Goal: Task Accomplishment & Management: Manage account settings

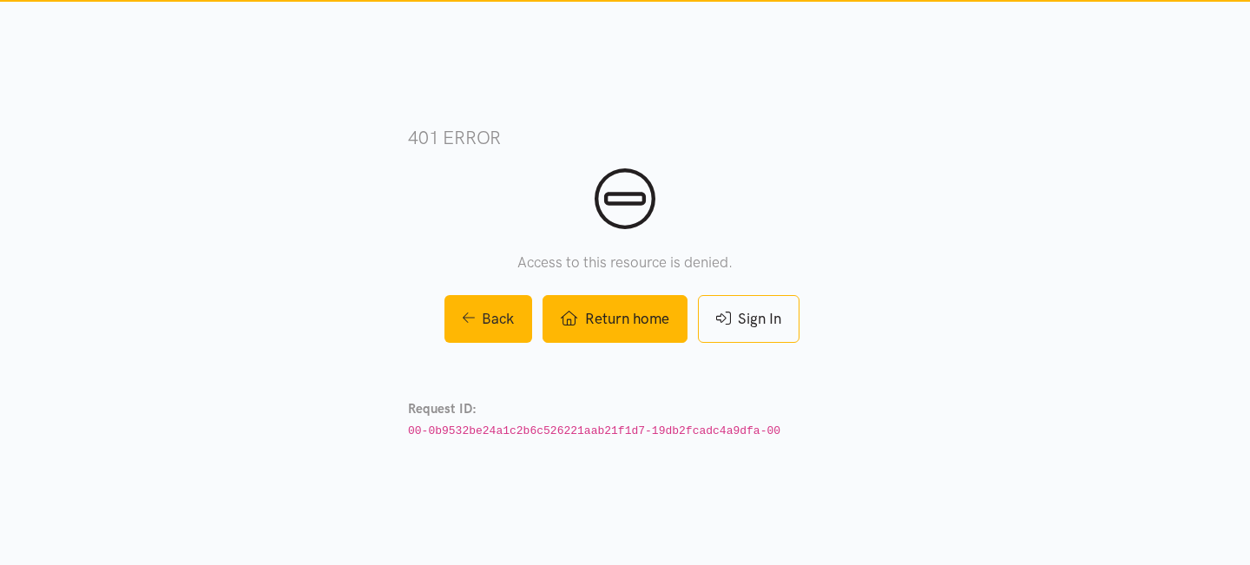
click at [652, 325] on link "Return home" at bounding box center [614, 319] width 144 height 48
click at [618, 299] on link "Return home" at bounding box center [614, 319] width 144 height 48
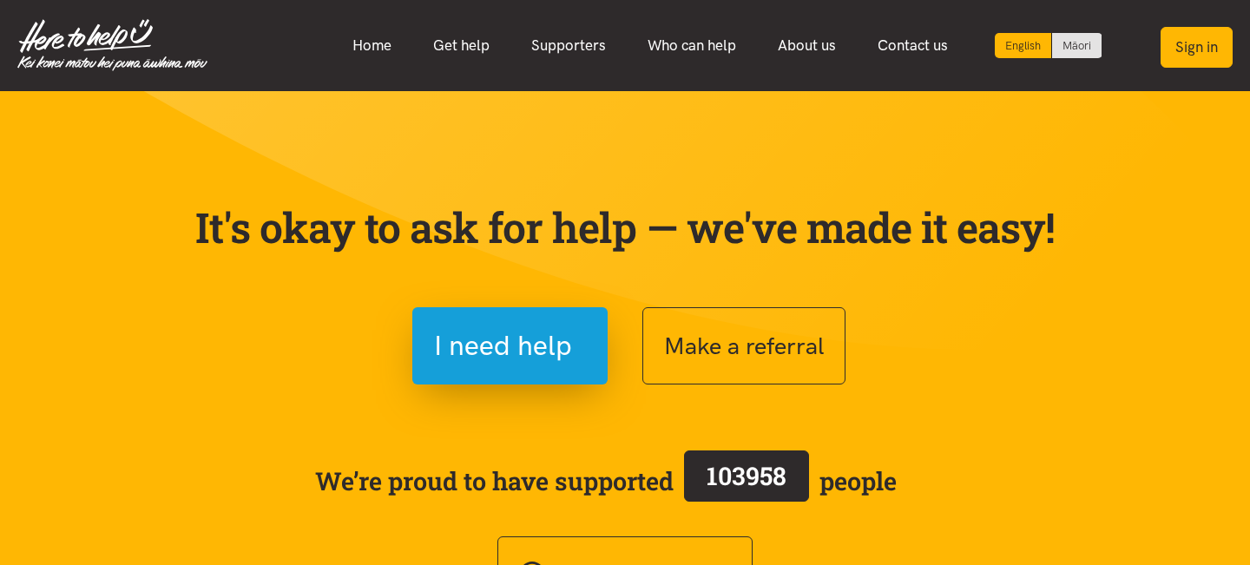
click at [1182, 48] on button "Sign in" at bounding box center [1196, 47] width 72 height 41
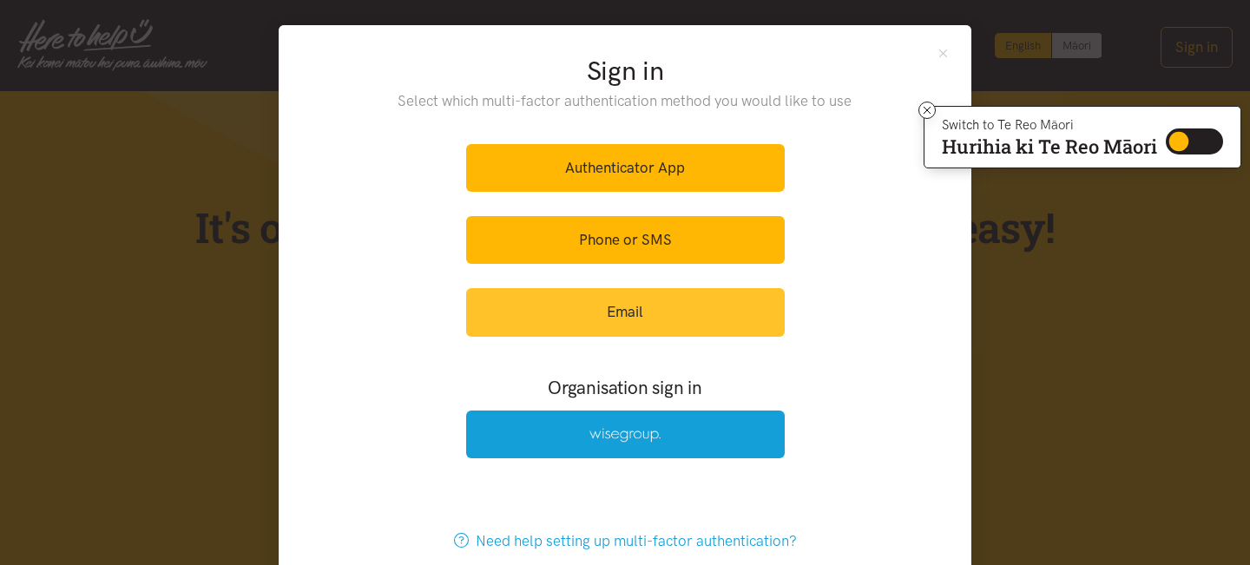
click at [594, 309] on link "Email" at bounding box center [625, 312] width 318 height 48
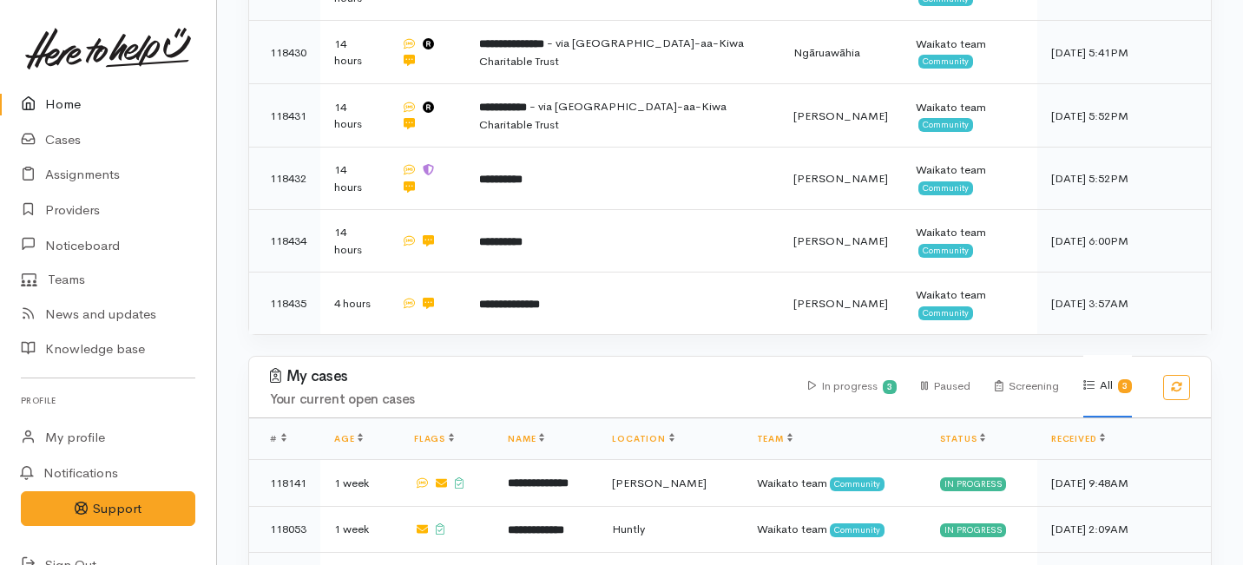
scroll to position [581, 0]
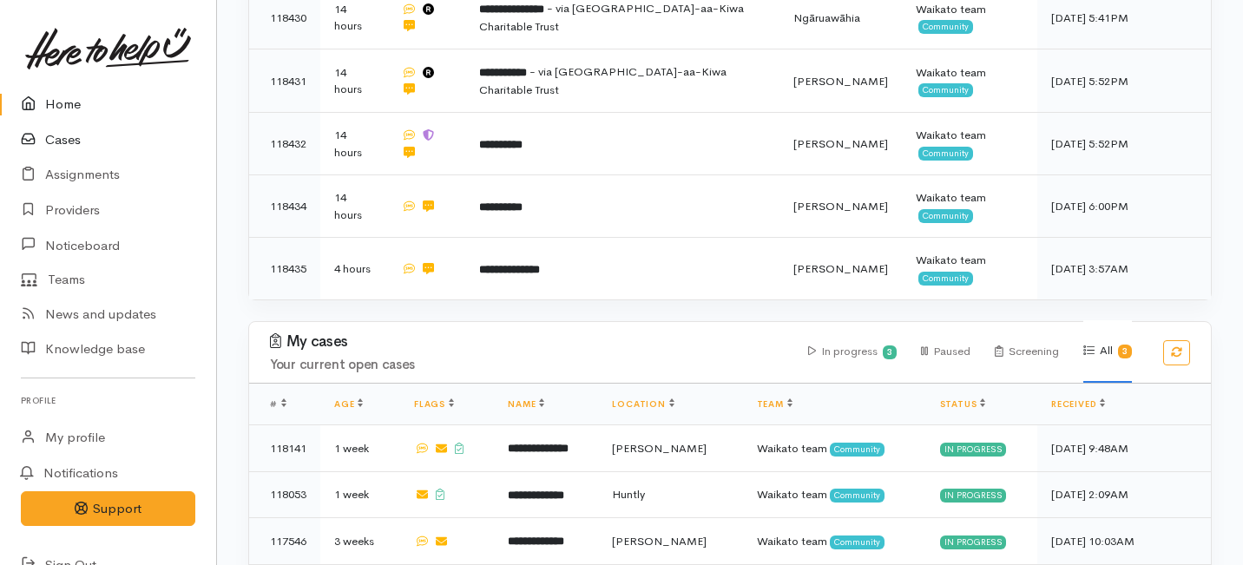
click at [63, 132] on link "Cases" at bounding box center [108, 140] width 216 height 36
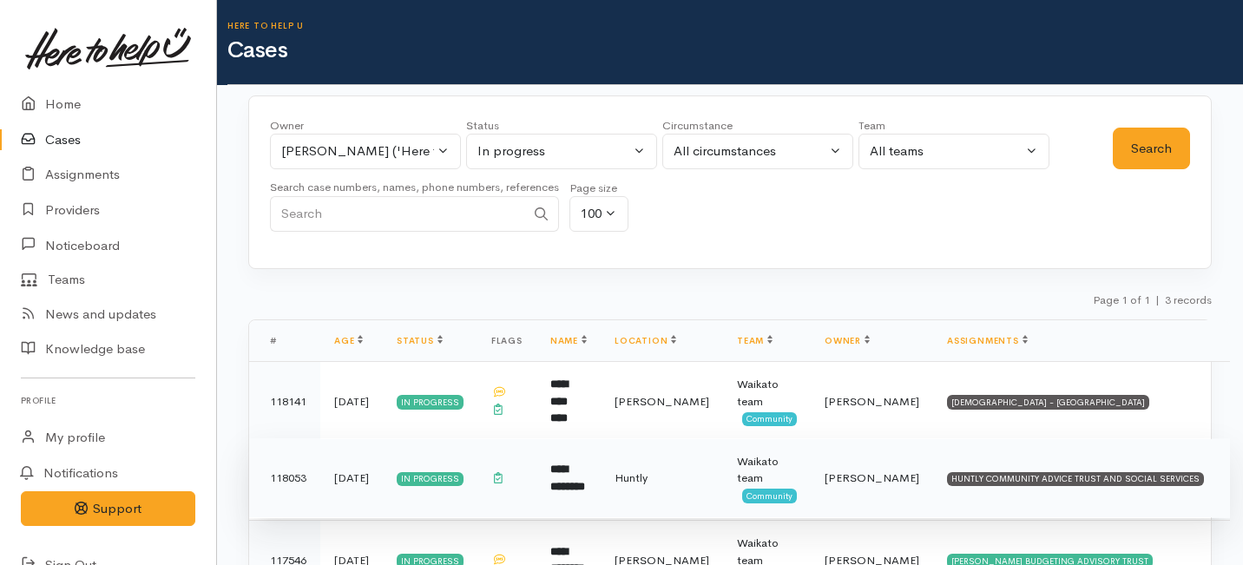
scroll to position [86, 0]
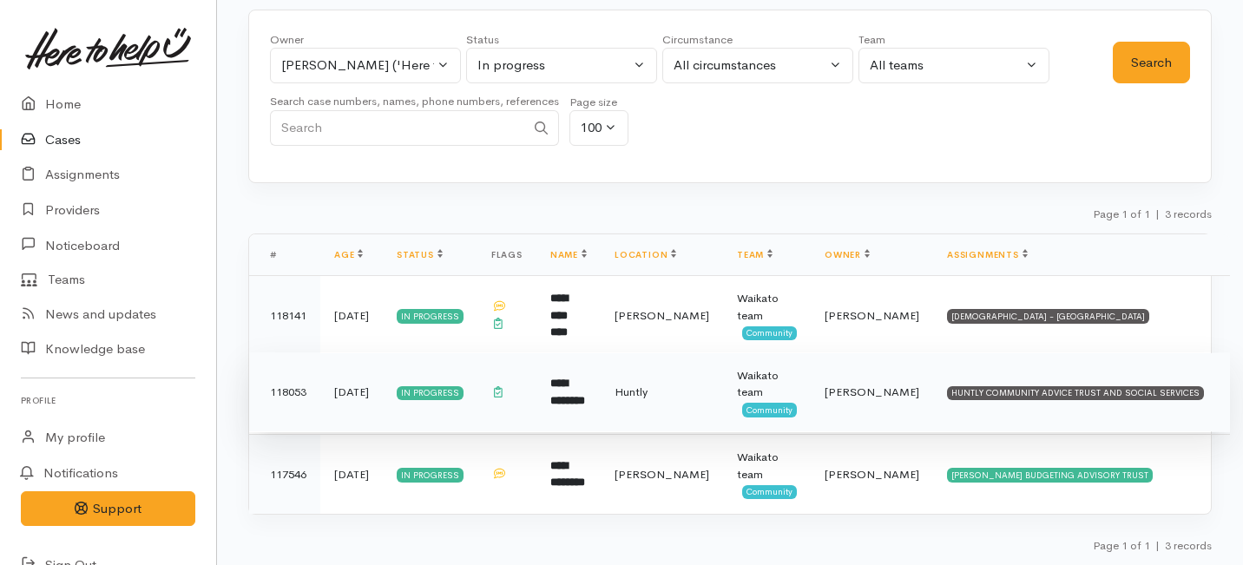
click at [477, 392] on td "In progress" at bounding box center [430, 392] width 95 height 80
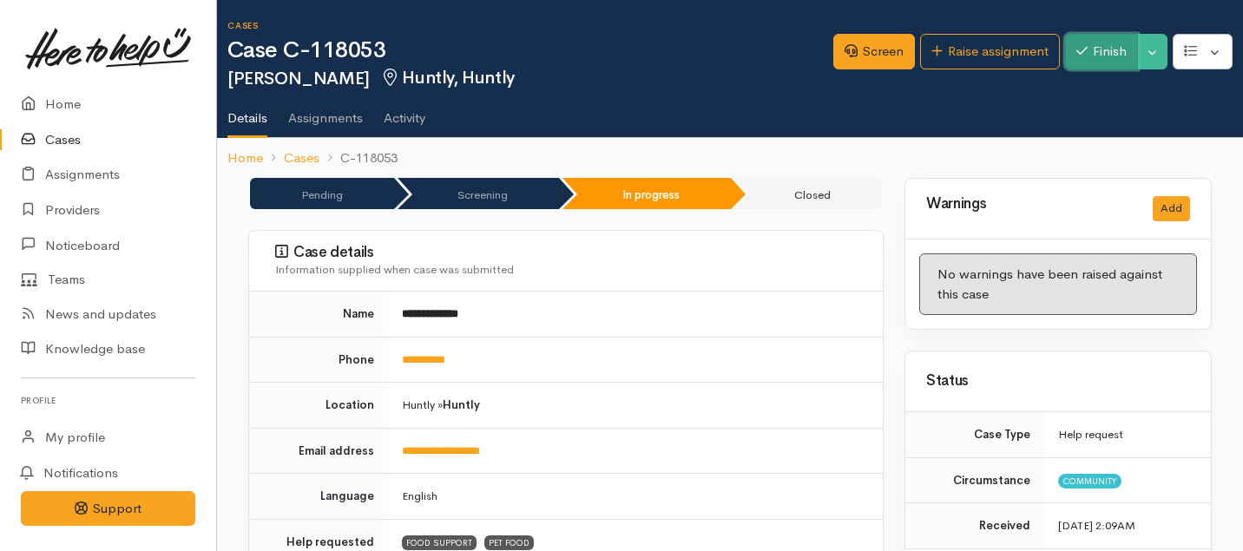
click at [1080, 57] on button "Finish" at bounding box center [1101, 52] width 73 height 36
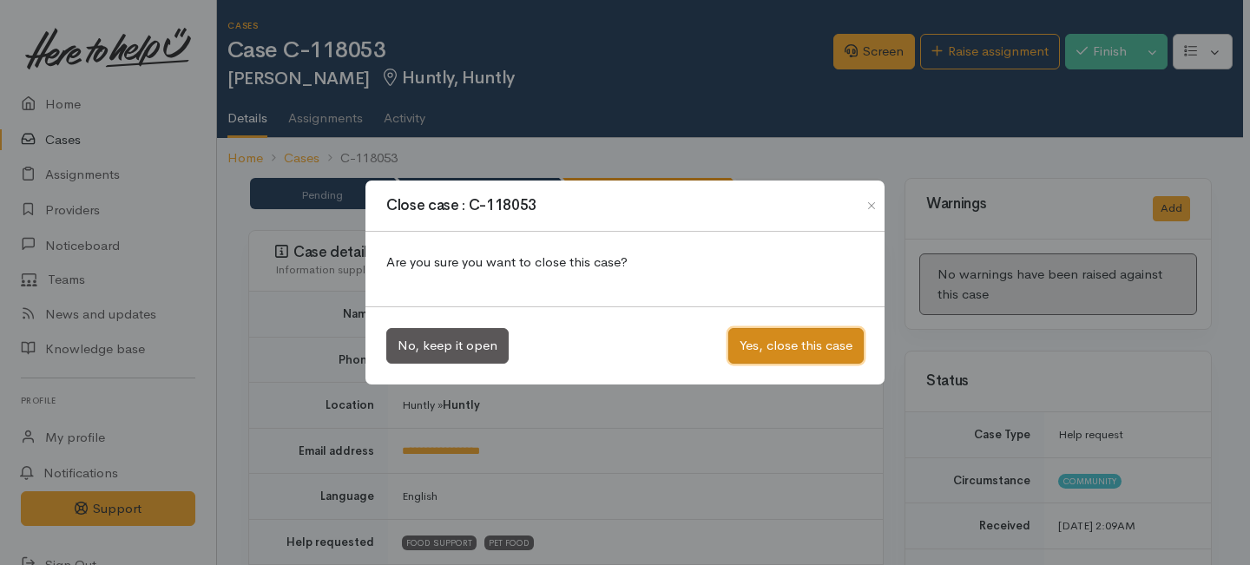
click at [810, 338] on button "Yes, close this case" at bounding box center [795, 346] width 135 height 36
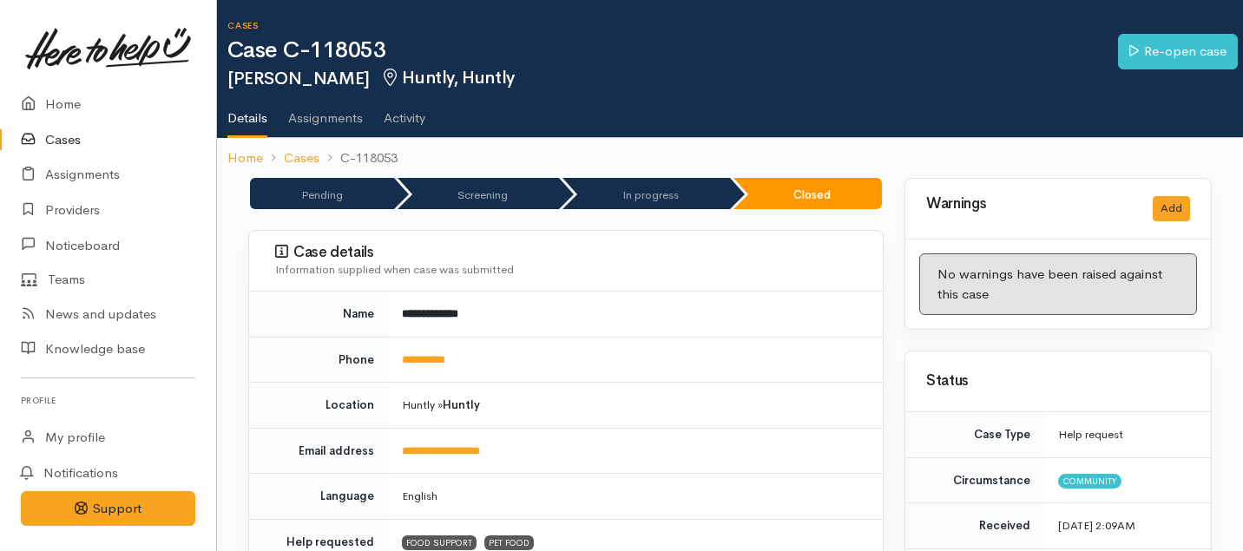
click at [56, 136] on link "Cases" at bounding box center [108, 140] width 216 height 36
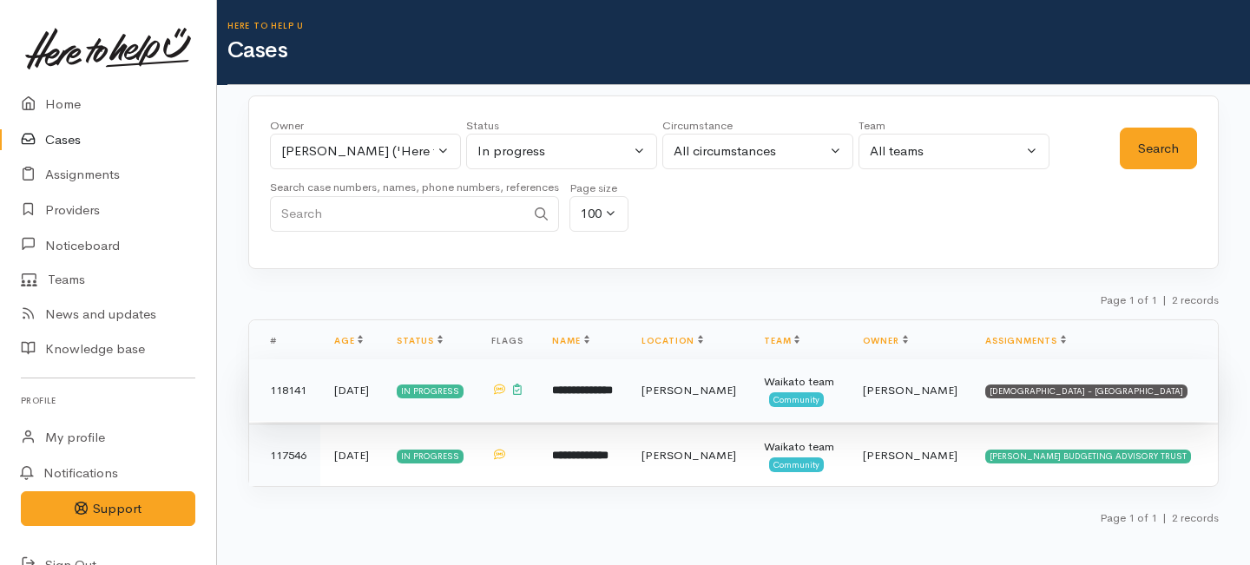
click at [538, 401] on td at bounding box center [507, 390] width 61 height 62
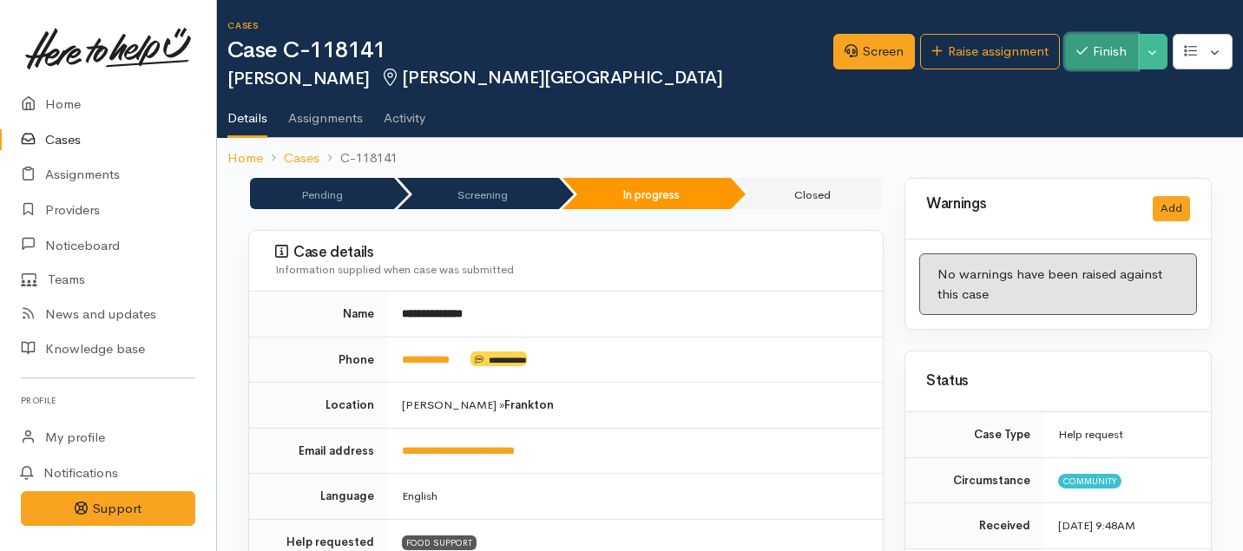
click at [1105, 56] on button "Finish" at bounding box center [1101, 52] width 73 height 36
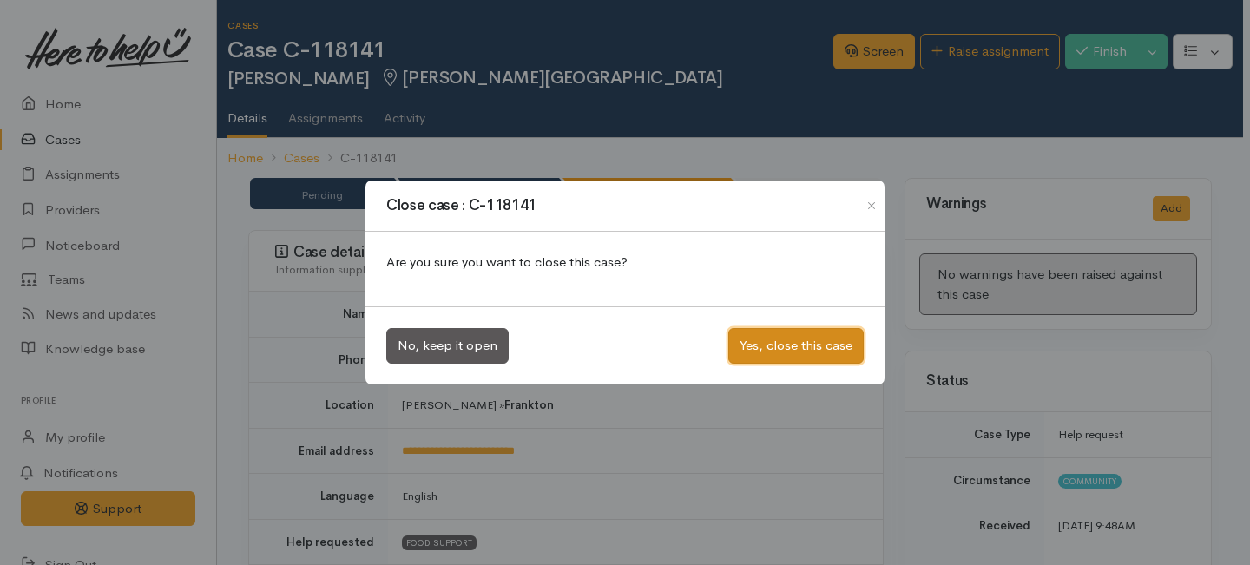
click at [756, 346] on button "Yes, close this case" at bounding box center [795, 346] width 135 height 36
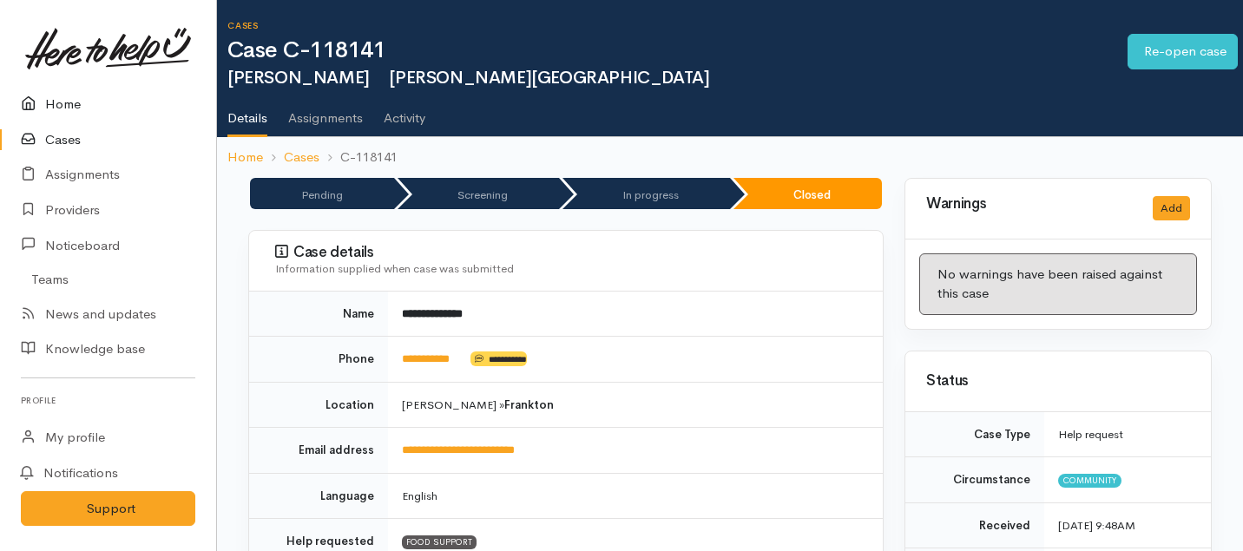
click at [58, 95] on link "Home" at bounding box center [108, 105] width 216 height 36
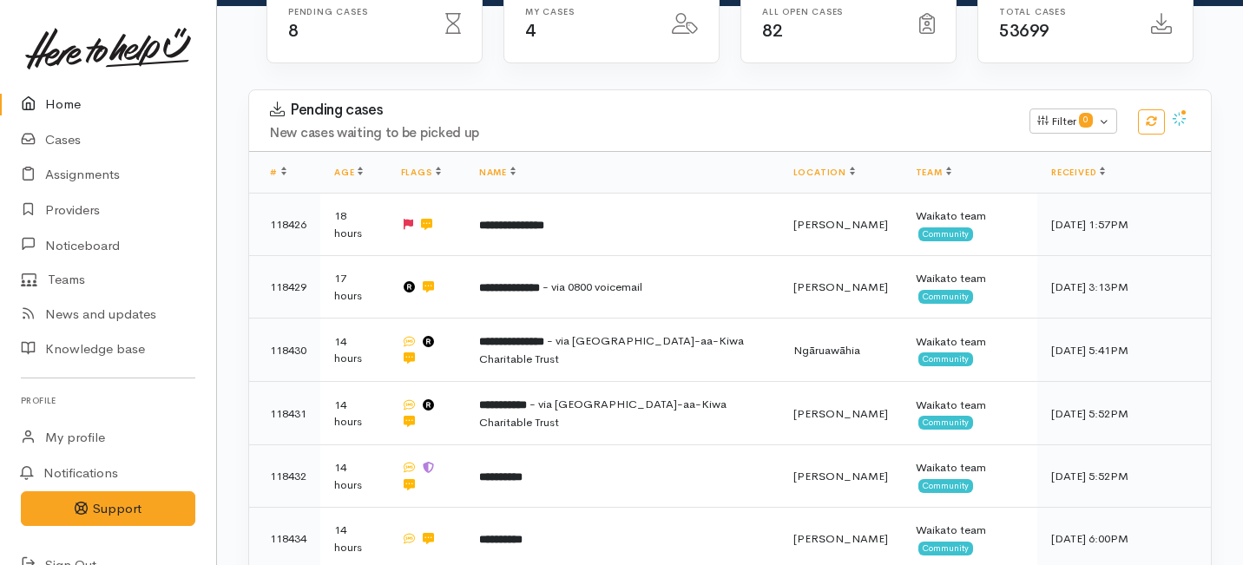
scroll to position [489, 0]
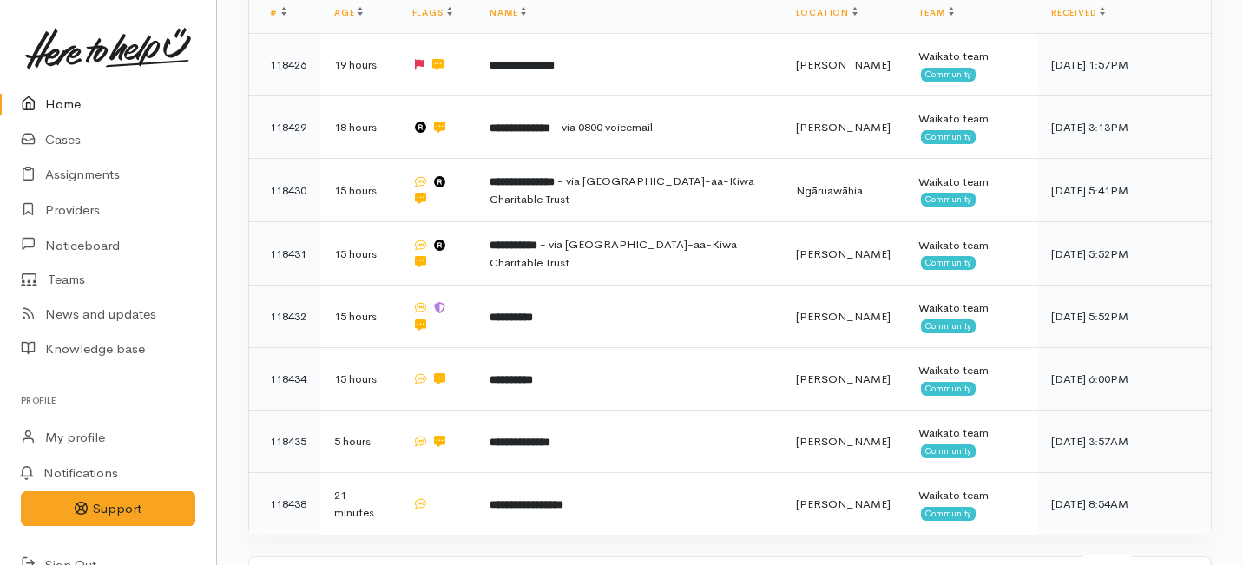
scroll to position [689, 0]
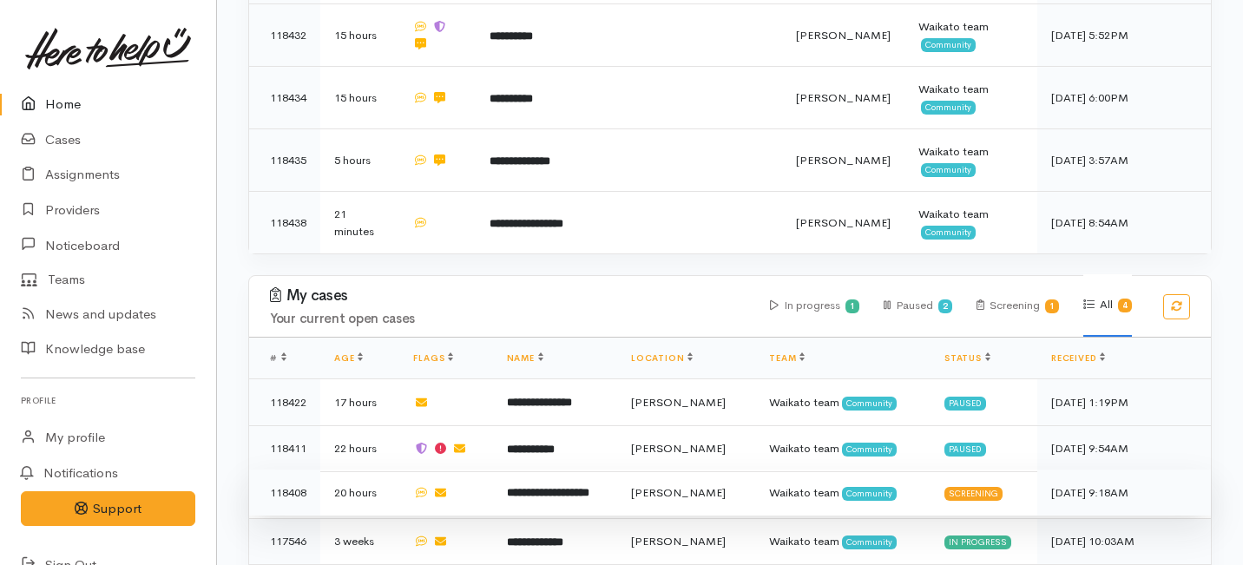
click at [546, 487] on b "**********" at bounding box center [548, 492] width 82 height 11
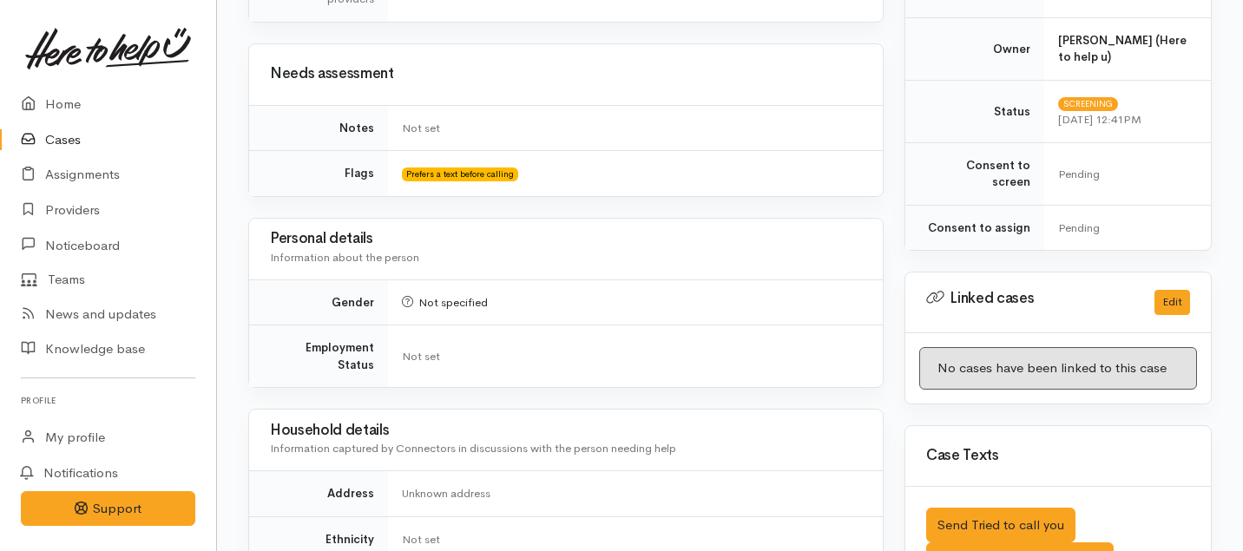
scroll to position [804, 0]
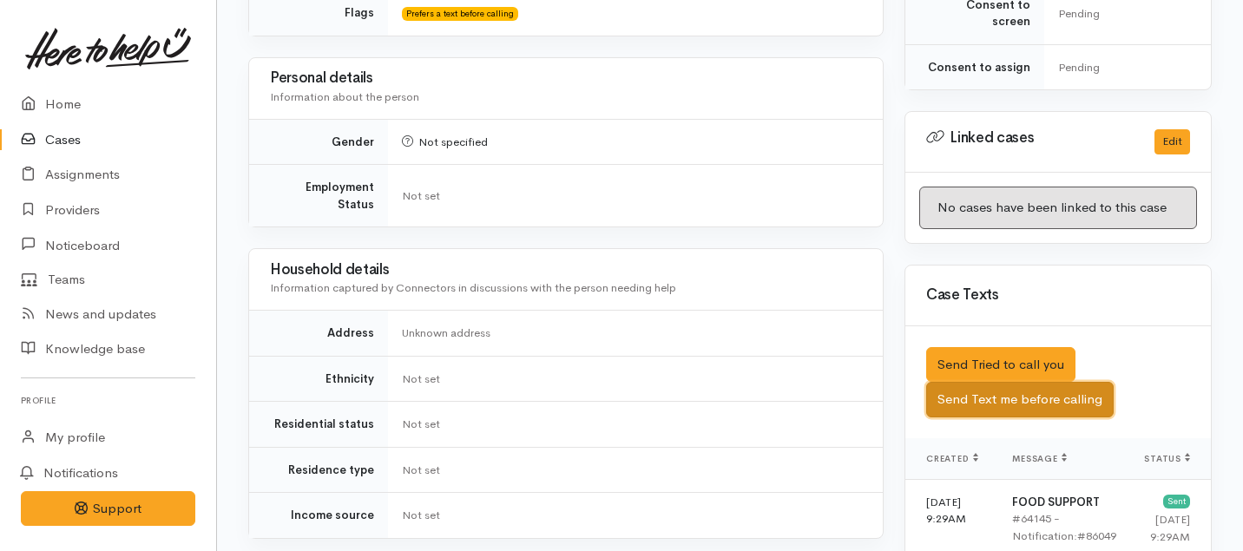
click at [990, 382] on button "Send Text me before calling" at bounding box center [1019, 400] width 187 height 36
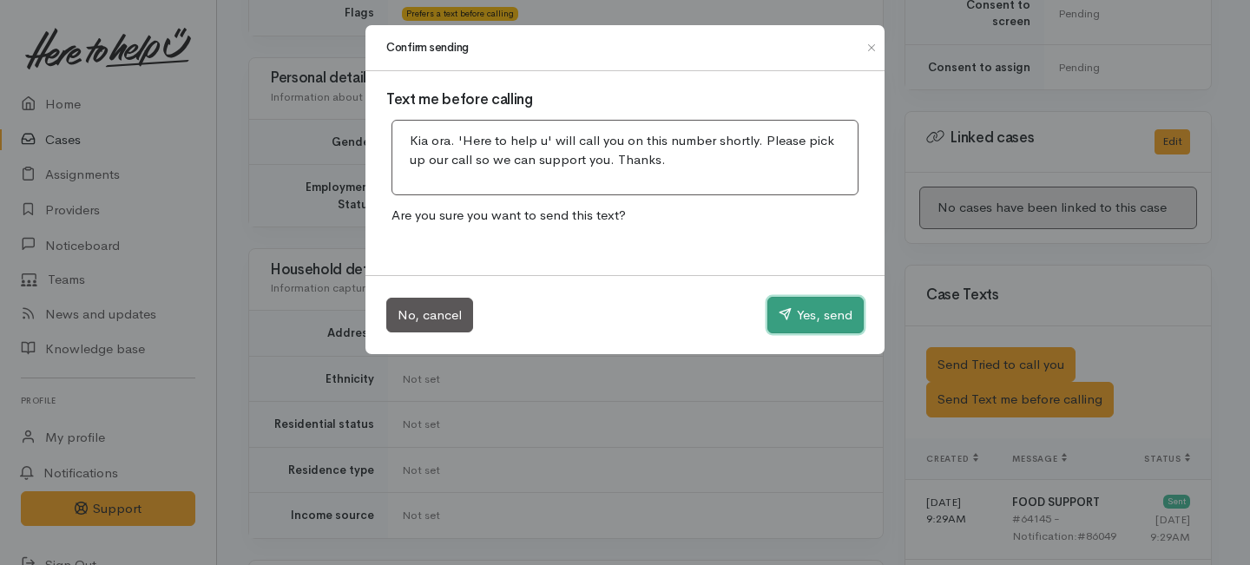
click at [826, 312] on button "Yes, send" at bounding box center [815, 315] width 96 height 36
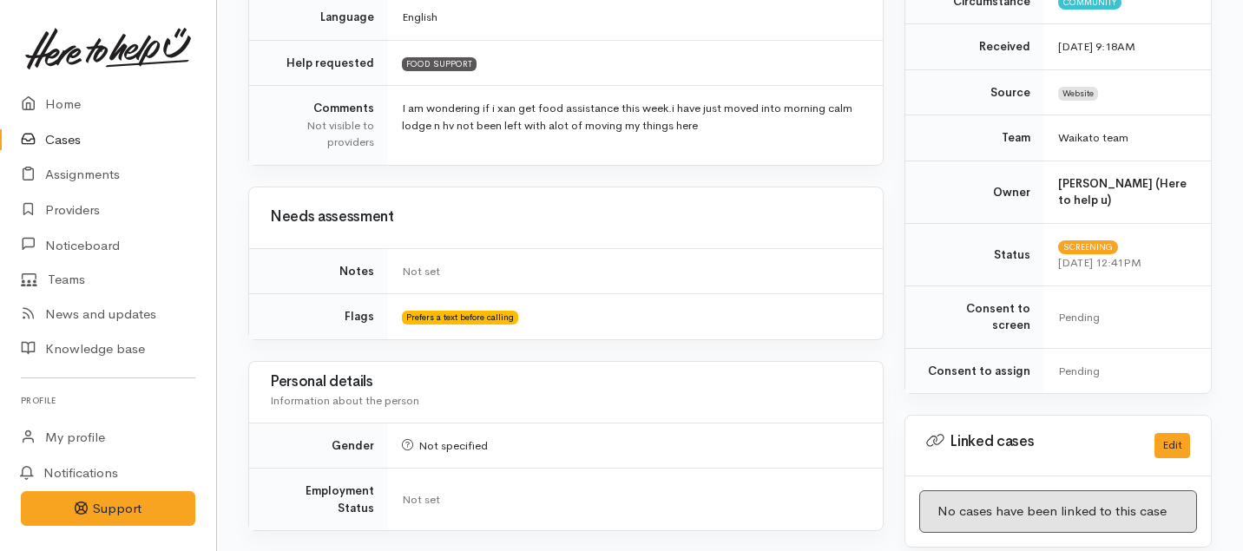
scroll to position [0, 0]
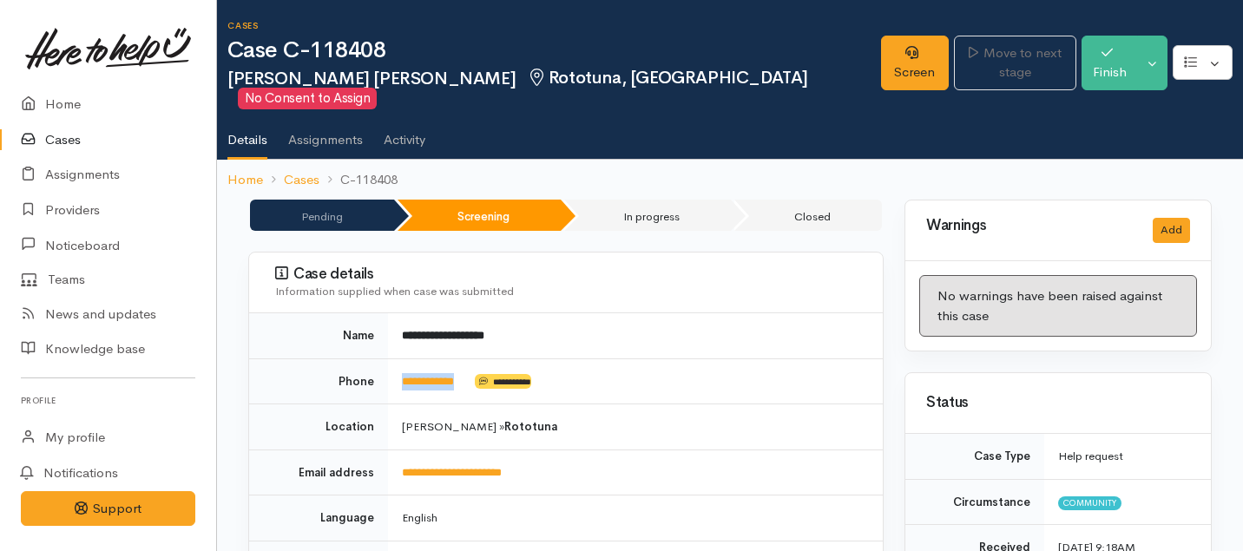
drag, startPoint x: 481, startPoint y: 363, endPoint x: 384, endPoint y: 357, distance: 96.5
click at [384, 358] on tr "**********" at bounding box center [565, 381] width 633 height 46
copy tr "**********"
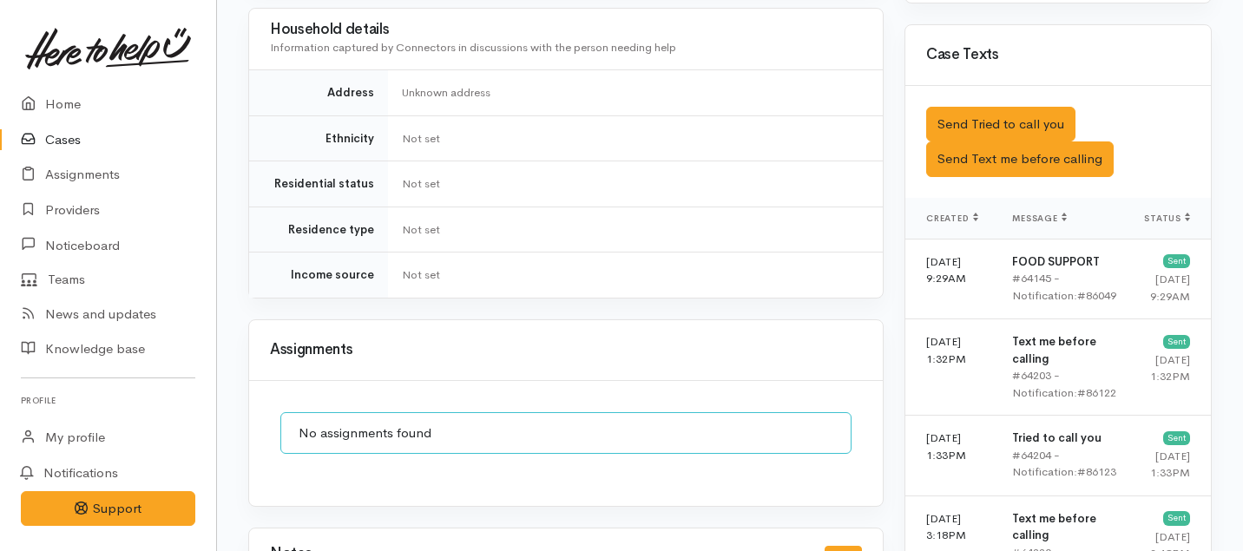
scroll to position [988, 0]
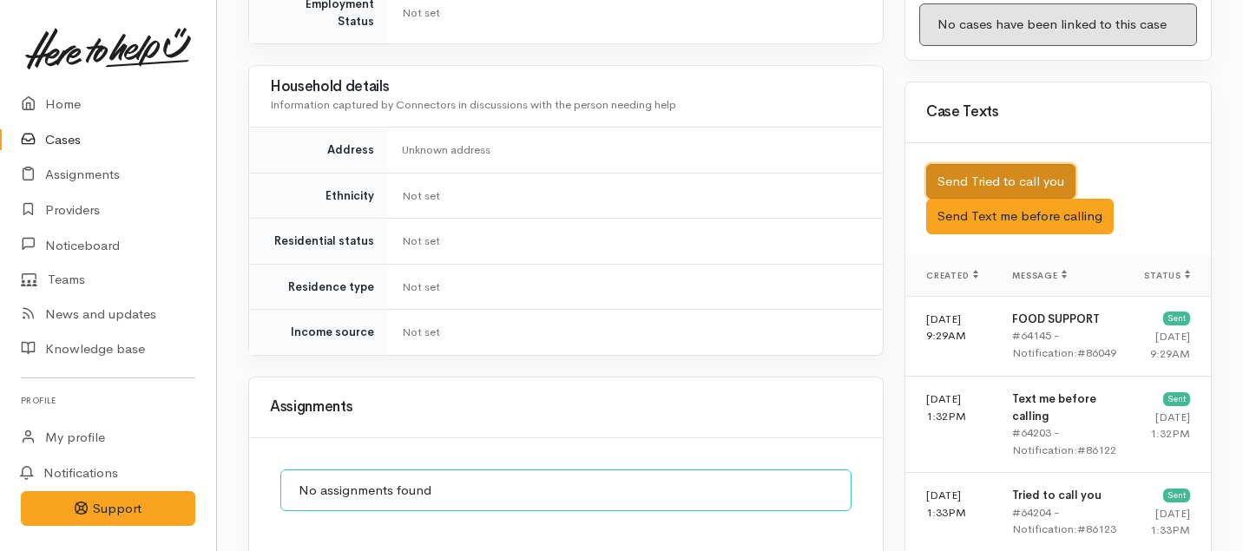
click at [970, 164] on button "Send Tried to call you" at bounding box center [1000, 182] width 149 height 36
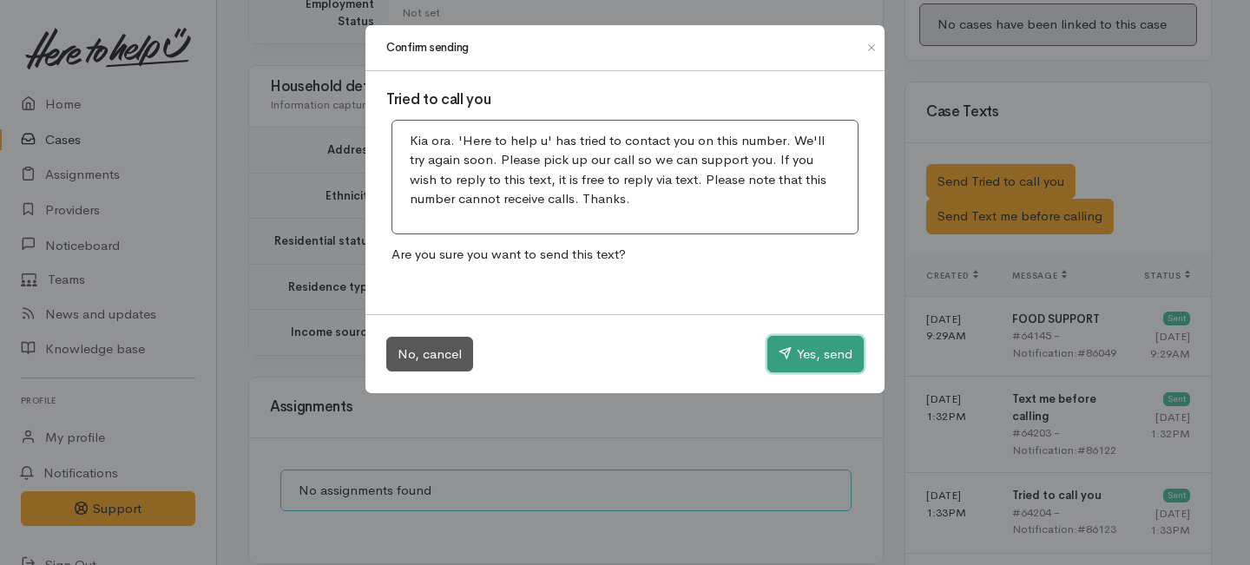
click at [804, 352] on button "Yes, send" at bounding box center [815, 354] width 96 height 36
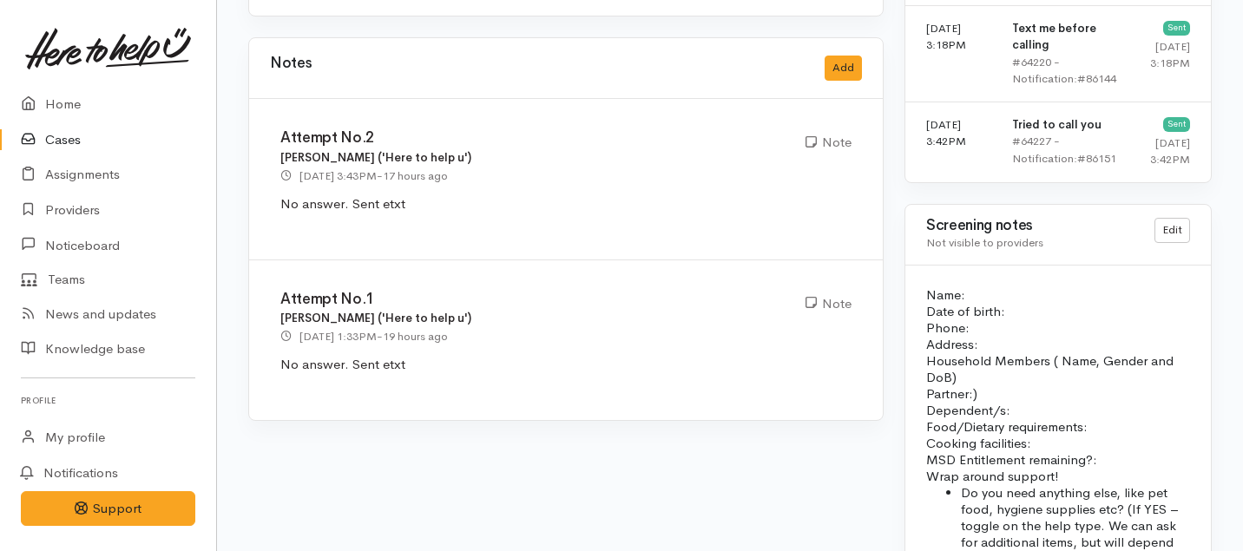
scroll to position [1532, 0]
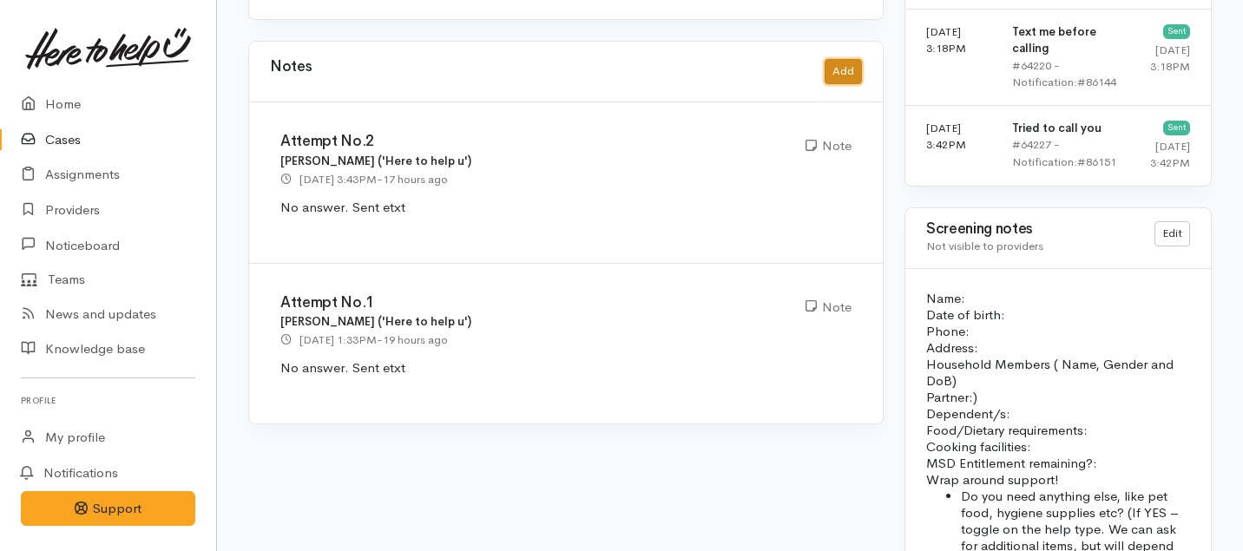
click at [844, 59] on button "Add" at bounding box center [842, 71] width 37 height 25
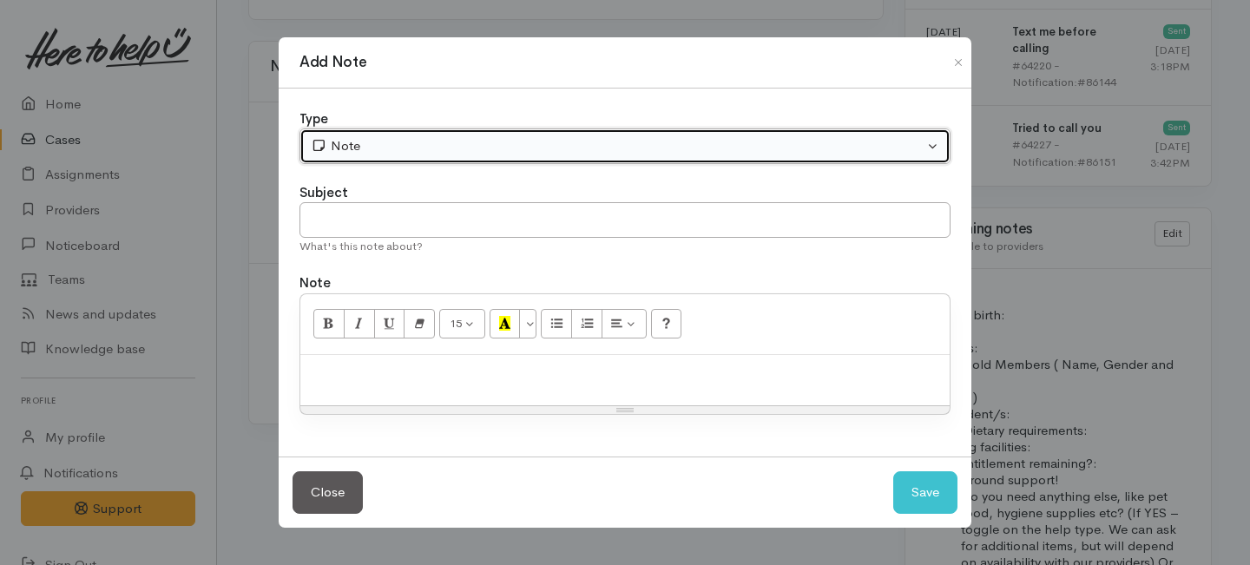
click at [468, 151] on div "Note" at bounding box center [617, 146] width 613 height 20
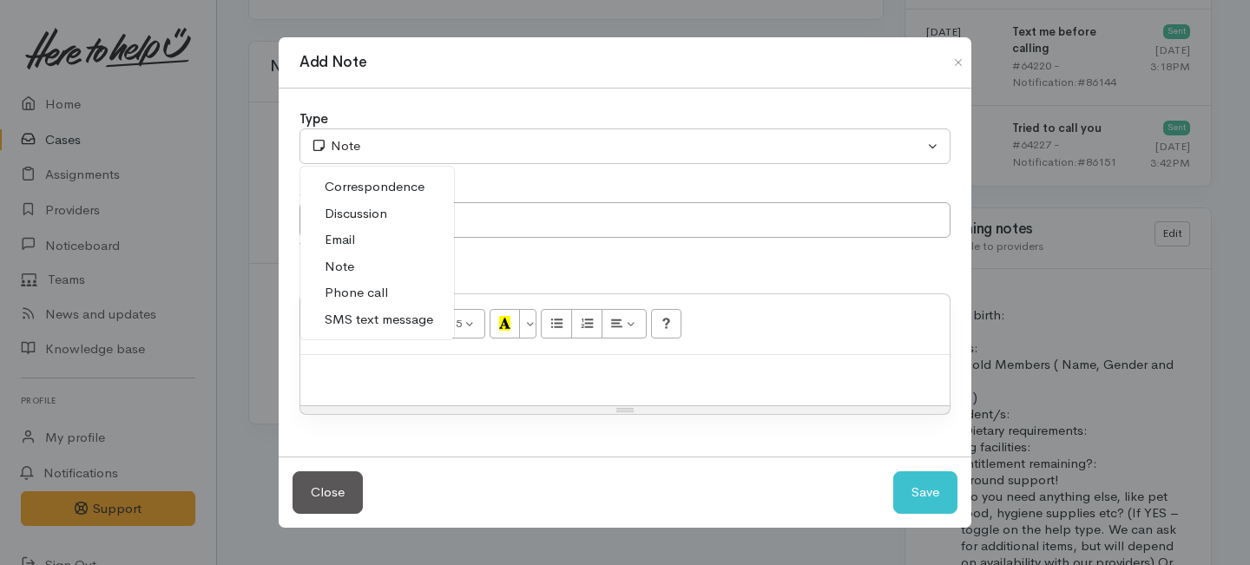
click at [363, 293] on span "Phone call" at bounding box center [356, 293] width 63 height 20
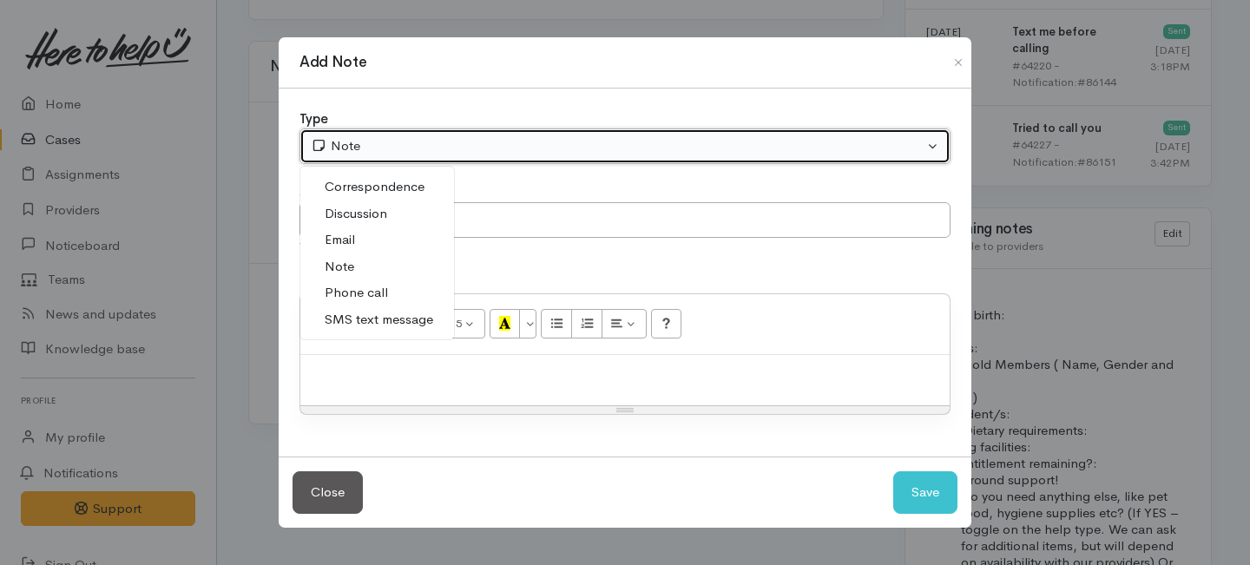
select select "3"
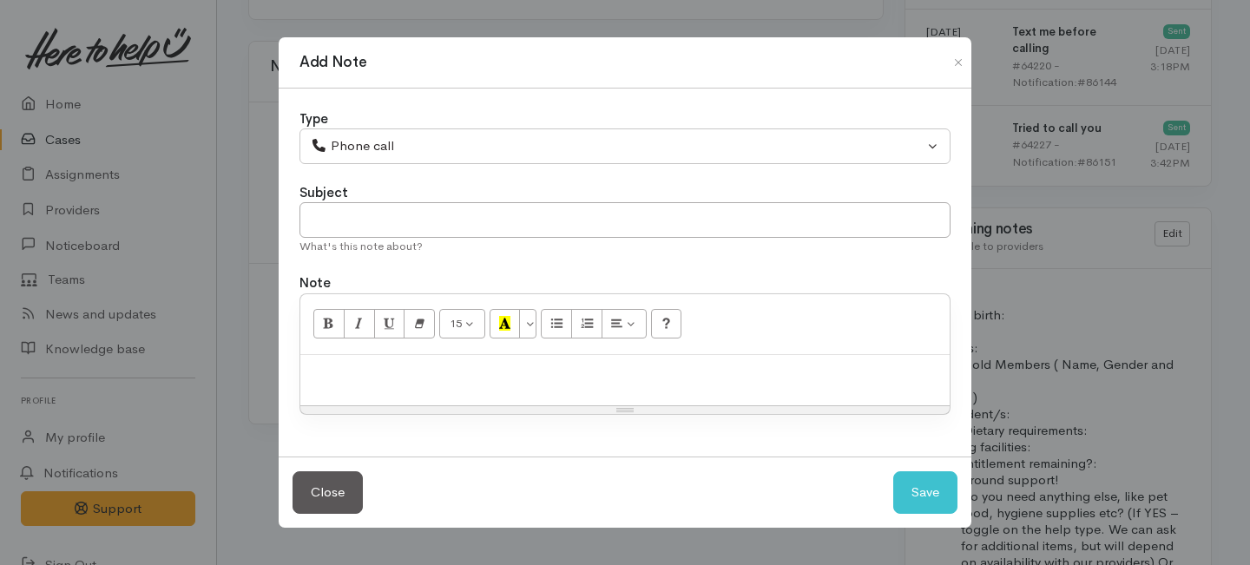
click at [391, 239] on div "What's this note about?" at bounding box center [624, 246] width 651 height 17
click at [379, 216] on input "text" at bounding box center [624, 220] width 651 height 36
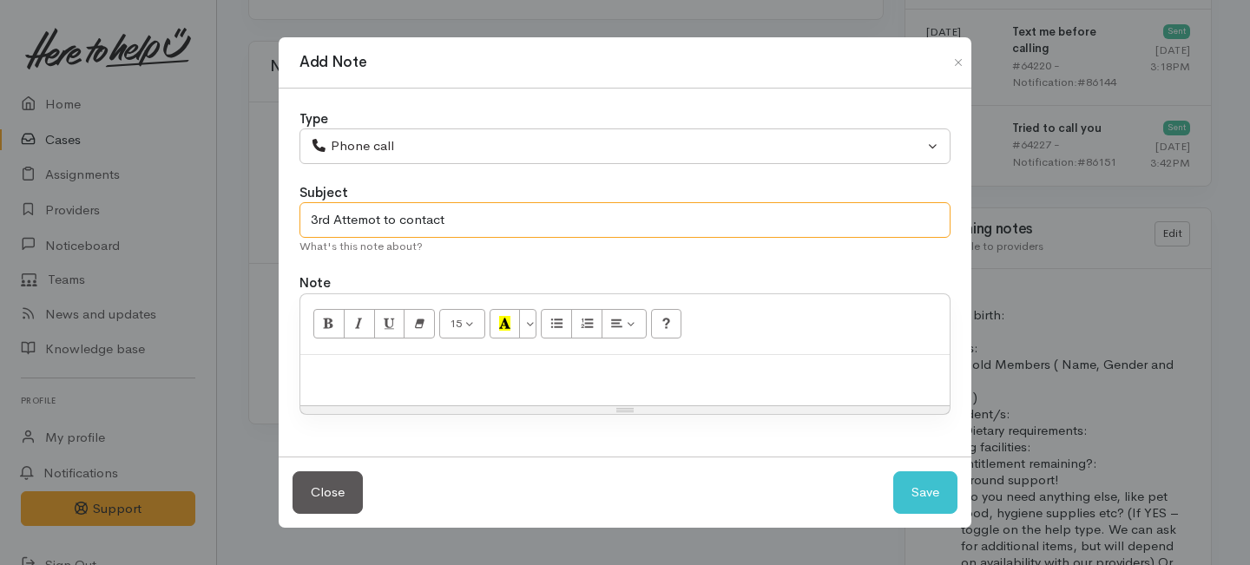
type input "3rd Attemot to contact"
click at [404, 377] on p at bounding box center [625, 374] width 632 height 20
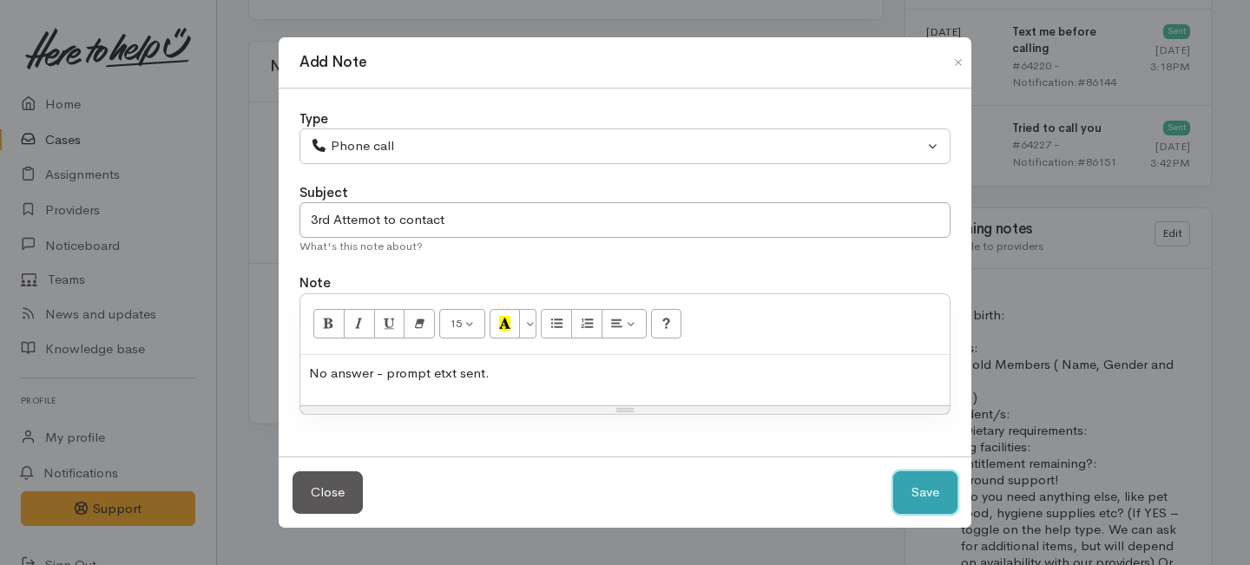
click at [911, 493] on button "Save" at bounding box center [925, 492] width 64 height 43
select select "1"
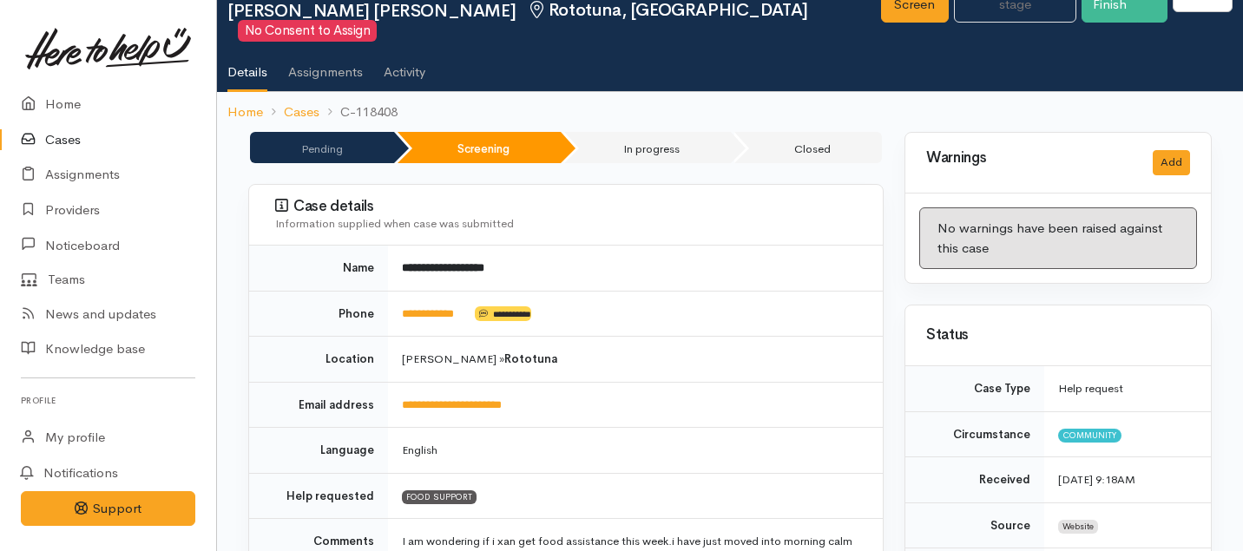
scroll to position [0, 0]
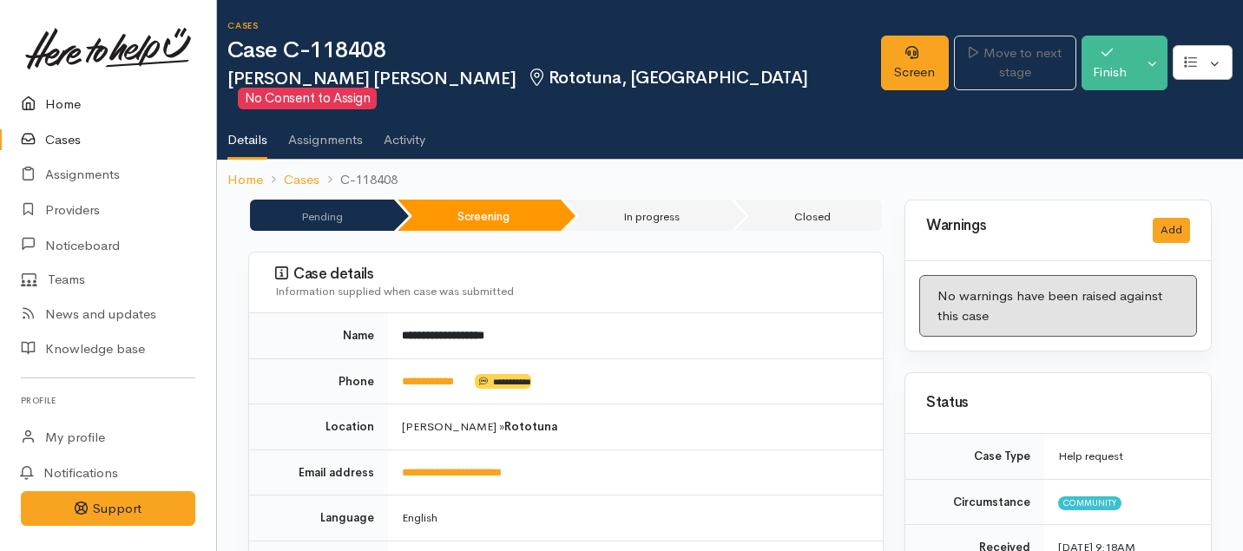
click at [56, 105] on link "Home" at bounding box center [108, 105] width 216 height 36
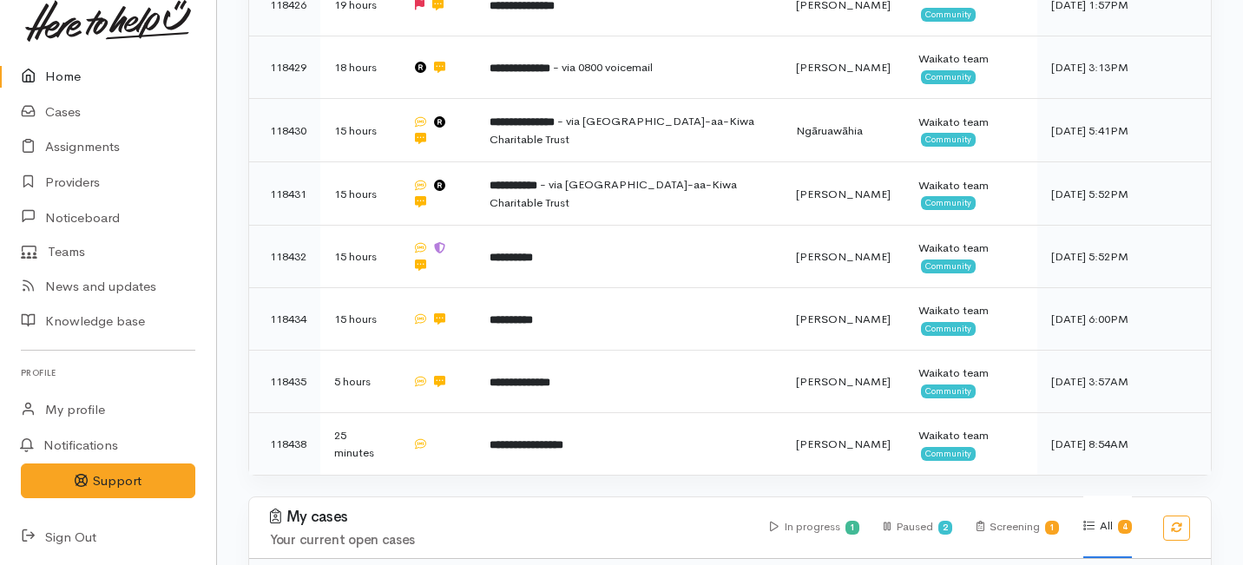
scroll to position [689, 0]
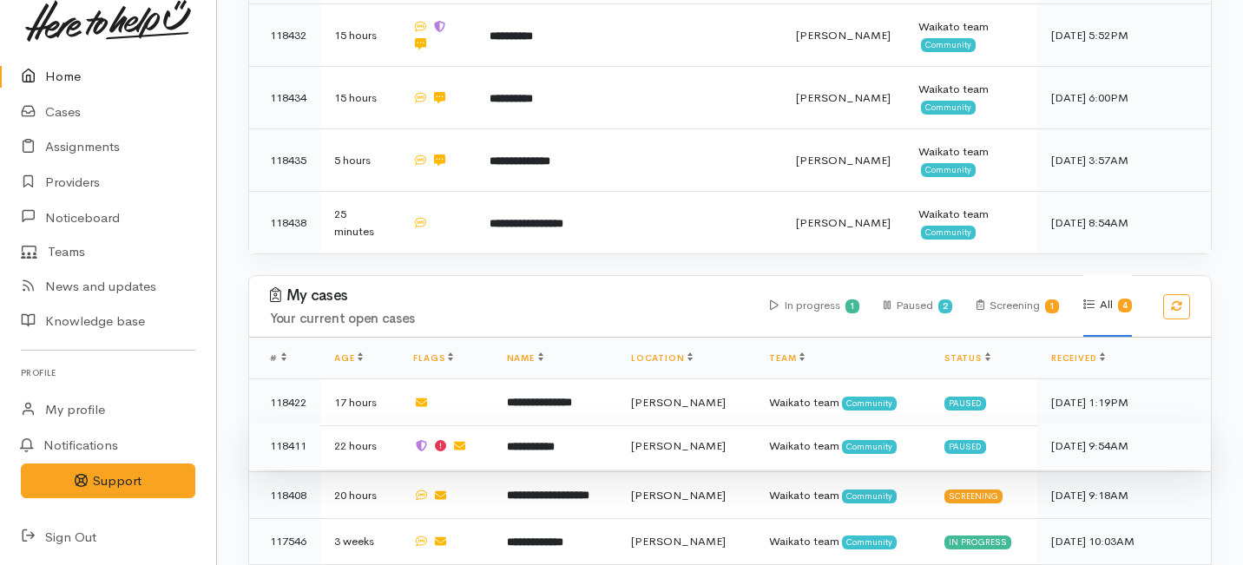
click at [580, 423] on td "**********" at bounding box center [555, 446] width 124 height 47
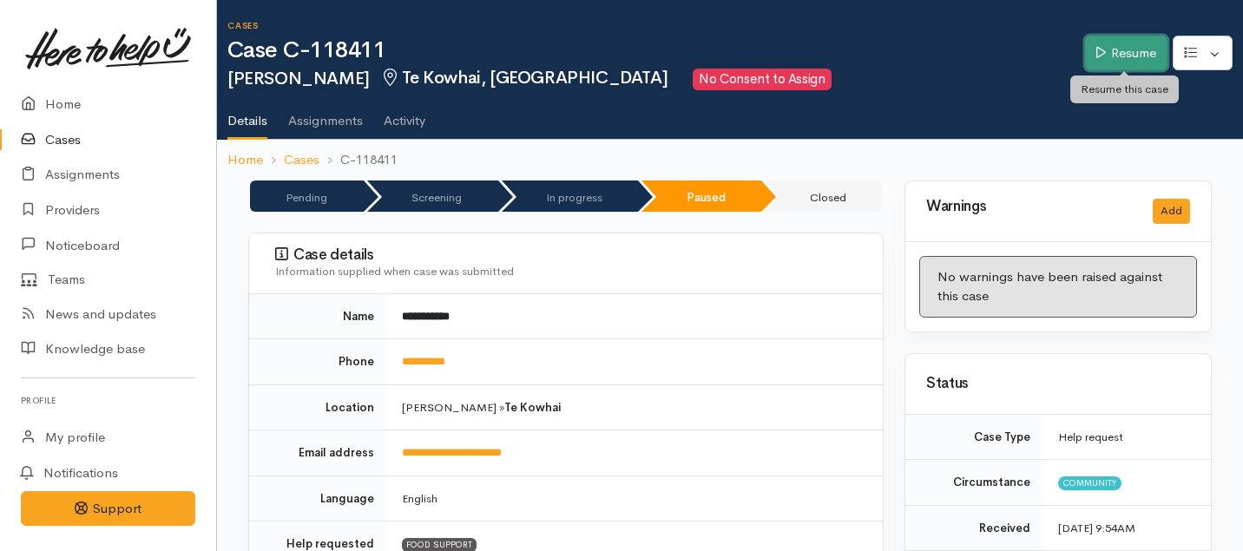
click at [1125, 49] on link "Resume" at bounding box center [1126, 54] width 82 height 36
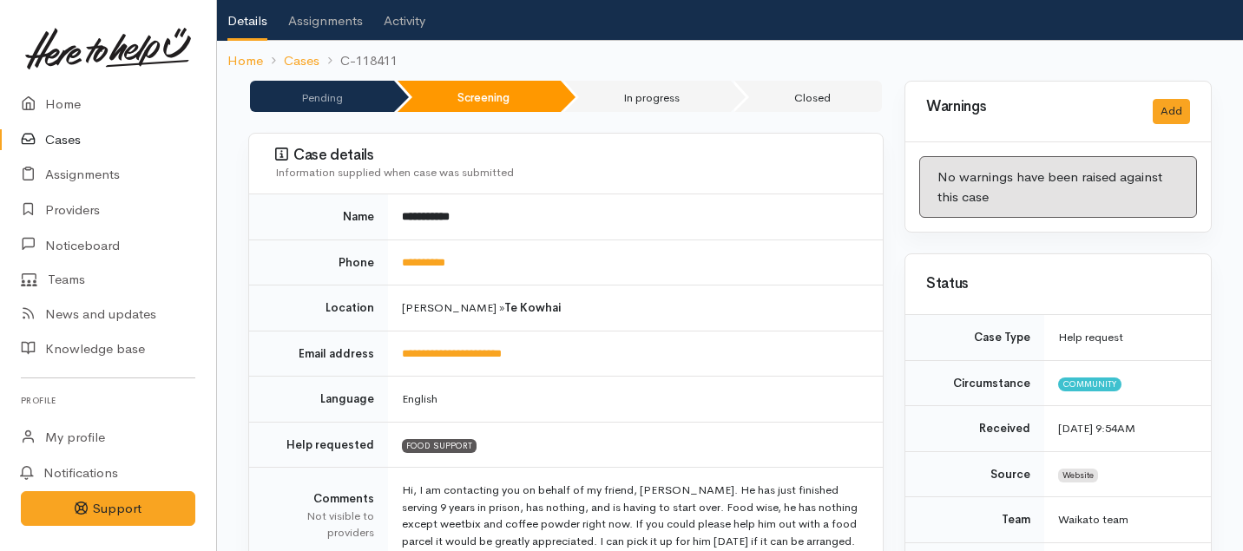
scroll to position [115, 0]
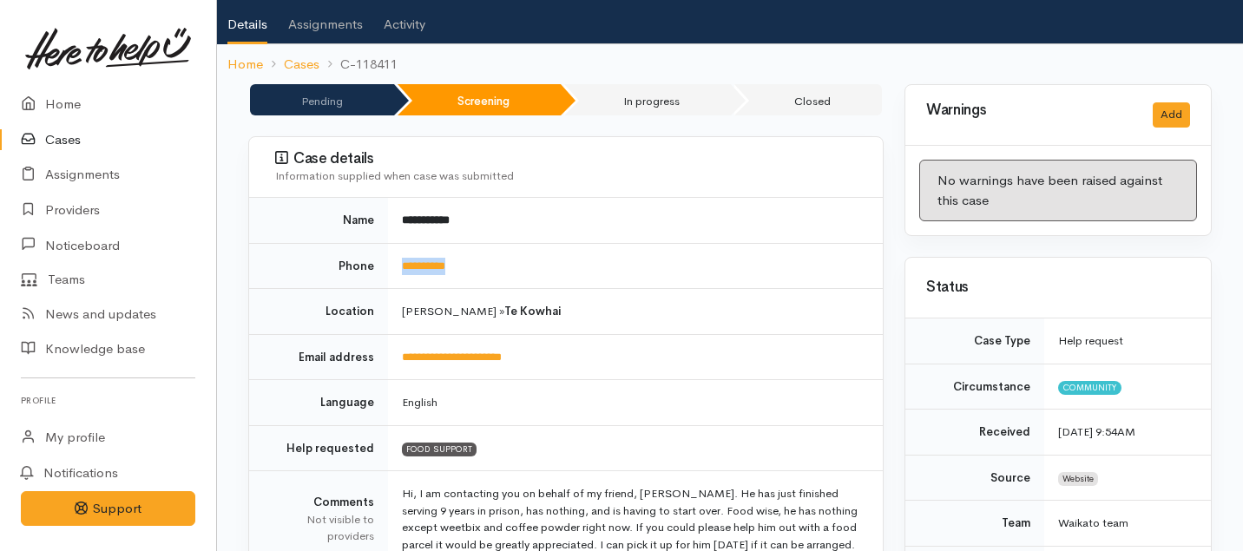
drag, startPoint x: 483, startPoint y: 241, endPoint x: 392, endPoint y: 240, distance: 91.1
click at [392, 243] on td "**********" at bounding box center [635, 266] width 495 height 46
copy link "**********"
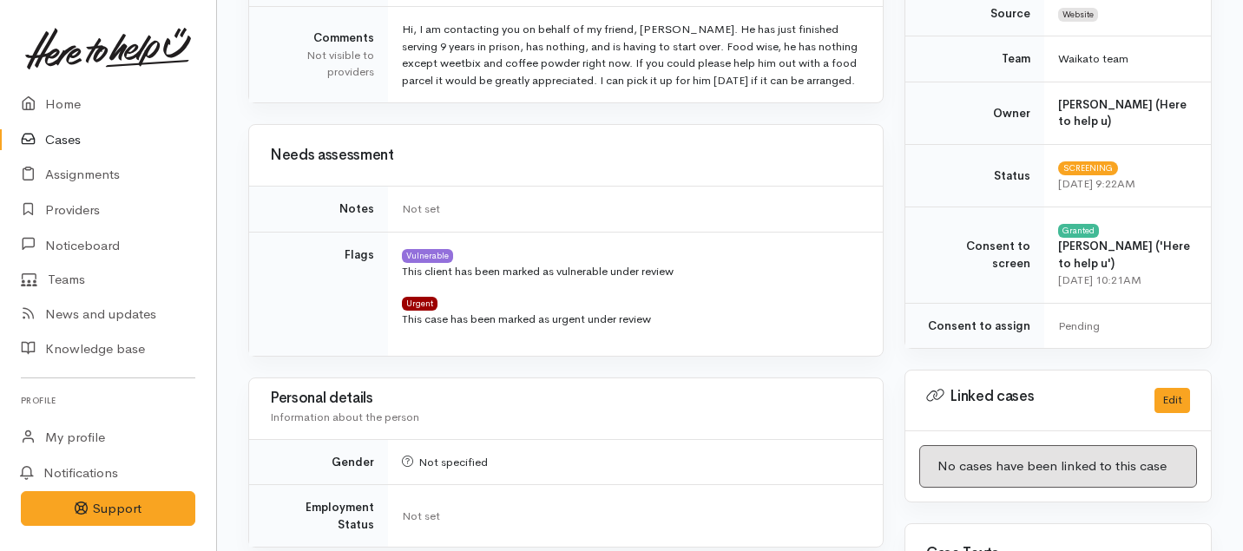
scroll to position [0, 0]
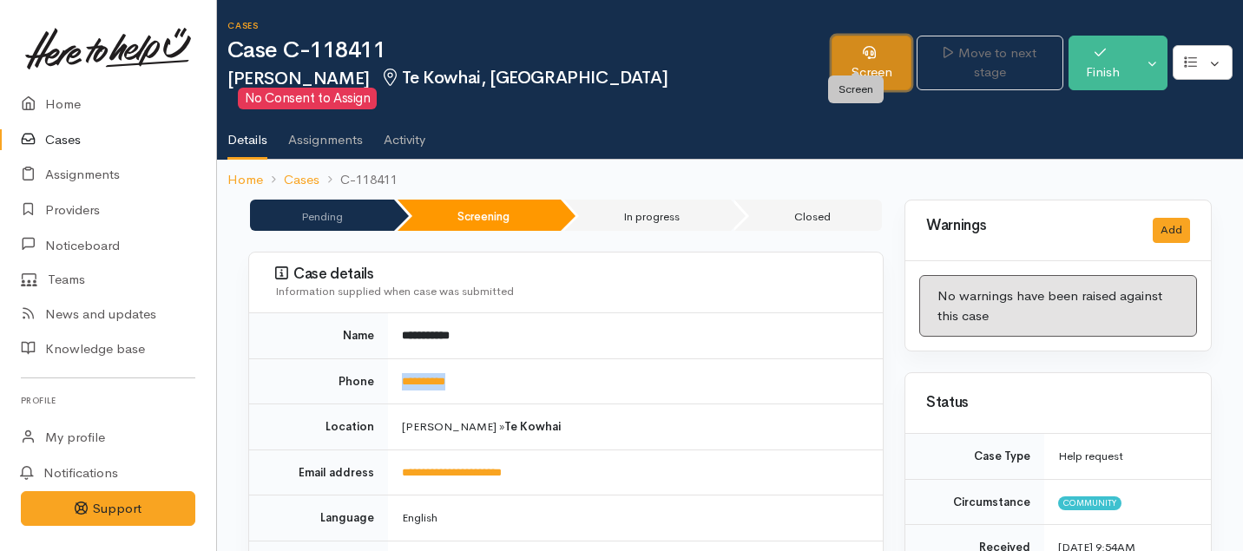
click at [858, 60] on link "Screen" at bounding box center [871, 63] width 80 height 55
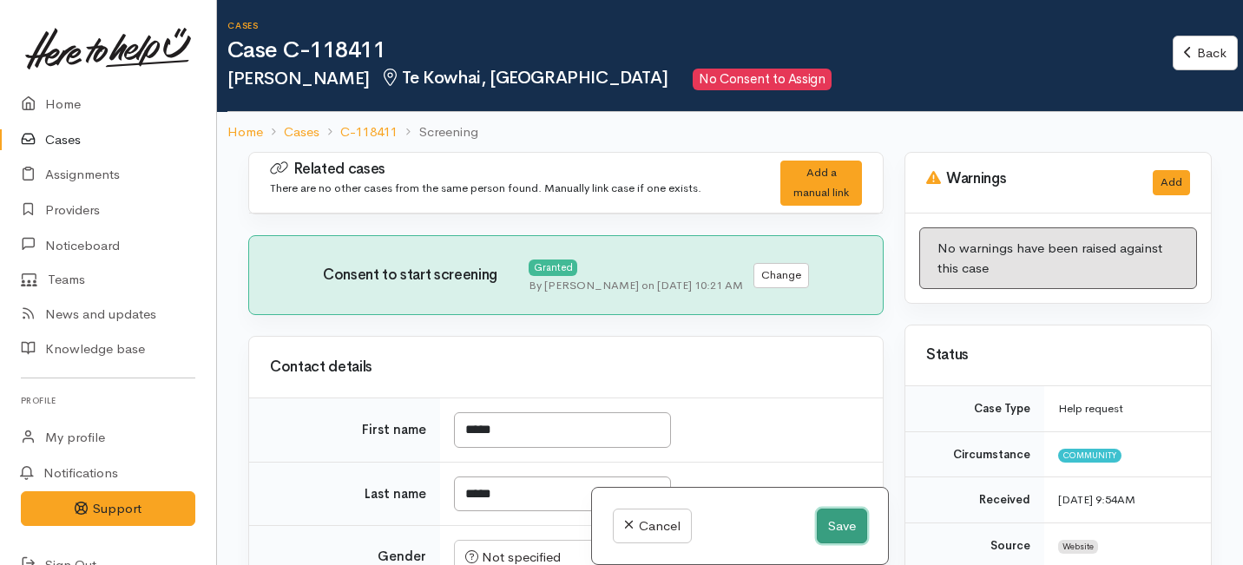
click at [840, 514] on button "Save" at bounding box center [842, 527] width 50 height 36
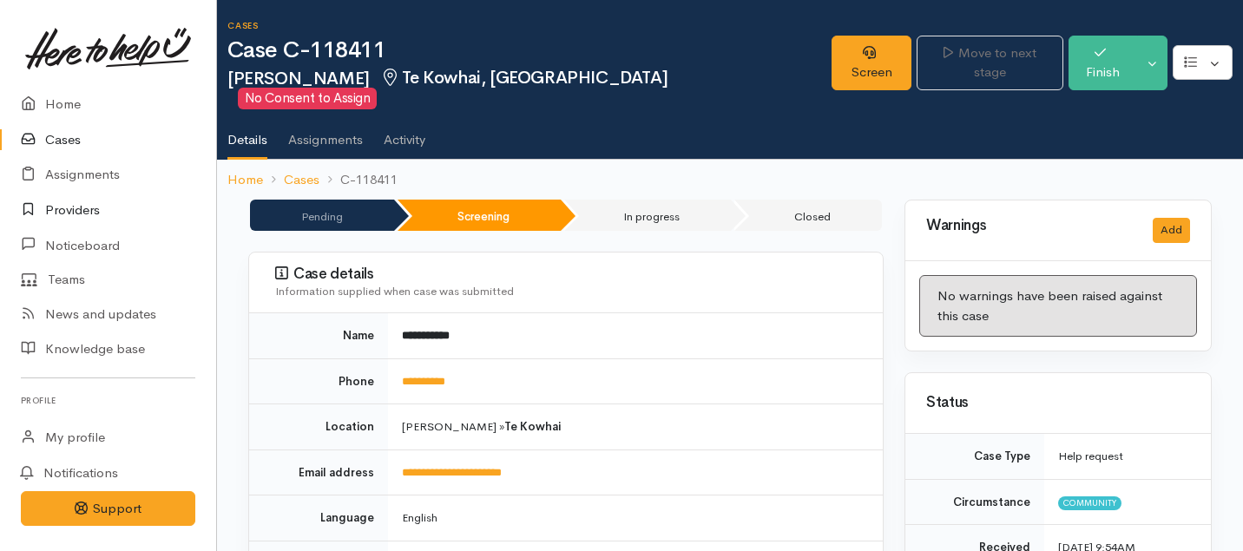
click at [70, 207] on link "Providers" at bounding box center [108, 211] width 216 height 36
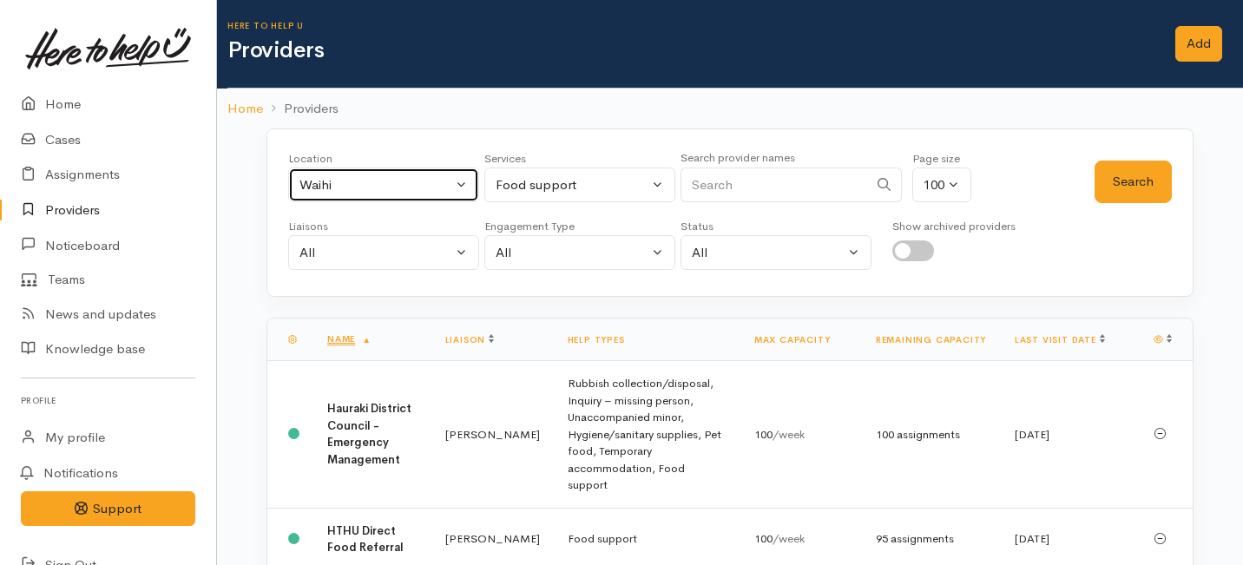
click at [428, 181] on div "Waihi" at bounding box center [375, 185] width 153 height 20
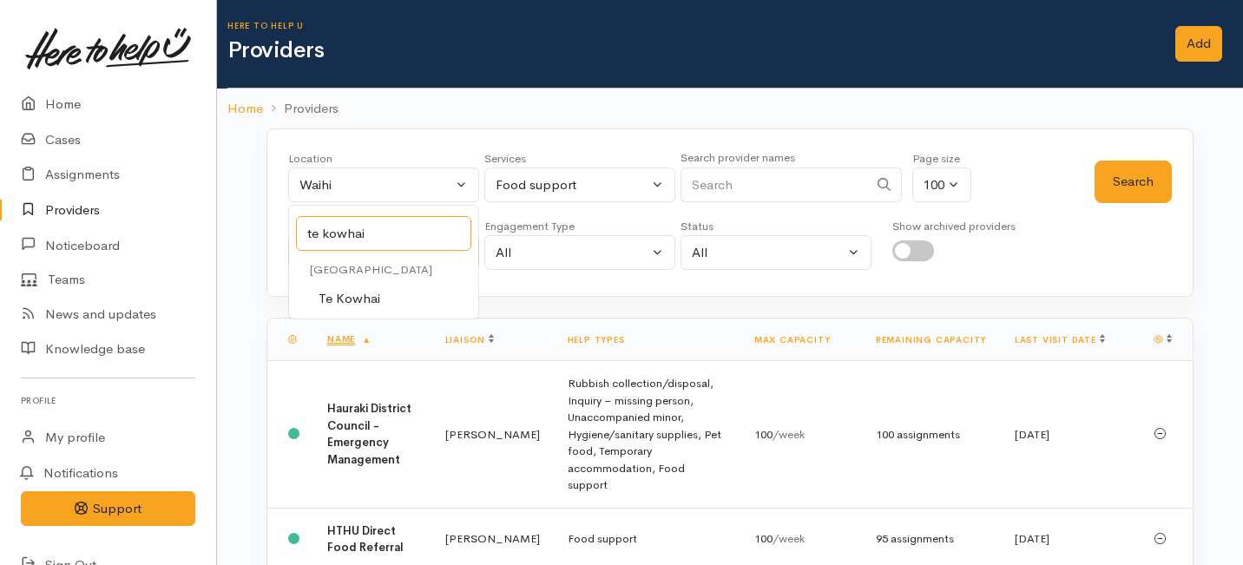
type input "te kowhai"
click at [351, 294] on span "Te Kowhai" at bounding box center [349, 299] width 62 height 20
select select "131"
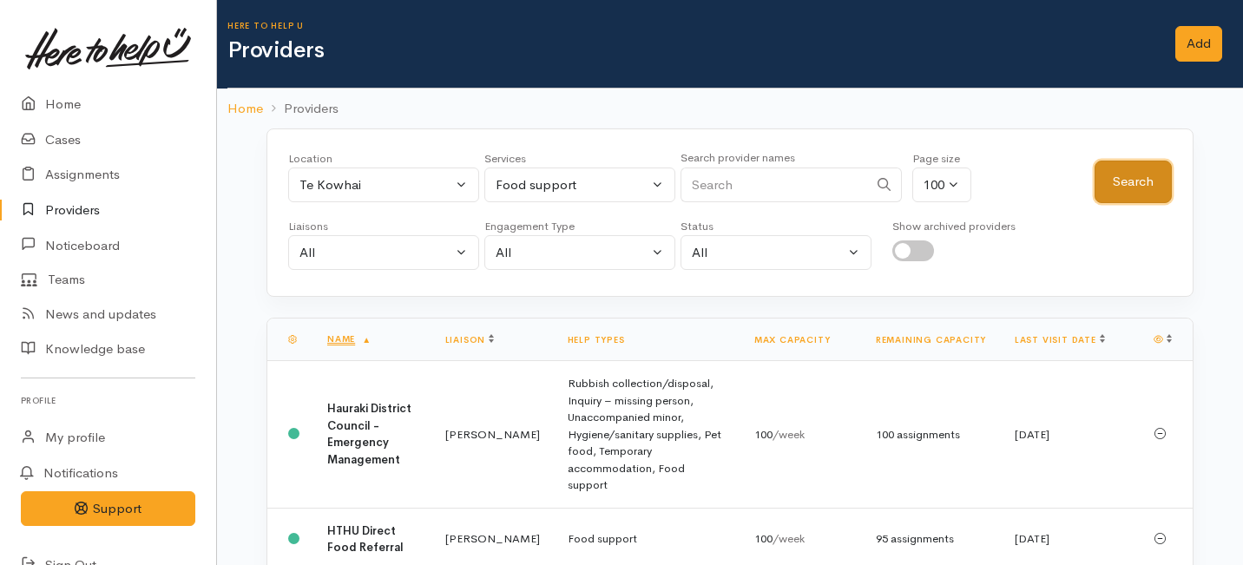
click at [1132, 176] on button "Search" at bounding box center [1132, 182] width 77 height 43
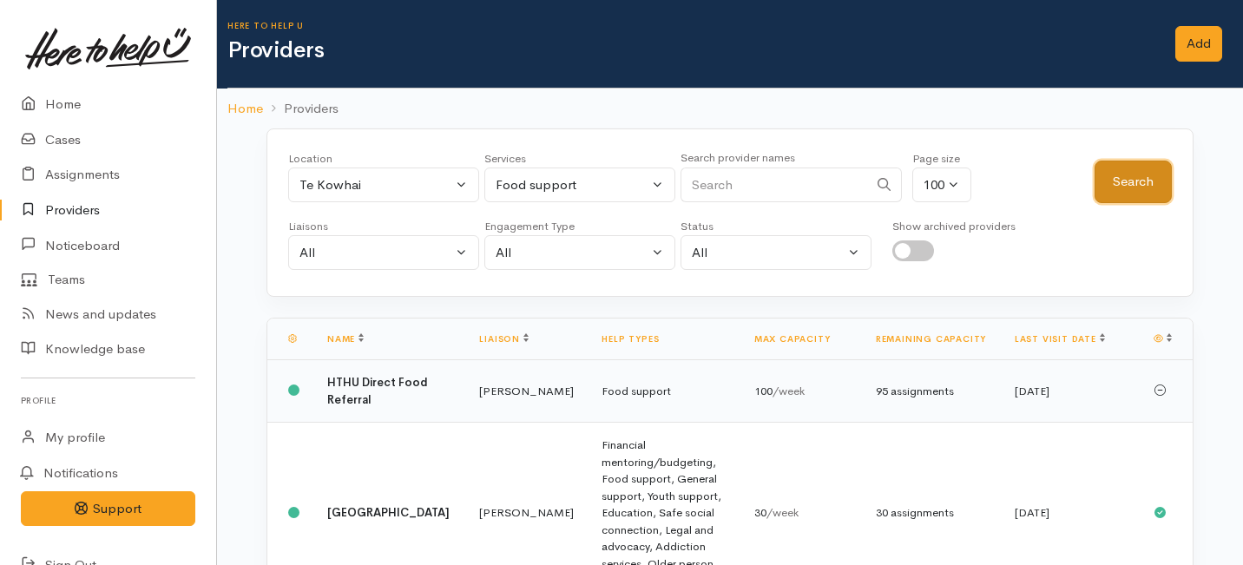
scroll to position [168, 0]
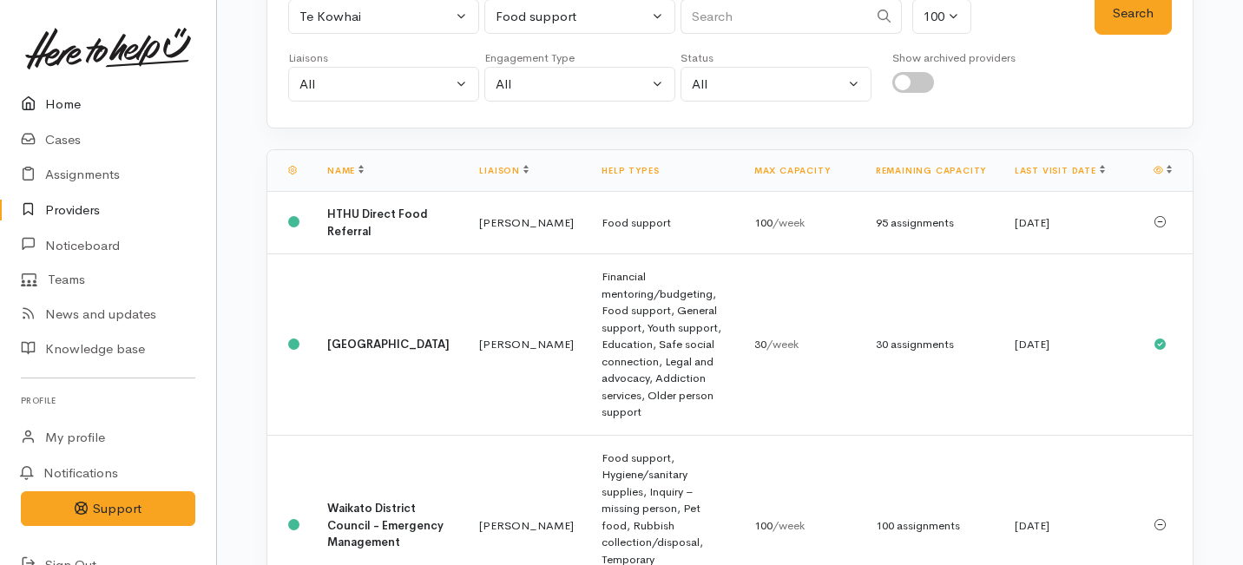
click at [73, 105] on link "Home" at bounding box center [108, 105] width 216 height 36
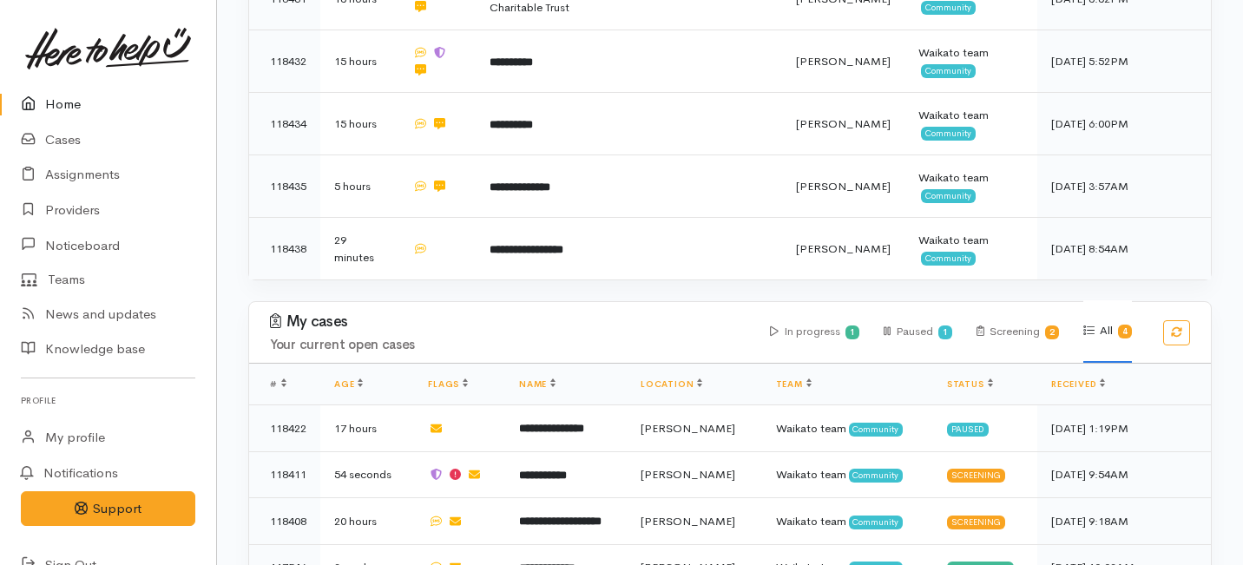
scroll to position [660, 0]
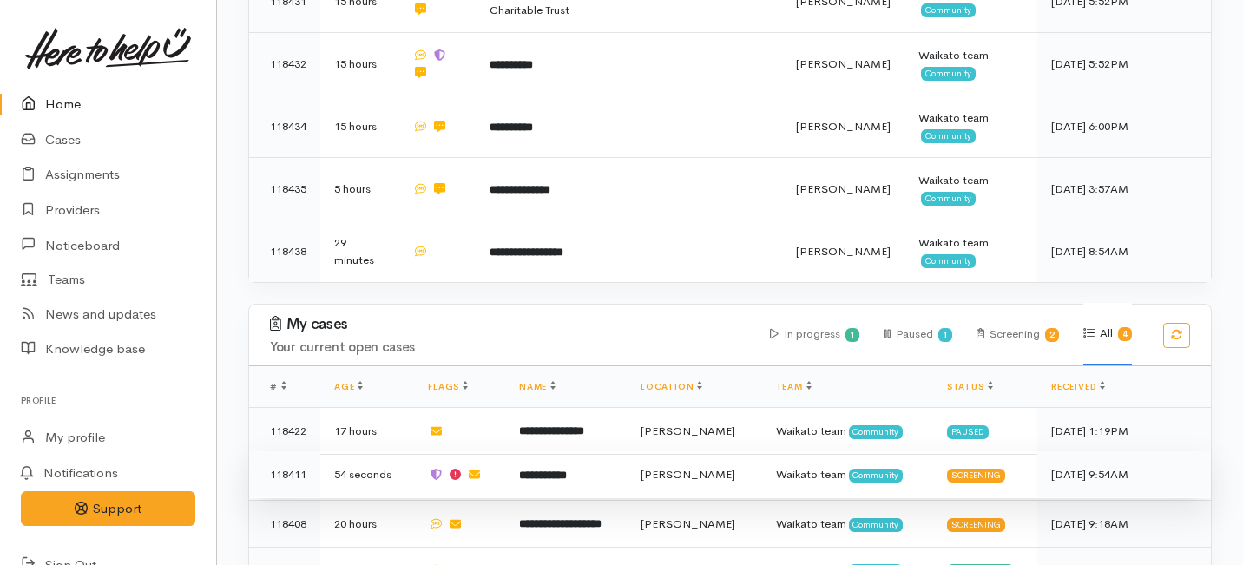
click at [541, 469] on b "**********" at bounding box center [543, 474] width 48 height 11
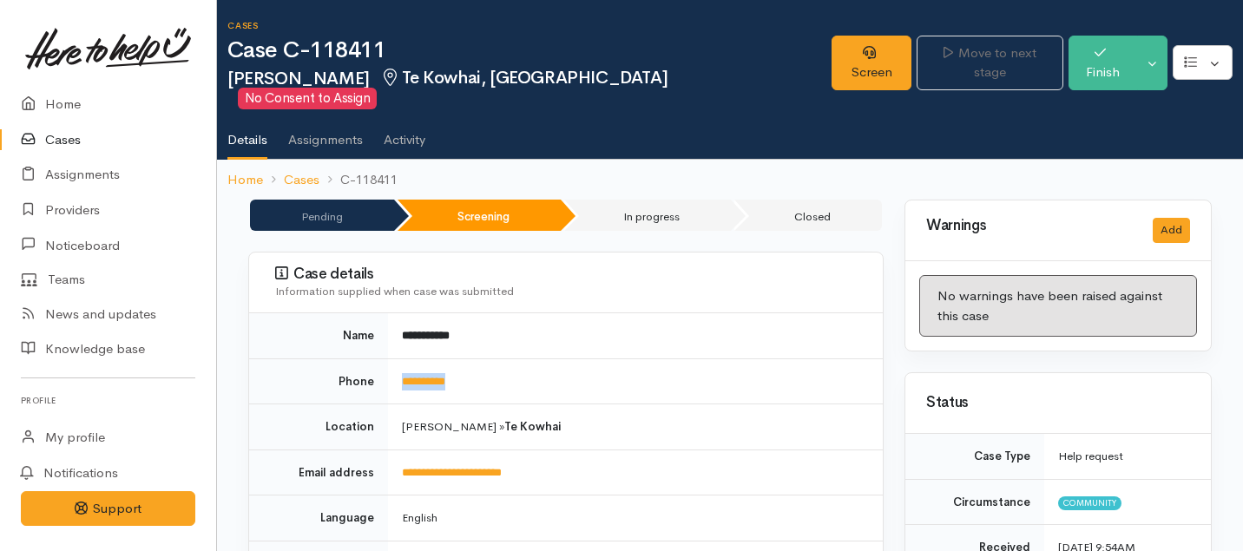
drag, startPoint x: 502, startPoint y: 362, endPoint x: 390, endPoint y: 362, distance: 112.8
click at [390, 362] on td "**********" at bounding box center [635, 381] width 495 height 46
copy link "**********"
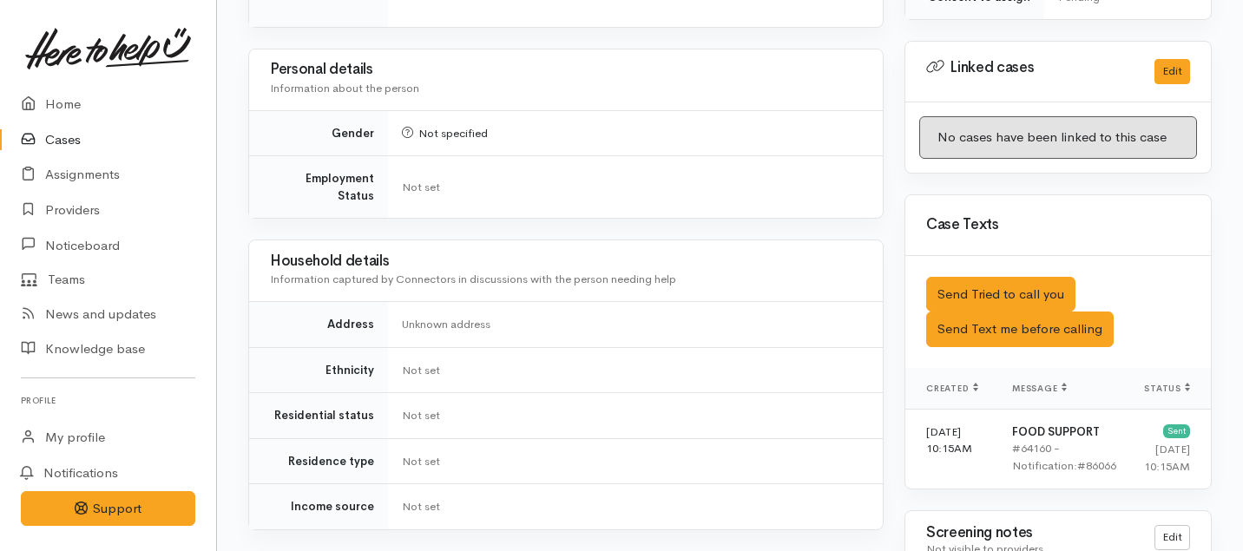
scroll to position [1323, 0]
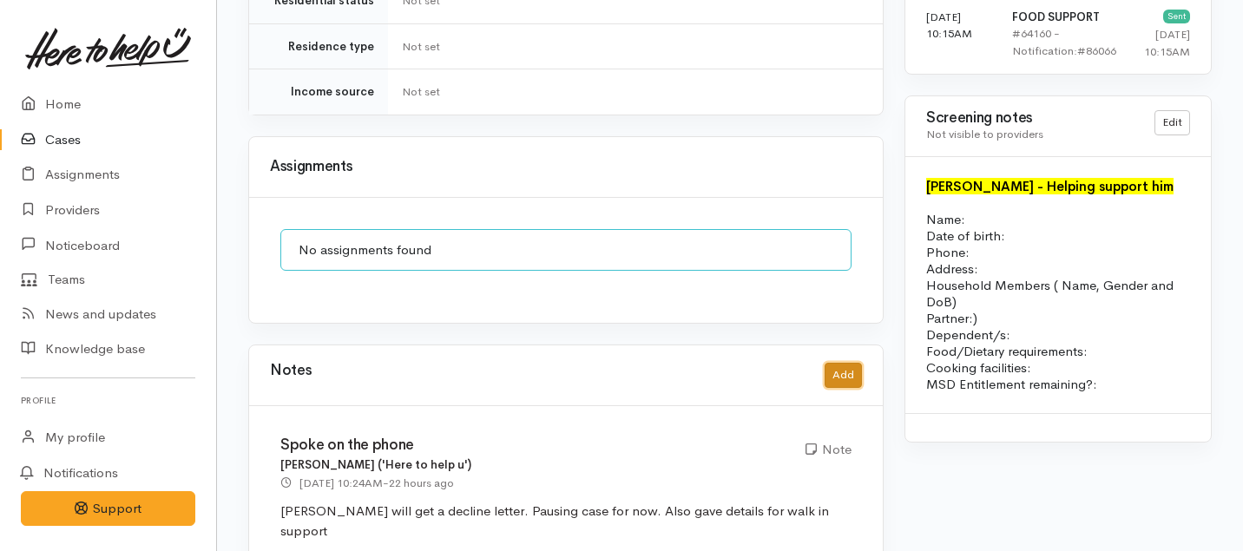
click at [841, 363] on button "Add" at bounding box center [842, 375] width 37 height 25
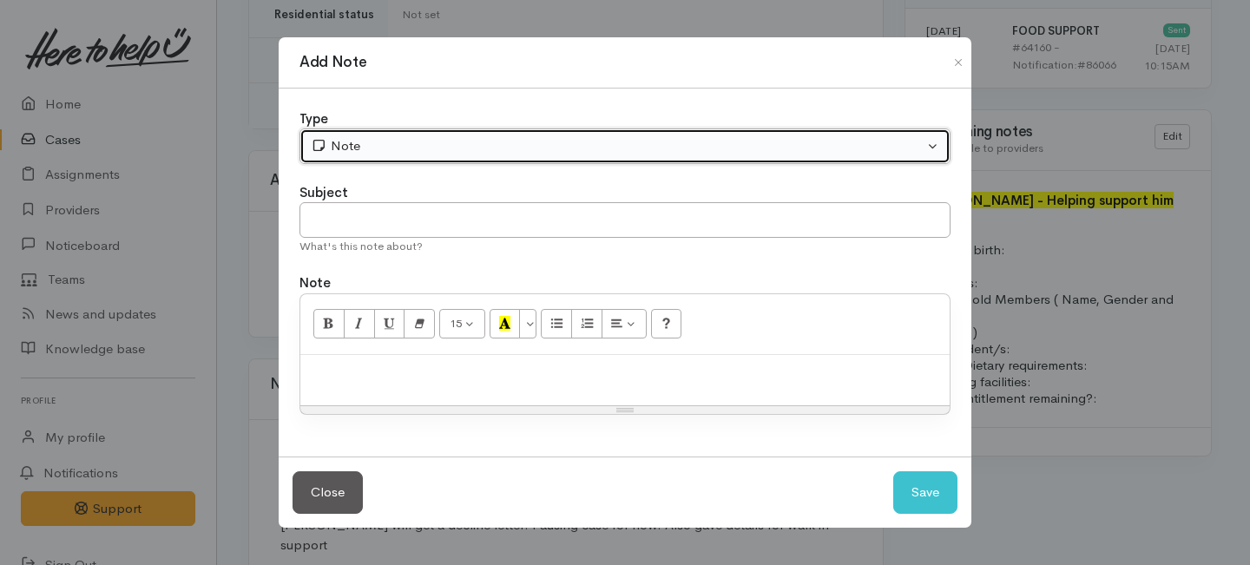
click at [513, 135] on button "Note" at bounding box center [624, 146] width 651 height 36
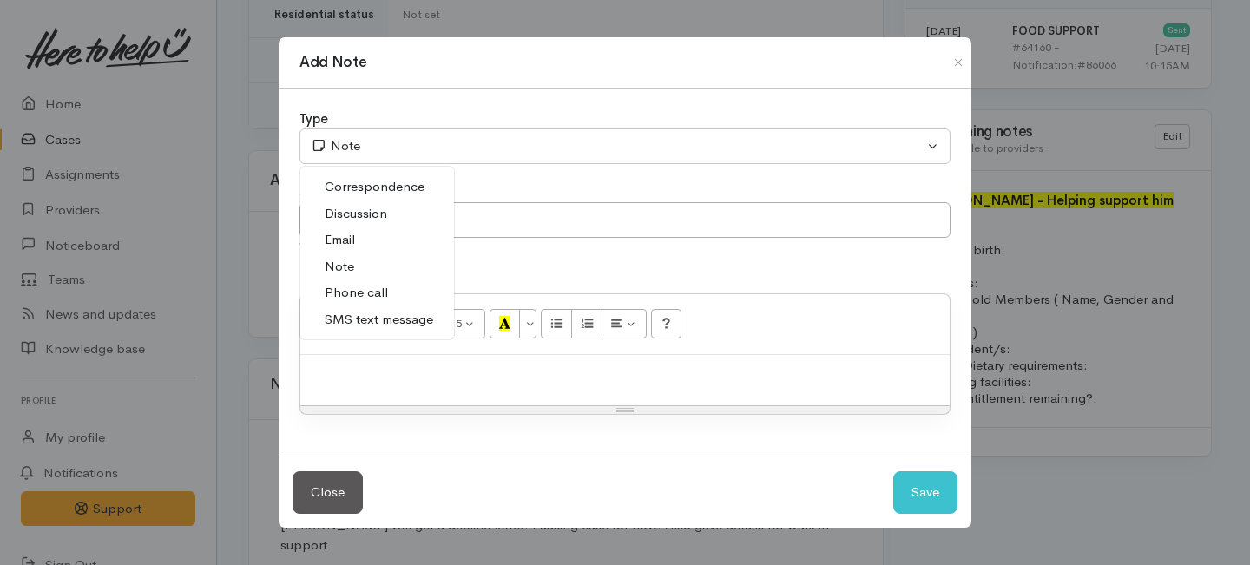
click at [335, 303] on link "Phone call" at bounding box center [377, 292] width 154 height 27
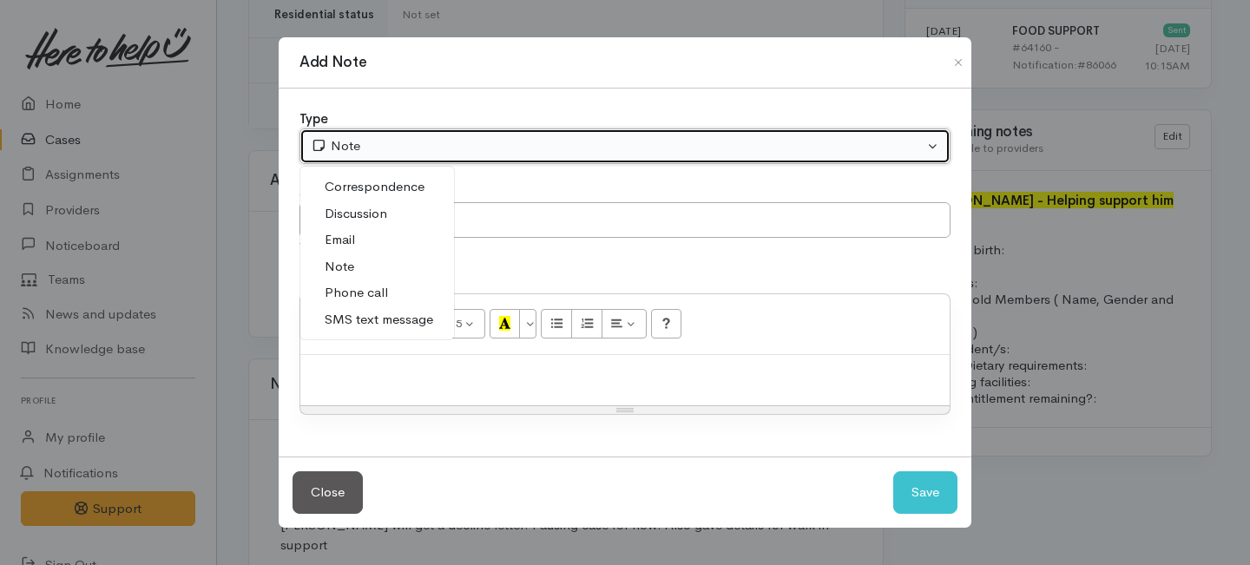
select select "3"
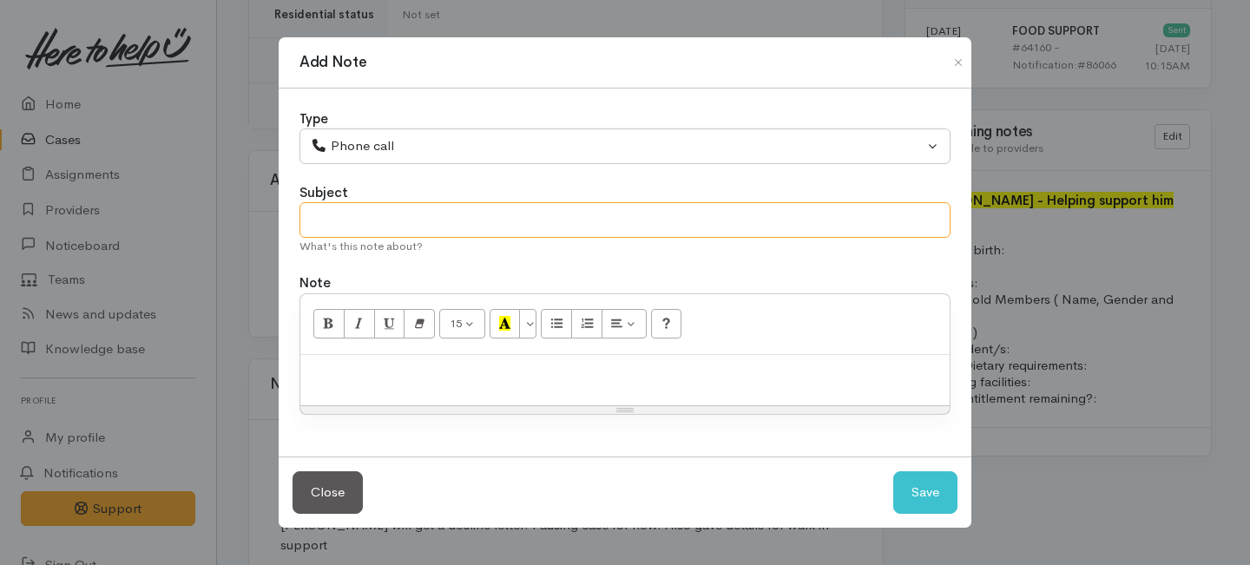
click at [371, 222] on input "text" at bounding box center [624, 220] width 651 height 36
type input "r"
type input "Request Cancelled."
click at [371, 373] on p at bounding box center [625, 374] width 632 height 20
click at [461, 385] on div at bounding box center [624, 380] width 649 height 51
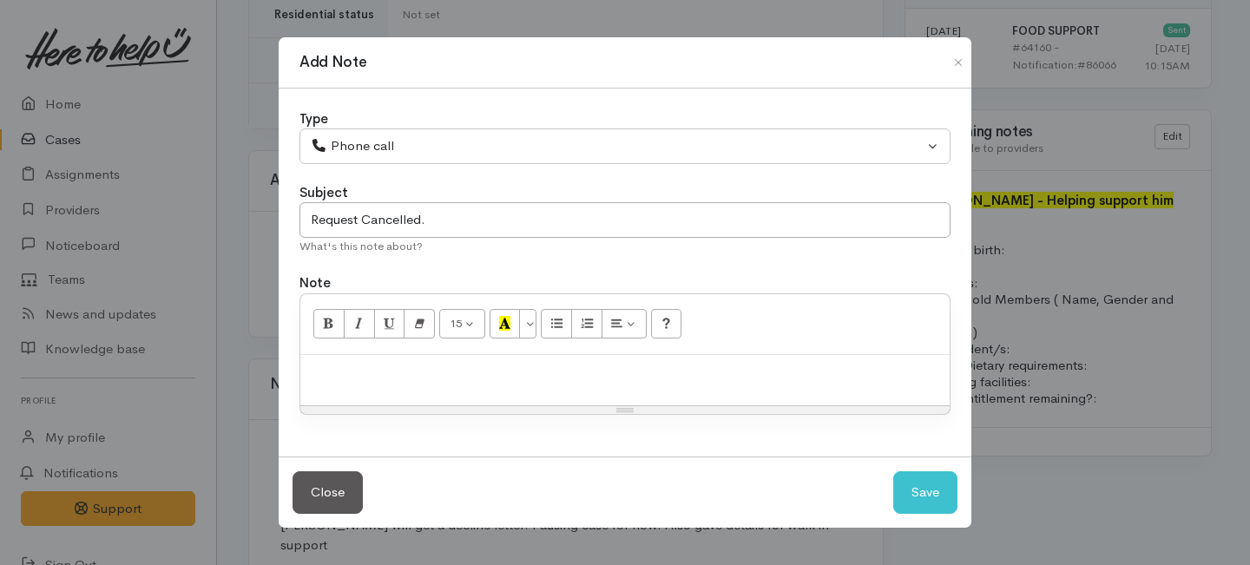
click at [351, 371] on p at bounding box center [625, 374] width 632 height 20
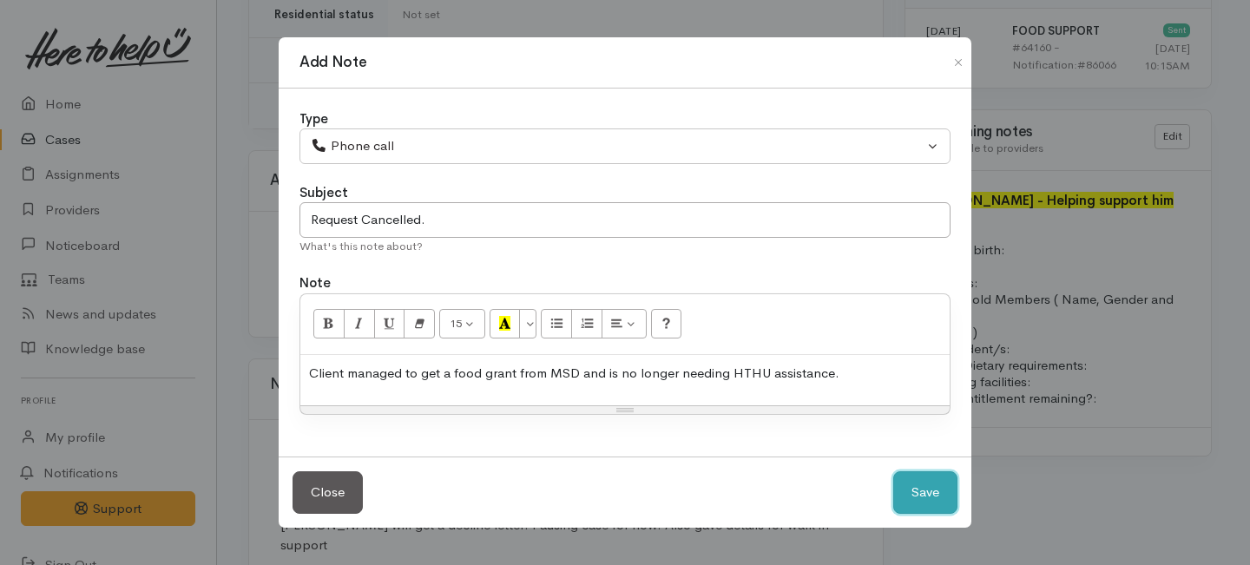
click at [920, 484] on button "Save" at bounding box center [925, 492] width 64 height 43
select select "1"
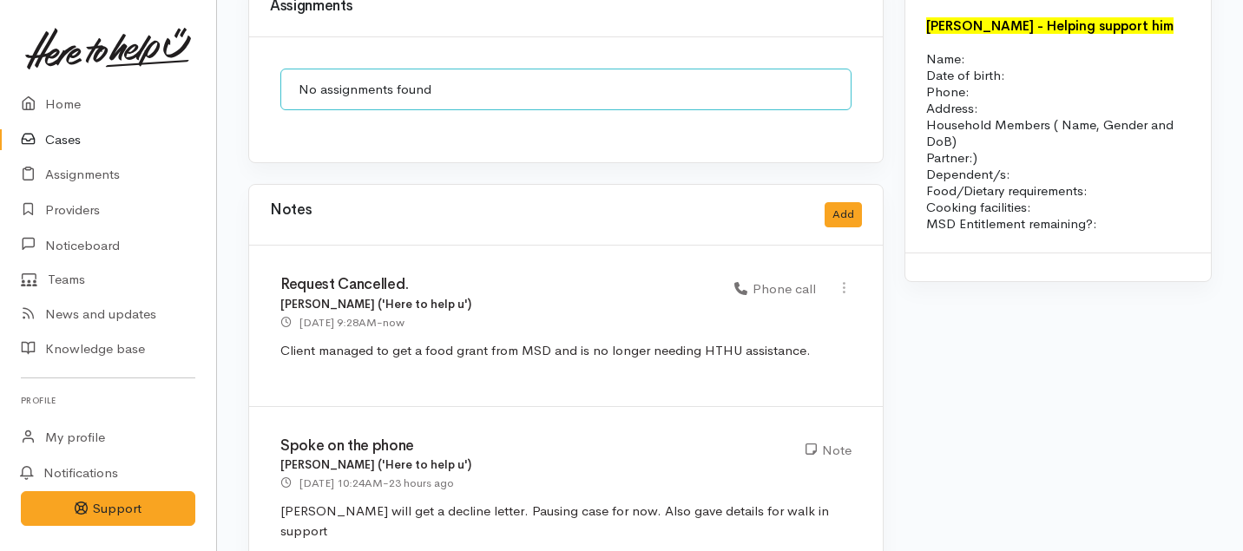
scroll to position [0, 0]
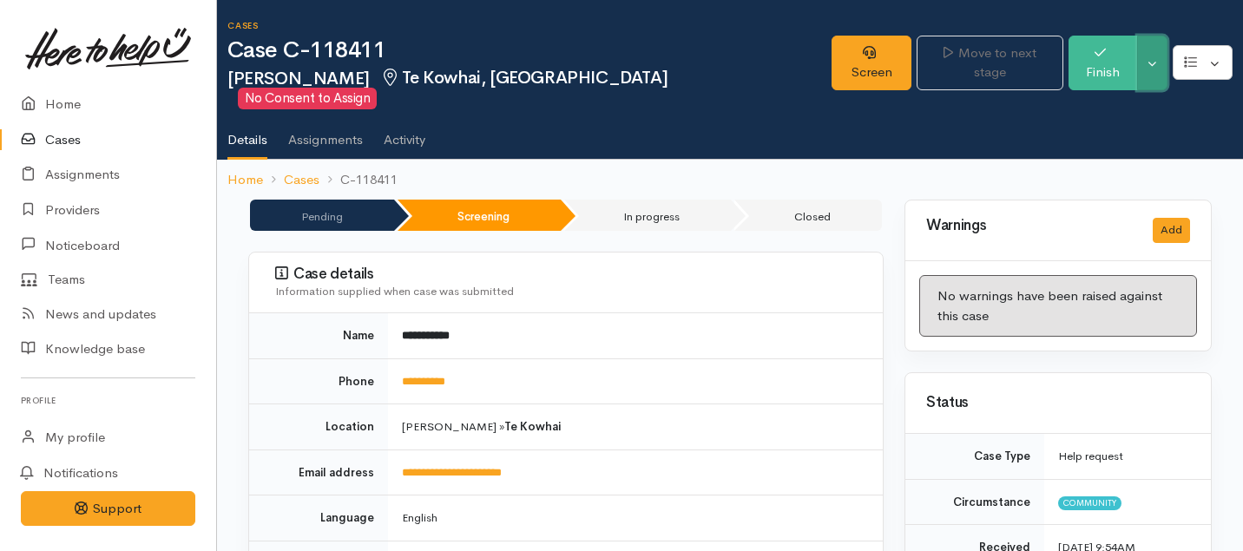
click at [1152, 49] on button "Toggle Dropdown" at bounding box center [1152, 63] width 30 height 55
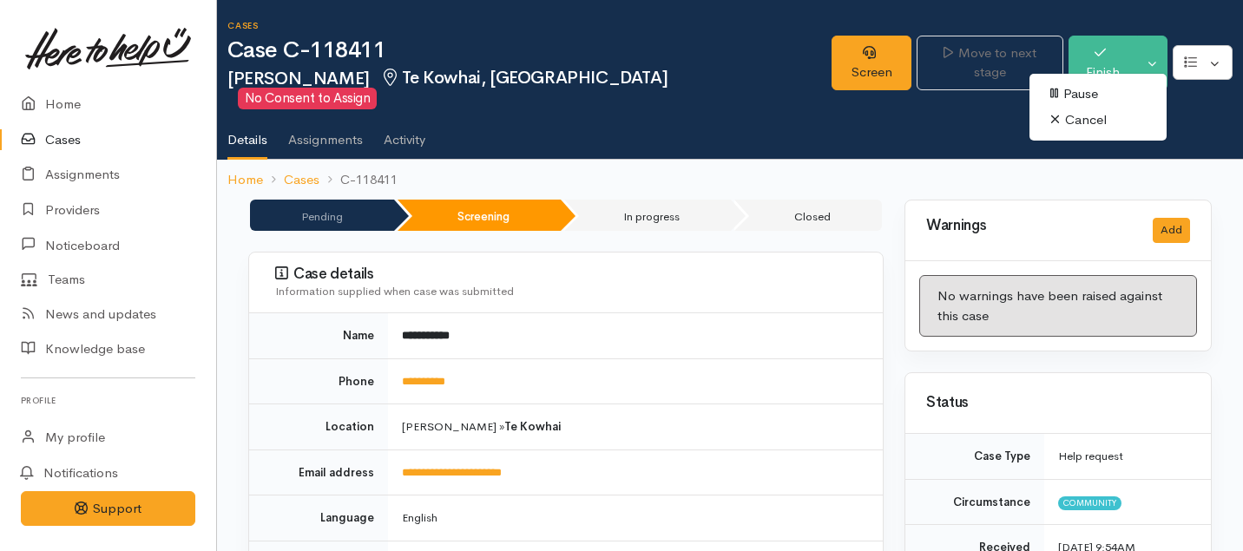
click at [1086, 116] on link "Cancel" at bounding box center [1097, 120] width 137 height 27
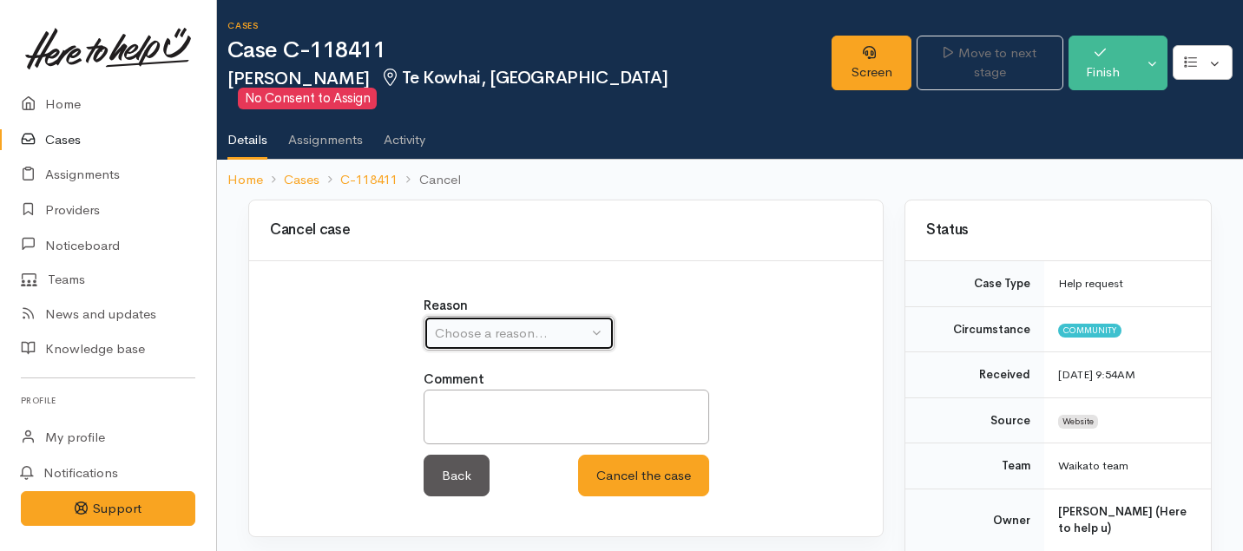
click at [518, 324] on div "Choose a reason..." at bounding box center [511, 334] width 153 height 20
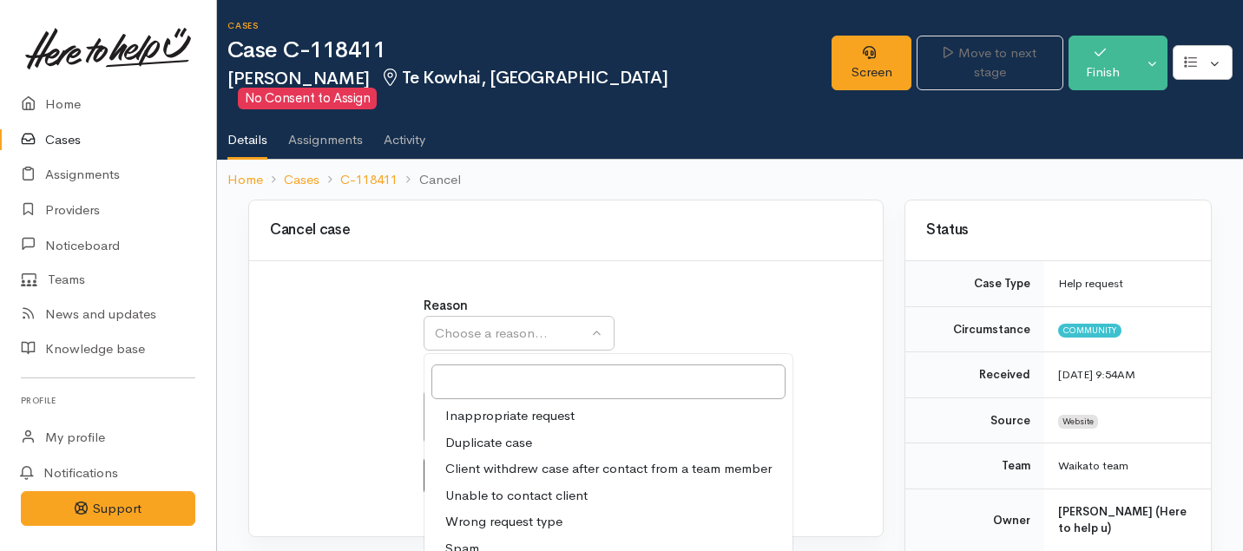
click at [516, 459] on span "Client withdrew case after contact from a team member" at bounding box center [608, 469] width 326 height 20
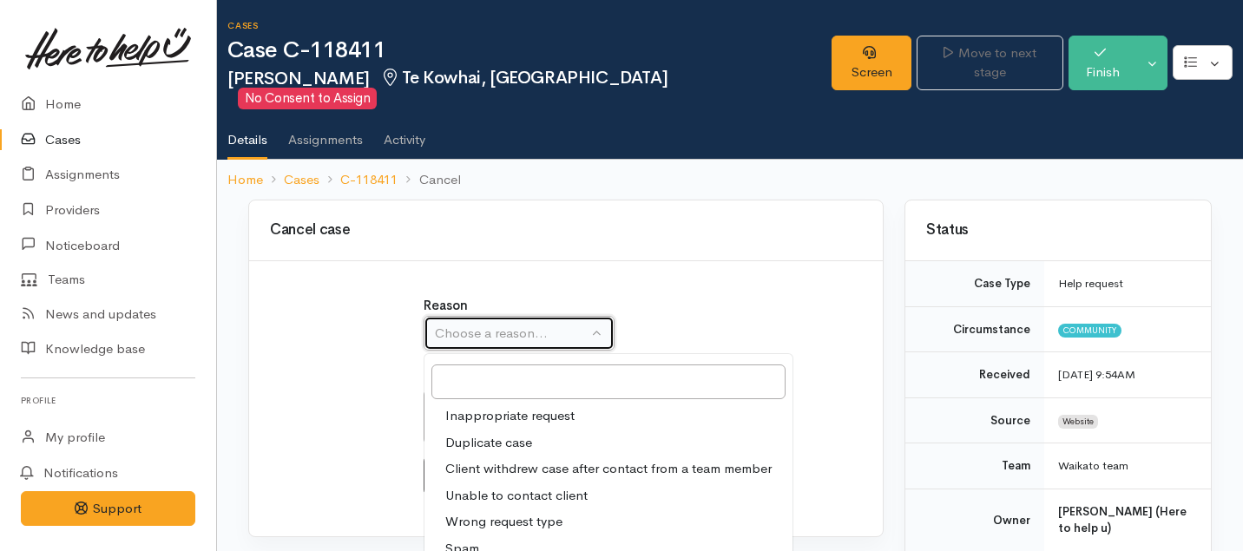
select select "3"
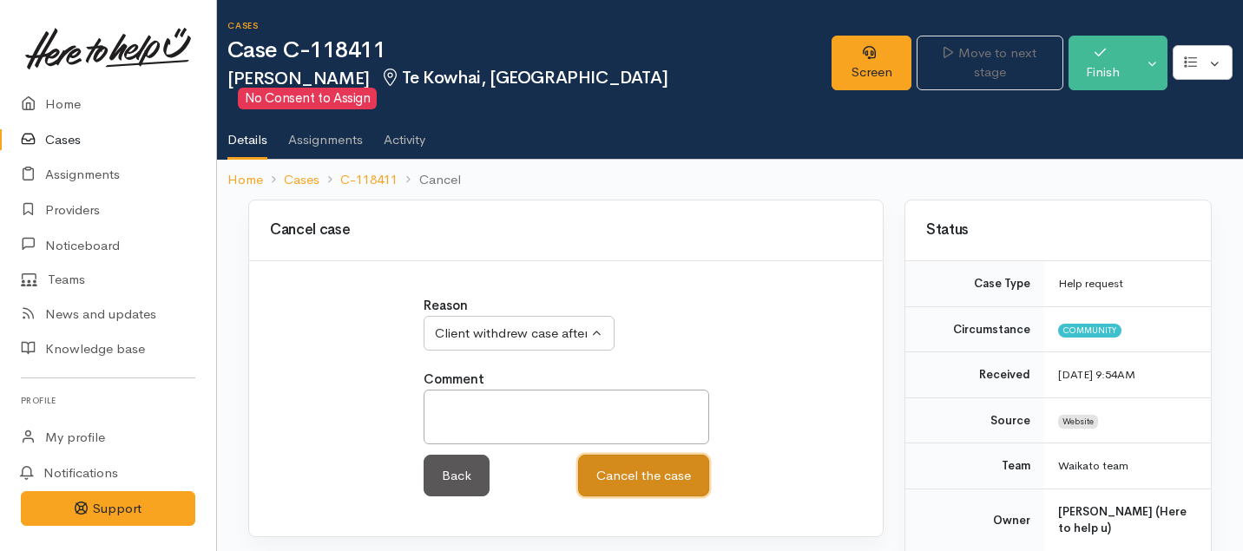
click at [658, 464] on button "Cancel the case" at bounding box center [643, 476] width 131 height 43
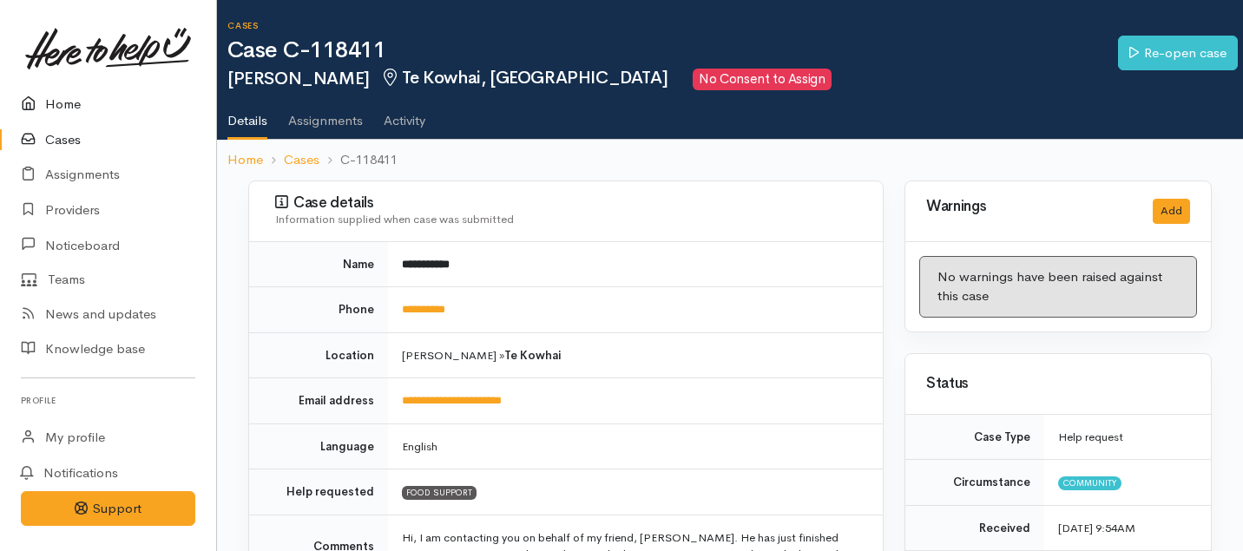
click at [48, 104] on link "Home" at bounding box center [108, 105] width 216 height 36
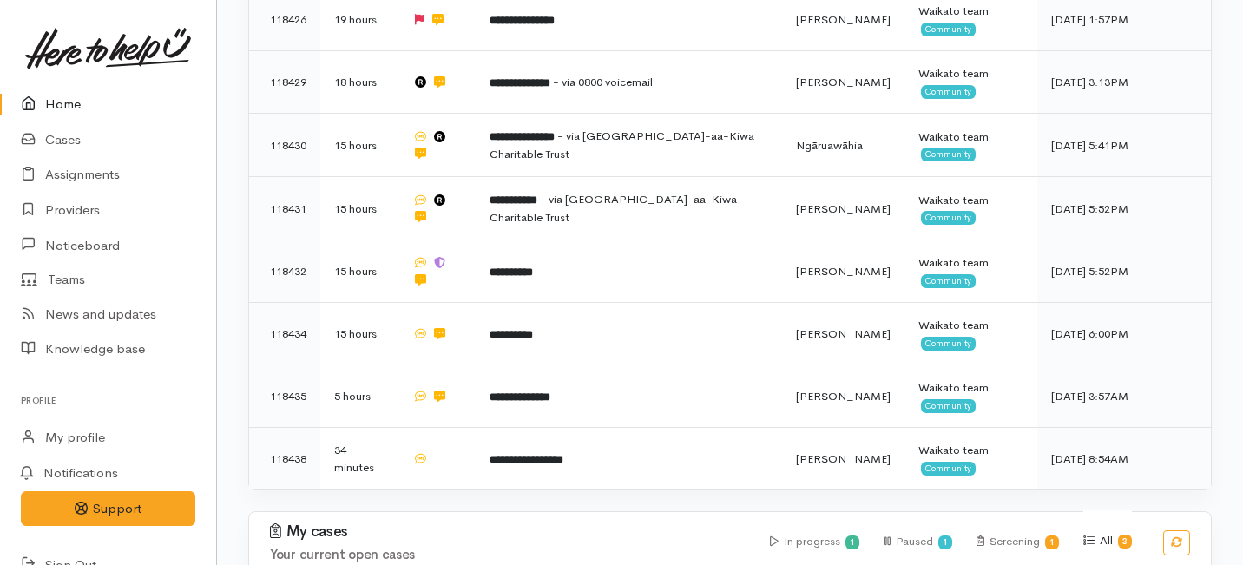
scroll to position [643, 0]
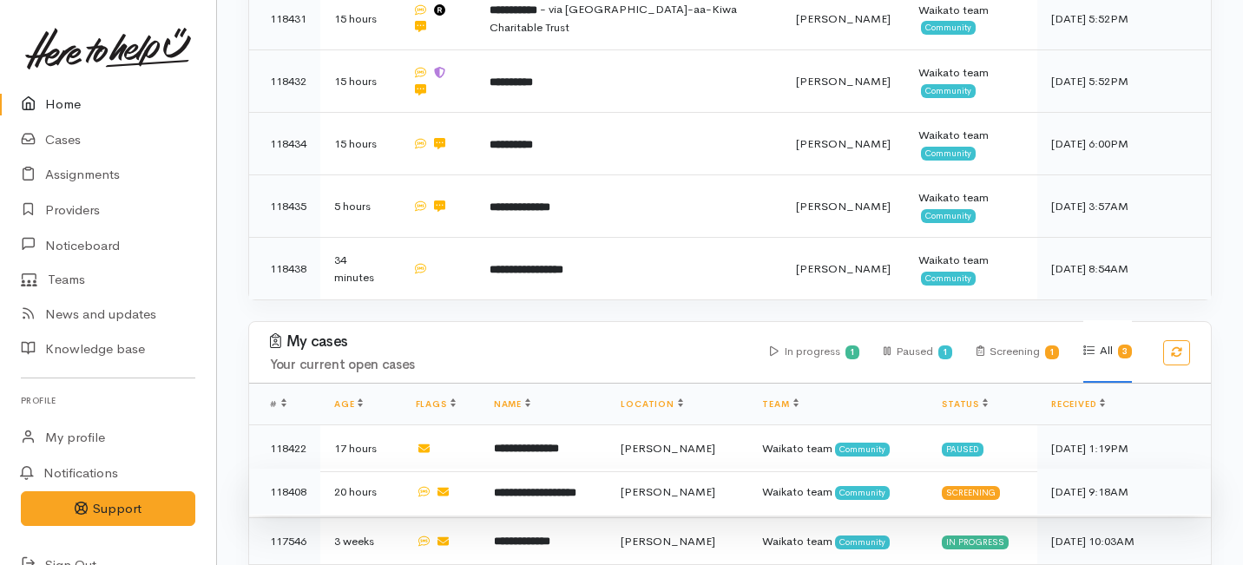
click at [607, 469] on td "**********" at bounding box center [544, 492] width 128 height 47
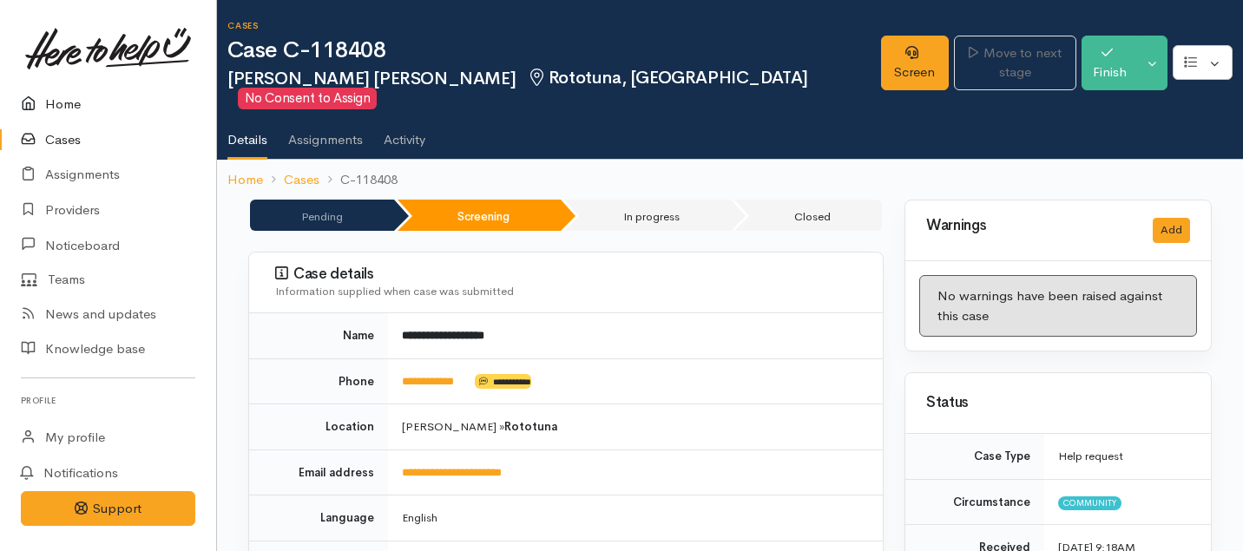
click at [62, 90] on link "Home" at bounding box center [108, 105] width 216 height 36
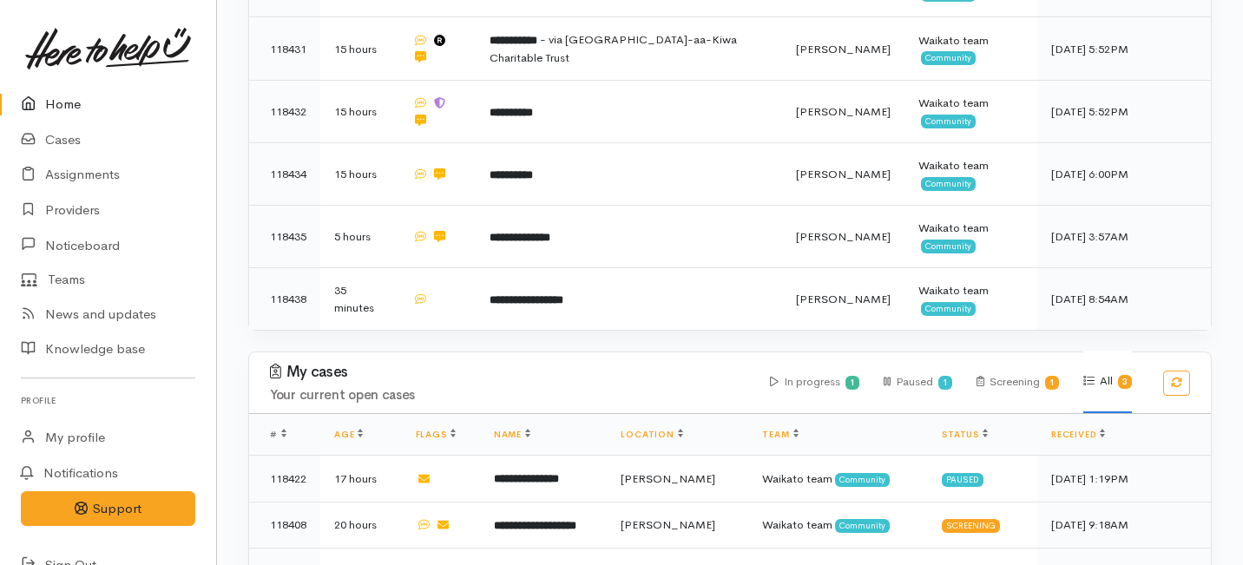
scroll to position [607, 0]
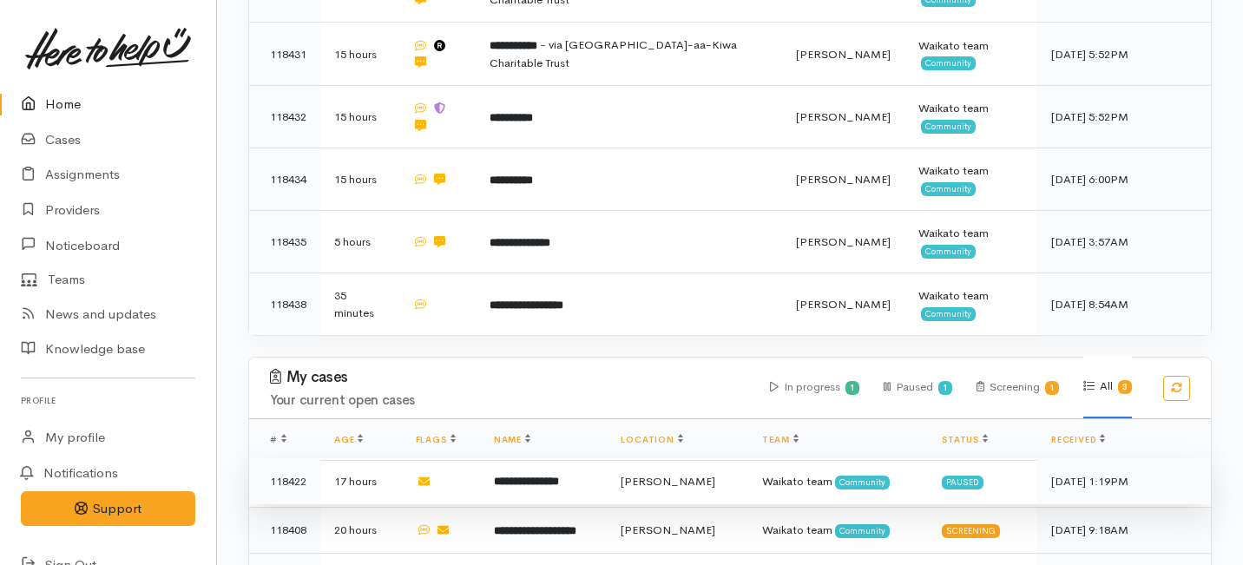
click at [559, 476] on b "**********" at bounding box center [526, 481] width 65 height 11
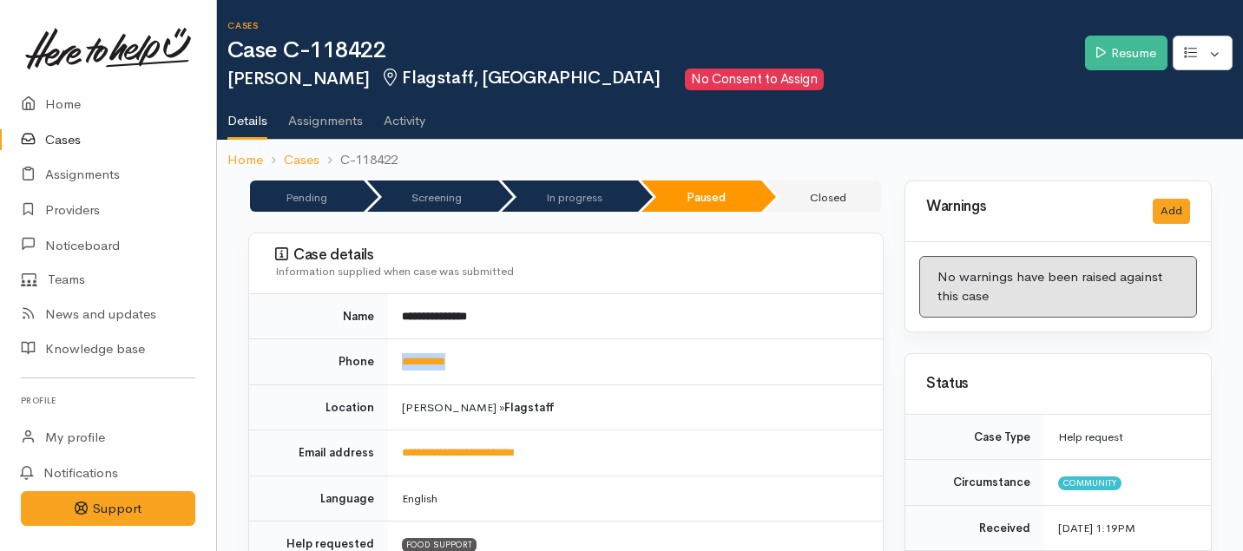
drag, startPoint x: 490, startPoint y: 370, endPoint x: 380, endPoint y: 359, distance: 110.7
click at [380, 359] on tr "**********" at bounding box center [565, 362] width 633 height 46
copy tr "**********"
click at [1114, 53] on link "Resume" at bounding box center [1126, 54] width 82 height 36
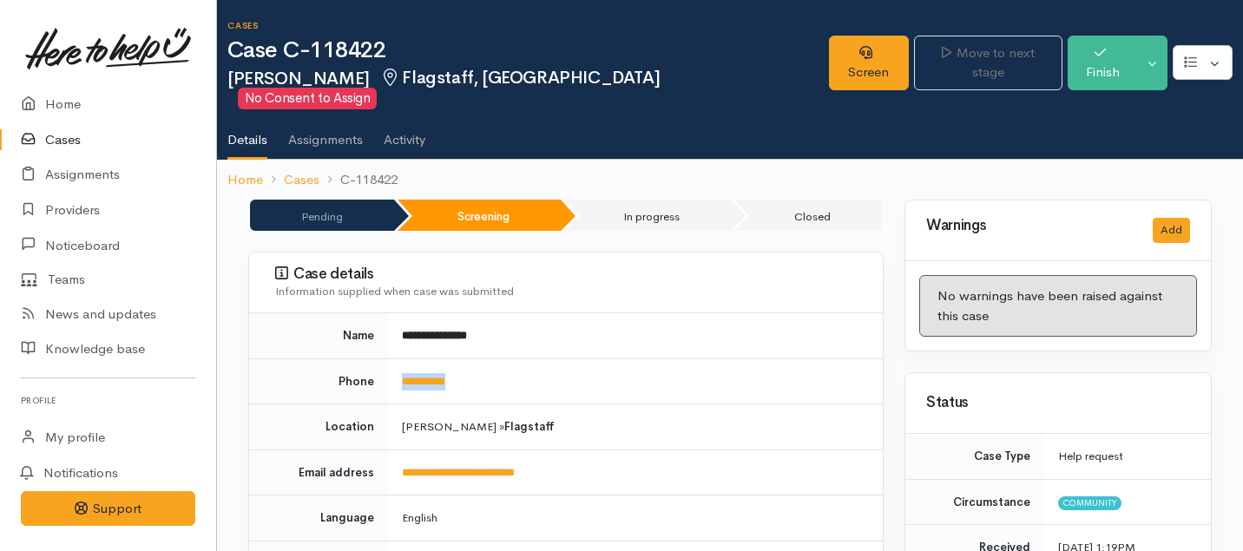
drag, startPoint x: 478, startPoint y: 355, endPoint x: 384, endPoint y: 357, distance: 94.6
click at [384, 358] on tr "**********" at bounding box center [565, 381] width 633 height 46
copy tr "**********"
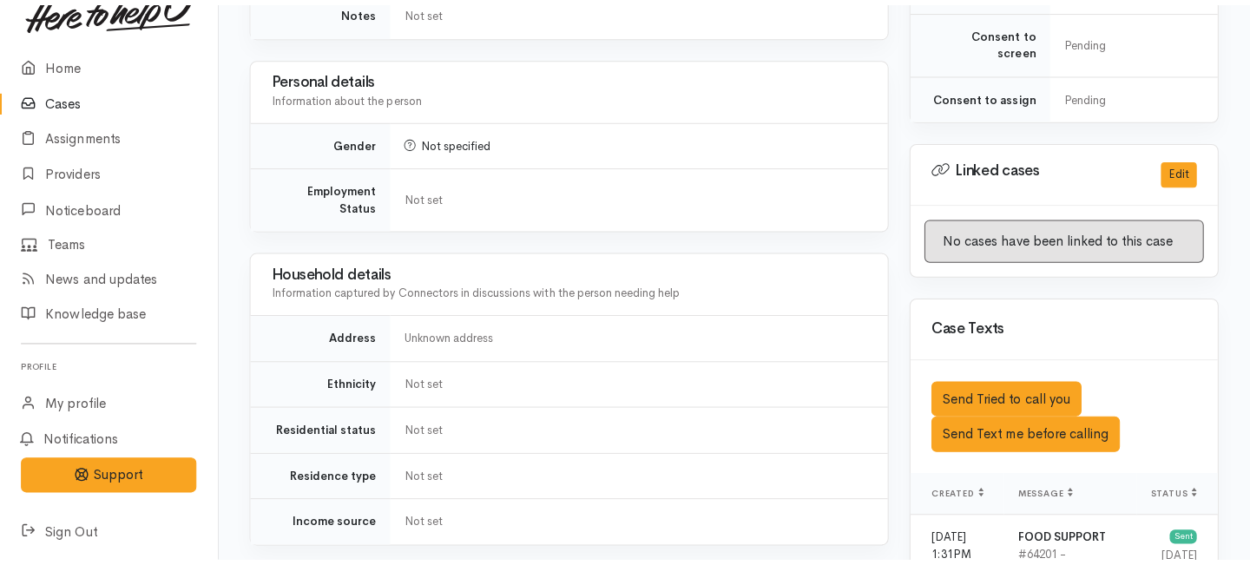
scroll to position [835, 0]
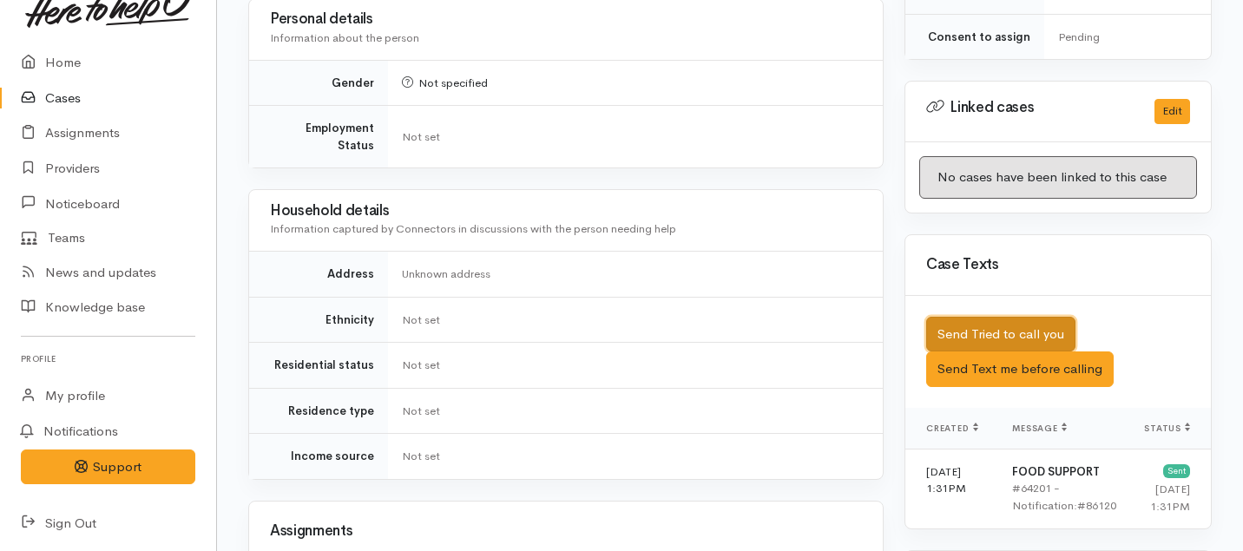
click at [978, 317] on button "Send Tried to call you" at bounding box center [1000, 335] width 149 height 36
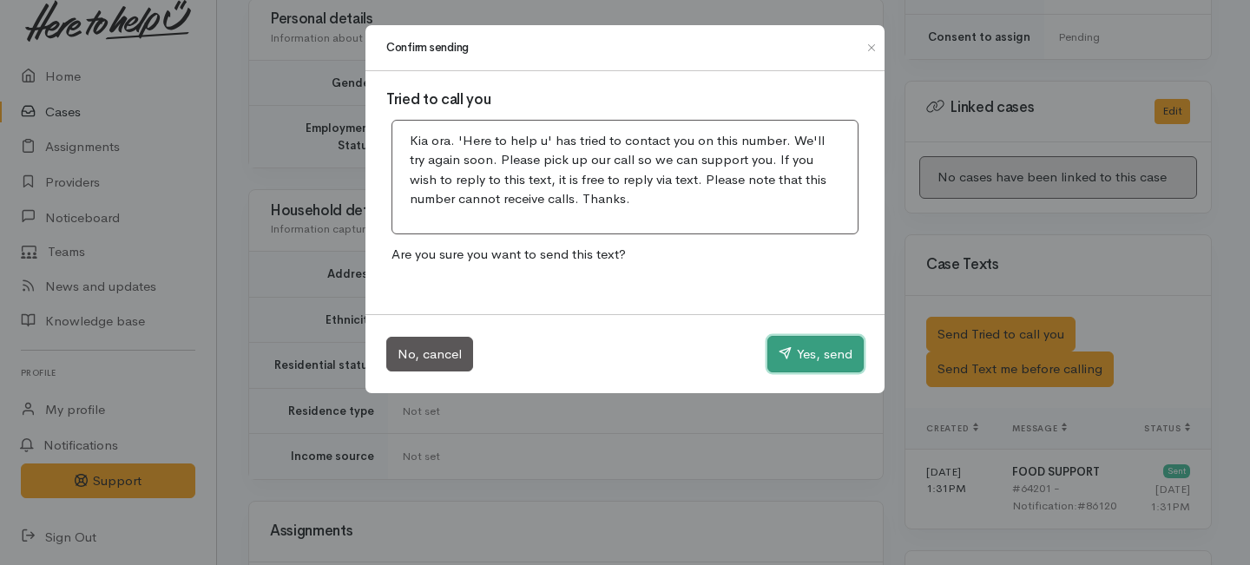
click at [839, 352] on button "Yes, send" at bounding box center [815, 354] width 96 height 36
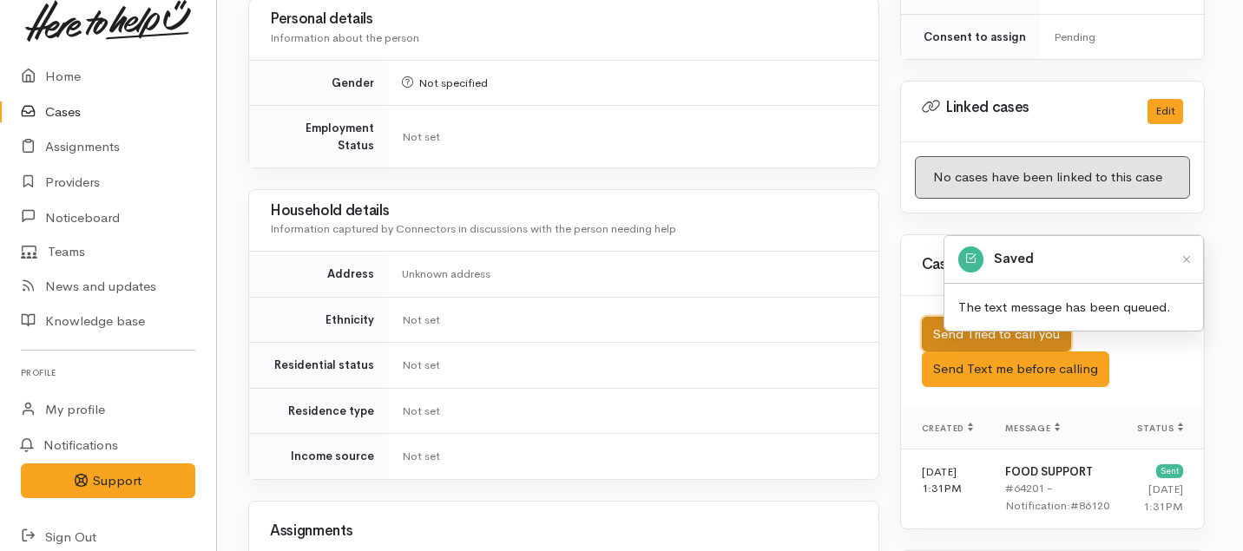
scroll to position [42, 0]
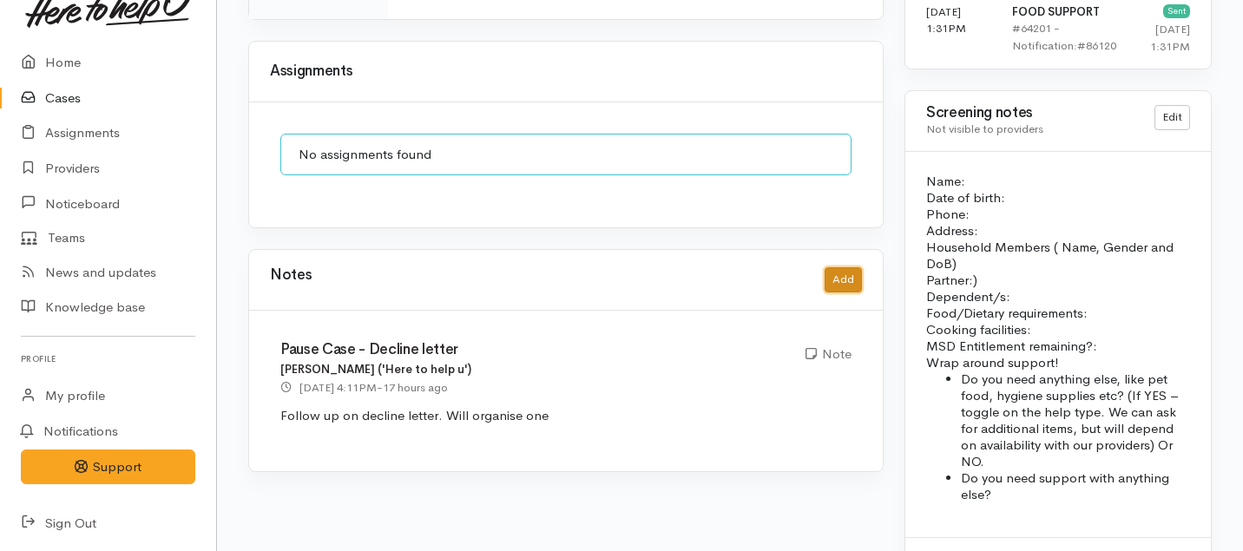
click at [847, 267] on button "Add" at bounding box center [842, 279] width 37 height 25
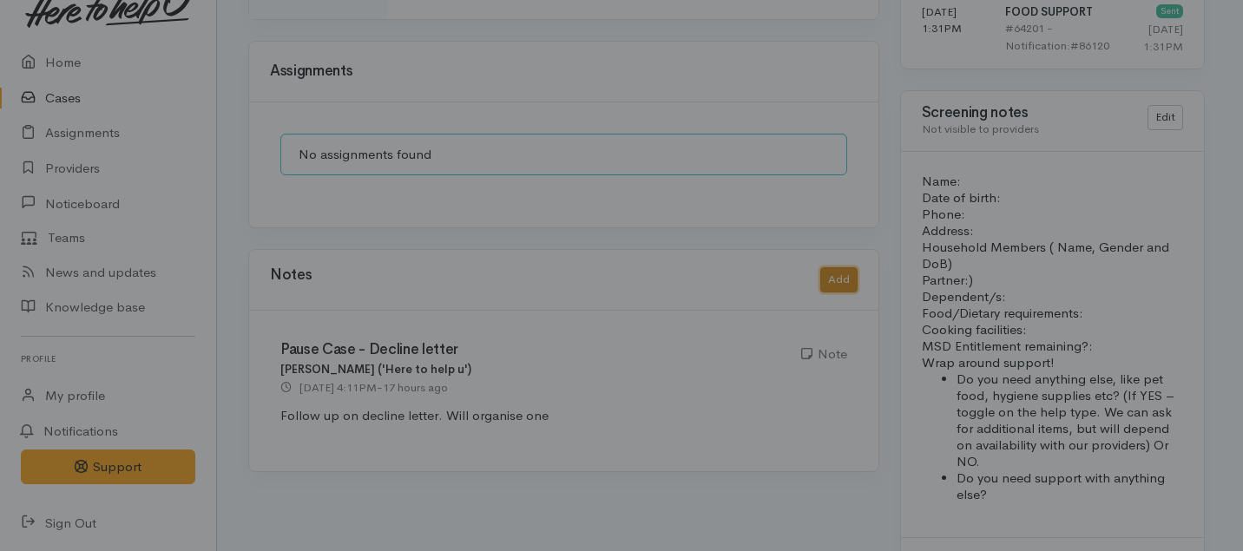
scroll to position [28, 0]
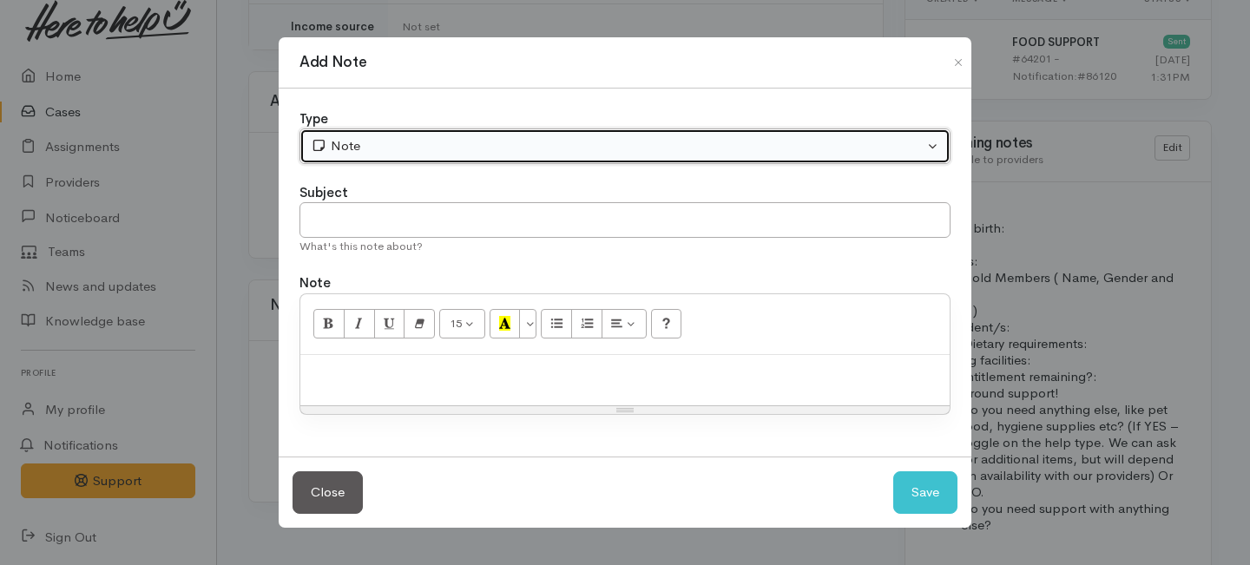
click at [661, 141] on div "Note" at bounding box center [617, 146] width 613 height 20
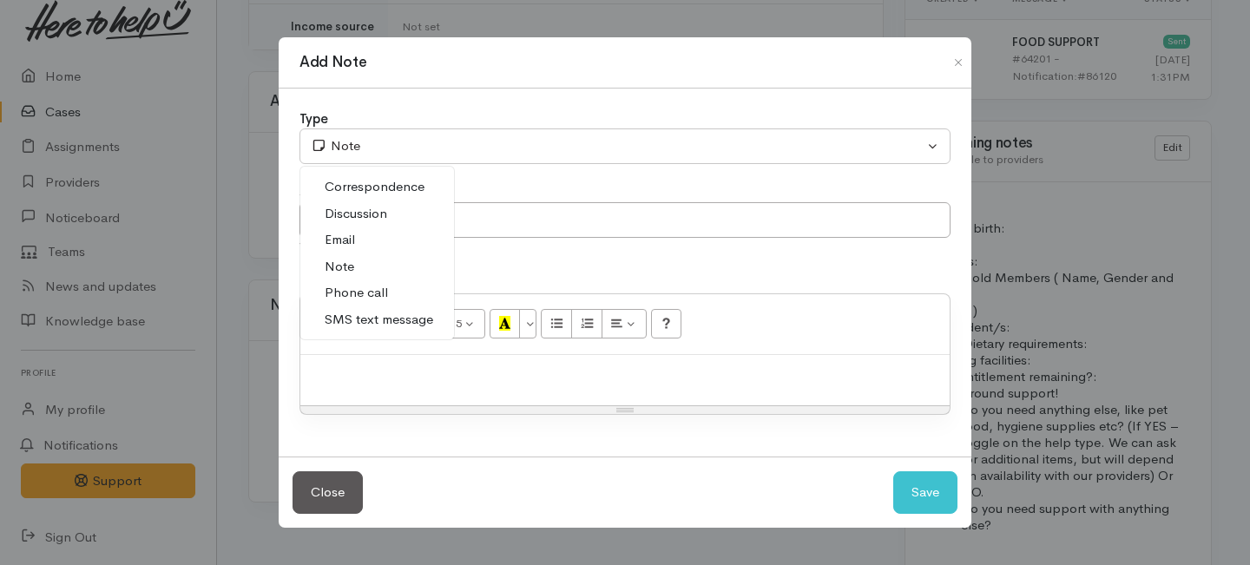
click at [352, 296] on span "Phone call" at bounding box center [356, 293] width 63 height 20
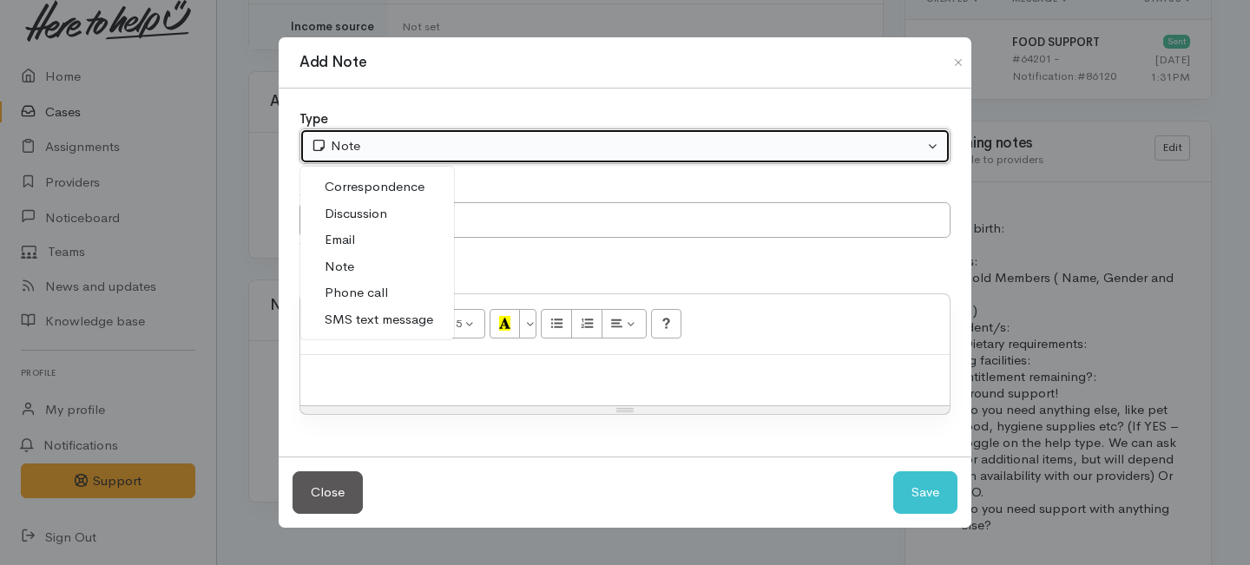
select select "3"
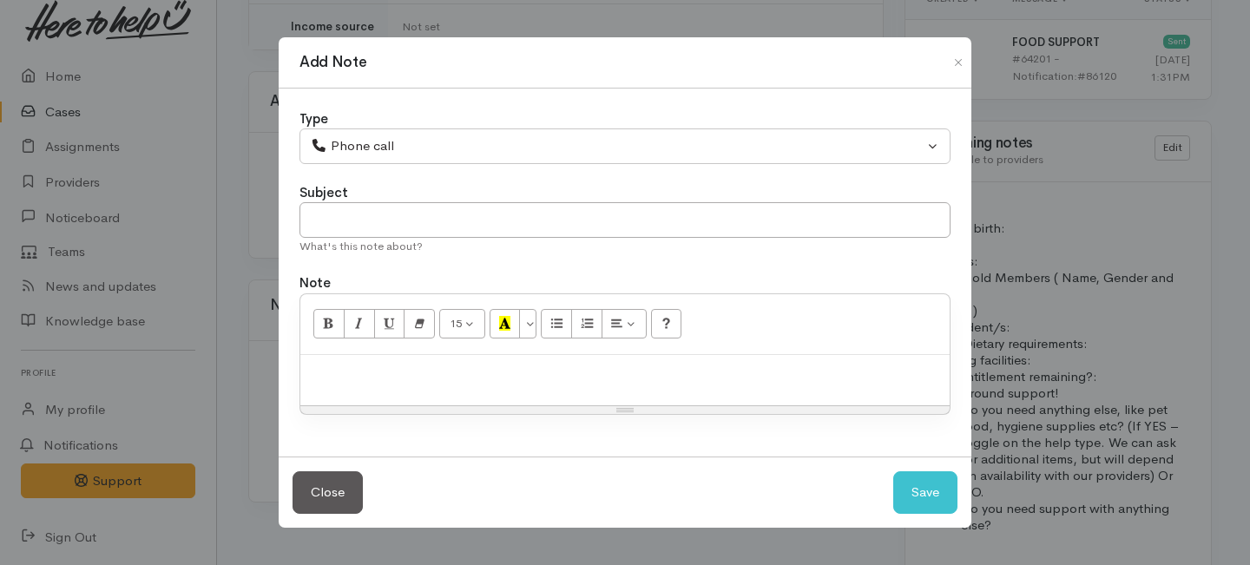
click at [355, 199] on div "Subject" at bounding box center [624, 193] width 651 height 20
click at [353, 226] on input "text" at bounding box center [624, 220] width 651 height 36
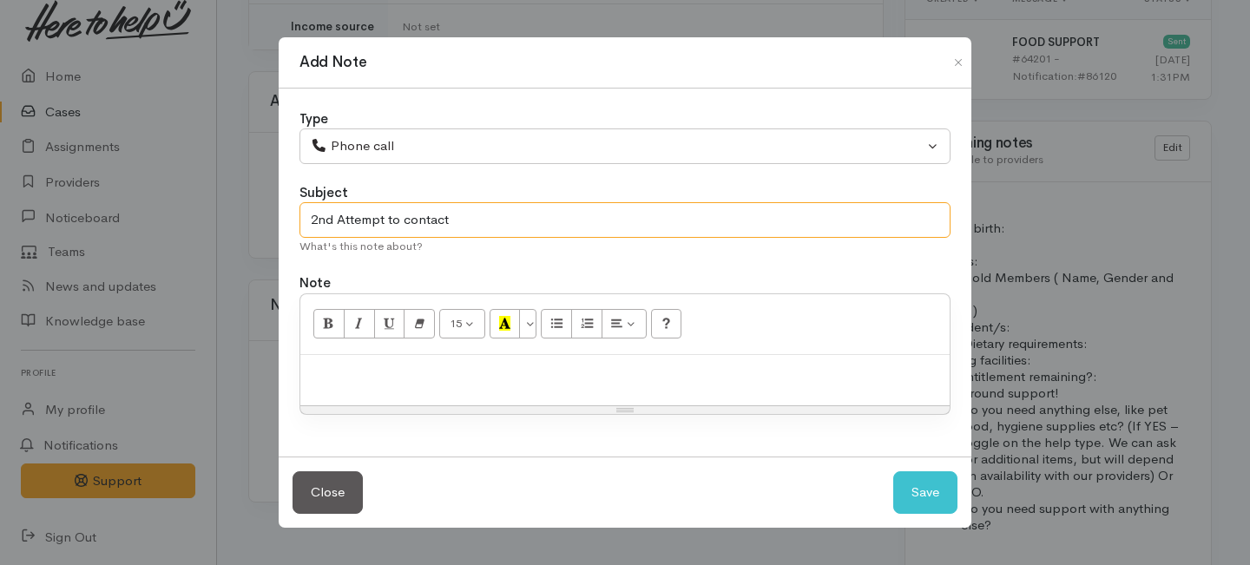
type input "2nd Attempt to contact"
click at [408, 384] on div at bounding box center [624, 380] width 649 height 51
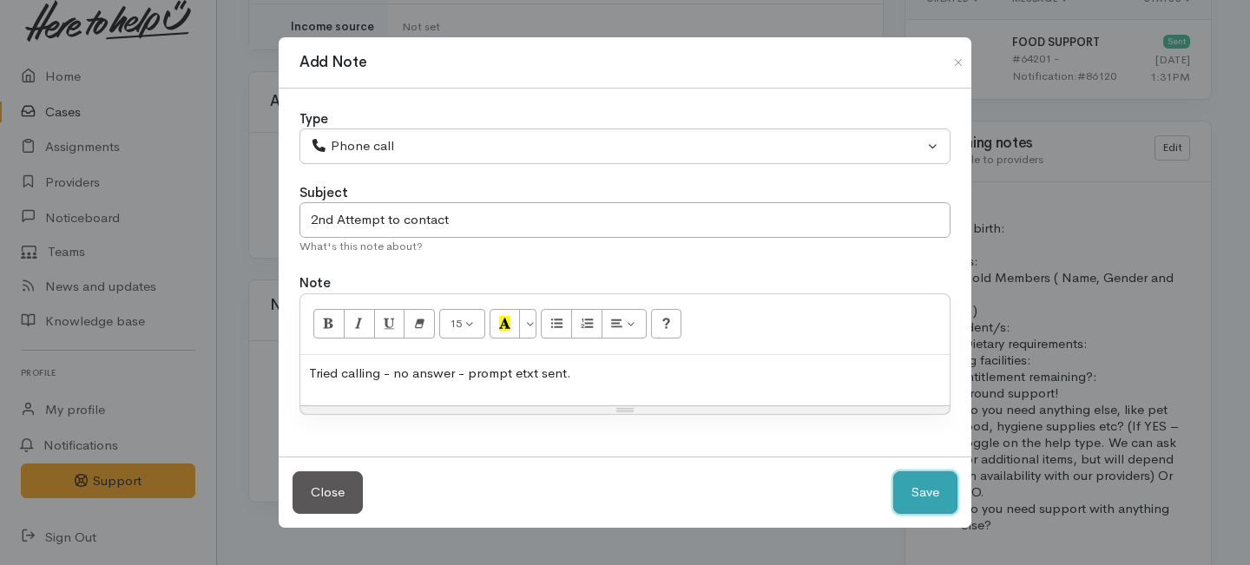
click at [933, 489] on button "Save" at bounding box center [925, 492] width 64 height 43
select select "1"
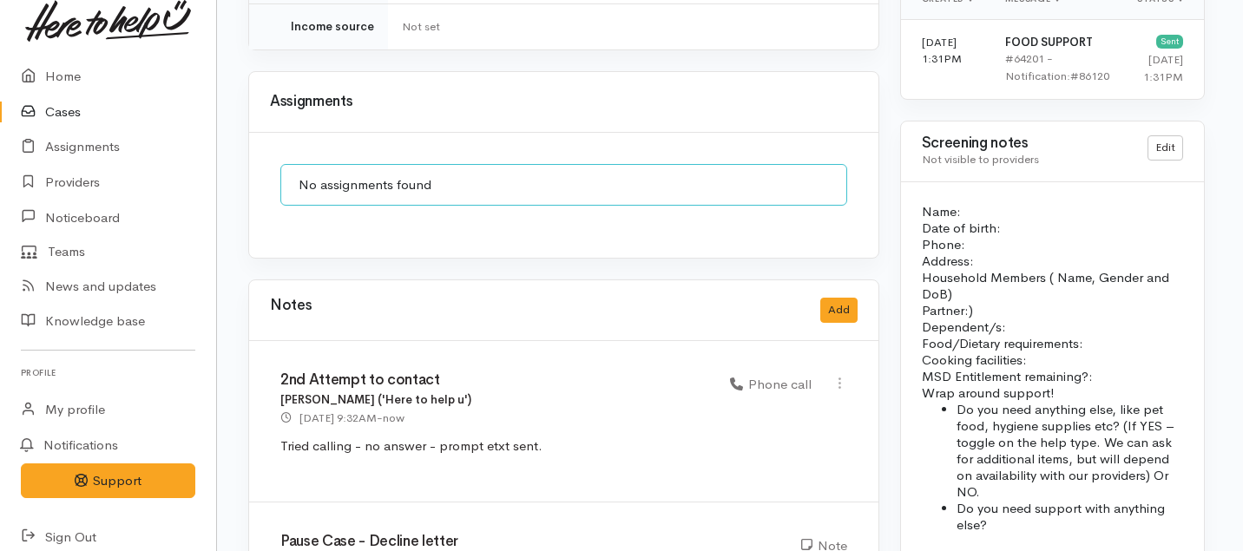
scroll to position [42, 0]
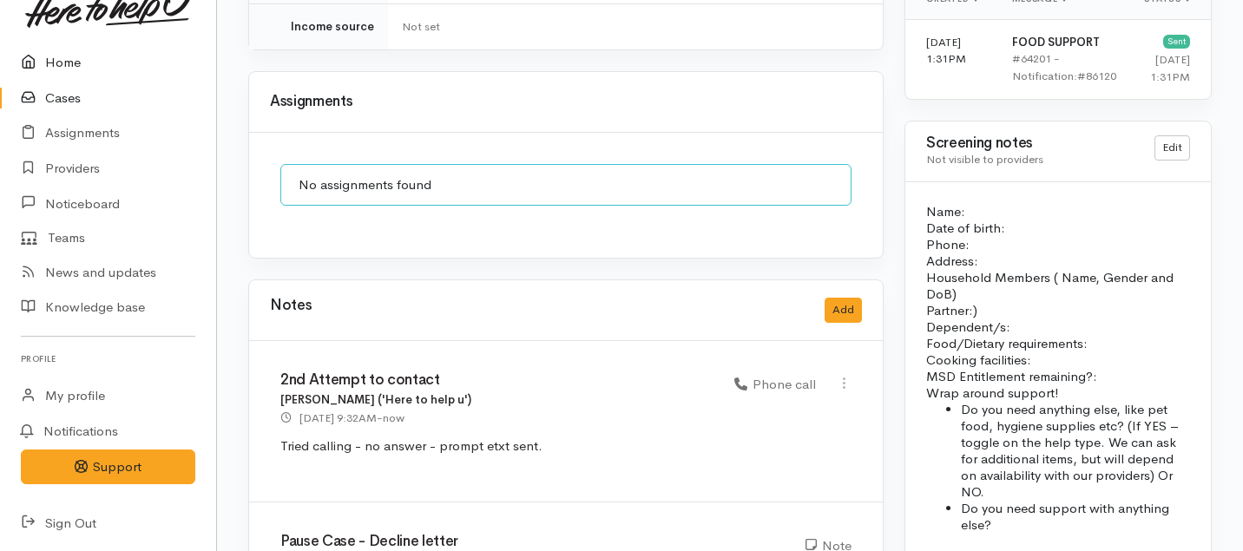
click at [73, 62] on link "Home" at bounding box center [108, 63] width 216 height 36
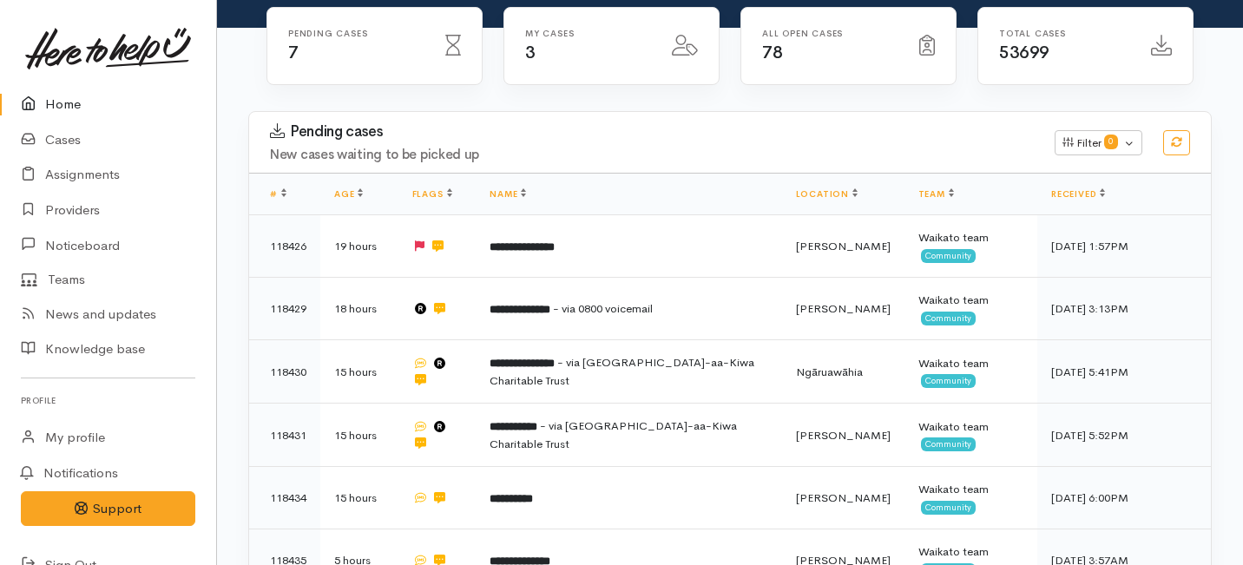
scroll to position [228, 0]
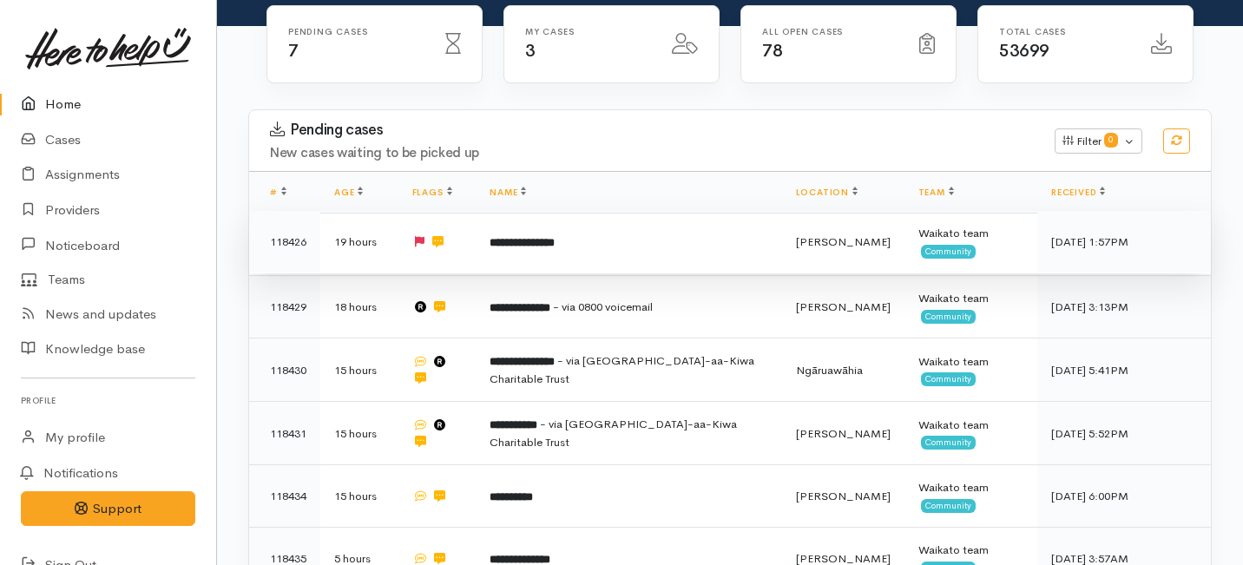
click at [535, 211] on td "**********" at bounding box center [628, 242] width 305 height 62
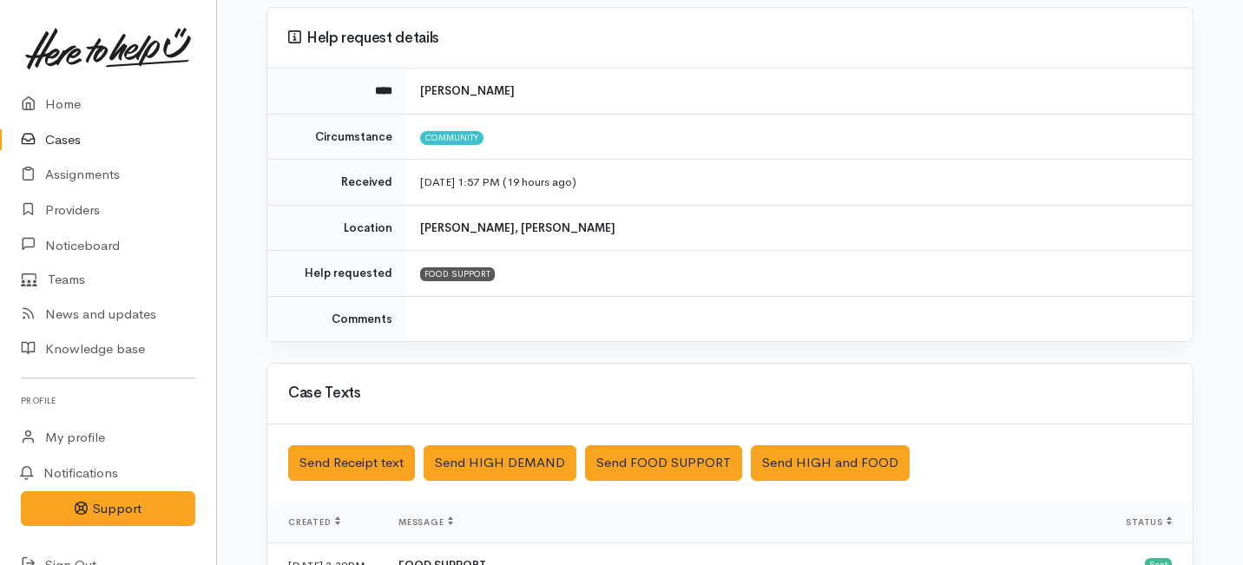
scroll to position [525, 0]
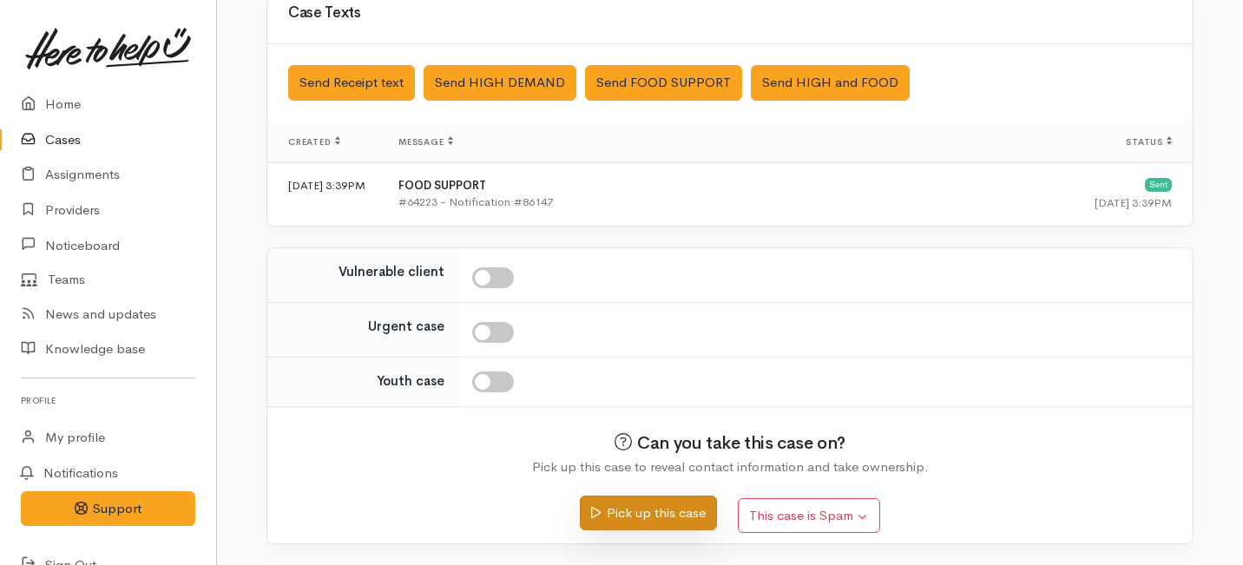
click at [607, 502] on button "Pick up this case" at bounding box center [648, 514] width 136 height 36
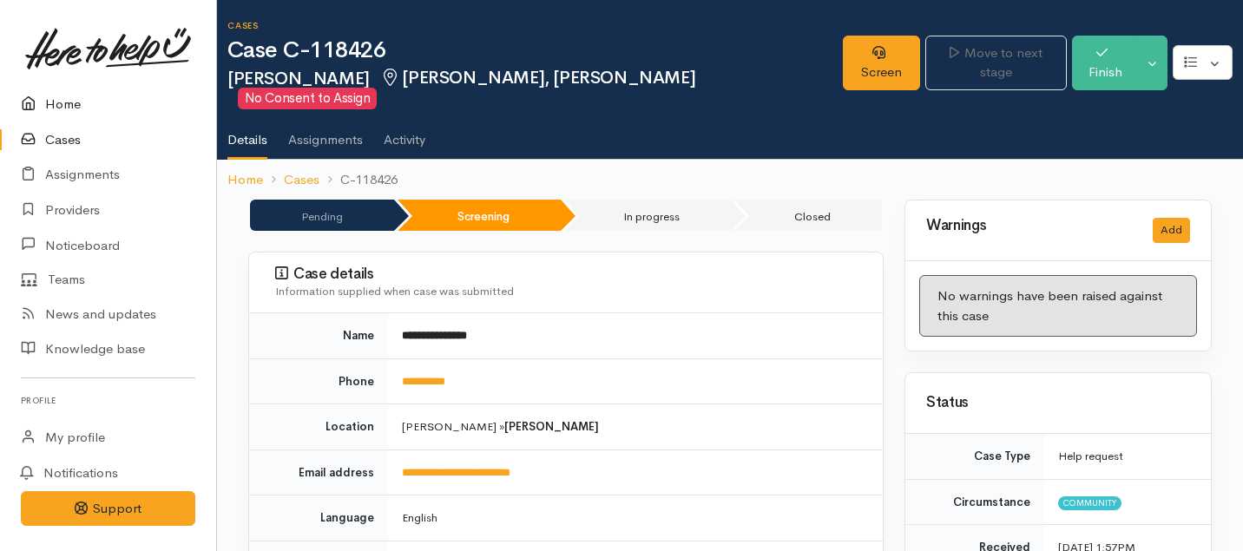
click at [62, 98] on link "Home" at bounding box center [108, 105] width 216 height 36
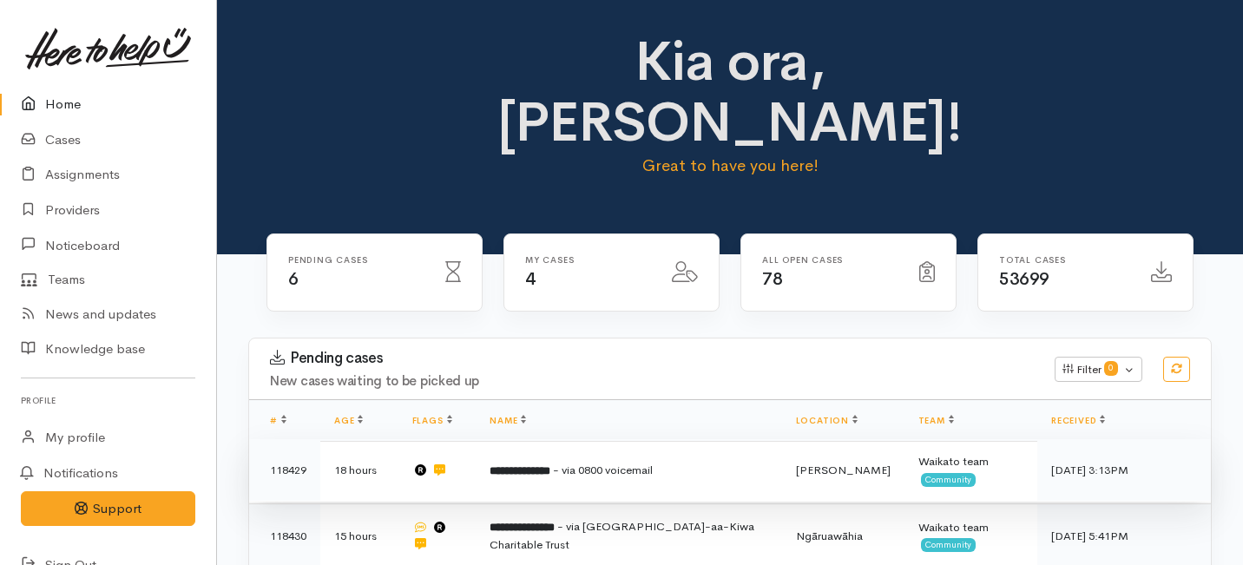
click at [535, 465] on b "**********" at bounding box center [519, 470] width 61 height 11
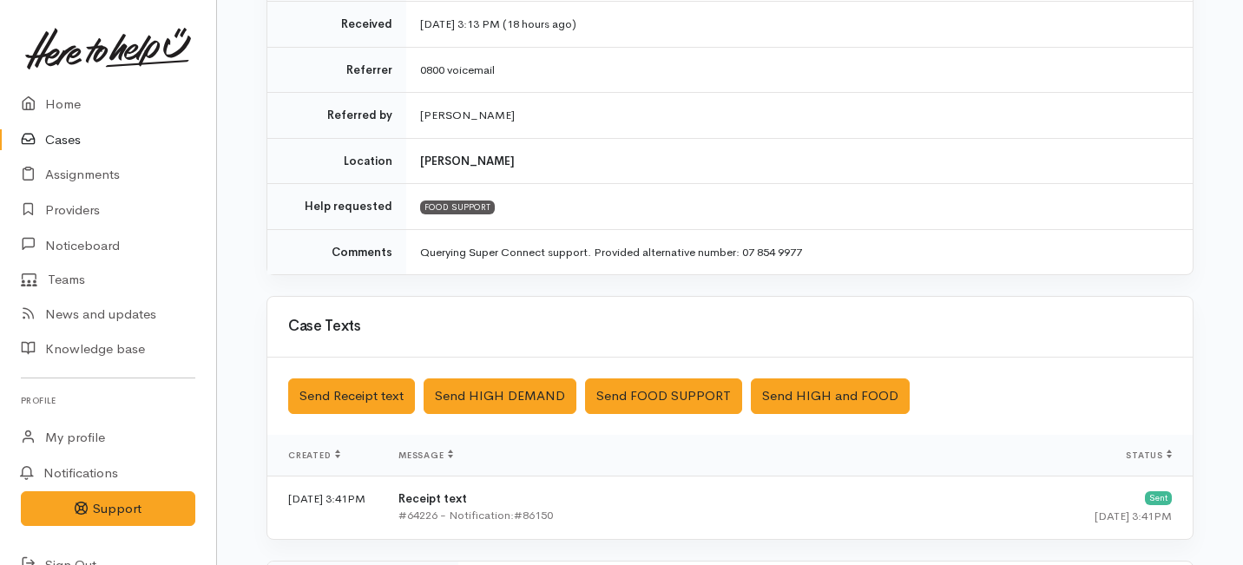
scroll to position [299, 0]
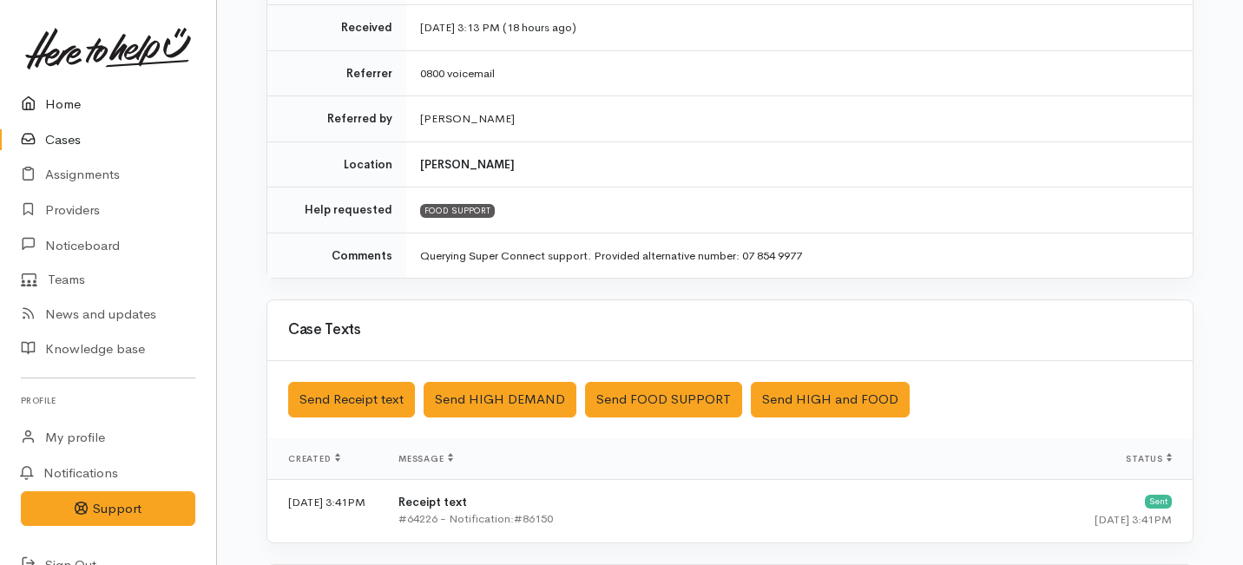
click at [51, 104] on link "Home" at bounding box center [108, 105] width 216 height 36
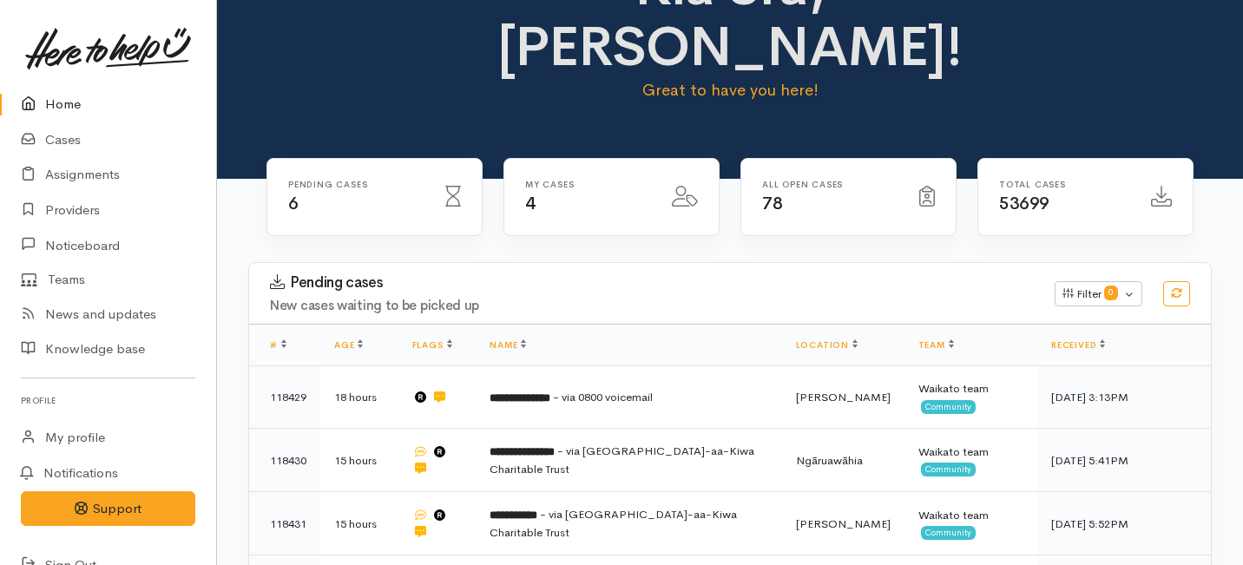
scroll to position [96, 0]
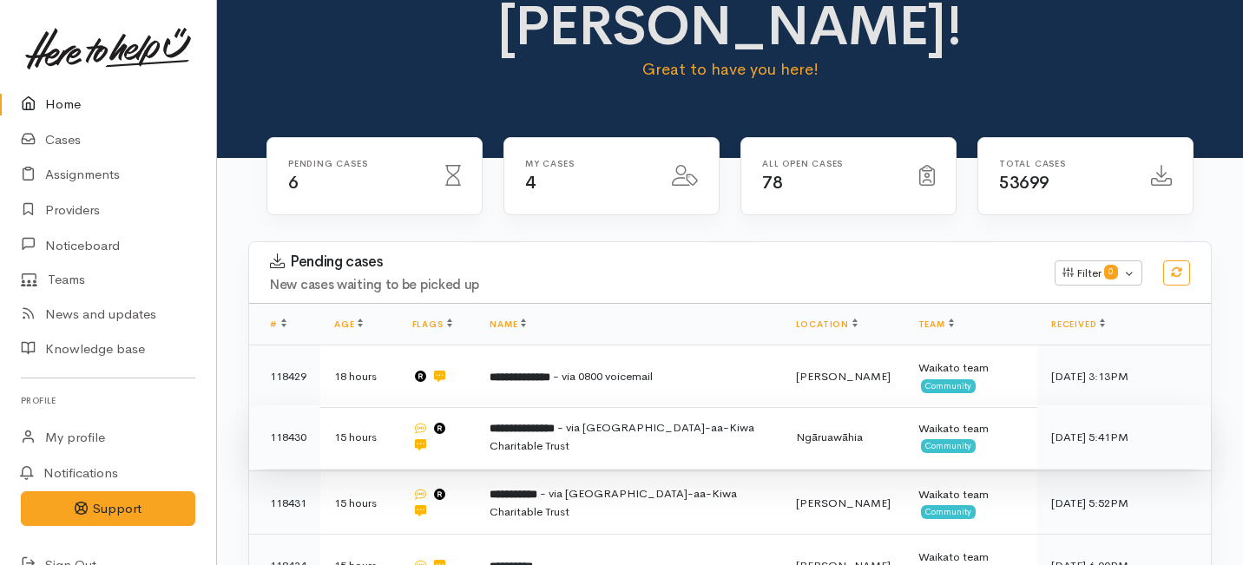
click at [567, 405] on td "**********" at bounding box center [628, 436] width 305 height 63
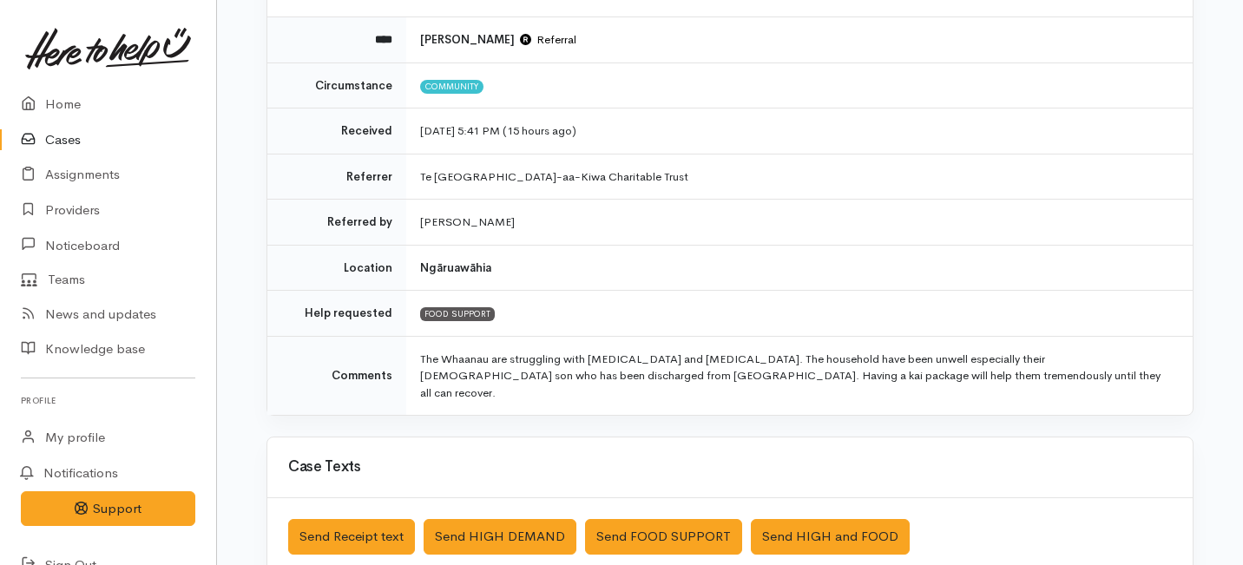
scroll to position [180, 0]
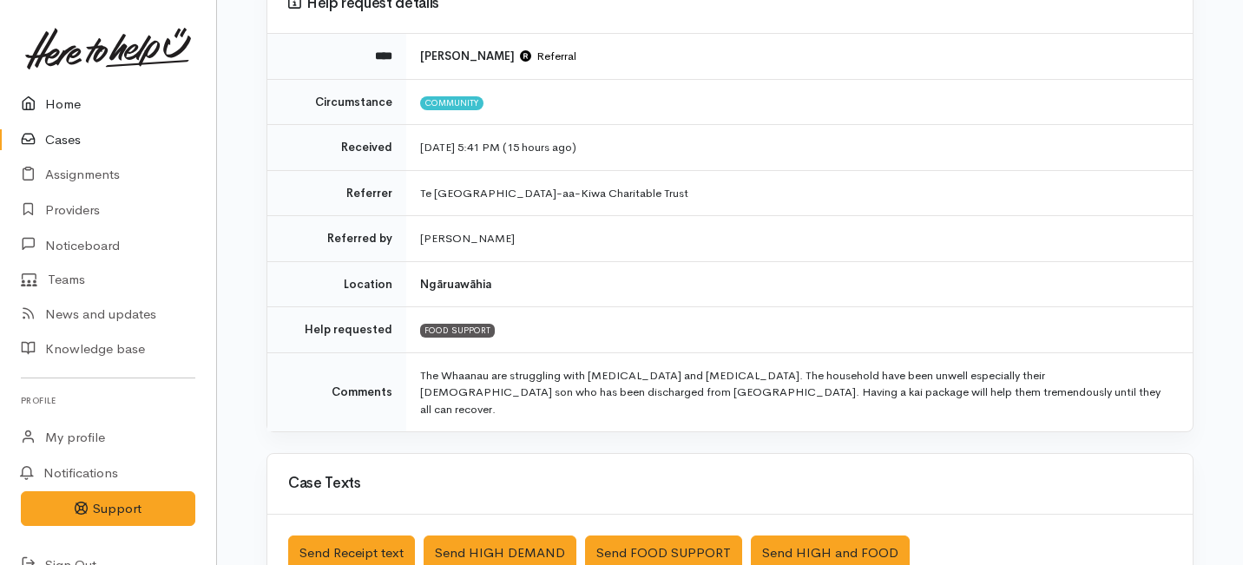
click at [69, 105] on link "Home" at bounding box center [108, 105] width 216 height 36
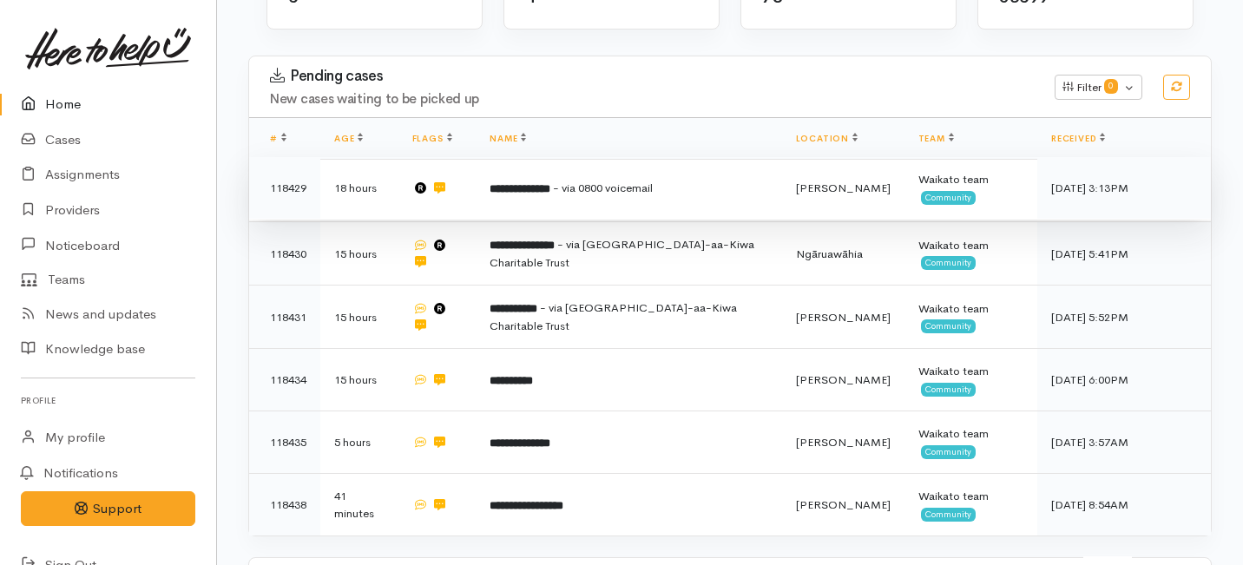
scroll to position [284, 0]
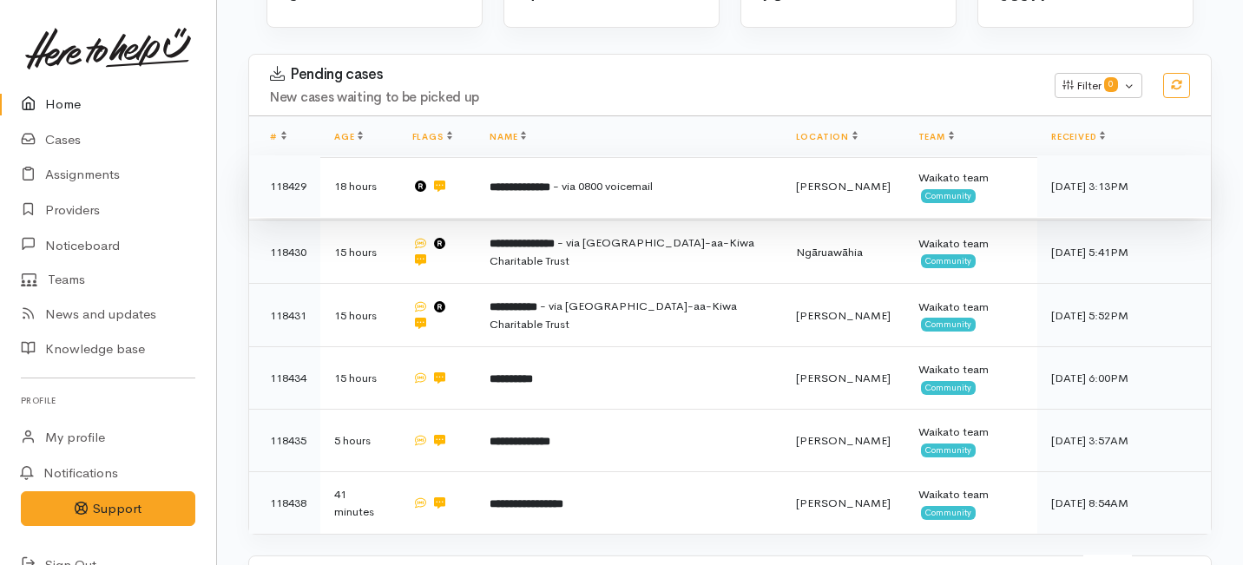
click at [497, 155] on td "**********" at bounding box center [628, 186] width 305 height 62
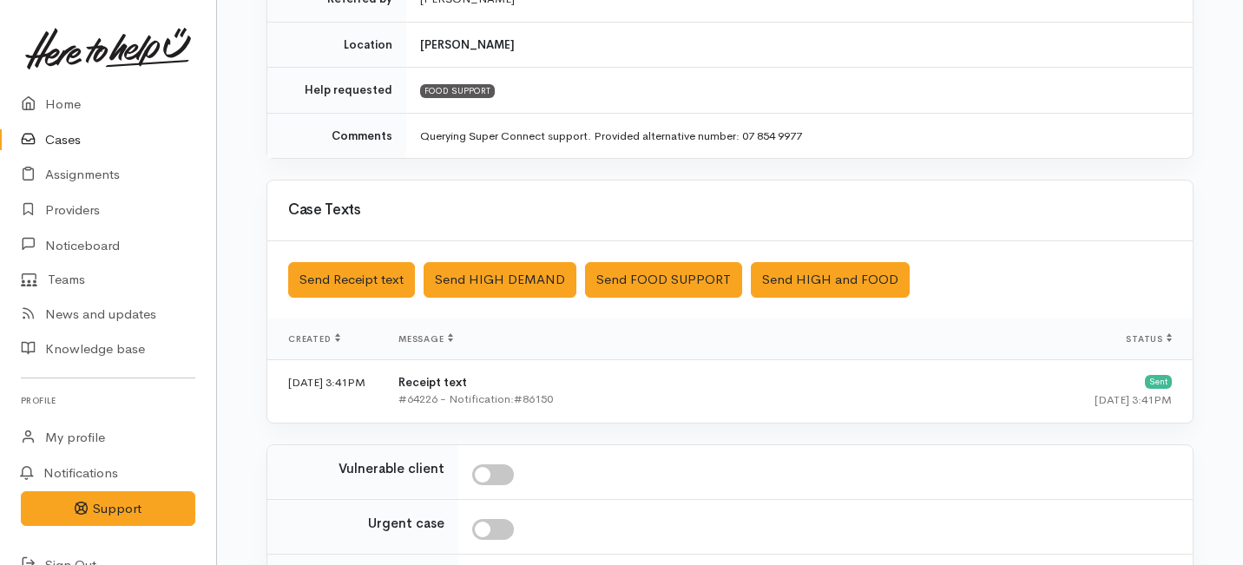
scroll to position [502, 0]
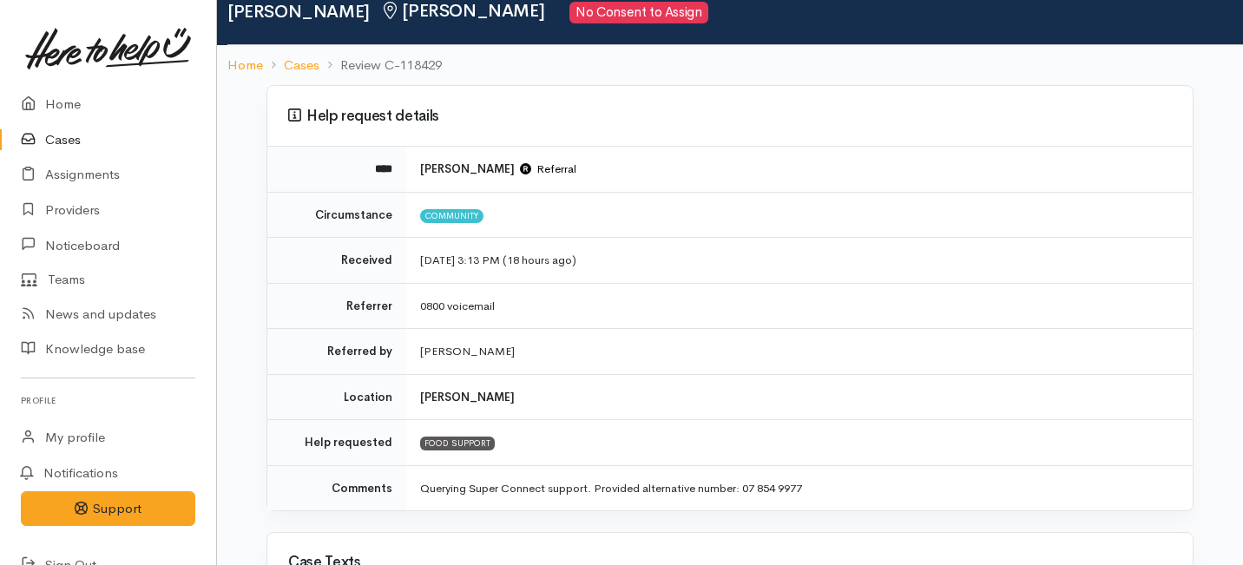
scroll to position [616, 0]
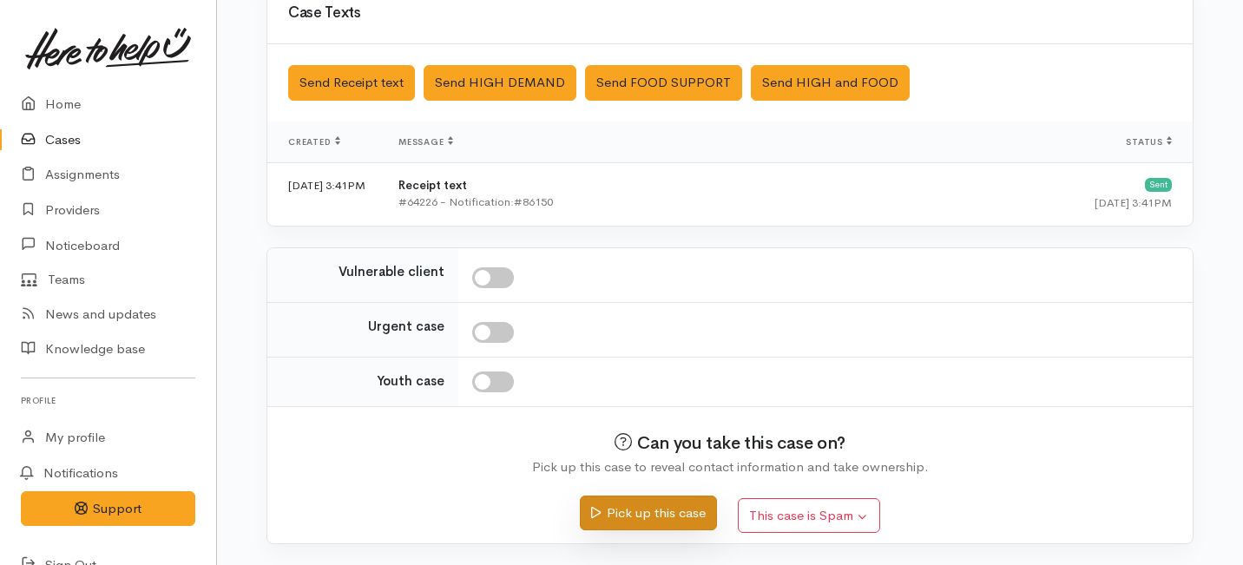
click at [642, 521] on button "Pick up this case" at bounding box center [648, 514] width 136 height 36
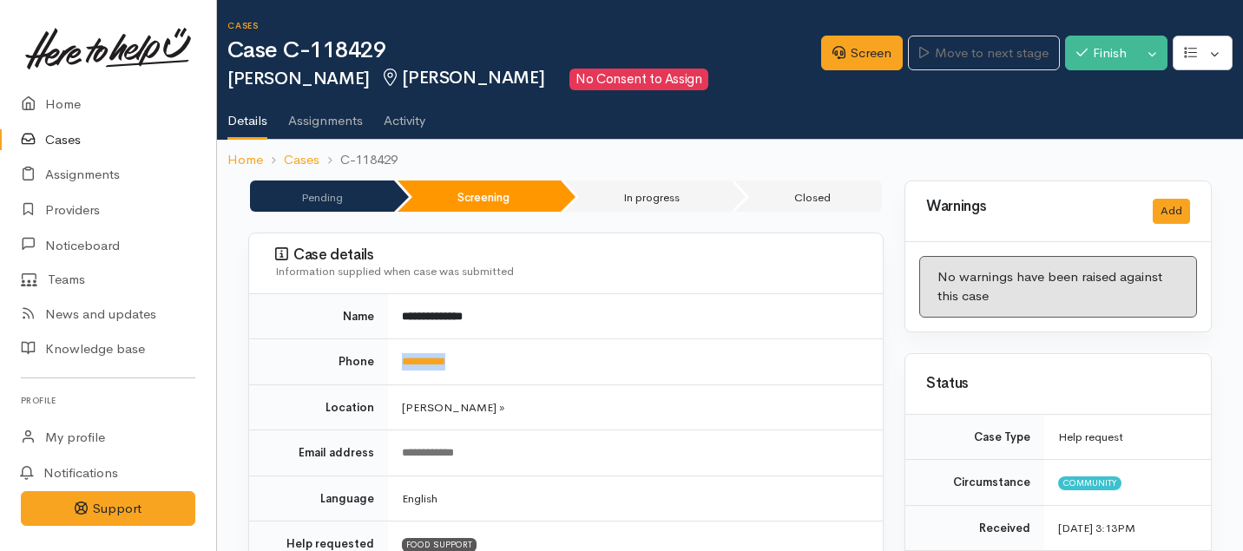
drag, startPoint x: 476, startPoint y: 364, endPoint x: 392, endPoint y: 364, distance: 83.3
click at [392, 364] on td "**********" at bounding box center [635, 362] width 495 height 46
copy link "**********"
drag, startPoint x: 489, startPoint y: 371, endPoint x: 391, endPoint y: 359, distance: 98.8
click at [391, 359] on td "**********" at bounding box center [635, 362] width 495 height 46
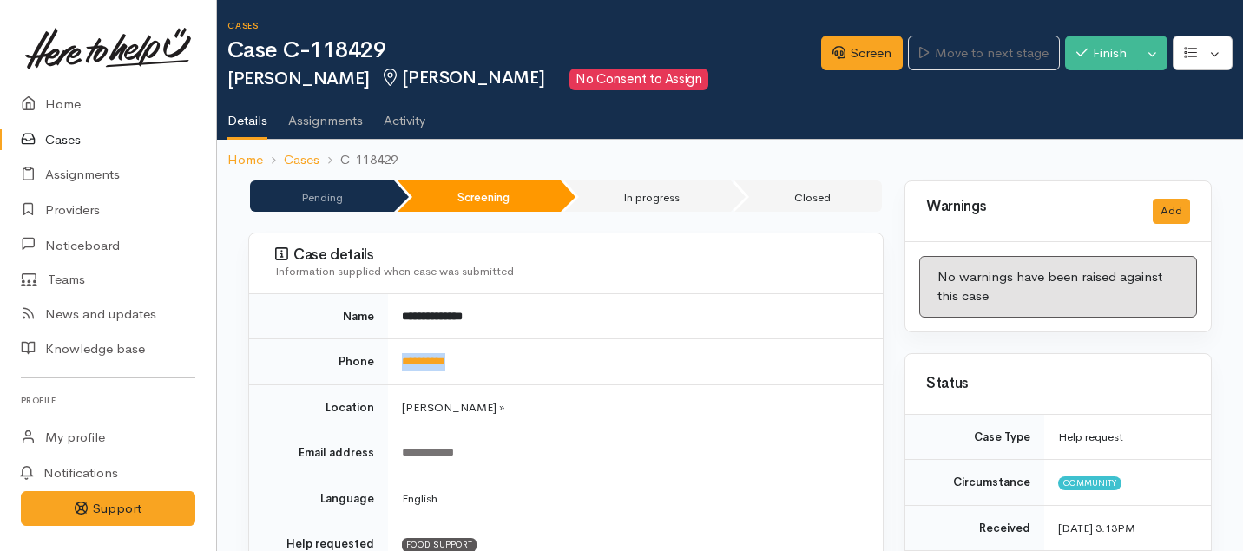
copy link "**********"
click at [842, 56] on link "Screen" at bounding box center [862, 54] width 82 height 36
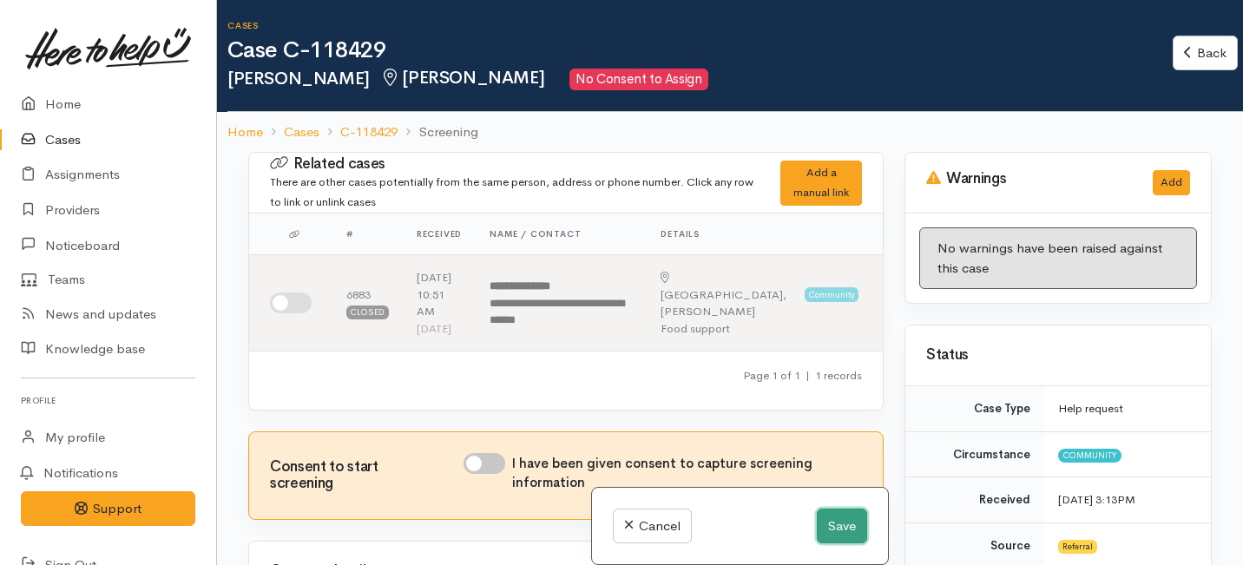
click at [841, 535] on button "Save" at bounding box center [842, 527] width 50 height 36
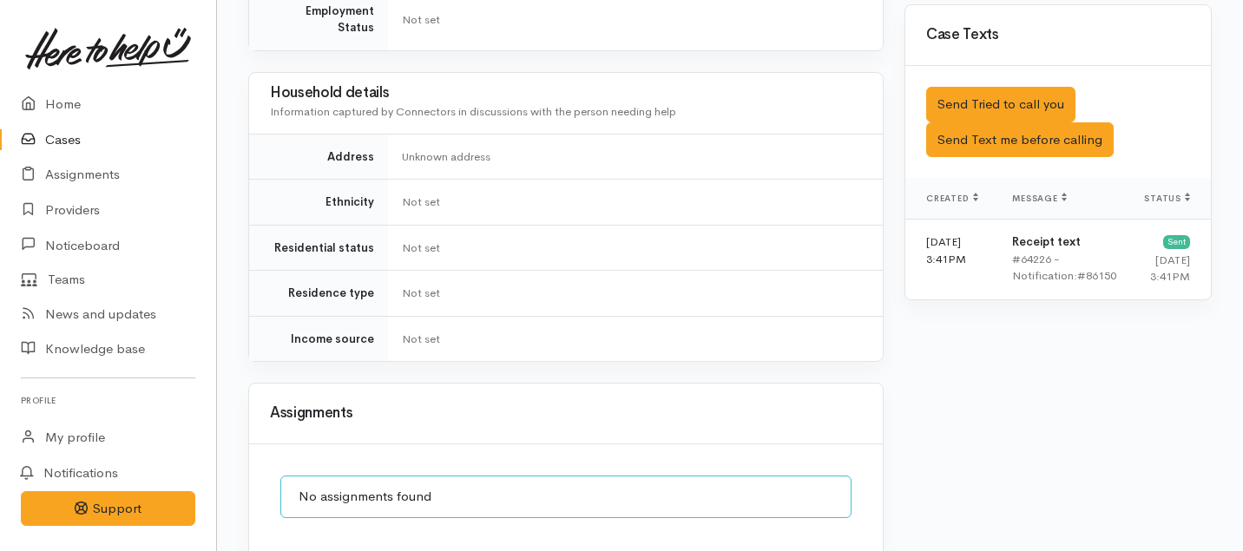
scroll to position [1090, 0]
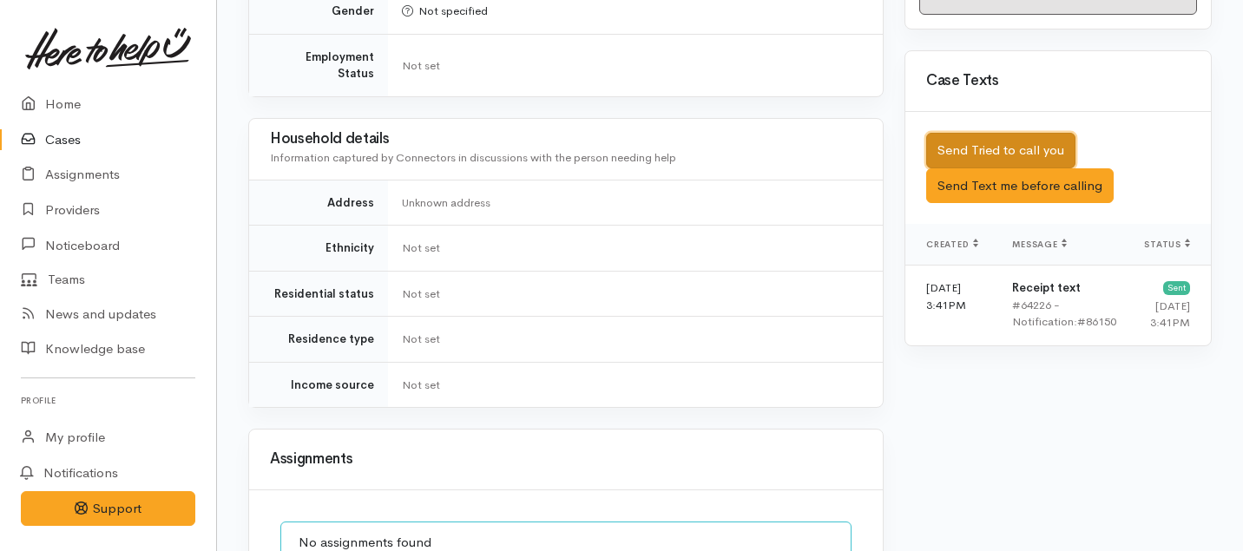
click at [990, 133] on button "Send Tried to call you" at bounding box center [1000, 151] width 149 height 36
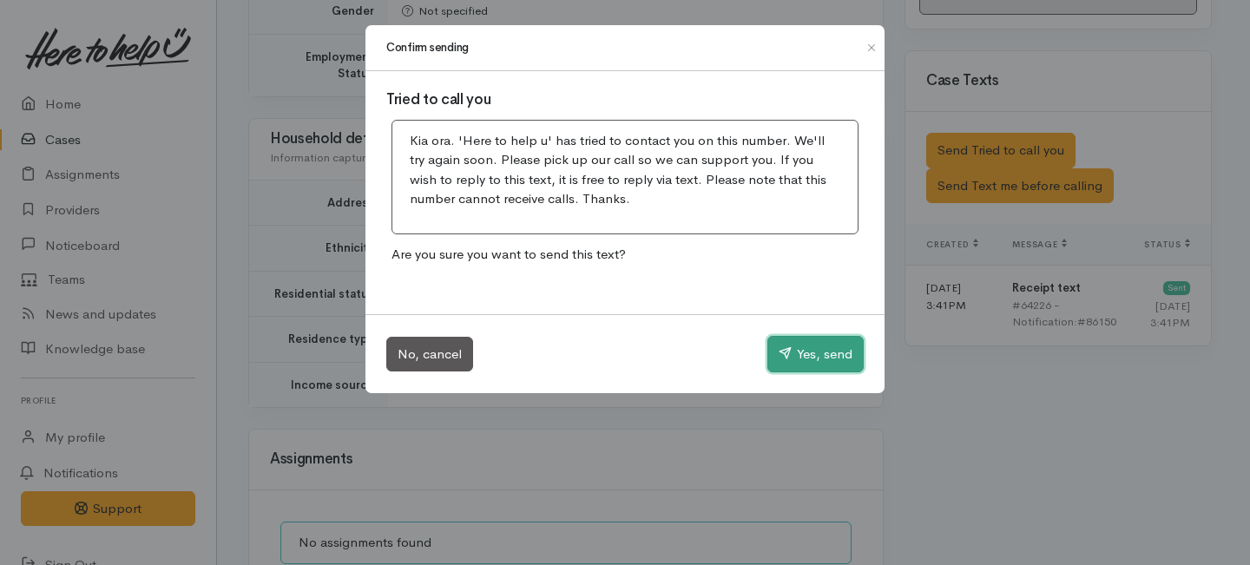
click at [816, 351] on button "Yes, send" at bounding box center [815, 354] width 96 height 36
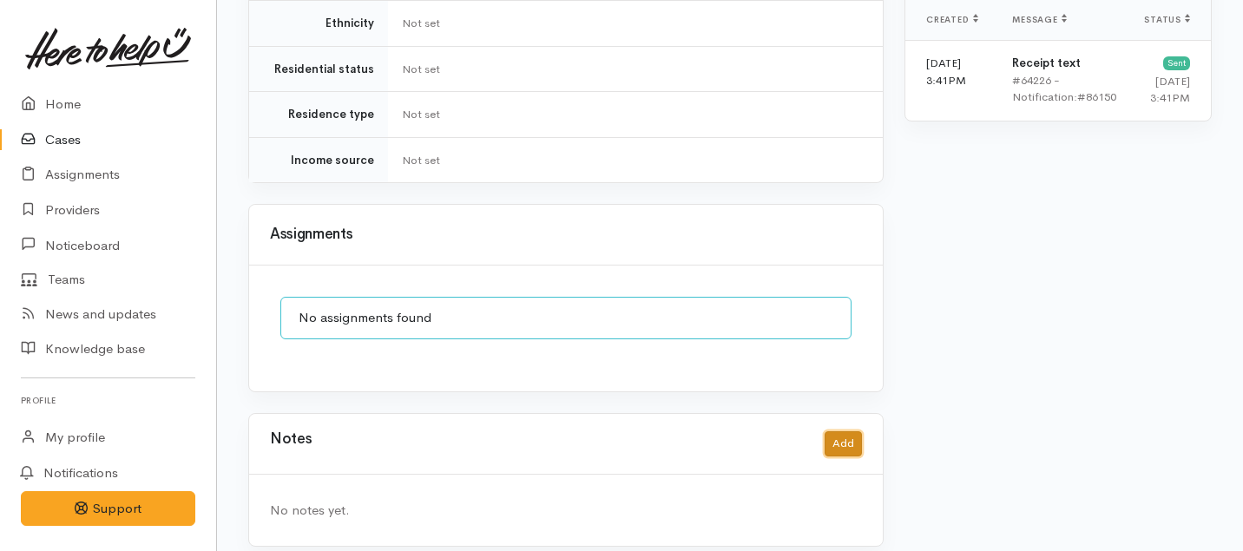
click at [837, 431] on button "Add" at bounding box center [842, 443] width 37 height 25
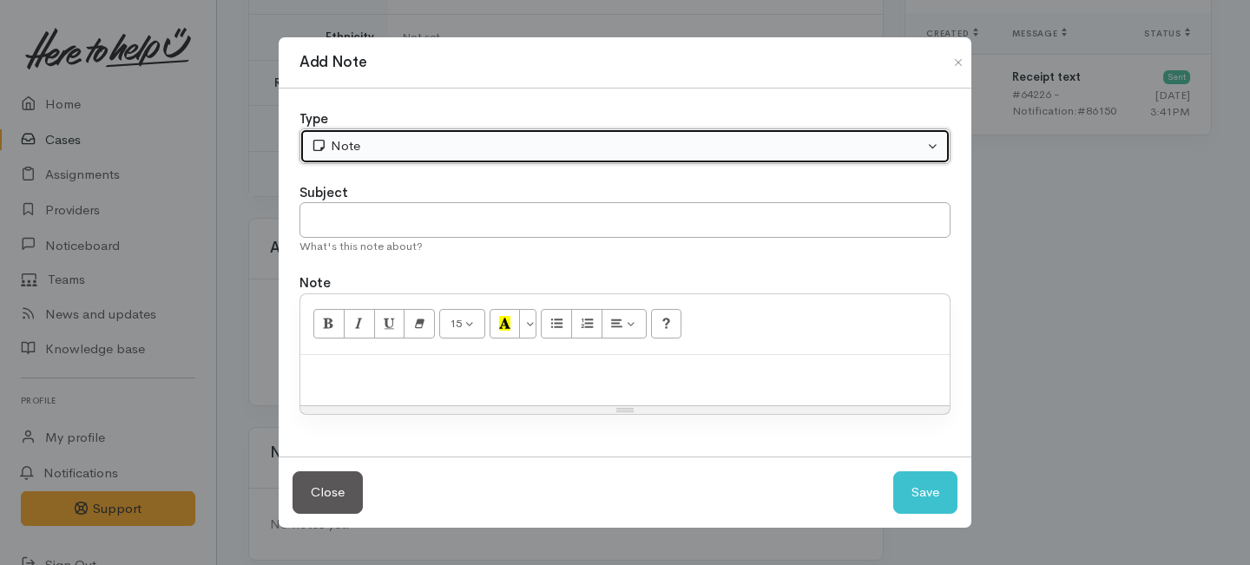
click at [545, 147] on div "Note" at bounding box center [617, 146] width 613 height 20
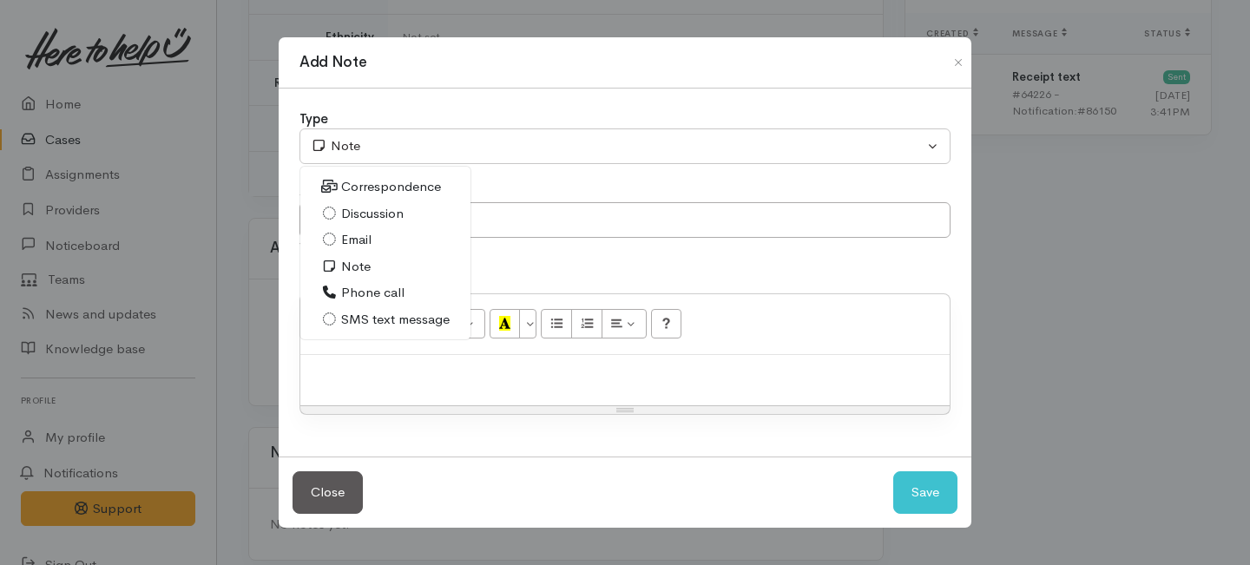
click at [345, 290] on span "Phone call" at bounding box center [372, 293] width 63 height 20
select select "3"
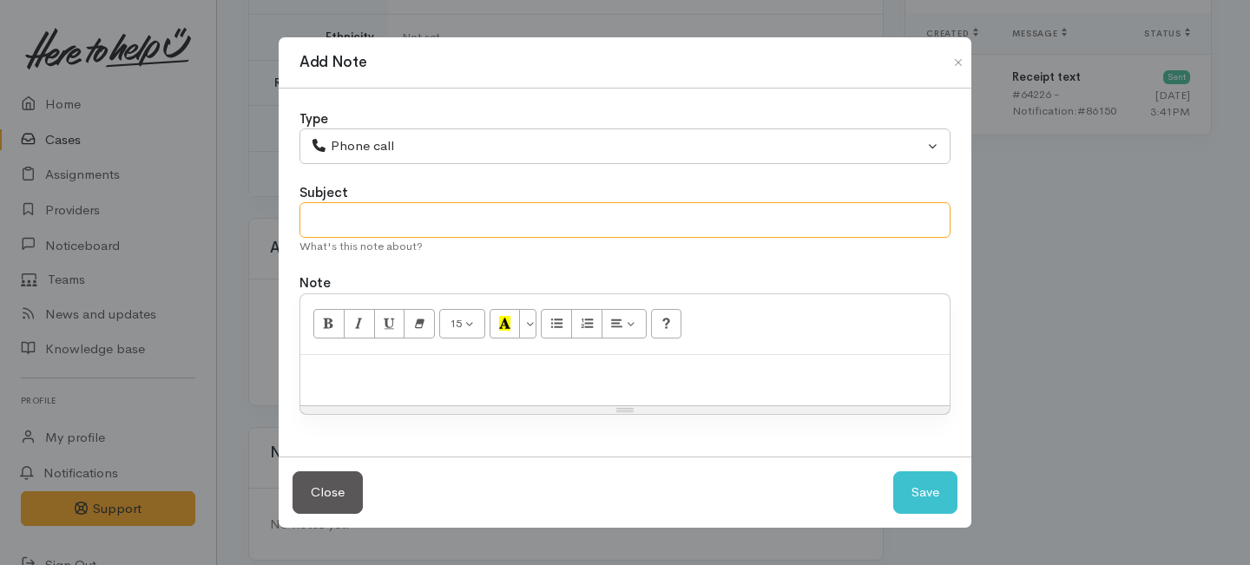
click at [330, 220] on input "text" at bounding box center [624, 220] width 651 height 36
type input "1"
click at [329, 220] on input "1" at bounding box center [624, 220] width 651 height 36
type input "1st Attempt to contact"
click at [346, 376] on p at bounding box center [625, 374] width 632 height 20
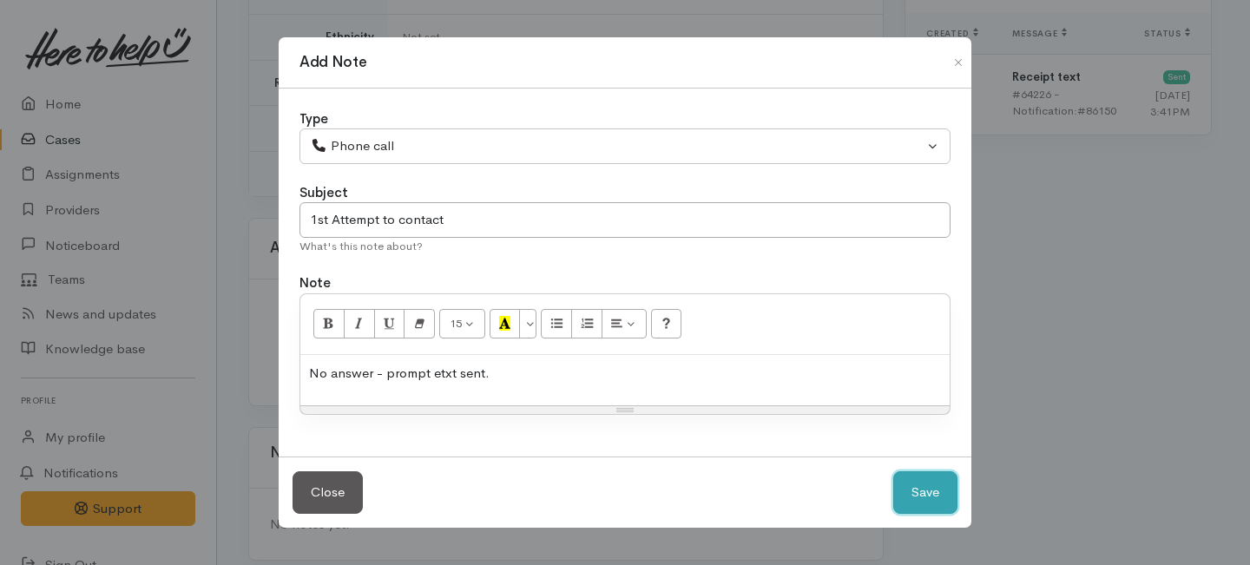
click at [937, 497] on button "Save" at bounding box center [925, 492] width 64 height 43
select select "1"
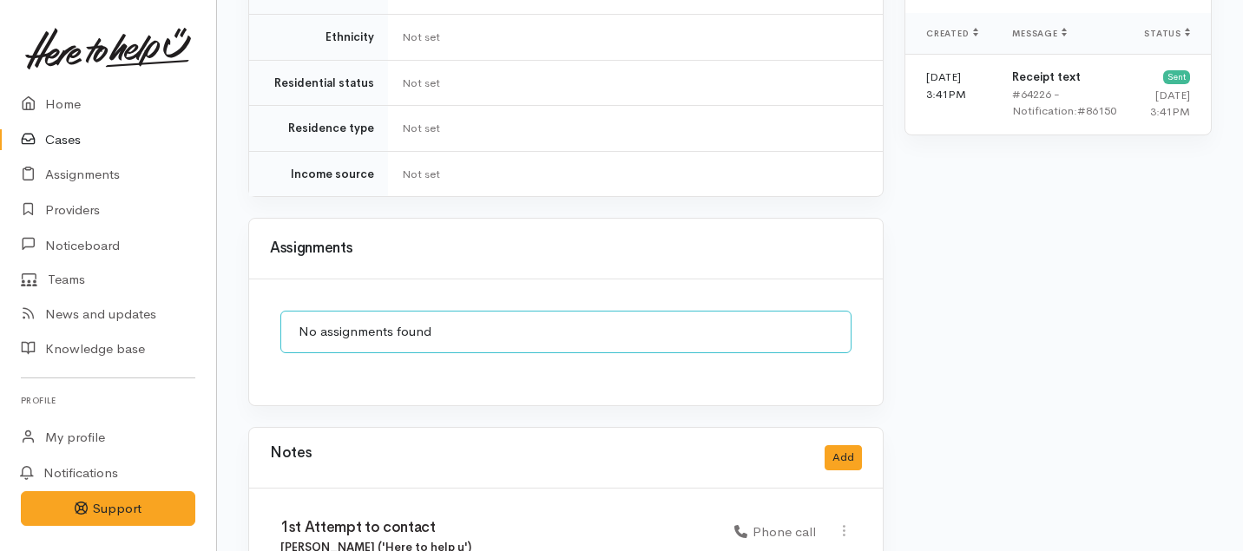
scroll to position [1402, 0]
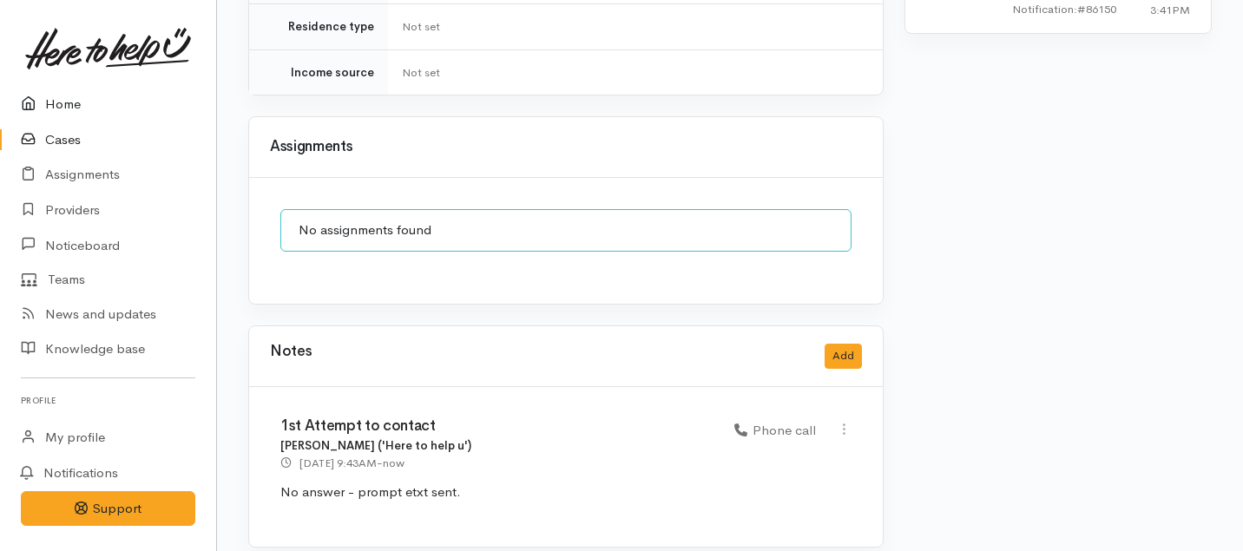
click at [58, 96] on link "Home" at bounding box center [108, 105] width 216 height 36
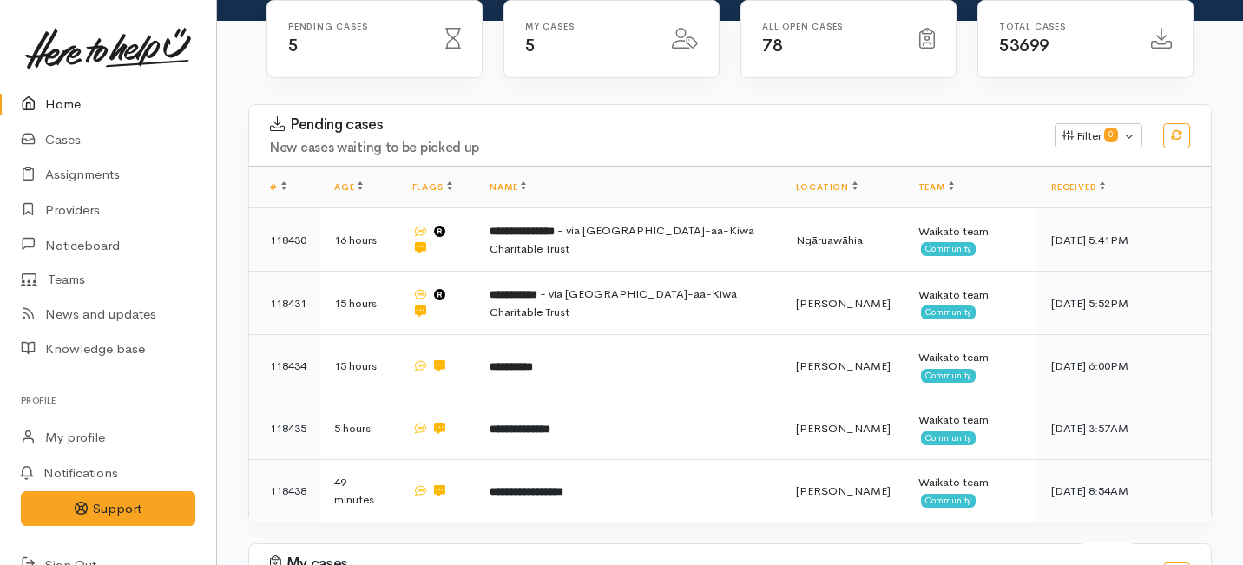
scroll to position [204, 0]
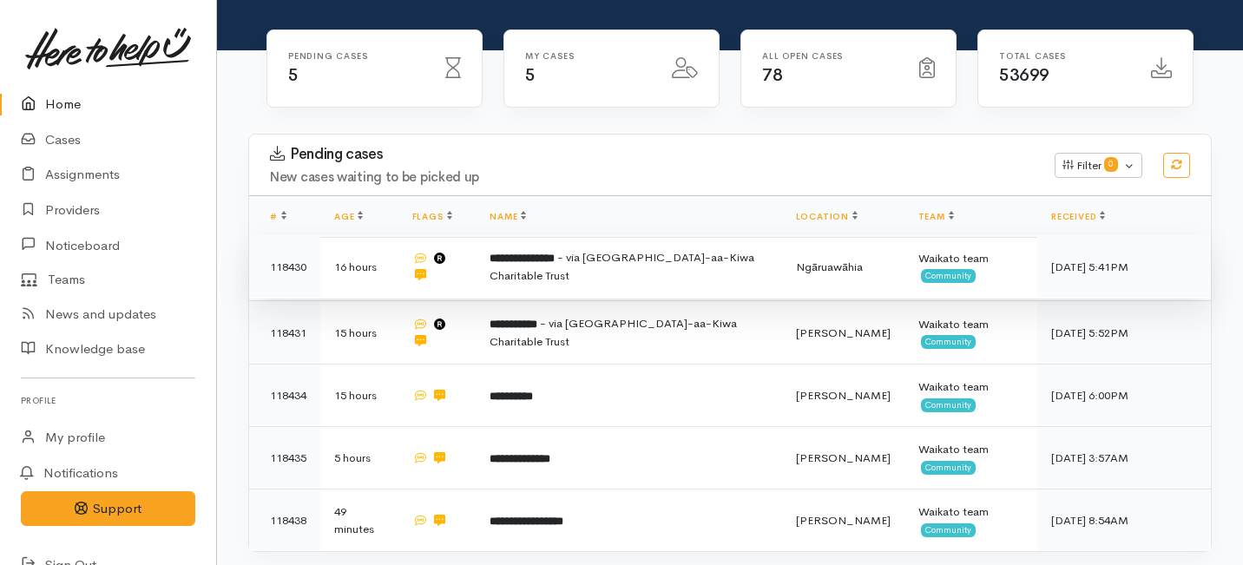
click at [578, 235] on td "**********" at bounding box center [628, 266] width 305 height 63
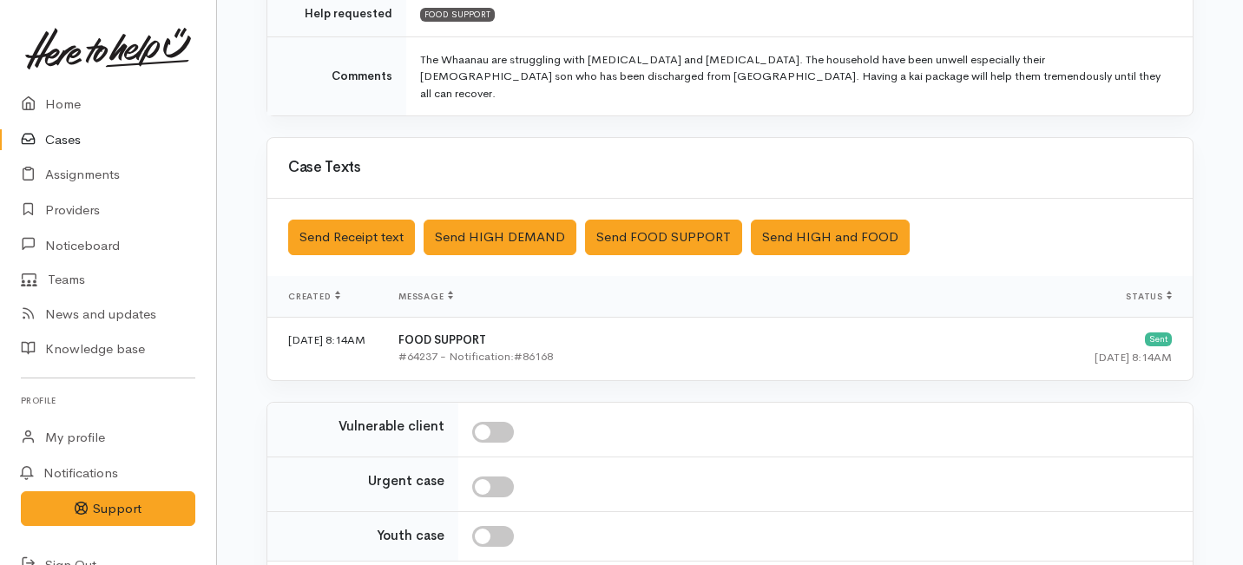
scroll to position [633, 0]
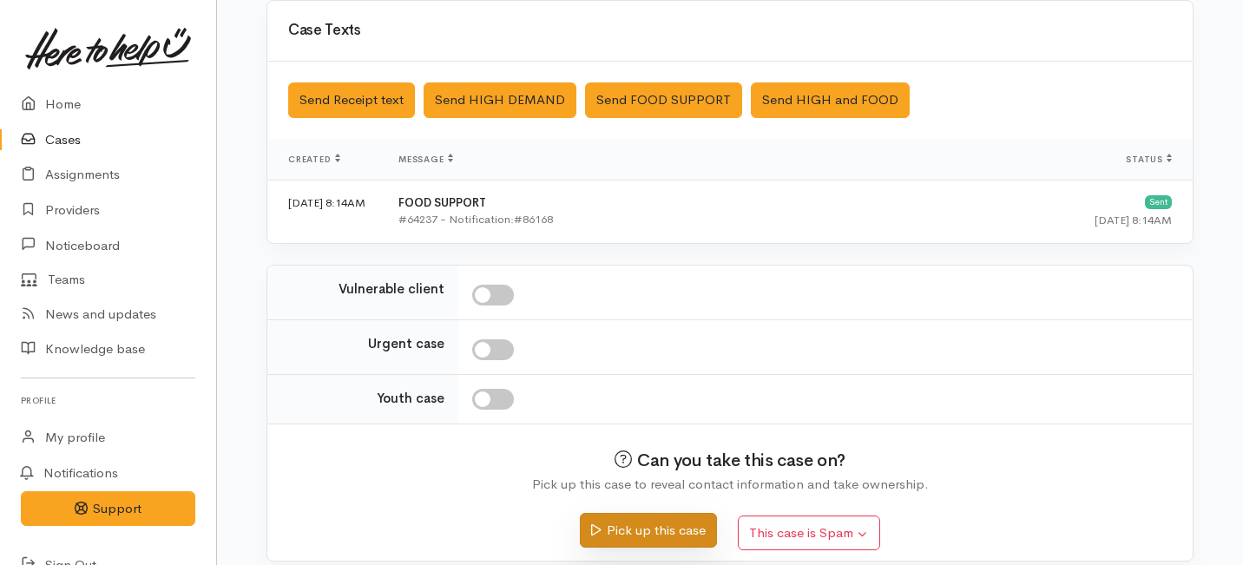
click at [684, 513] on button "Pick up this case" at bounding box center [648, 531] width 136 height 36
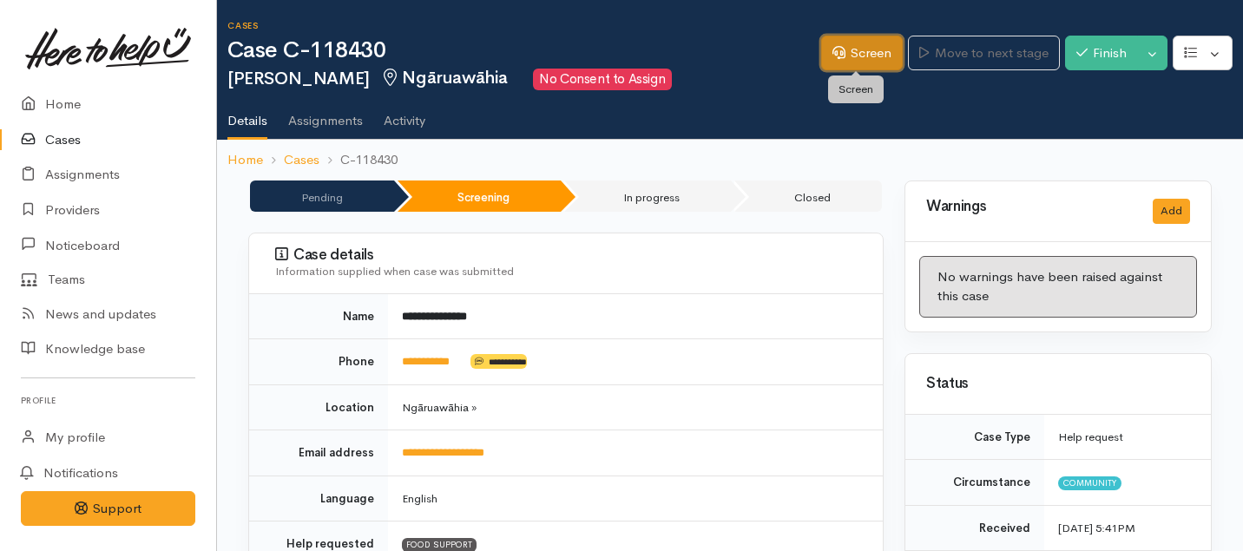
click at [850, 45] on link "Screen" at bounding box center [862, 54] width 82 height 36
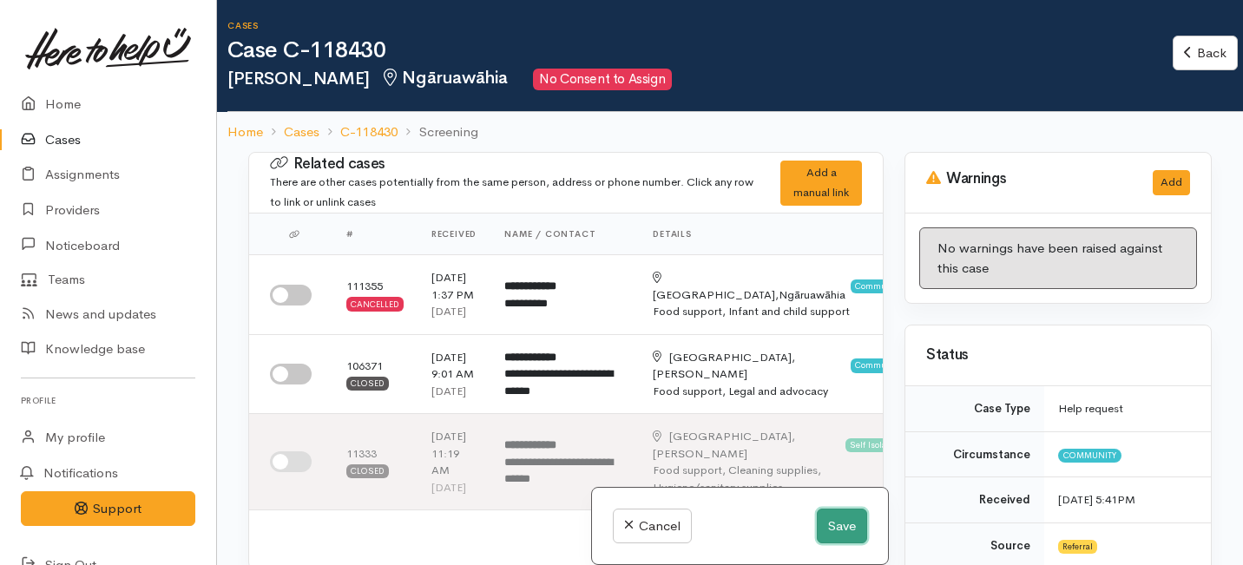
click at [846, 522] on button "Save" at bounding box center [842, 527] width 50 height 36
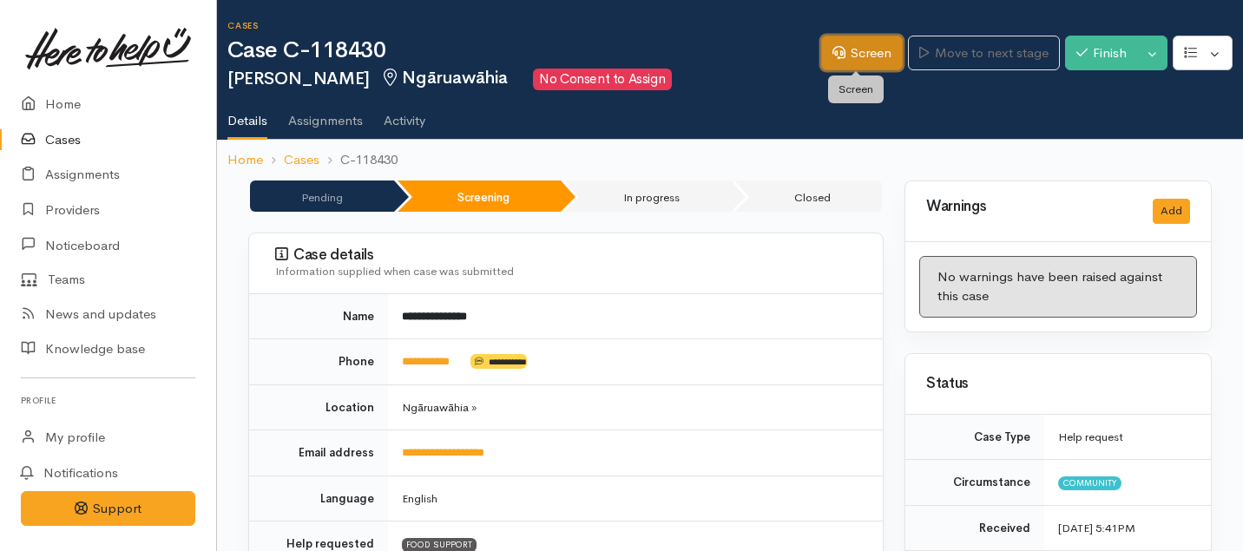
click at [829, 58] on link "Screen" at bounding box center [862, 54] width 82 height 36
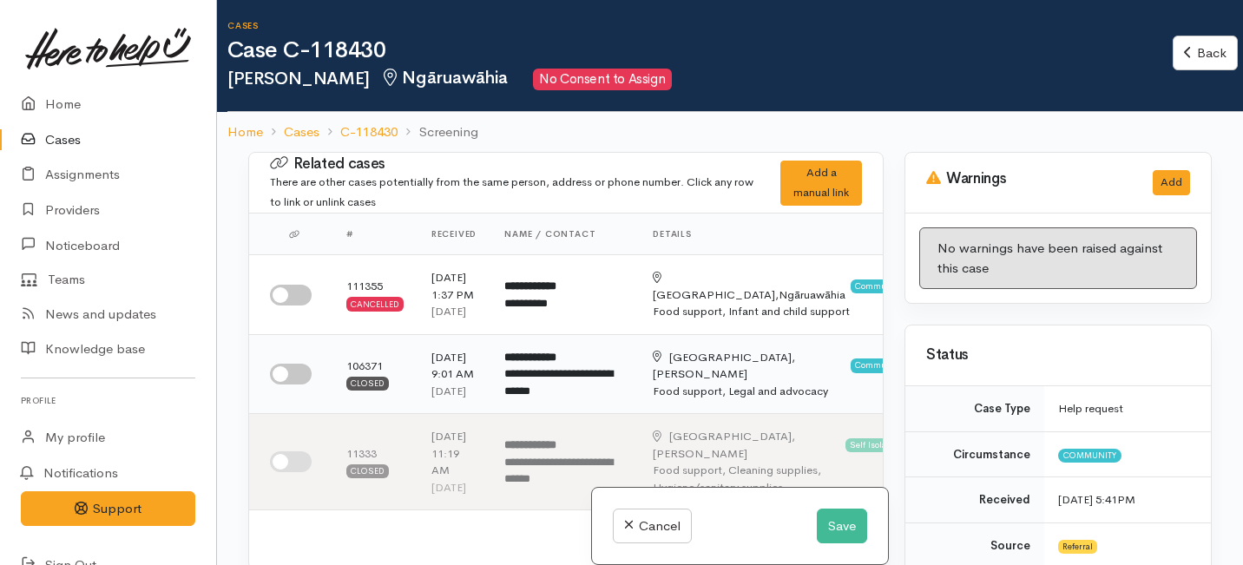
click at [305, 384] on input "checkbox" at bounding box center [291, 374] width 42 height 21
checkbox input "true"
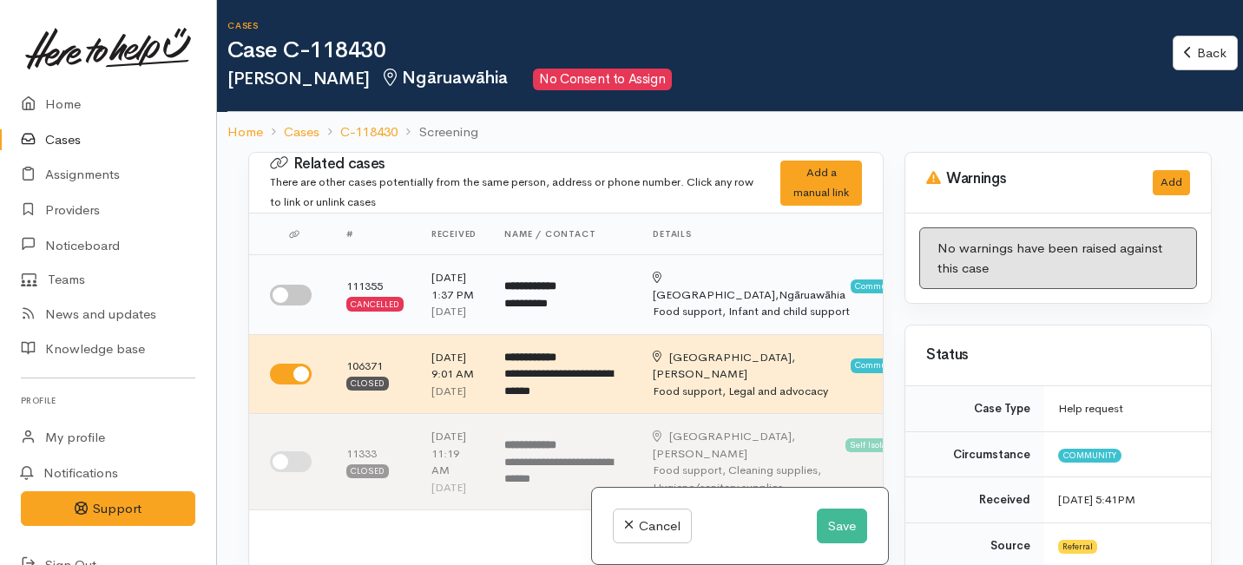
click at [292, 305] on input "checkbox" at bounding box center [291, 295] width 42 height 21
checkbox input "true"
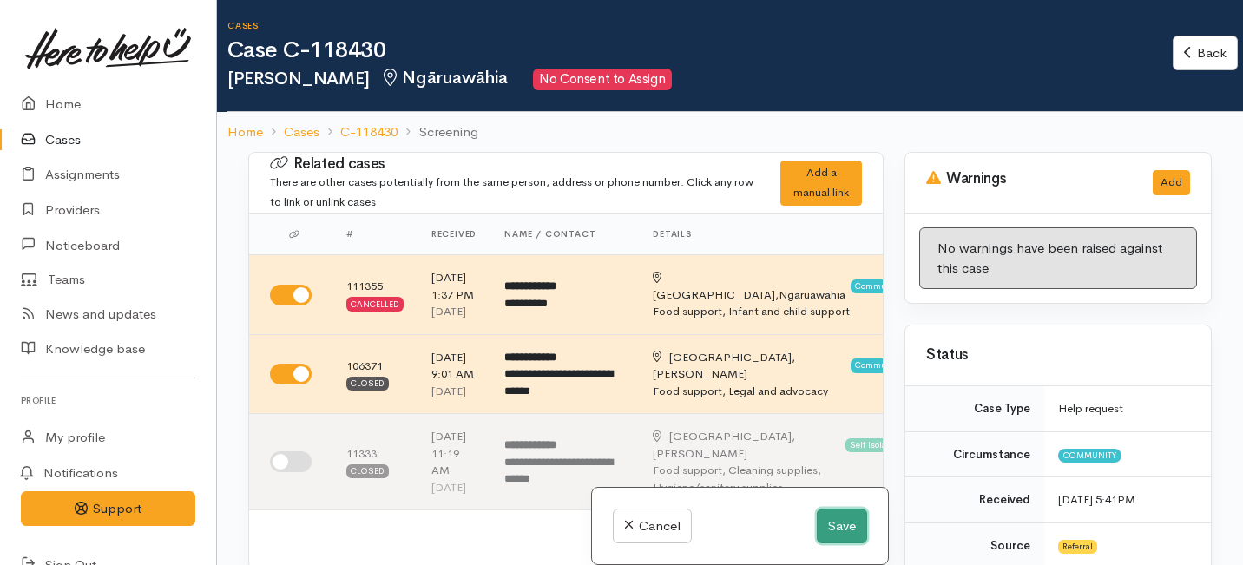
click at [838, 522] on button "Save" at bounding box center [842, 527] width 50 height 36
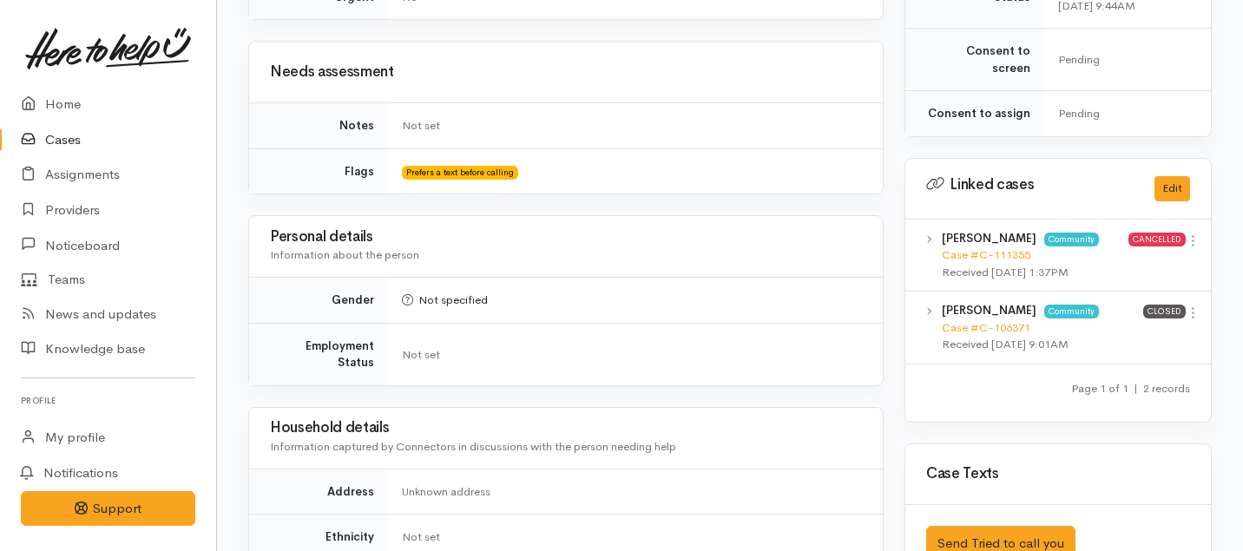
scroll to position [853, 0]
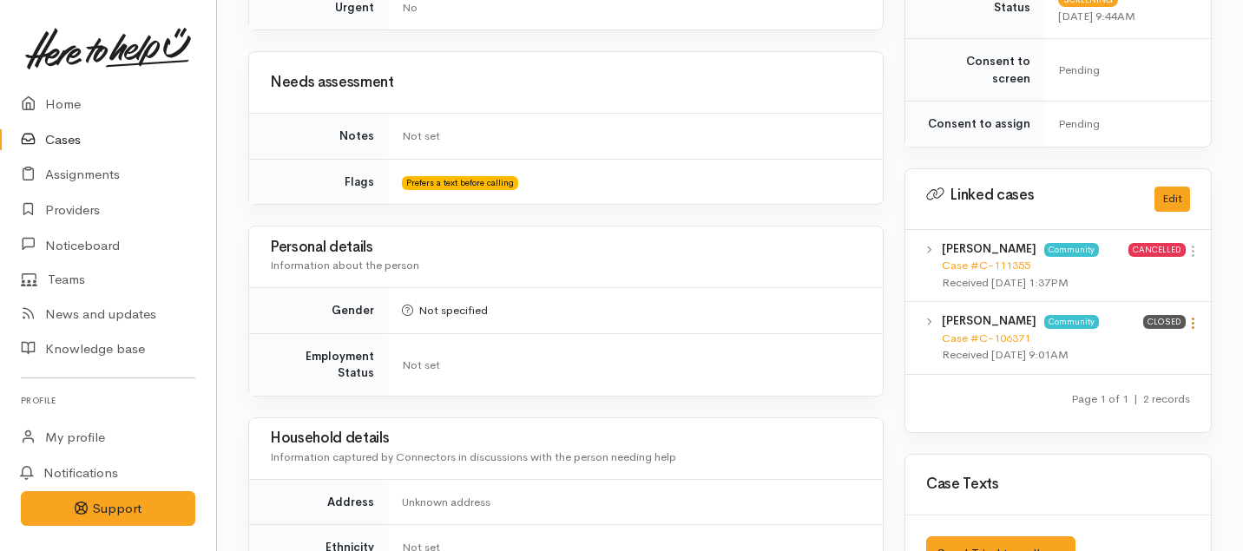
click at [1190, 316] on icon at bounding box center [1192, 323] width 15 height 15
click at [1105, 344] on link "View case" at bounding box center [1130, 357] width 137 height 27
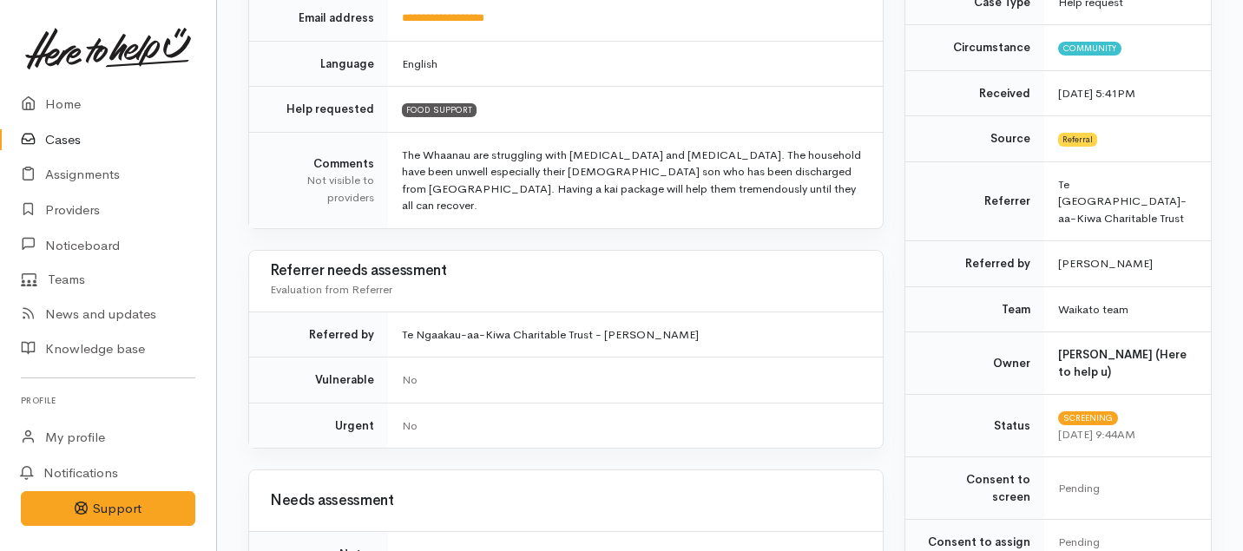
scroll to position [0, 0]
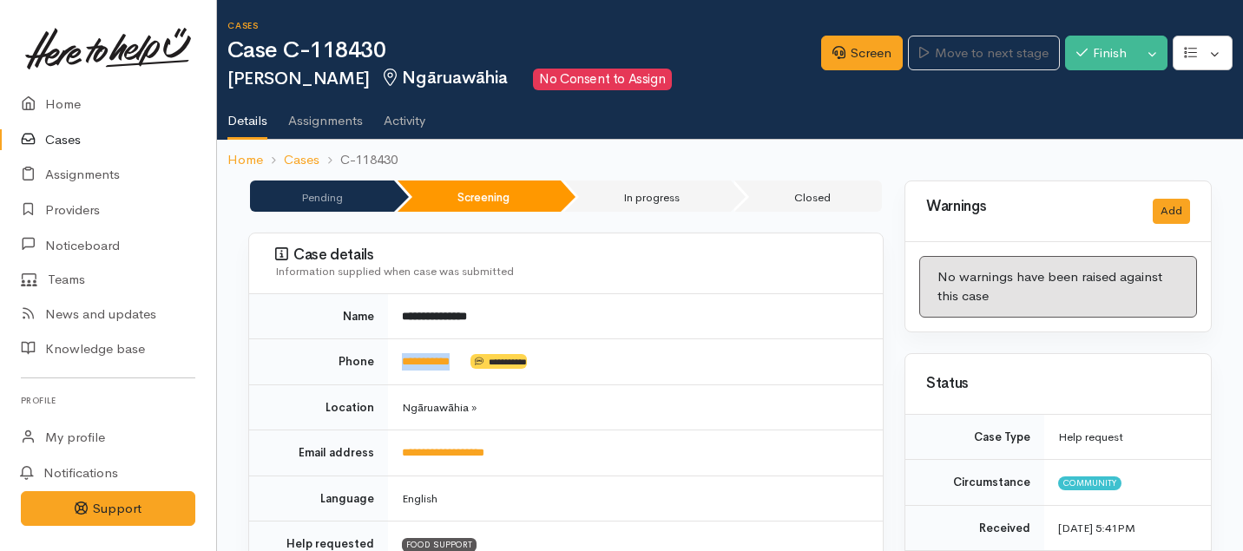
drag, startPoint x: 469, startPoint y: 361, endPoint x: 392, endPoint y: 360, distance: 76.4
click at [392, 360] on td "**********" at bounding box center [635, 362] width 495 height 46
copy td "**********"
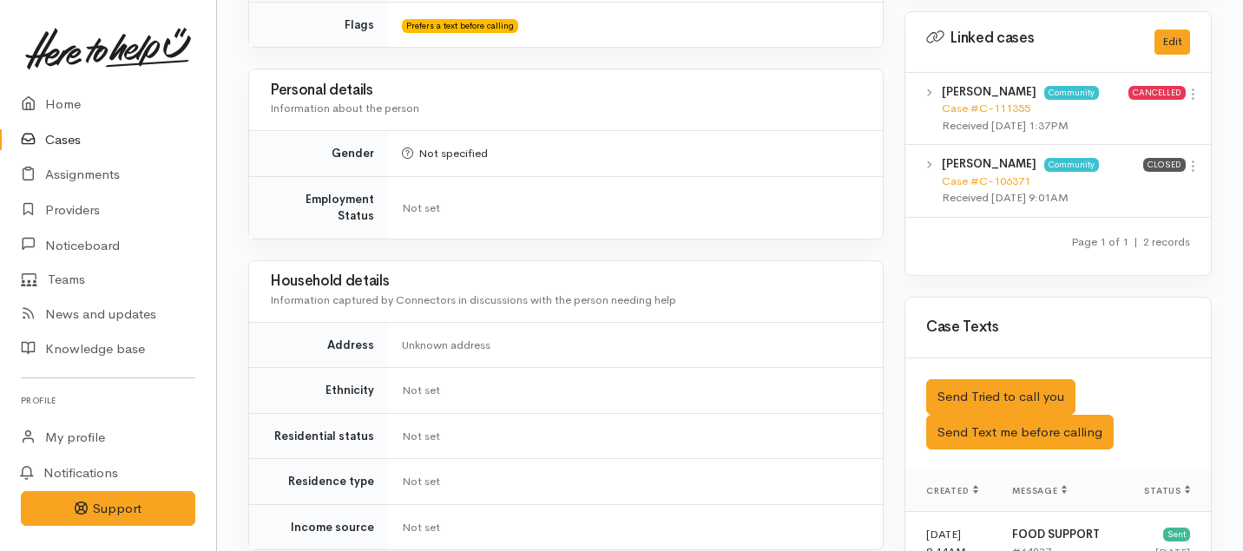
scroll to position [1053, 0]
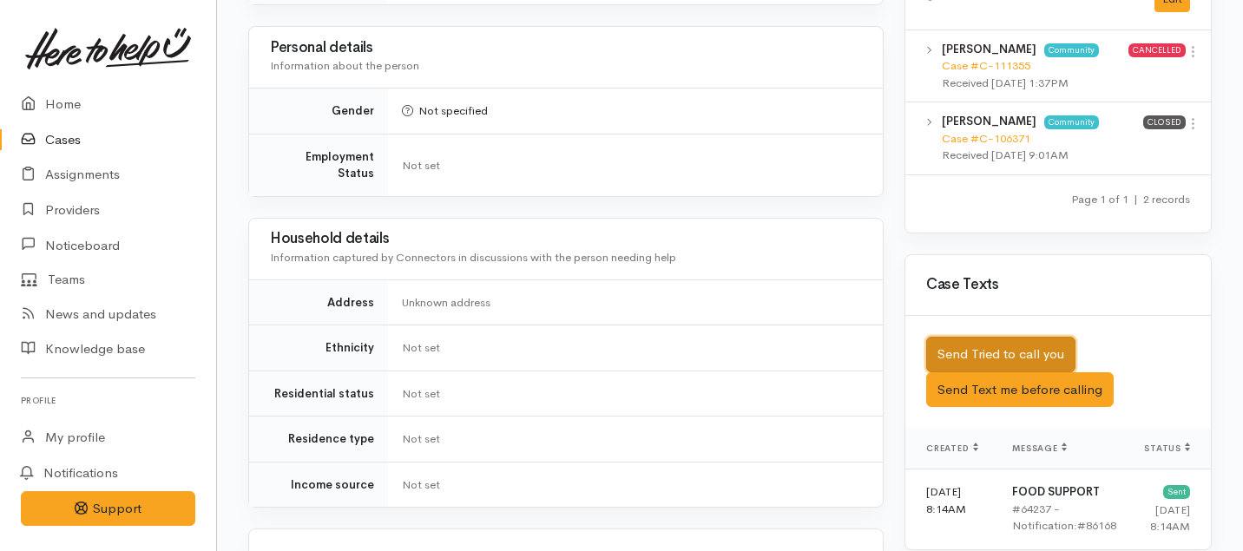
click at [972, 337] on button "Send Tried to call you" at bounding box center [1000, 355] width 149 height 36
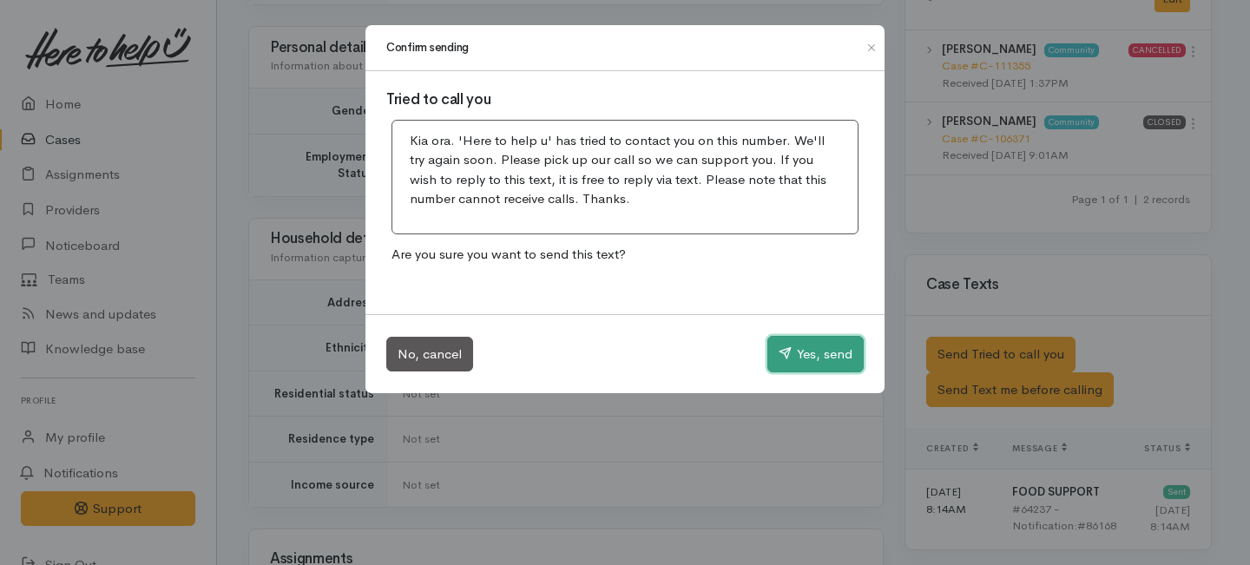
click at [825, 361] on button "Yes, send" at bounding box center [815, 354] width 96 height 36
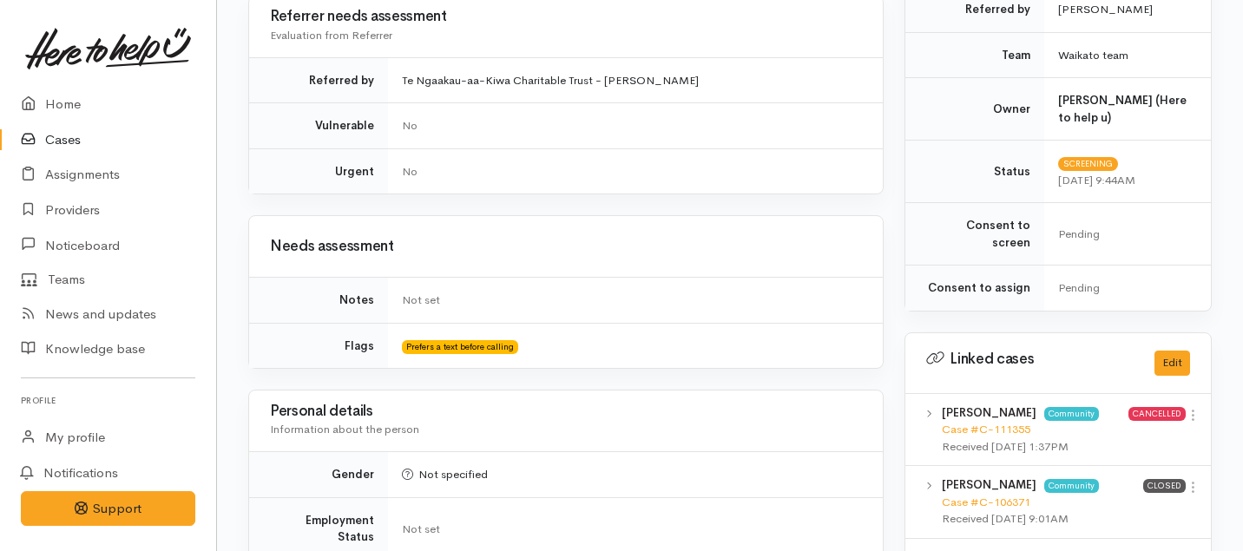
scroll to position [0, 0]
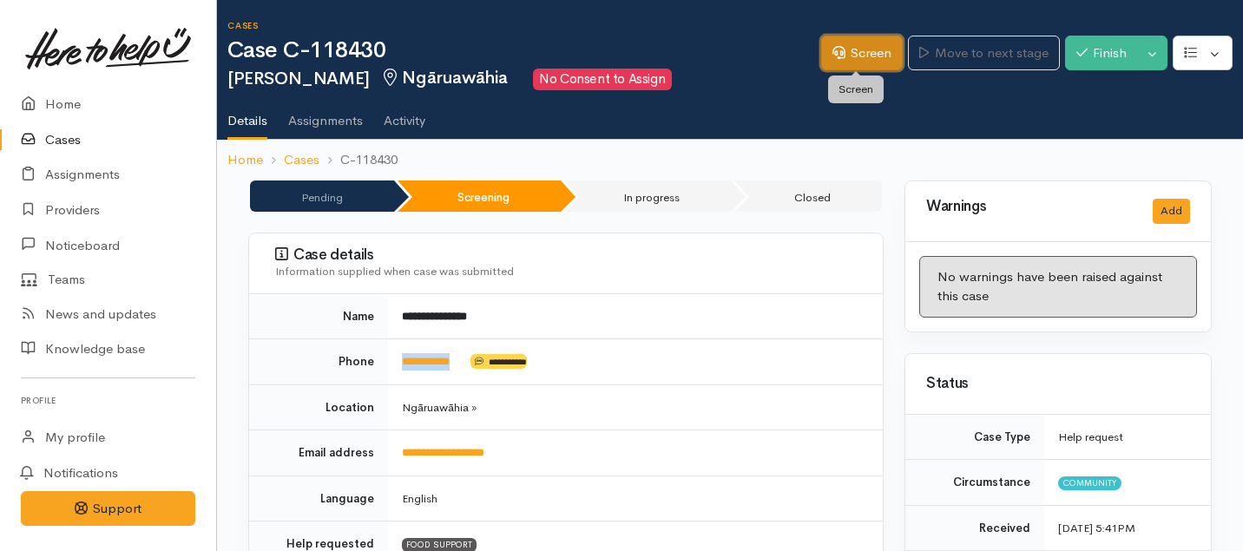
click at [856, 43] on link "Screen" at bounding box center [862, 54] width 82 height 36
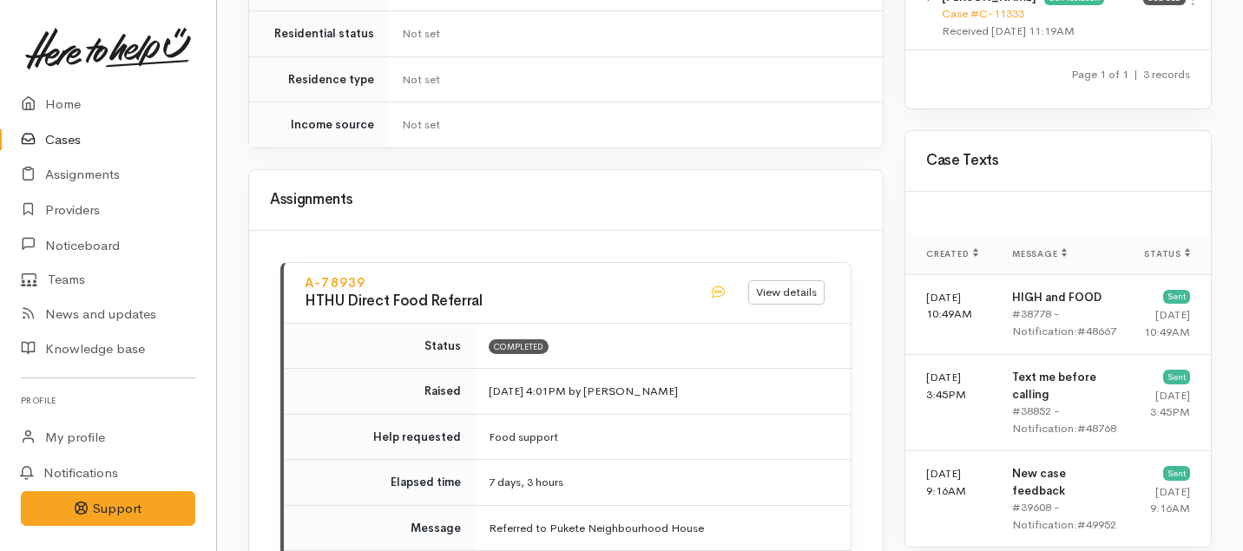
scroll to position [1349, 0]
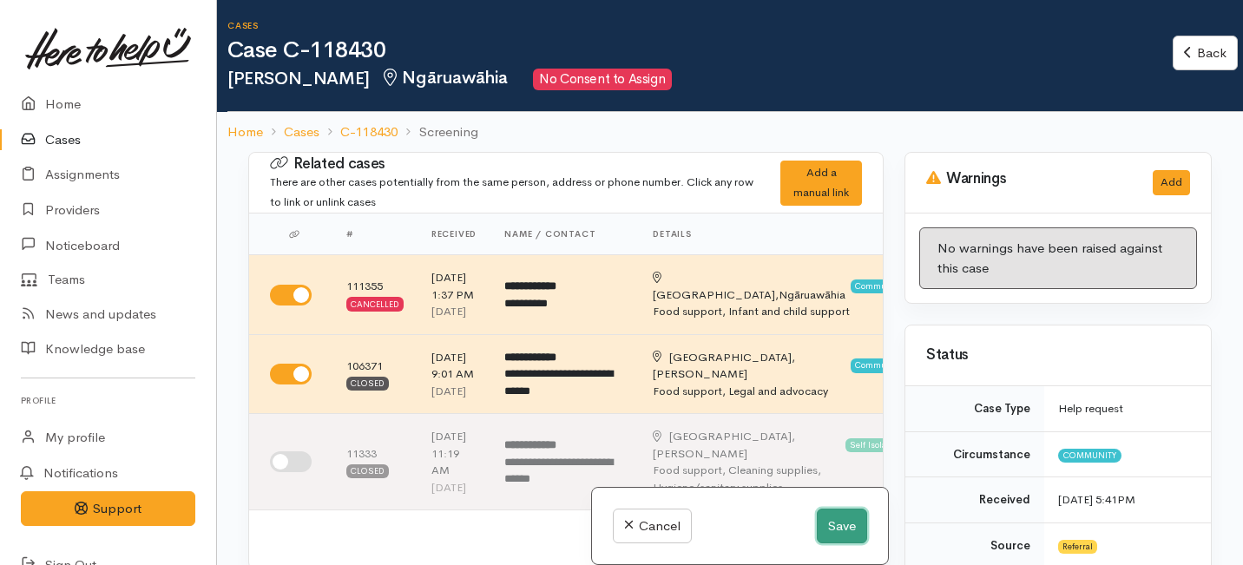
click at [833, 514] on button "Save" at bounding box center [842, 527] width 50 height 36
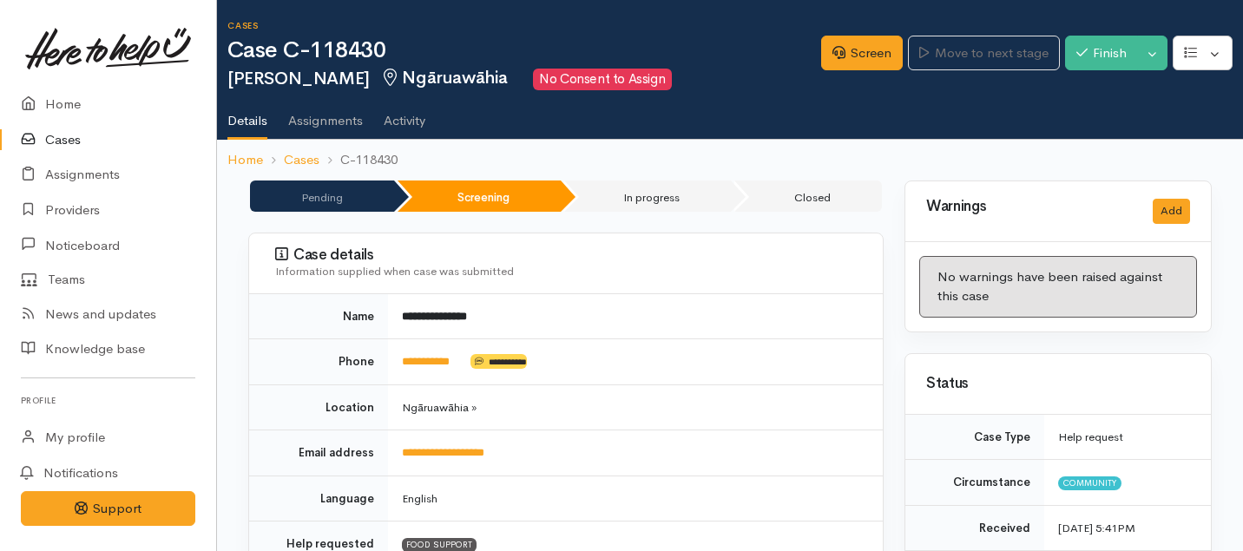
scroll to position [1360, 0]
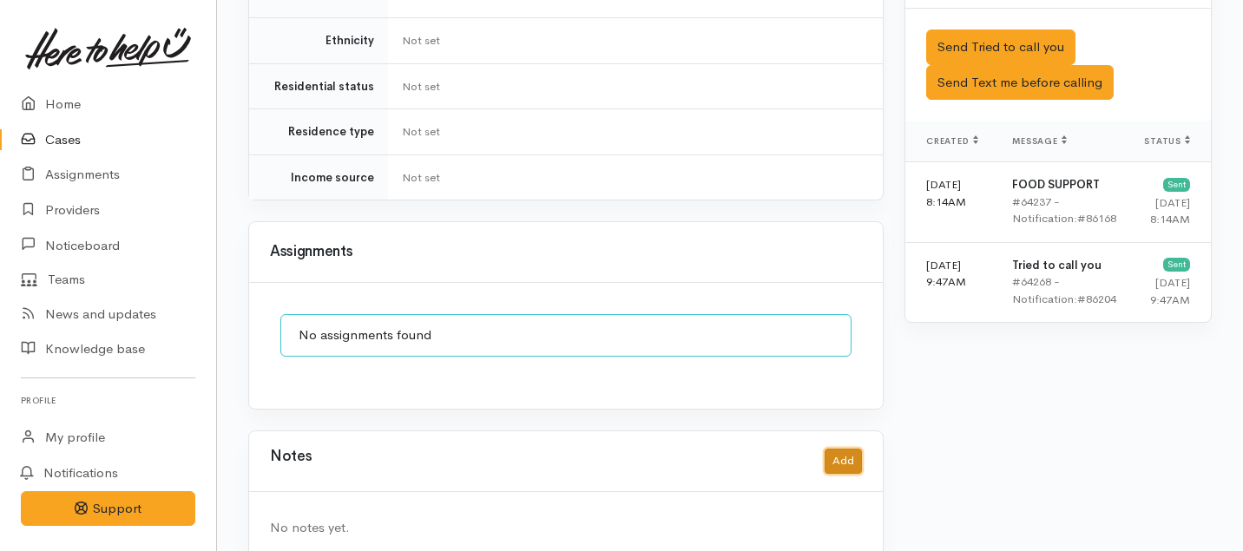
click at [843, 449] on button "Add" at bounding box center [842, 461] width 37 height 25
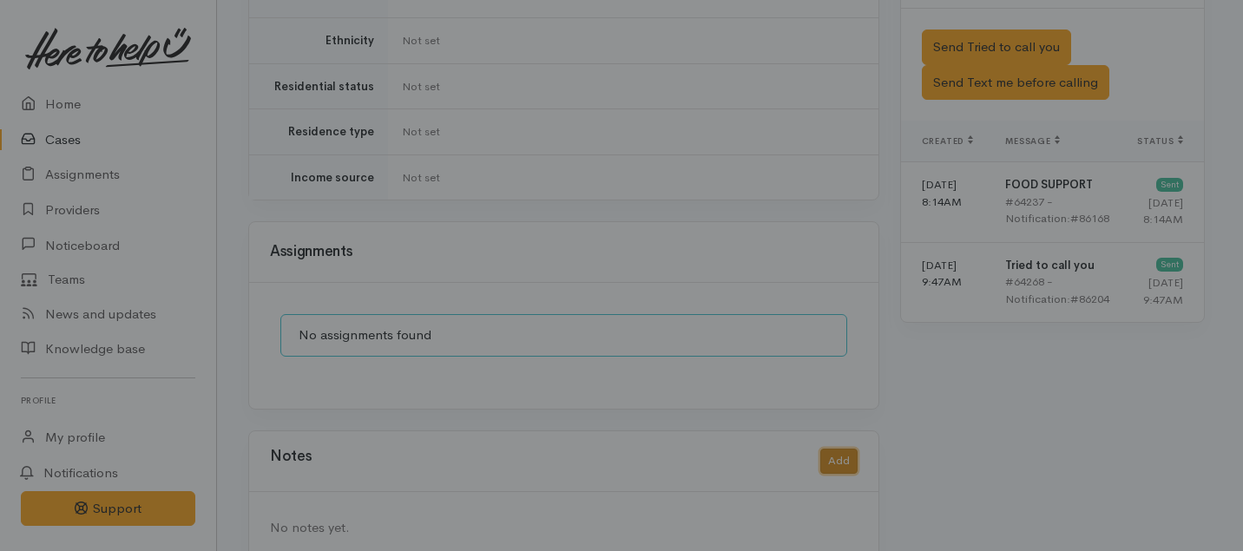
scroll to position [1346, 0]
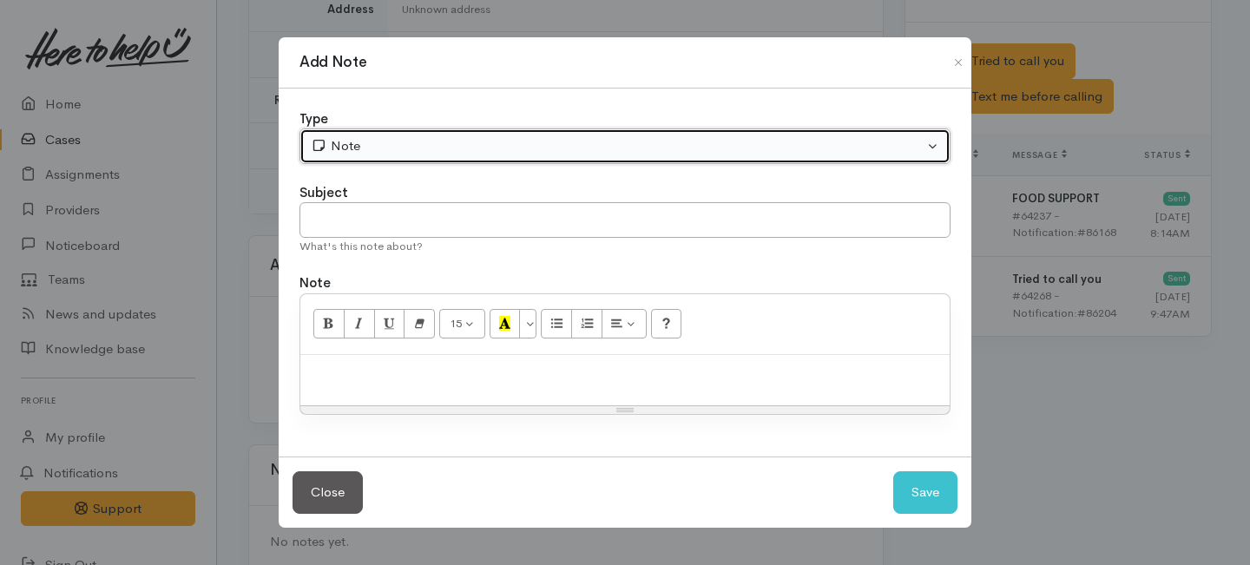
click at [403, 146] on div "Note" at bounding box center [617, 146] width 613 height 20
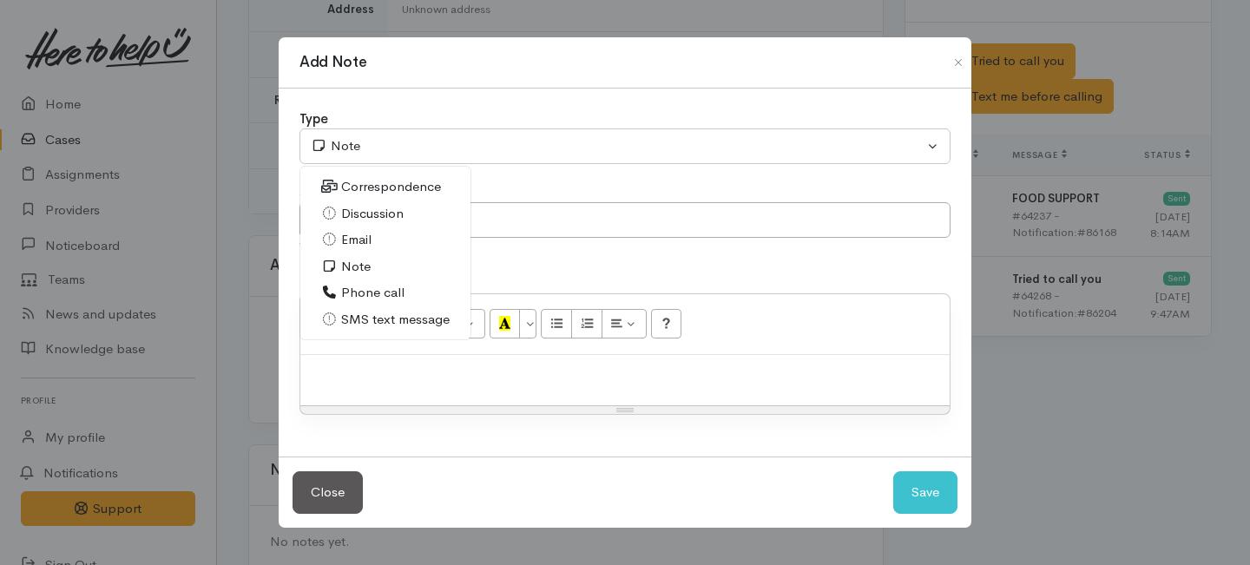
click at [365, 288] on span "Phone call" at bounding box center [372, 293] width 63 height 20
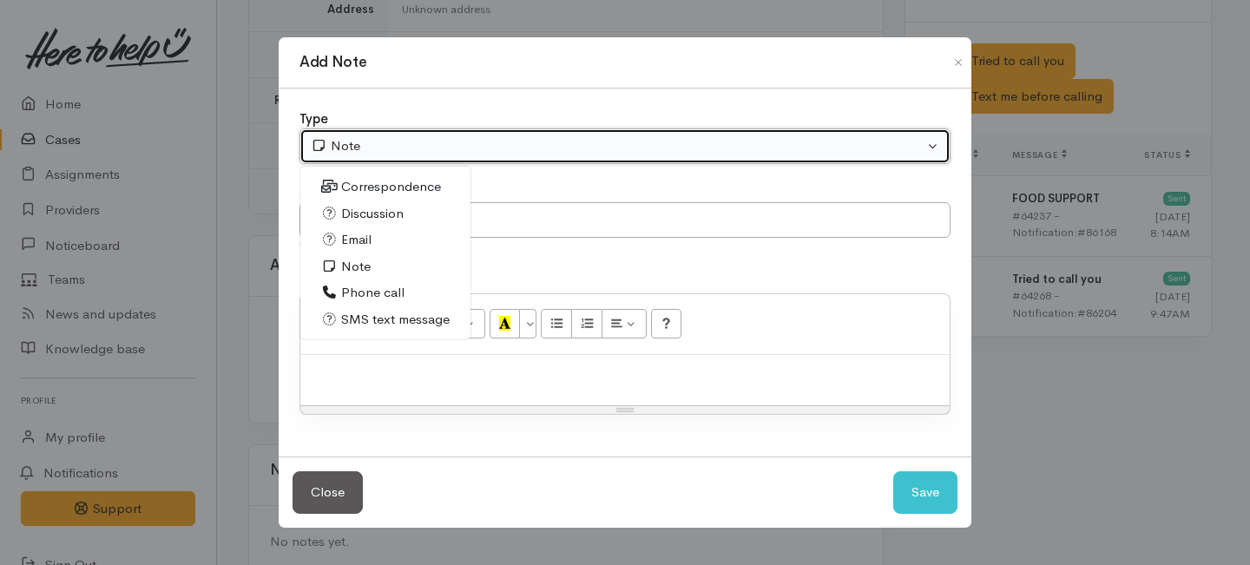
select select "3"
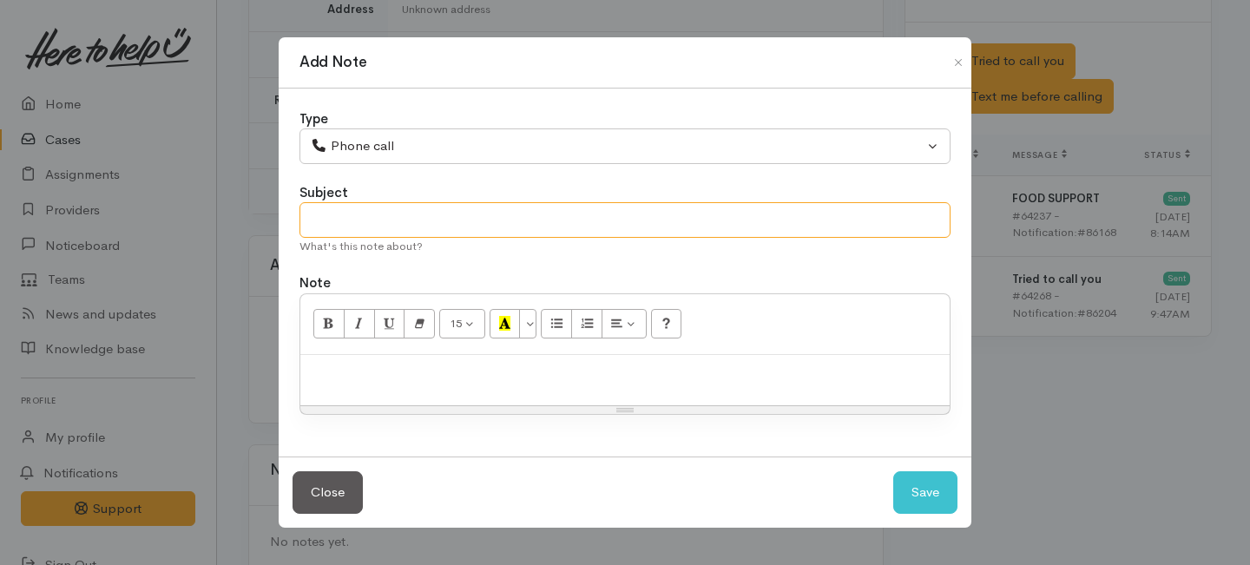
click at [349, 203] on input "text" at bounding box center [624, 220] width 651 height 36
type input "1st Attempt to contact"
click at [376, 384] on div at bounding box center [624, 380] width 649 height 51
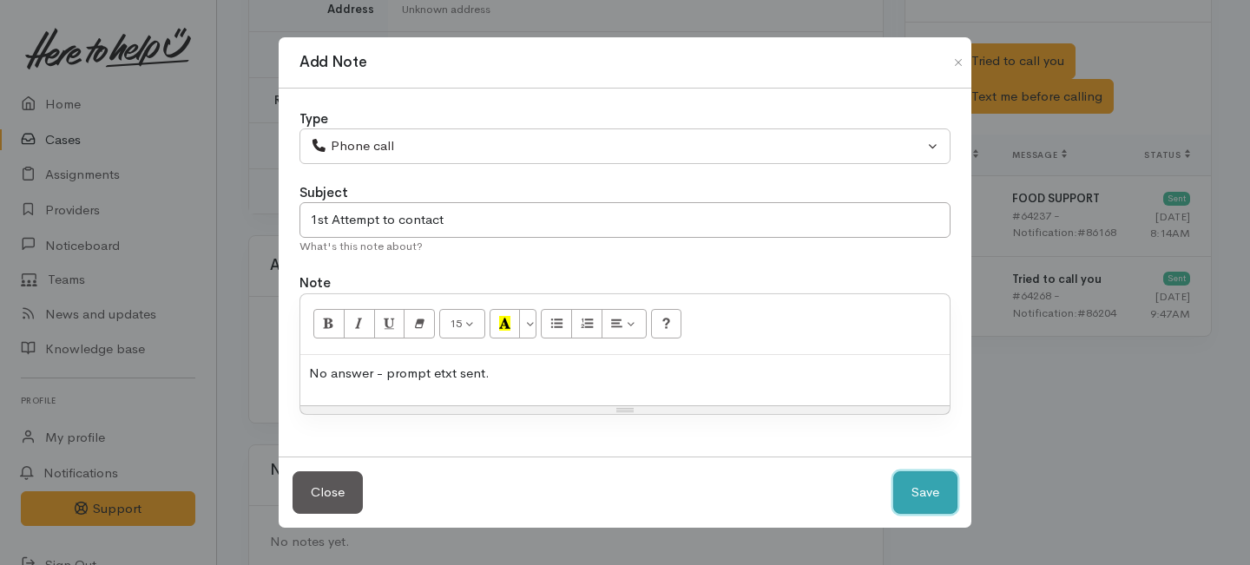
click at [916, 507] on button "Save" at bounding box center [925, 492] width 64 height 43
select select "1"
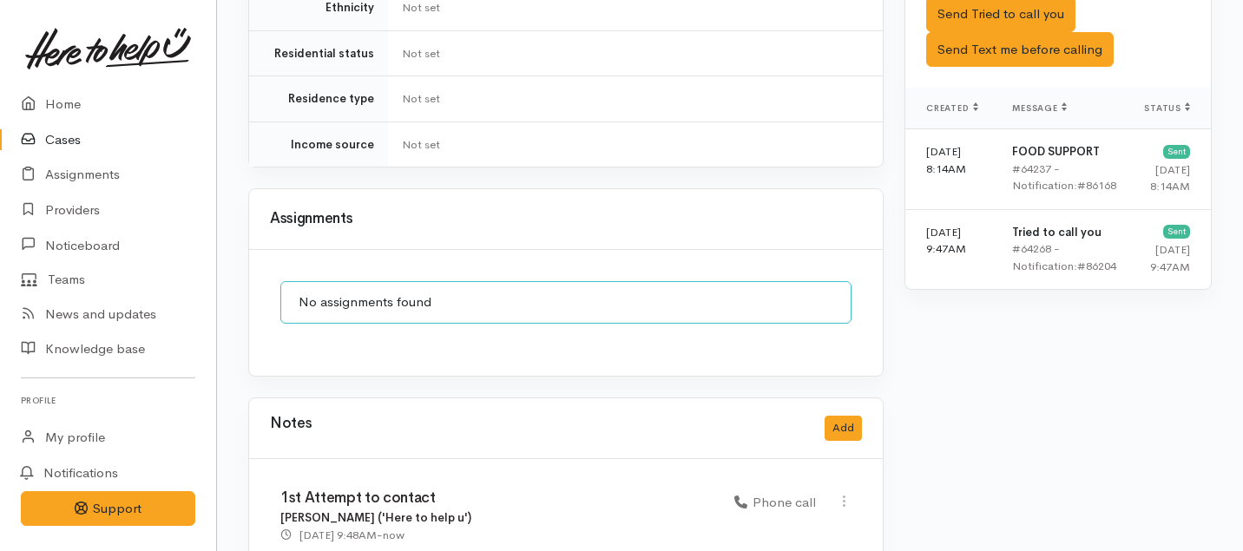
scroll to position [1448, 0]
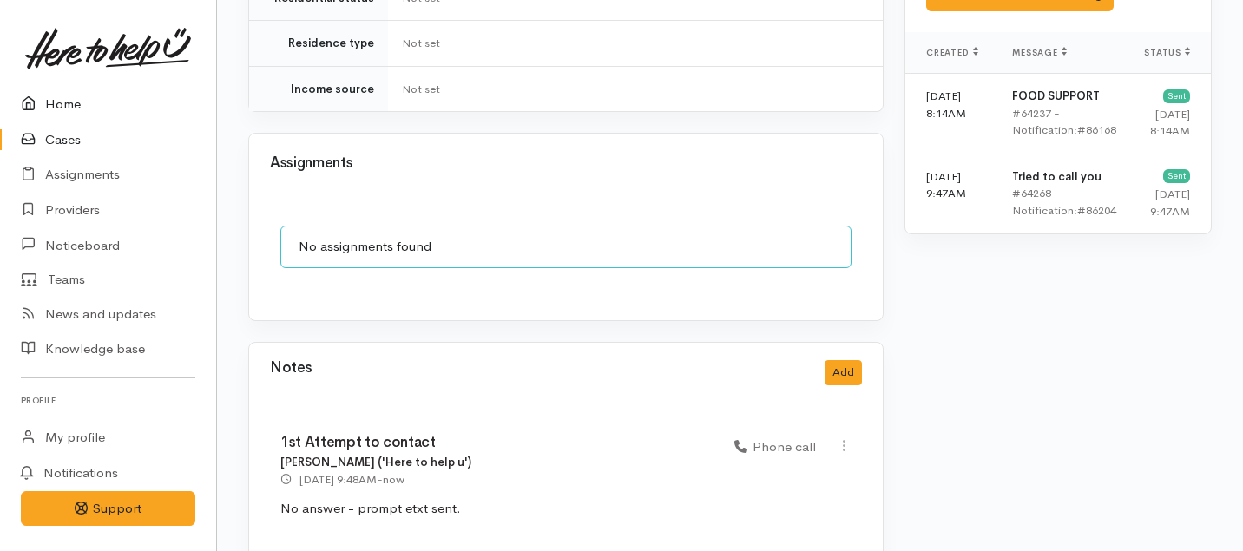
click at [60, 111] on link "Home" at bounding box center [108, 105] width 216 height 36
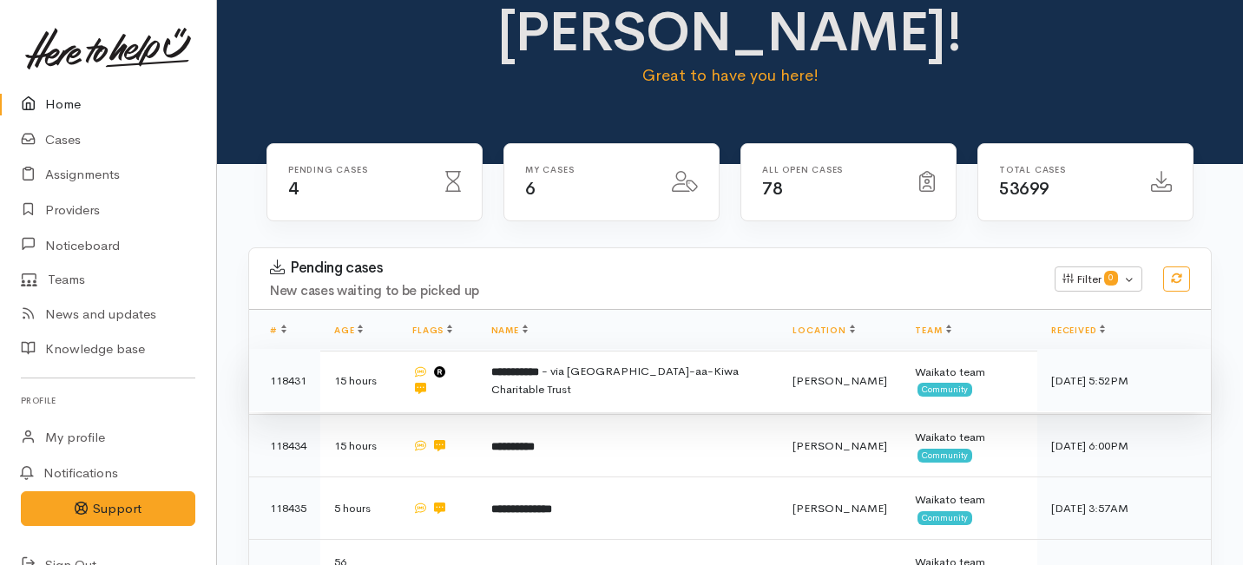
scroll to position [94, 0]
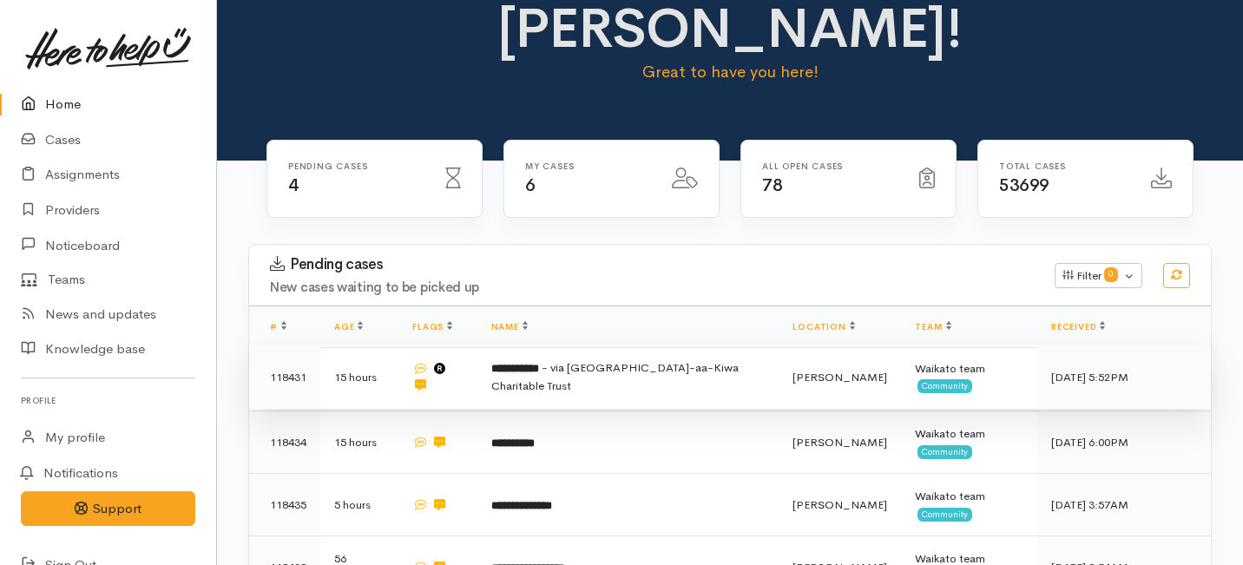
click at [609, 345] on td "**********" at bounding box center [628, 376] width 302 height 63
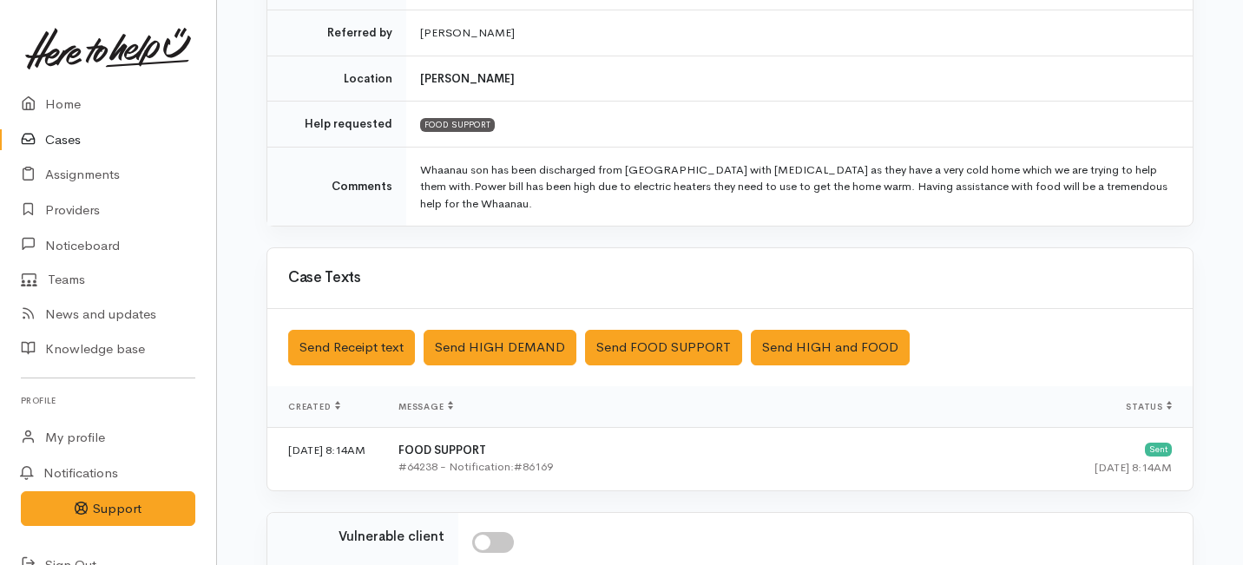
scroll to position [650, 0]
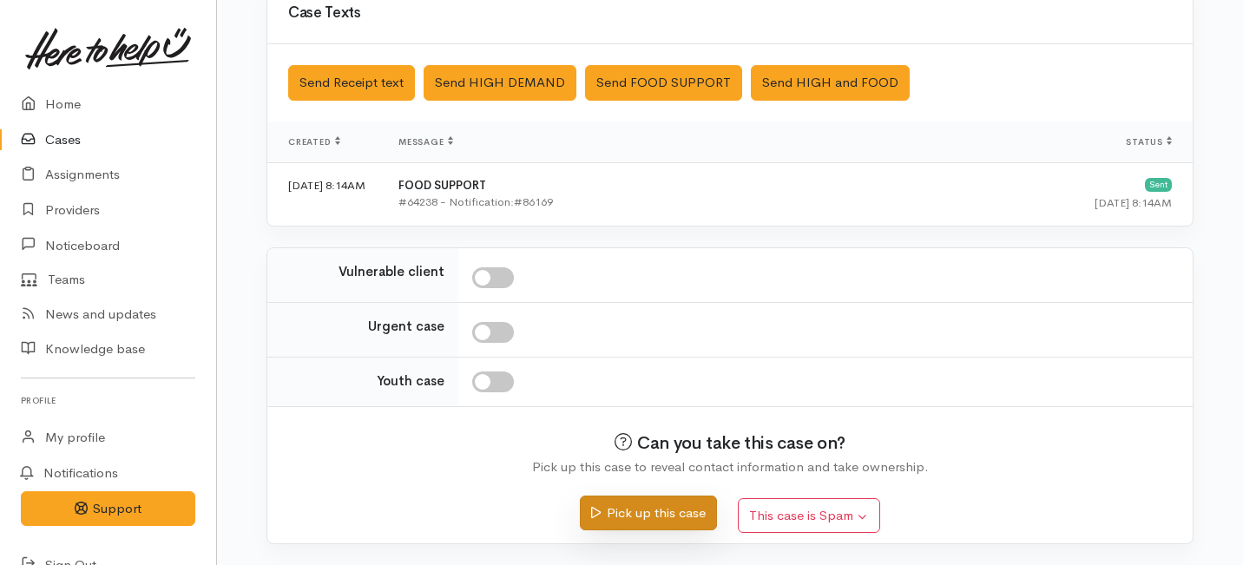
click at [659, 504] on button "Pick up this case" at bounding box center [648, 514] width 136 height 36
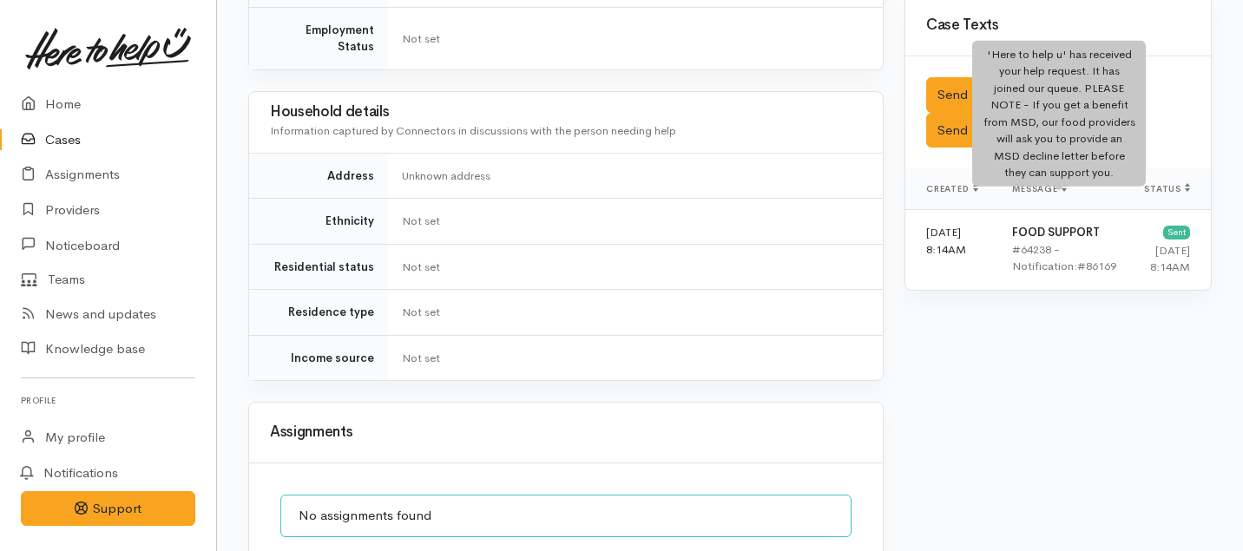
scroll to position [1169, 0]
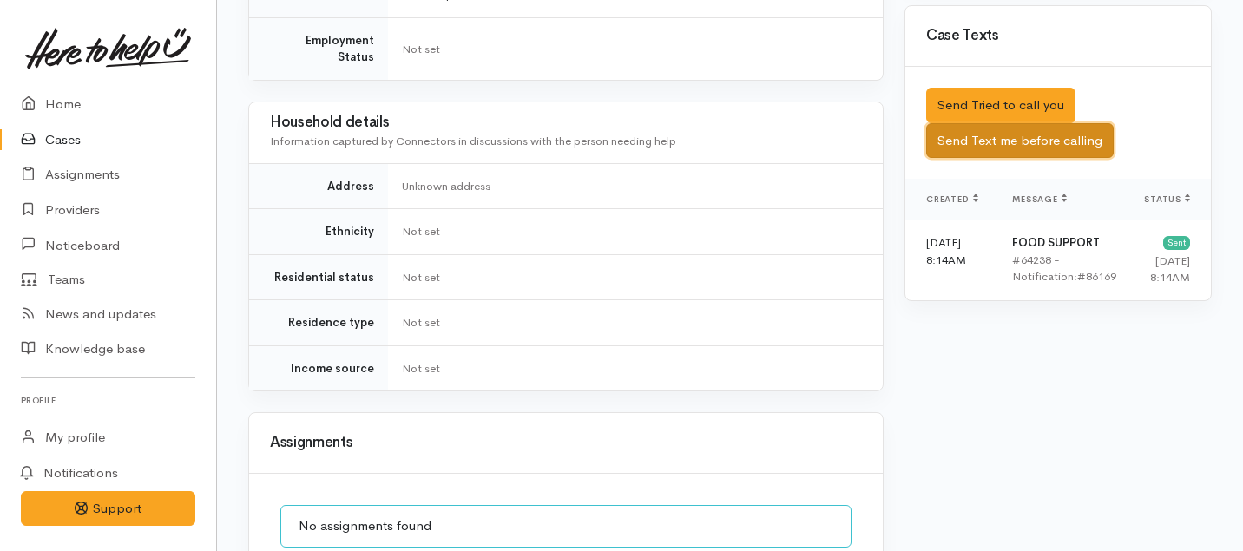
click at [1011, 123] on button "Send Text me before calling" at bounding box center [1019, 141] width 187 height 36
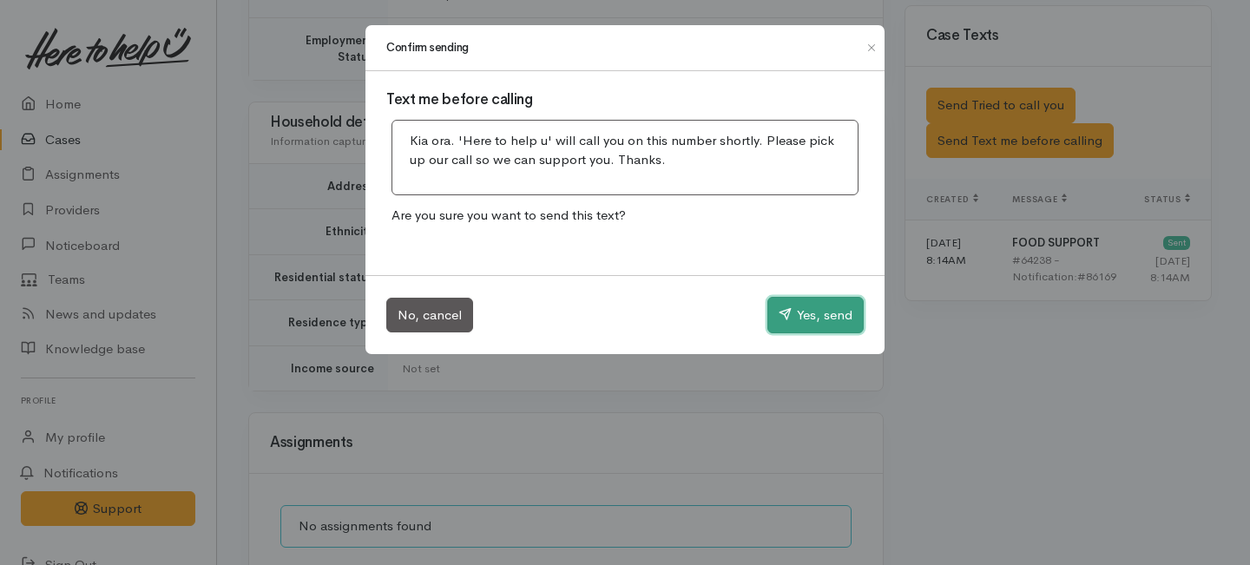
click at [793, 320] on button "Yes, send" at bounding box center [815, 315] width 96 height 36
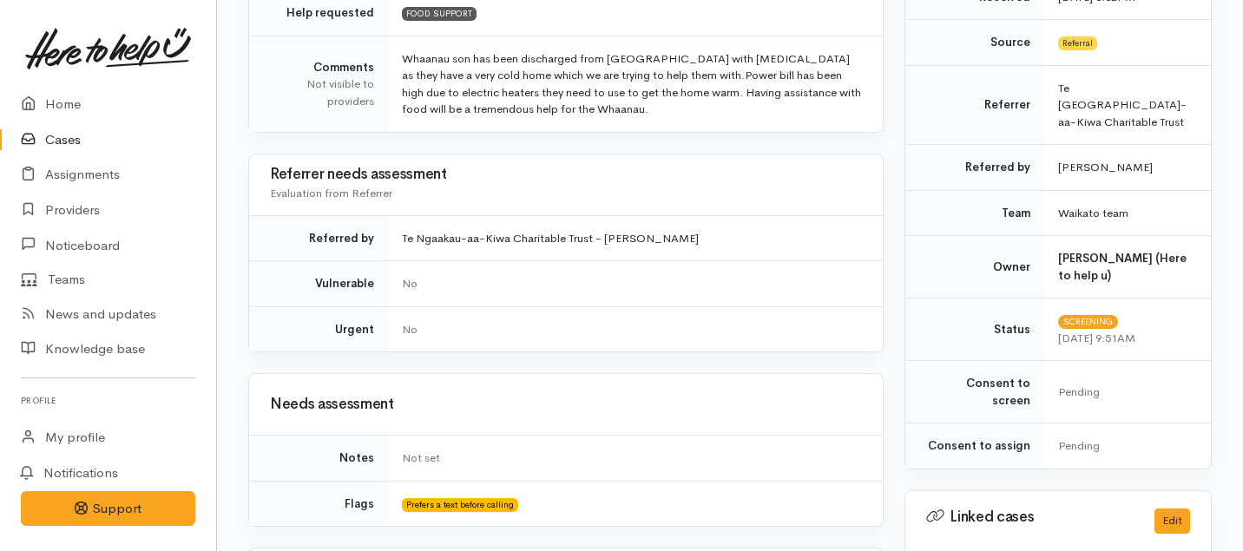
scroll to position [0, 0]
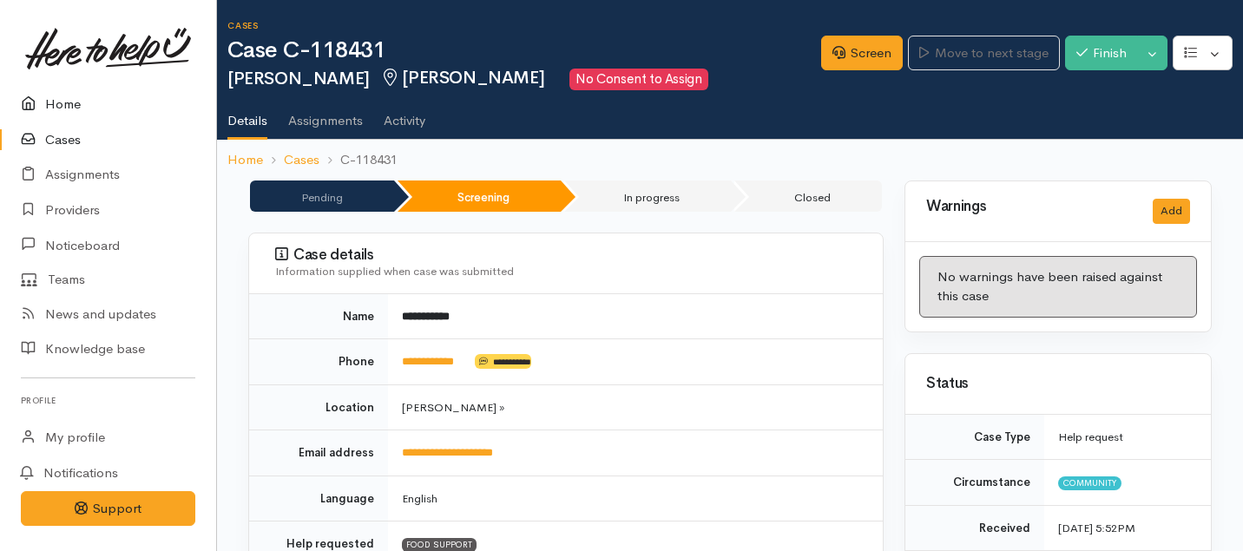
click at [63, 96] on link "Home" at bounding box center [108, 105] width 216 height 36
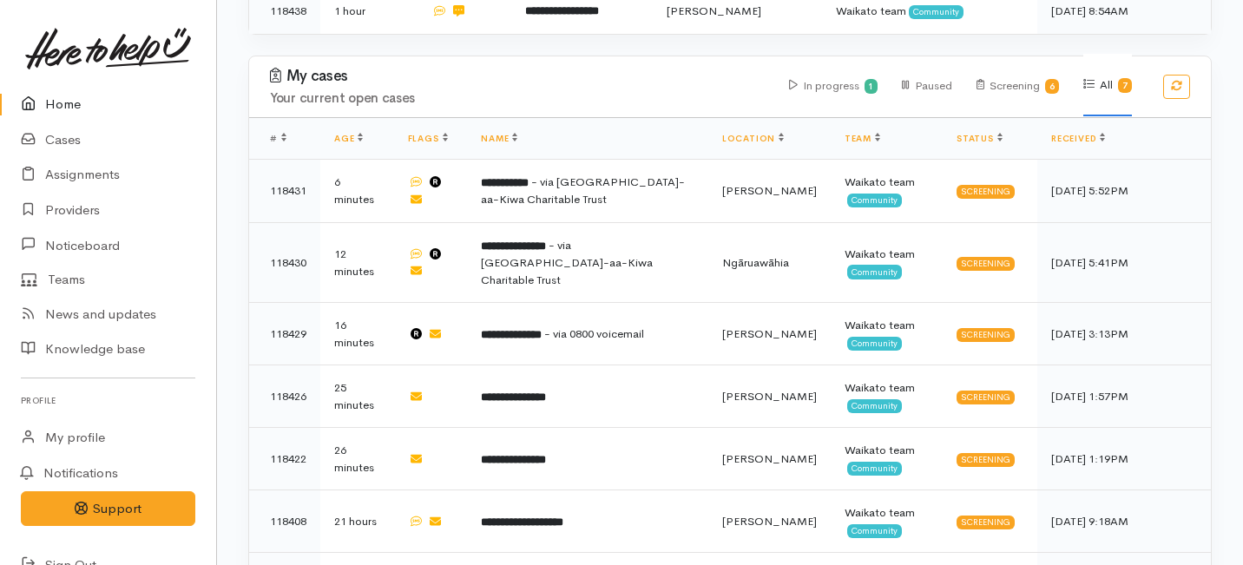
scroll to position [517, 0]
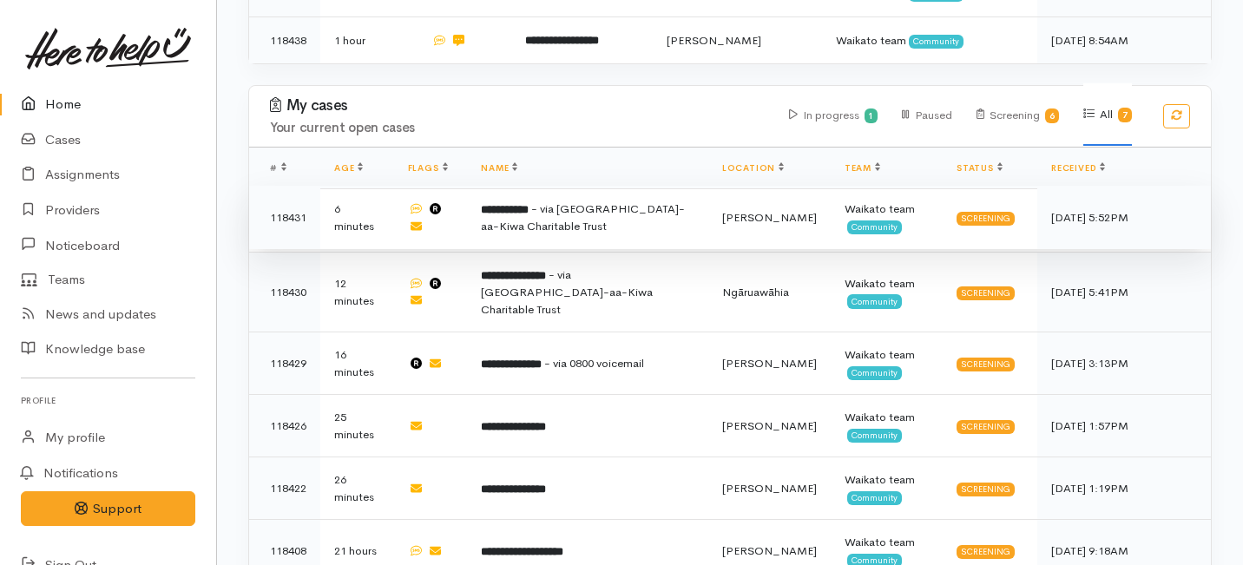
click at [464, 186] on td at bounding box center [431, 217] width 74 height 63
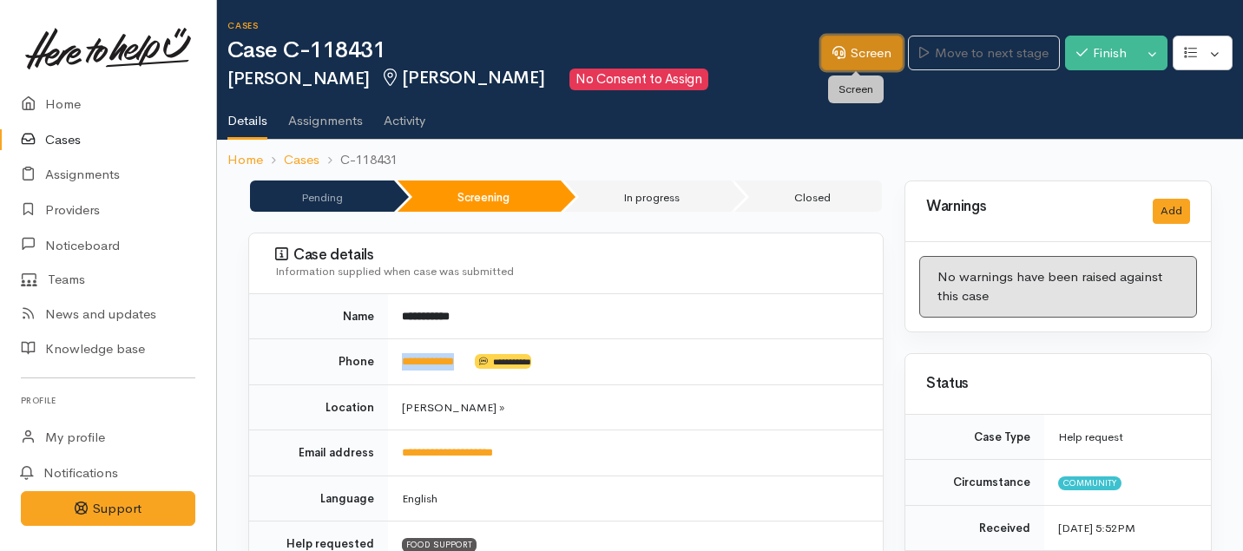
click at [850, 56] on link "Screen" at bounding box center [862, 54] width 82 height 36
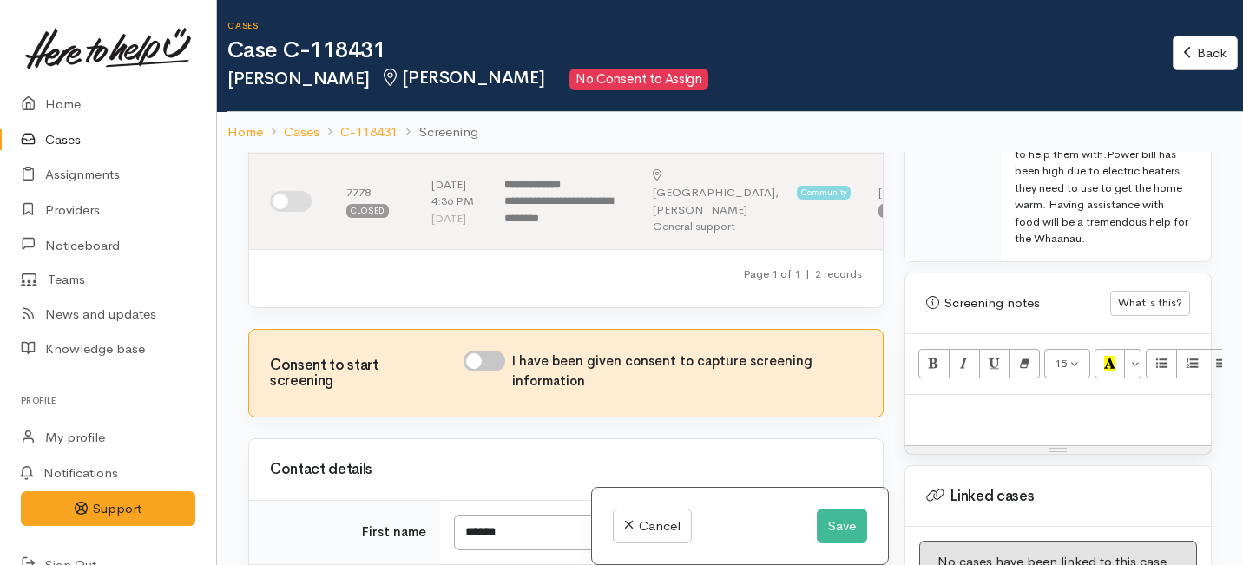
scroll to position [1350, 0]
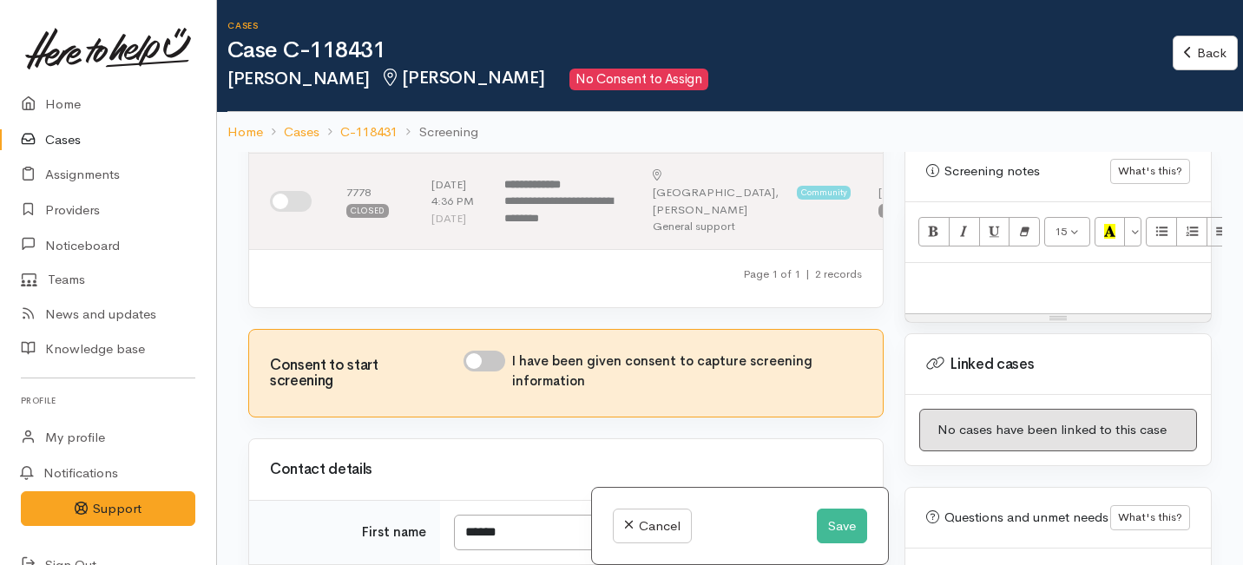
click at [496, 371] on input "I have been given consent to capture screening information" at bounding box center [484, 361] width 42 height 21
checkbox input "true"
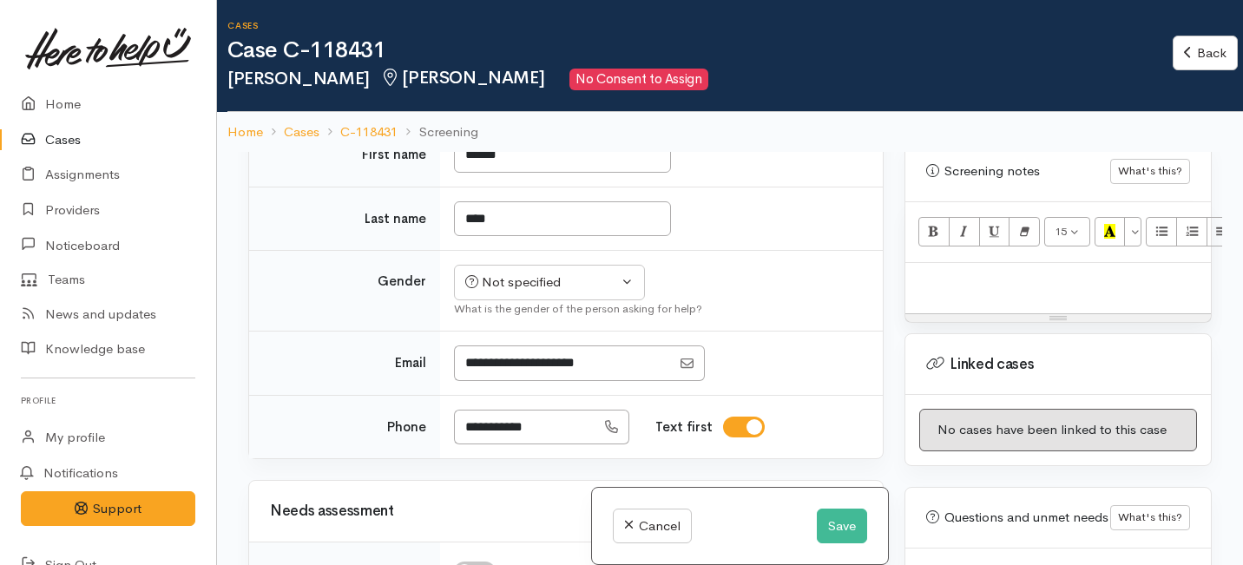
scroll to position [596, 0]
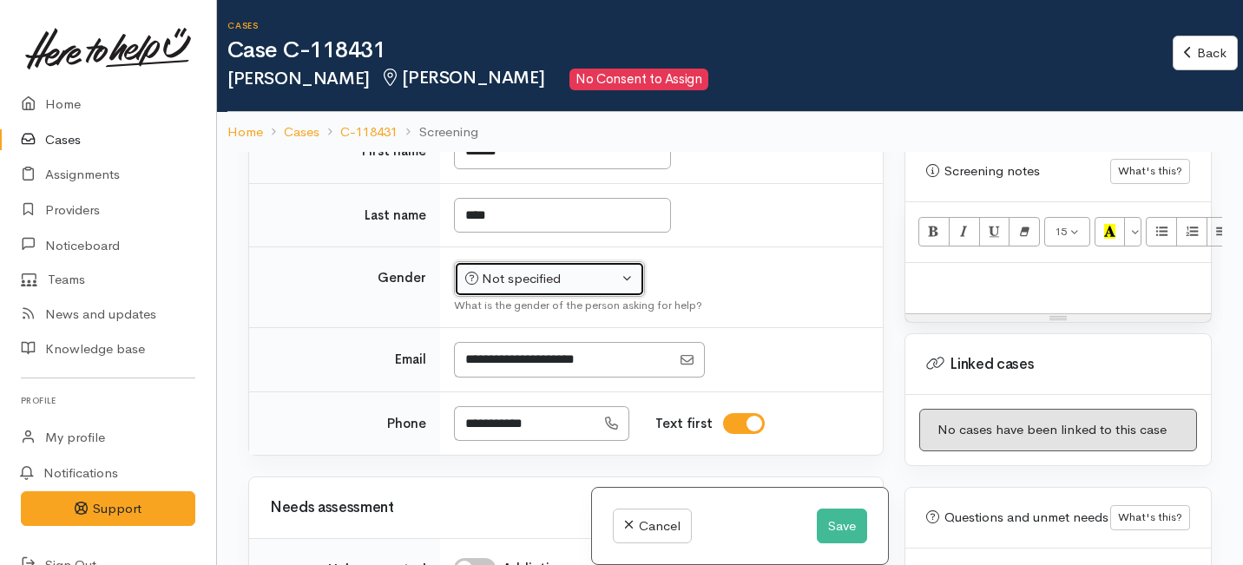
click at [522, 289] on div "Not specified" at bounding box center [541, 279] width 153 height 20
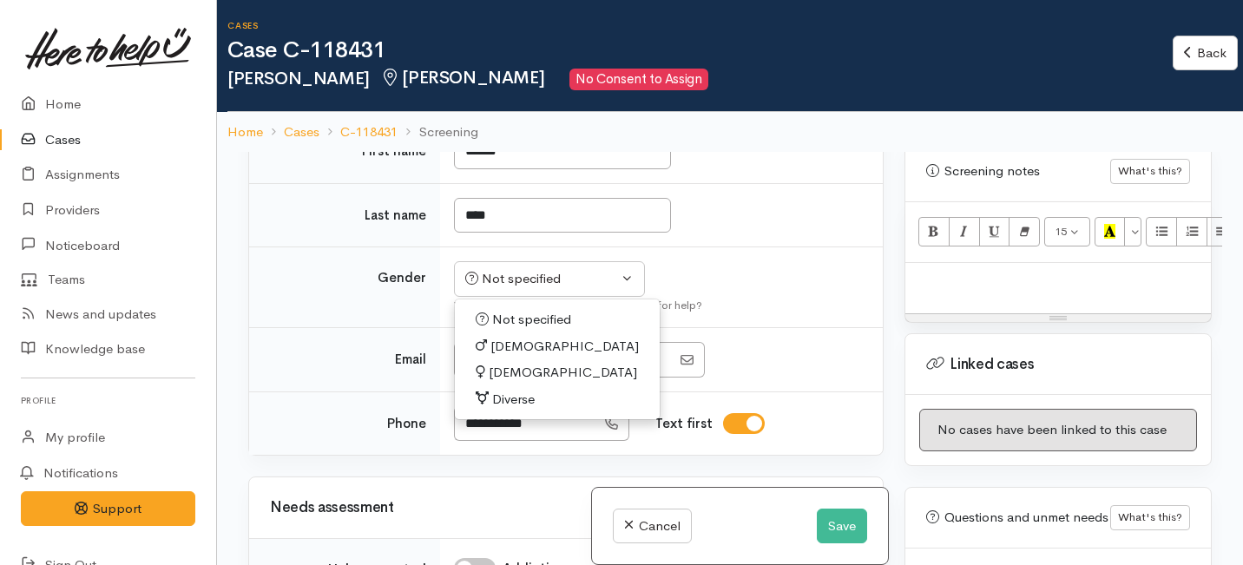
click at [502, 383] on span "Female" at bounding box center [563, 373] width 148 height 20
select select "Female"
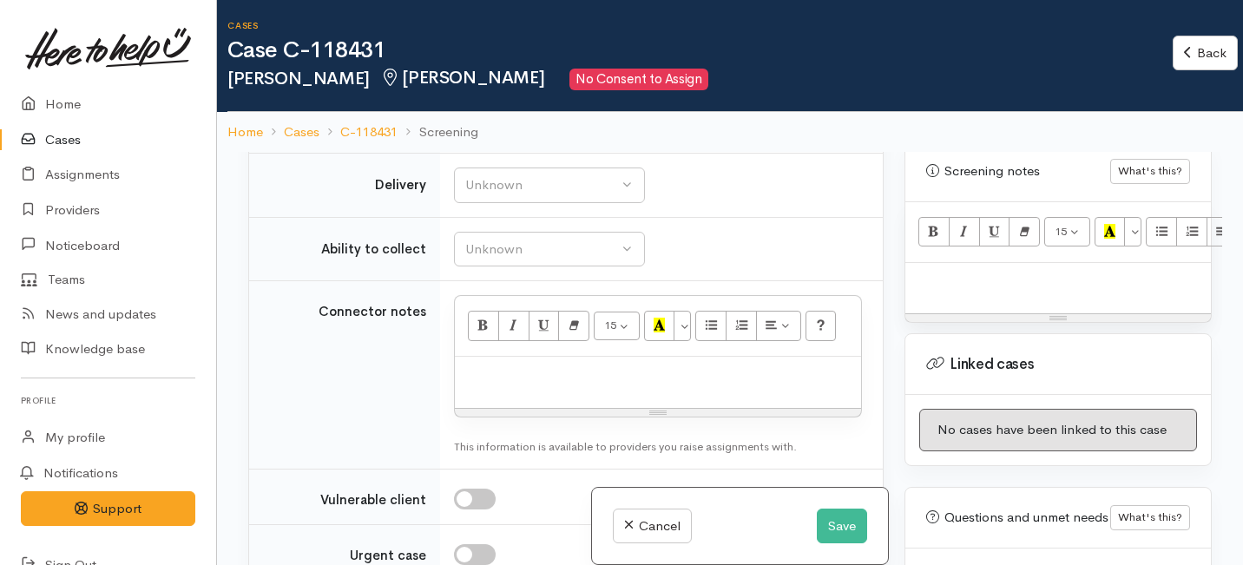
scroll to position [1506, 0]
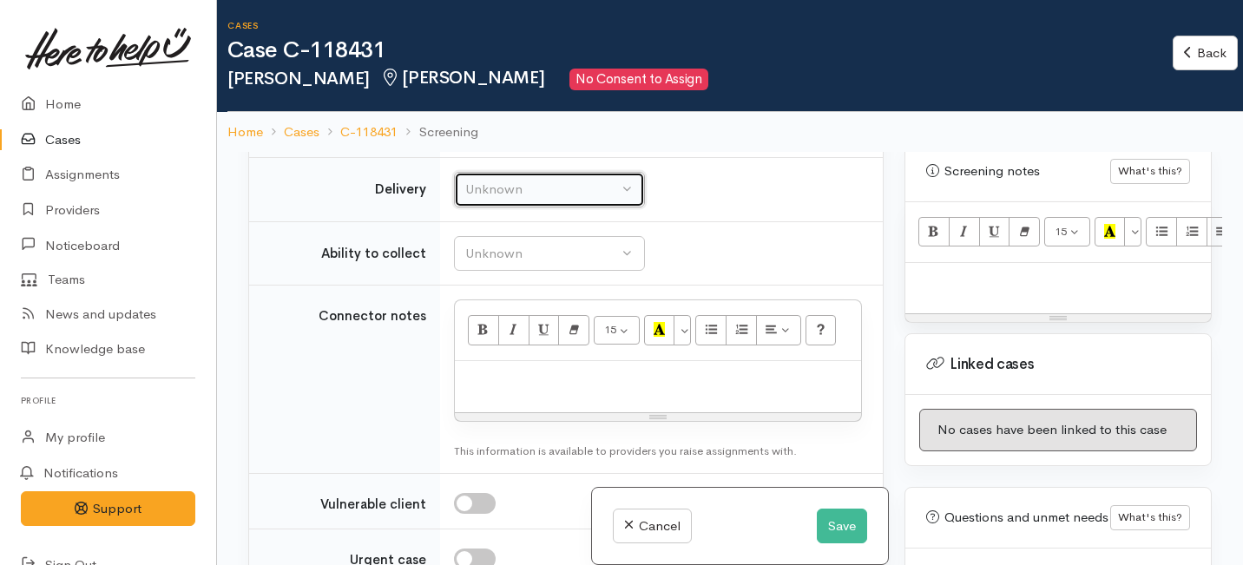
click at [556, 200] on div "Unknown" at bounding box center [541, 190] width 153 height 20
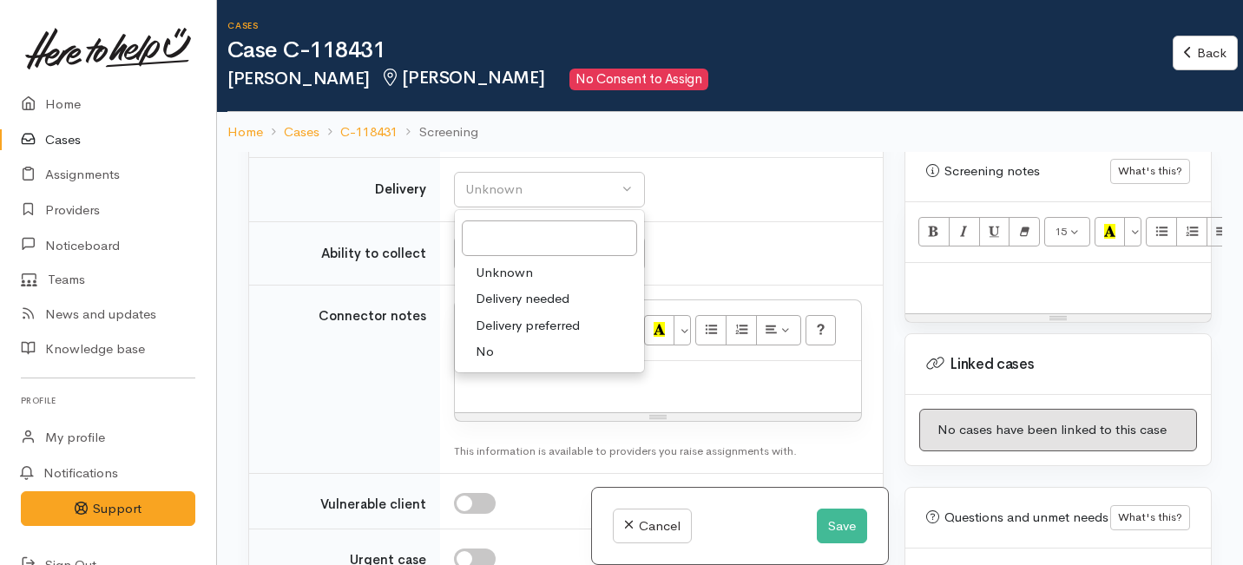
click at [496, 365] on link "No" at bounding box center [549, 351] width 189 height 27
select select "1"
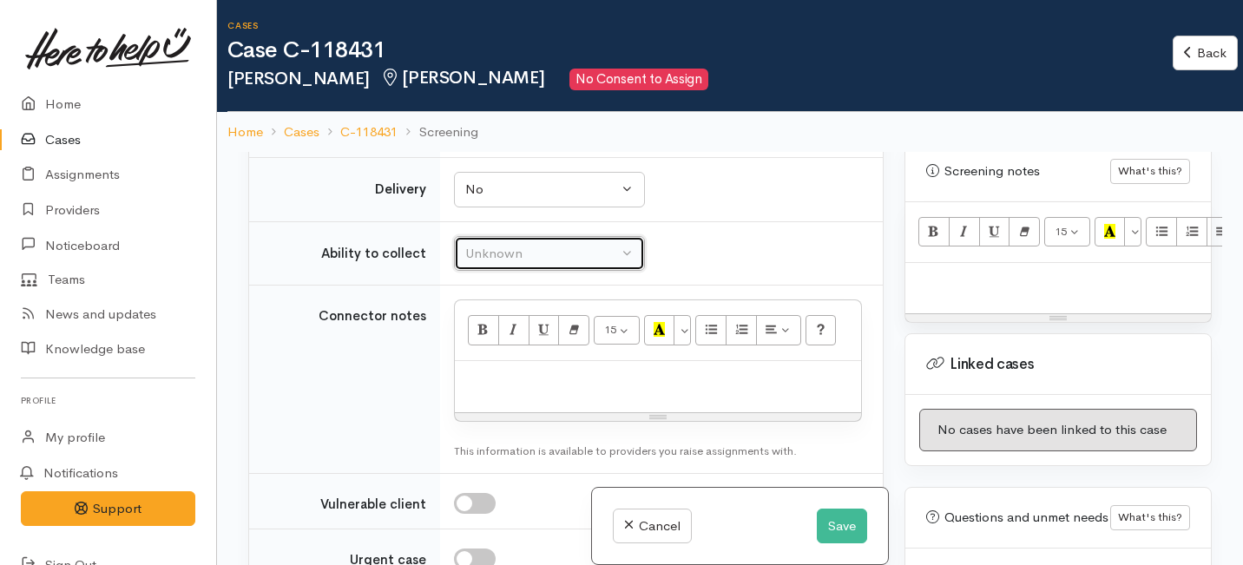
click at [522, 264] on div "Unknown" at bounding box center [541, 254] width 153 height 20
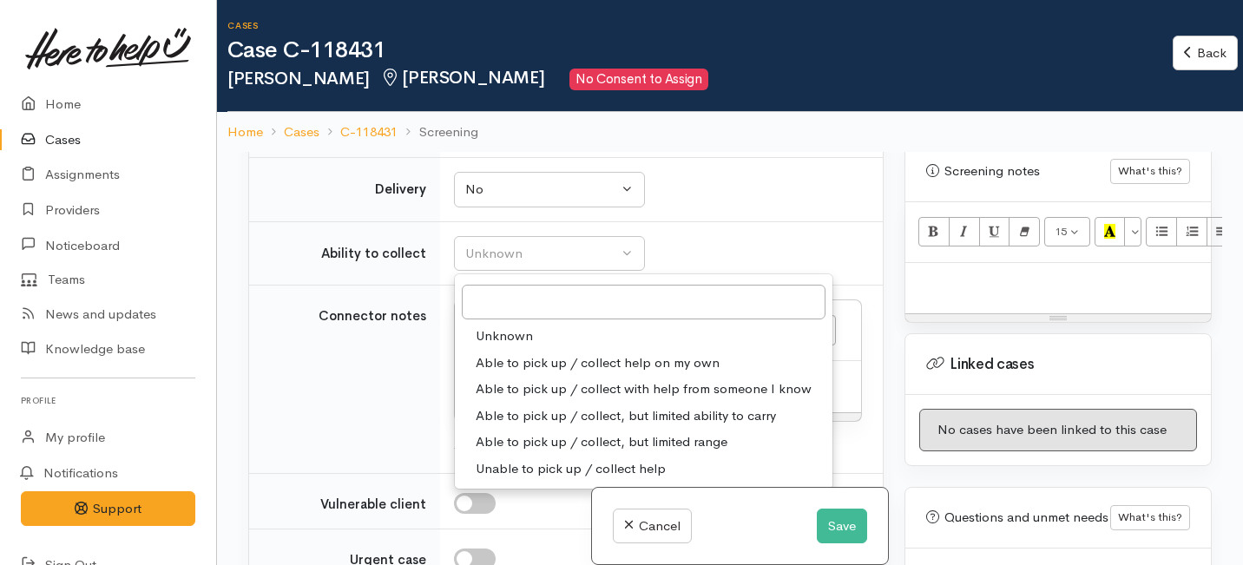
click at [527, 373] on span "Able to pick up / collect help on my own" at bounding box center [598, 363] width 244 height 20
select select "2"
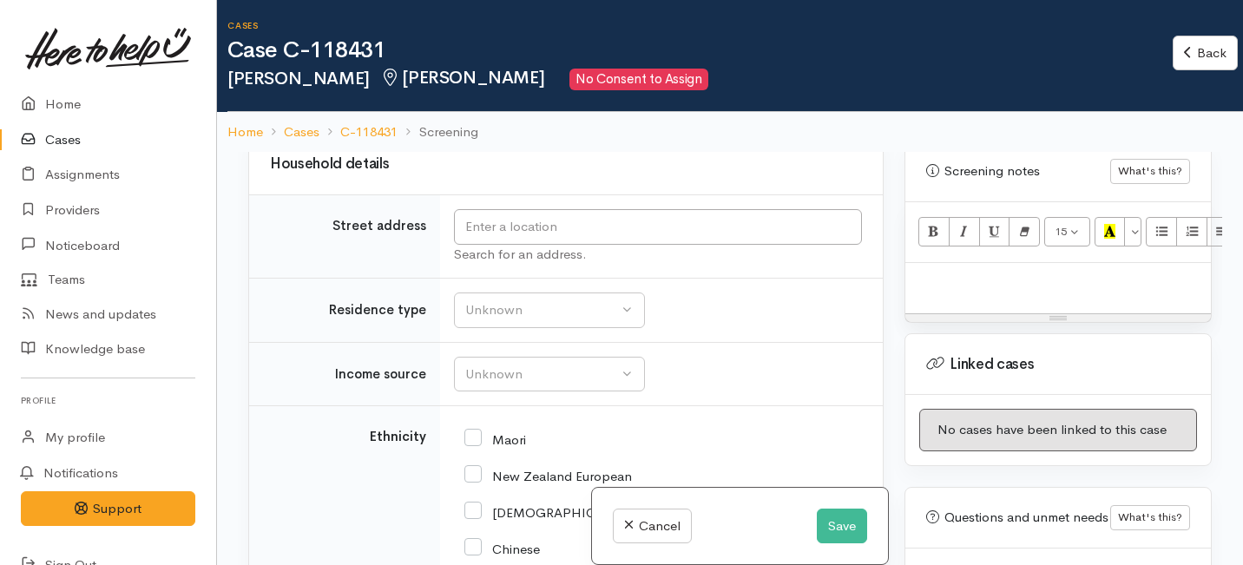
scroll to position [2169, 0]
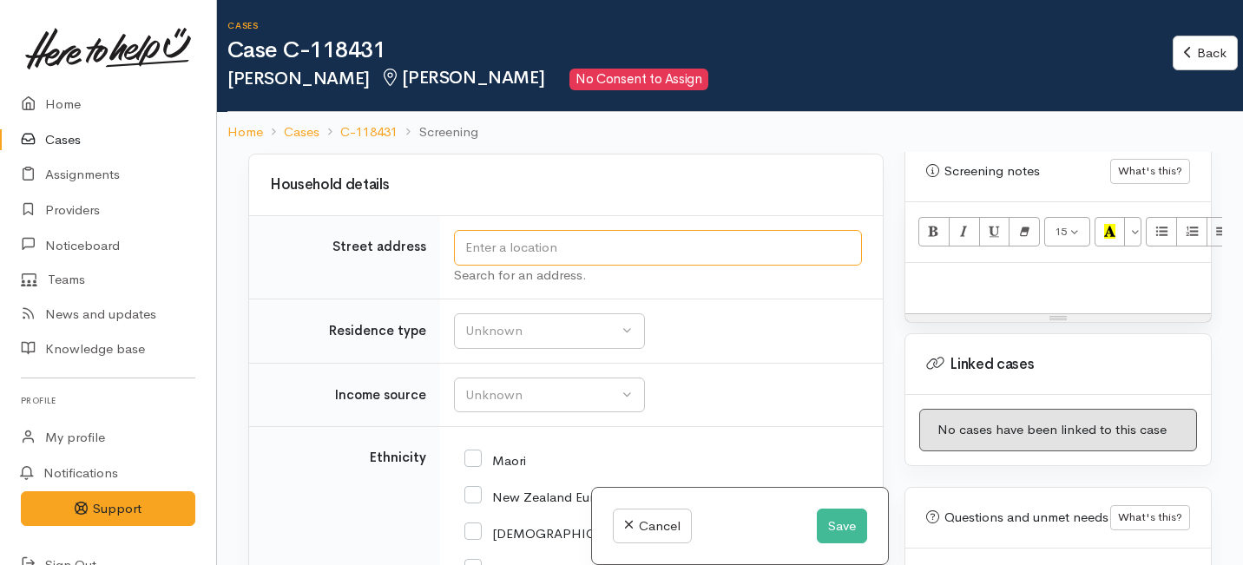
click at [502, 266] on input "text" at bounding box center [658, 248] width 408 height 36
type input "M"
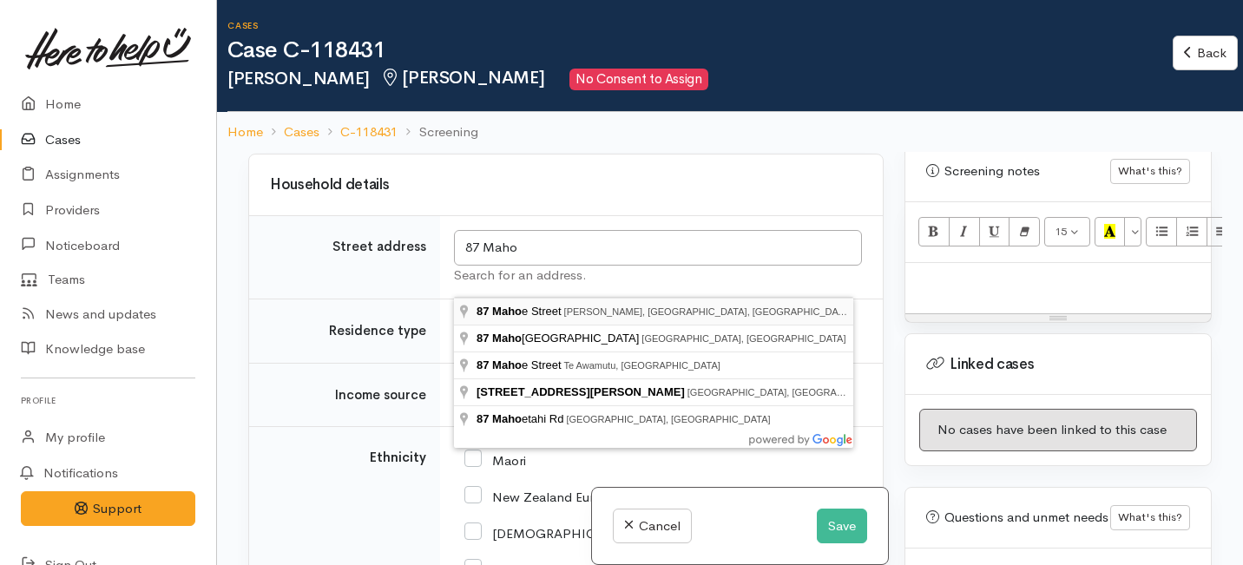
type input "87 Mahoe Street, Melville, Hamilton, New Zealand"
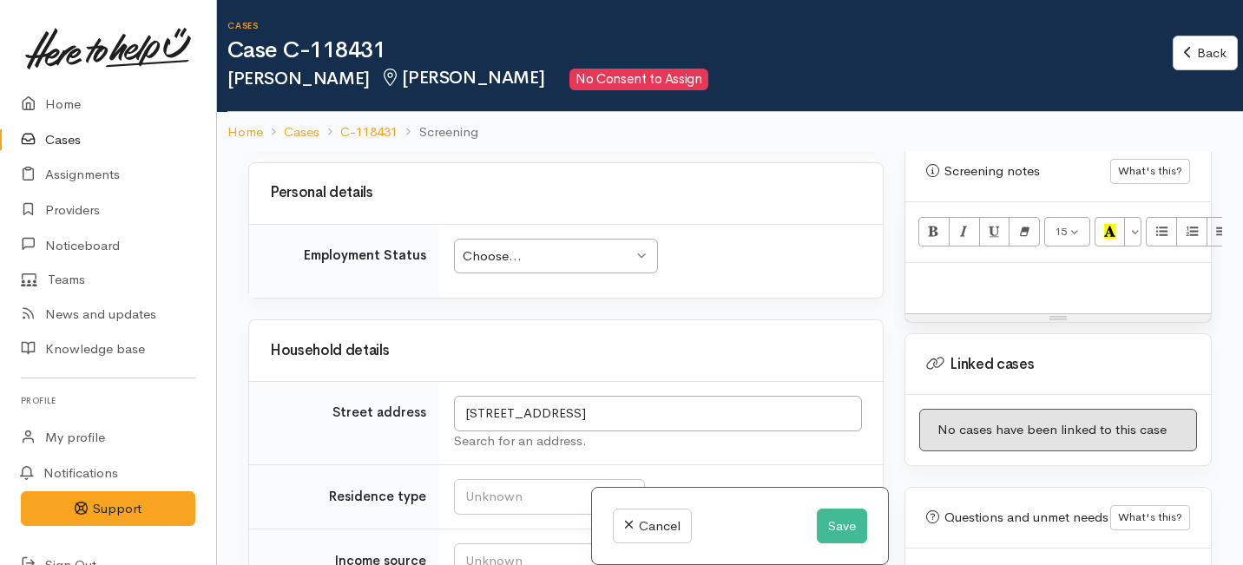
scroll to position [1975, 0]
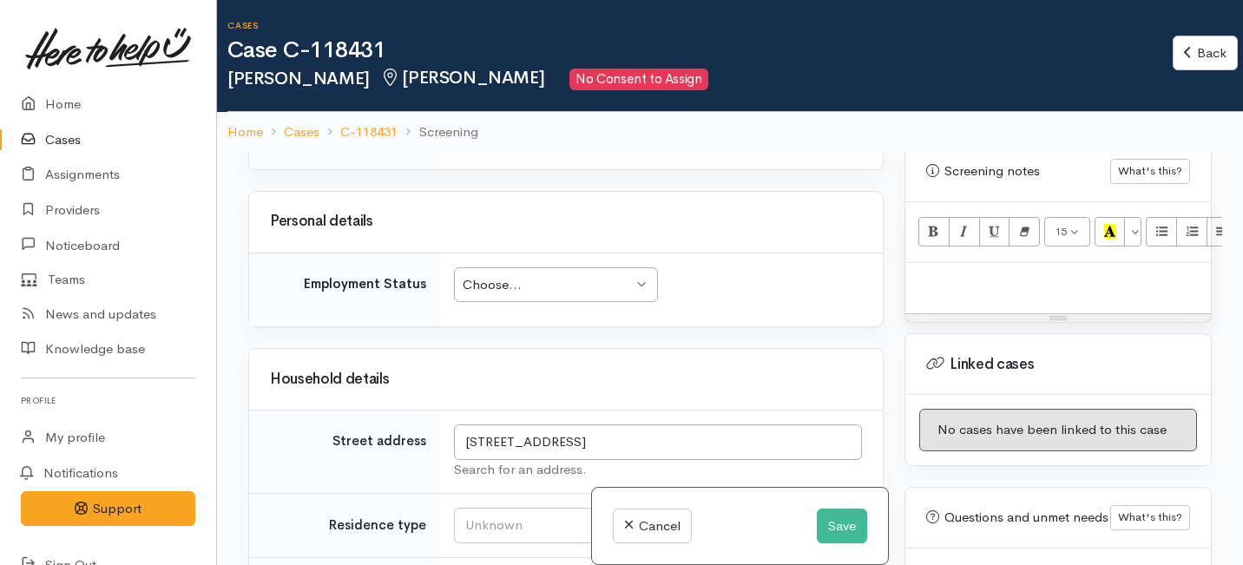
click at [580, 295] on div "Choose..." at bounding box center [548, 285] width 170 height 20
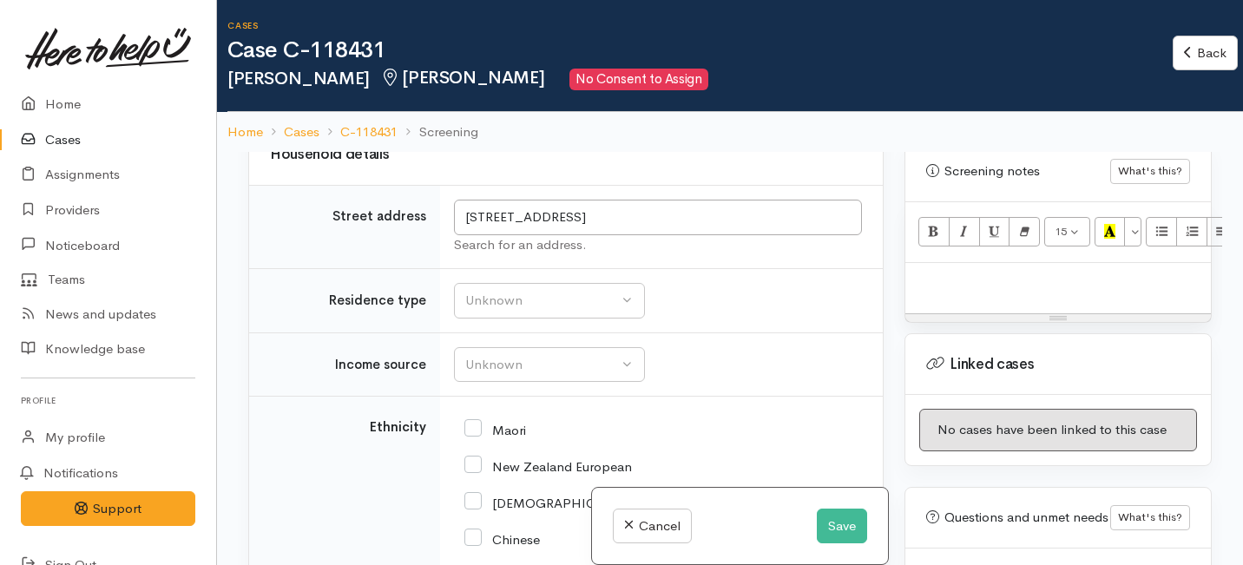
scroll to position [2229, 0]
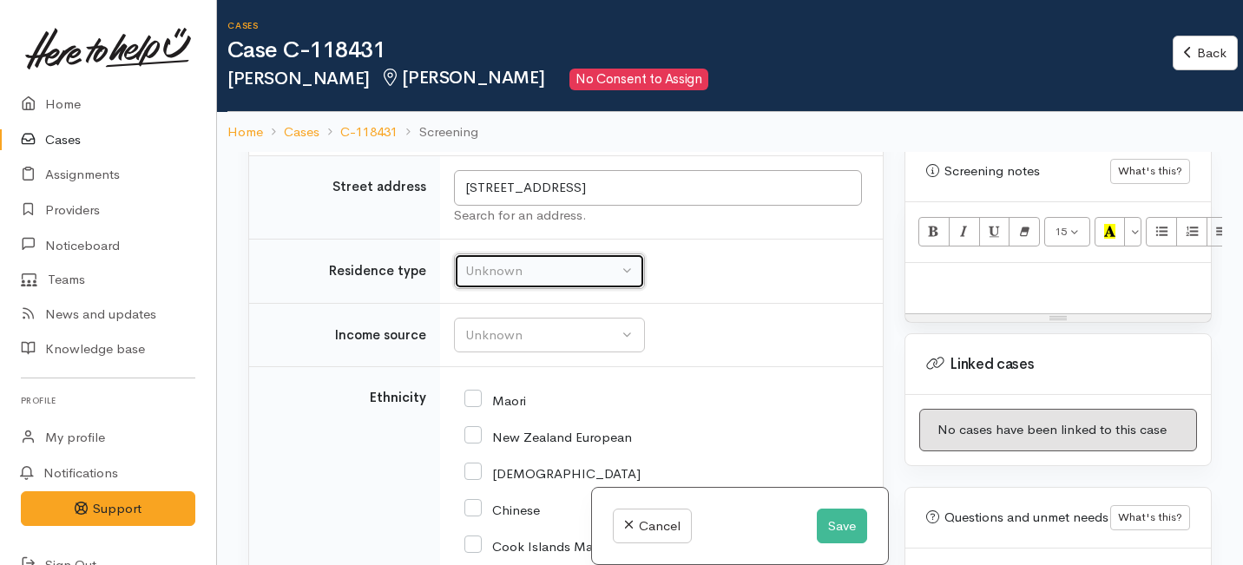
click at [501, 281] on div "Unknown" at bounding box center [541, 271] width 153 height 20
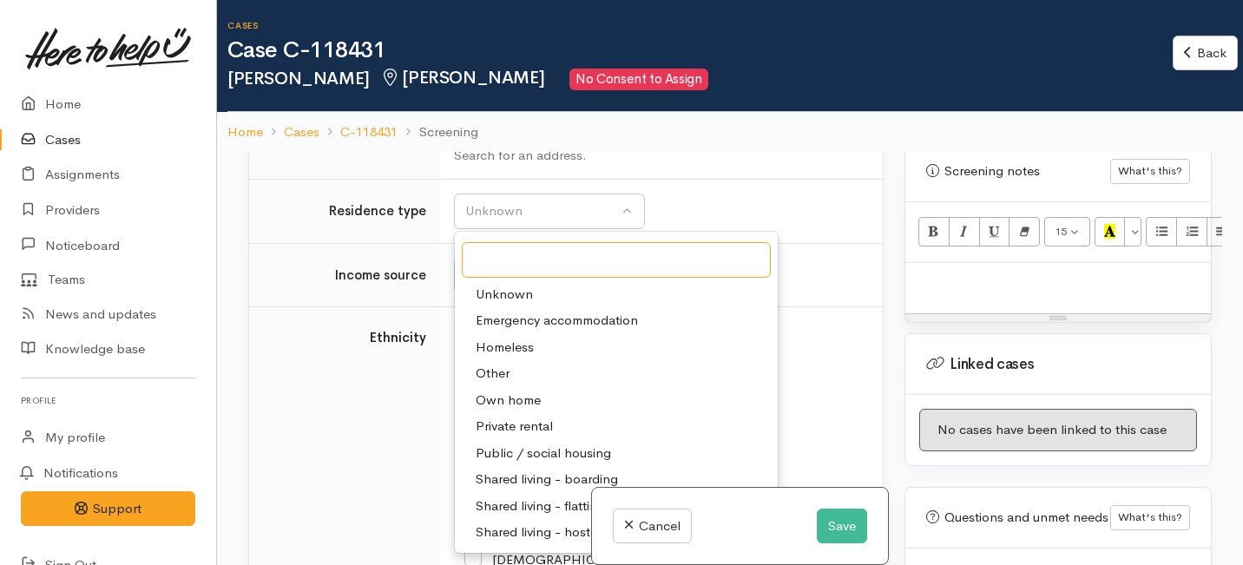
scroll to position [2291, 0]
click at [507, 435] on span "Private rental" at bounding box center [514, 425] width 77 height 20
select select "2"
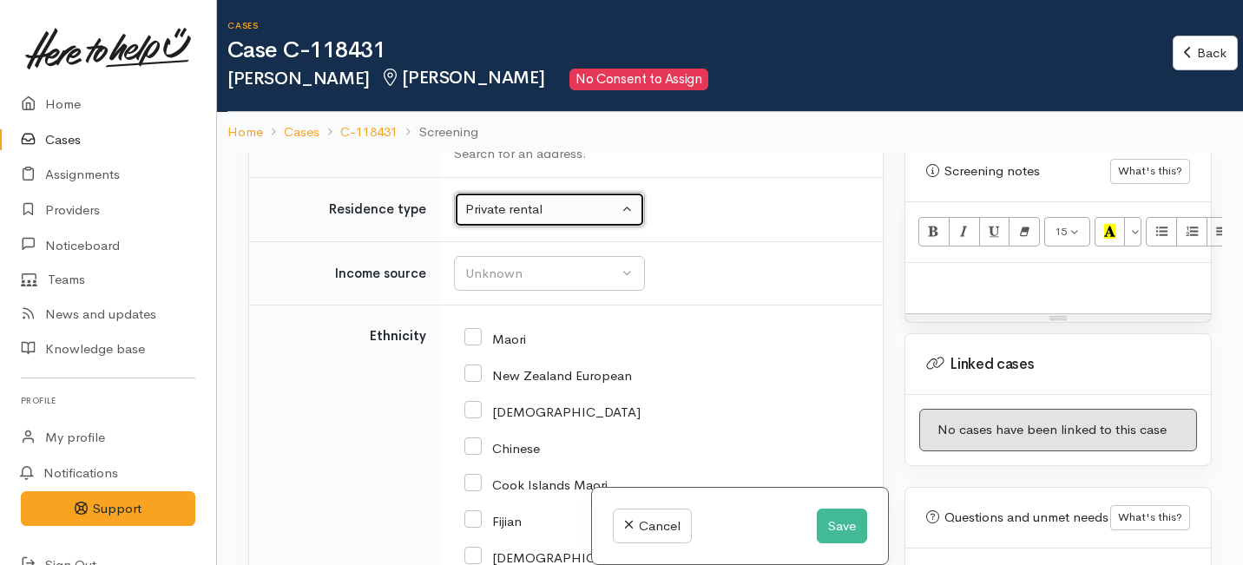
scroll to position [2316, 0]
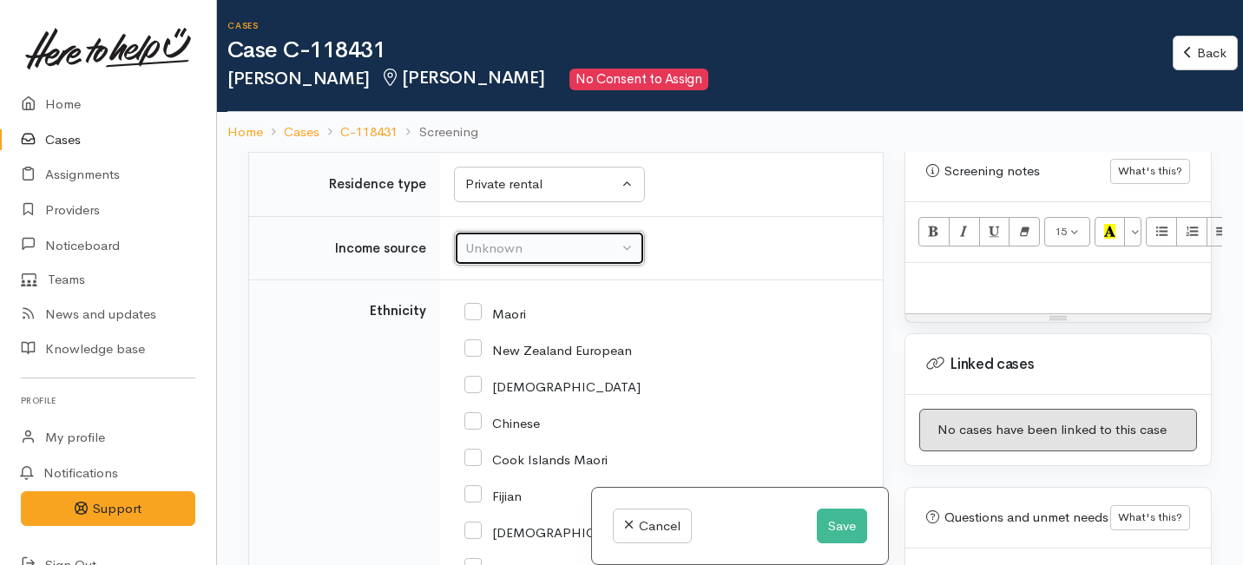
click at [528, 266] on button "Unknown" at bounding box center [549, 249] width 191 height 36
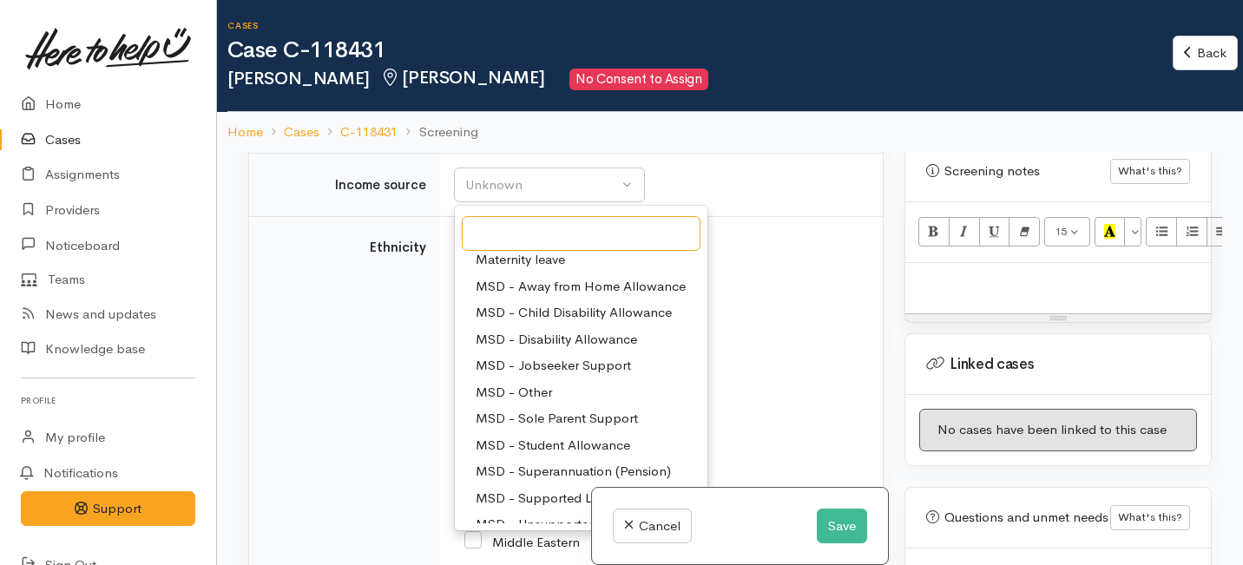
scroll to position [65, 0]
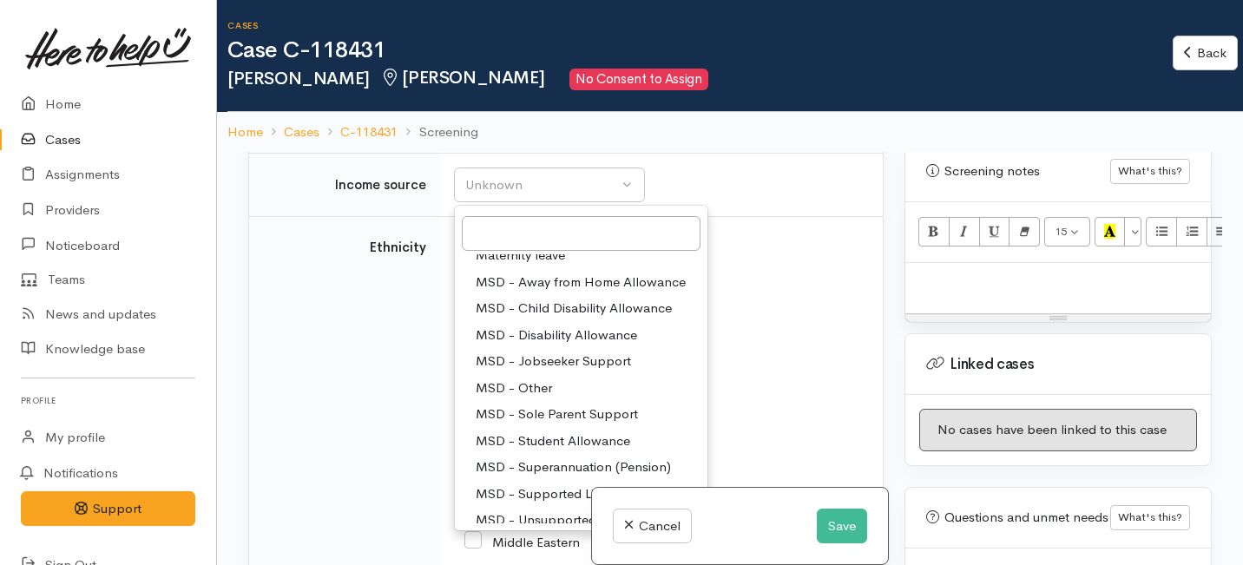
click at [535, 424] on span "MSD - Sole Parent Support" at bounding box center [557, 414] width 162 height 20
select select "7"
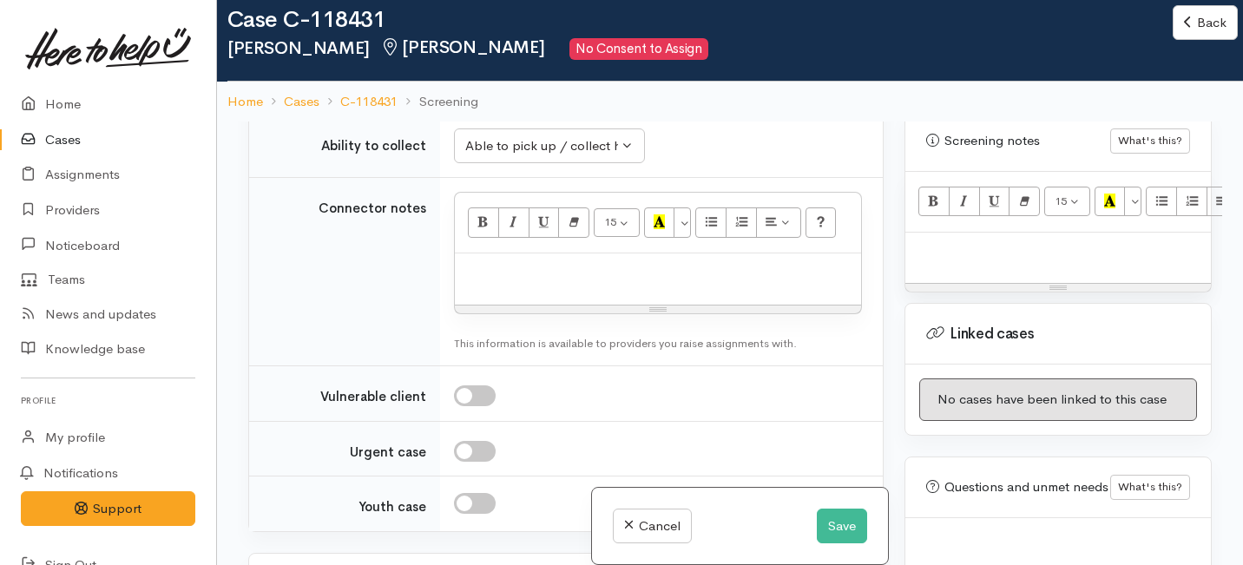
scroll to position [1579, 0]
click at [916, 246] on div at bounding box center [1057, 258] width 305 height 51
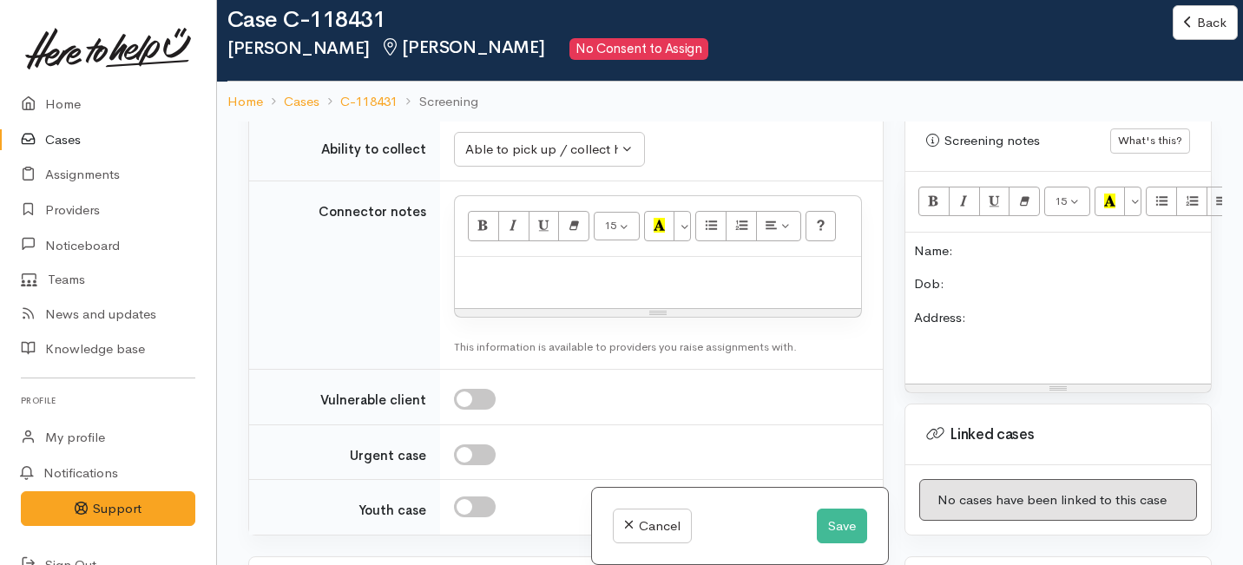
click at [968, 241] on p "Name:" at bounding box center [1058, 251] width 288 height 20
click at [948, 274] on p "Dob:" at bounding box center [1058, 284] width 288 height 20
click at [981, 308] on p "Address:" at bounding box center [1058, 318] width 288 height 20
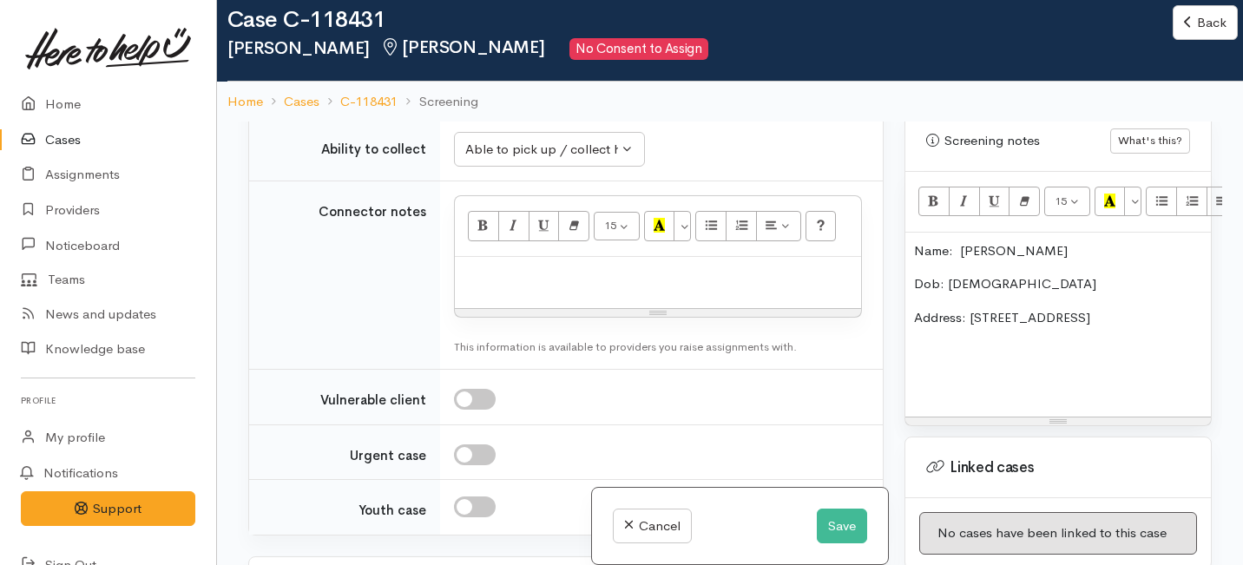
click at [961, 241] on p "Name: Amelia Leef" at bounding box center [1058, 251] width 288 height 20
click at [1144, 308] on p "Address: [STREET_ADDRESS]" at bounding box center [1058, 318] width 288 height 20
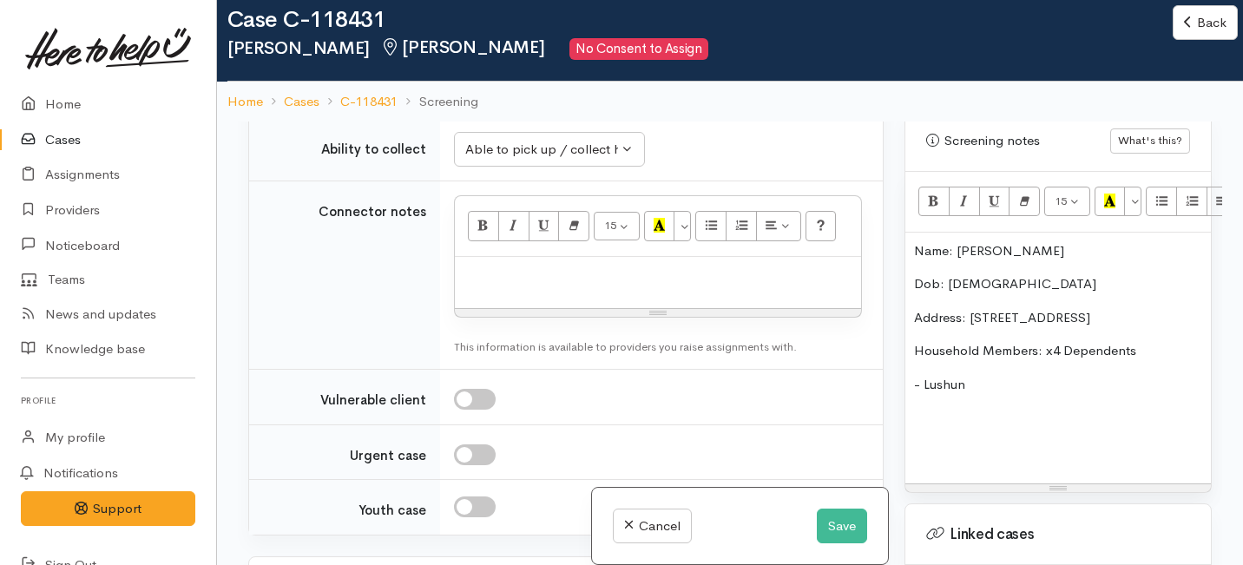
click at [914, 375] on p "- Lushun" at bounding box center [1058, 385] width 288 height 20
click at [924, 375] on p "- Lushun" at bounding box center [1058, 385] width 288 height 20
click at [1019, 375] on p "- Son: Lushun" at bounding box center [1058, 385] width 288 height 20
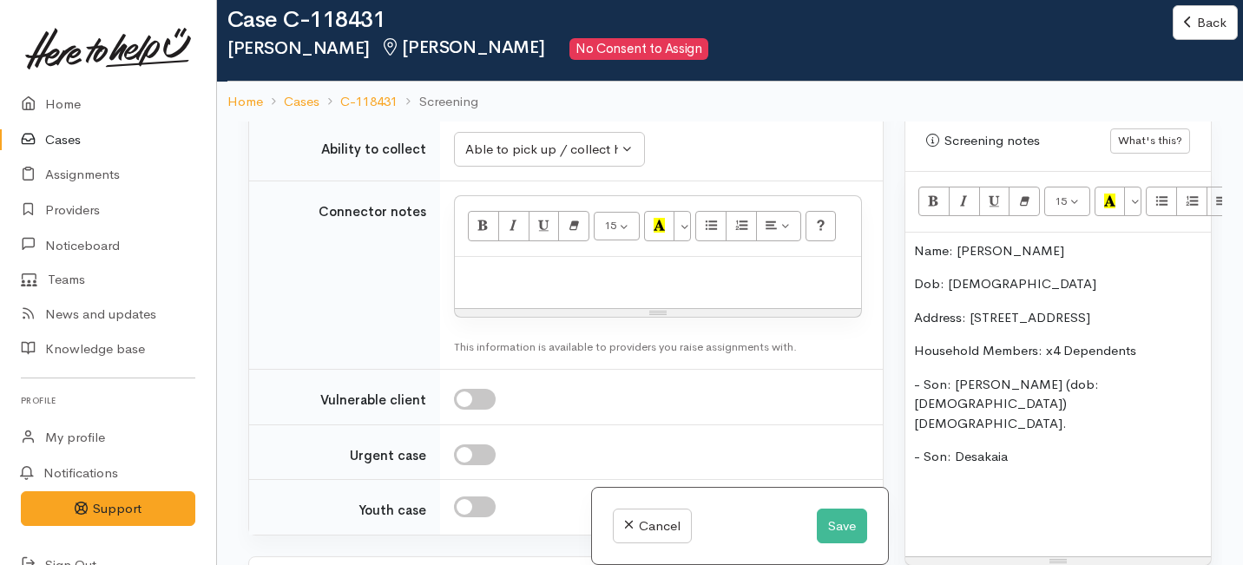
click at [1018, 389] on div "Name: Amelia Leef Dob: 29/6/95 Address: 87 Mahoe Street, Melville Household Mem…" at bounding box center [1057, 395] width 305 height 324
click at [1008, 481] on p at bounding box center [1058, 491] width 288 height 20
click at [1016, 447] on p "- Son: Desakaia" at bounding box center [1058, 457] width 288 height 20
click at [969, 447] on p "- Son: Desakai" at bounding box center [1058, 457] width 288 height 20
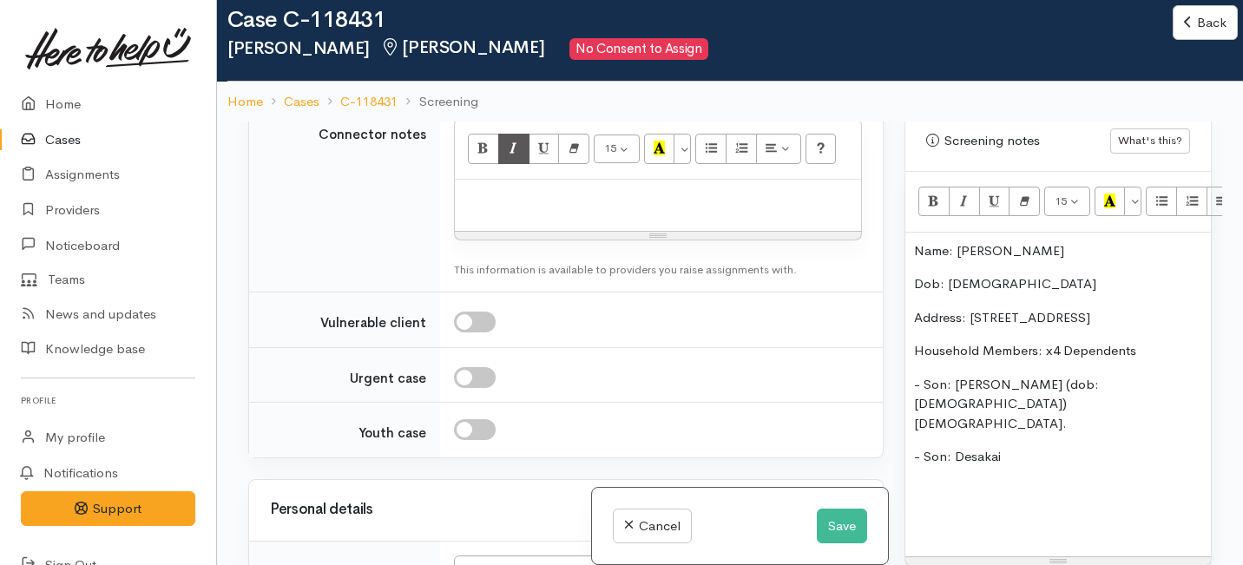
scroll to position [1657, 0]
click at [1002, 447] on p "- Son: Desakai" at bounding box center [1058, 457] width 288 height 20
click at [1008, 480] on div "Name: Amelia Leef Dob: 29/6/95 Address: 87 Mahoe Street, Melville Household Mem…" at bounding box center [1057, 395] width 305 height 324
drag, startPoint x: 1010, startPoint y: 408, endPoint x: 950, endPoint y: 405, distance: 59.9
click at [950, 447] on p "- Son: Desakaia" at bounding box center [1058, 457] width 288 height 20
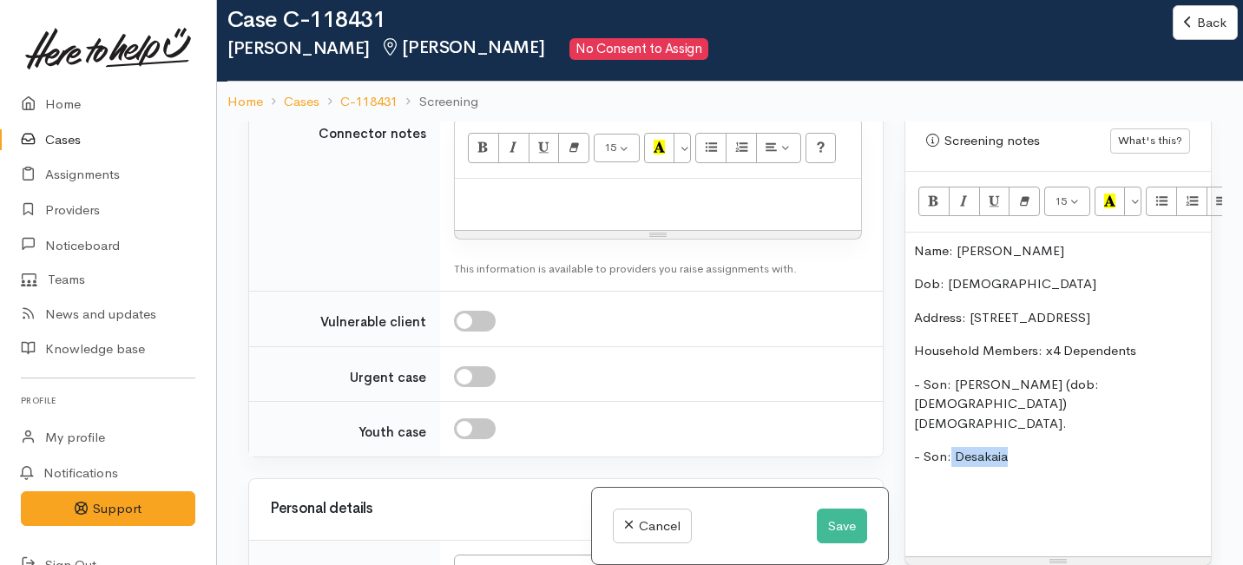
copy p "Desakaia"
click at [1008, 481] on p at bounding box center [1058, 491] width 288 height 20
click at [1019, 447] on p "- Son: Desakaia" at bounding box center [1058, 457] width 288 height 20
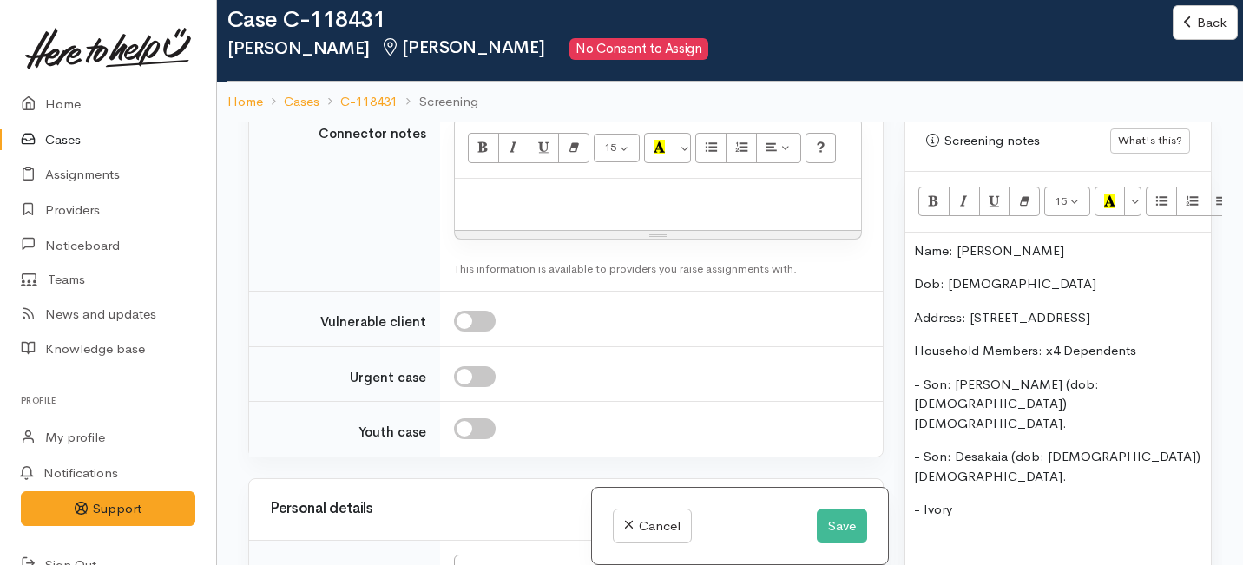
click at [924, 500] on p "- Ivory" at bounding box center [1058, 510] width 288 height 20
click at [1035, 500] on p "- Daughter: Ivory" at bounding box center [1058, 510] width 288 height 20
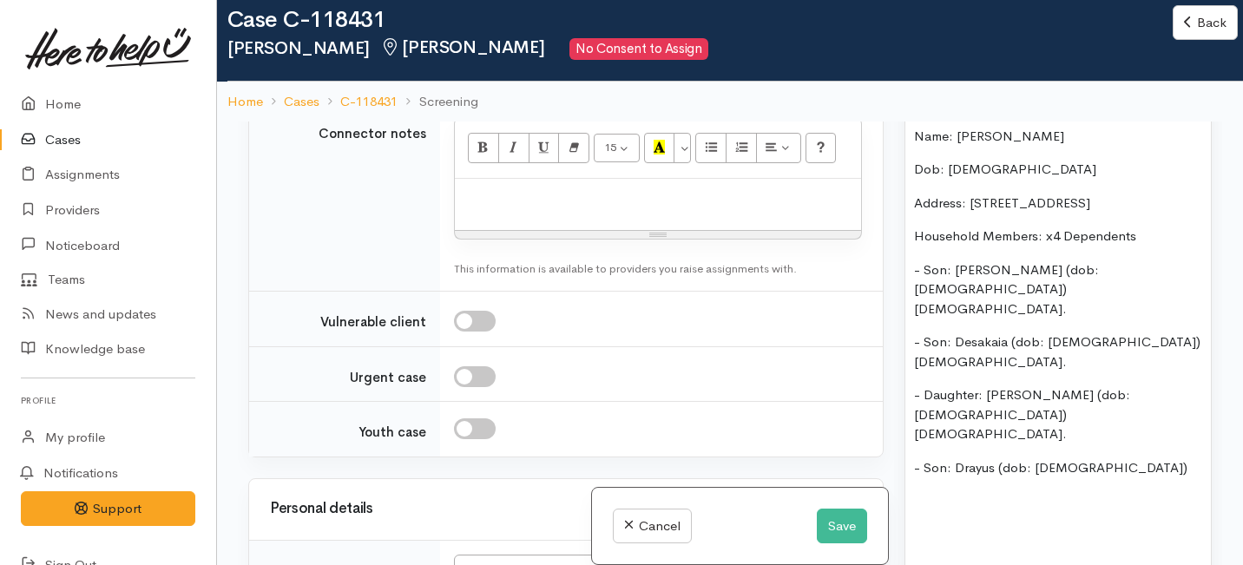
click at [1113, 458] on p "- Son: Drayus (dob: 22/10/23)" at bounding box center [1058, 468] width 288 height 20
click at [909, 380] on div "Name: Amelia Leef Dob: 29/6/95 Address: 87 Mahoe Street, Melville Household Mem…" at bounding box center [1057, 385] width 305 height 535
drag, startPoint x: 1058, startPoint y: 386, endPoint x: 897, endPoint y: 386, distance: 160.5
click at [897, 386] on div "Warnings Add No warnings have been raised against this case Add Warning Title ●…" at bounding box center [1058, 403] width 328 height 565
click at [1114, 511] on p "Dietary Requirements: None" at bounding box center [1058, 521] width 288 height 20
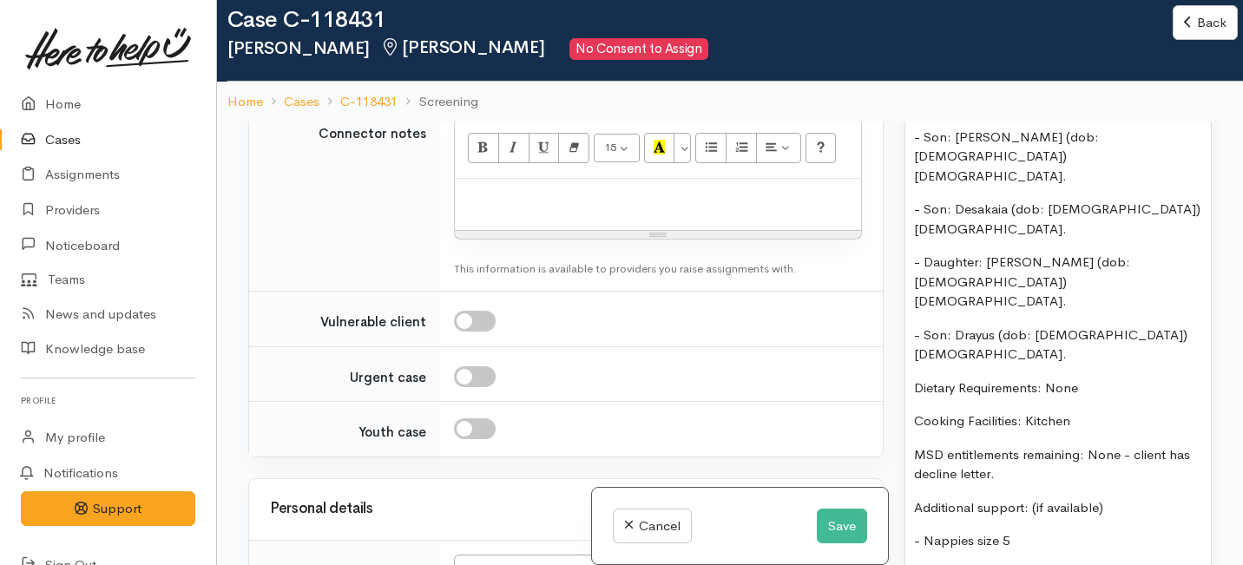
scroll to position [1601, 0]
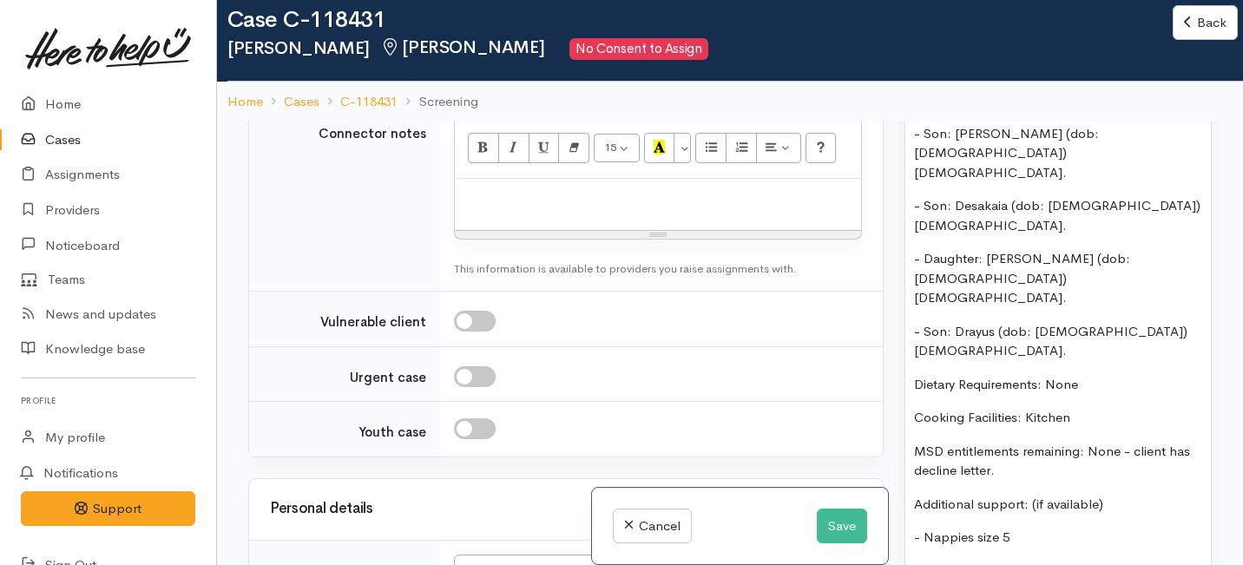
click at [924, 528] on p "- Nappies size 5" at bounding box center [1058, 538] width 288 height 20
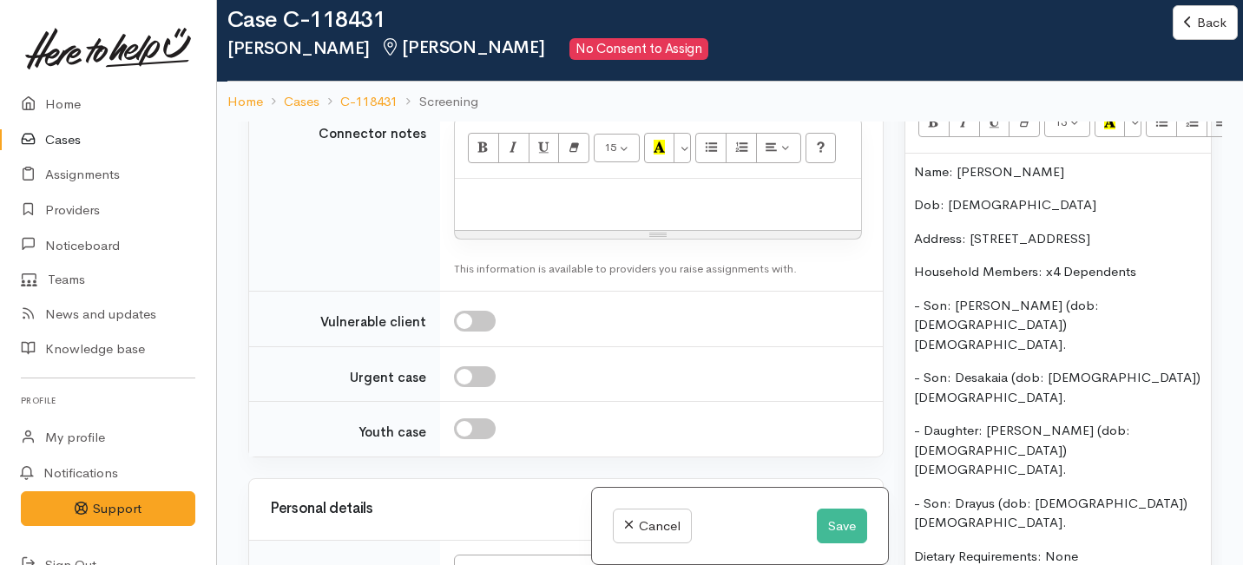
scroll to position [1339, 0]
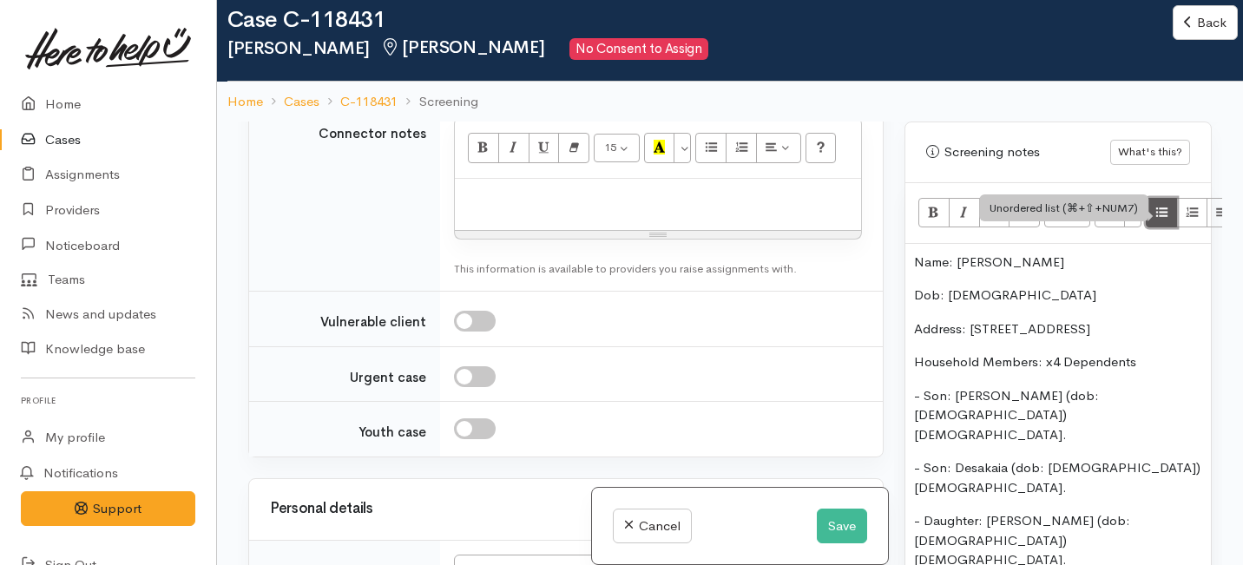
click at [1158, 205] on icon "Unordered list (⌘+⇧+NUM7)" at bounding box center [1161, 212] width 11 height 15
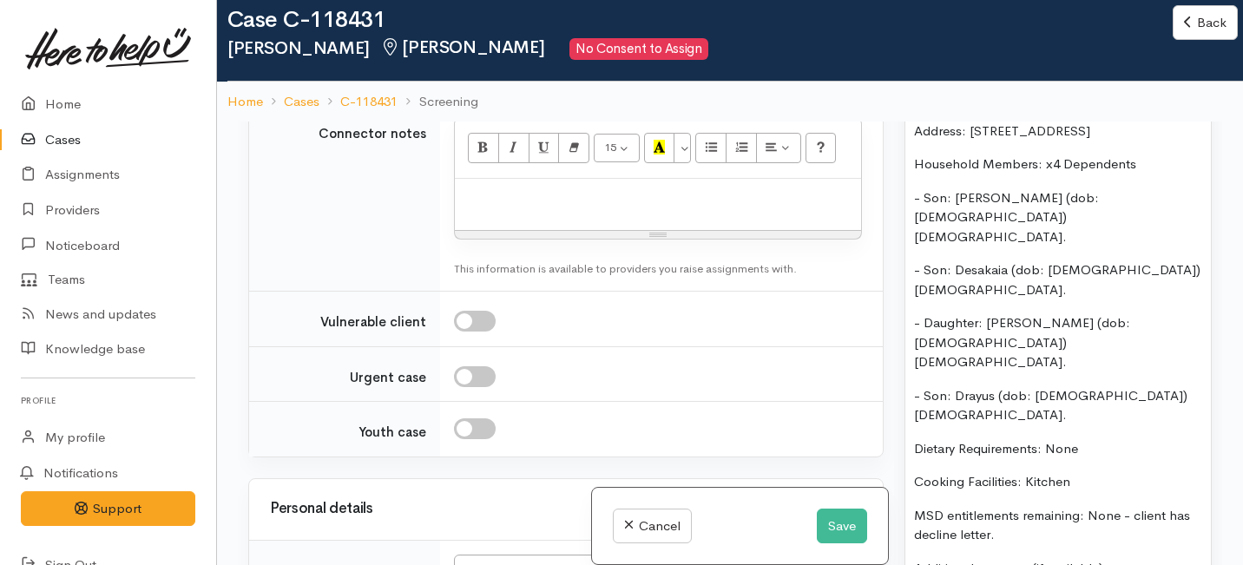
scroll to position [1647, 0]
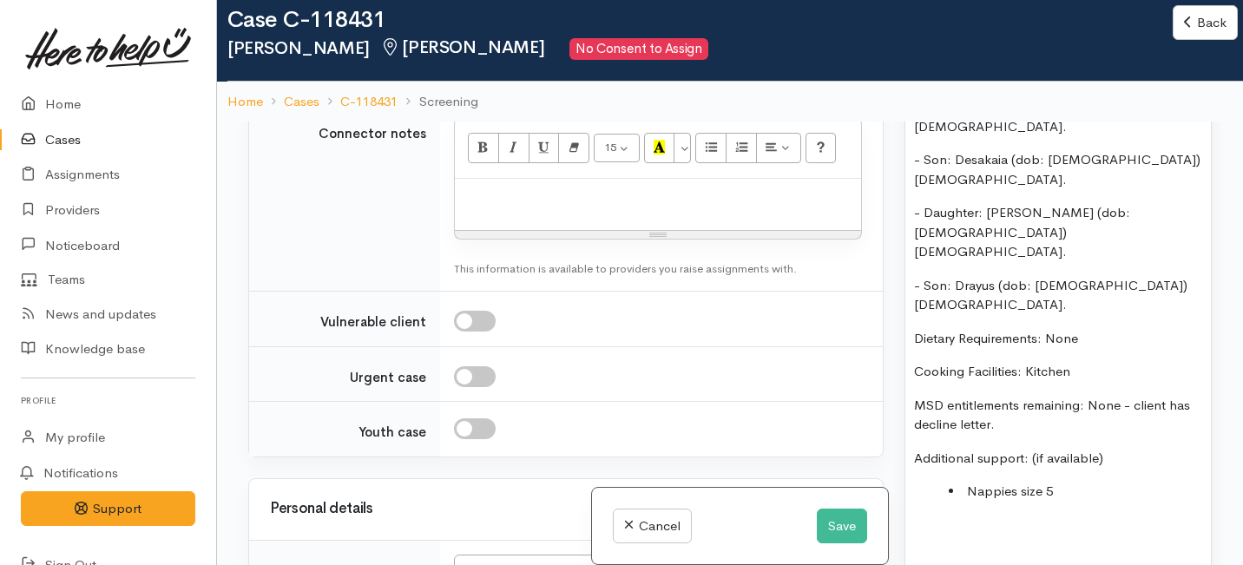
click at [1076, 482] on li "Nappies size 5" at bounding box center [1074, 492] width 253 height 20
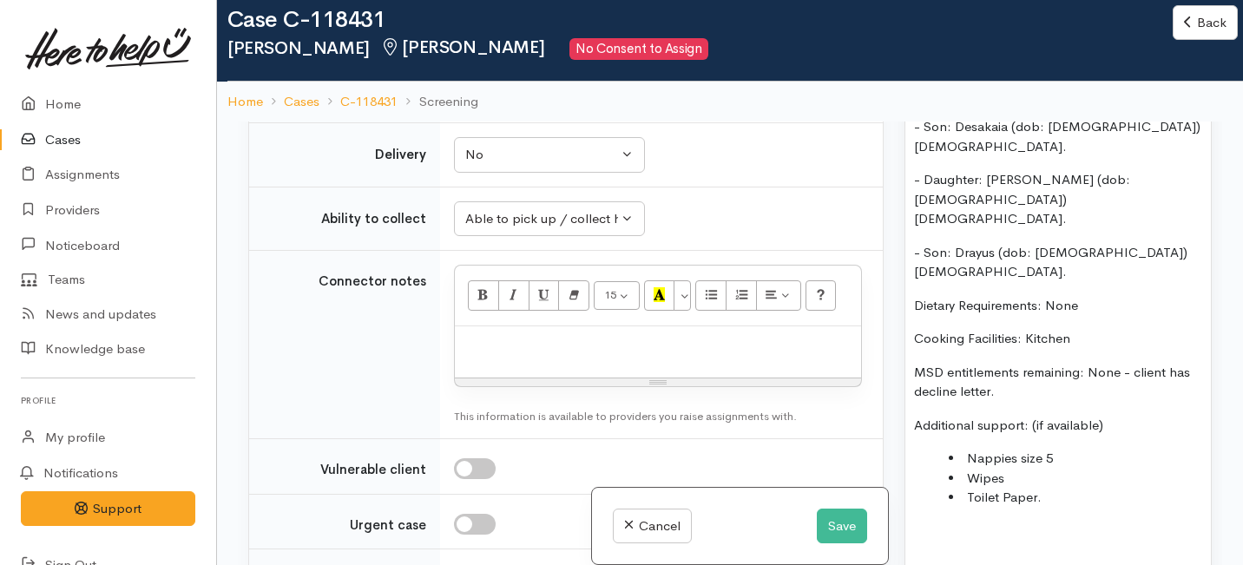
scroll to position [1504, 0]
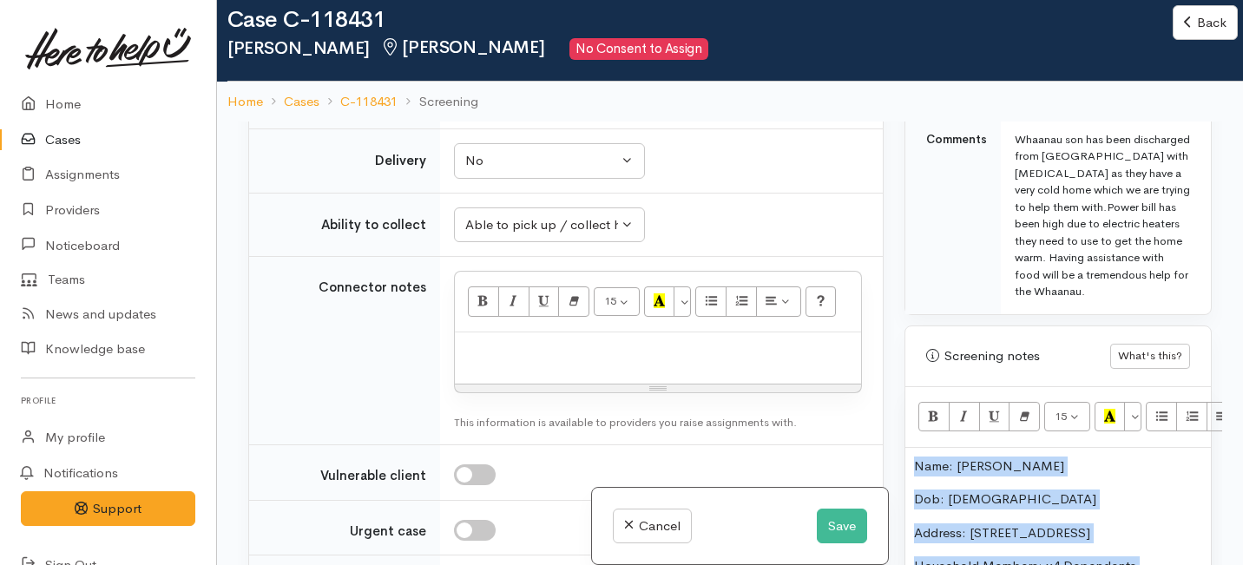
drag, startPoint x: 1074, startPoint y: 379, endPoint x: 1009, endPoint y: 108, distance: 278.5
click at [1009, 108] on div "Cases Case C-118431 Amelia Leef Hamilton No Consent to Assign Back Back Home Ca…" at bounding box center [730, 328] width 1026 height 717
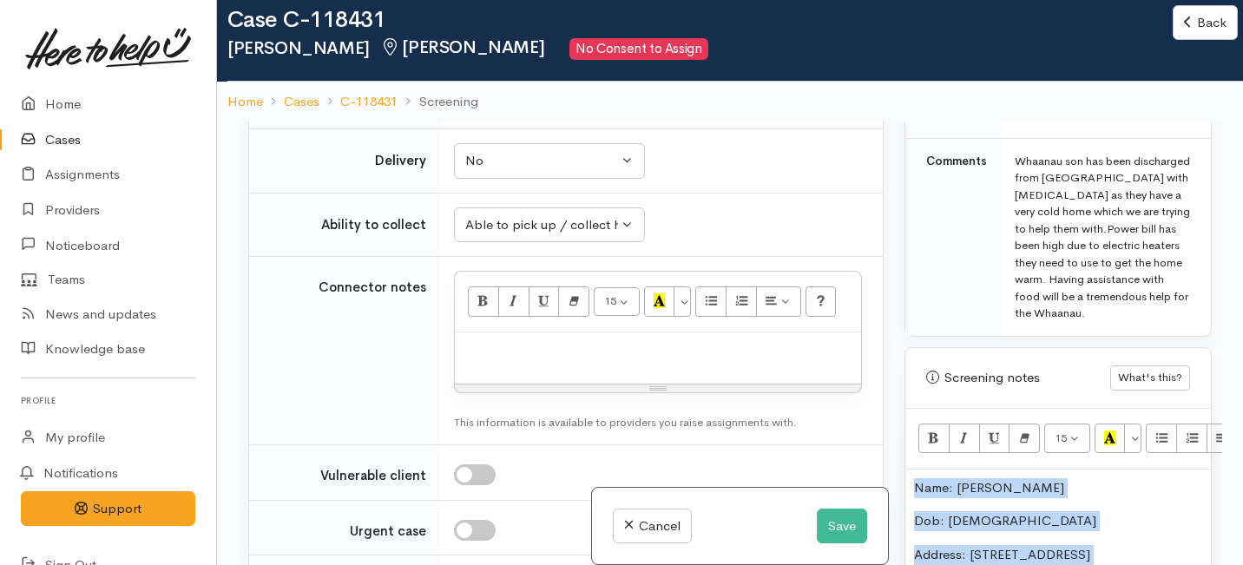
copy div "Name: Amelia Leef Dob: 29/6/95 Address: 87 Mahoe Street, Melville Household Mem…"
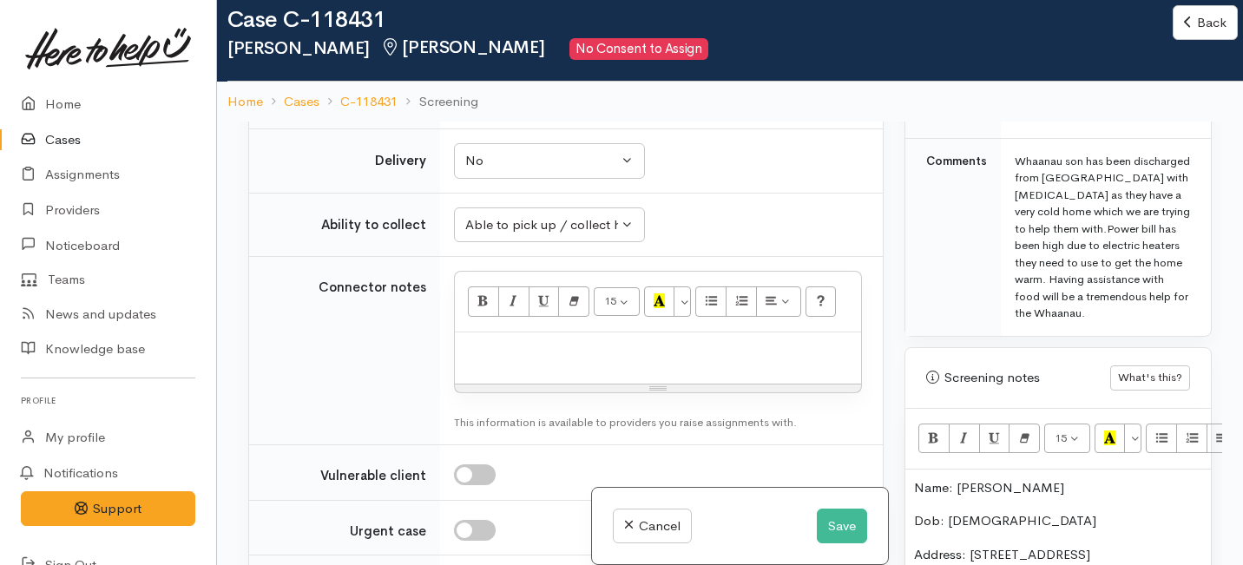
click at [488, 361] on p at bounding box center [657, 351] width 389 height 20
paste div
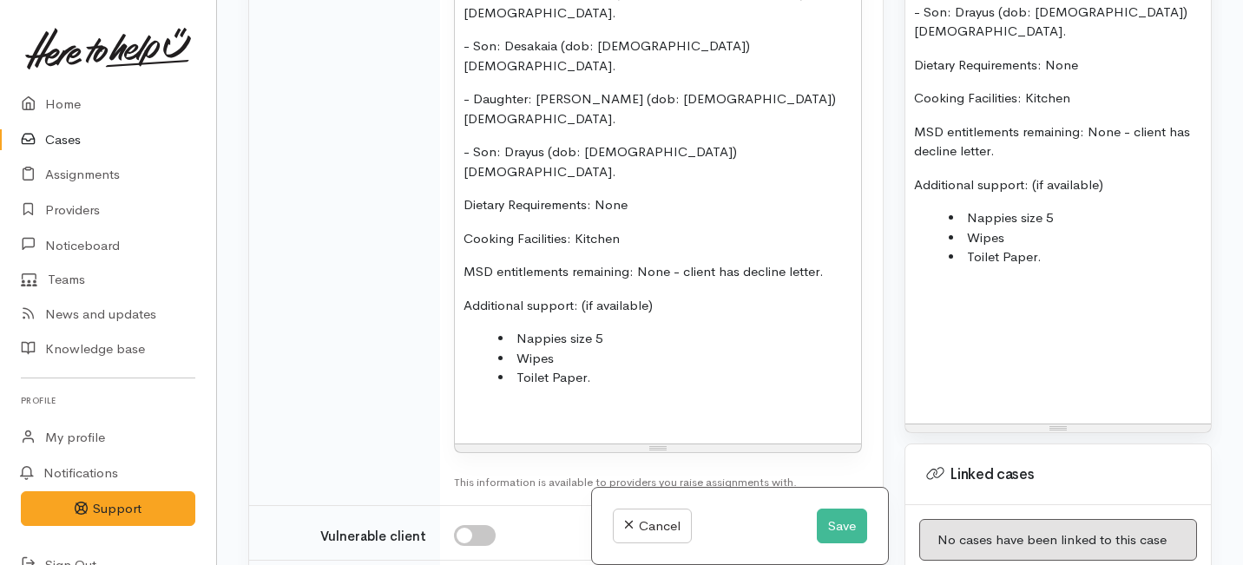
scroll to position [1779, 0]
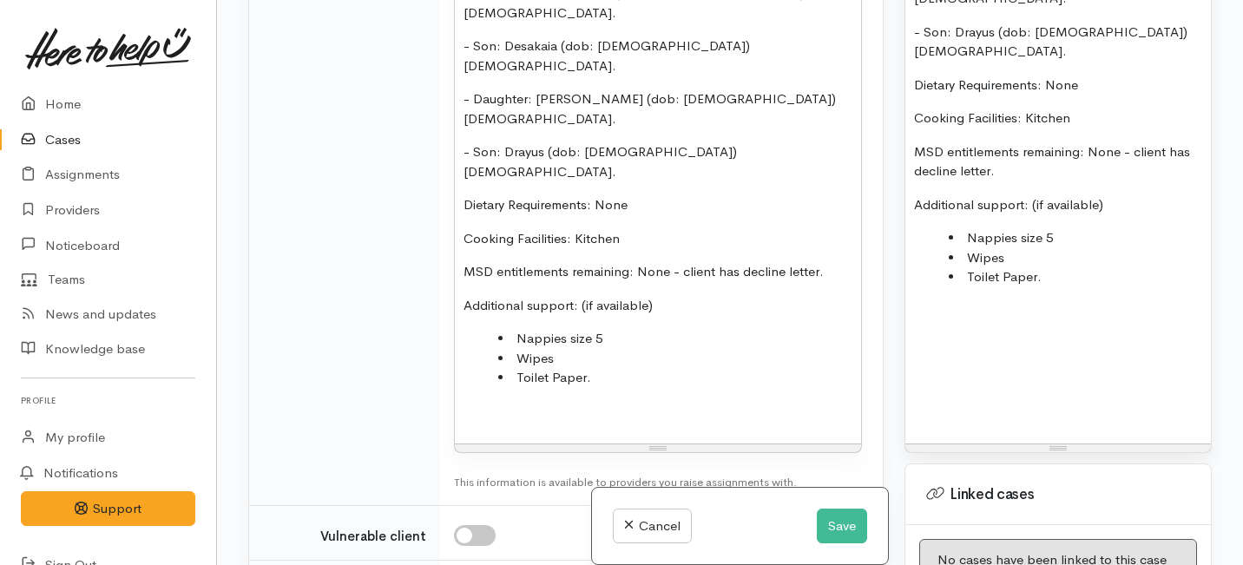
click at [1072, 267] on li "Toilet Paper." at bounding box center [1074, 277] width 253 height 20
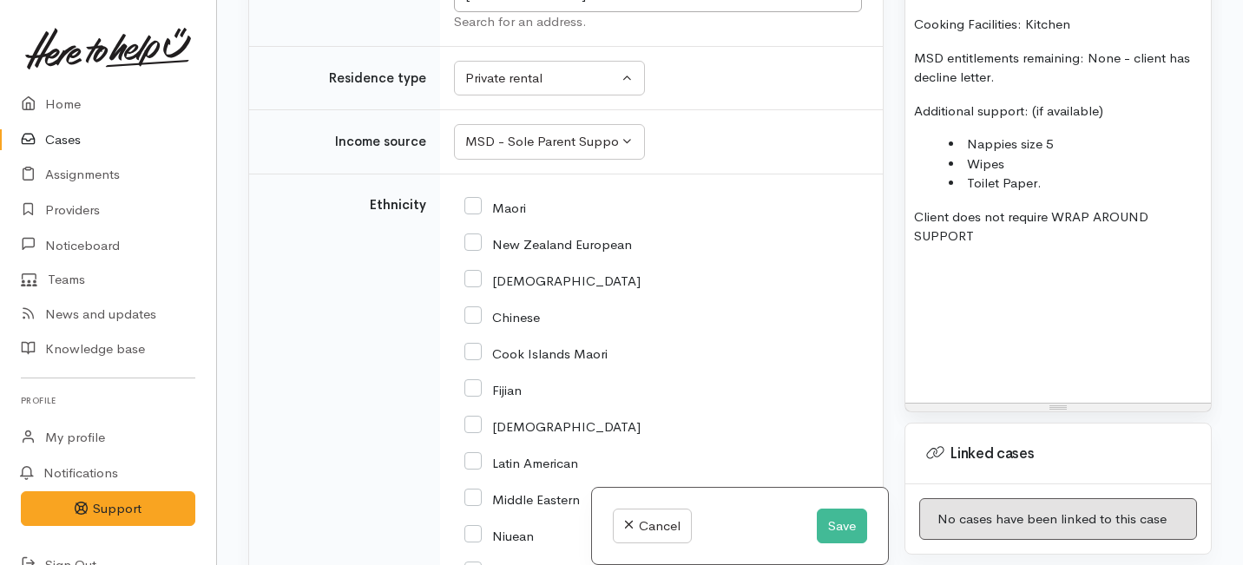
scroll to position [2823, 0]
click at [469, 187] on div "Maori" at bounding box center [657, 205] width 387 height 36
click at [469, 198] on input "Maori" at bounding box center [495, 206] width 62 height 16
checkbox input "true"
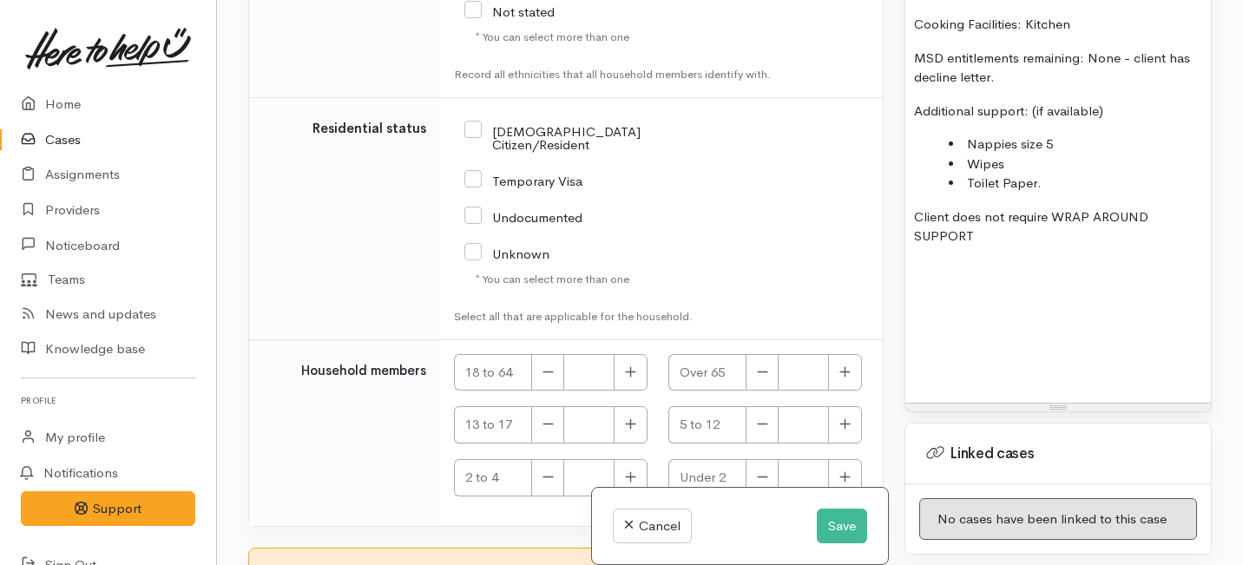
scroll to position [3544, 0]
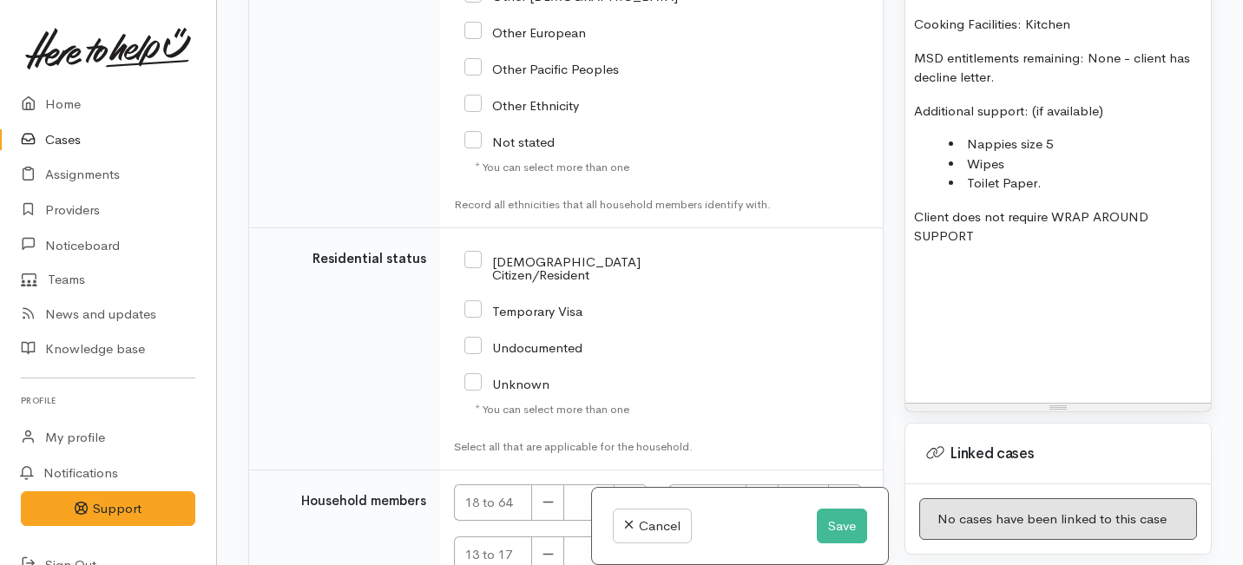
click at [475, 253] on input "[DEMOGRAPHIC_DATA] Citizen/Resident" at bounding box center [583, 267] width 238 height 29
checkbox input "true"
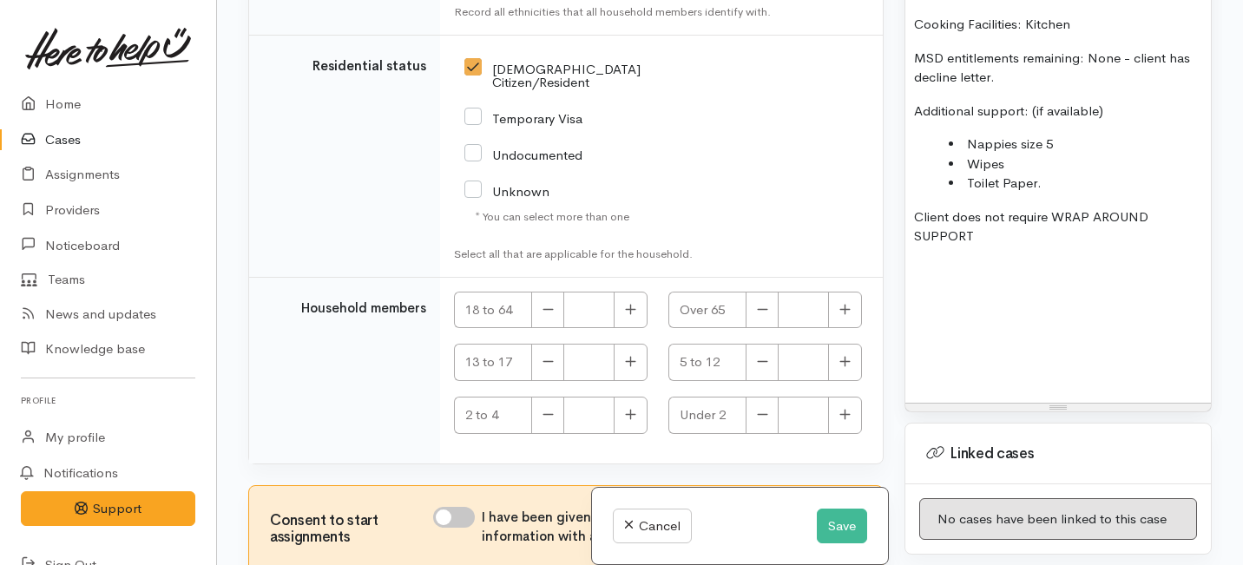
scroll to position [3738, 0]
click at [633, 290] on button "button" at bounding box center [631, 308] width 34 height 37
type input "1"
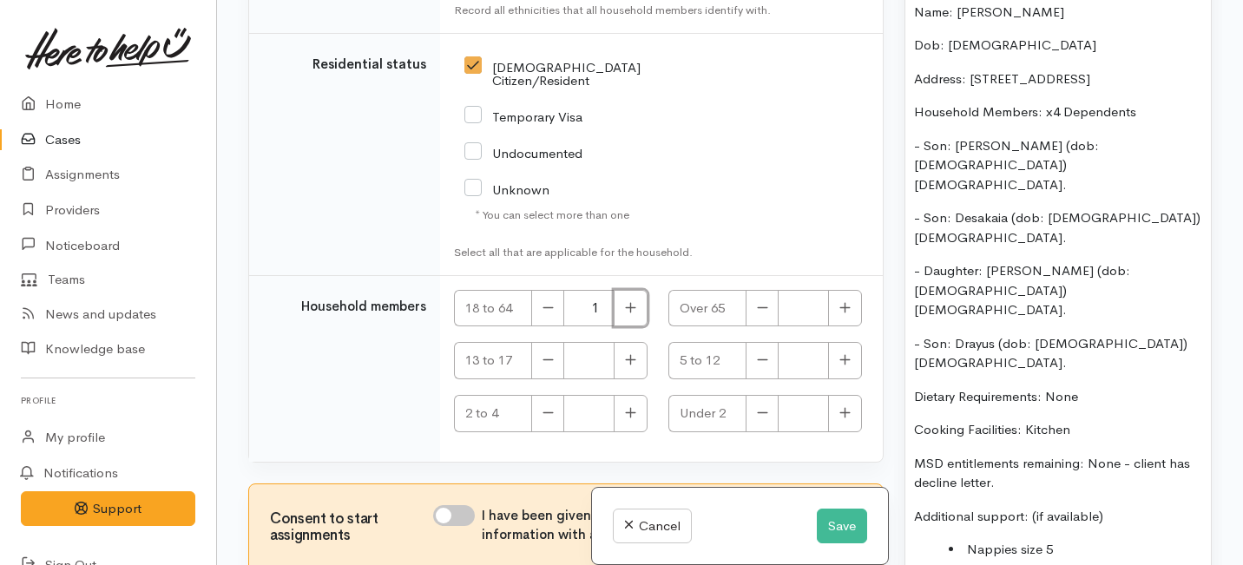
scroll to position [1463, 0]
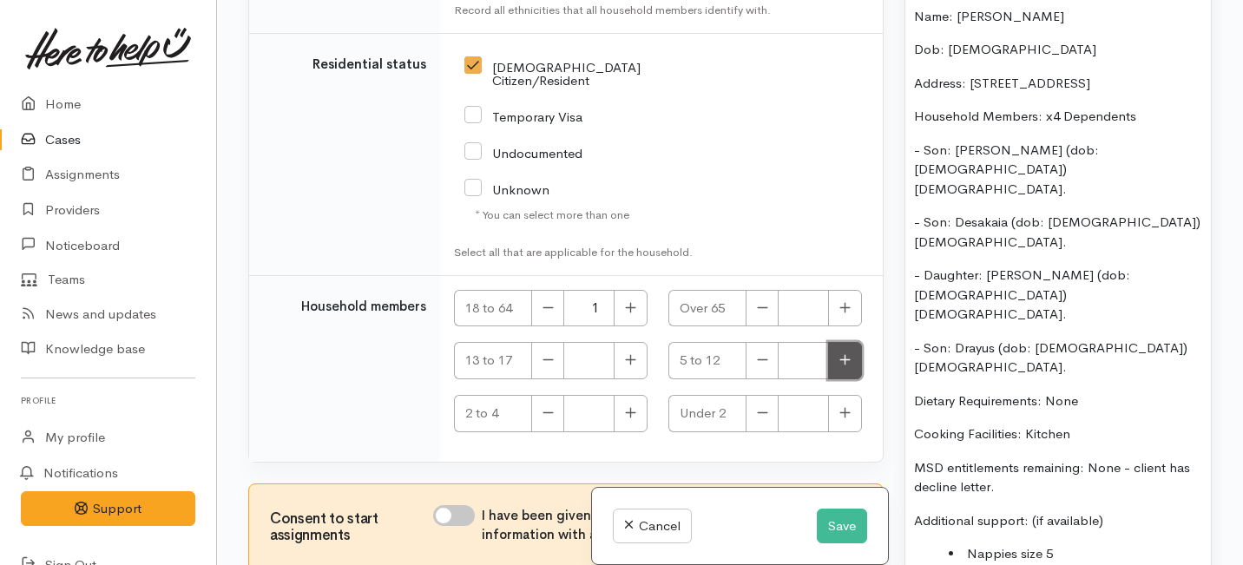
click at [840, 353] on icon "button" at bounding box center [844, 359] width 11 height 13
type input "2"
click at [632, 406] on icon "button" at bounding box center [630, 412] width 11 height 13
type input "1"
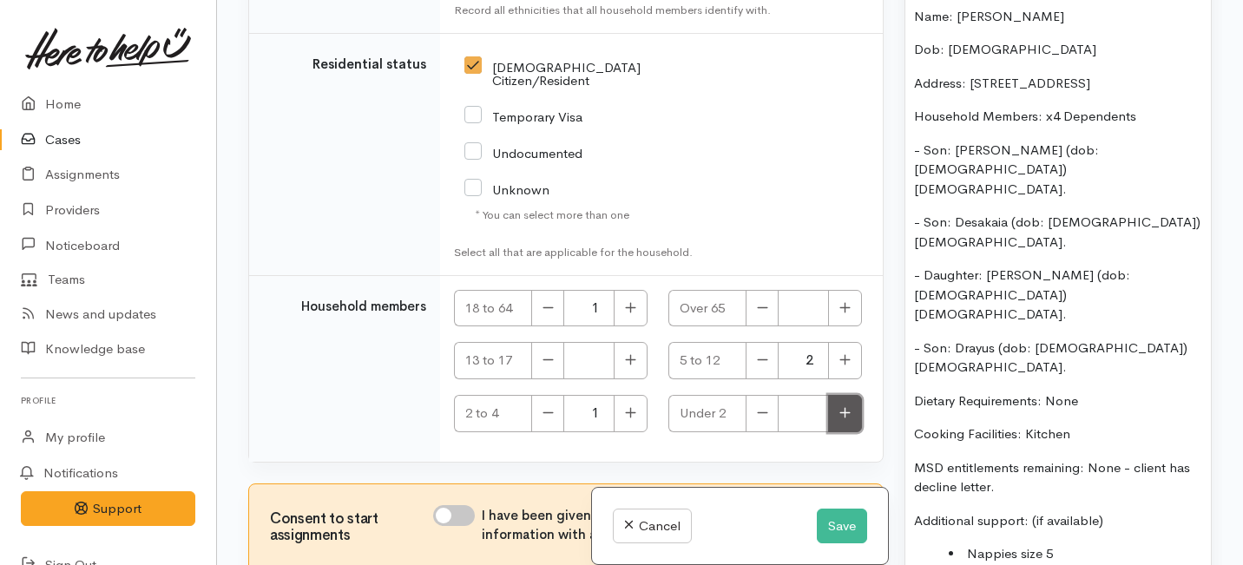
click at [841, 406] on icon "button" at bounding box center [844, 412] width 11 height 13
type input "1"
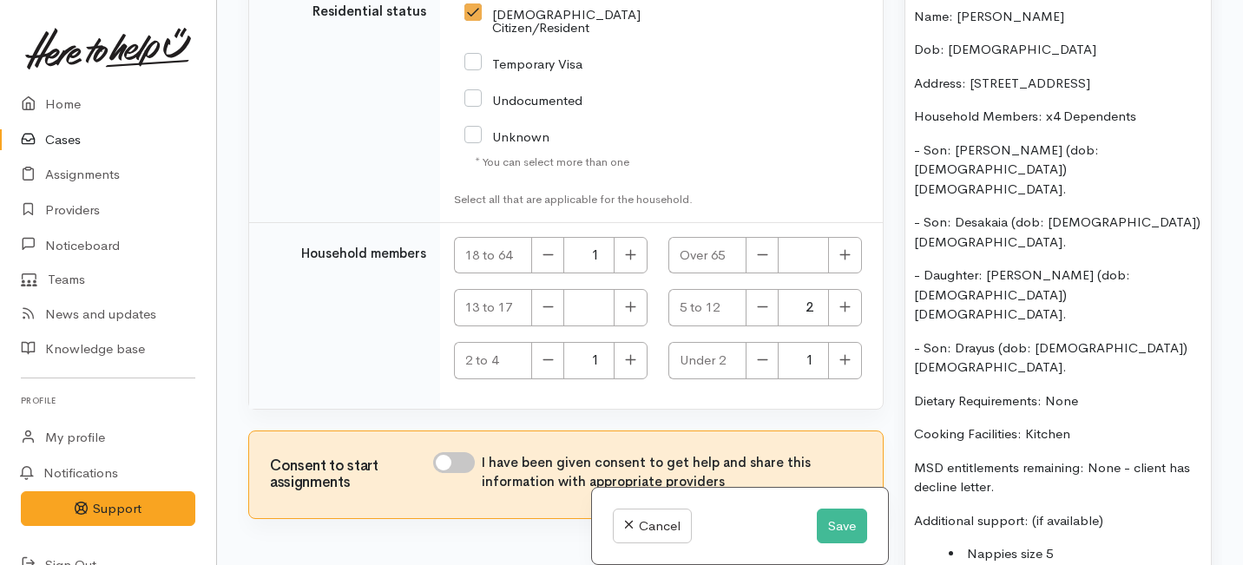
click at [466, 452] on input "I have been given consent to get help and share this information with appropria…" at bounding box center [454, 462] width 42 height 21
checkbox input "true"
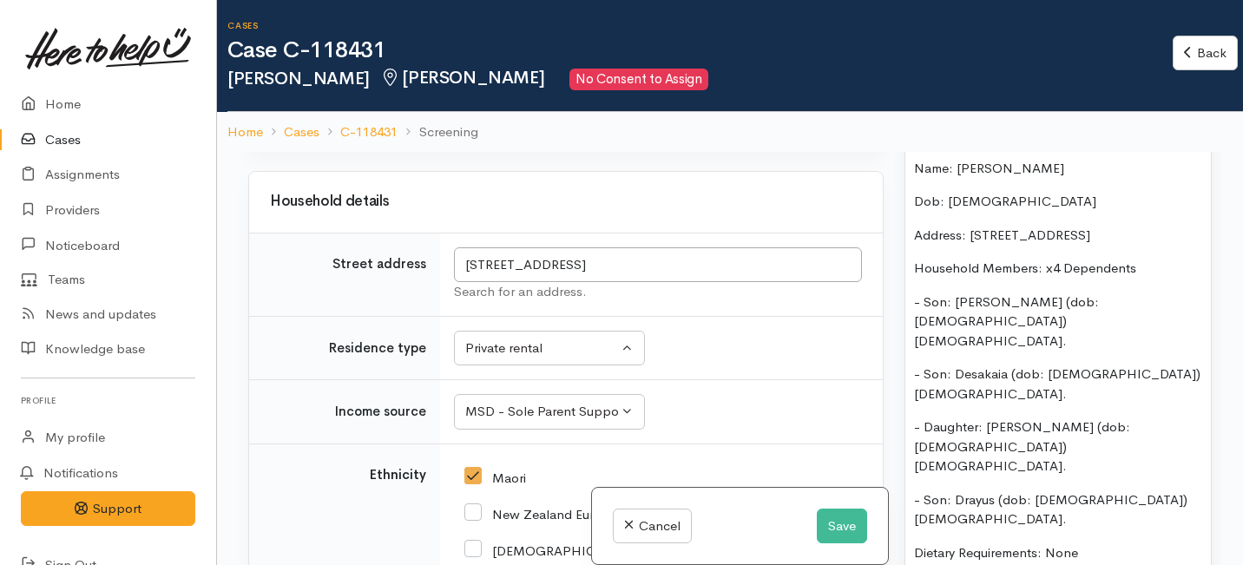
scroll to position [3031, 0]
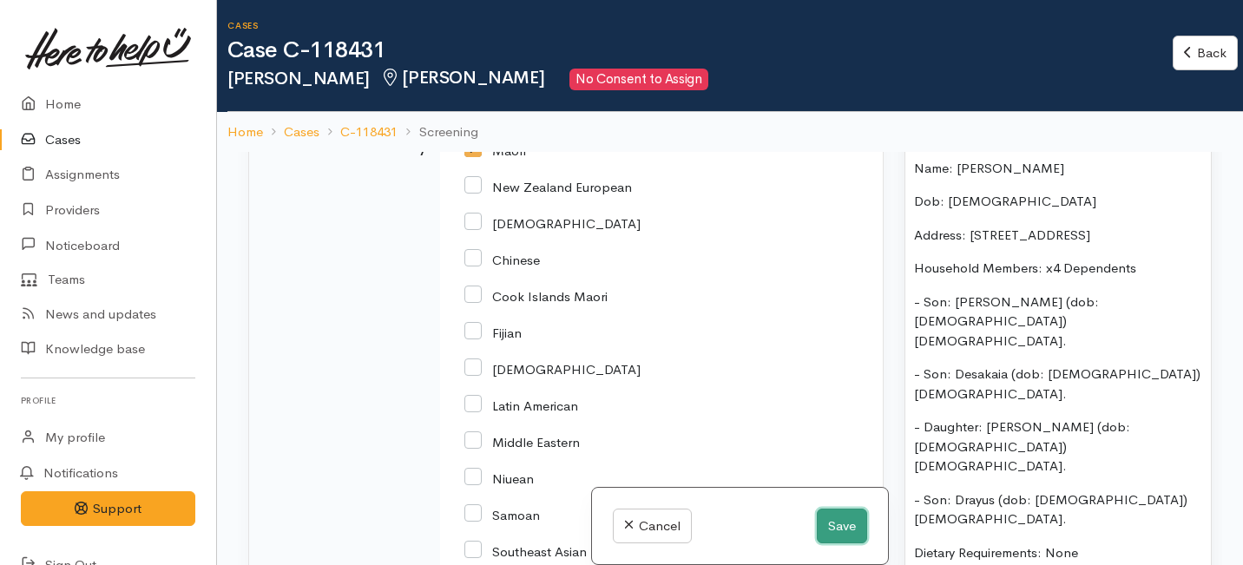
click at [843, 522] on button "Save" at bounding box center [842, 527] width 50 height 36
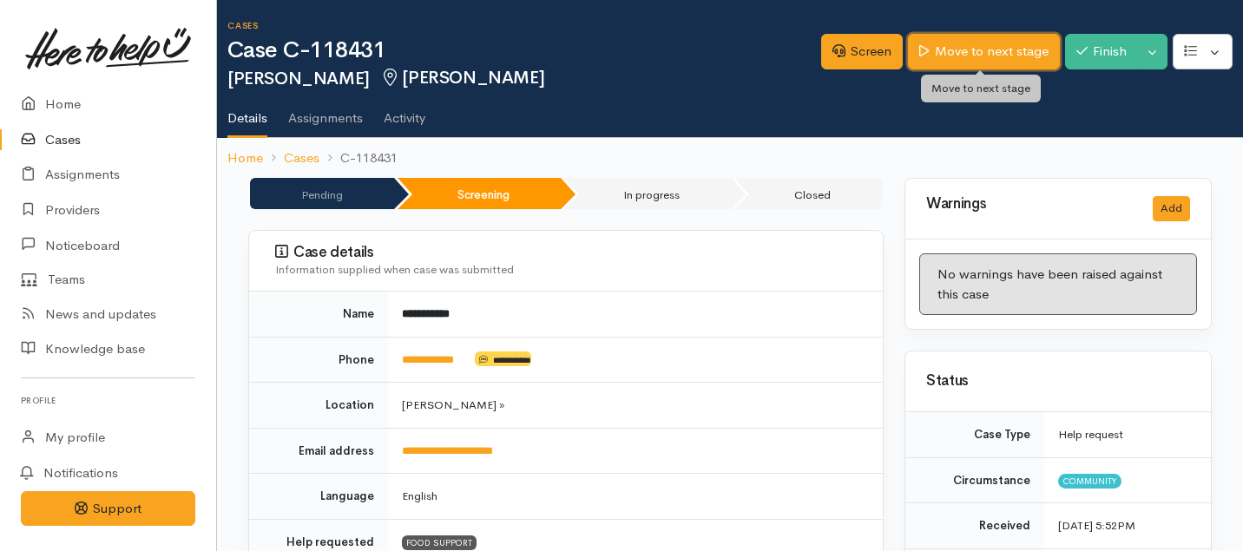
click at [946, 65] on link "Move to next stage" at bounding box center [983, 52] width 151 height 36
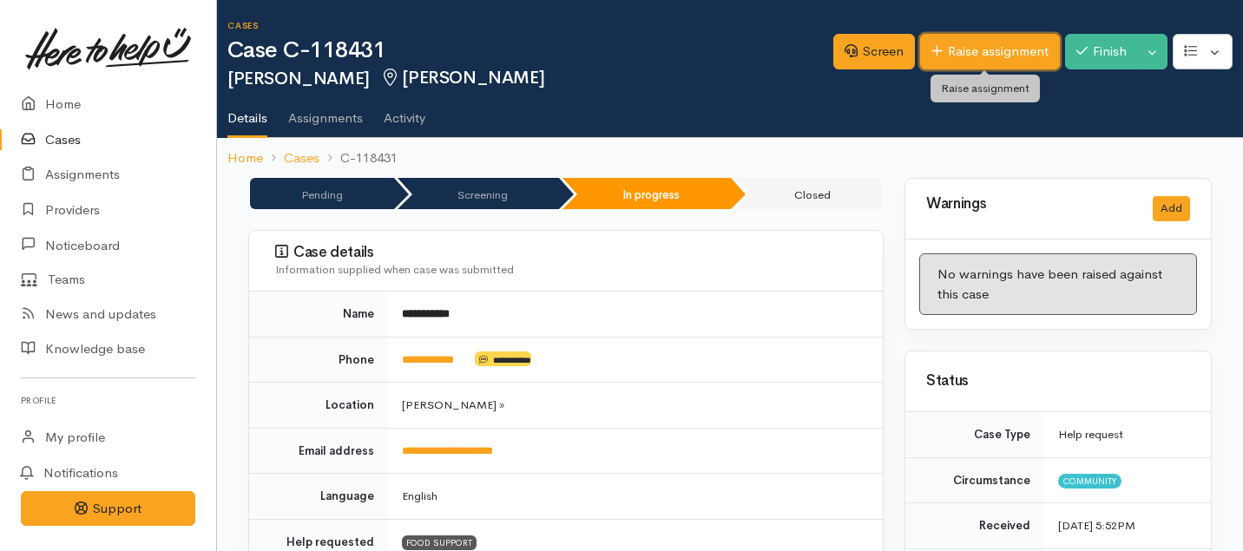
click at [986, 45] on link "Raise assignment" at bounding box center [990, 52] width 140 height 36
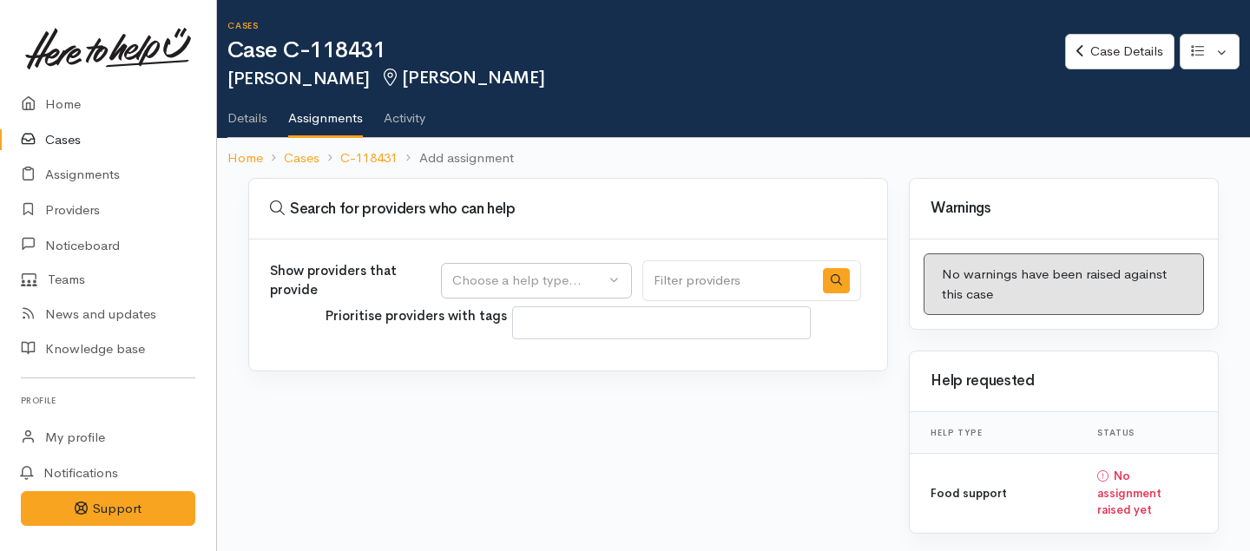
select select
click at [601, 278] on div "Choose a help type..." at bounding box center [528, 281] width 153 height 20
click at [497, 368] on span "Food support" at bounding box center [503, 364] width 81 height 20
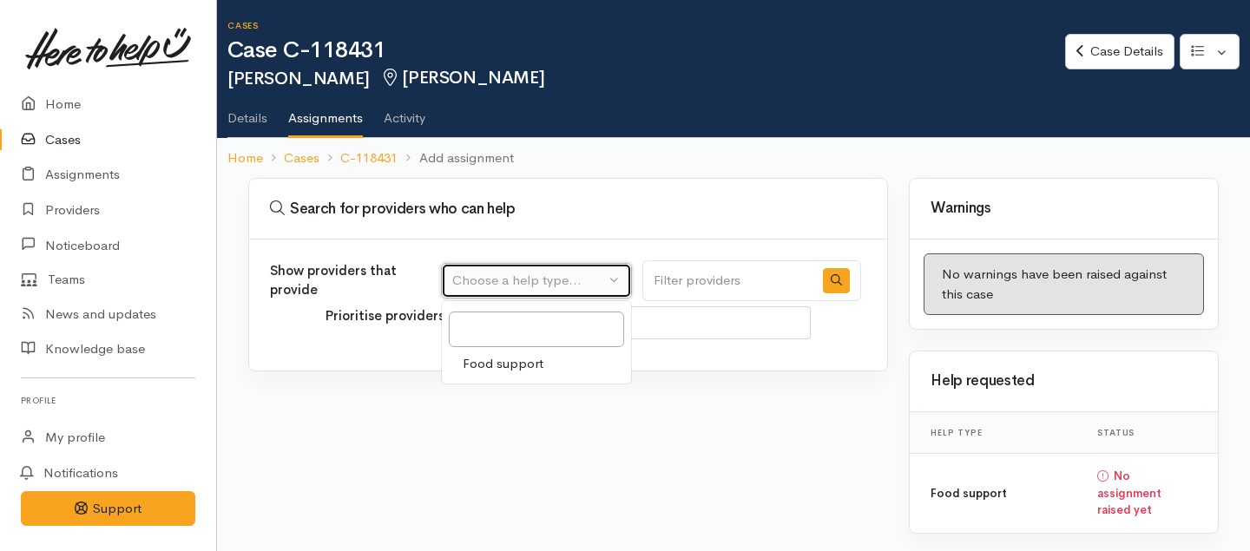
select select "3"
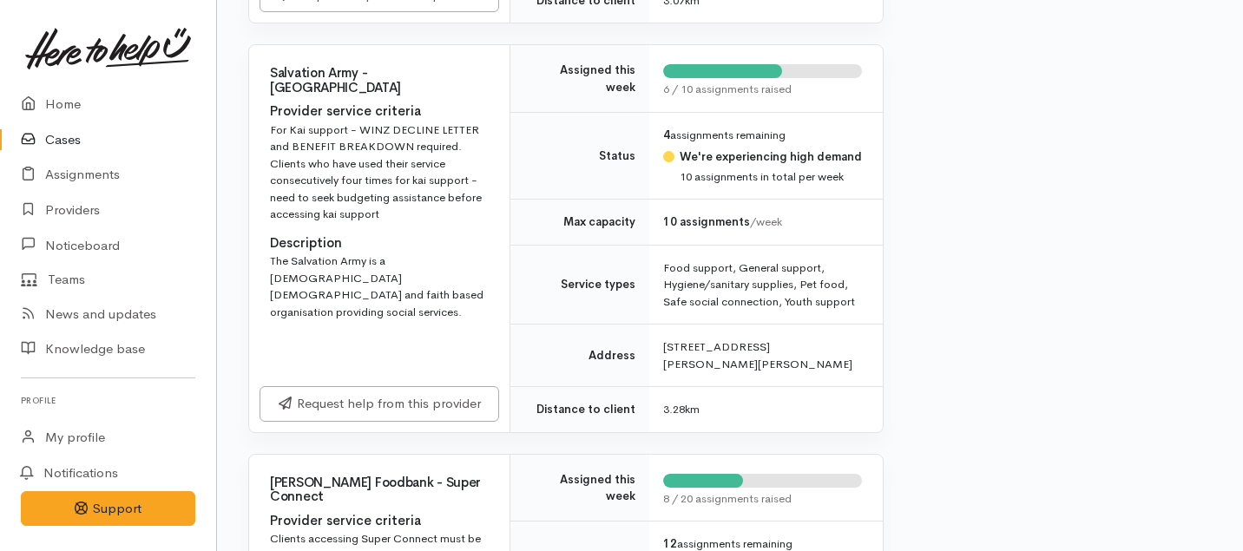
scroll to position [1946, 0]
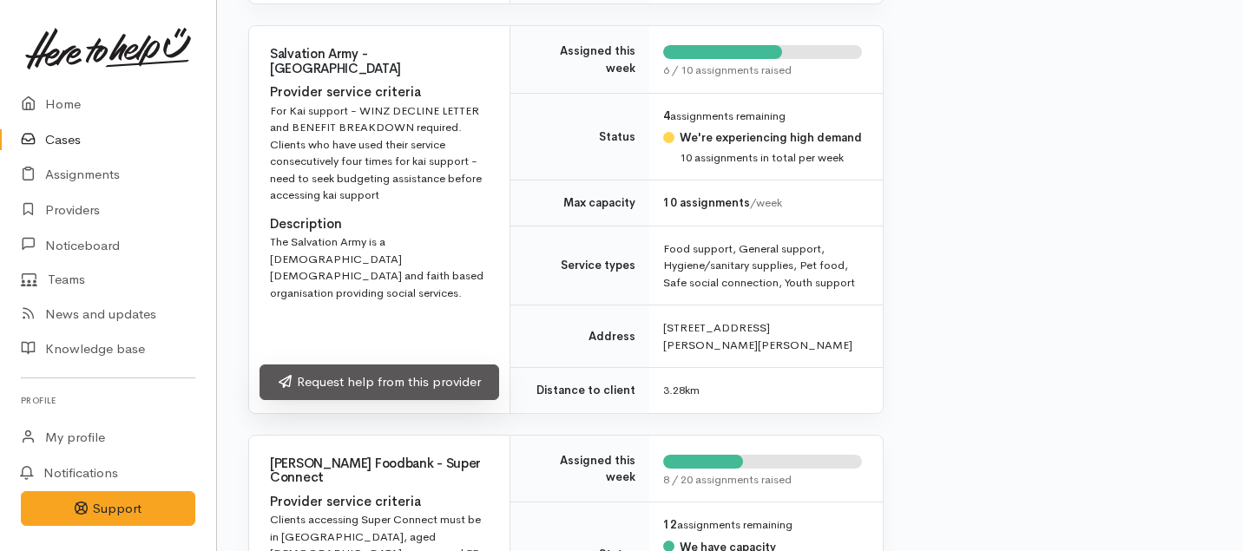
click at [413, 377] on link "Request help from this provider" at bounding box center [379, 382] width 240 height 36
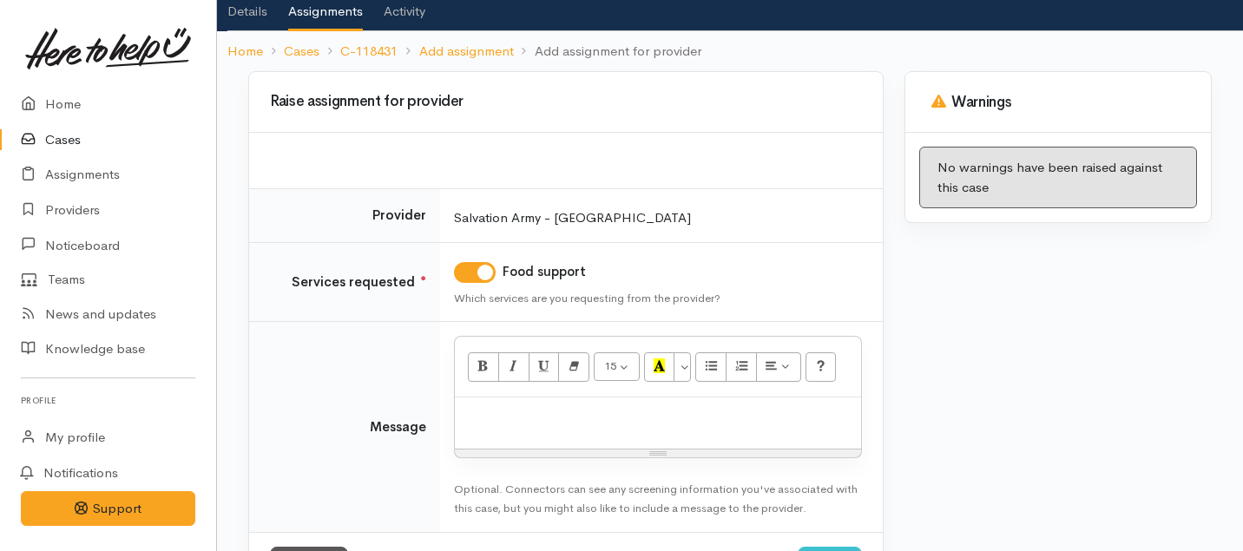
scroll to position [179, 0]
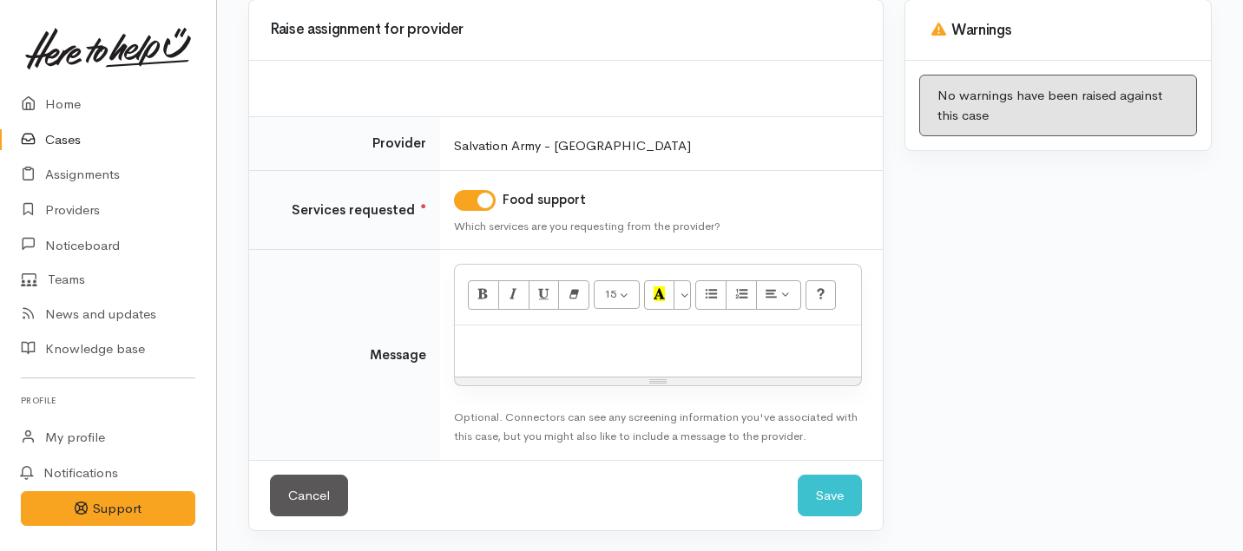
click at [514, 322] on div "15 8 9 10 11 12 14 18 24 36 Background Color Transparent Select #ffff00 Text Co…" at bounding box center [658, 295] width 406 height 61
click at [522, 371] on div at bounding box center [658, 350] width 406 height 51
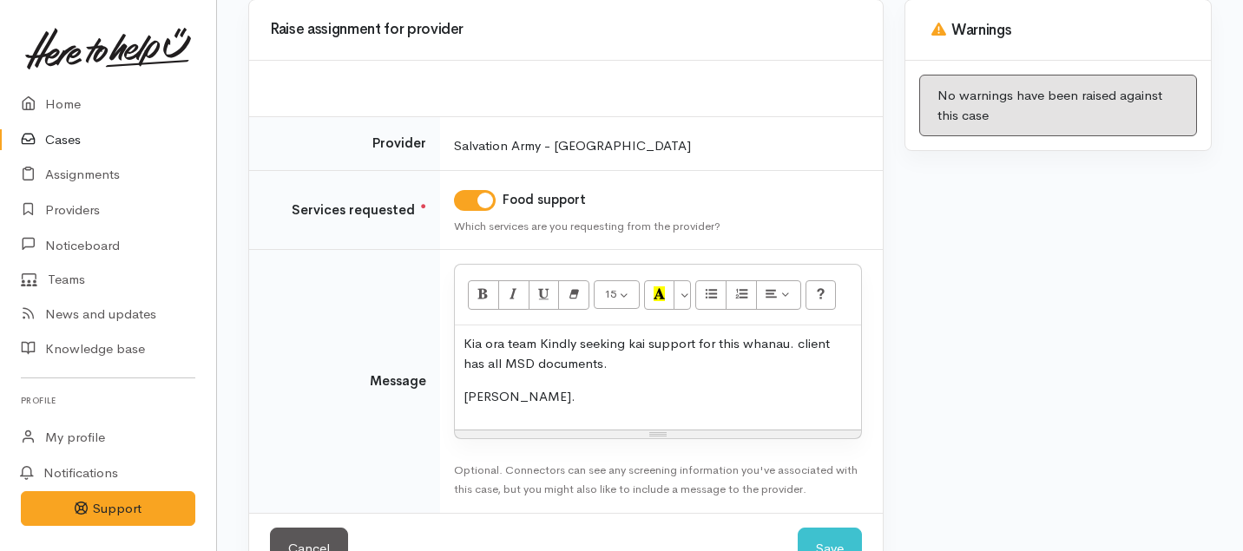
scroll to position [232, 0]
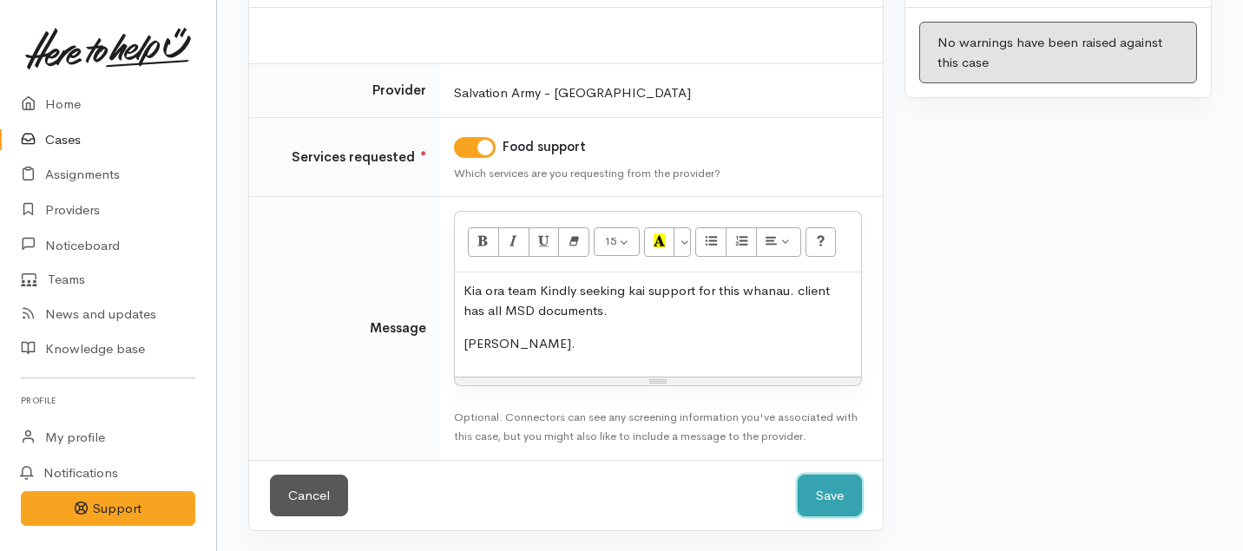
click at [839, 500] on button "Save" at bounding box center [830, 496] width 64 height 43
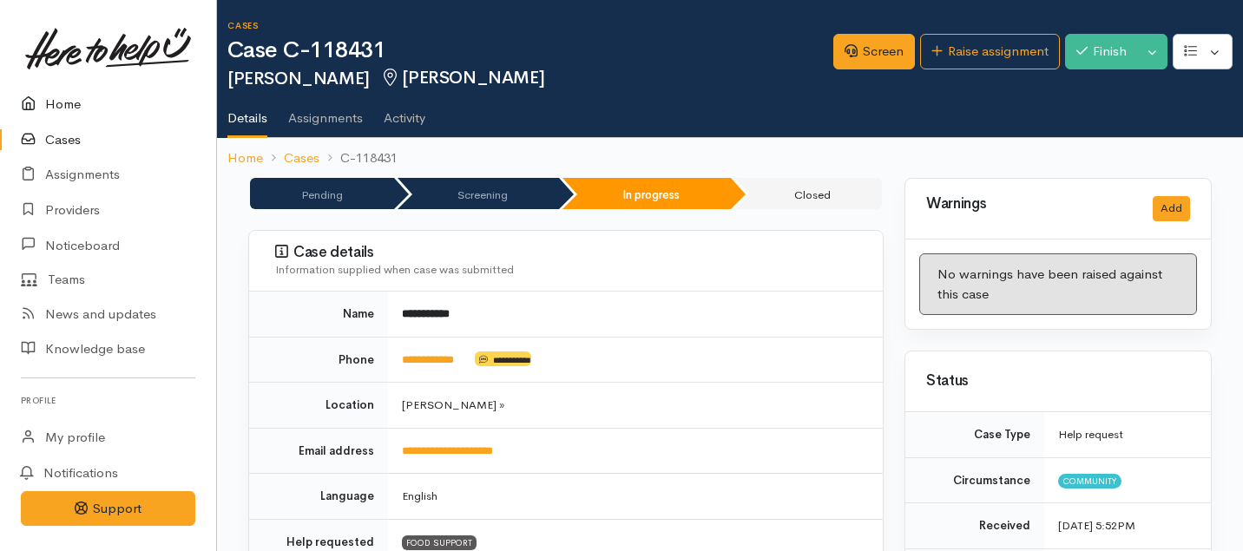
click at [75, 110] on link "Home" at bounding box center [108, 105] width 216 height 36
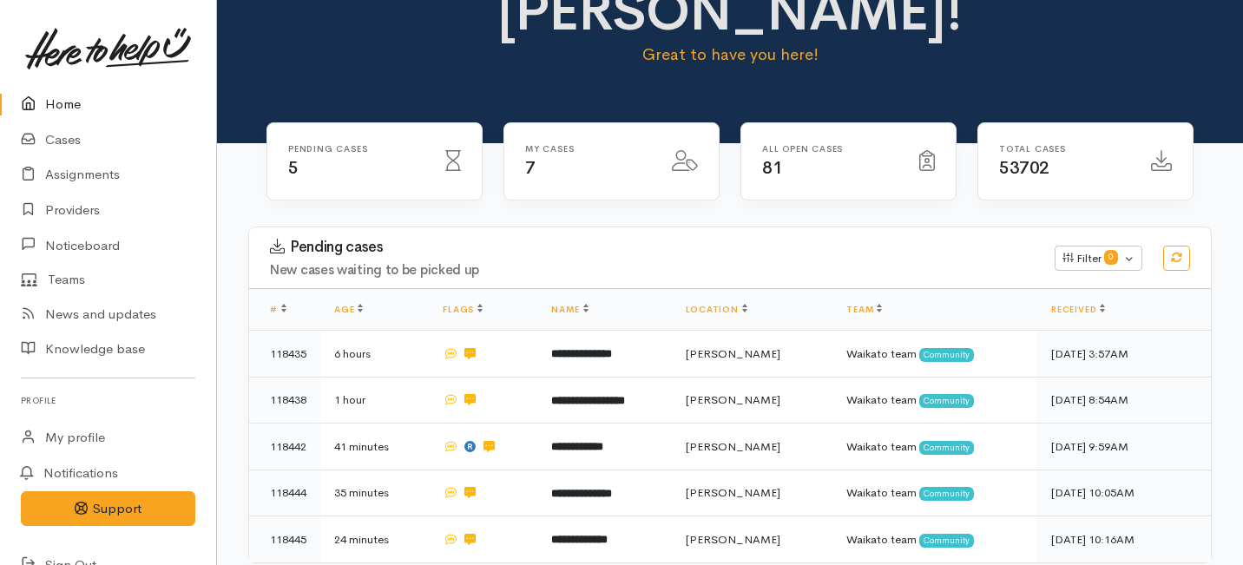
scroll to position [231, 0]
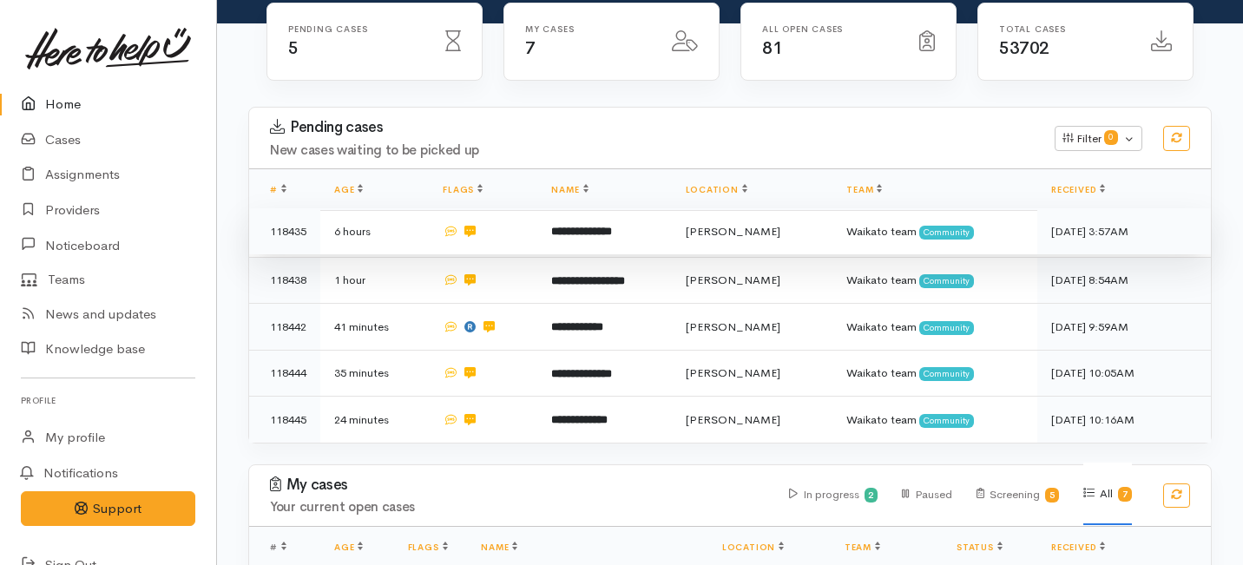
click at [527, 208] on td at bounding box center [483, 231] width 108 height 47
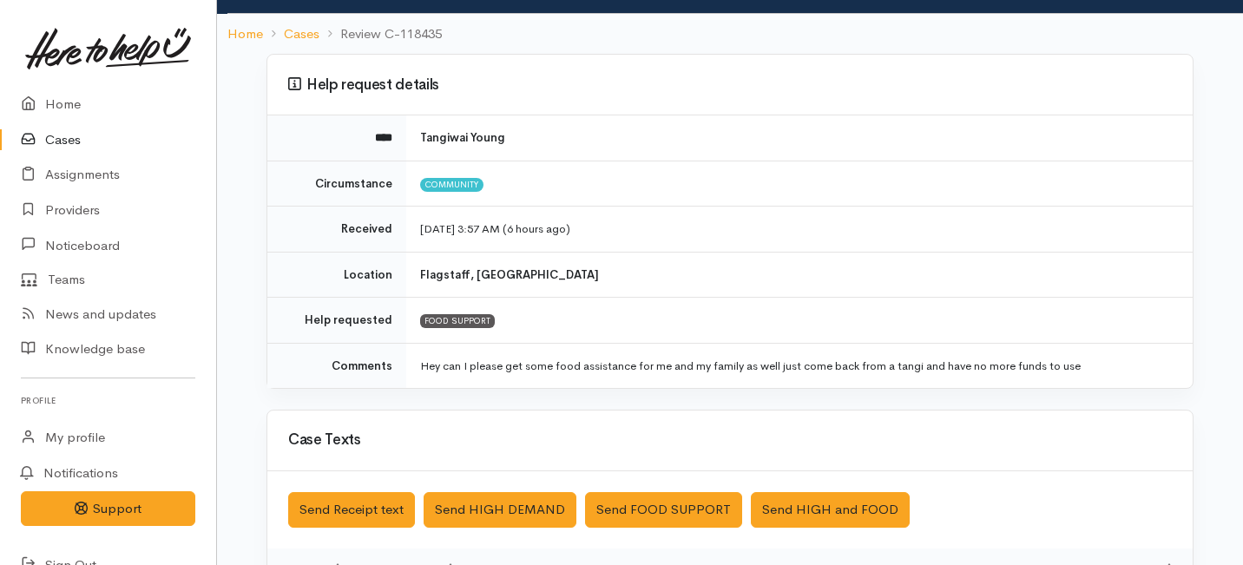
scroll to position [525, 0]
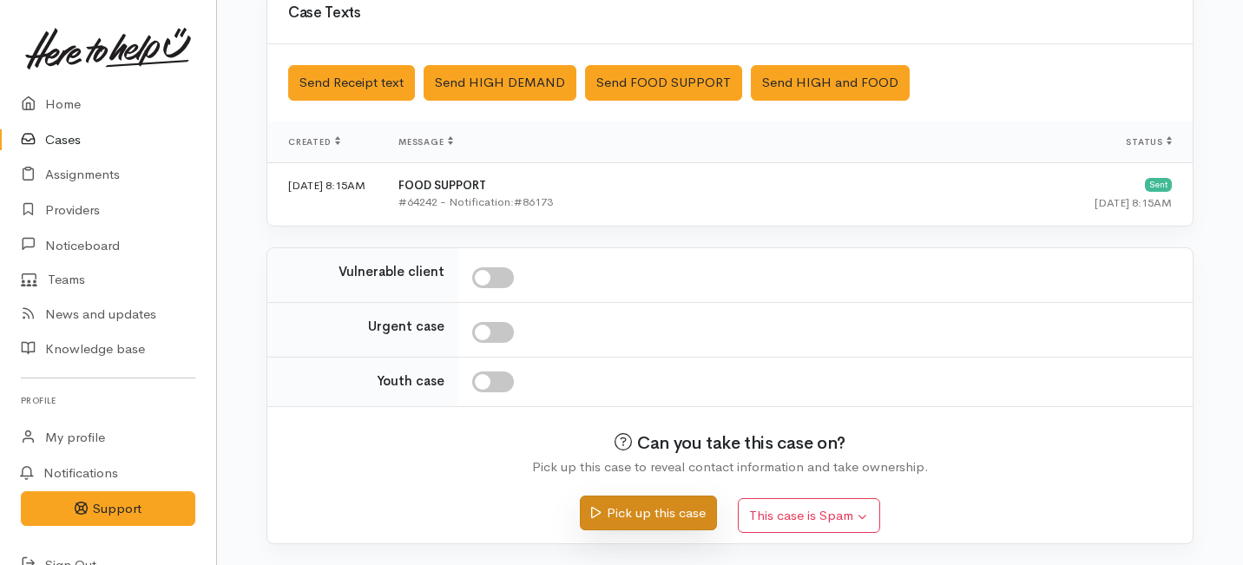
click at [623, 502] on button "Pick up this case" at bounding box center [648, 514] width 136 height 36
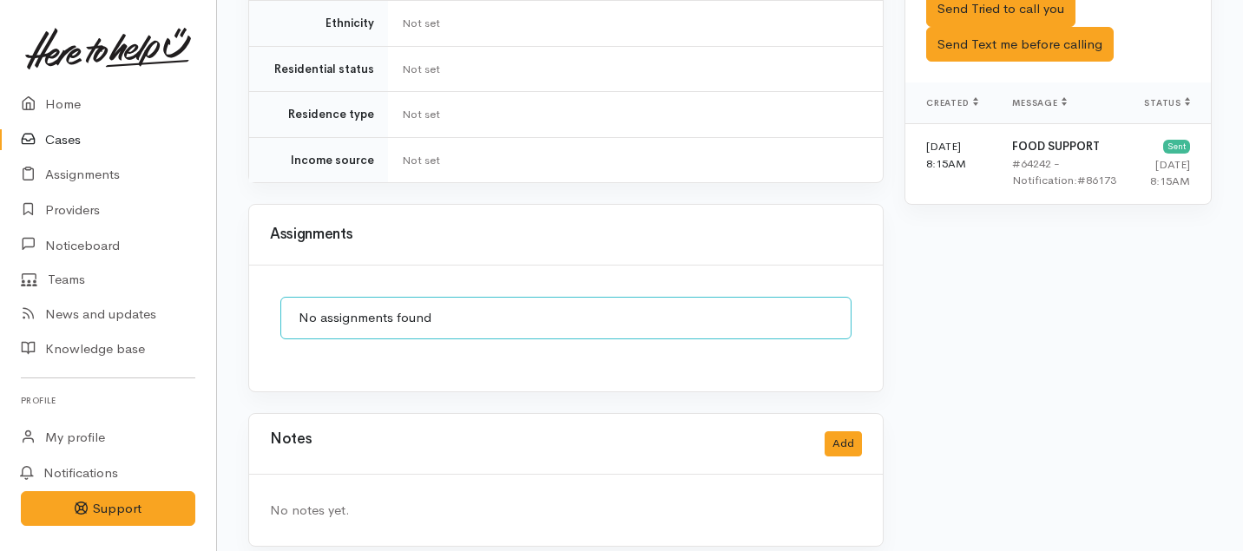
scroll to position [1060, 0]
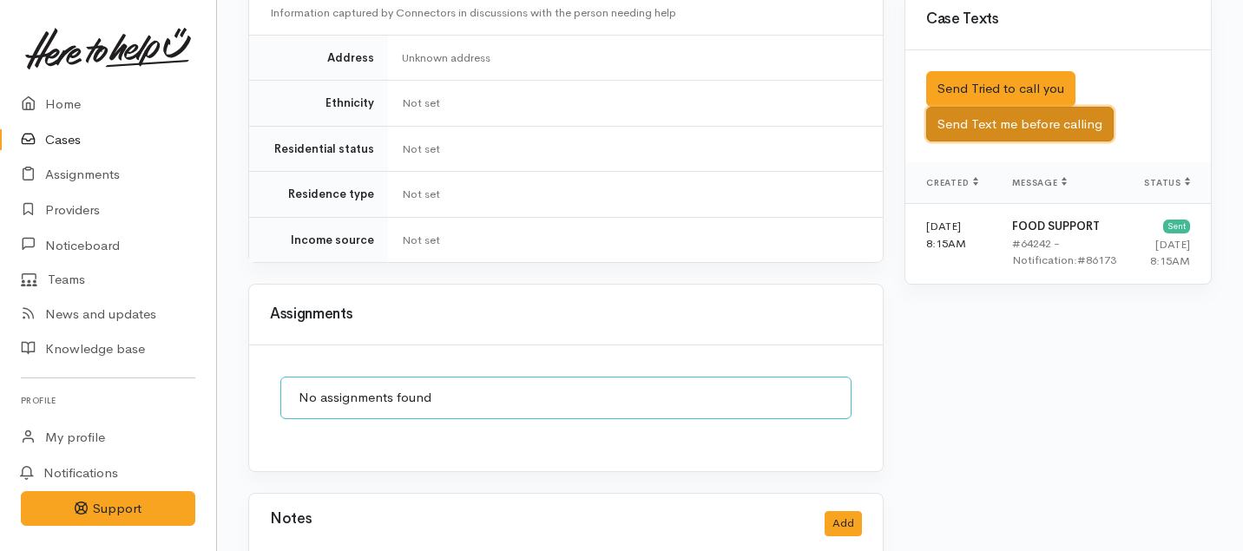
click at [956, 121] on button "Send Text me before calling" at bounding box center [1019, 125] width 187 height 36
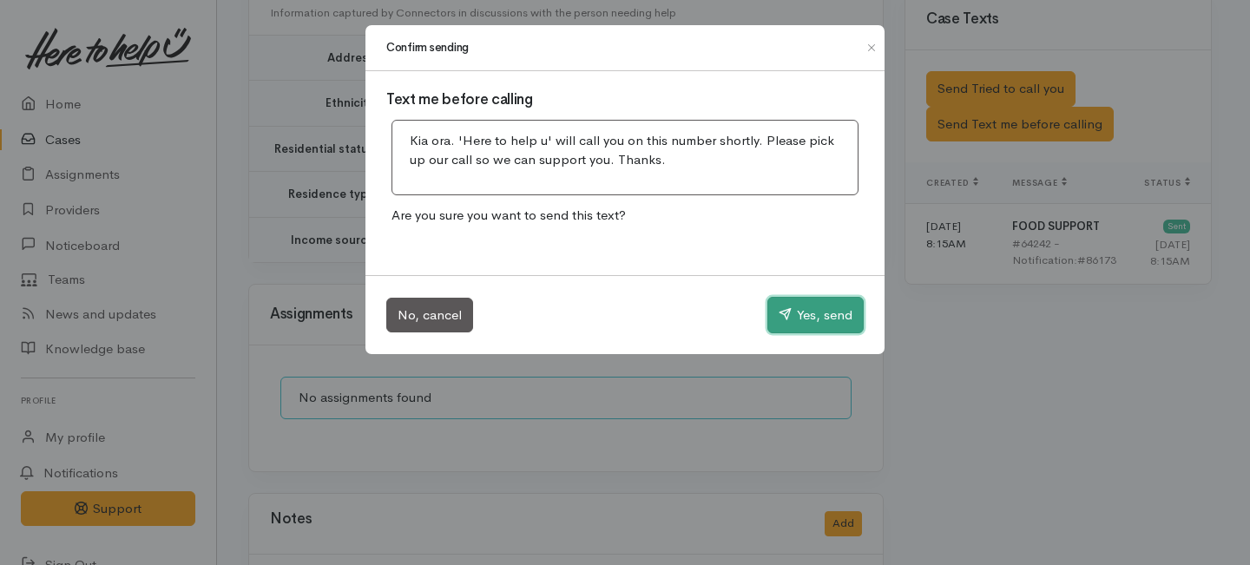
click at [792, 312] on button "Yes, send" at bounding box center [815, 315] width 96 height 36
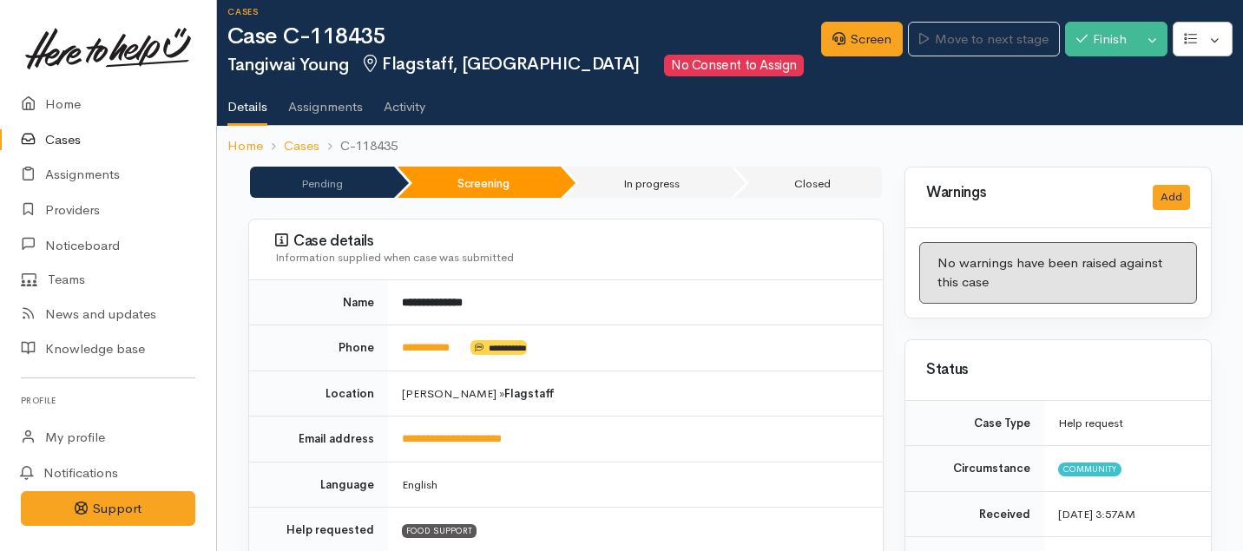
scroll to position [0, 0]
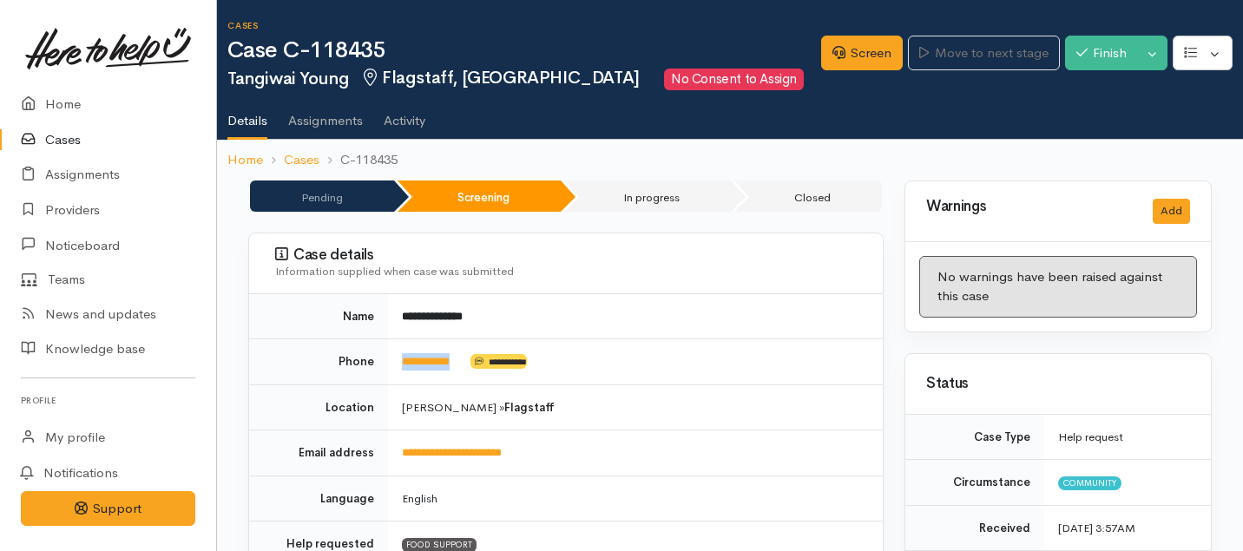
drag, startPoint x: 469, startPoint y: 358, endPoint x: 394, endPoint y: 361, distance: 75.5
click at [394, 361] on td "**********" at bounding box center [635, 362] width 495 height 46
copy td "**********"
click at [833, 59] on link "Screen" at bounding box center [862, 54] width 82 height 36
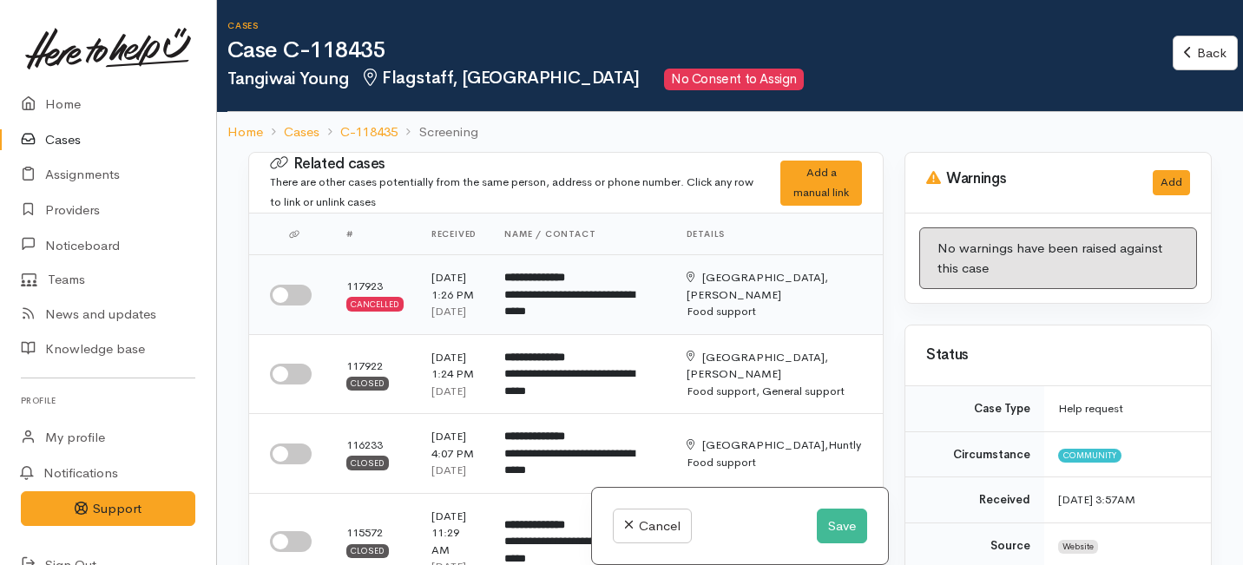
click at [291, 298] on td at bounding box center [290, 295] width 83 height 80
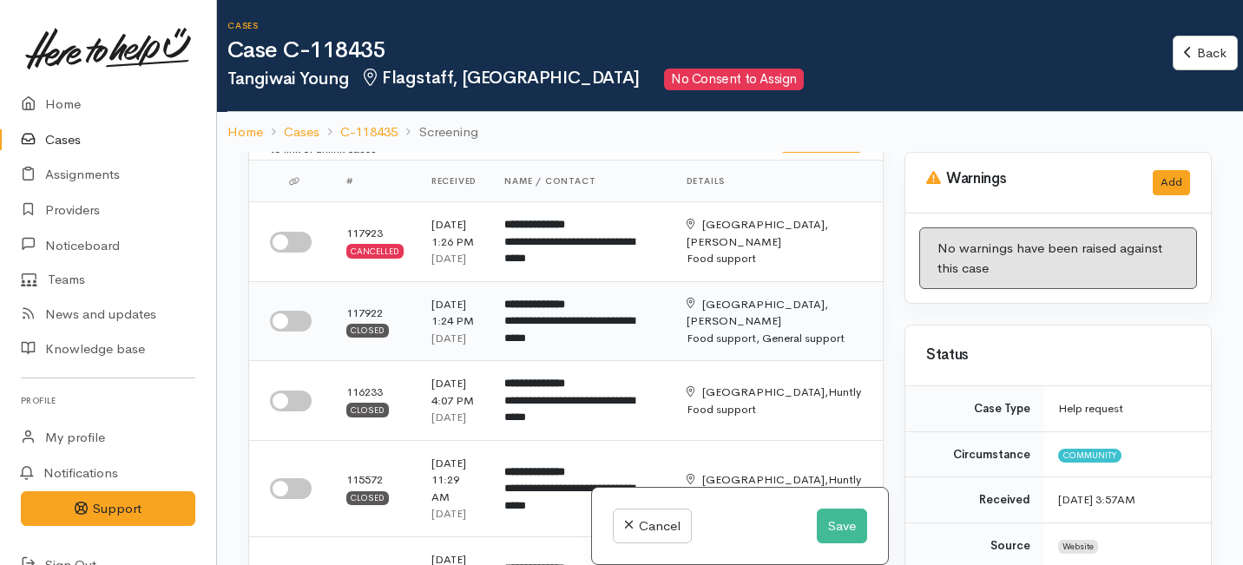
scroll to position [75, 0]
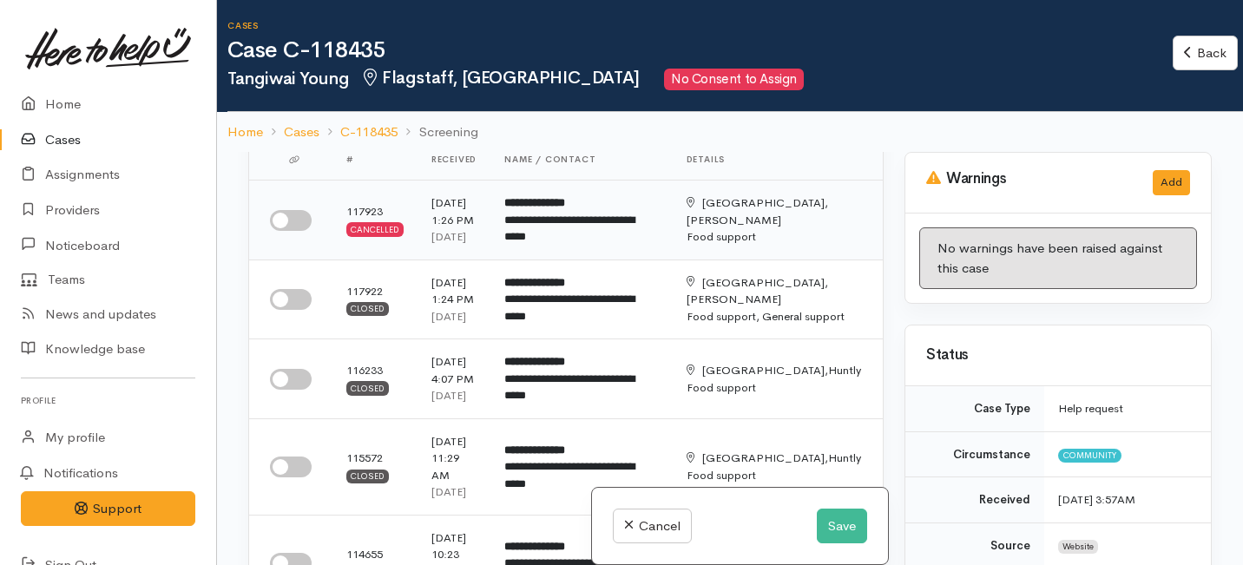
click at [299, 231] on input "checkbox" at bounding box center [291, 220] width 42 height 21
checkbox input "true"
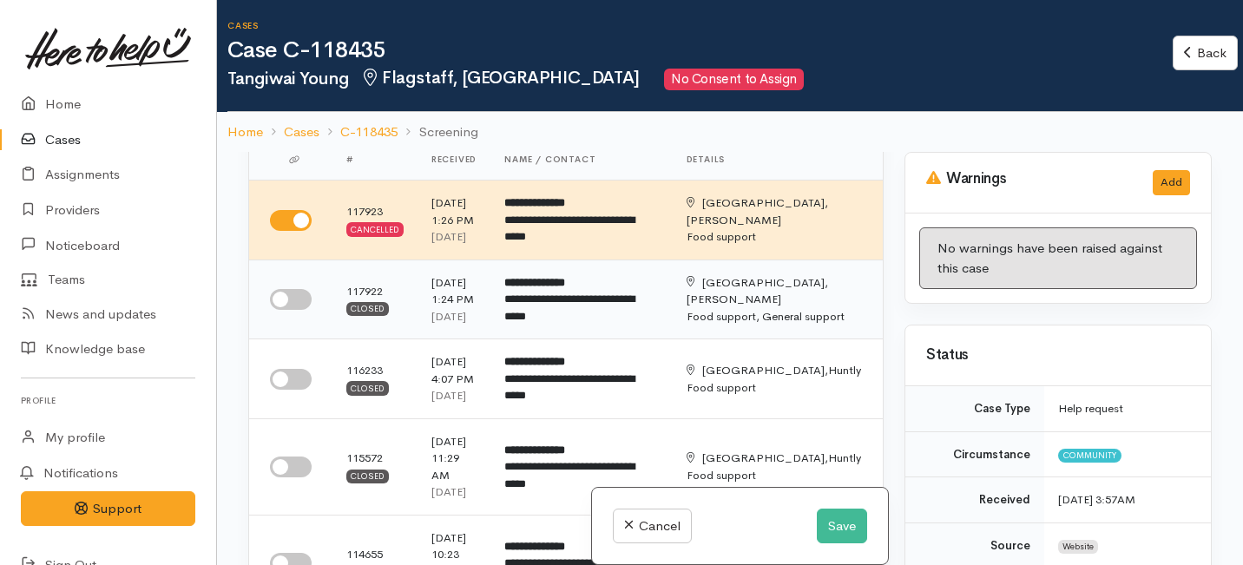
click at [293, 310] on input "checkbox" at bounding box center [291, 299] width 42 height 21
checkbox input "true"
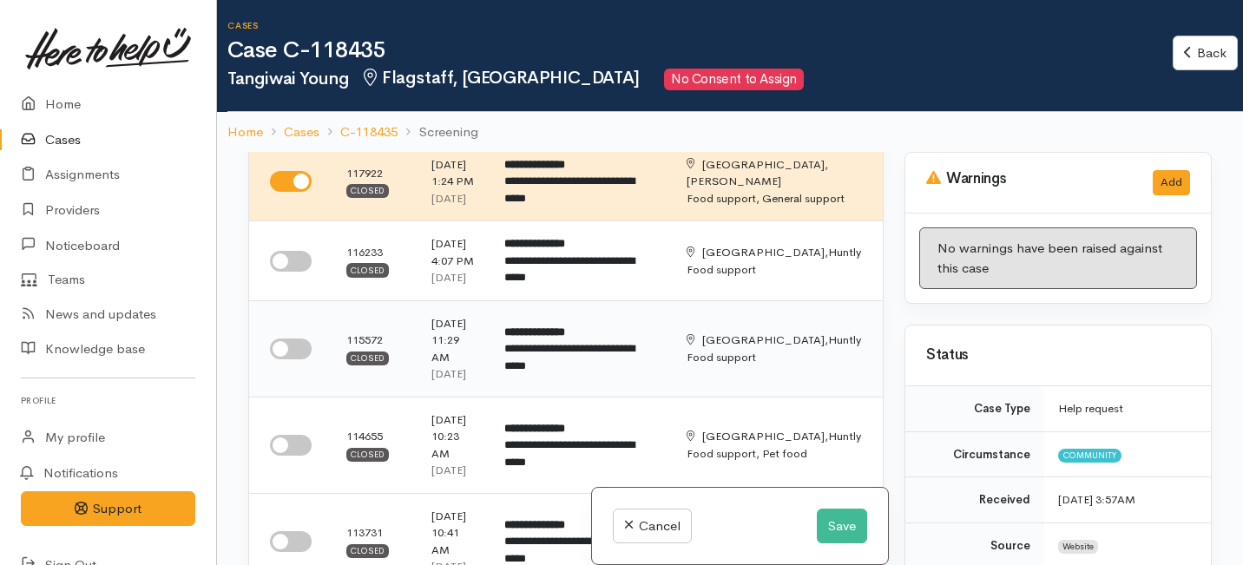
scroll to position [226, 0]
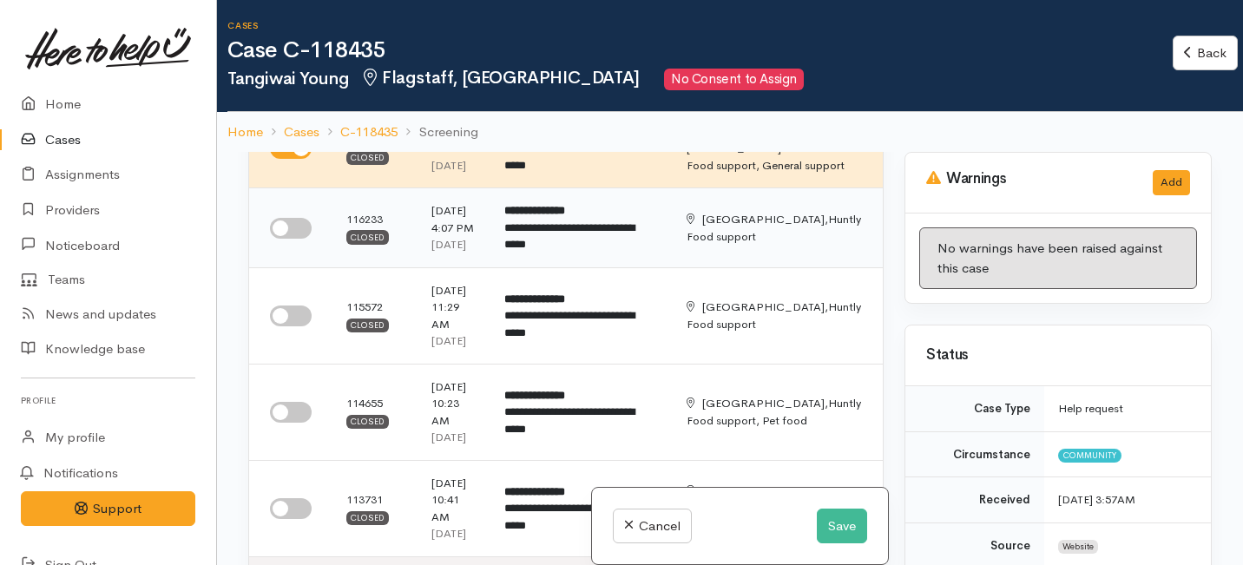
click at [289, 239] on input "checkbox" at bounding box center [291, 228] width 42 height 21
checkbox input "true"
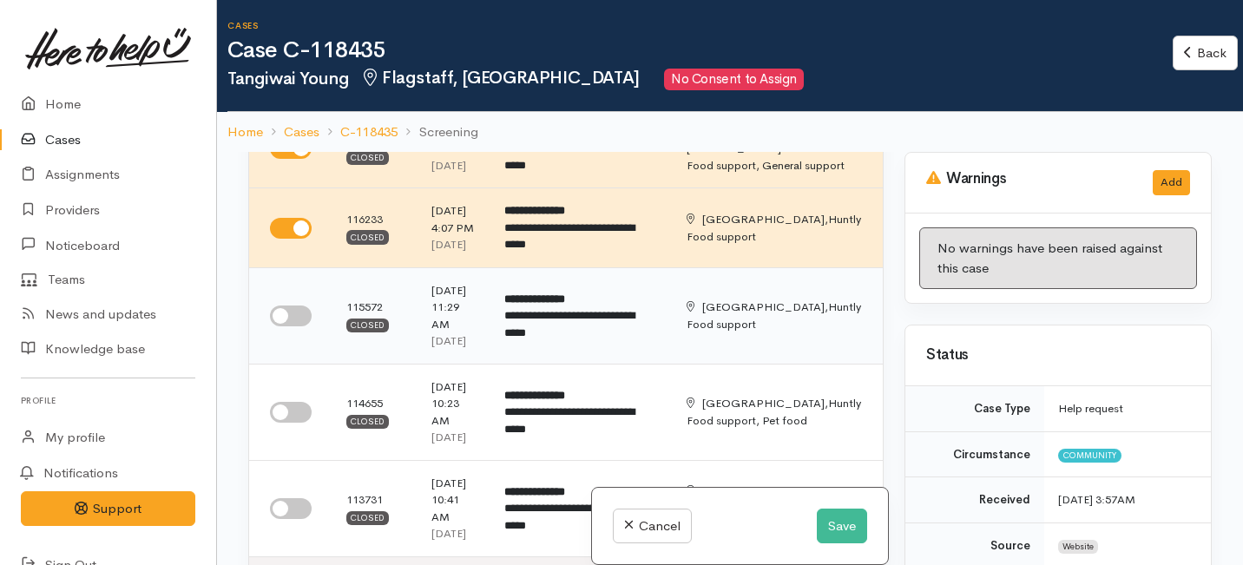
click at [296, 326] on input "checkbox" at bounding box center [291, 315] width 42 height 21
checkbox input "true"
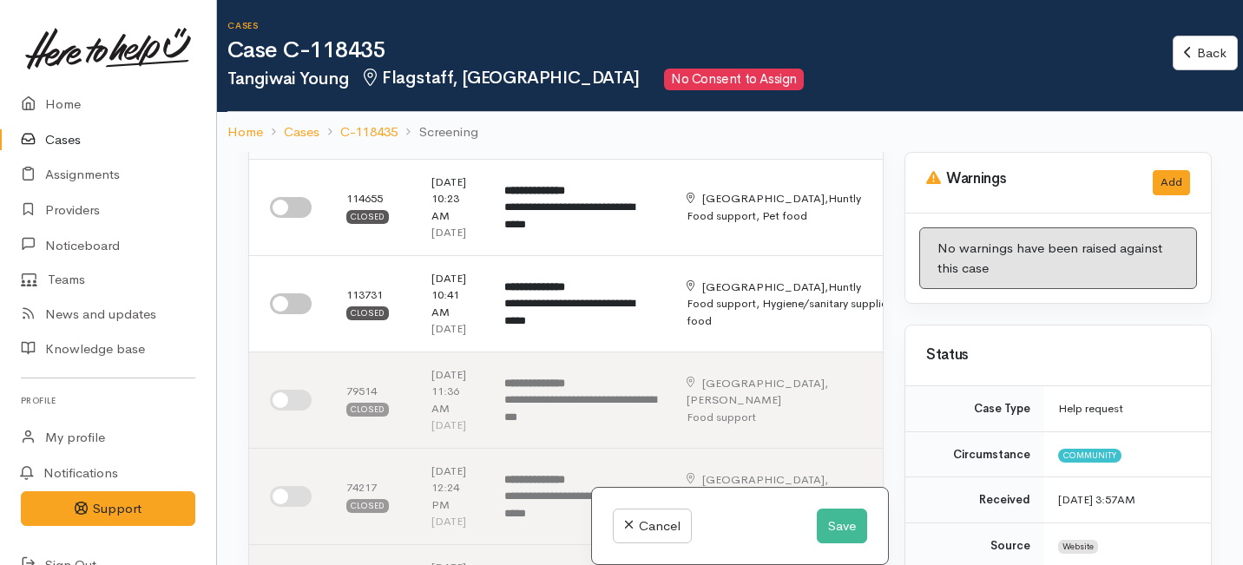
scroll to position [435, 0]
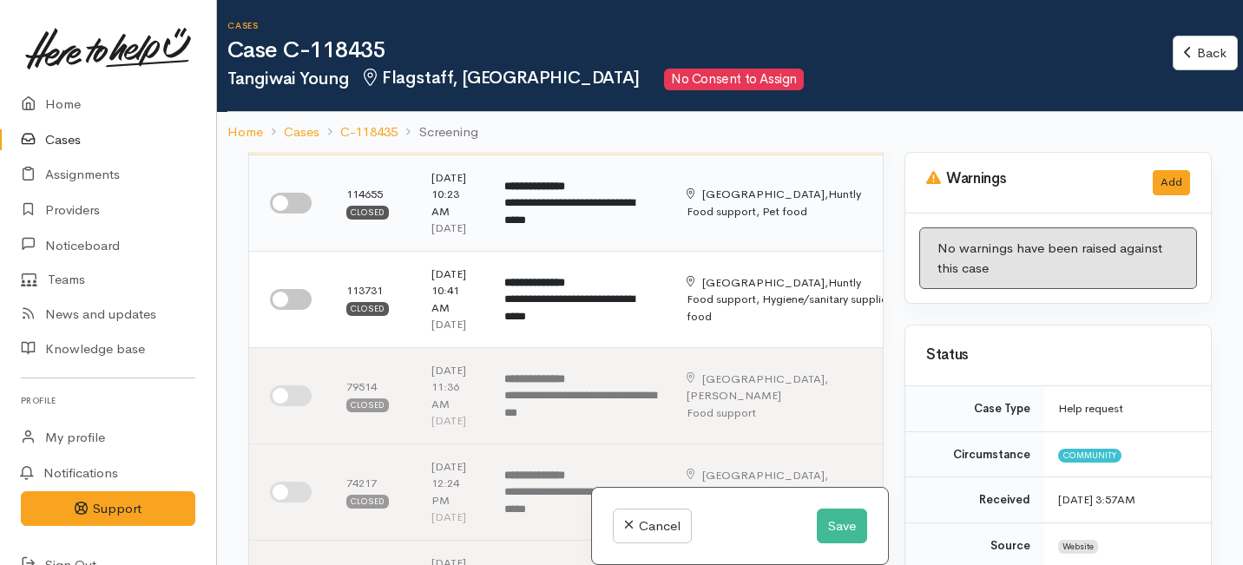
click at [293, 213] on input "checkbox" at bounding box center [291, 203] width 42 height 21
checkbox input "true"
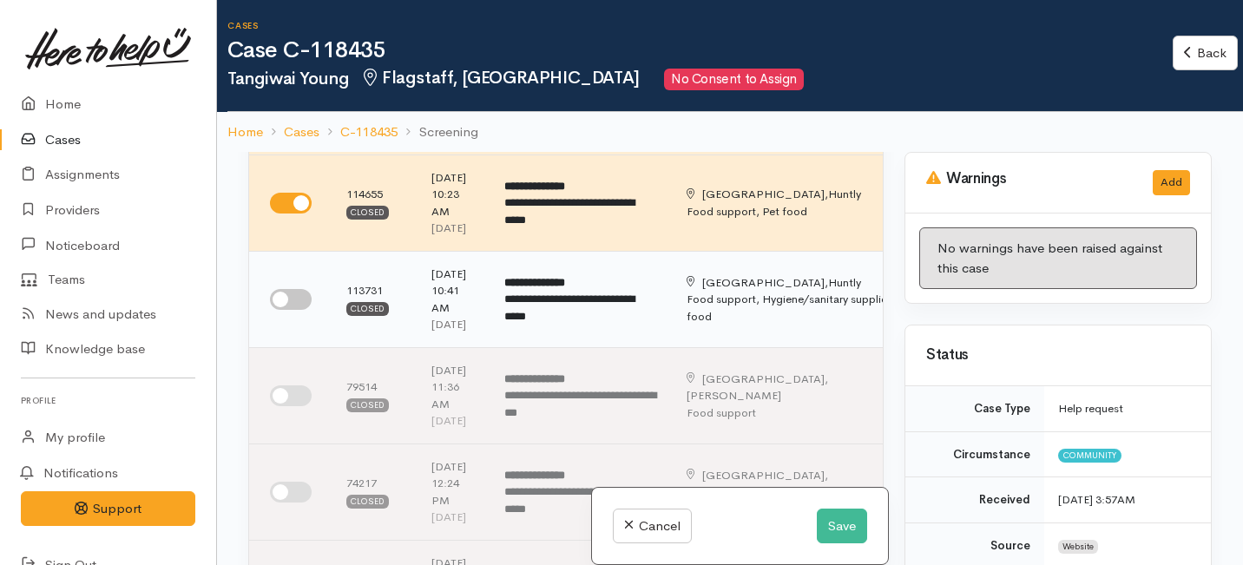
click at [289, 310] on input "checkbox" at bounding box center [291, 299] width 42 height 21
checkbox input "true"
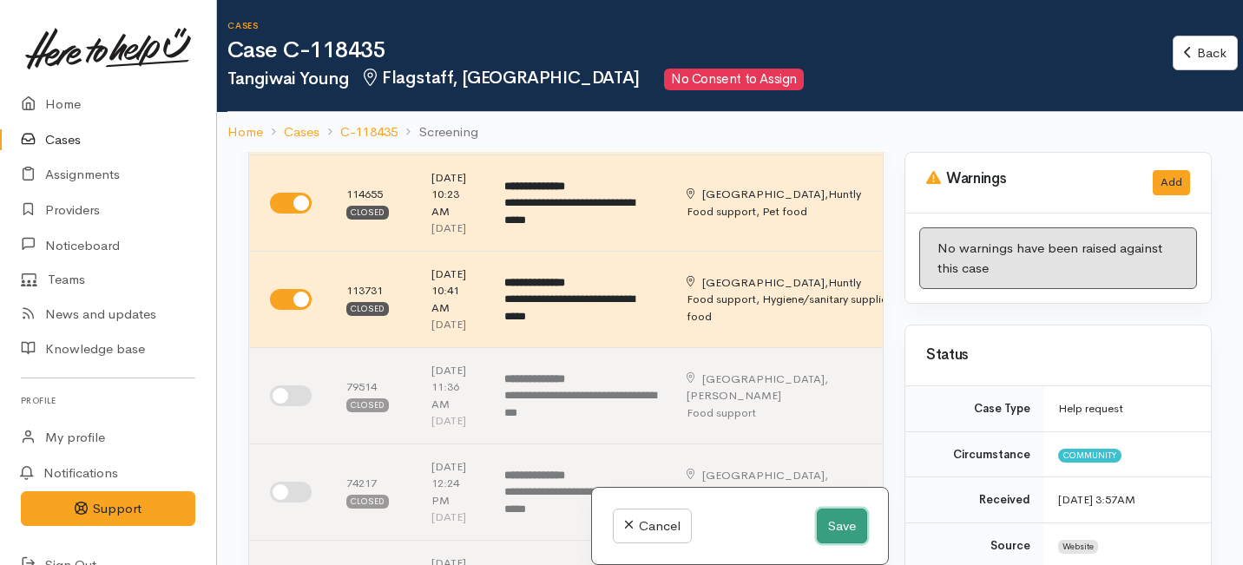
click at [845, 525] on button "Save" at bounding box center [842, 527] width 50 height 36
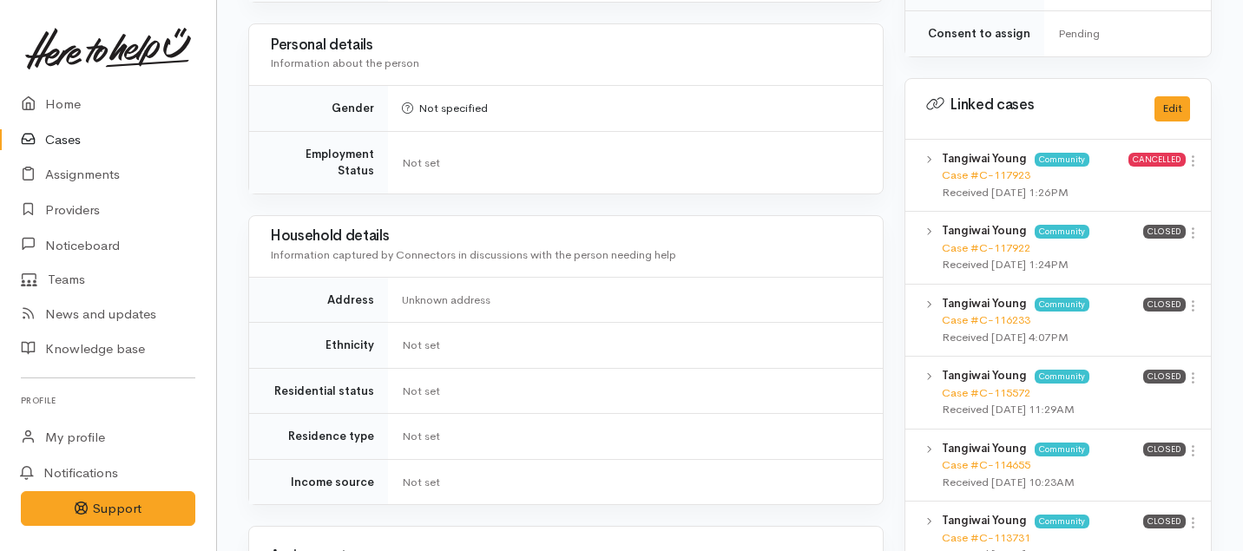
scroll to position [774, 0]
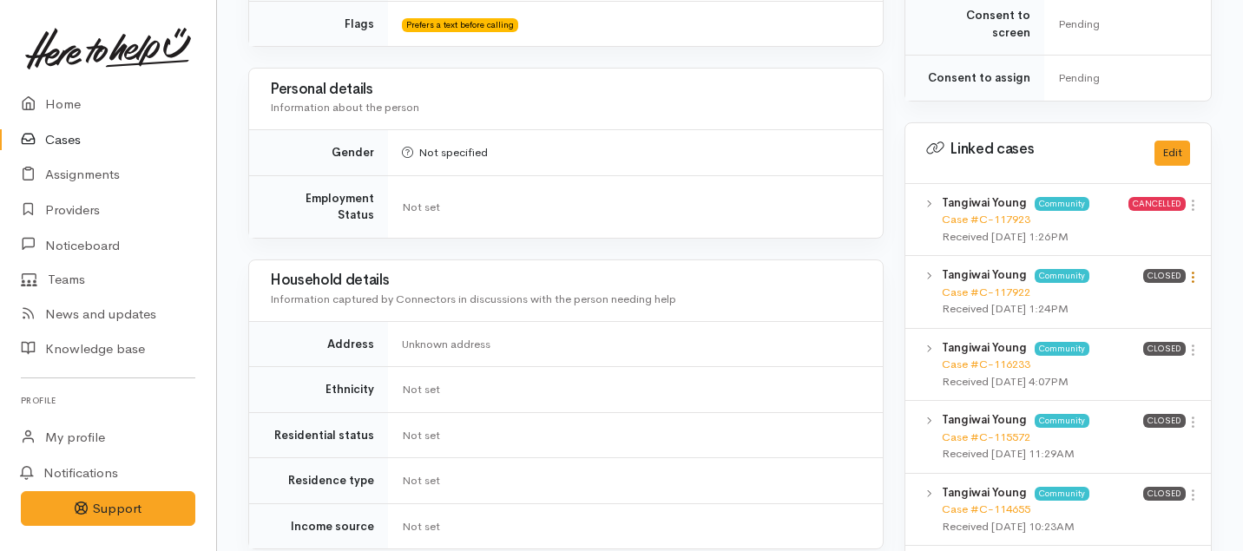
click at [1190, 270] on icon at bounding box center [1192, 277] width 15 height 15
click at [1093, 298] on link "View case" at bounding box center [1130, 311] width 137 height 27
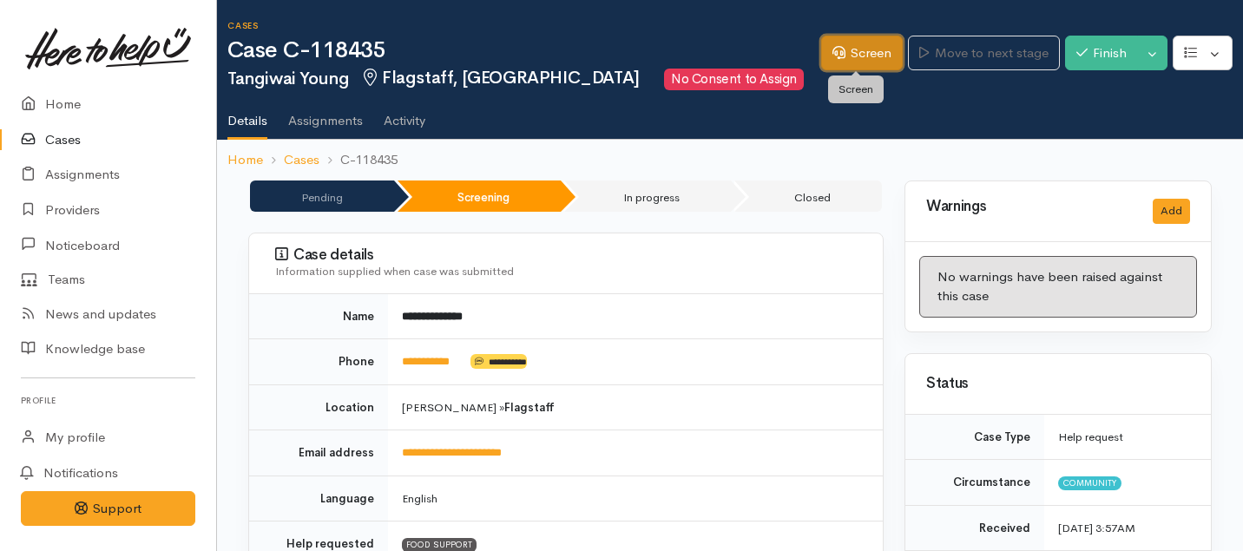
click at [843, 58] on link "Screen" at bounding box center [862, 54] width 82 height 36
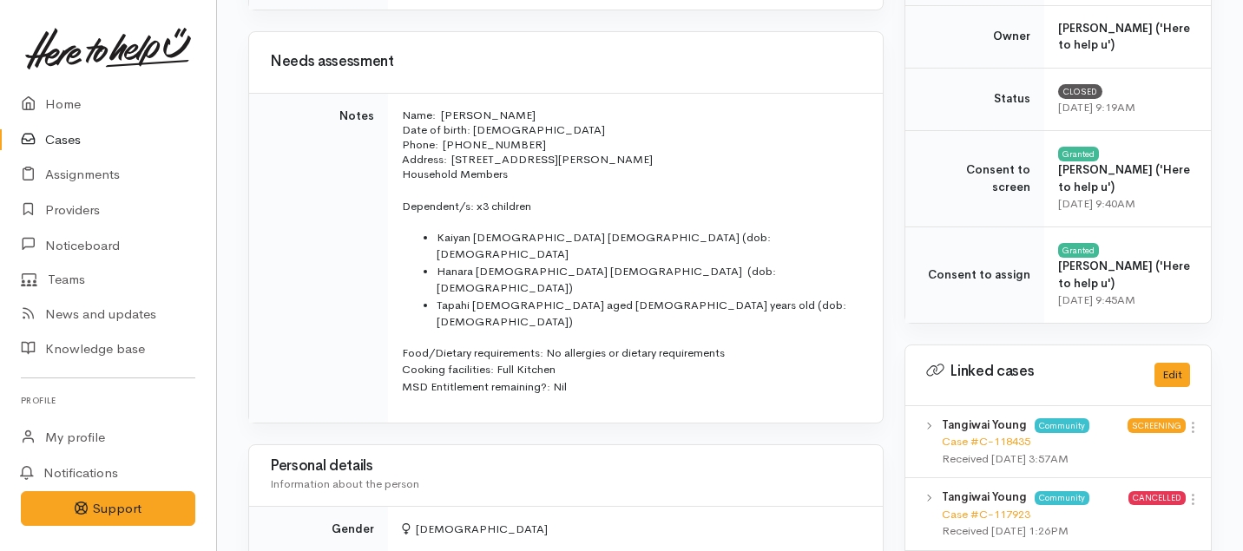
scroll to position [637, 0]
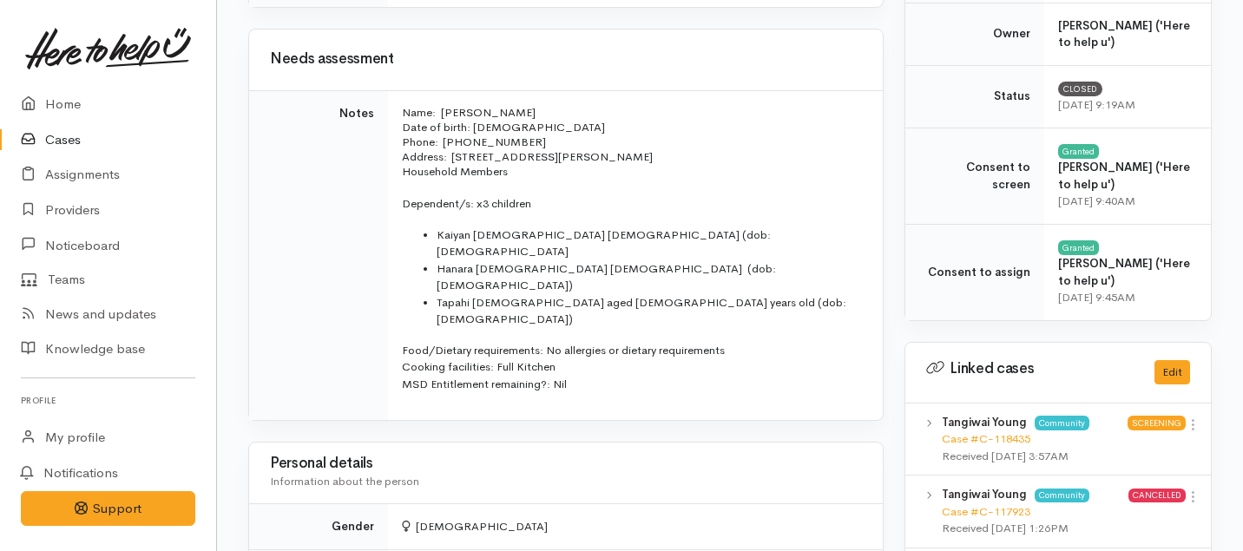
click at [581, 342] on p "Food/Dietary requirements: No allergies or dietary requirements Cooking facilit…" at bounding box center [632, 367] width 460 height 51
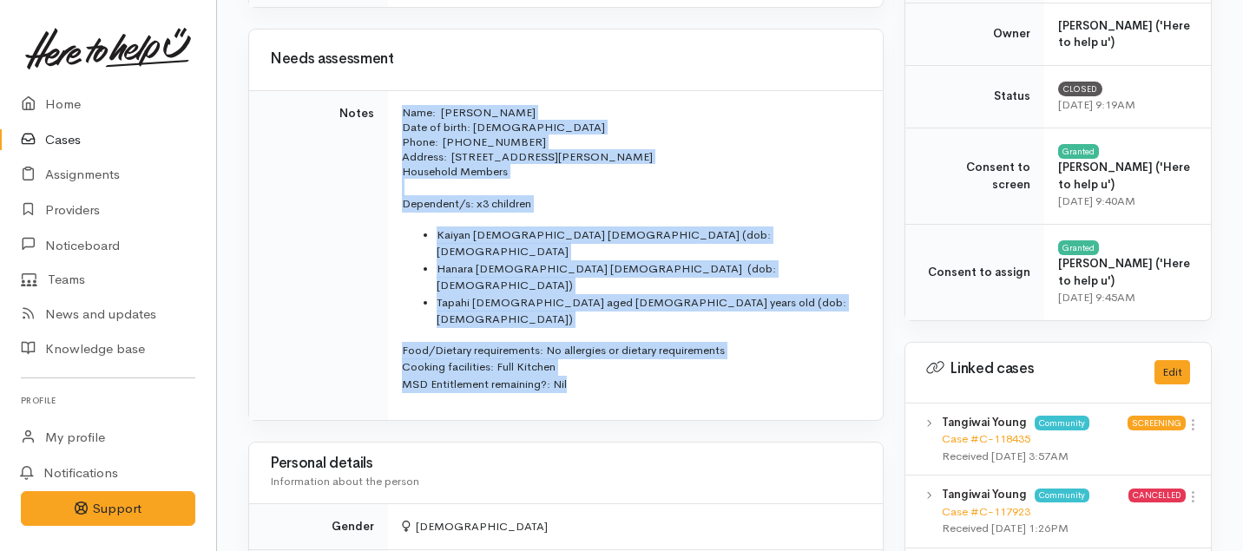
drag, startPoint x: 581, startPoint y: 330, endPoint x: 403, endPoint y: 103, distance: 288.0
click at [403, 103] on td "Name: Tangiwai Young Date of birth: [DEMOGRAPHIC_DATA] Phone:  [PHONE_NUMBER] A…" at bounding box center [635, 255] width 495 height 330
copy td "Name: Tangiwai Young Date of birth: [DEMOGRAPHIC_DATA] Phone:  [PHONE_NUMBER] A…"
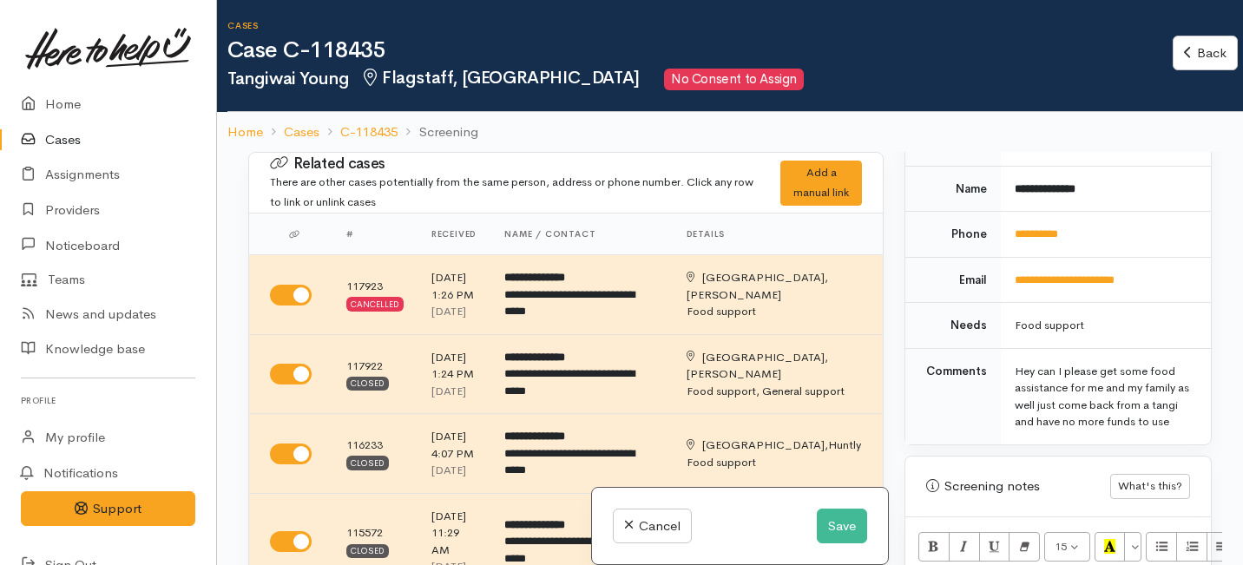
scroll to position [1211, 0]
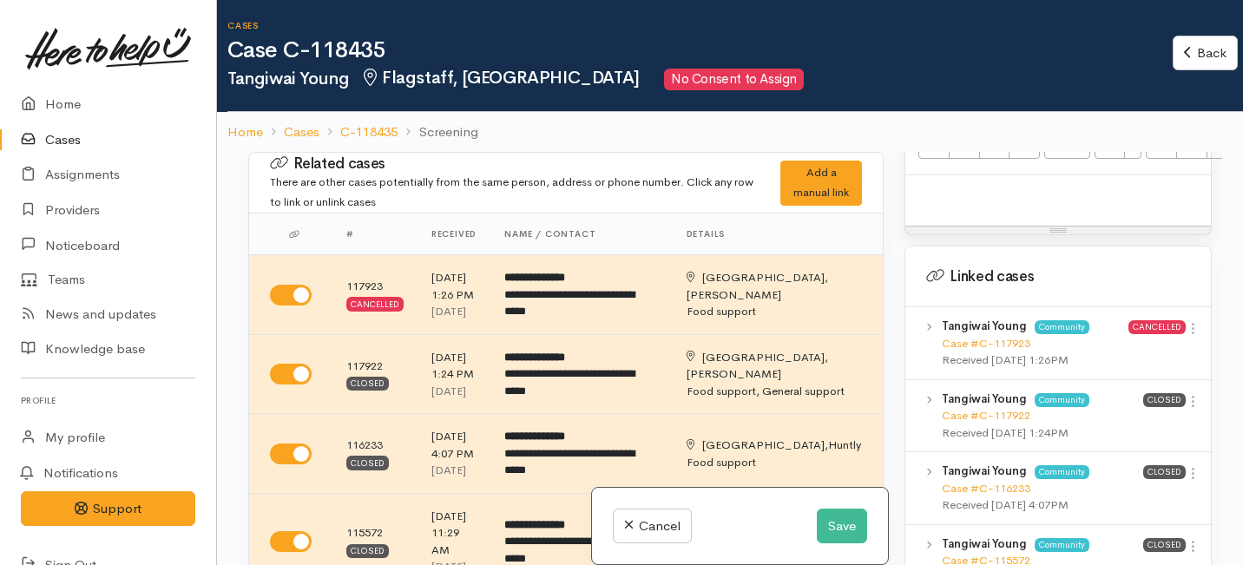
click at [975, 194] on p at bounding box center [1058, 194] width 288 height 20
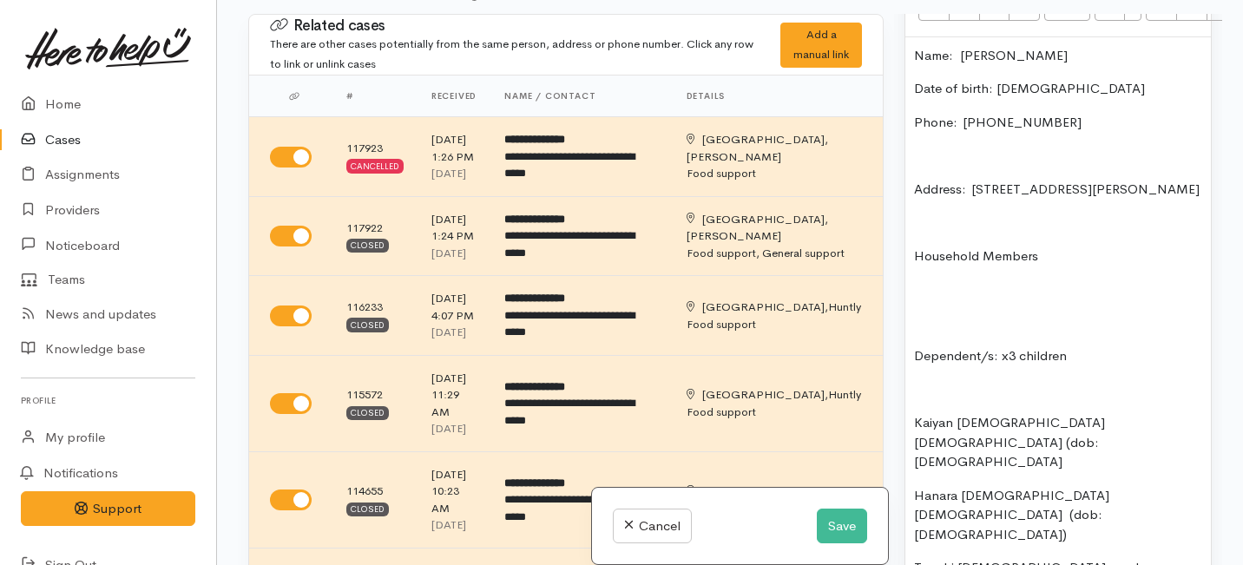
scroll to position [1303, 0]
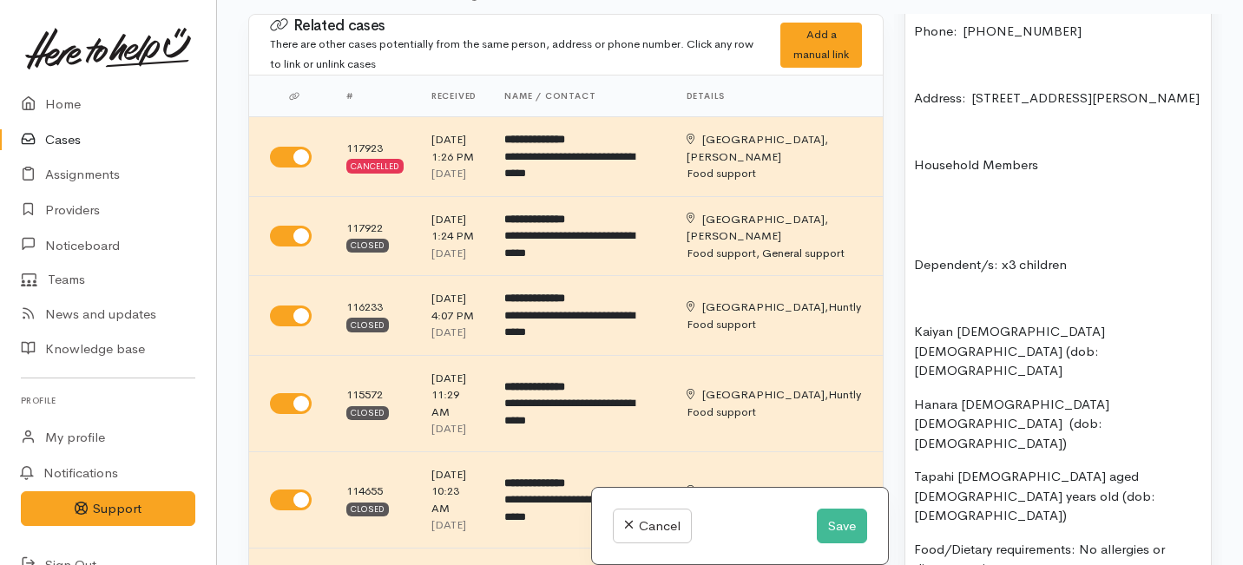
click at [914, 175] on p "Household Members" at bounding box center [1058, 165] width 288 height 20
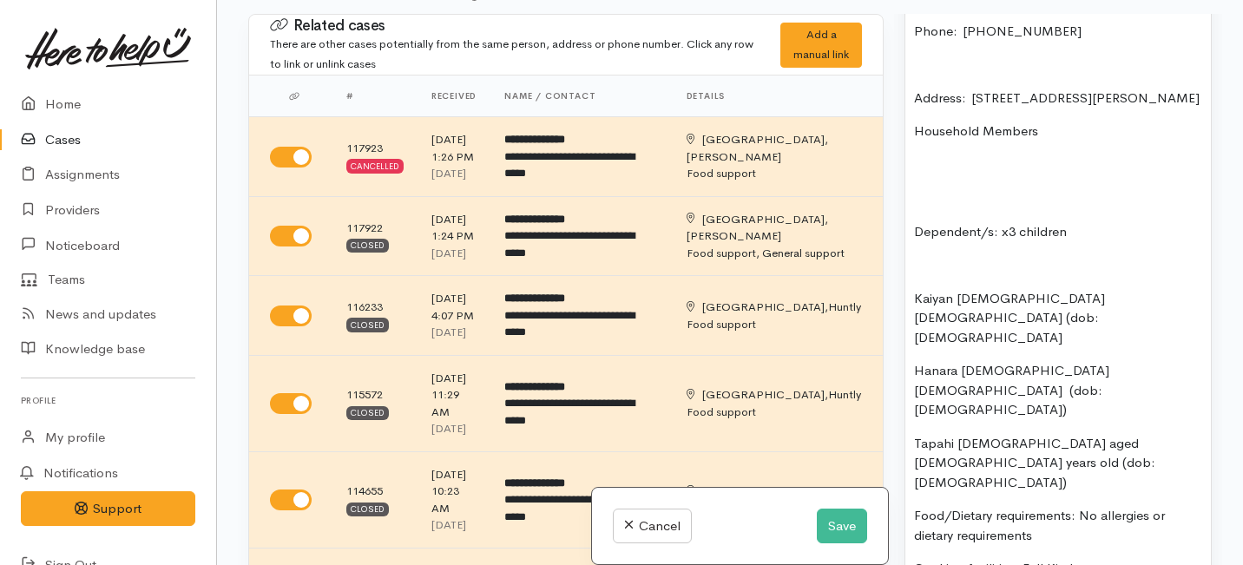
click at [915, 242] on p "Dependent/s: x3 children" at bounding box center [1058, 232] width 288 height 20
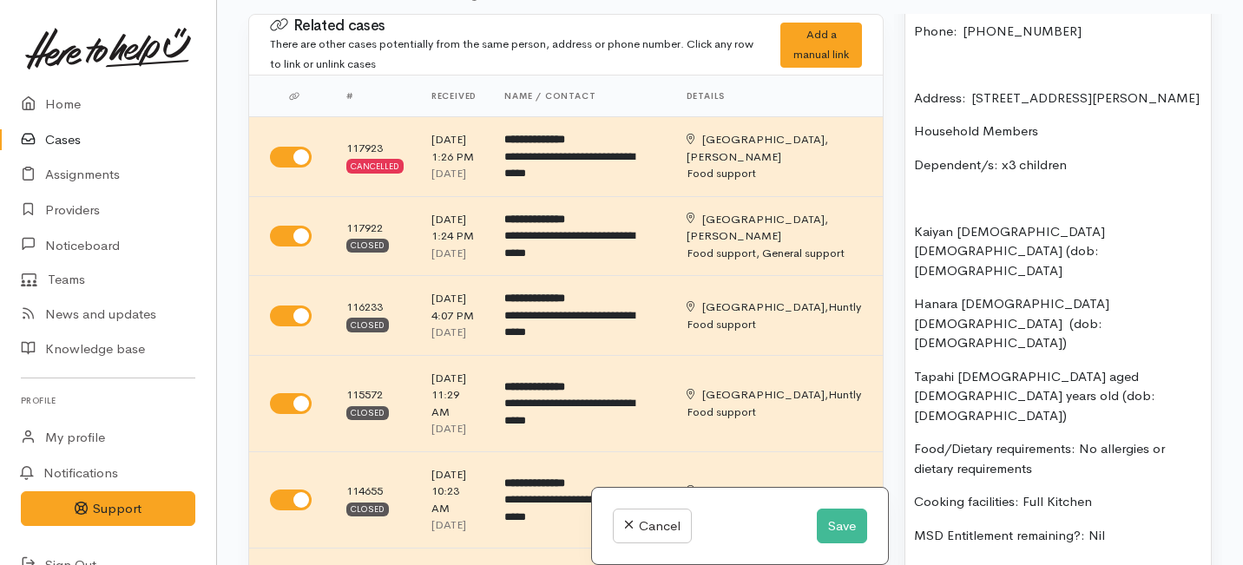
click at [917, 248] on p "Kaiyan [DEMOGRAPHIC_DATA] [DEMOGRAPHIC_DATA] (dob: [DEMOGRAPHIC_DATA]" at bounding box center [1058, 251] width 288 height 59
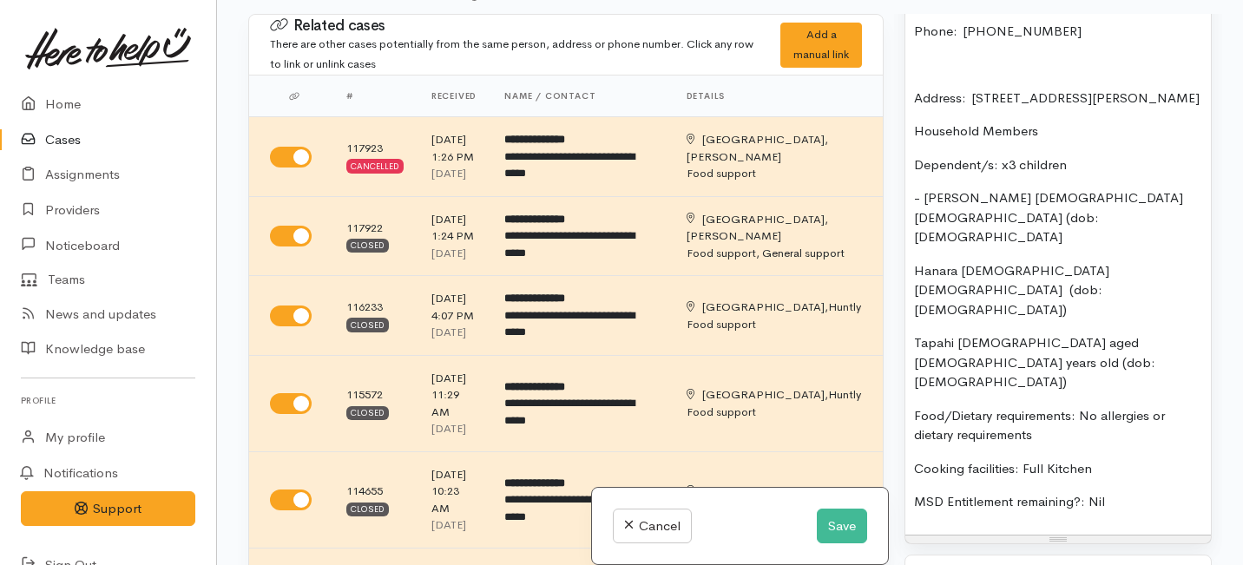
click at [912, 250] on div "Name: Tangiwai Young Date of birth: [DEMOGRAPHIC_DATA] Phone:  [PHONE_NUMBER] A…" at bounding box center [1057, 240] width 305 height 588
click at [917, 333] on p "Tapahi [DEMOGRAPHIC_DATA] aged [DEMOGRAPHIC_DATA] years old (dob: [DEMOGRAPHIC_…" at bounding box center [1058, 362] width 288 height 59
click at [910, 281] on div "Name: Tangiwai Young Date of birth: [DEMOGRAPHIC_DATA] Phone:  [PHONE_NUMBER] A…" at bounding box center [1057, 240] width 305 height 588
click at [1020, 318] on div "Name: Tangiwai Young Date of birth: [DEMOGRAPHIC_DATA] Phone:  [PHONE_NUMBER] A…" at bounding box center [1057, 240] width 305 height 588
drag, startPoint x: 999, startPoint y: 305, endPoint x: 1003, endPoint y: 286, distance: 19.6
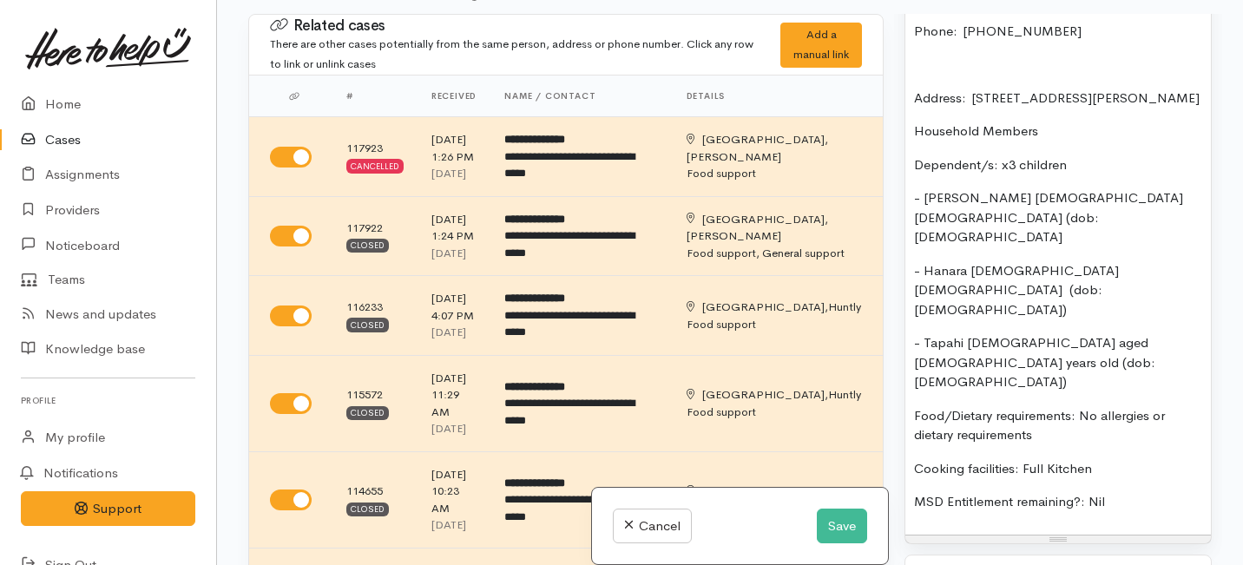
click at [999, 333] on p "- Tapahi [DEMOGRAPHIC_DATA] aged [DEMOGRAPHIC_DATA] years old (dob: [DEMOGRAPHI…" at bounding box center [1058, 362] width 288 height 59
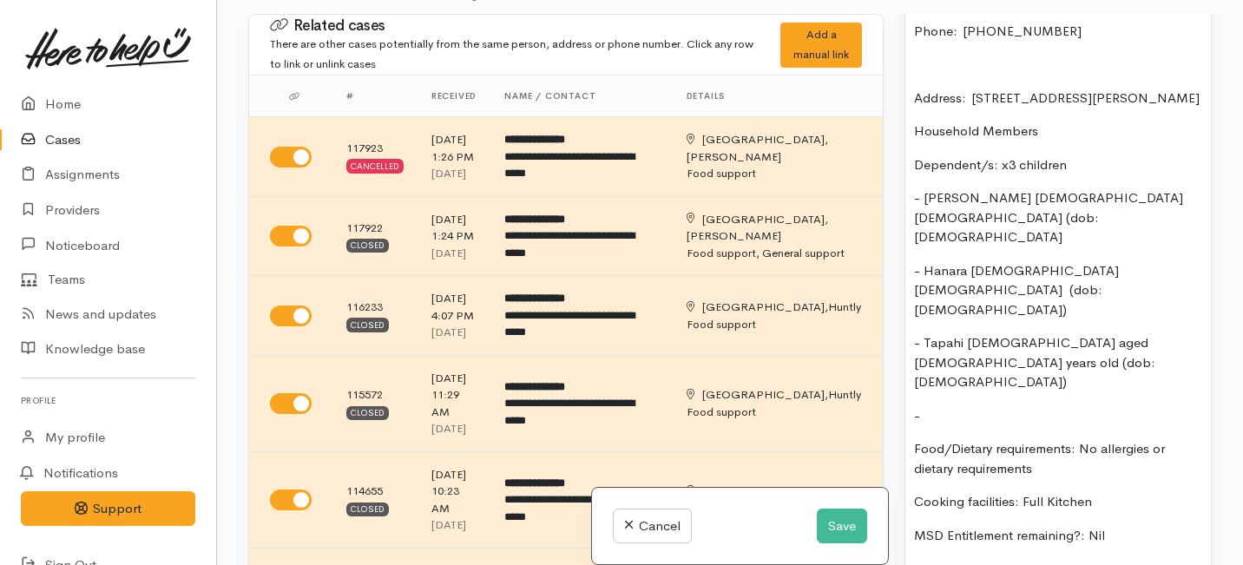
click at [1003, 333] on p "- Tapahi [DEMOGRAPHIC_DATA] aged [DEMOGRAPHIC_DATA] years old (dob: [DEMOGRAPHI…" at bounding box center [1058, 362] width 288 height 59
click at [930, 406] on p "-" at bounding box center [1058, 416] width 288 height 20
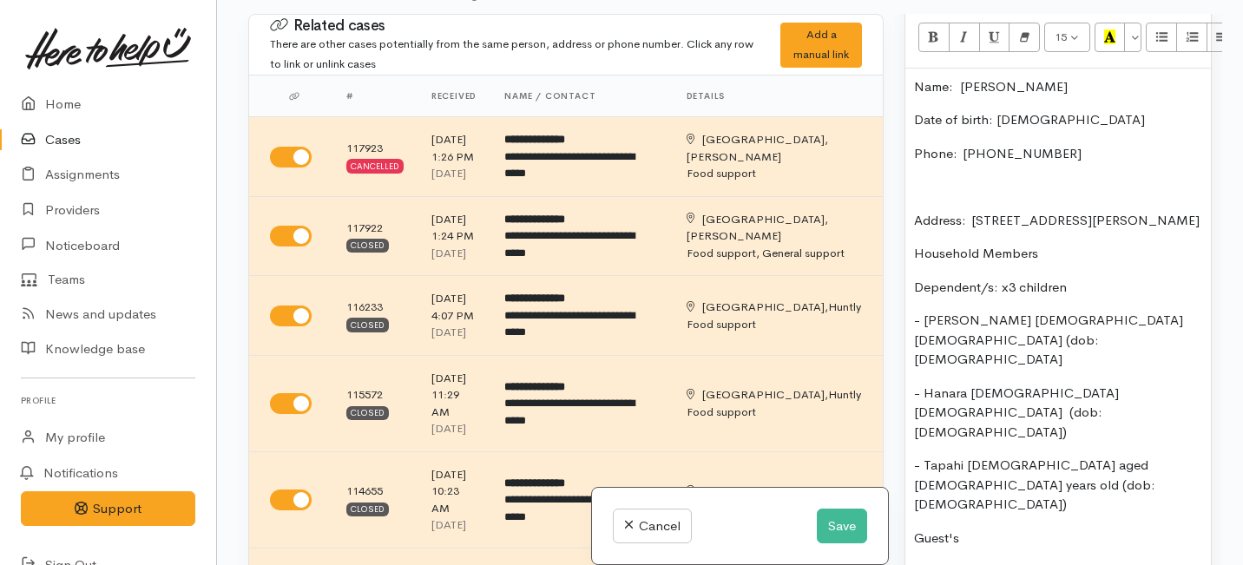
scroll to position [1171, 0]
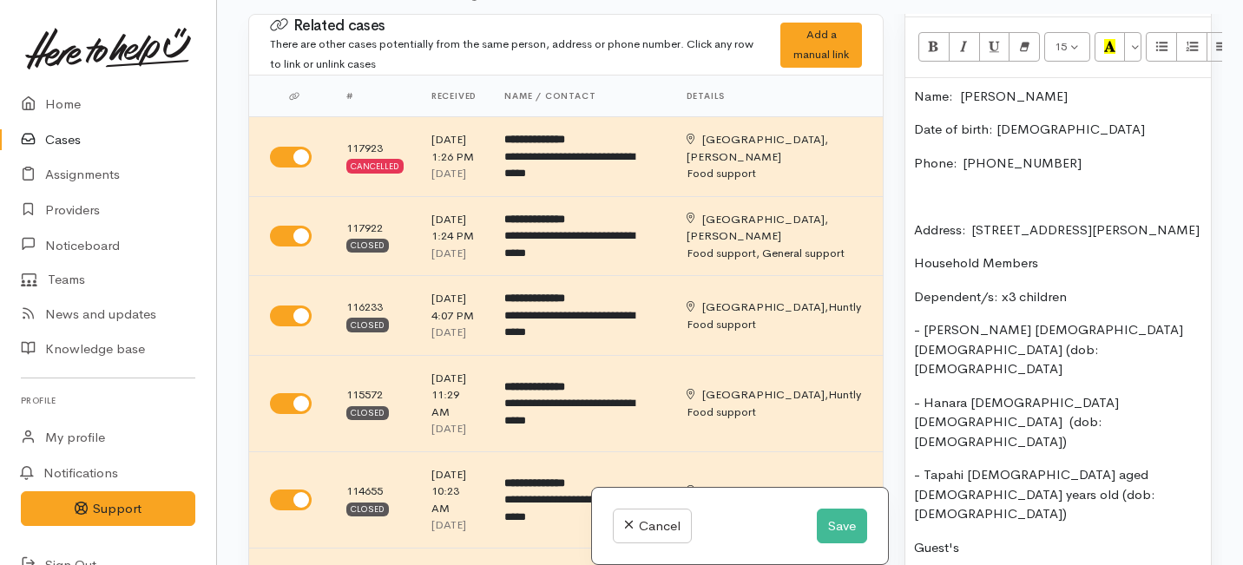
click at [910, 234] on div "Name: Tangiwai Young Date of birth: [DEMOGRAPHIC_DATA] Phone:  [PHONE_NUMBER] A…" at bounding box center [1057, 389] width 305 height 622
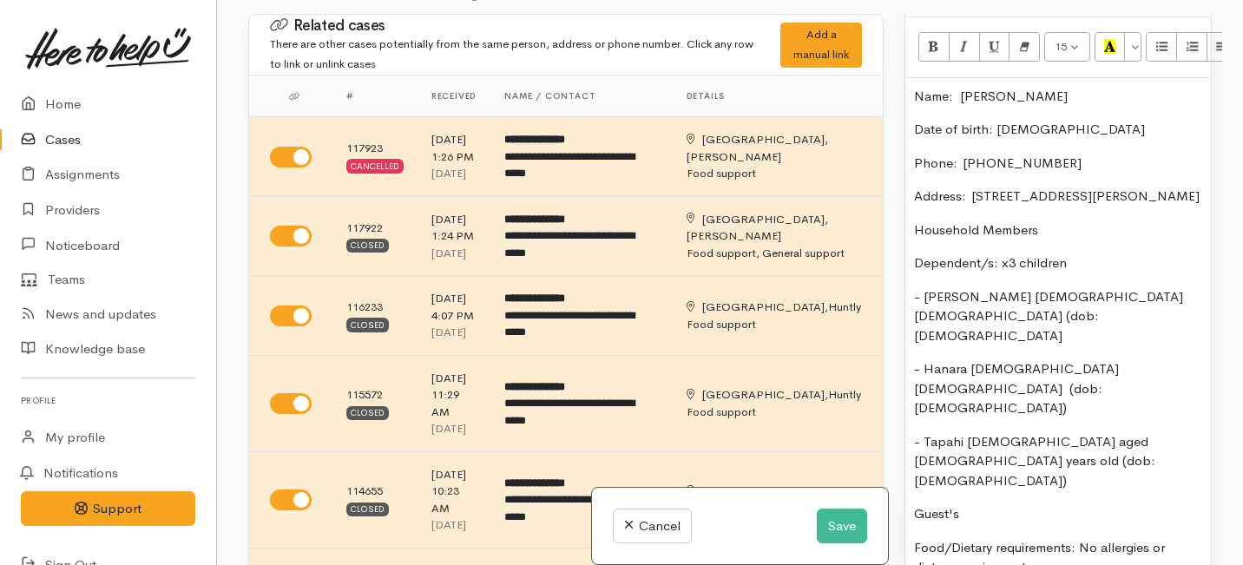
scroll to position [1227, 0]
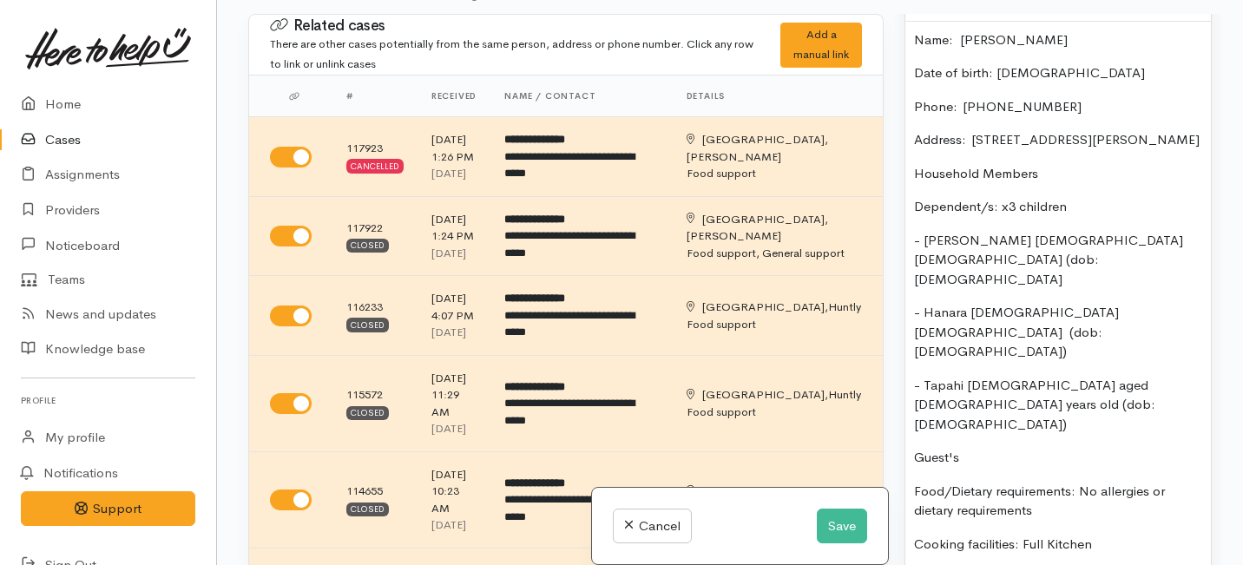
click at [969, 448] on p "Guest's" at bounding box center [1058, 458] width 288 height 20
drag, startPoint x: 975, startPoint y: 373, endPoint x: 884, endPoint y: 375, distance: 90.3
click at [884, 375] on div "Related cases There are other cases potentially from the same person, address o…" at bounding box center [730, 296] width 984 height 565
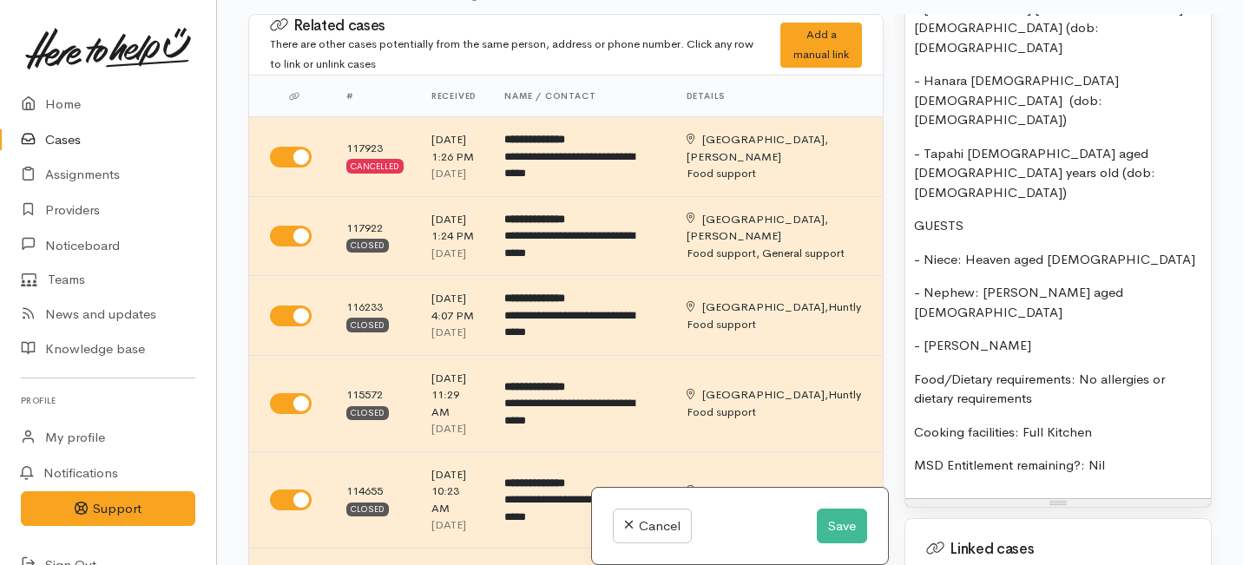
scroll to position [1438, 0]
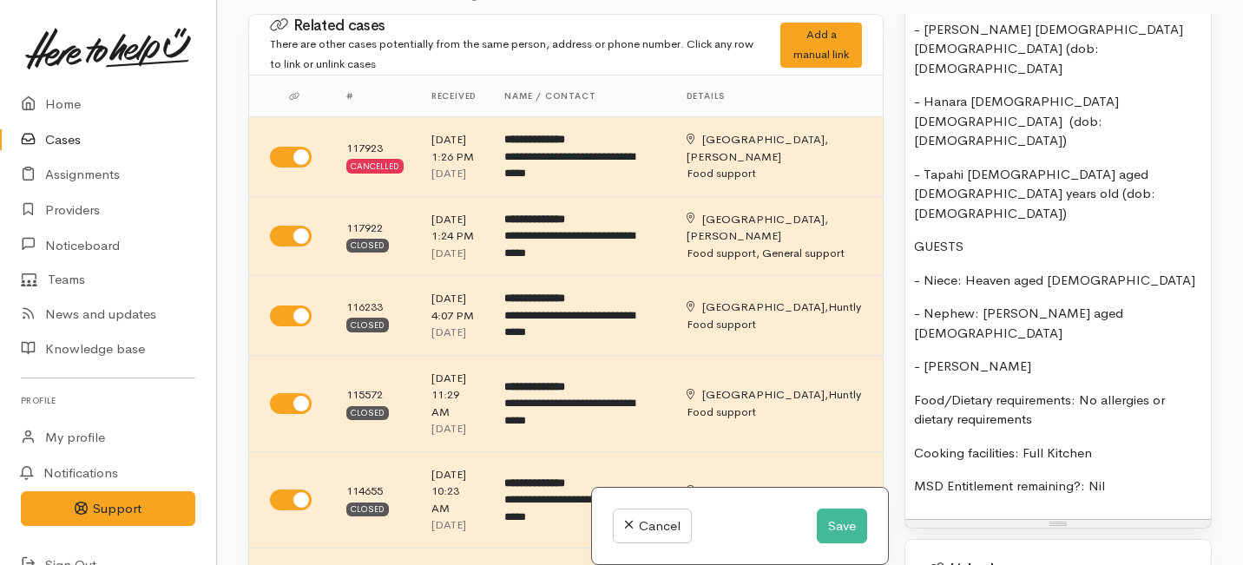
click at [923, 357] on p "- [PERSON_NAME]" at bounding box center [1058, 367] width 288 height 20
click at [1045, 357] on p "- Nephew: [PERSON_NAME]" at bounding box center [1058, 367] width 288 height 20
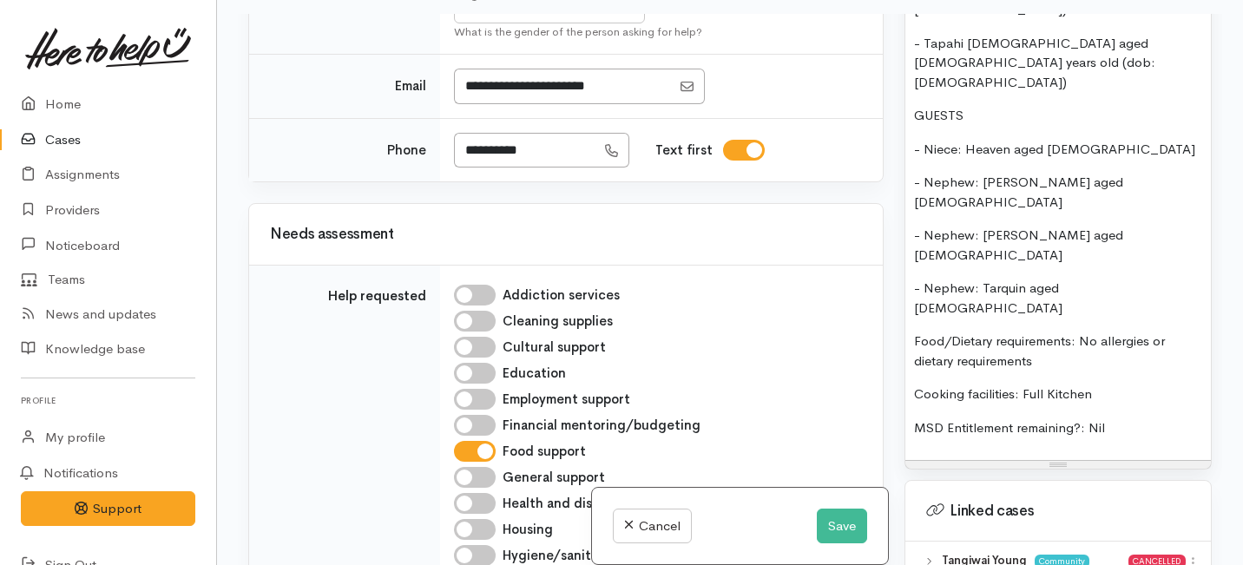
scroll to position [1027, 0]
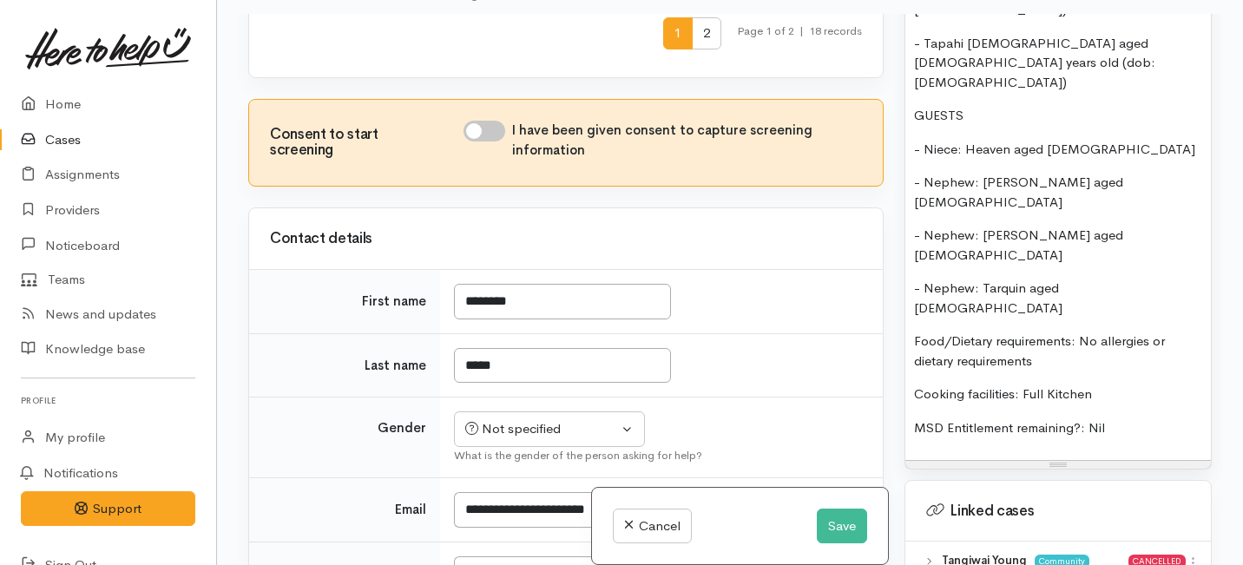
click at [493, 141] on input "I have been given consent to capture screening information" at bounding box center [484, 131] width 42 height 21
checkbox input "true"
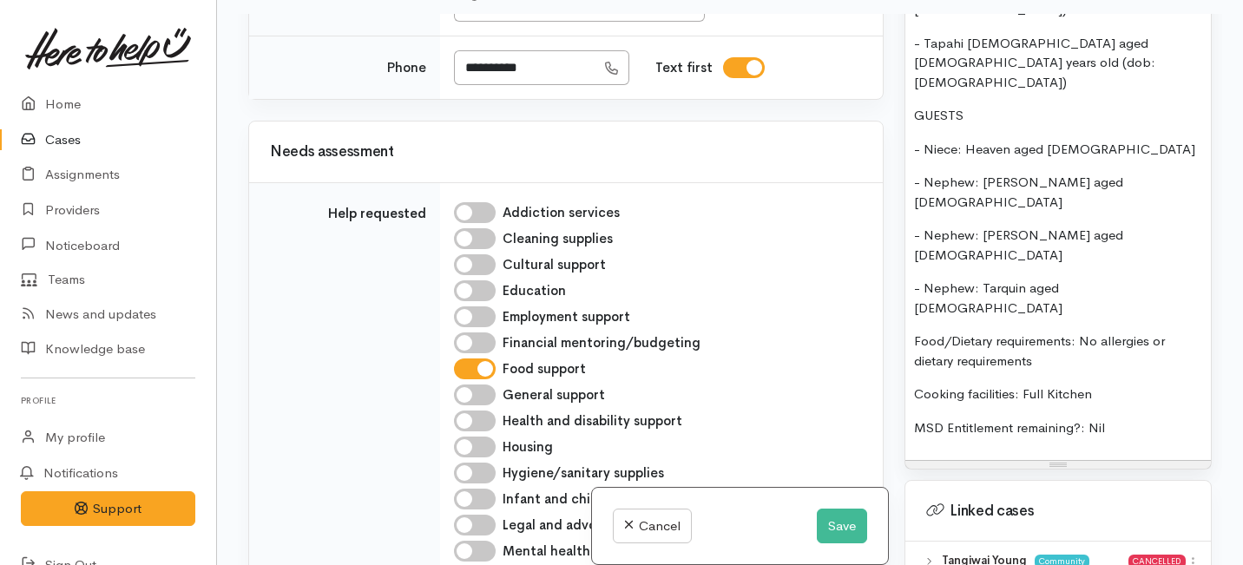
scroll to position [1550, 0]
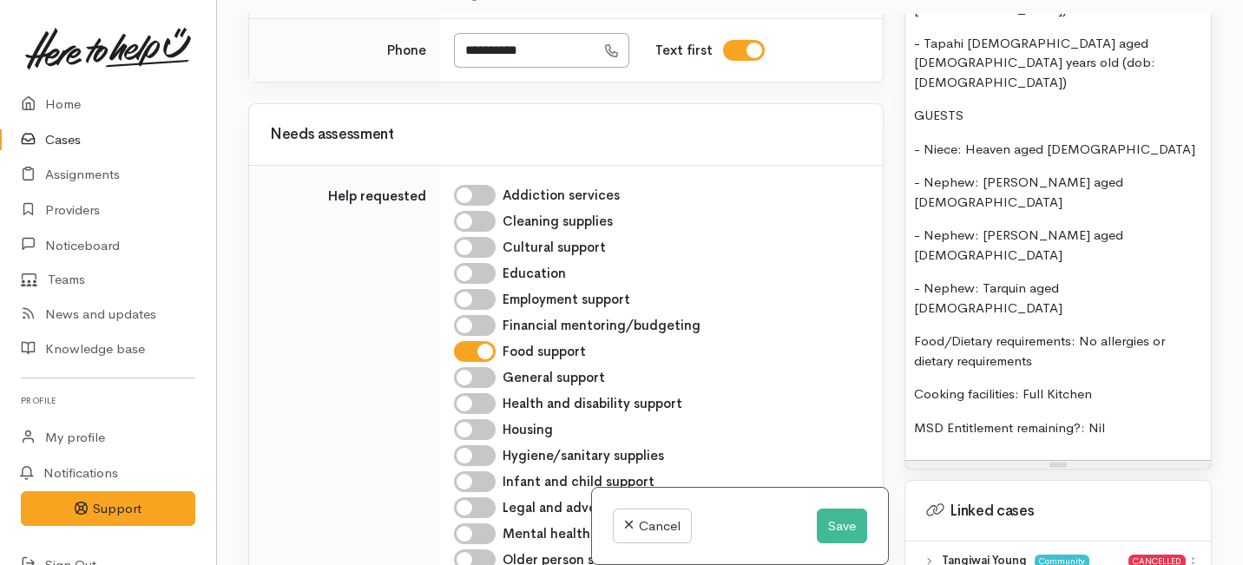
click at [506, 13] on link "[DEMOGRAPHIC_DATA]" at bounding box center [557, -1] width 205 height 27
select select "[DEMOGRAPHIC_DATA]"
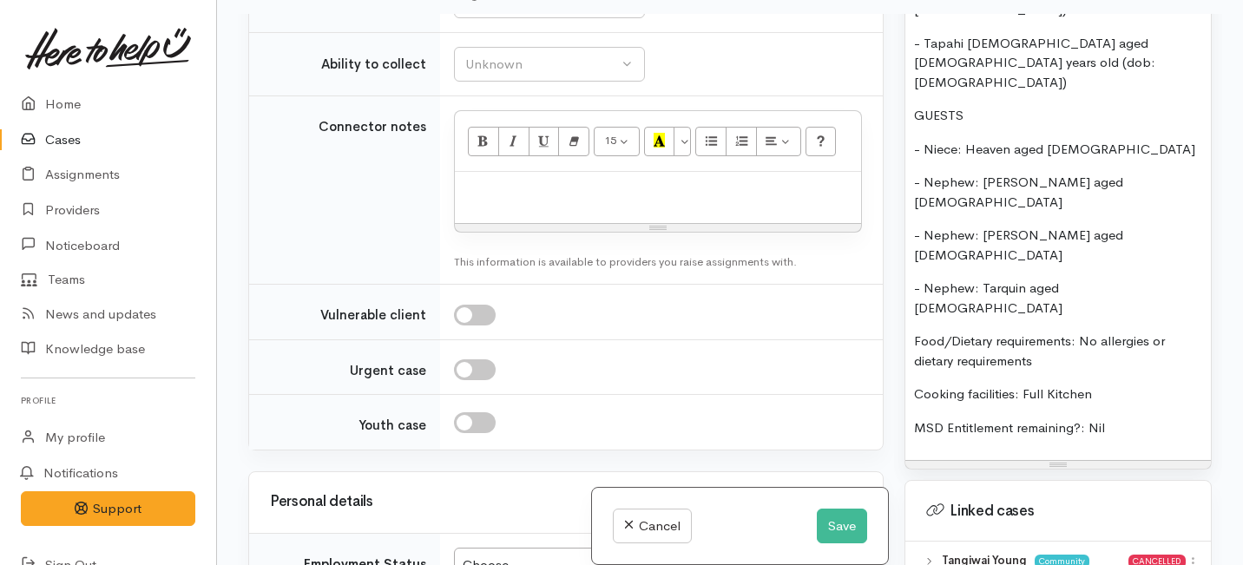
scroll to position [2277, 0]
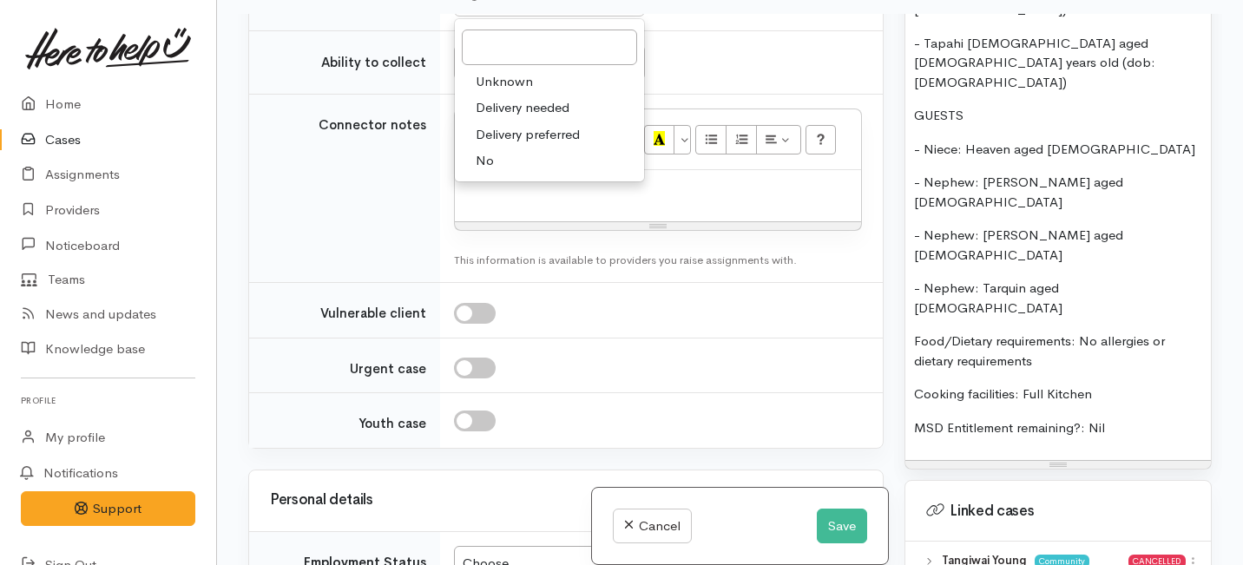
click at [510, 174] on link "No" at bounding box center [549, 161] width 189 height 27
select select "1"
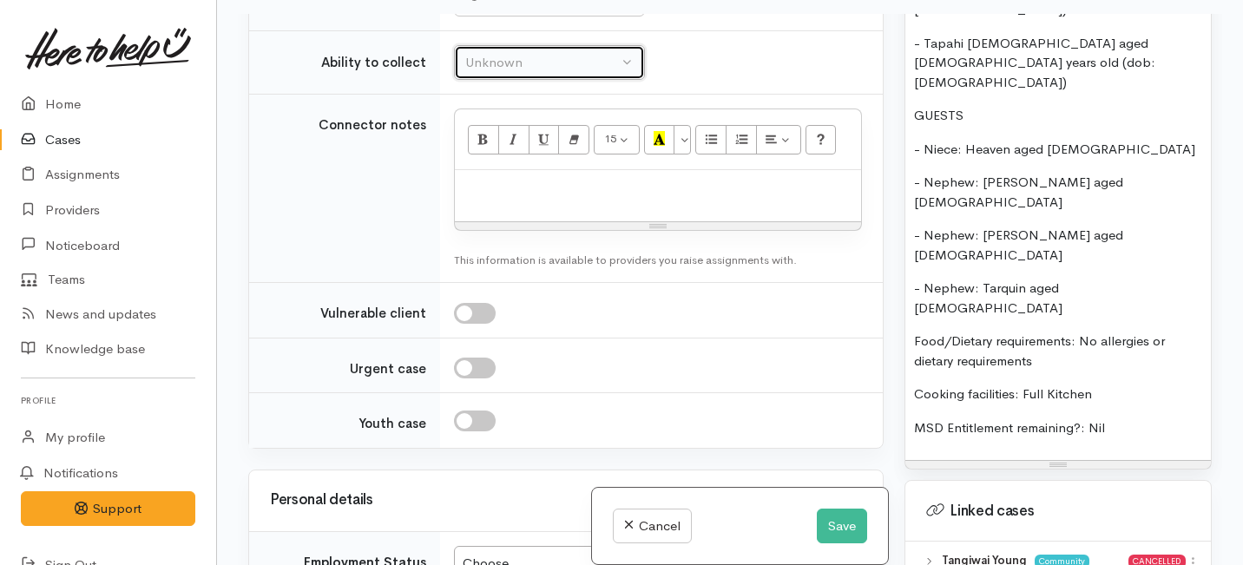
click at [510, 73] on div "Unknown" at bounding box center [541, 63] width 153 height 20
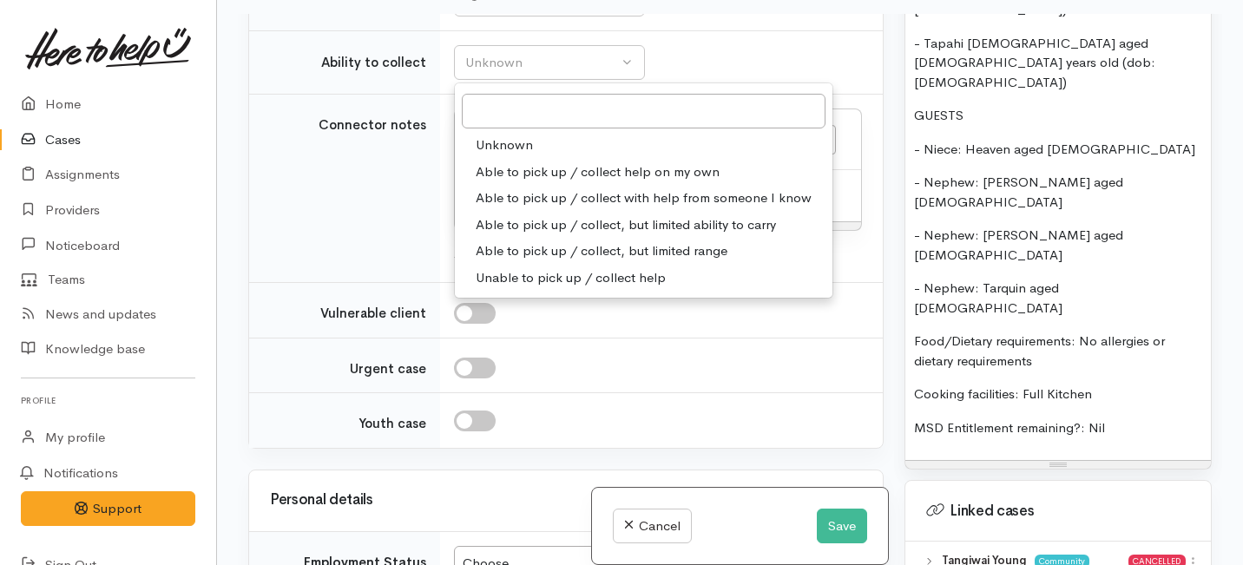
click at [500, 182] on span "Able to pick up / collect help on my own" at bounding box center [598, 172] width 244 height 20
select select "2"
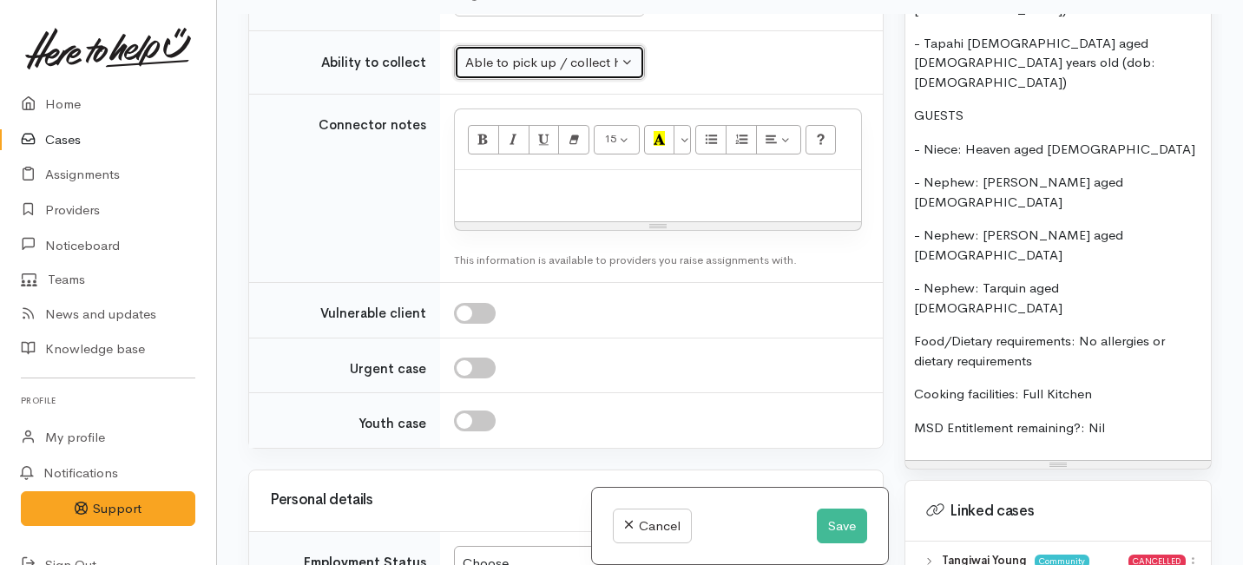
scroll to position [2373, 0]
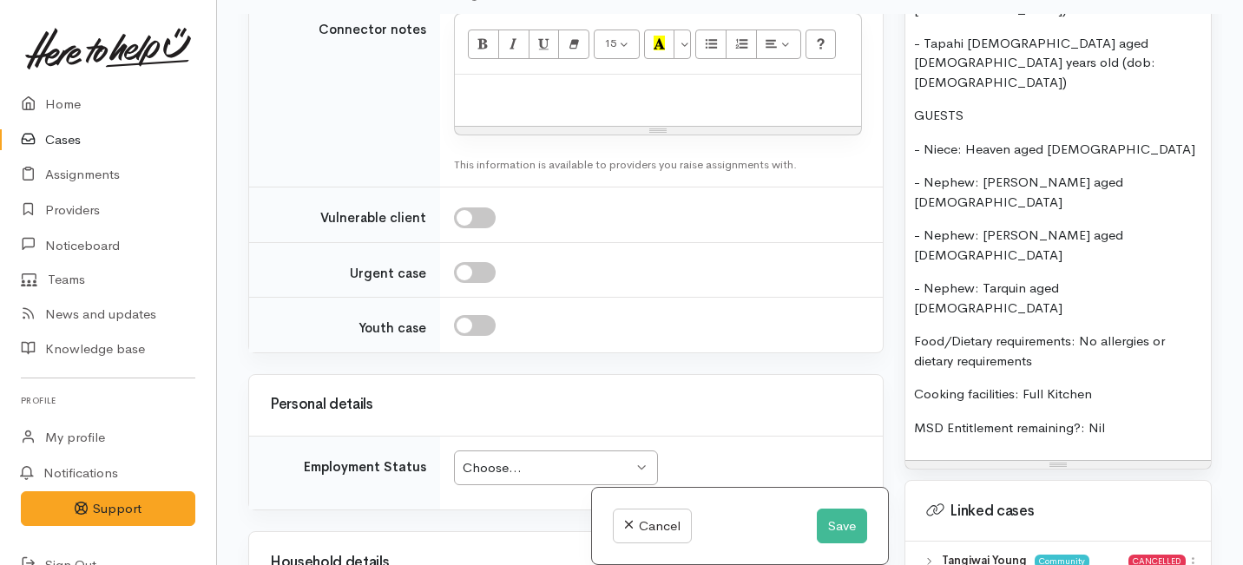
click at [1113, 418] on p "MSD Entitlement remaining?: Nil" at bounding box center [1058, 428] width 288 height 20
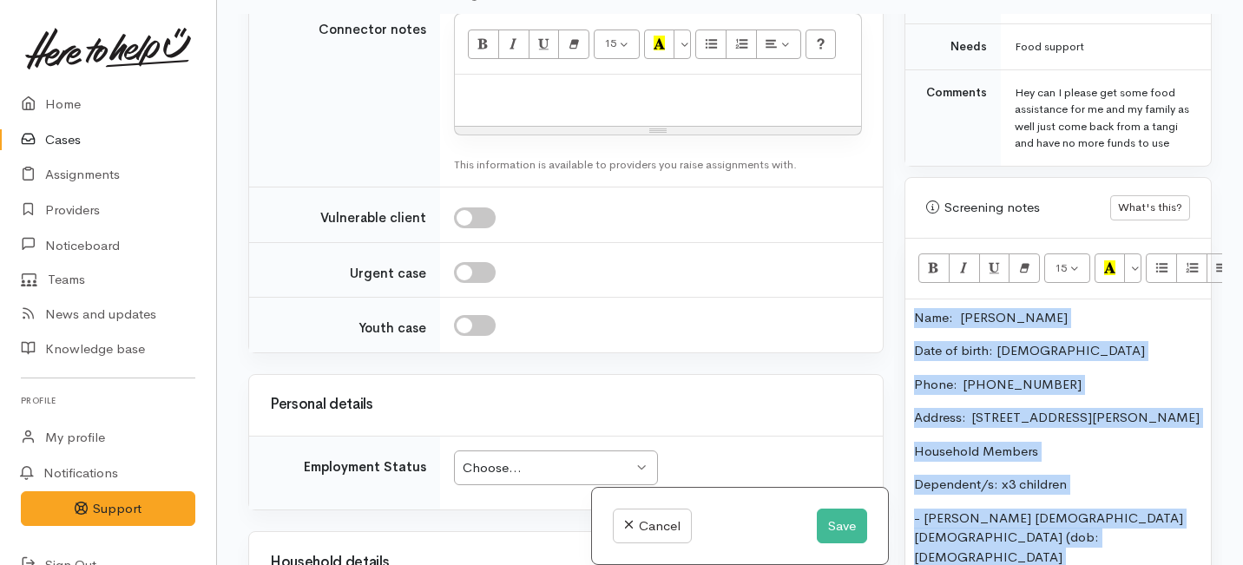
drag, startPoint x: 1113, startPoint y: 289, endPoint x: 1067, endPoint y: -3, distance: 295.2
click at [1067, 0] on html "Support Feedback I've got something to say Back" at bounding box center [621, 144] width 1243 height 565
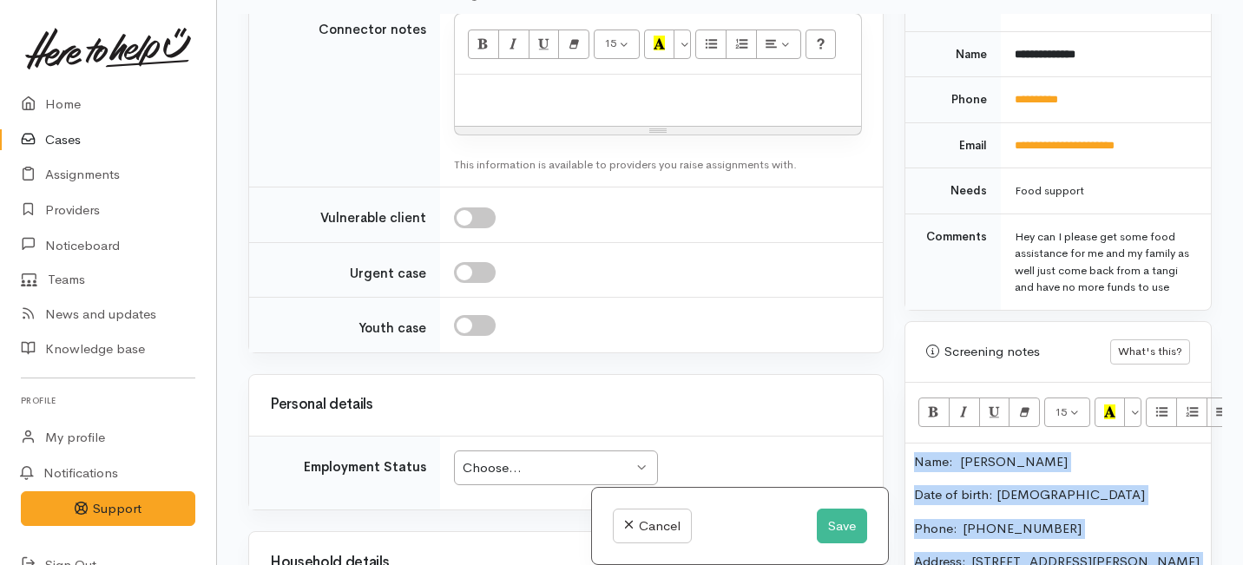
copy div "Name: Tangiwai Young Date of birth: 19/09/2000 Phone:  0224341280 Address:  uni…"
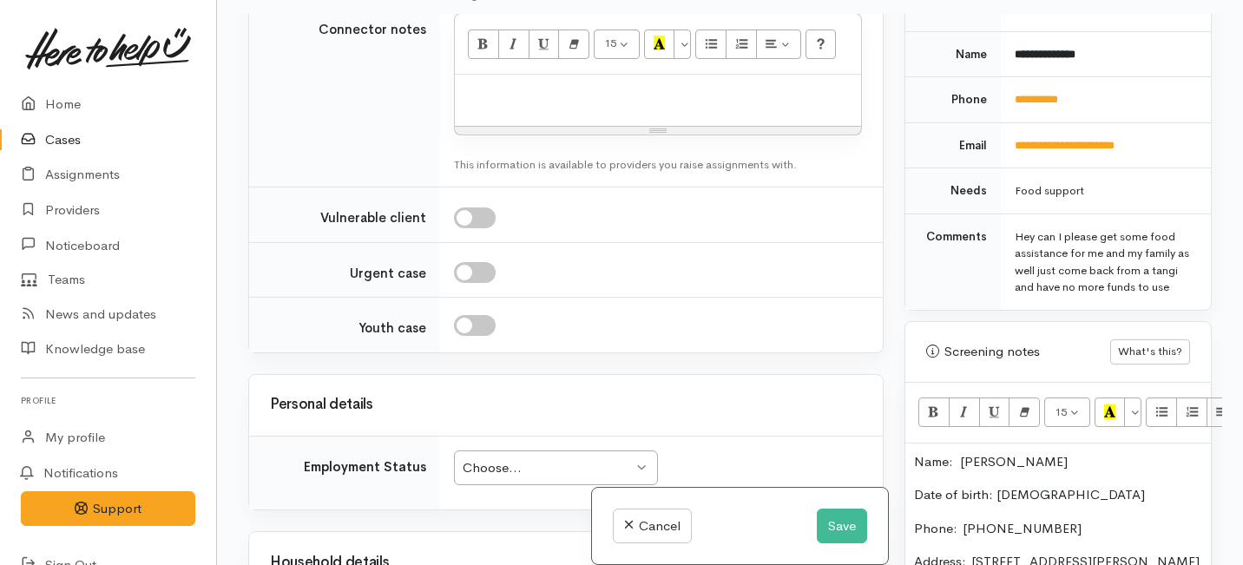
click at [466, 103] on p at bounding box center [657, 93] width 389 height 20
paste div
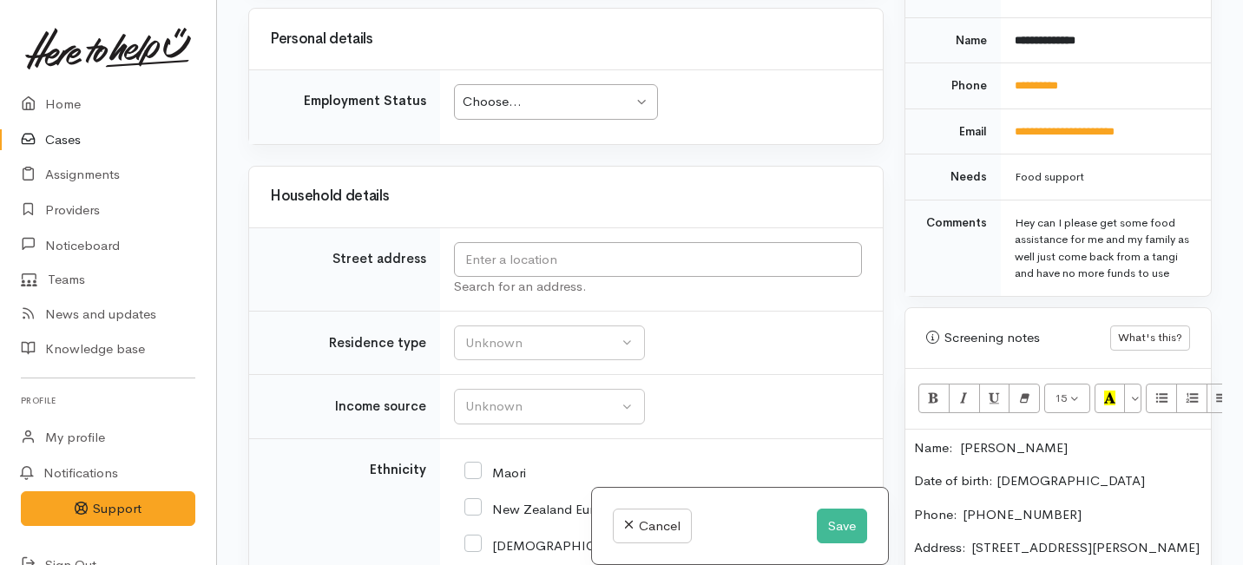
scroll to position [3351, 0]
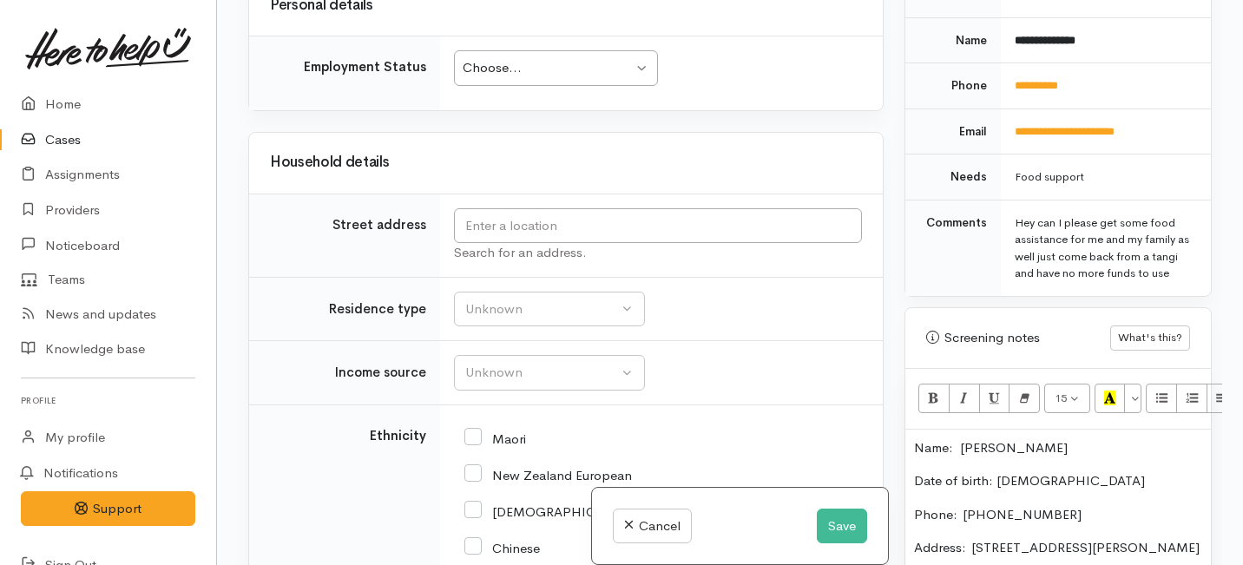
click at [545, 110] on td "Choose... Choose... Choose... Unknown Employed casually Employed full-time Empl…" at bounding box center [661, 73] width 443 height 74
click at [545, 78] on div "Choose..." at bounding box center [548, 68] width 170 height 20
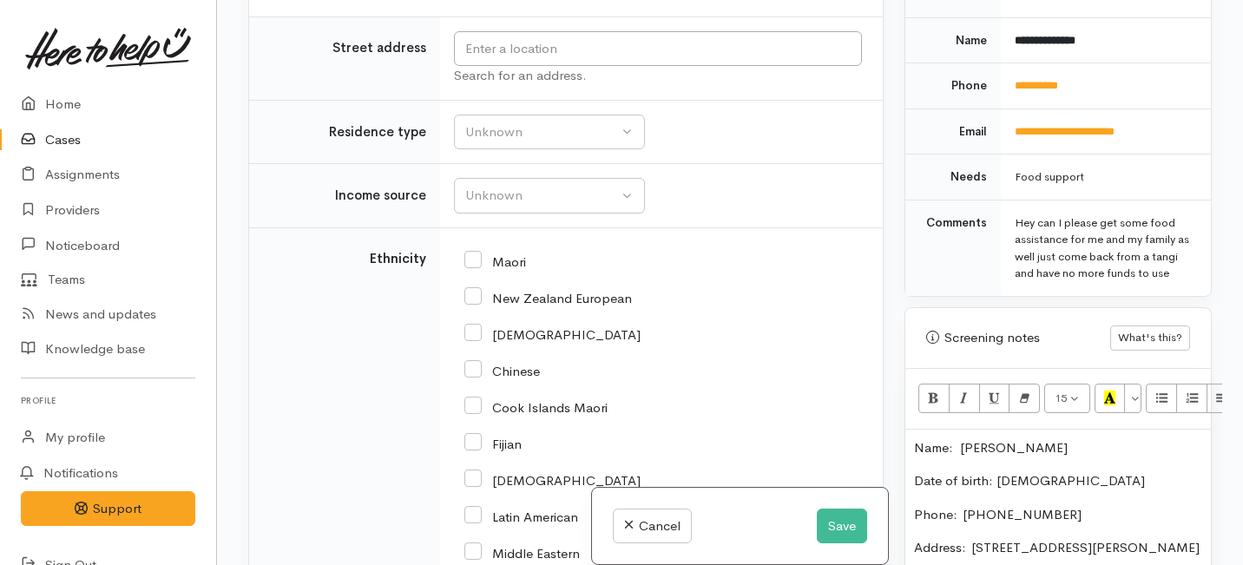
scroll to position [3529, 0]
click at [510, 66] on input "text" at bounding box center [658, 48] width 408 height 36
click at [498, 66] on input "text" at bounding box center [658, 48] width 408 height 36
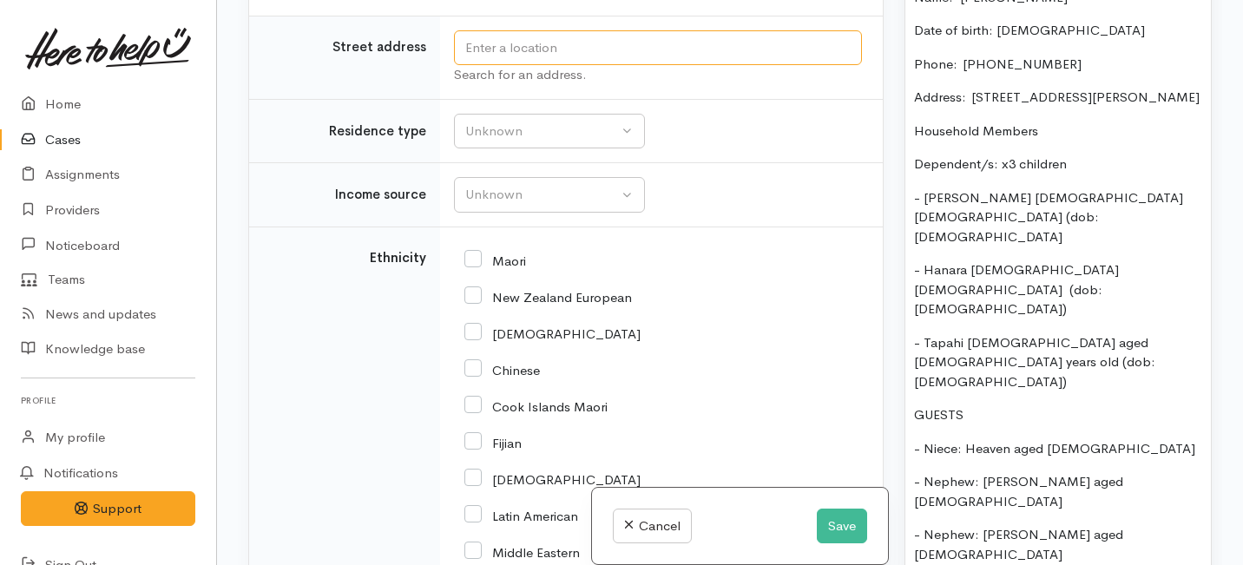
scroll to position [1260, 0]
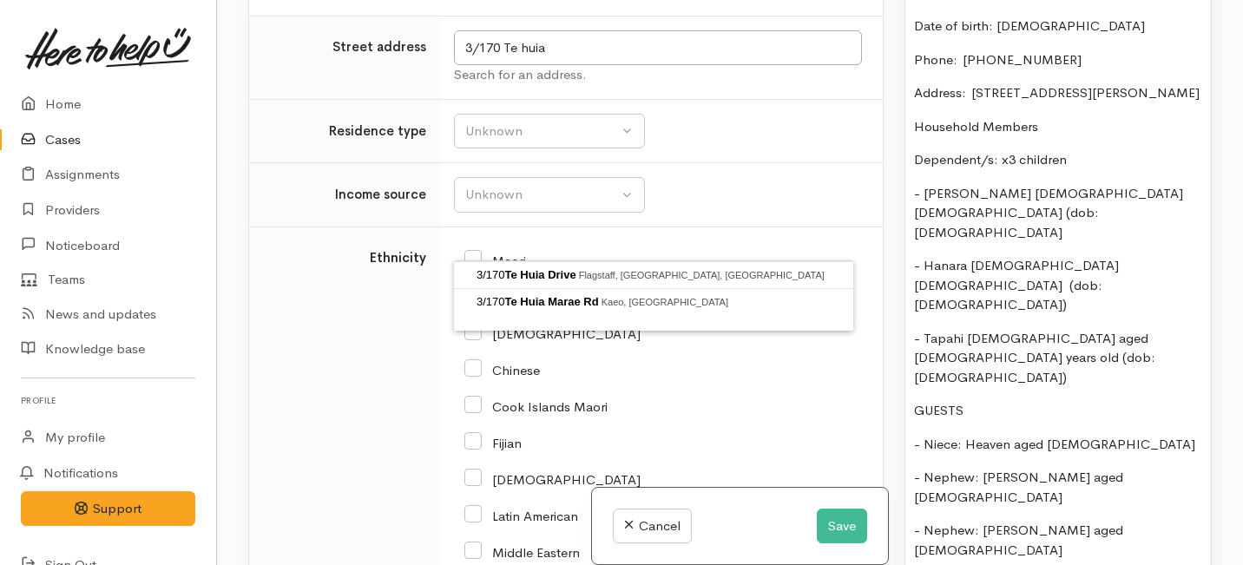
type input "3/170 Te Huia Drive, Flagstaff, Hamilton, New Zealand"
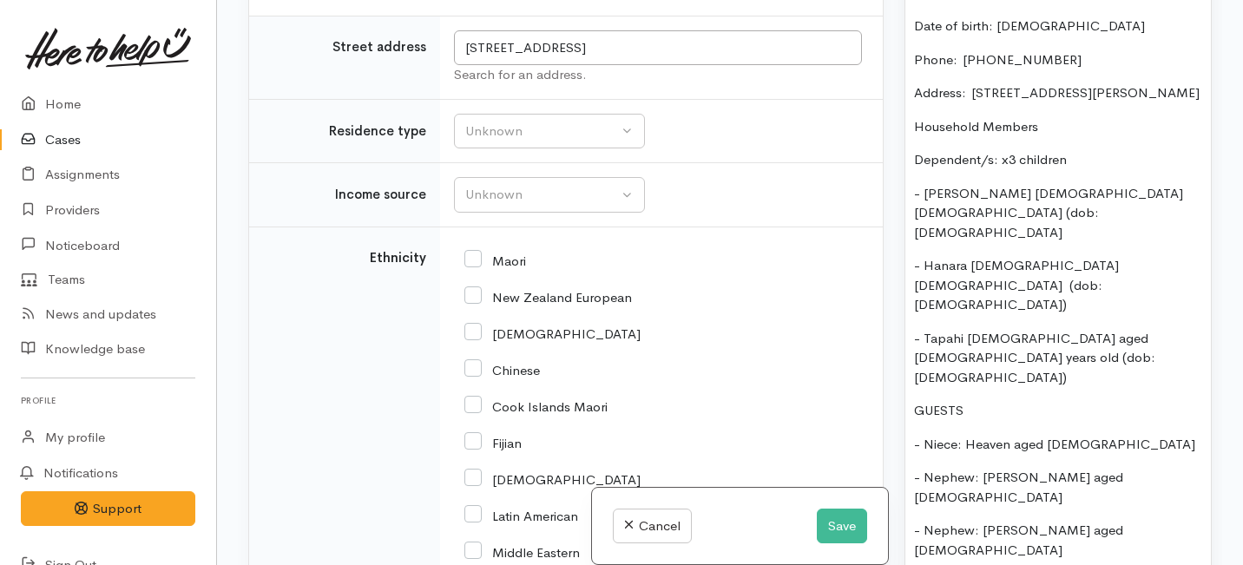
scroll to position [2255, 0]
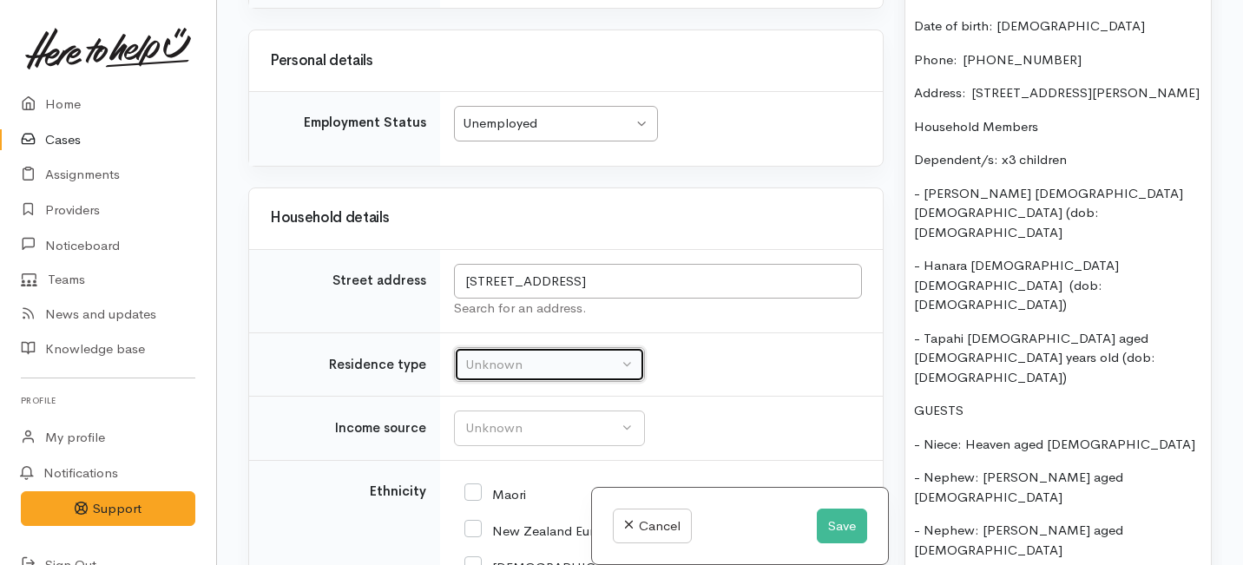
click at [498, 355] on div "Unknown" at bounding box center [541, 365] width 153 height 20
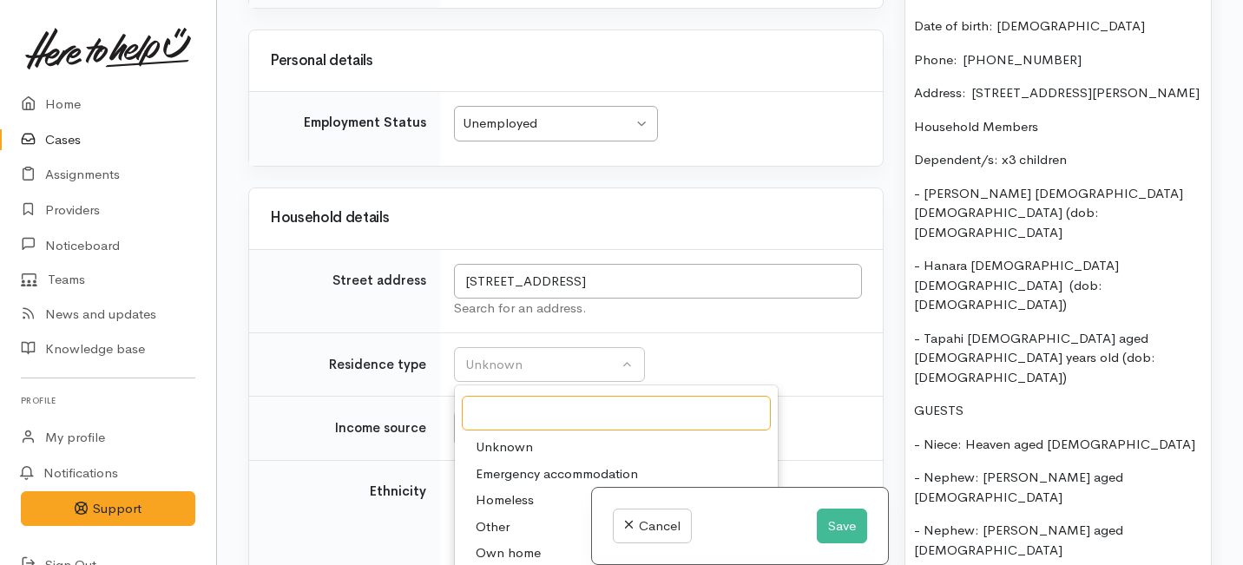
scroll to position [3529, 0]
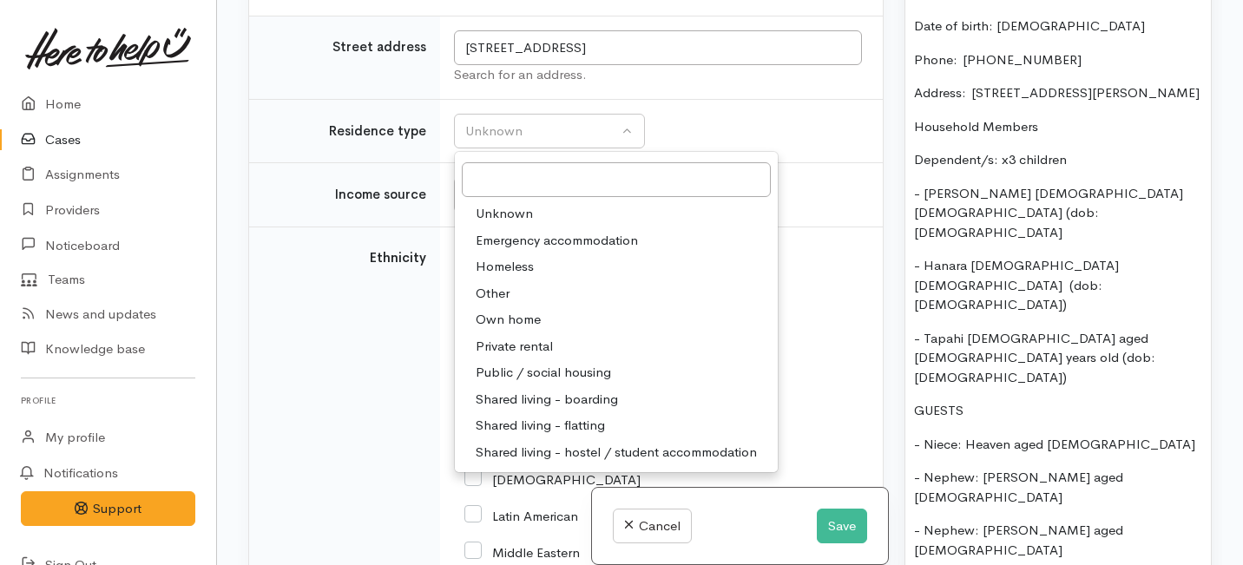
click at [507, 357] on span "Private rental" at bounding box center [514, 347] width 77 height 20
select select "2"
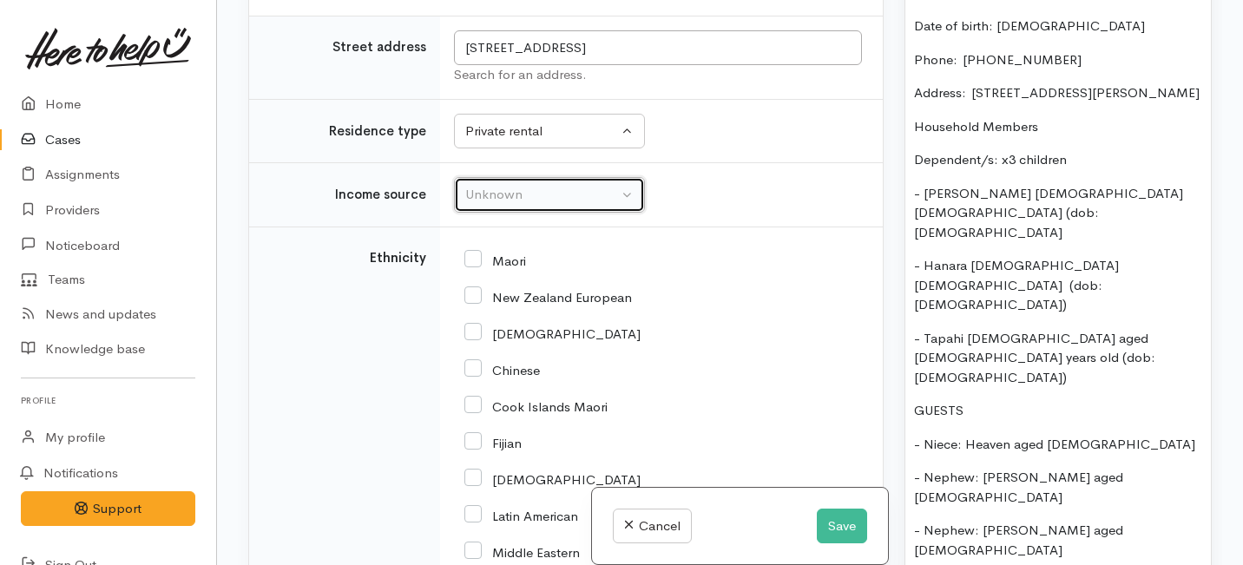
click at [502, 213] on button "Unknown" at bounding box center [549, 195] width 191 height 36
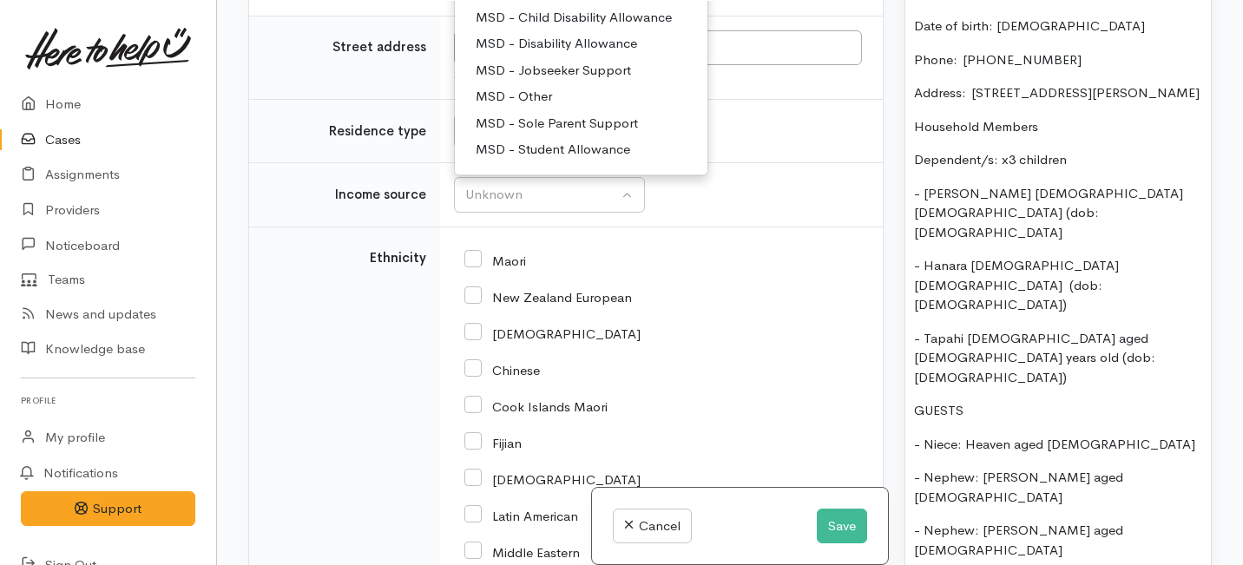
click at [525, 134] on span "MSD - Sole Parent Support" at bounding box center [557, 124] width 162 height 20
select select "7"
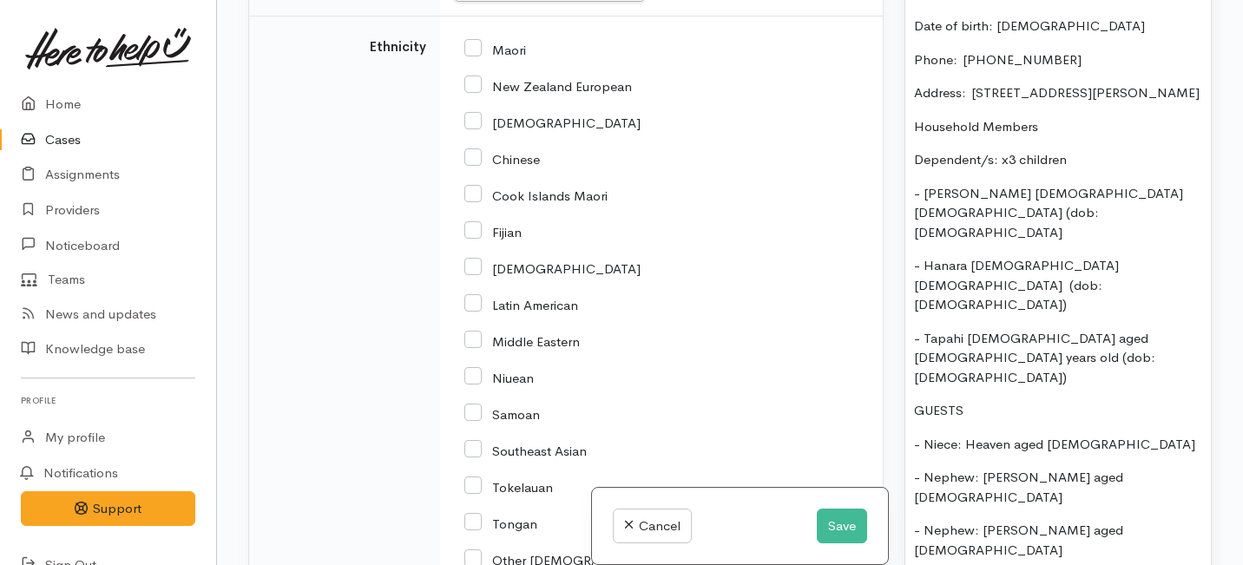
scroll to position [3745, 0]
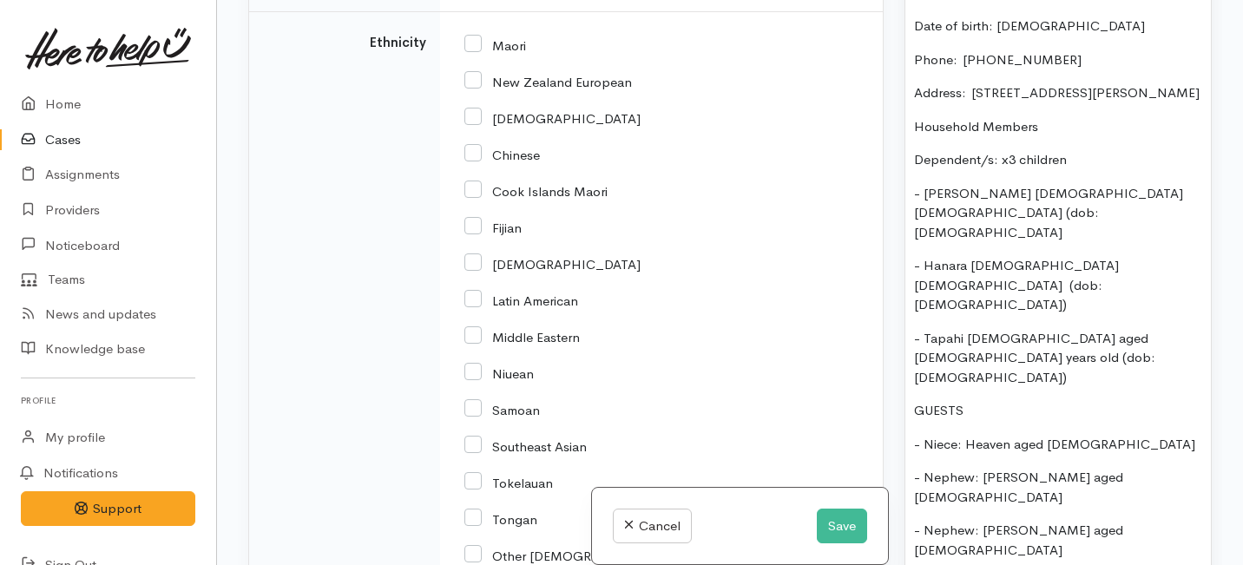
click at [473, 52] on input "Maori" at bounding box center [495, 44] width 62 height 16
checkbox input "true"
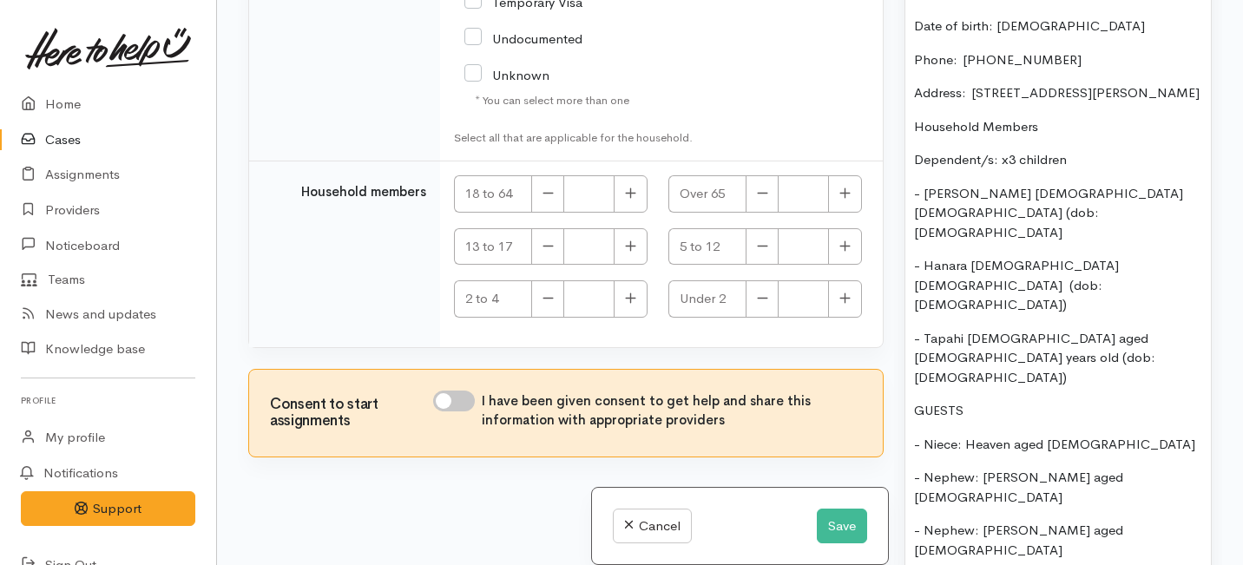
scroll to position [4586, 0]
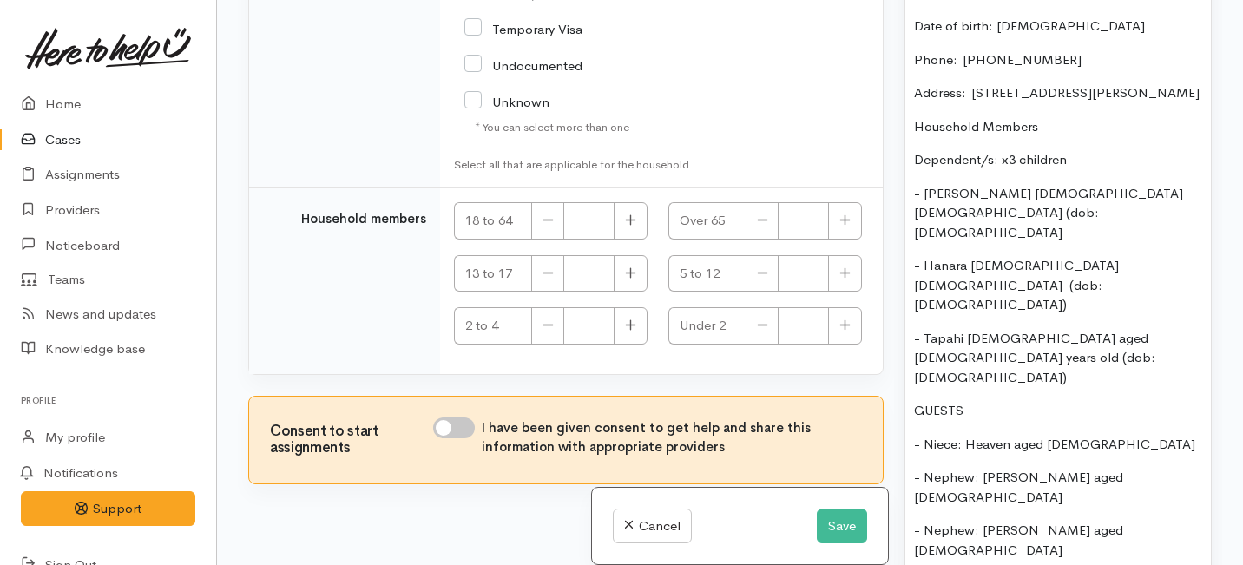
checkbox input "true"
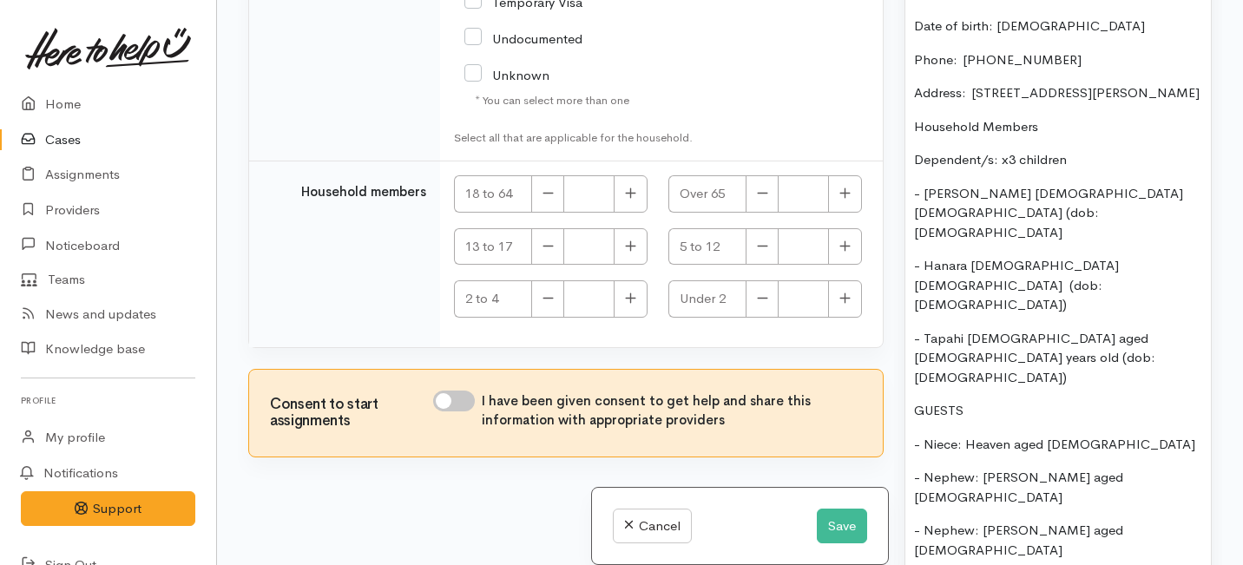
scroll to position [4731, 0]
click at [635, 213] on button "button" at bounding box center [631, 193] width 34 height 37
type input "1"
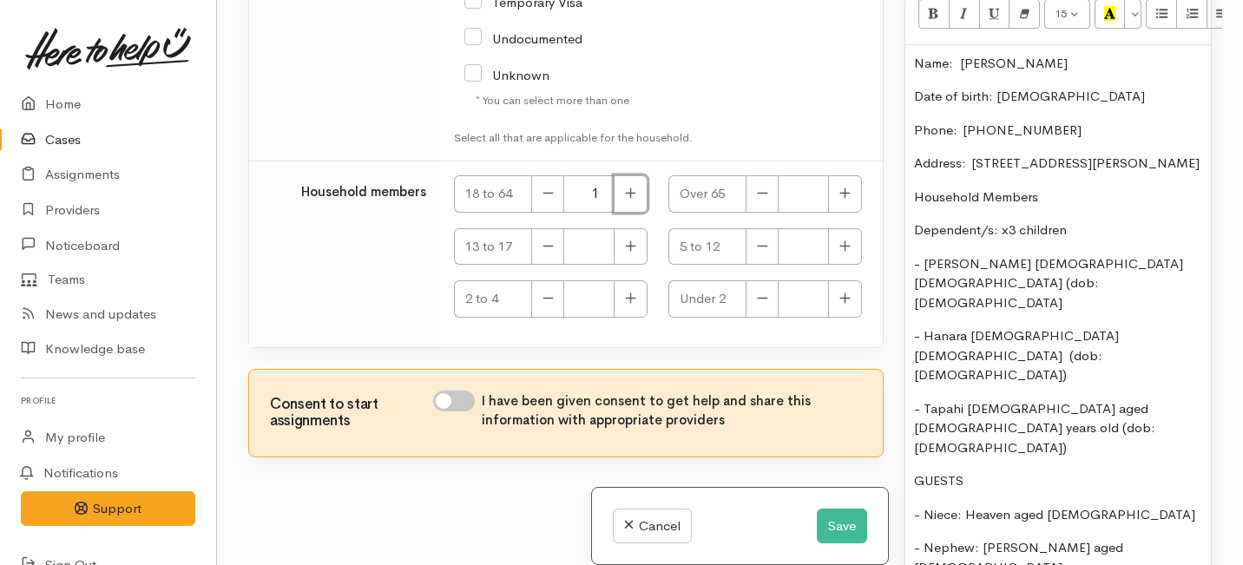
scroll to position [1188, 0]
click at [830, 266] on button "button" at bounding box center [845, 246] width 34 height 37
type input "2"
click at [627, 253] on icon "button" at bounding box center [630, 246] width 11 height 13
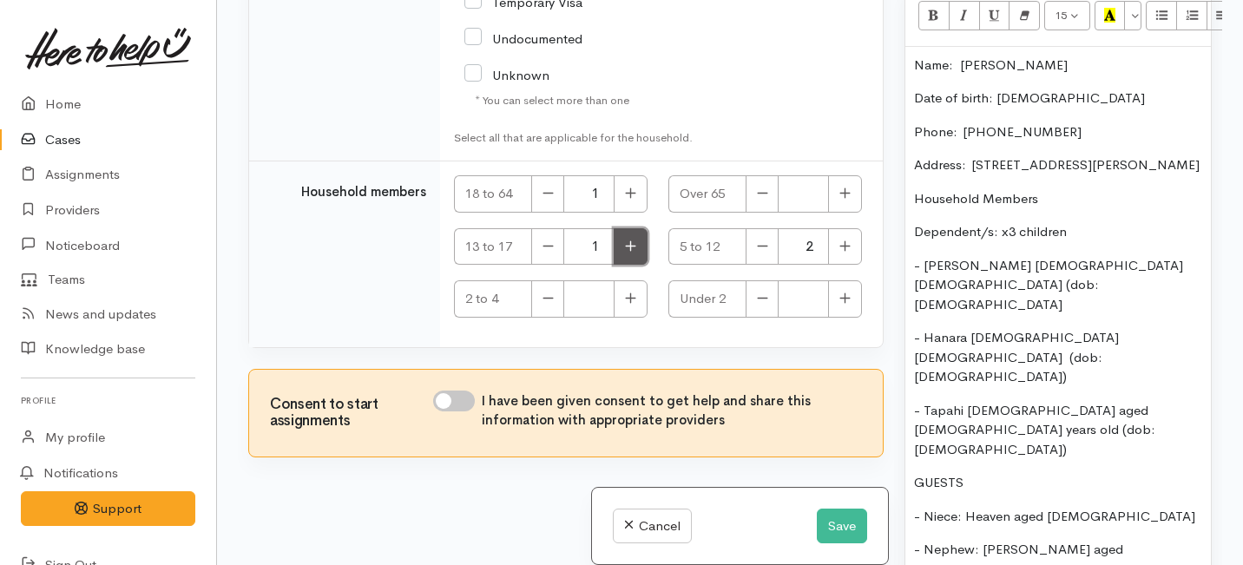
click at [625, 253] on icon "button" at bounding box center [630, 246] width 11 height 13
click at [555, 266] on button "button" at bounding box center [547, 246] width 33 height 37
type input "1"
click at [839, 251] on icon "button" at bounding box center [844, 245] width 10 height 10
click at [838, 266] on button "button" at bounding box center [845, 246] width 34 height 37
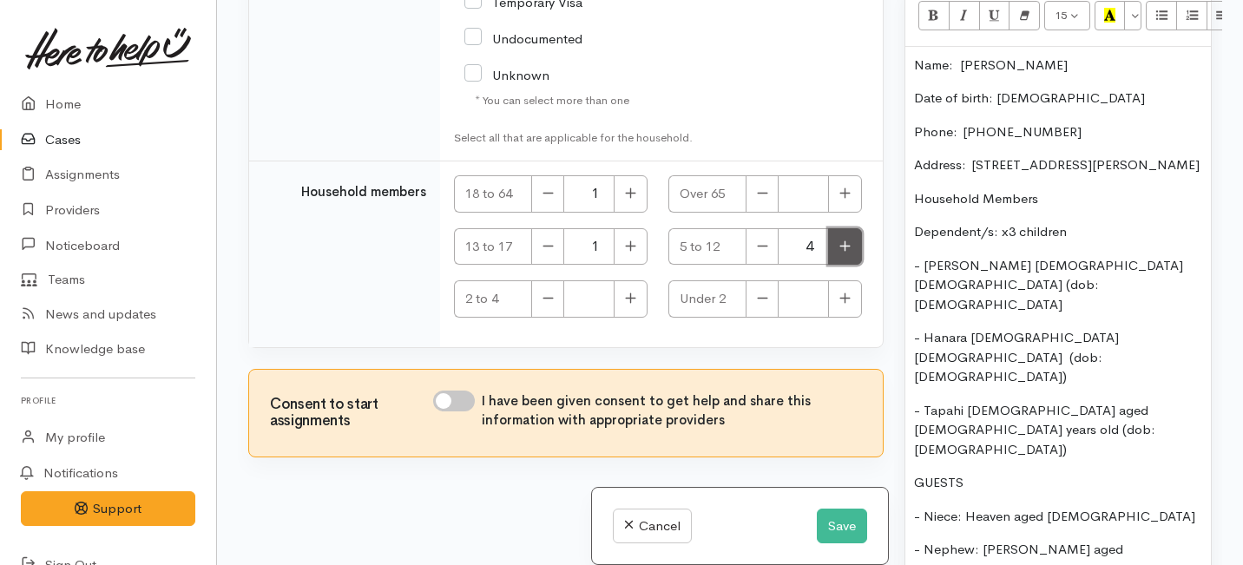
click at [838, 266] on button "button" at bounding box center [845, 246] width 34 height 37
type input "5"
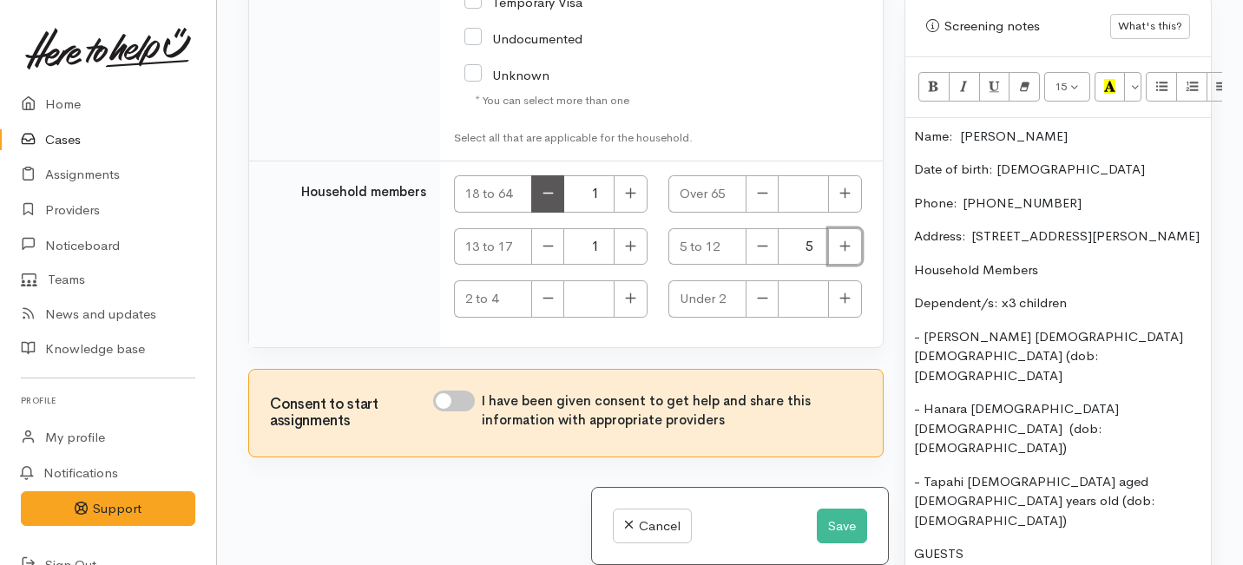
scroll to position [4795, 0]
click at [458, 397] on input "I have been given consent to get help and share this information with appropria…" at bounding box center [454, 401] width 42 height 21
checkbox input "true"
click at [840, 526] on button "Save" at bounding box center [842, 527] width 50 height 36
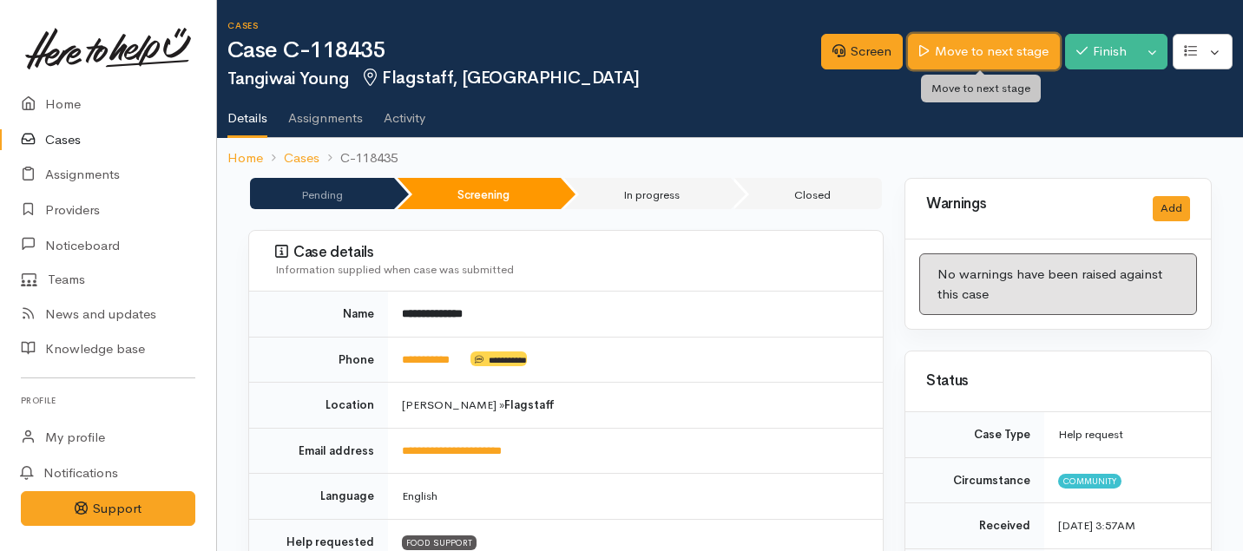
click at [949, 57] on link "Move to next stage" at bounding box center [983, 52] width 151 height 36
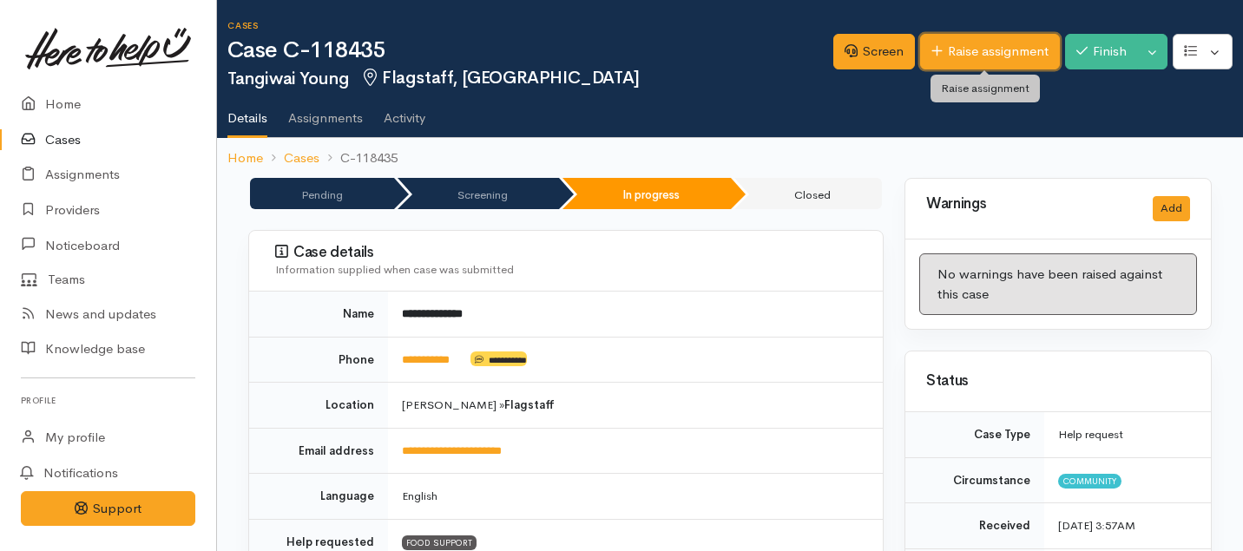
click at [977, 50] on link "Raise assignment" at bounding box center [990, 52] width 140 height 36
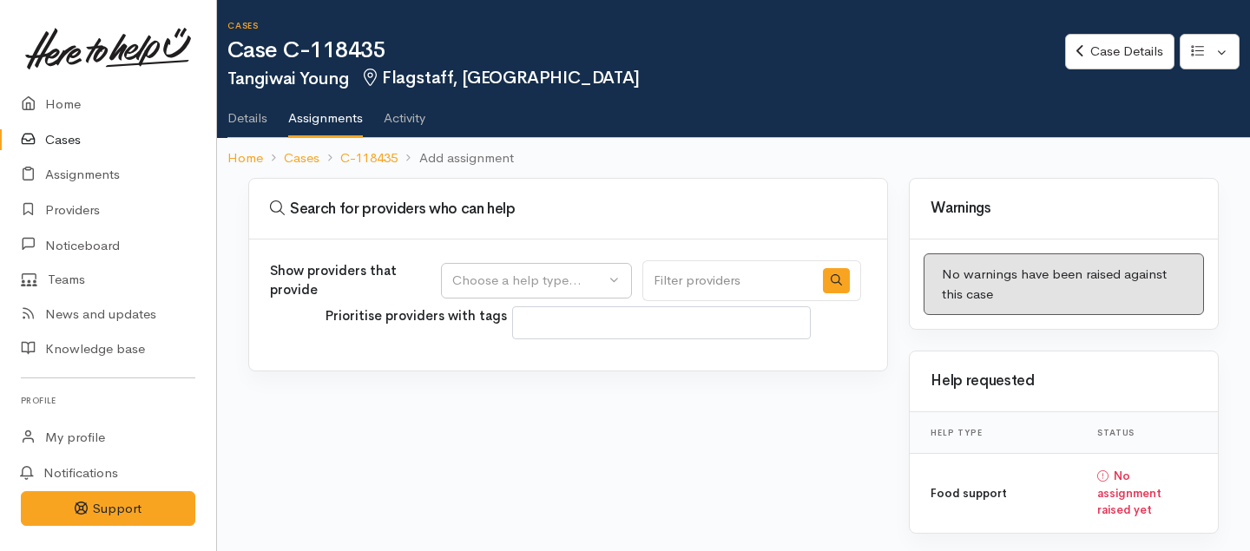
select select
click at [618, 272] on button "Choose a help type..." at bounding box center [536, 281] width 191 height 36
click at [524, 372] on span "Food support" at bounding box center [503, 364] width 81 height 20
select select "3"
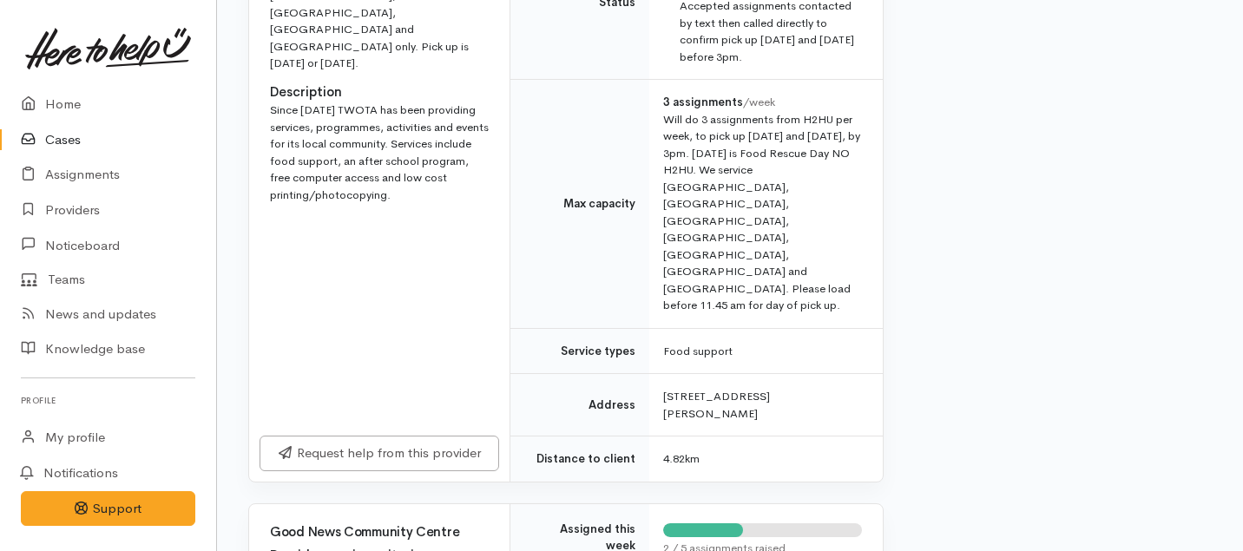
scroll to position [921, 0]
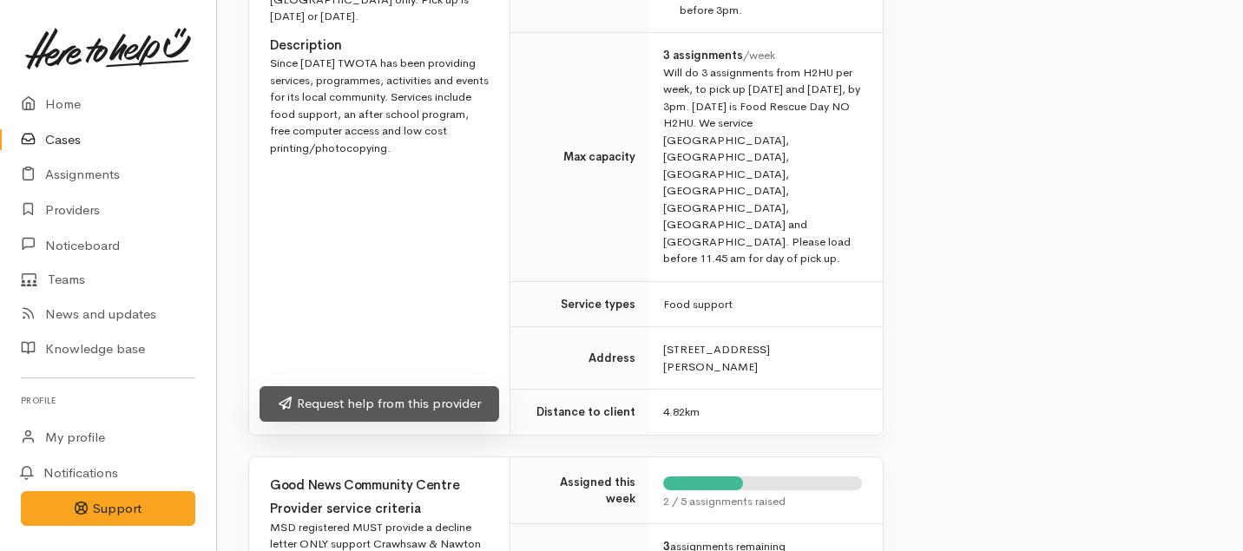
click at [362, 386] on link "Request help from this provider" at bounding box center [379, 404] width 240 height 36
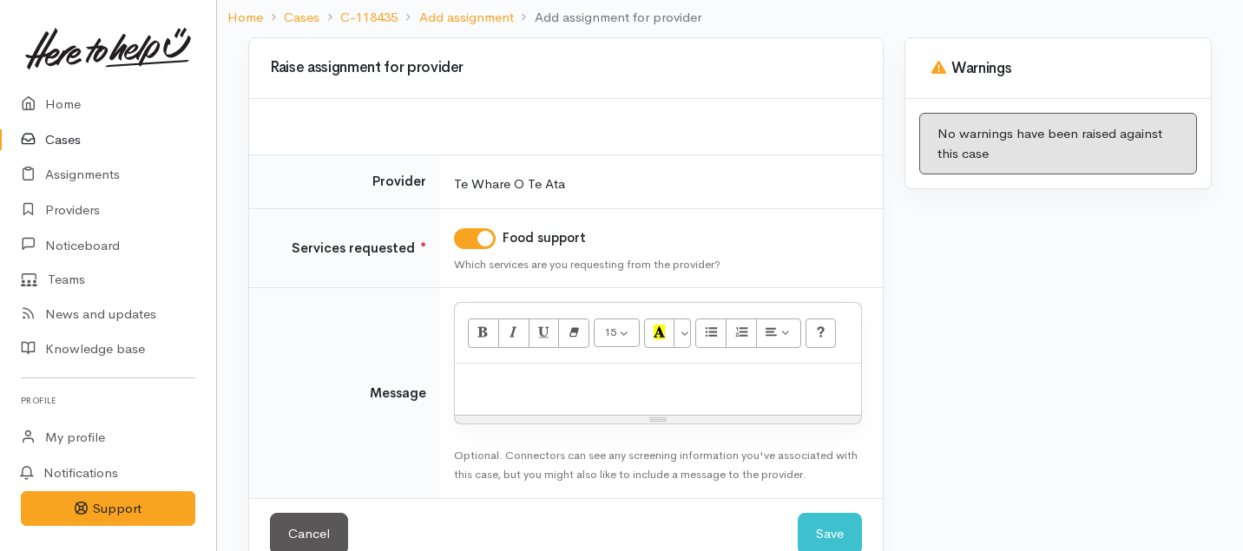
scroll to position [143, 0]
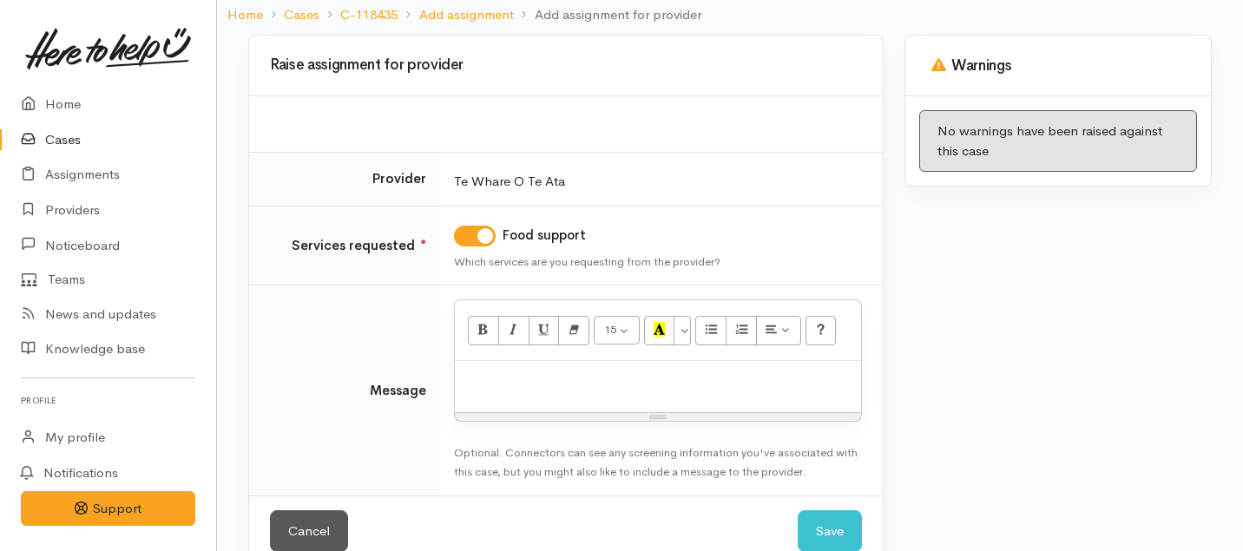
click at [515, 370] on p at bounding box center [657, 380] width 389 height 20
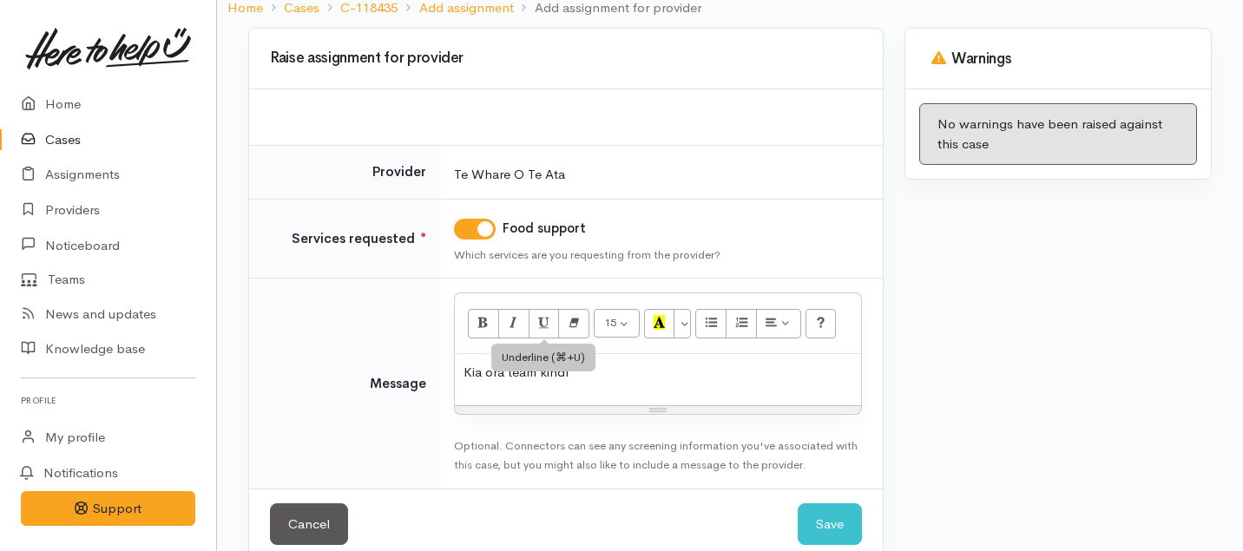
scroll to position [179, 0]
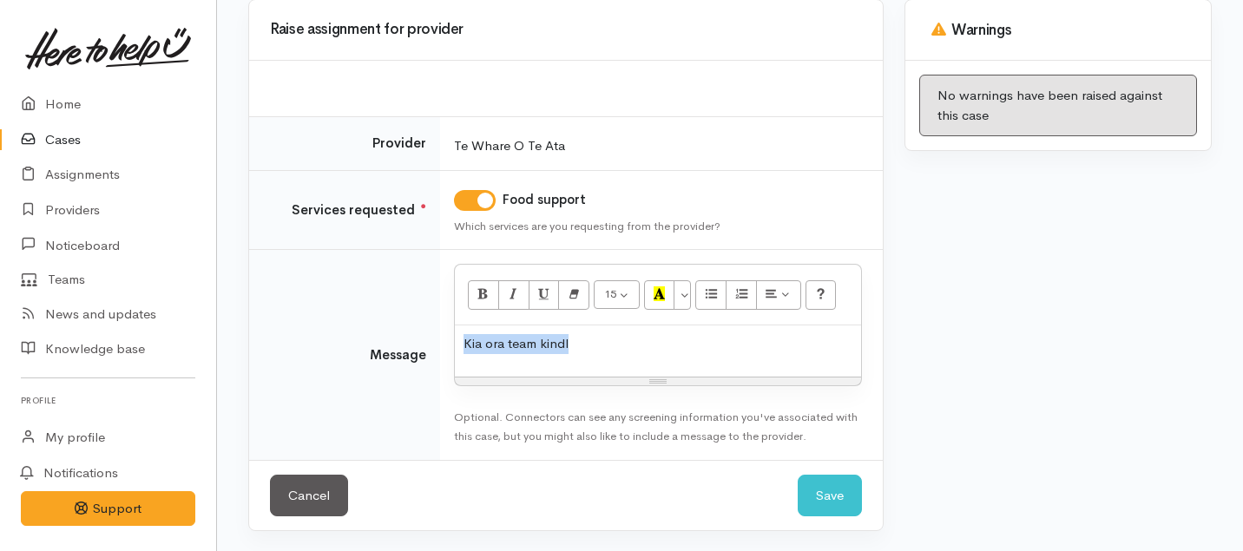
drag, startPoint x: 606, startPoint y: 340, endPoint x: 412, endPoint y: 337, distance: 193.5
click at [412, 337] on tr "Message <p>Kia ora team kindl</p> 15 8 9 10 11 12 14 18 24 36 Background Color …" at bounding box center [565, 355] width 633 height 210
click at [311, 482] on link "Cancel" at bounding box center [309, 496] width 78 height 43
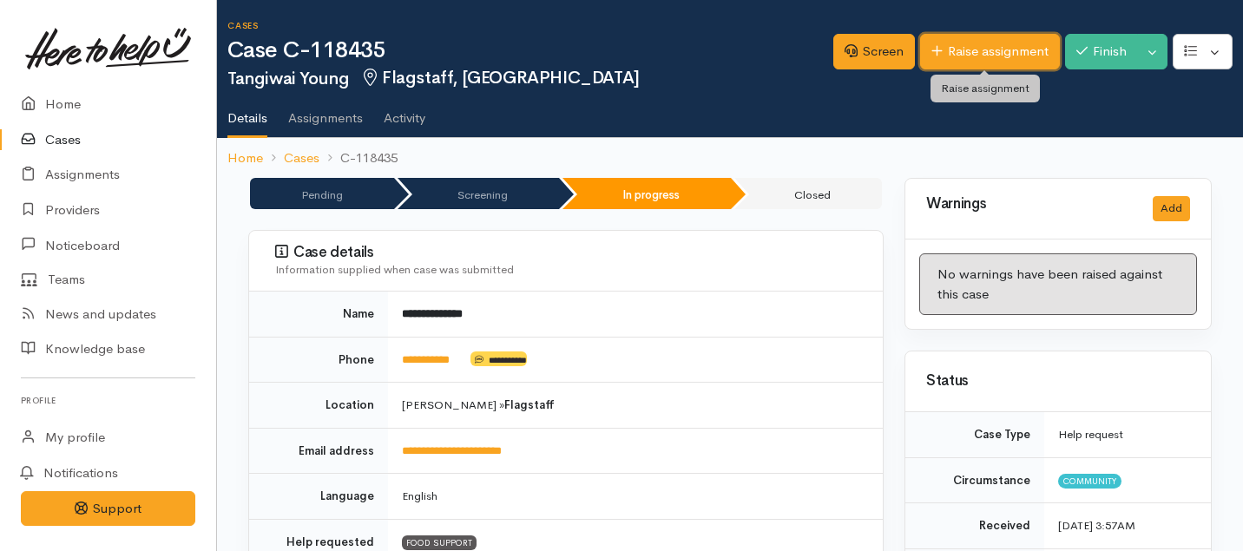
click at [956, 43] on link "Raise assignment" at bounding box center [990, 52] width 140 height 36
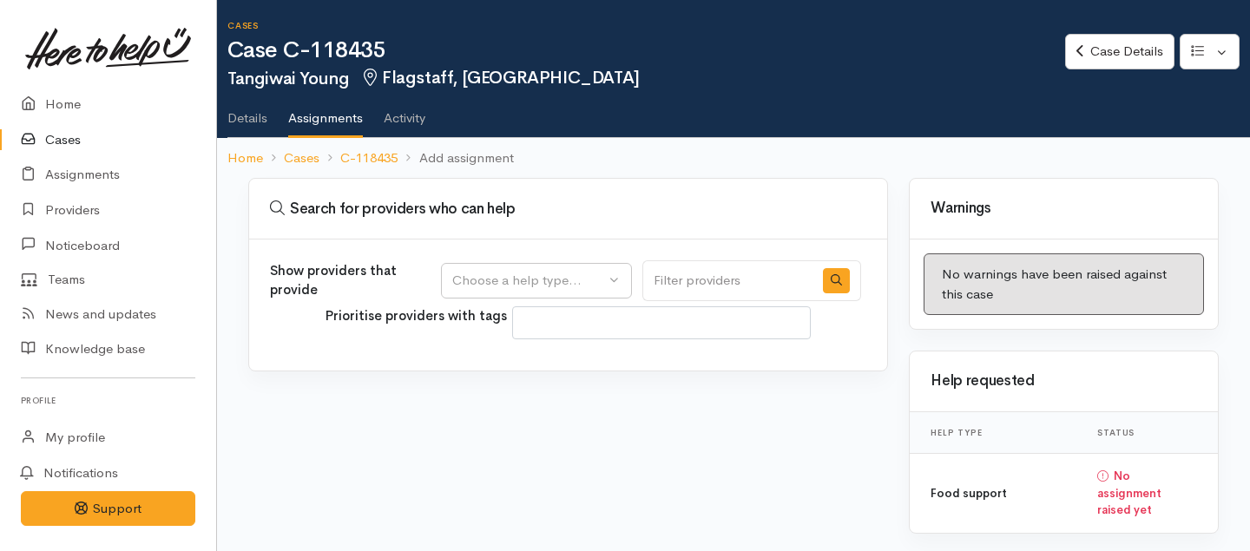
select select
click at [554, 272] on div "Choose a help type..." at bounding box center [528, 281] width 153 height 20
click at [528, 364] on span "Food support" at bounding box center [503, 364] width 81 height 20
select select "3"
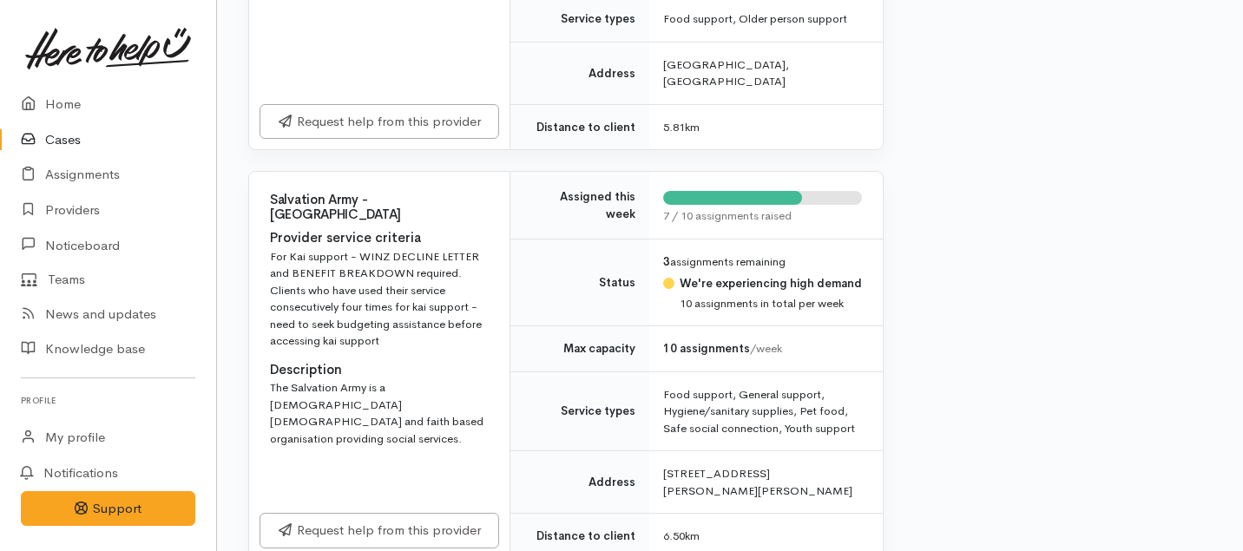
scroll to position [3099, 0]
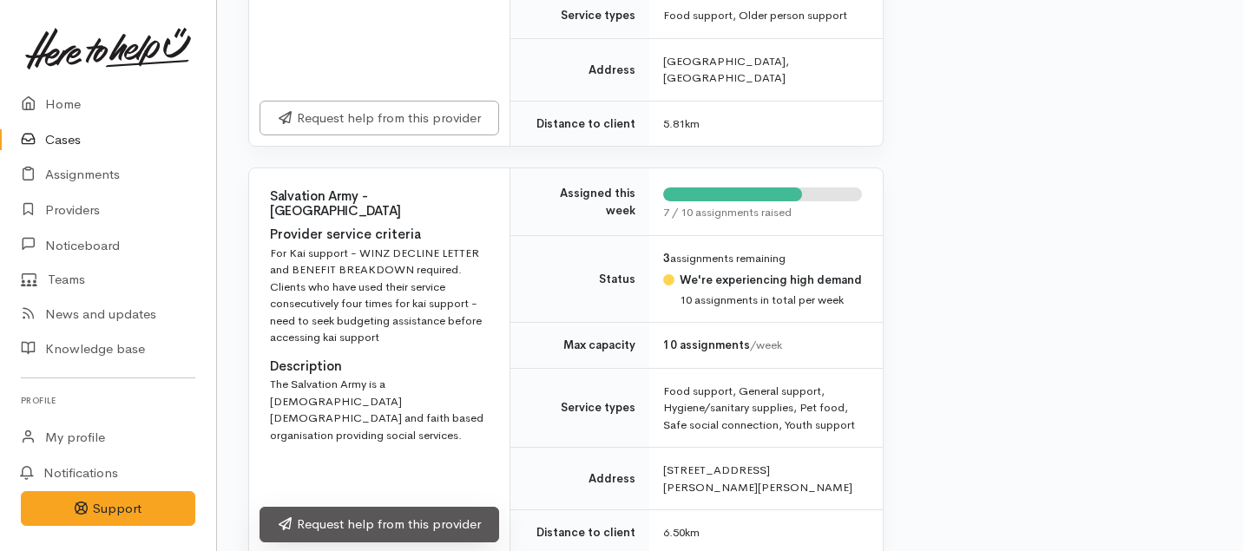
click at [391, 507] on link "Request help from this provider" at bounding box center [379, 525] width 240 height 36
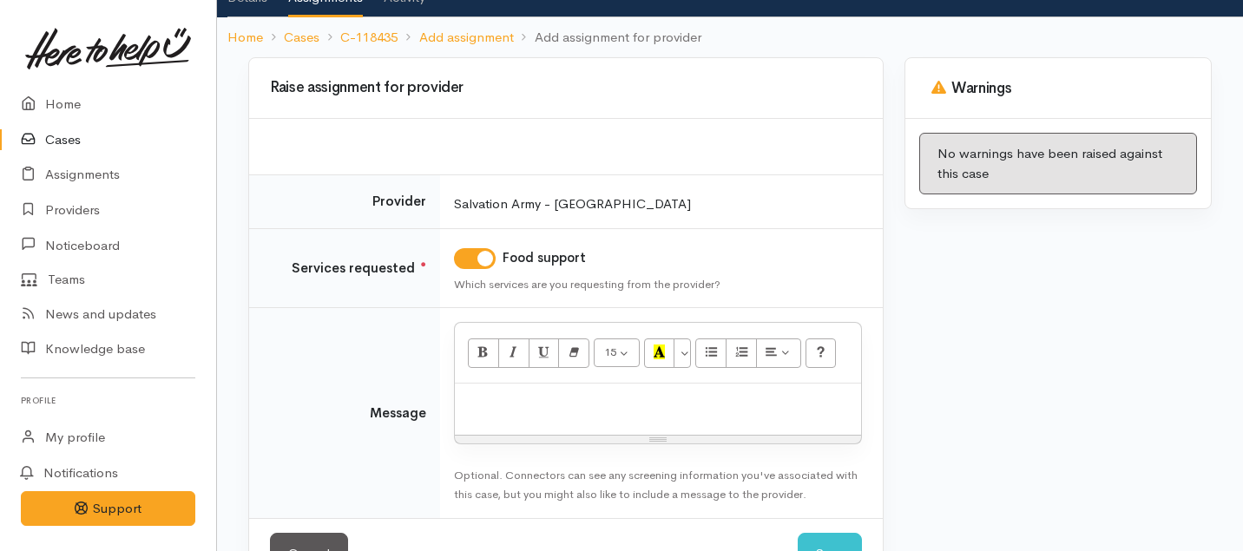
scroll to position [122, 0]
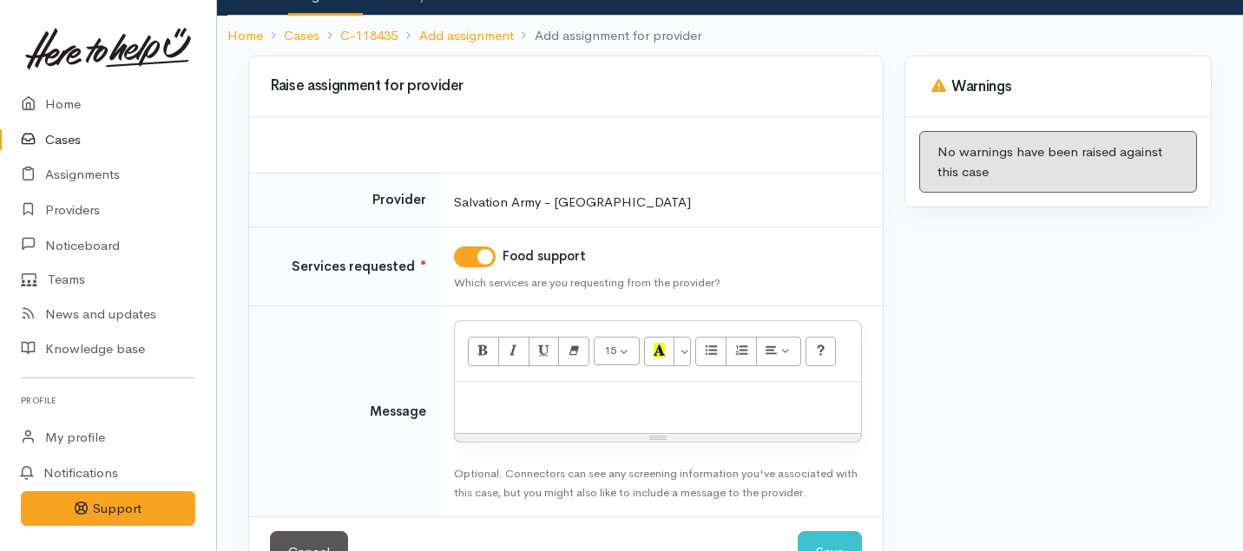
click at [533, 405] on p at bounding box center [657, 401] width 389 height 20
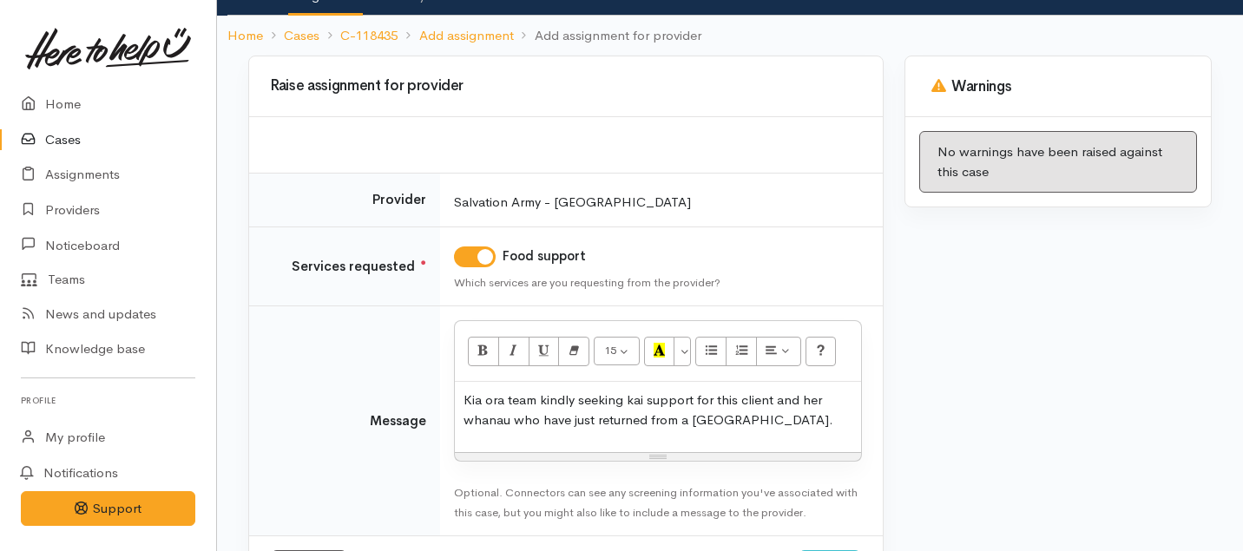
scroll to position [199, 0]
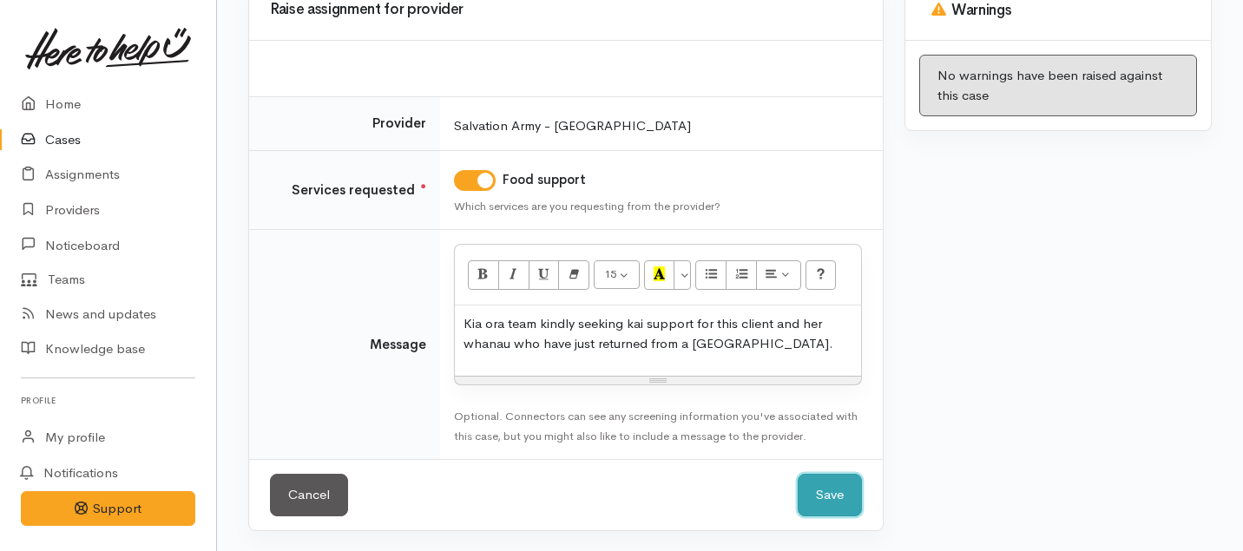
click at [836, 494] on button "Save" at bounding box center [830, 495] width 64 height 43
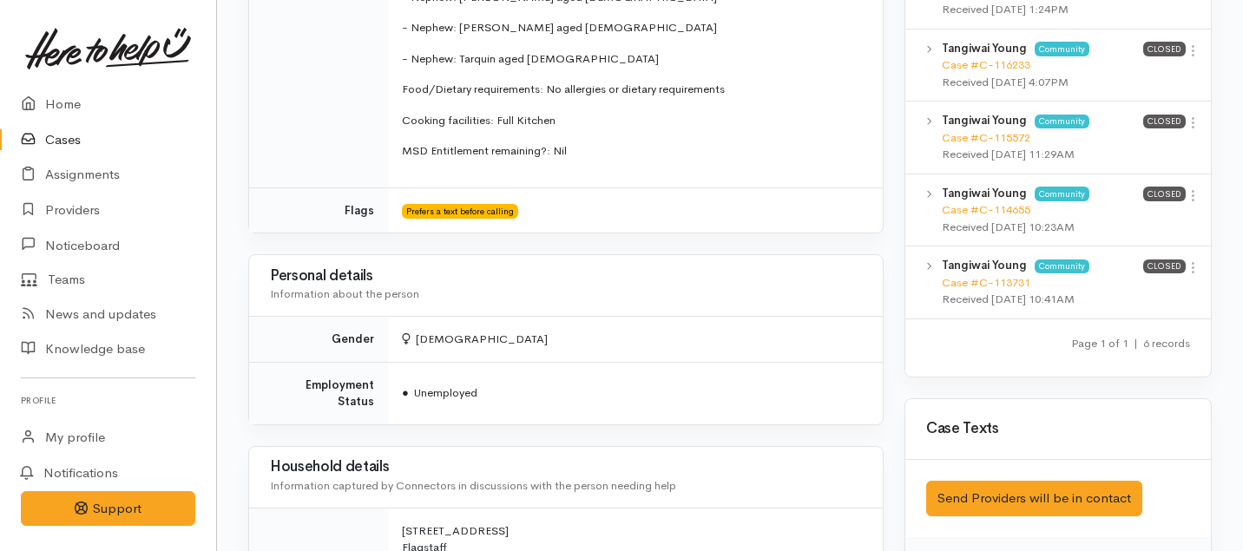
scroll to position [1506, 0]
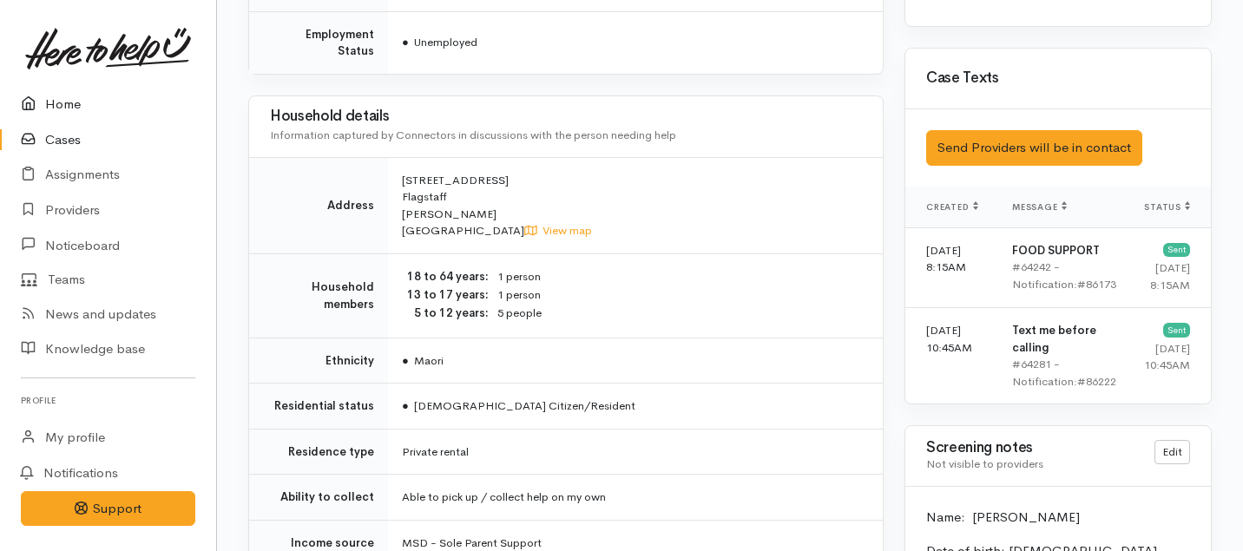
click at [56, 101] on link "Home" at bounding box center [108, 105] width 216 height 36
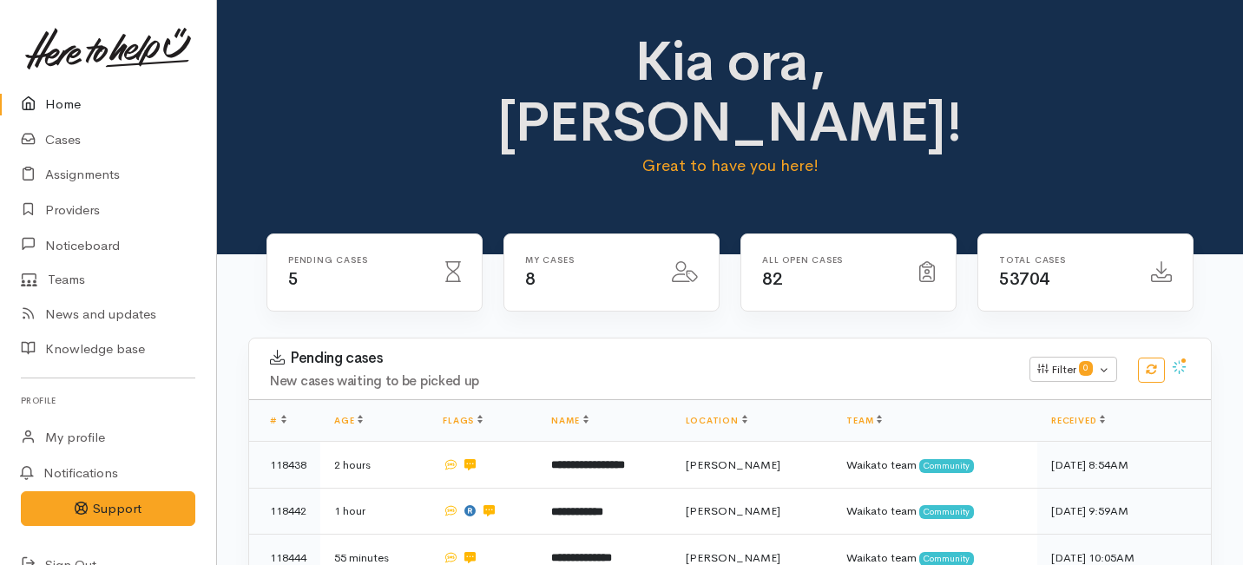
scroll to position [734, 0]
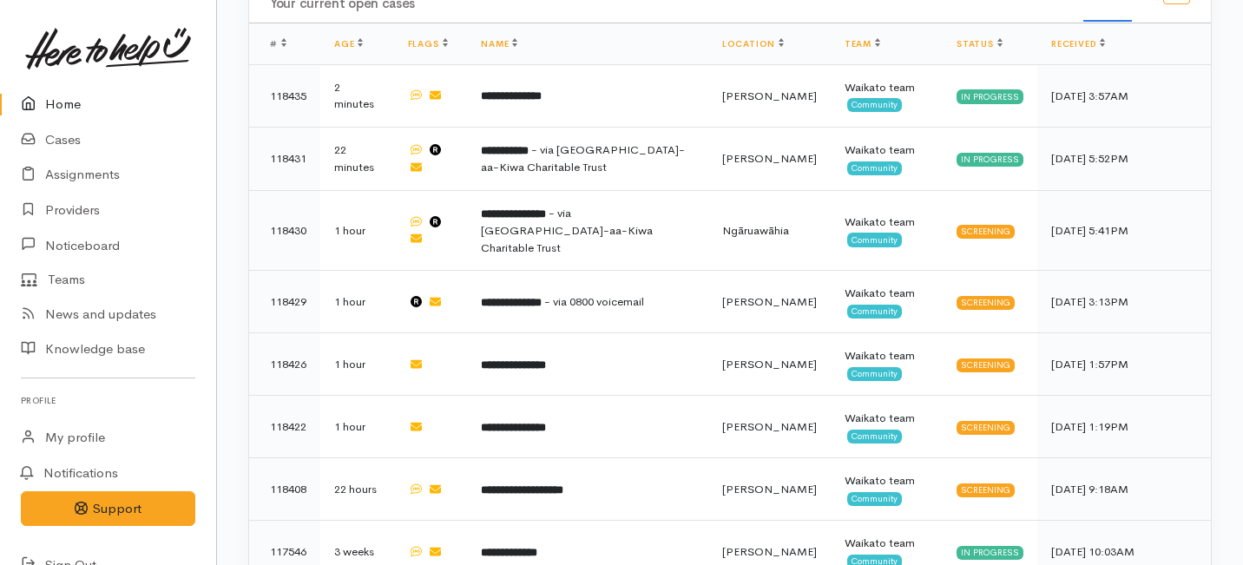
click at [69, 98] on link "Home" at bounding box center [108, 105] width 216 height 36
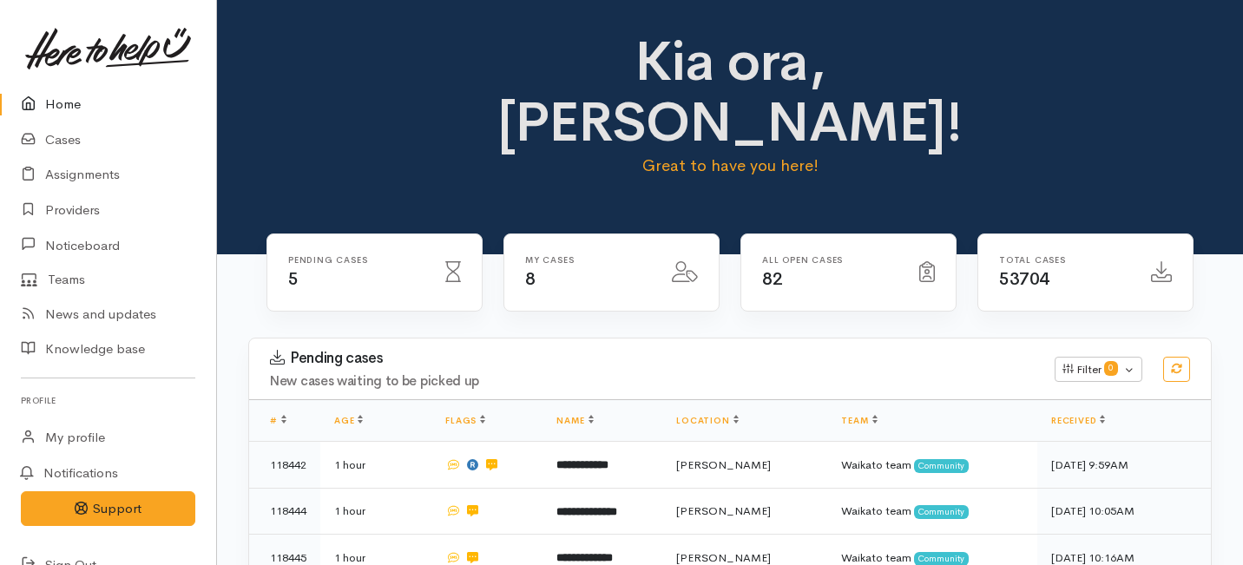
scroll to position [734, 0]
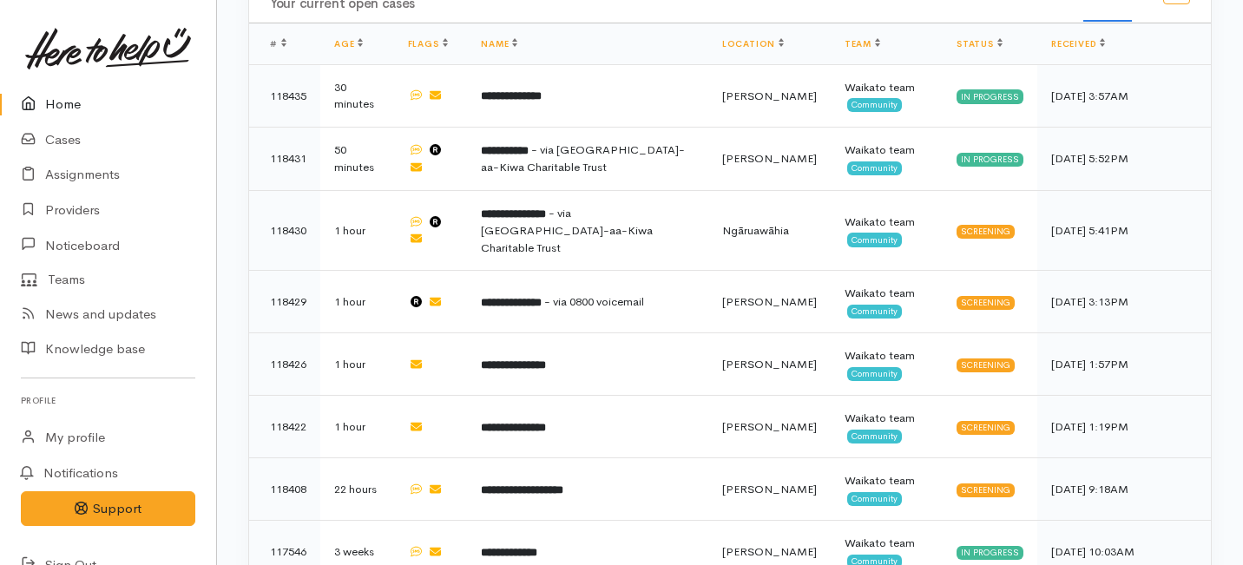
click at [83, 98] on link "Home" at bounding box center [108, 105] width 216 height 36
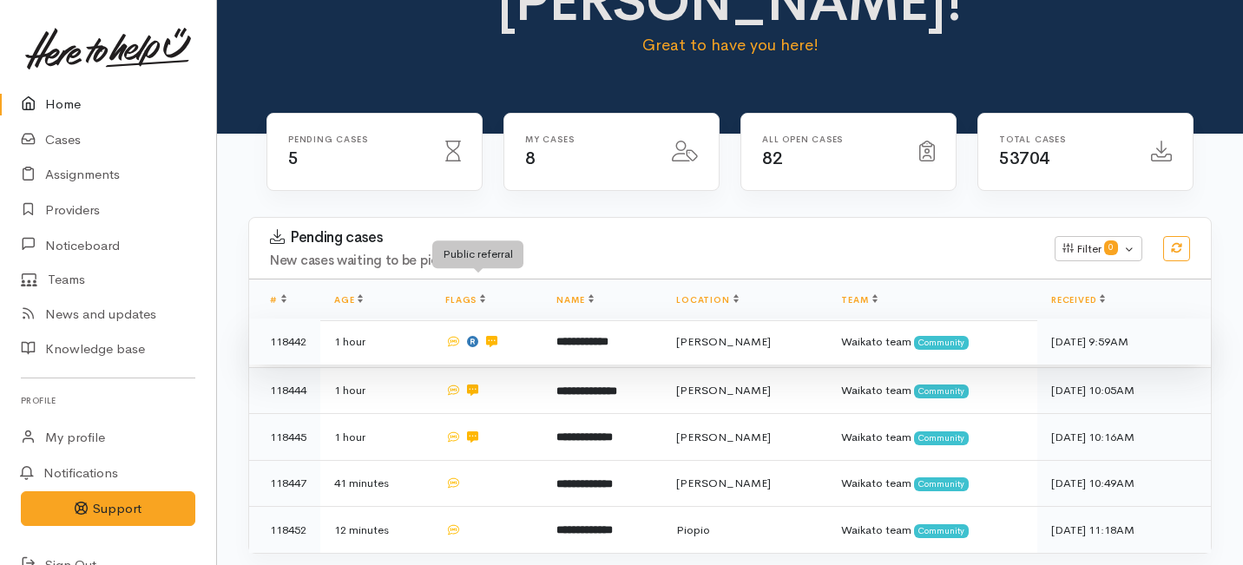
scroll to position [148, 0]
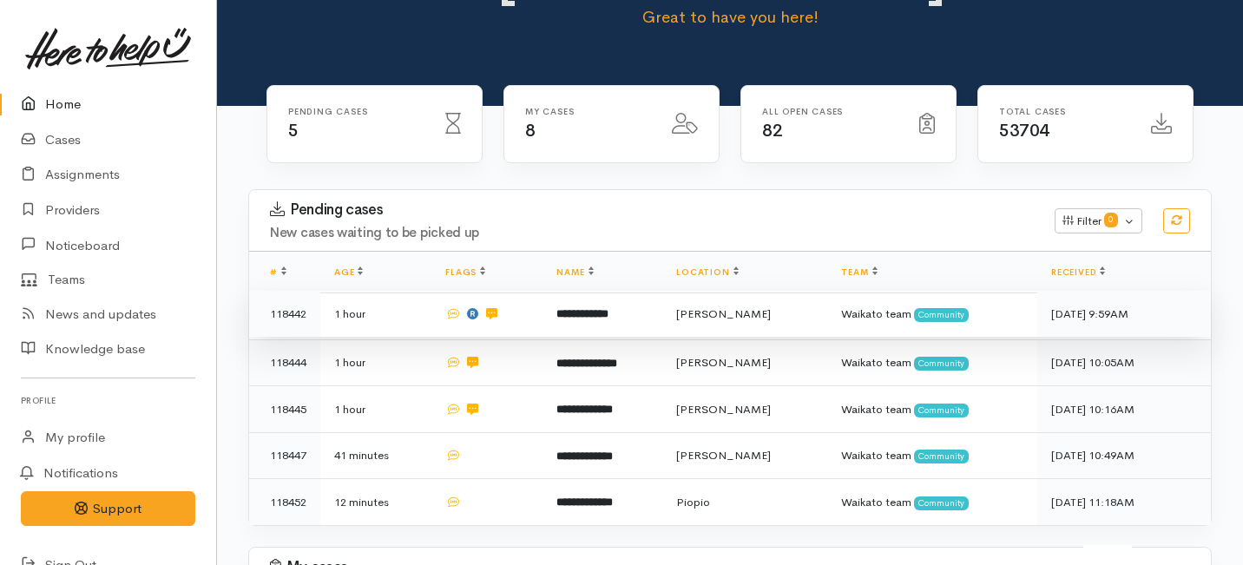
click at [559, 291] on td "**********" at bounding box center [602, 314] width 120 height 47
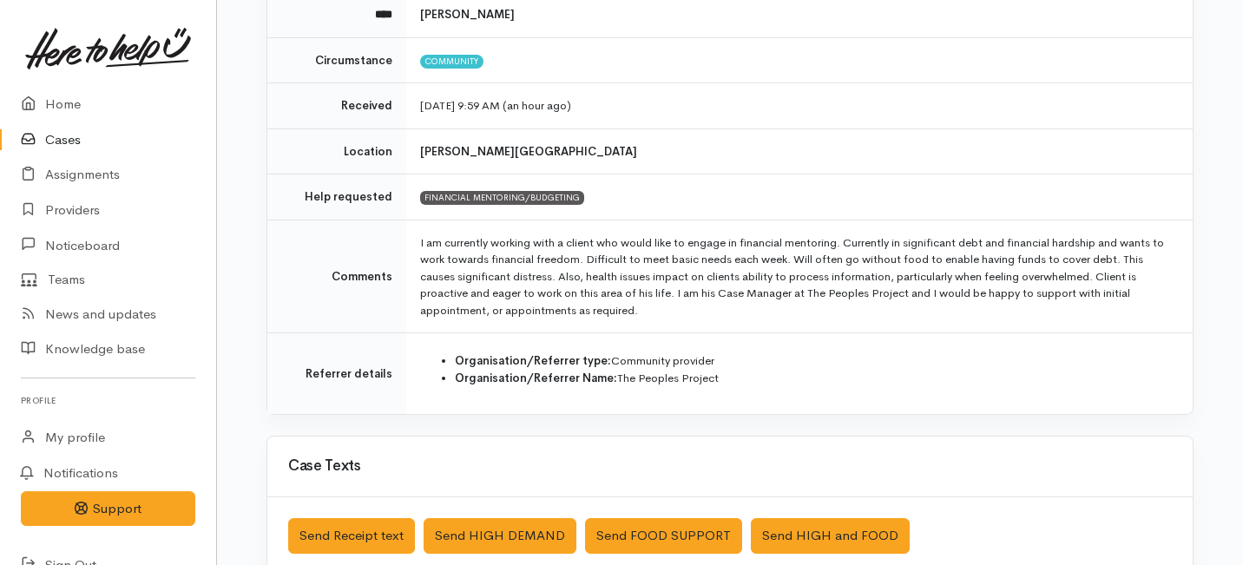
scroll to position [240, 0]
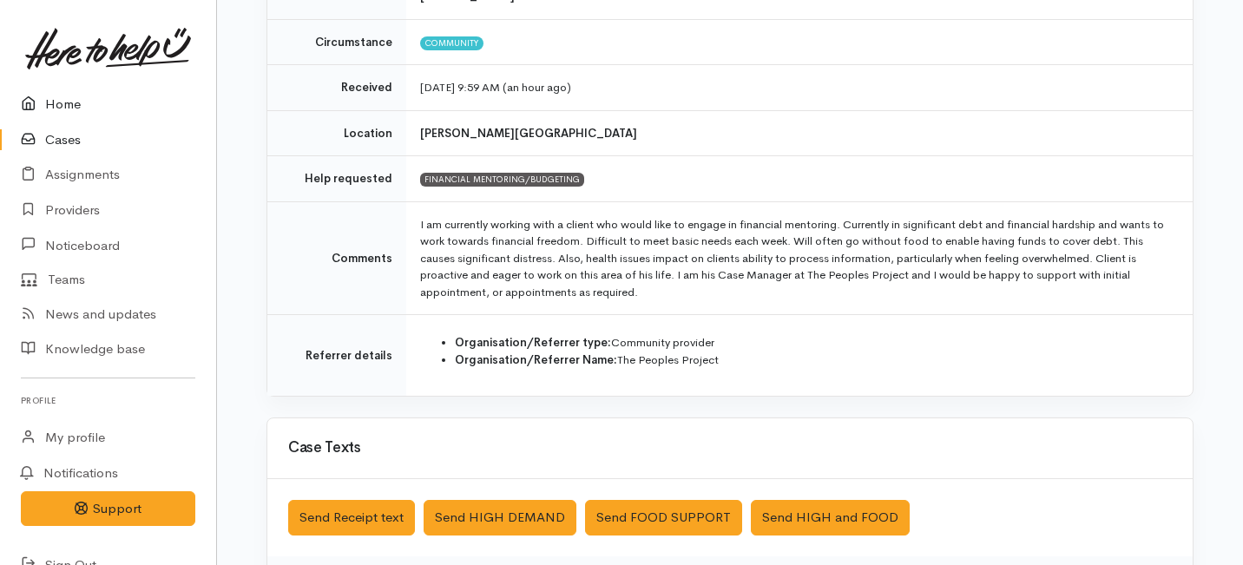
click at [71, 103] on link "Home" at bounding box center [108, 105] width 216 height 36
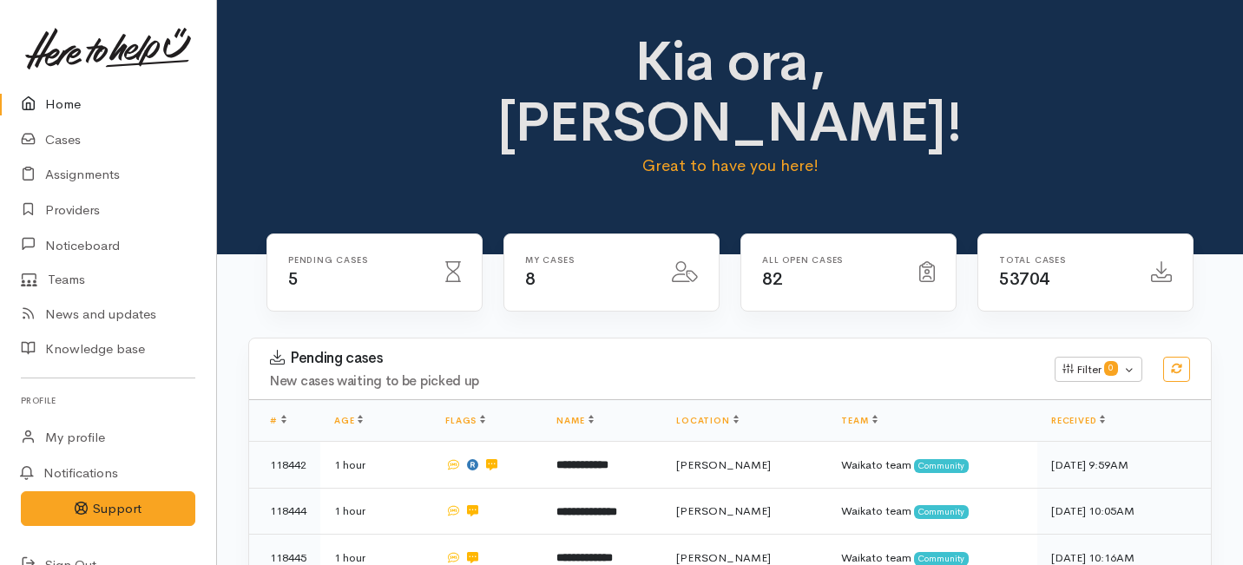
scroll to position [154, 0]
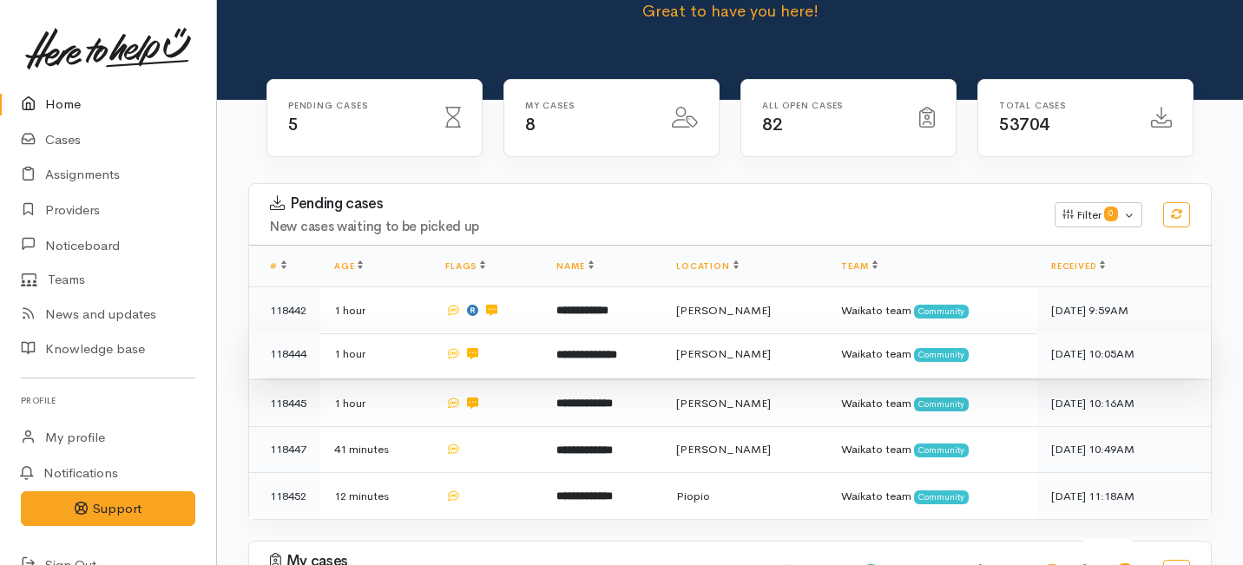
click at [535, 331] on td at bounding box center [486, 354] width 111 height 47
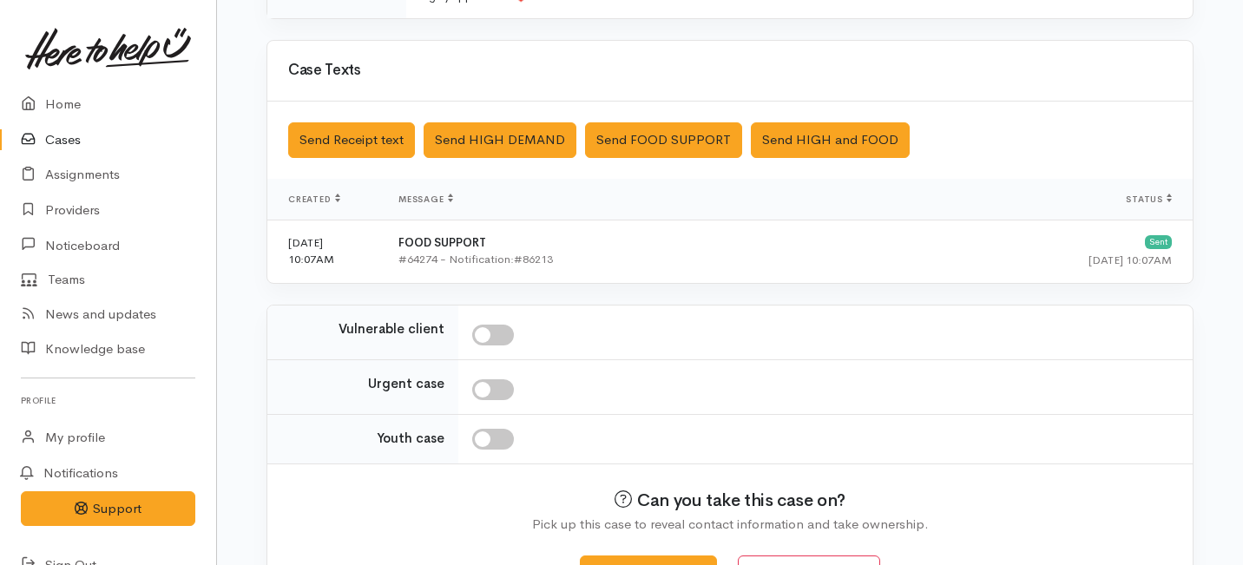
scroll to position [559, 0]
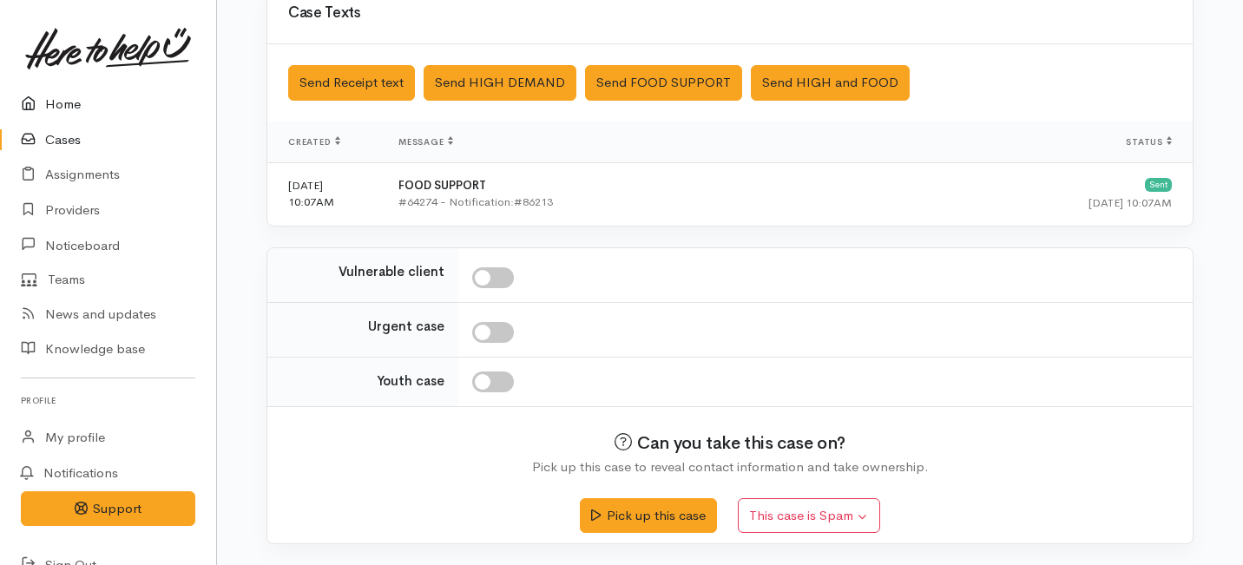
click at [78, 104] on link "Home" at bounding box center [108, 105] width 216 height 36
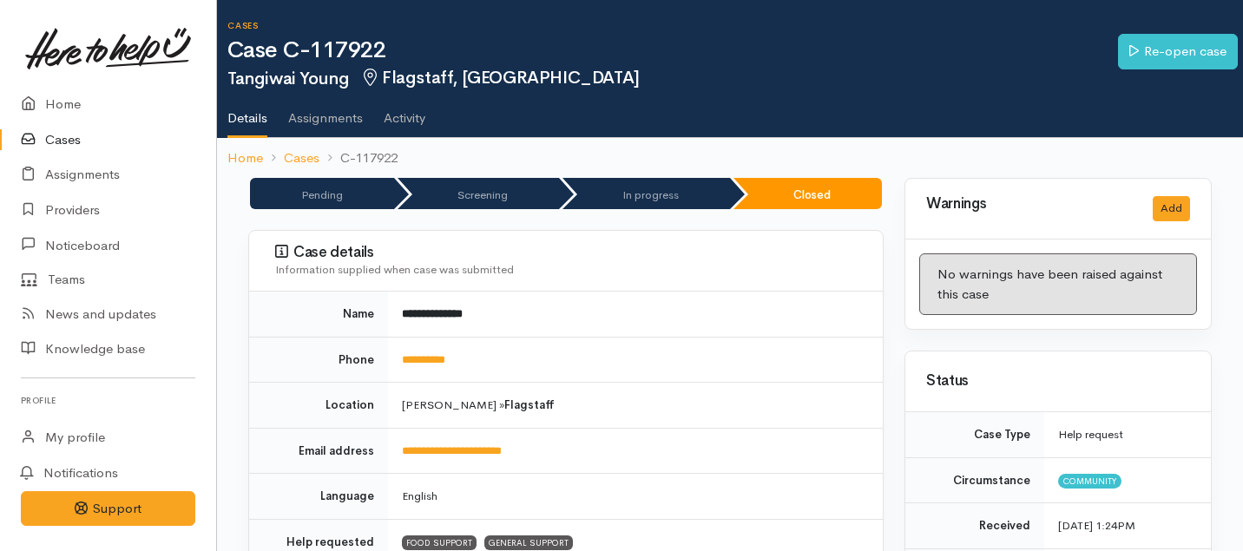
scroll to position [637, 0]
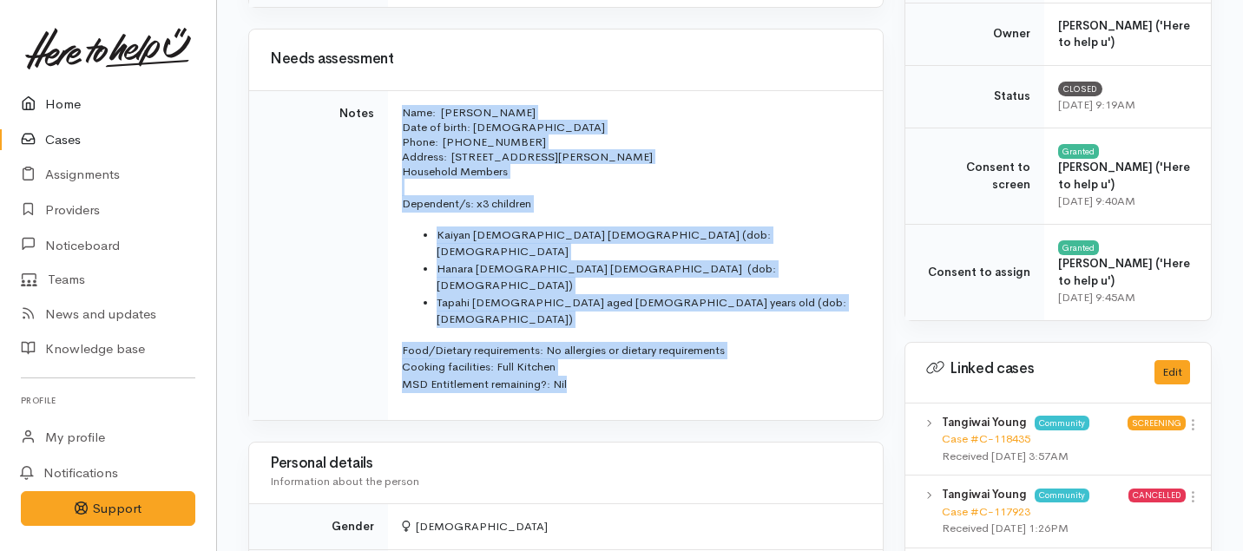
click at [64, 99] on link "Home" at bounding box center [108, 105] width 216 height 36
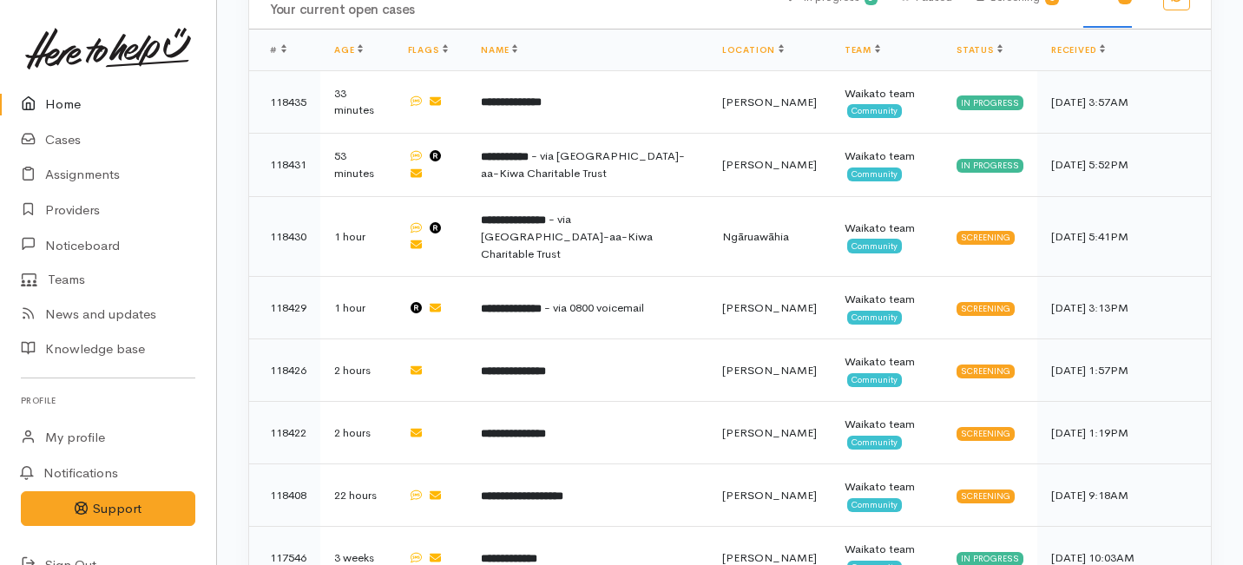
scroll to position [734, 0]
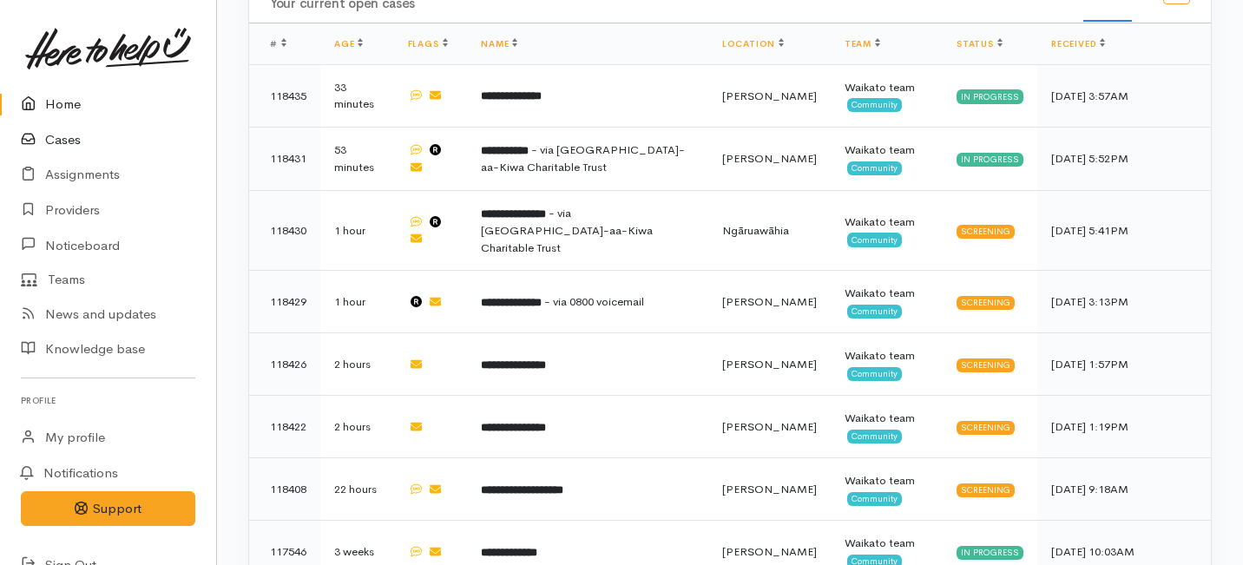
click at [68, 143] on link "Cases" at bounding box center [108, 140] width 216 height 36
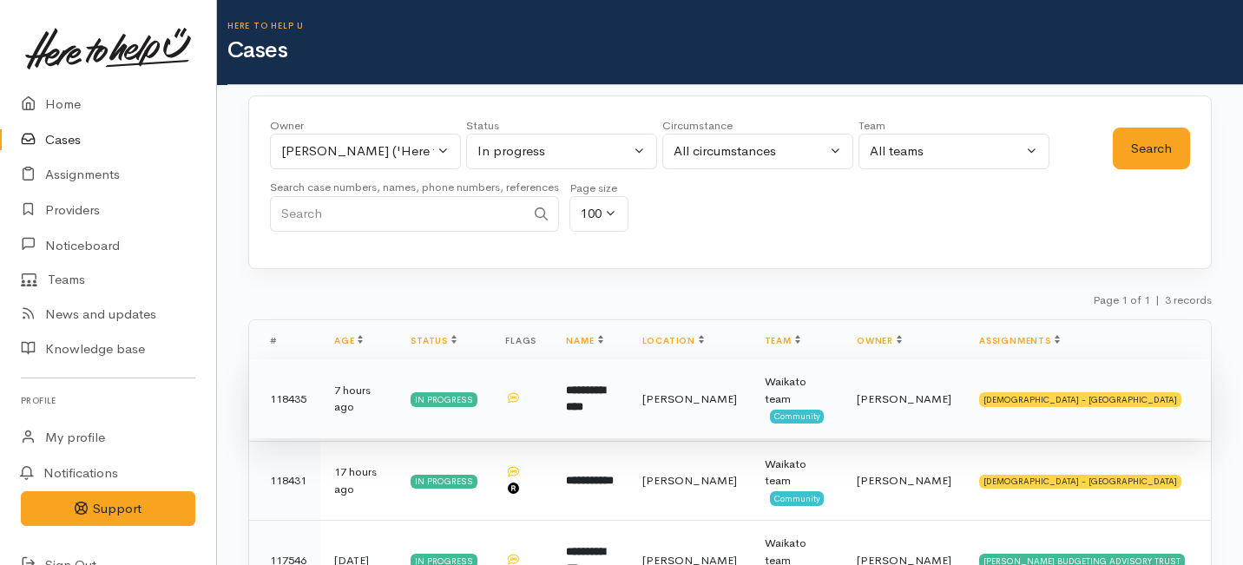
scroll to position [35, 0]
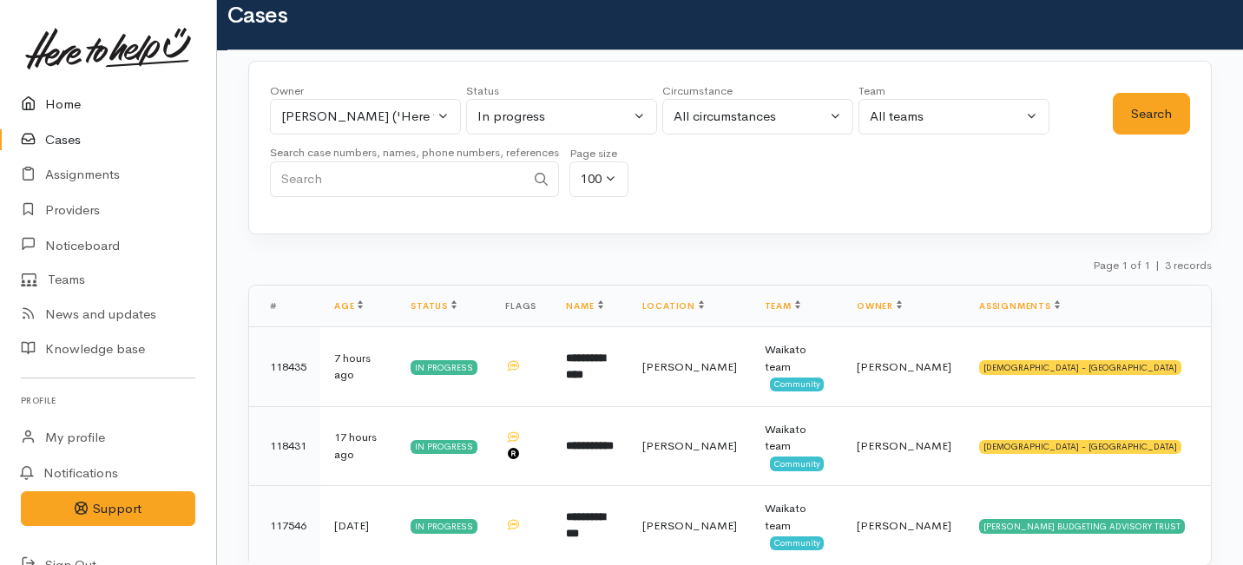
click at [68, 97] on link "Home" at bounding box center [108, 105] width 216 height 36
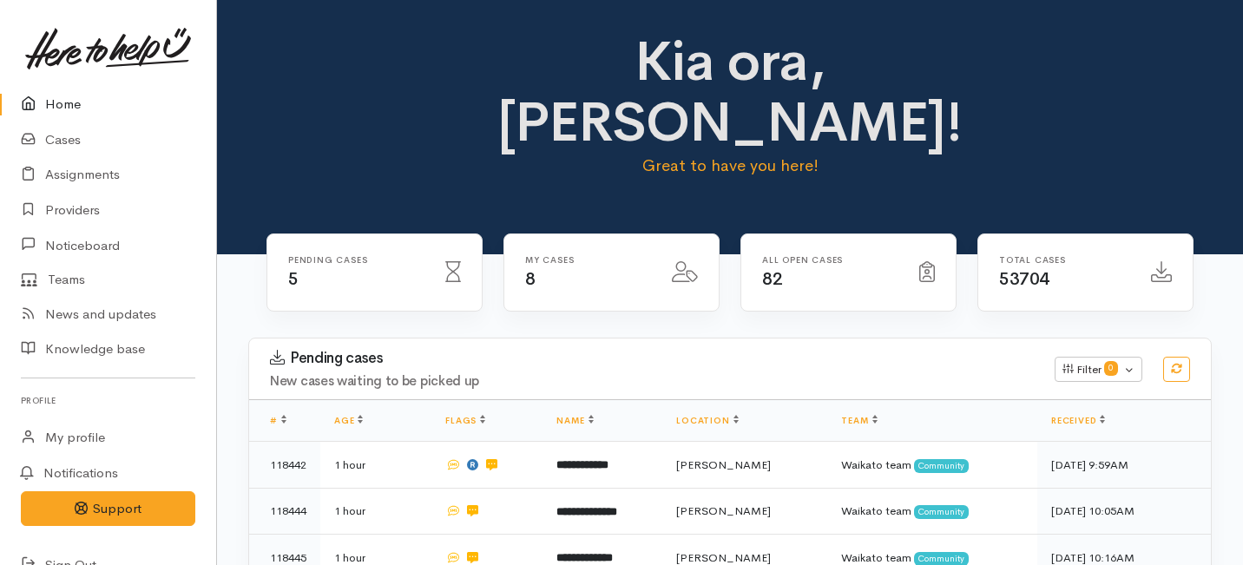
scroll to position [734, 0]
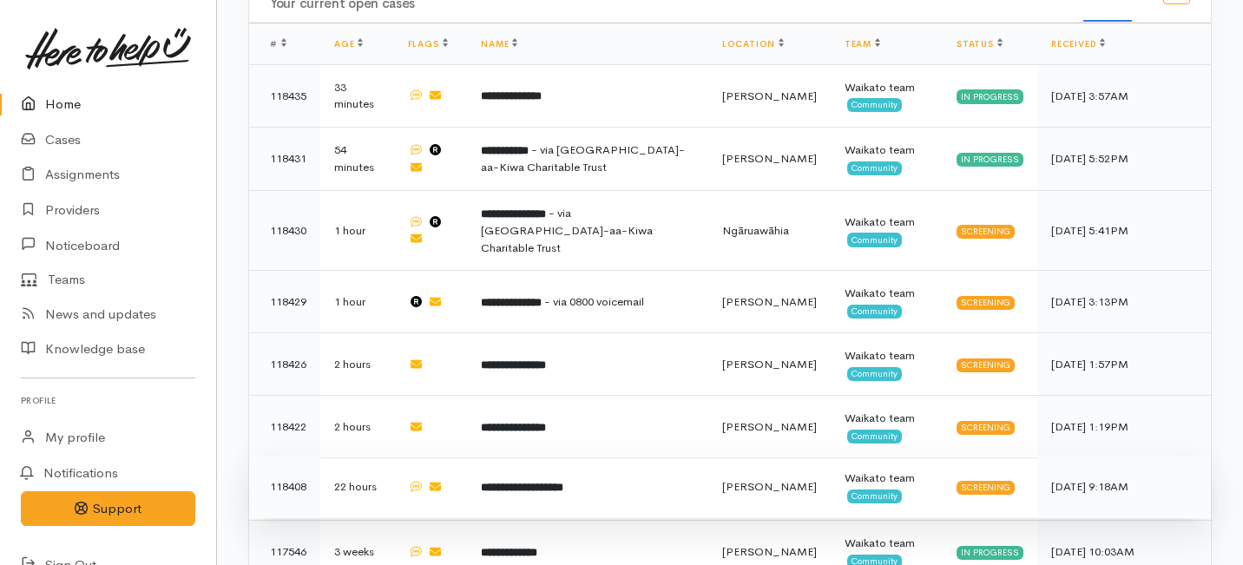
click at [630, 456] on td "**********" at bounding box center [587, 487] width 241 height 62
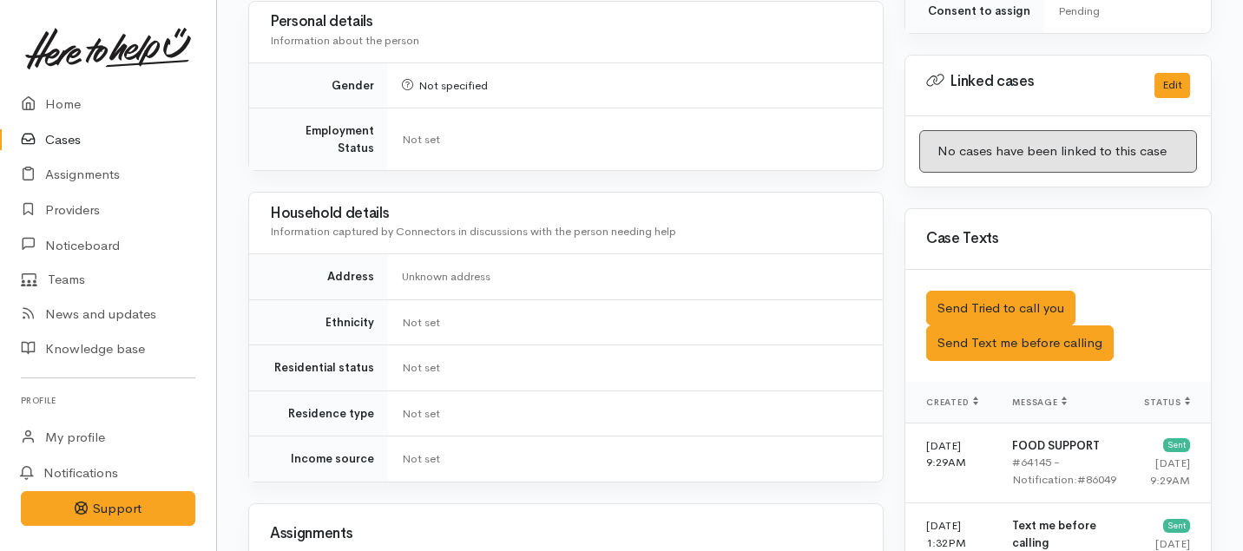
scroll to position [902, 0]
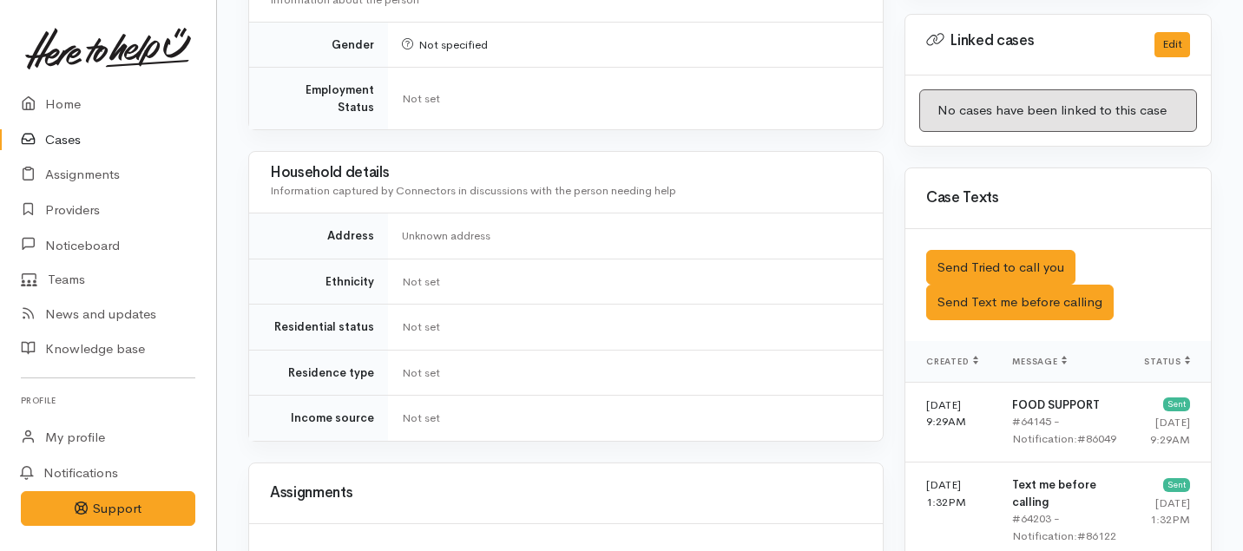
click at [972, 284] on div "Saved The text message has been queued. An error occurred Send Tried to call yo…" at bounding box center [1057, 285] width 305 height 112
click at [963, 285] on button "Send Text me before calling" at bounding box center [1019, 303] width 187 height 36
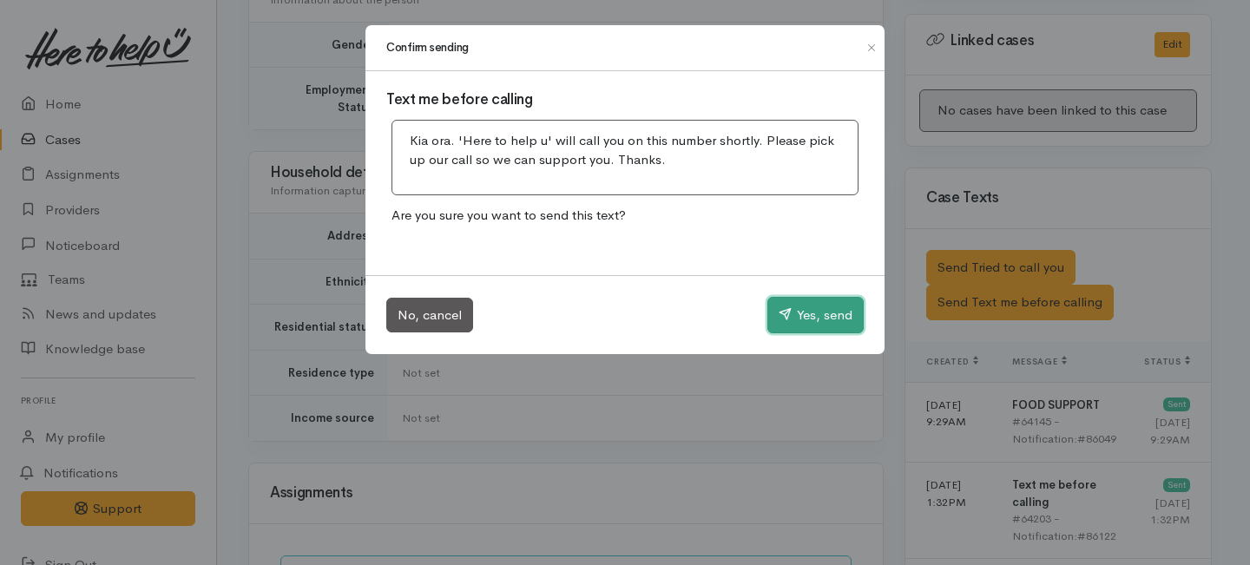
click at [813, 317] on button "Yes, send" at bounding box center [815, 315] width 96 height 36
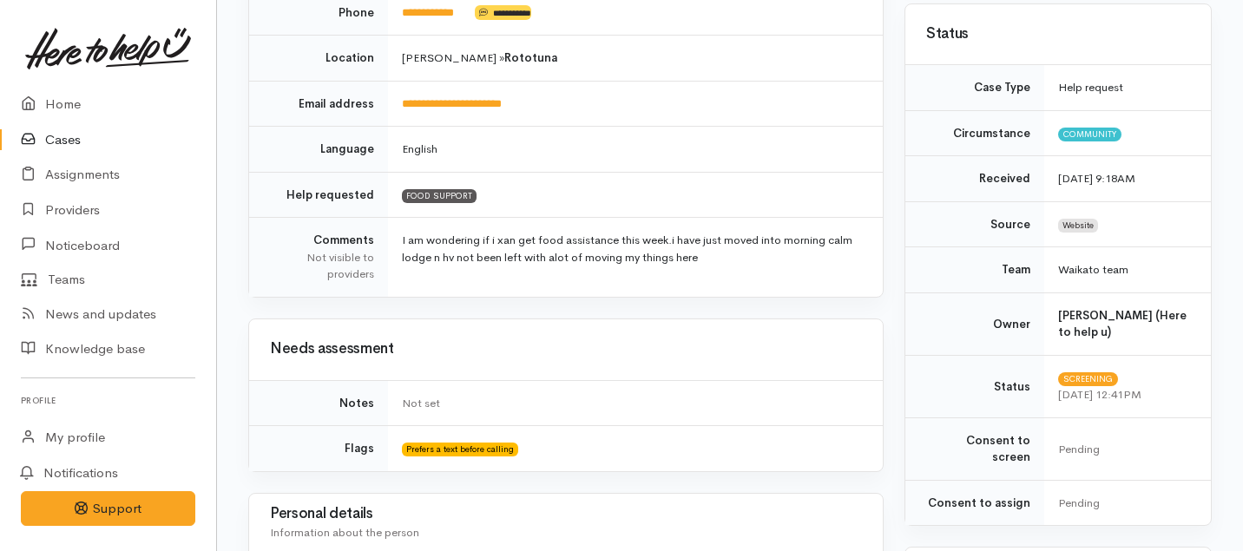
scroll to position [45, 0]
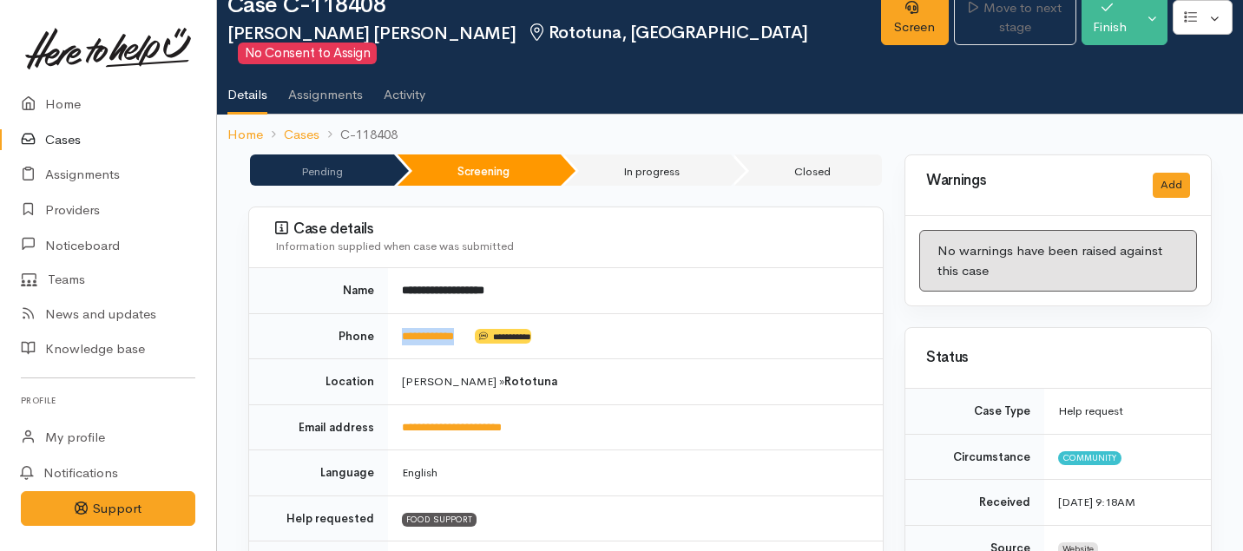
drag, startPoint x: 475, startPoint y: 312, endPoint x: 388, endPoint y: 312, distance: 86.8
click at [388, 313] on td "**********" at bounding box center [635, 336] width 495 height 46
copy td "**********"
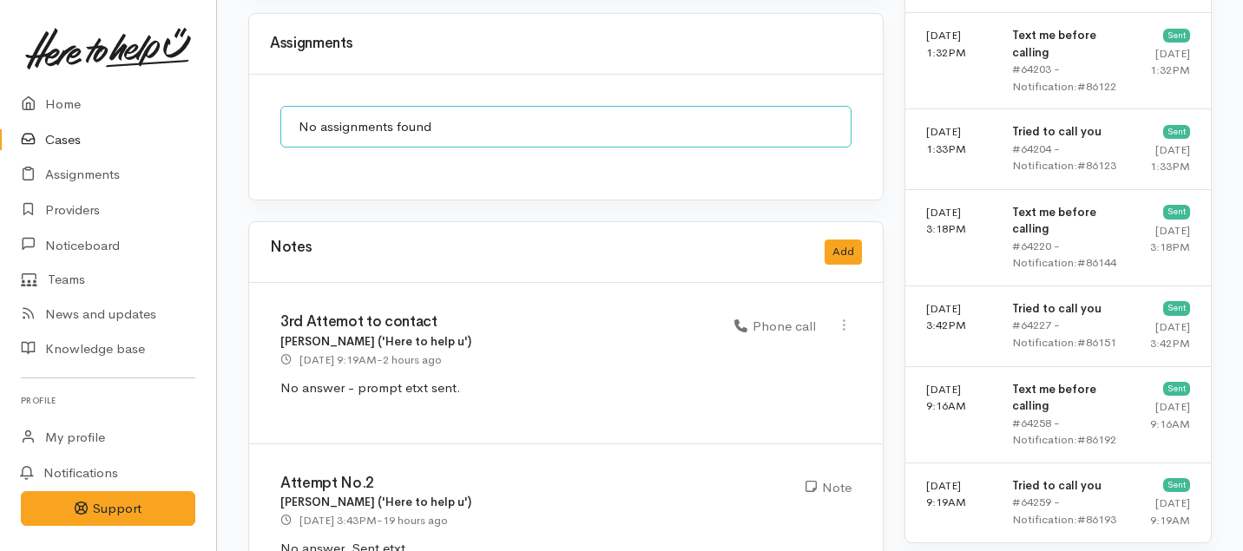
scroll to position [1345, 0]
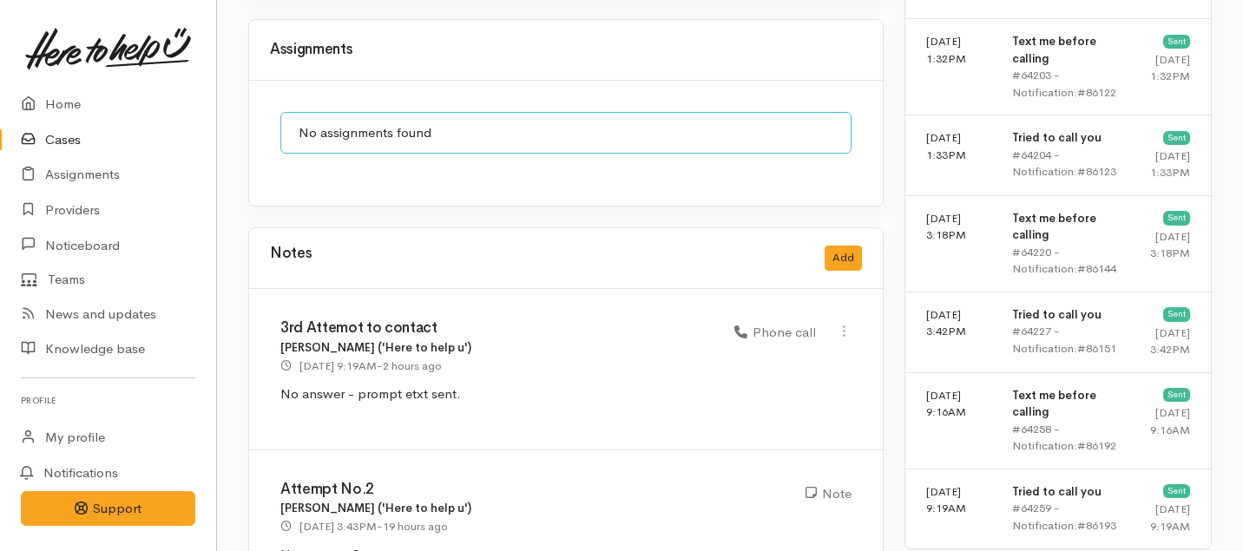
click at [842, 228] on div "Notes Add" at bounding box center [565, 258] width 633 height 61
click at [842, 246] on button "Add" at bounding box center [842, 258] width 37 height 25
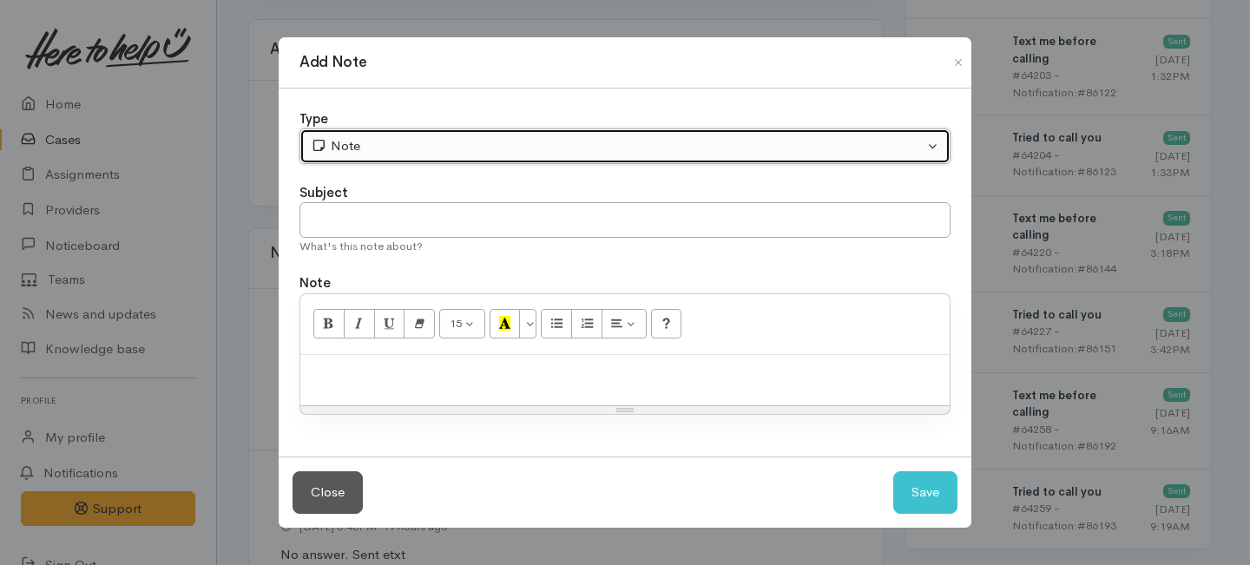
click at [378, 150] on div "Note" at bounding box center [617, 146] width 613 height 20
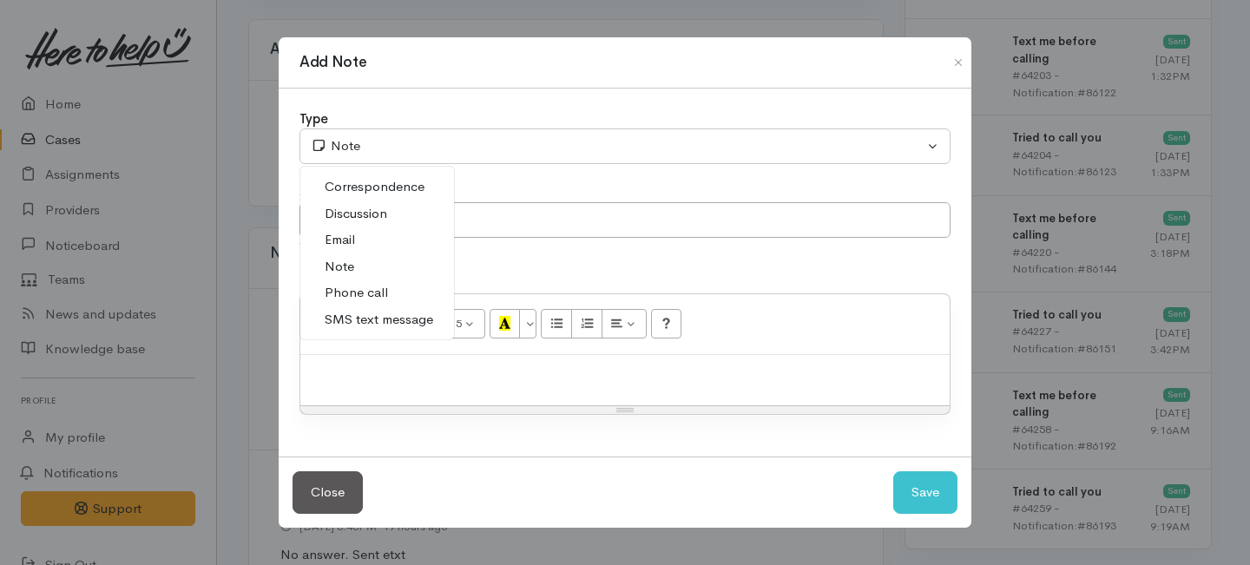
click at [359, 290] on span "Phone call" at bounding box center [356, 293] width 63 height 20
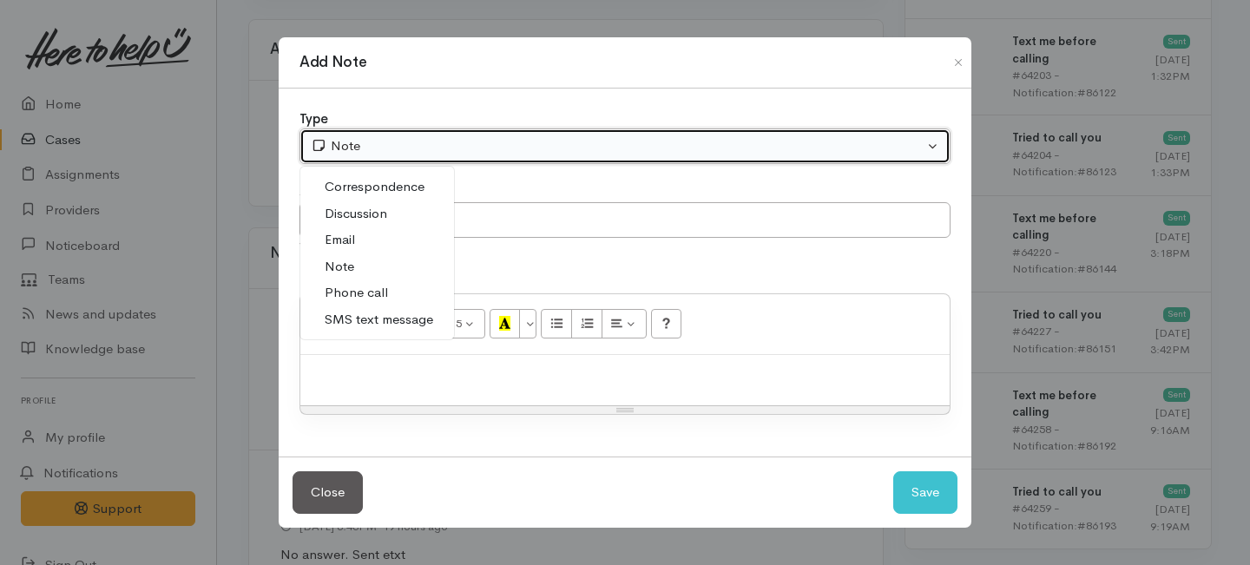
select select "3"
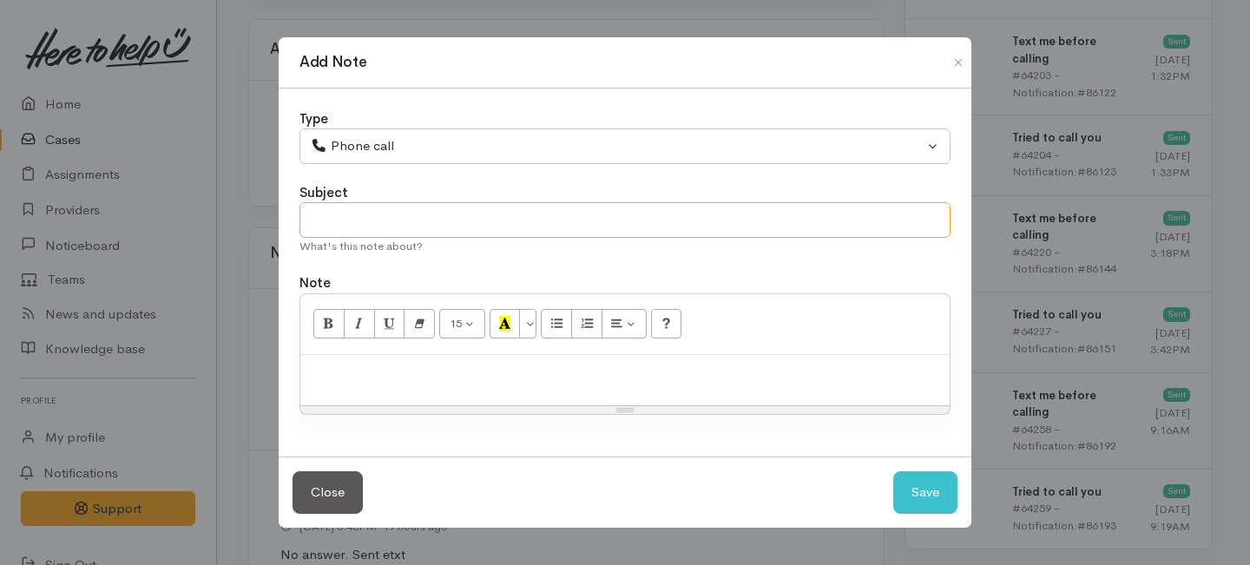
click at [353, 224] on input "text" at bounding box center [624, 220] width 651 height 36
type input "Final Attempt to contact"
click at [356, 367] on p at bounding box center [625, 374] width 632 height 20
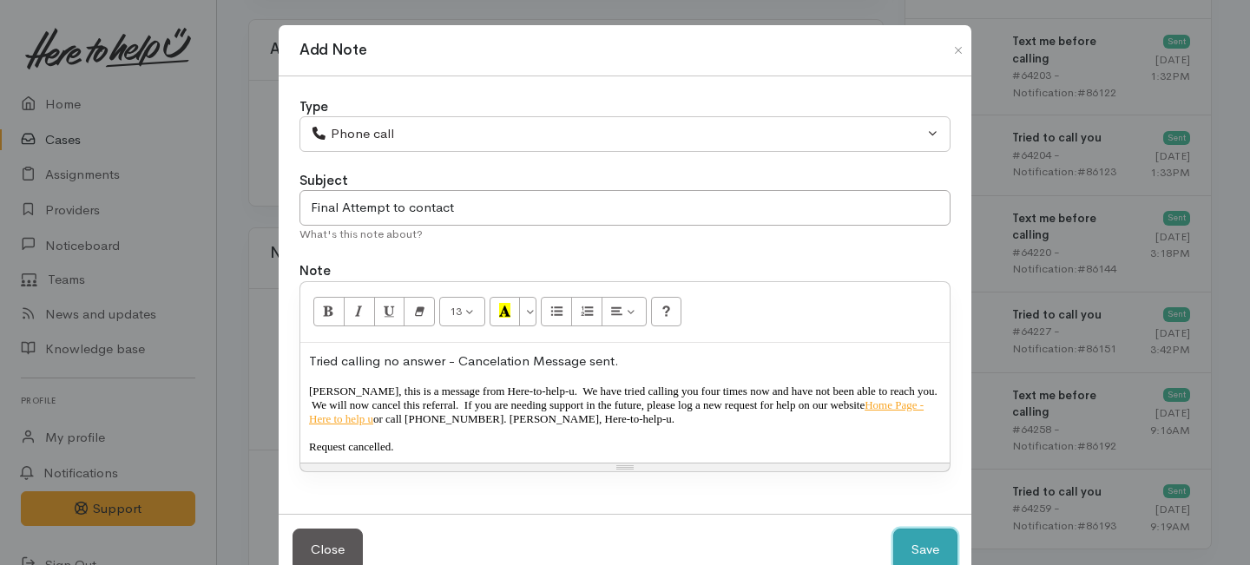
drag, startPoint x: 921, startPoint y: 547, endPoint x: 912, endPoint y: 545, distance: 8.8
click at [921, 547] on button "Save" at bounding box center [925, 549] width 64 height 43
select select "1"
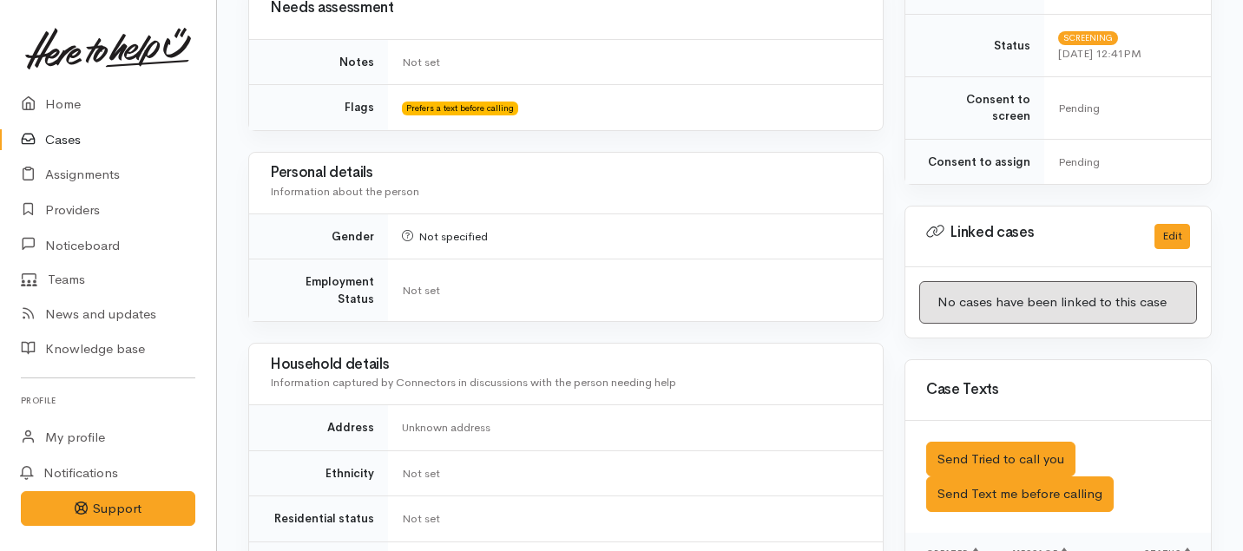
scroll to position [0, 0]
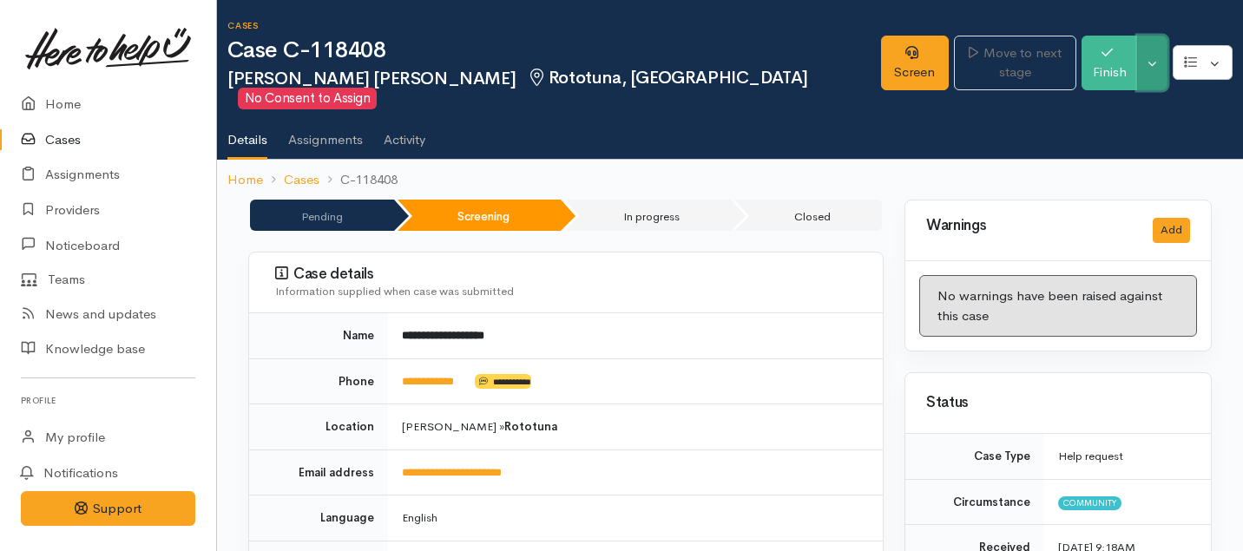
click at [1147, 43] on button "Toggle Dropdown" at bounding box center [1152, 63] width 30 height 55
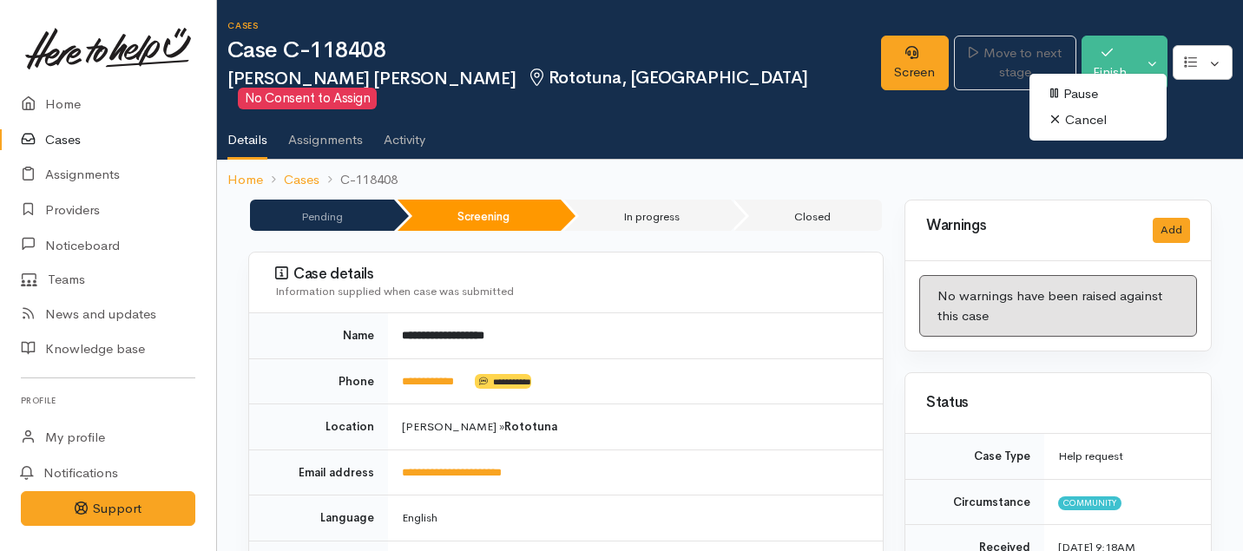
click at [1071, 125] on link "Cancel" at bounding box center [1097, 120] width 137 height 27
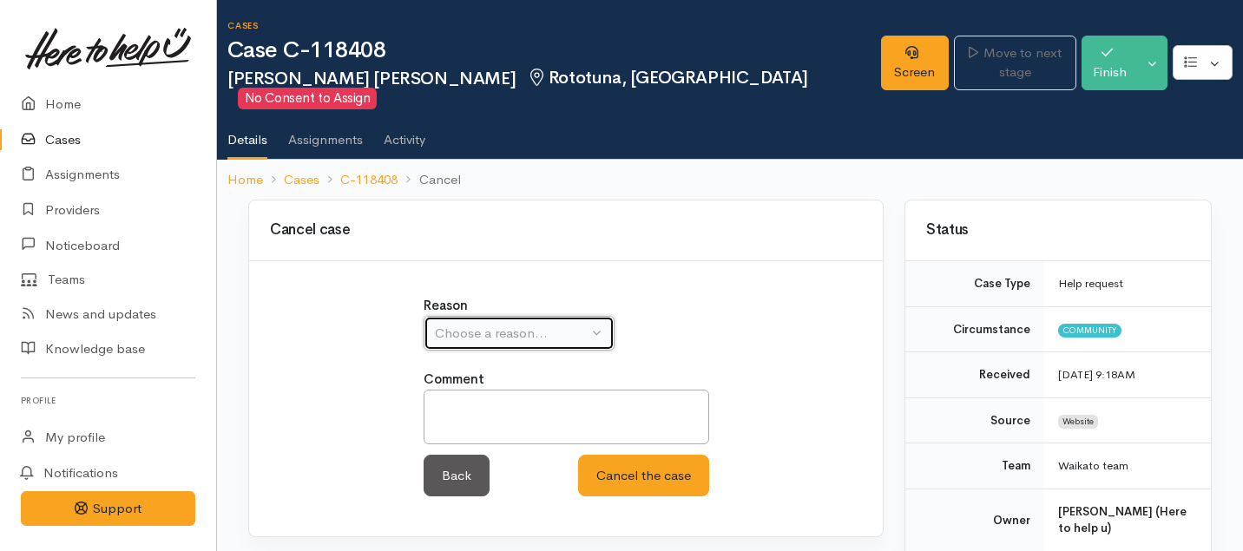
click at [525, 324] on div "Choose a reason..." at bounding box center [511, 334] width 153 height 20
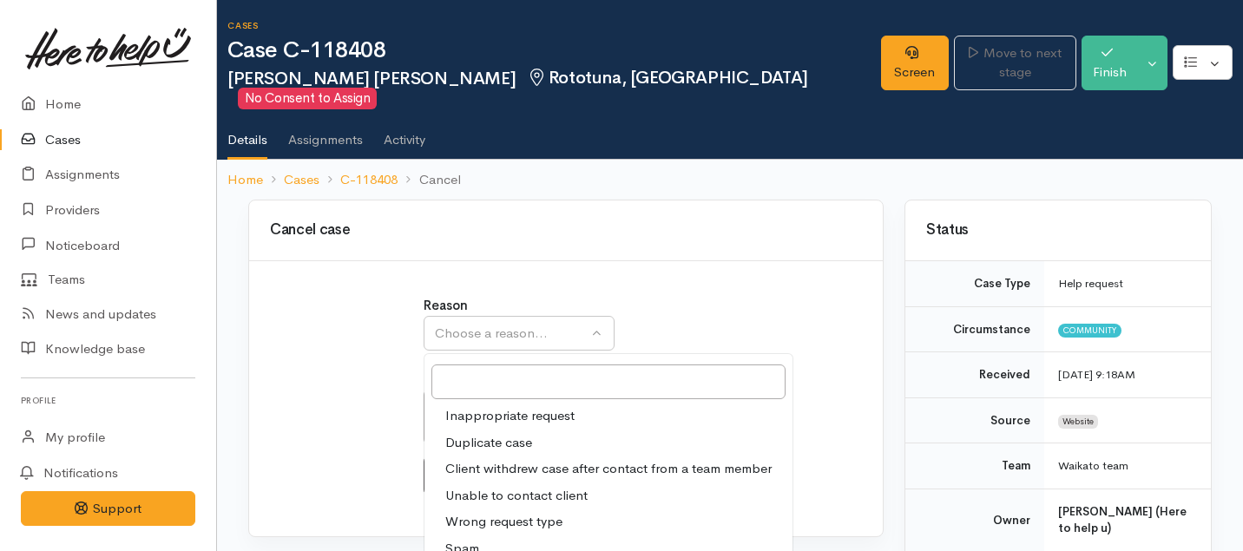
click at [489, 486] on span "Unable to contact client" at bounding box center [516, 496] width 142 height 20
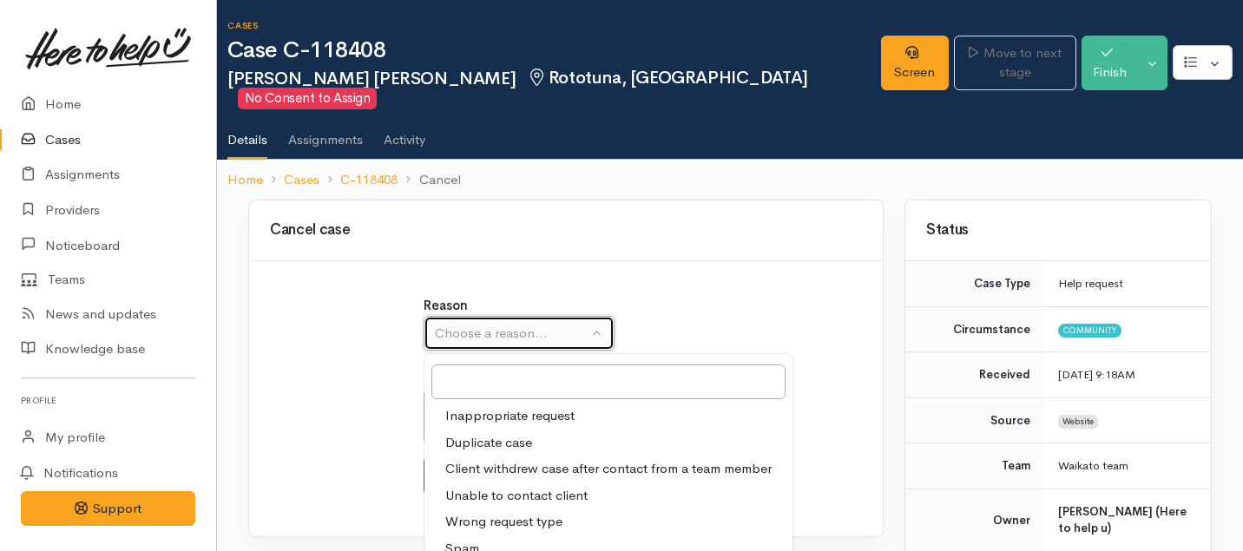
select select "4"
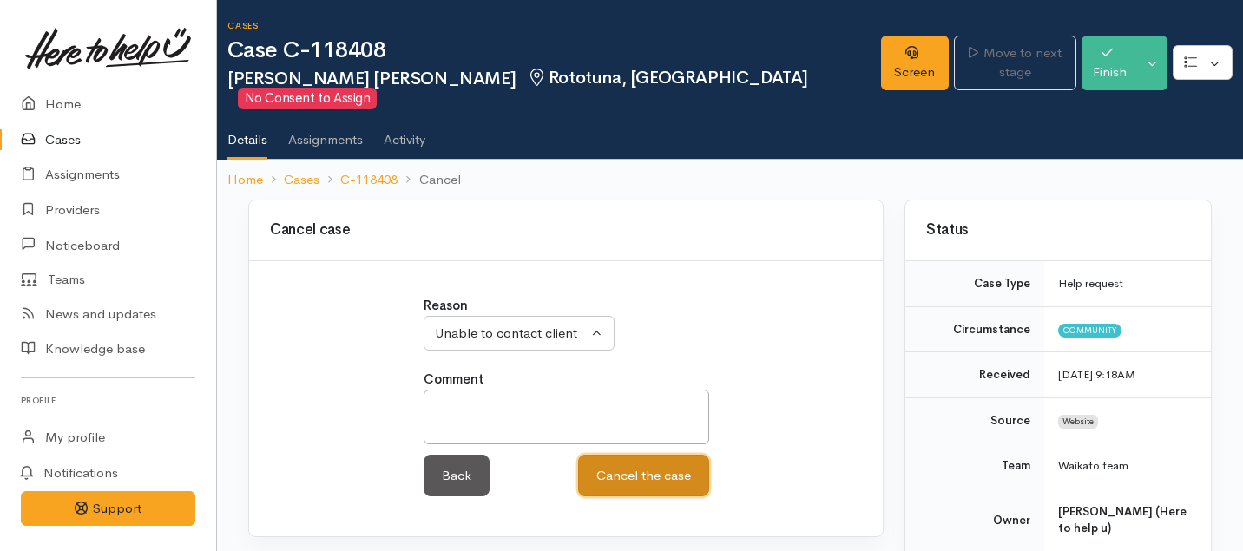
click at [637, 456] on button "Cancel the case" at bounding box center [643, 476] width 131 height 43
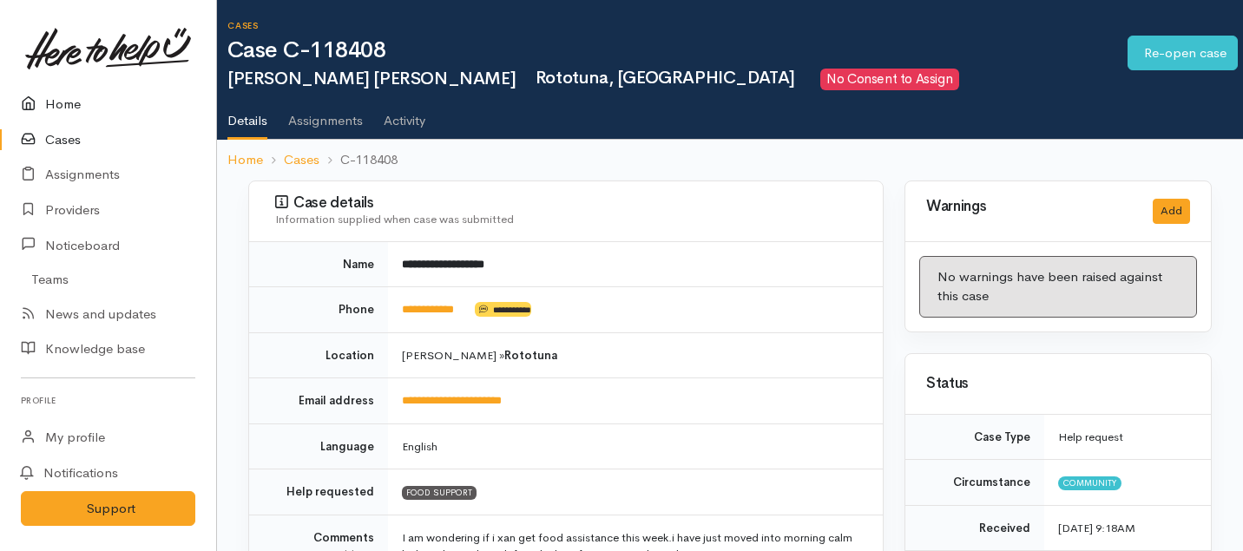
click at [59, 107] on link "Home" at bounding box center [108, 105] width 216 height 36
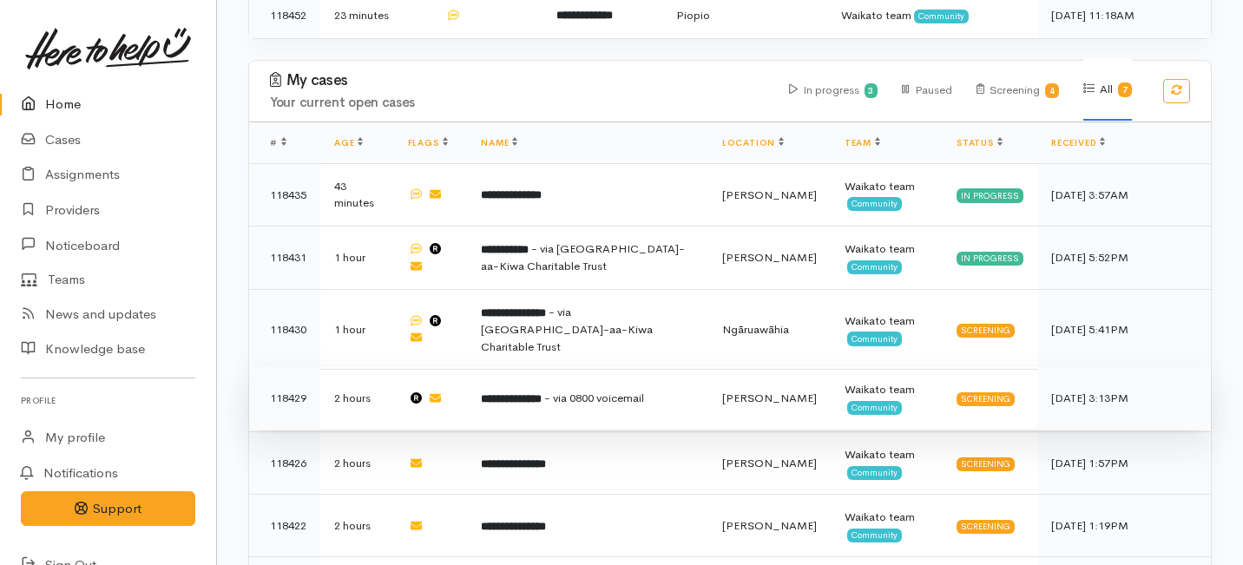
scroll to position [672, 0]
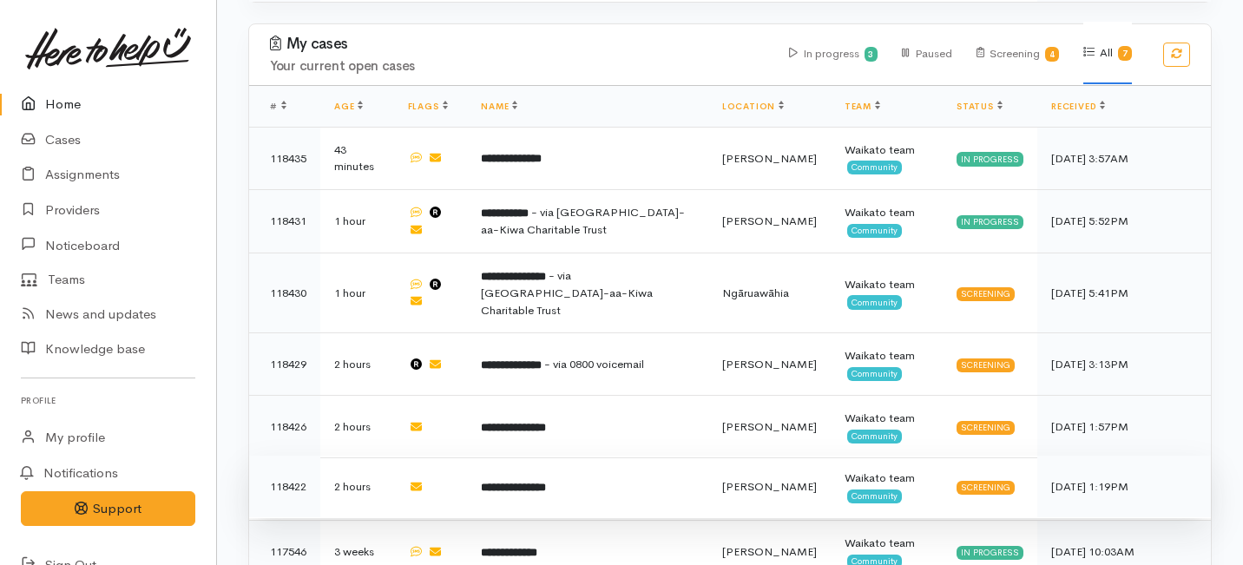
click at [528, 482] on b "**********" at bounding box center [513, 487] width 65 height 11
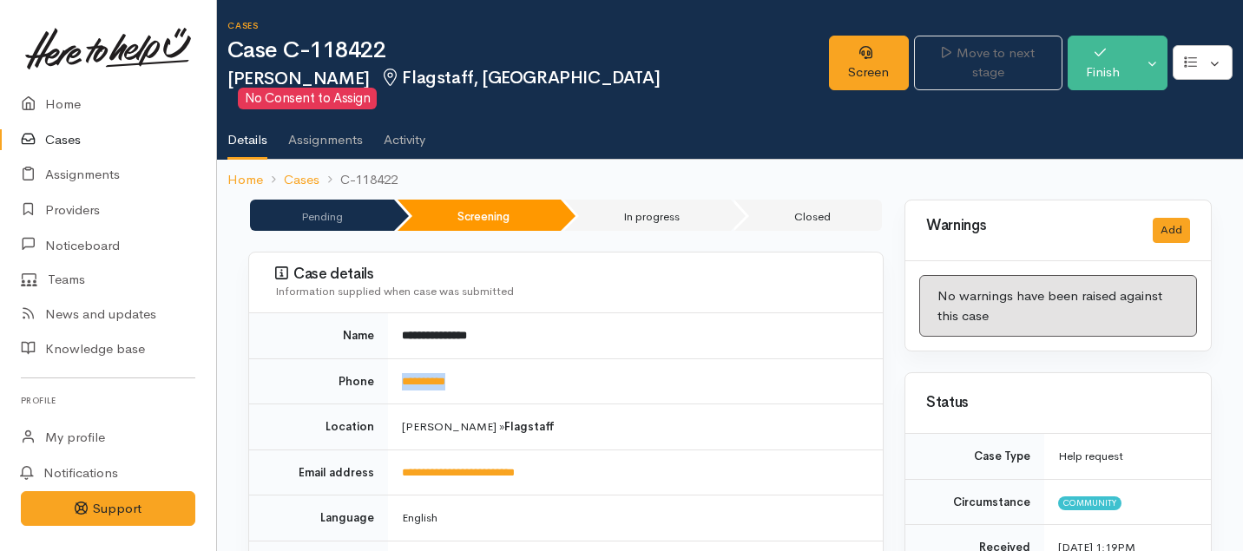
drag, startPoint x: 489, startPoint y: 374, endPoint x: 394, endPoint y: 359, distance: 96.6
click at [394, 359] on td "**********" at bounding box center [635, 381] width 495 height 46
copy link "**********"
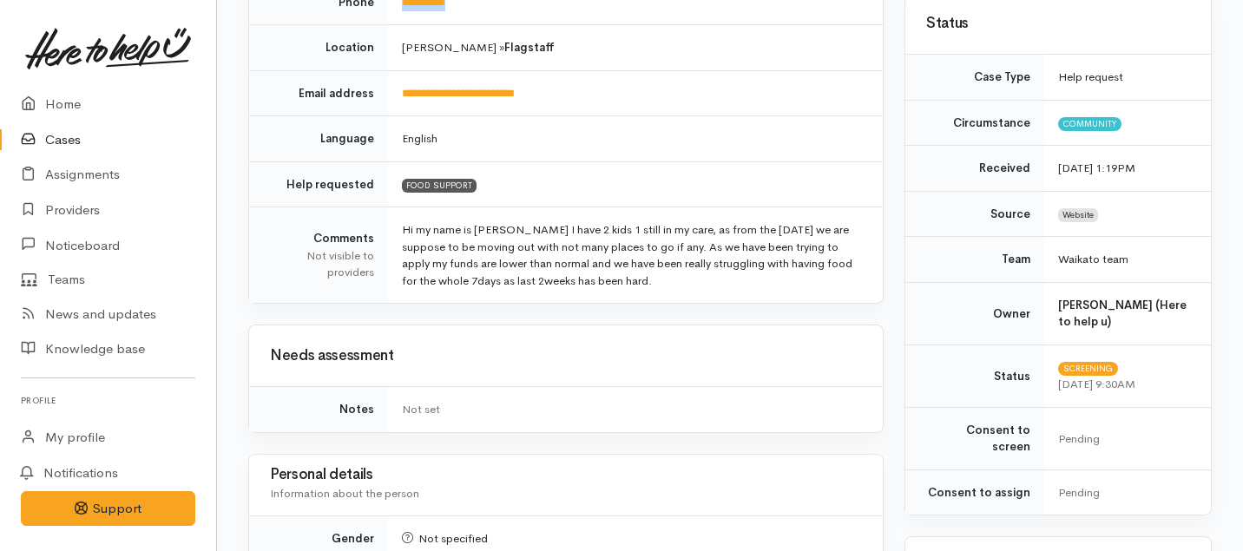
scroll to position [1375, 0]
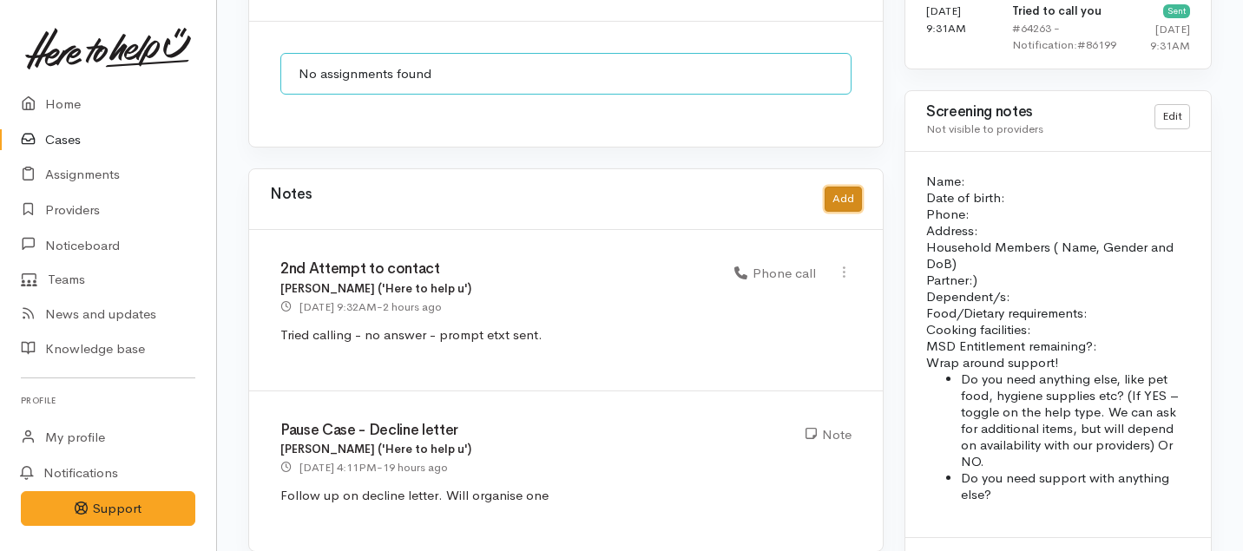
click at [844, 187] on button "Add" at bounding box center [842, 199] width 37 height 25
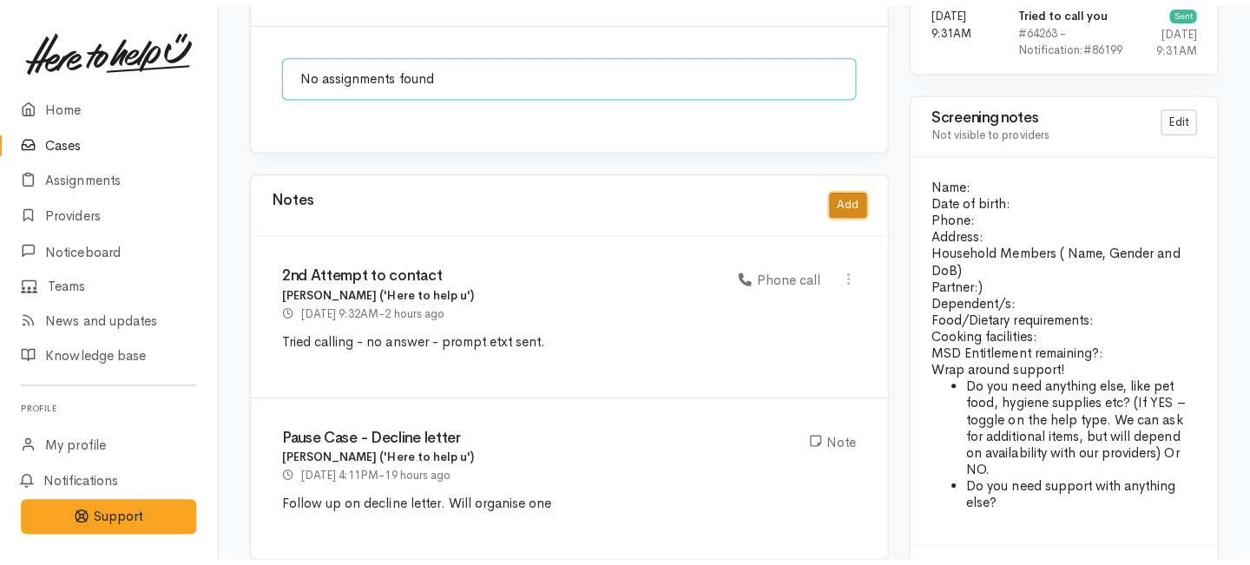
scroll to position [1346, 0]
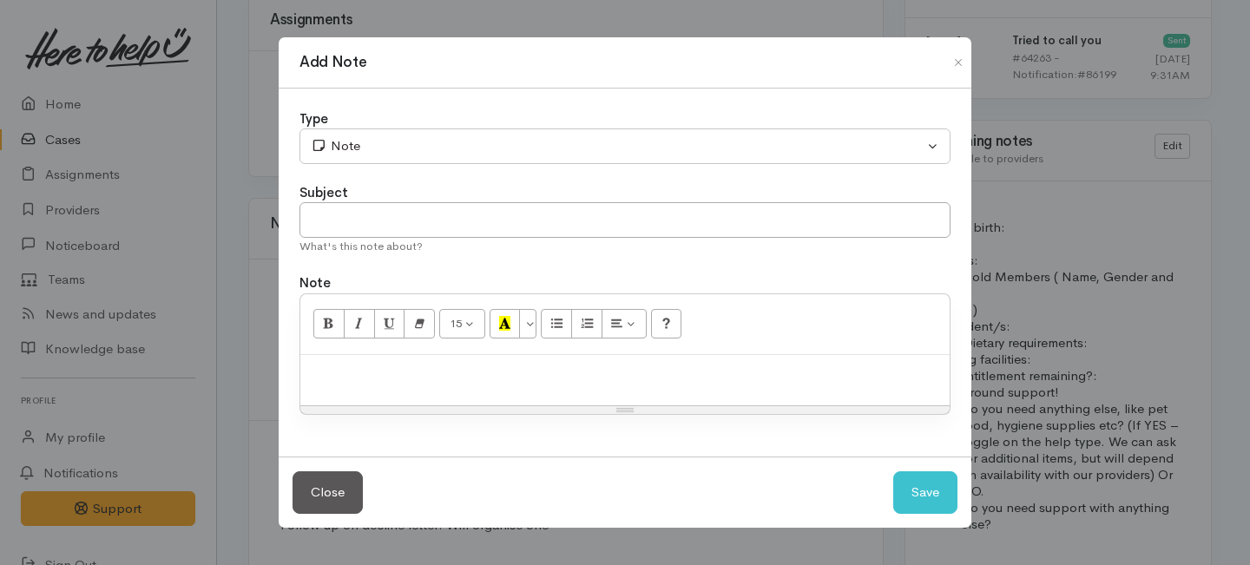
click at [1073, 86] on div "Add Note Type Correspondence Discussion Email Note Phone call SMS text message …" at bounding box center [625, 282] width 1250 height 565
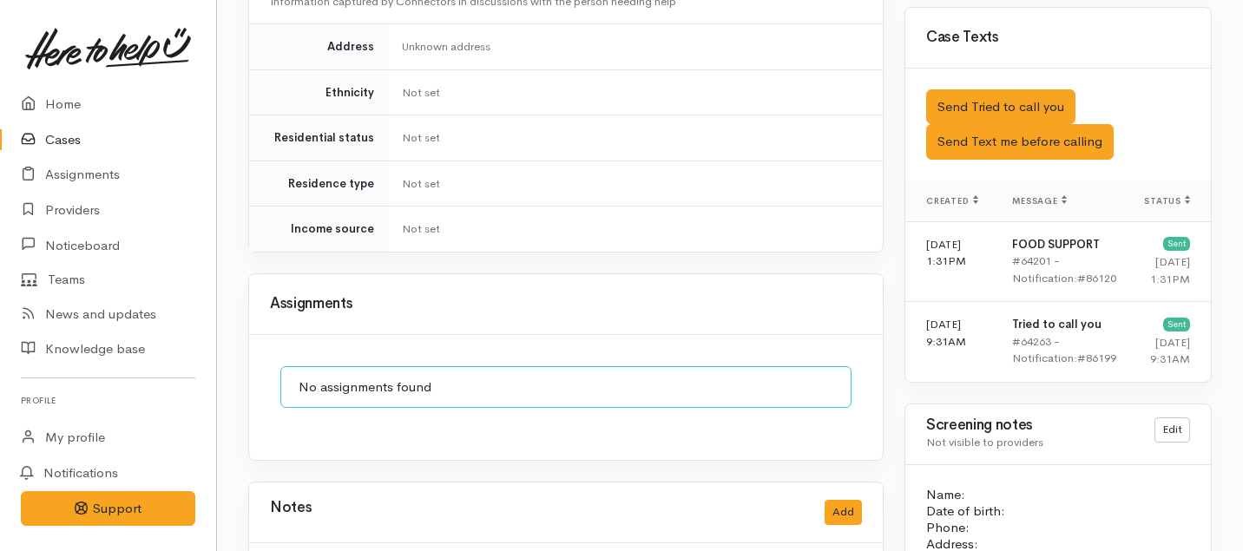
scroll to position [1056, 0]
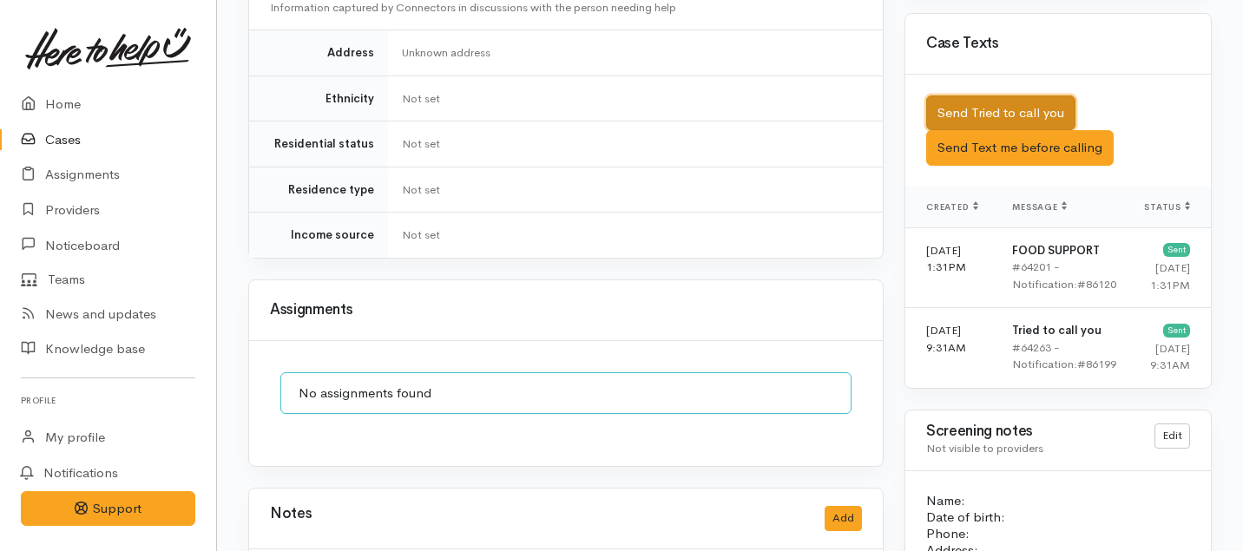
click at [1010, 95] on button "Send Tried to call you" at bounding box center [1000, 113] width 149 height 36
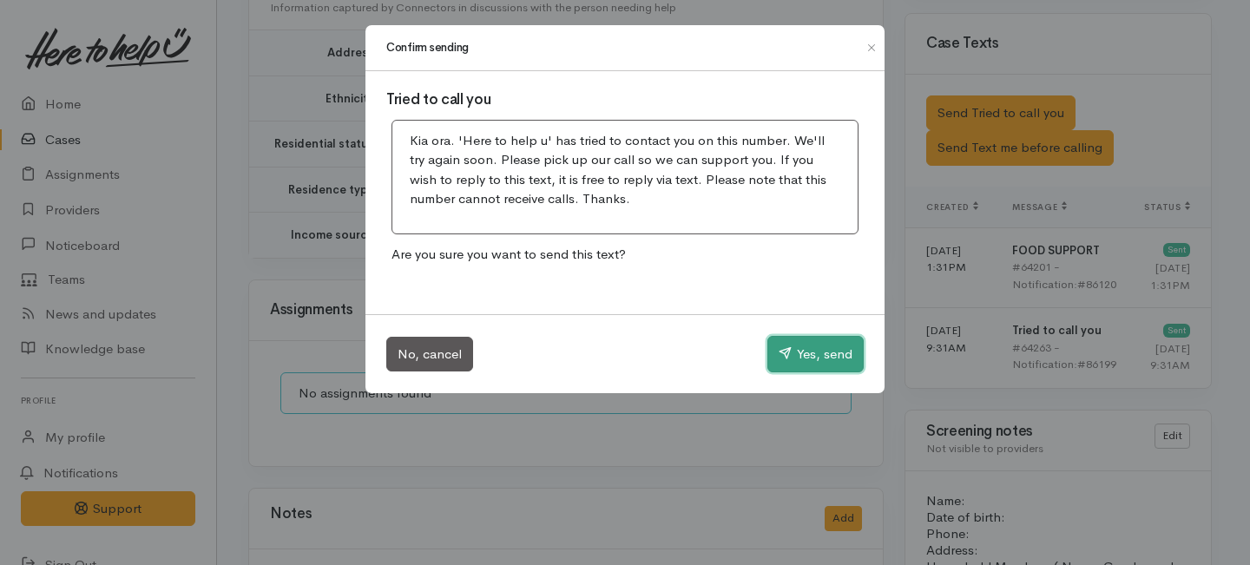
click at [836, 358] on button "Yes, send" at bounding box center [815, 354] width 96 height 36
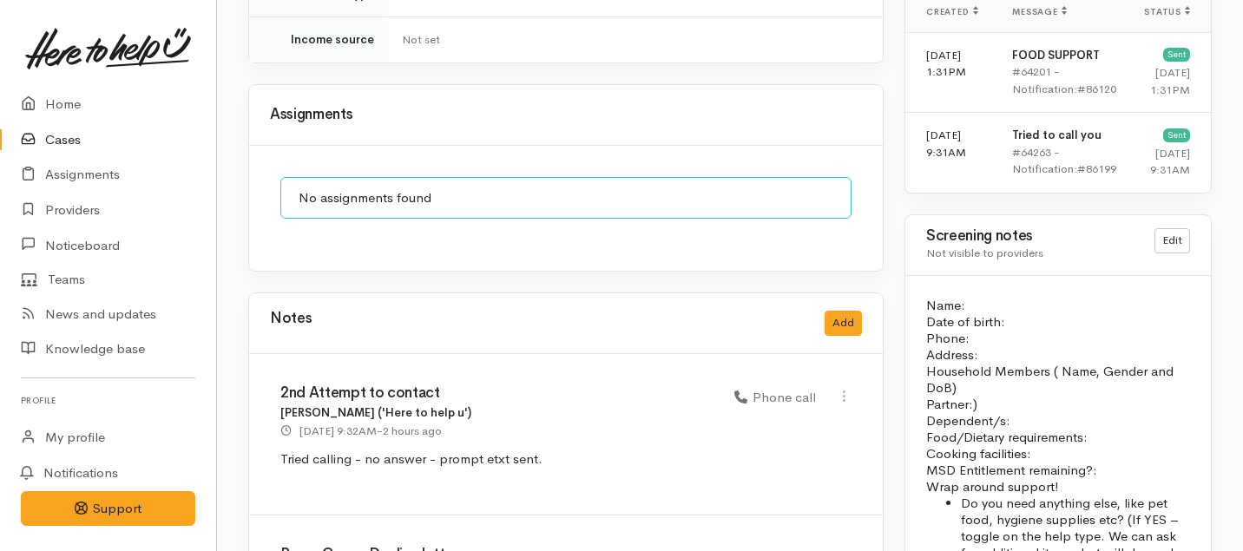
scroll to position [1375, 0]
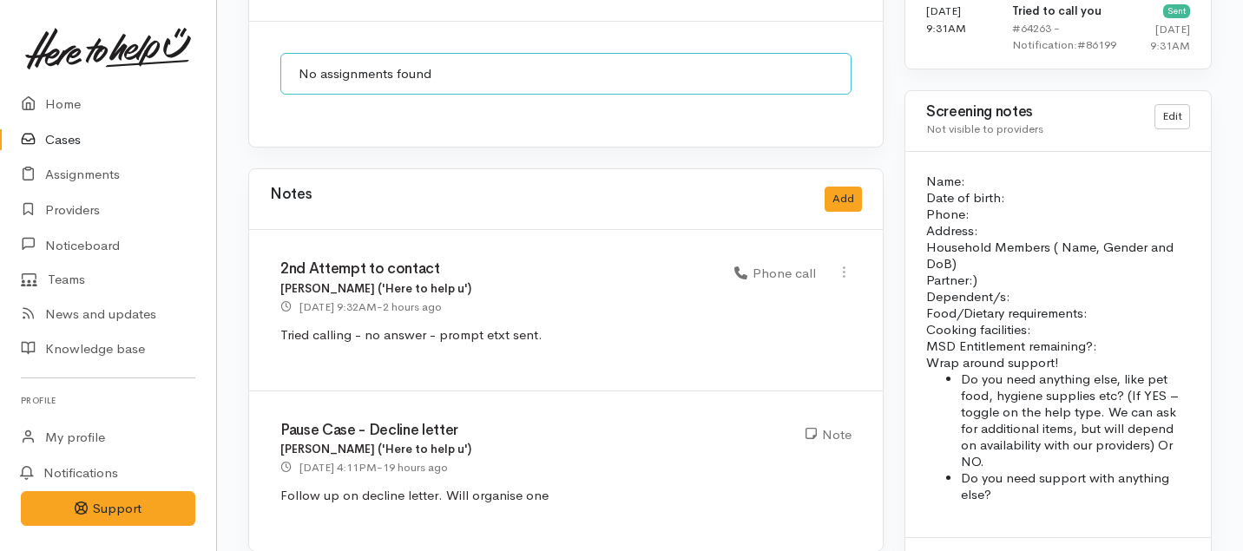
click at [837, 181] on div "Notes Add" at bounding box center [566, 199] width 592 height 36
click at [851, 187] on button "Add" at bounding box center [842, 199] width 37 height 25
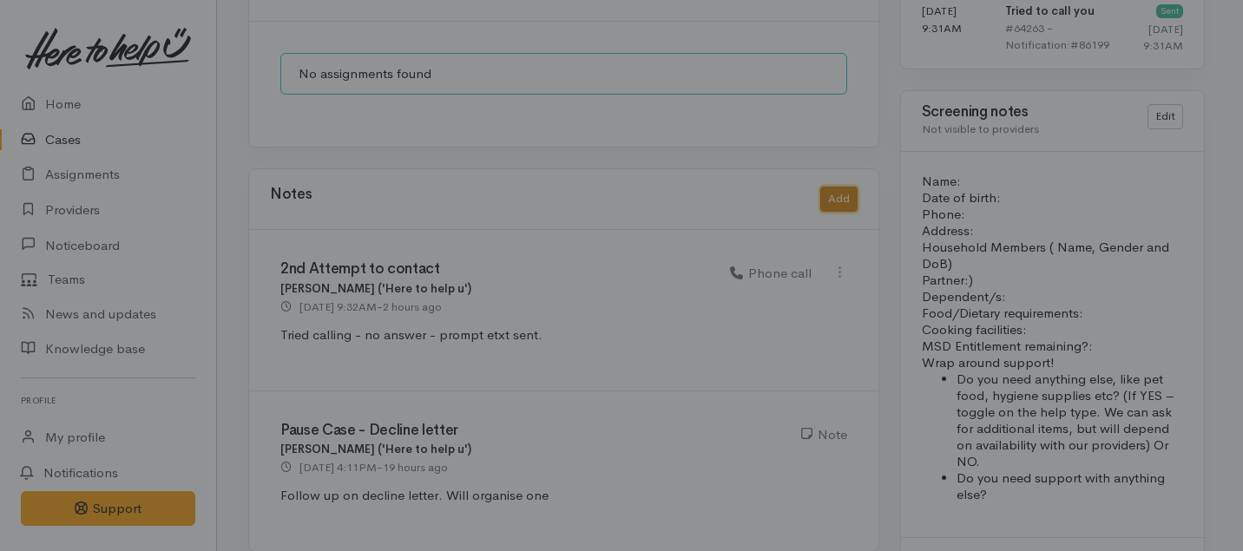
scroll to position [1346, 0]
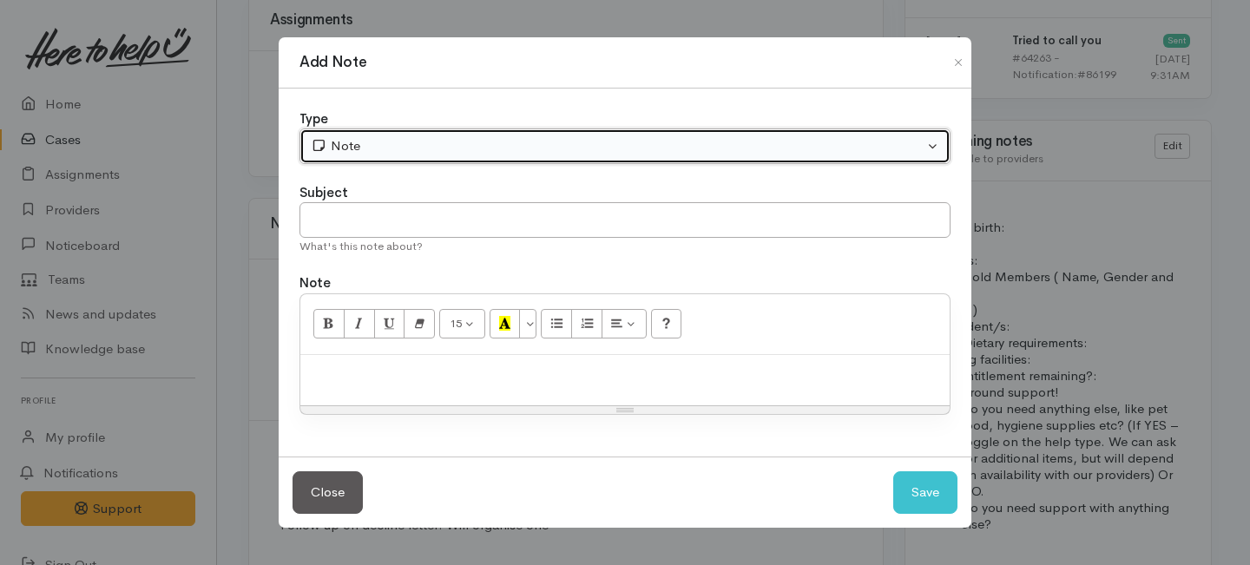
click at [364, 151] on div "Note" at bounding box center [617, 146] width 613 height 20
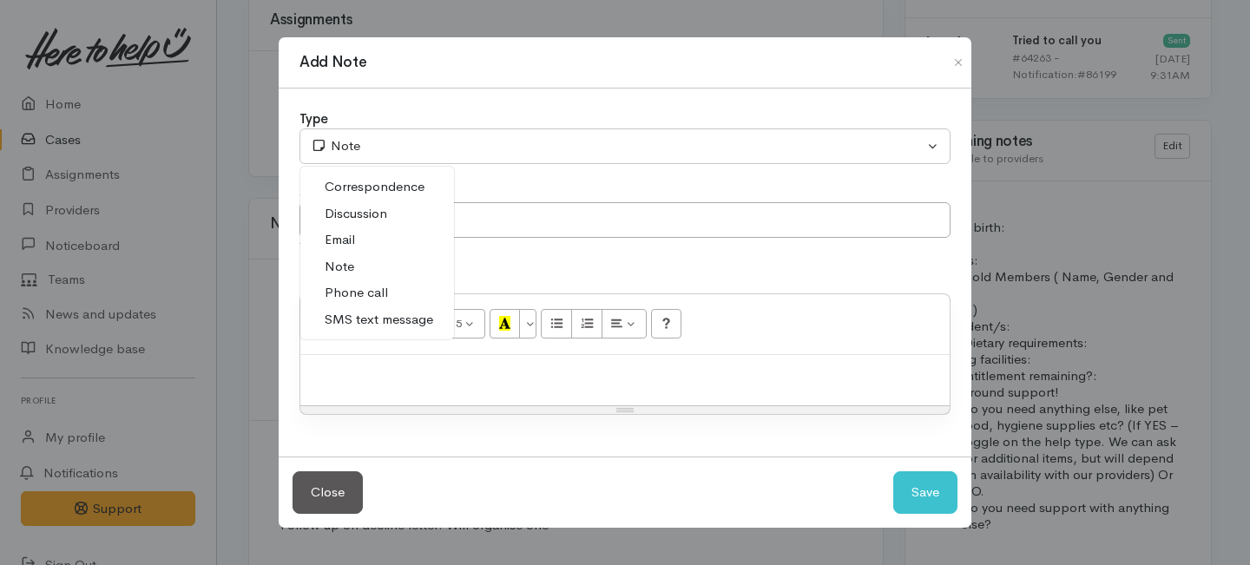
click at [350, 301] on span "Phone call" at bounding box center [356, 293] width 63 height 20
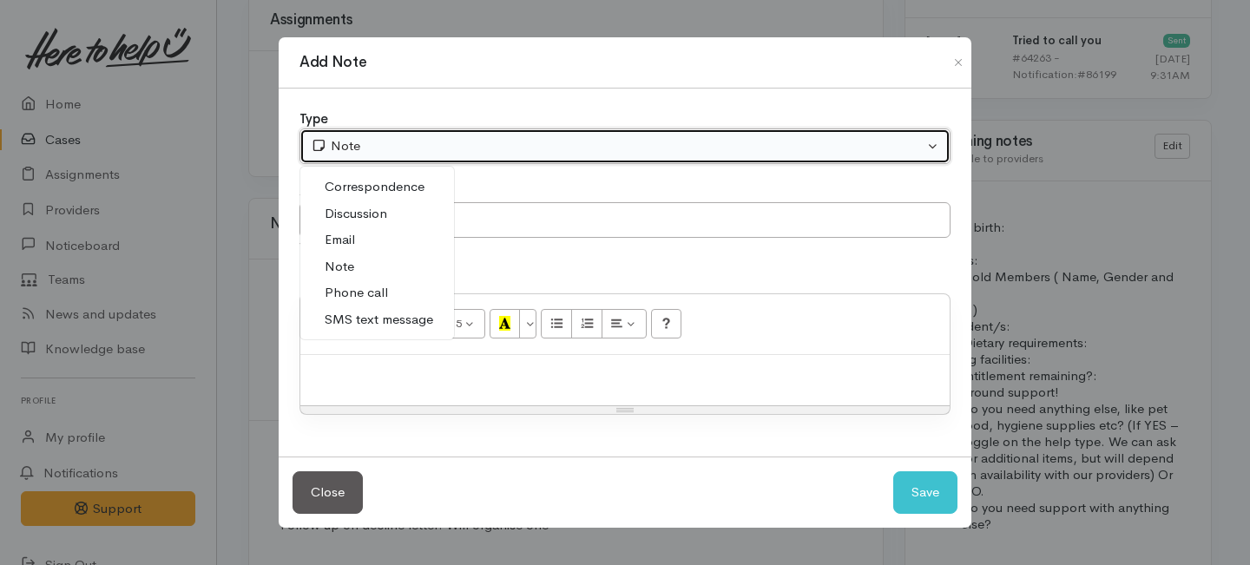
select select "3"
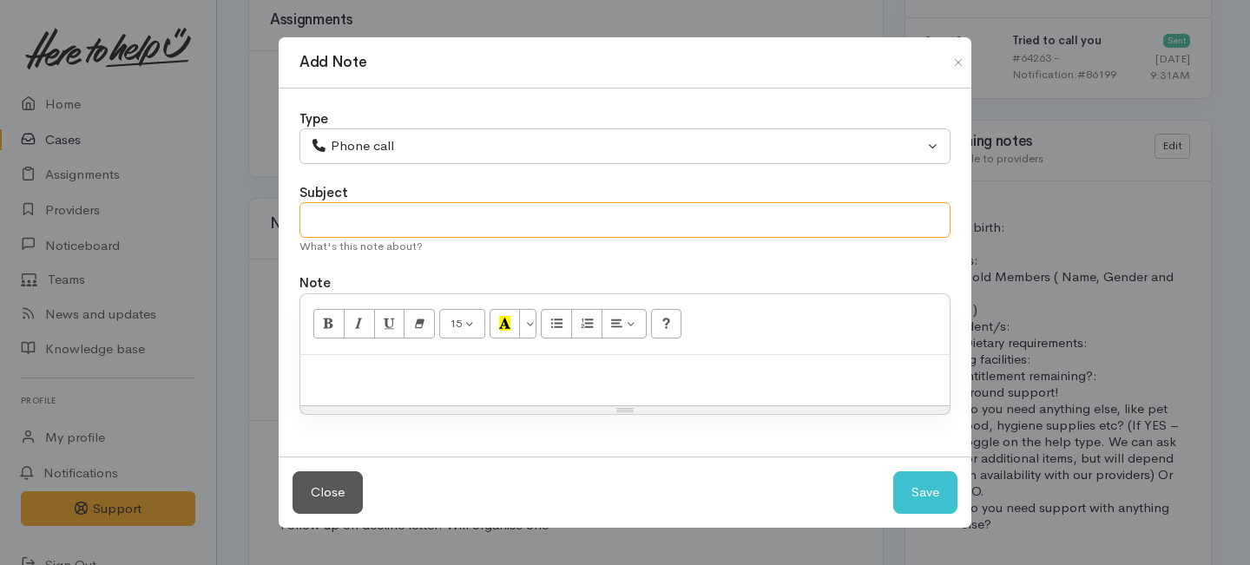
click at [350, 225] on input "text" at bounding box center [624, 220] width 651 height 36
type input "3rd Attempt to contact"
click at [358, 374] on p at bounding box center [625, 374] width 632 height 20
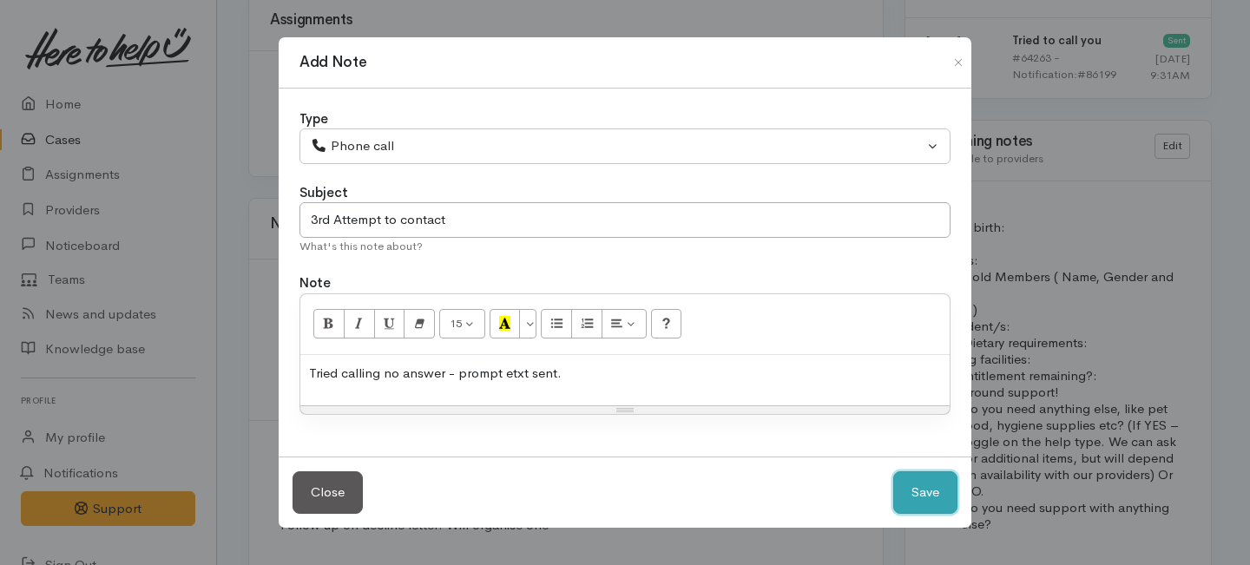
click at [943, 487] on button "Save" at bounding box center [925, 492] width 64 height 43
select select "1"
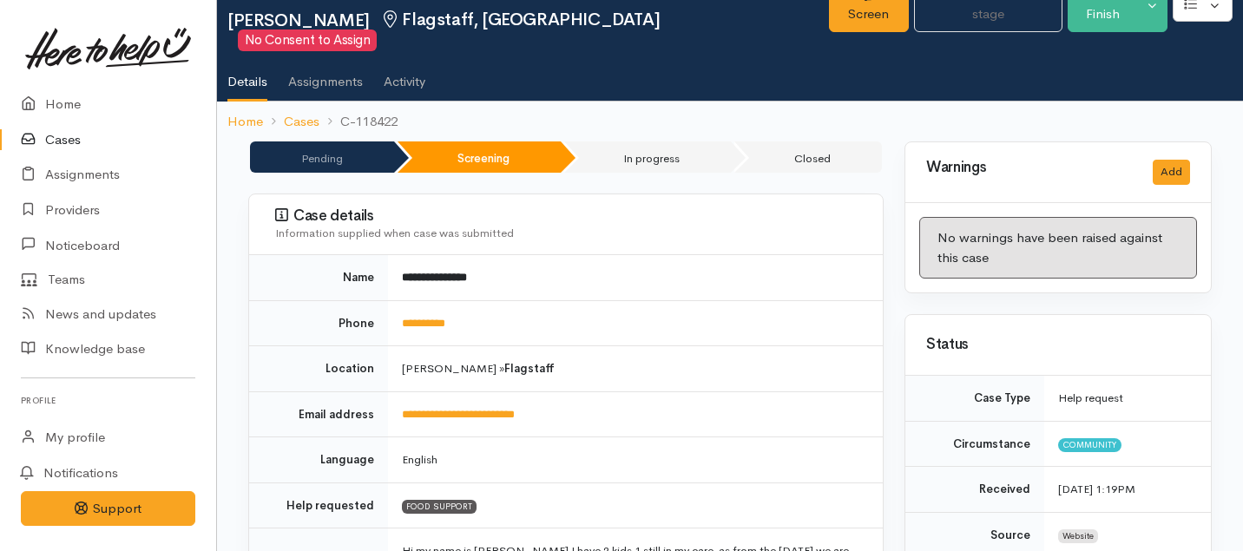
scroll to position [0, 0]
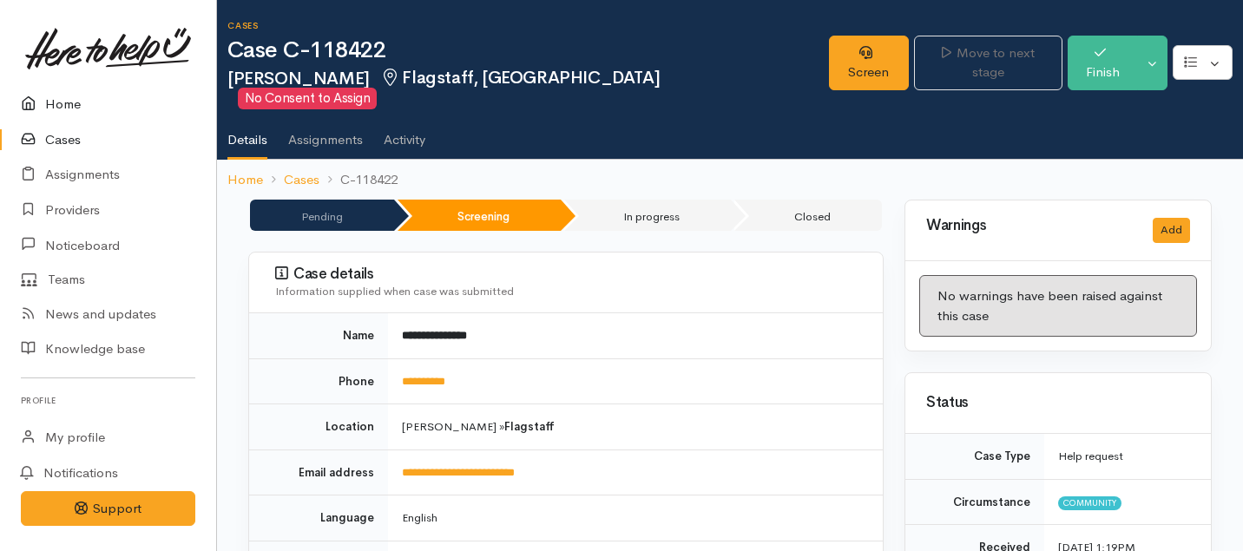
click at [77, 104] on link "Home" at bounding box center [108, 105] width 216 height 36
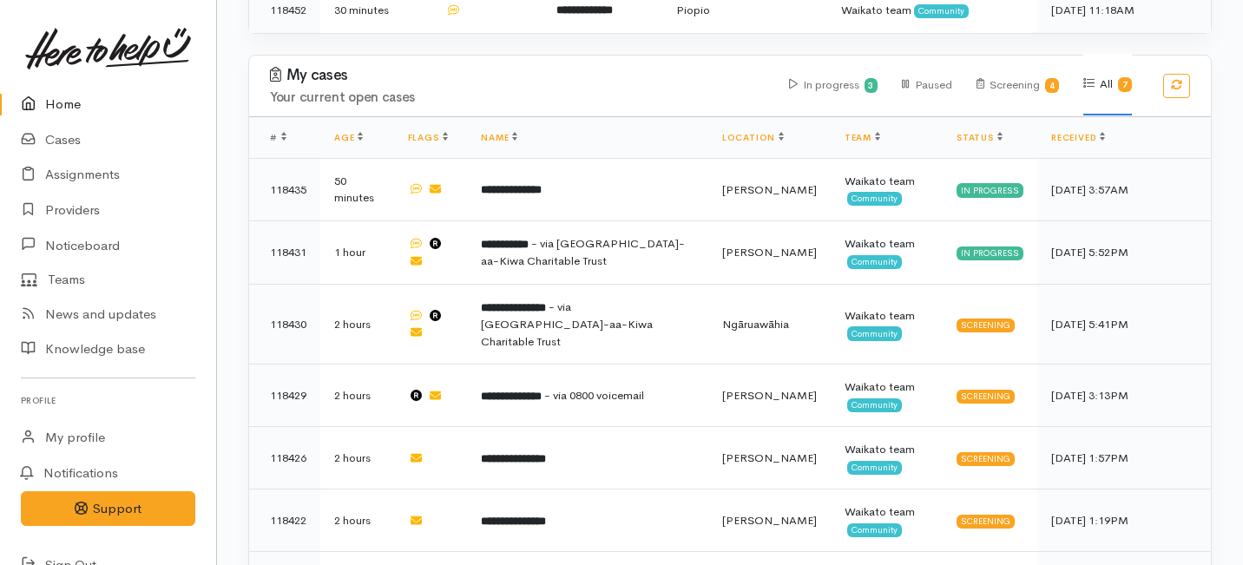
scroll to position [631, 0]
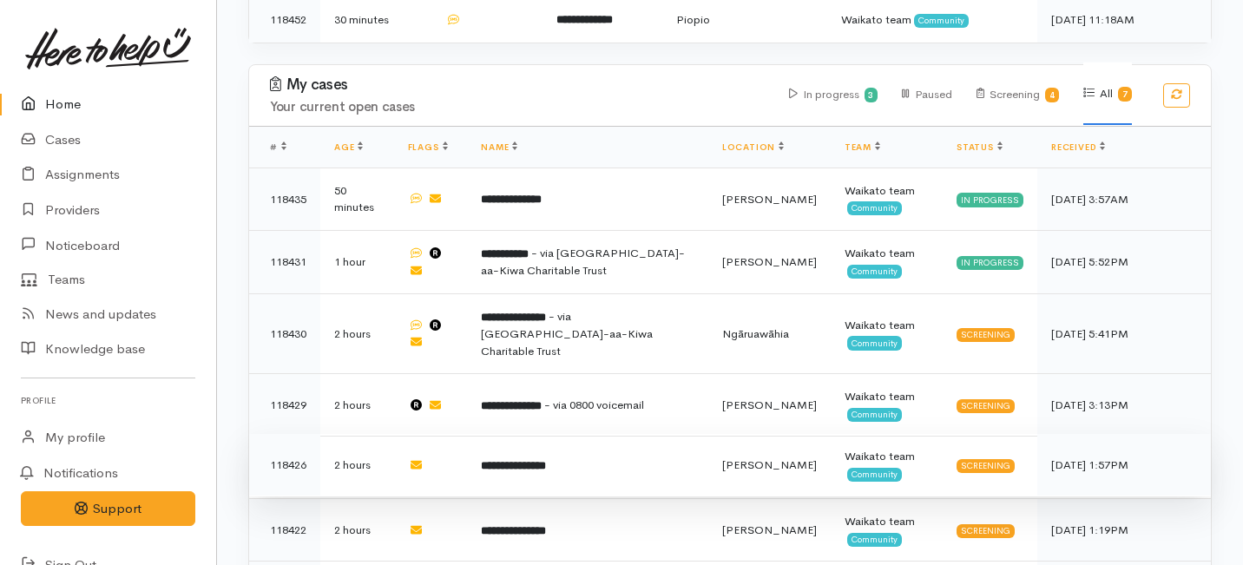
click at [509, 434] on td "**********" at bounding box center [587, 465] width 241 height 62
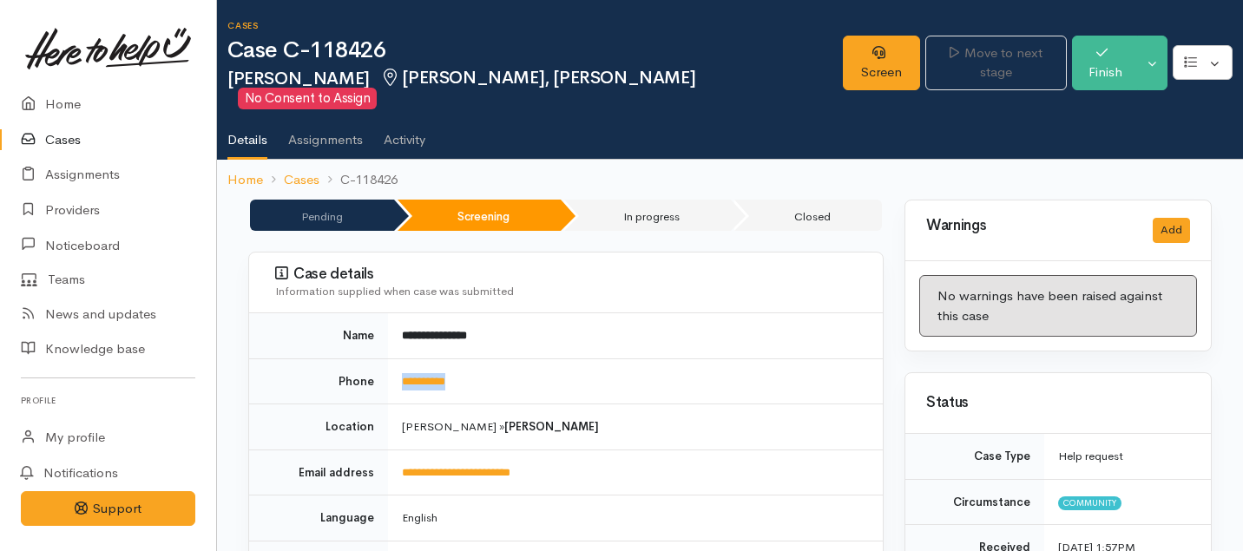
drag, startPoint x: 502, startPoint y: 373, endPoint x: 396, endPoint y: 361, distance: 107.4
click at [396, 361] on td "**********" at bounding box center [635, 381] width 495 height 46
copy link "**********"
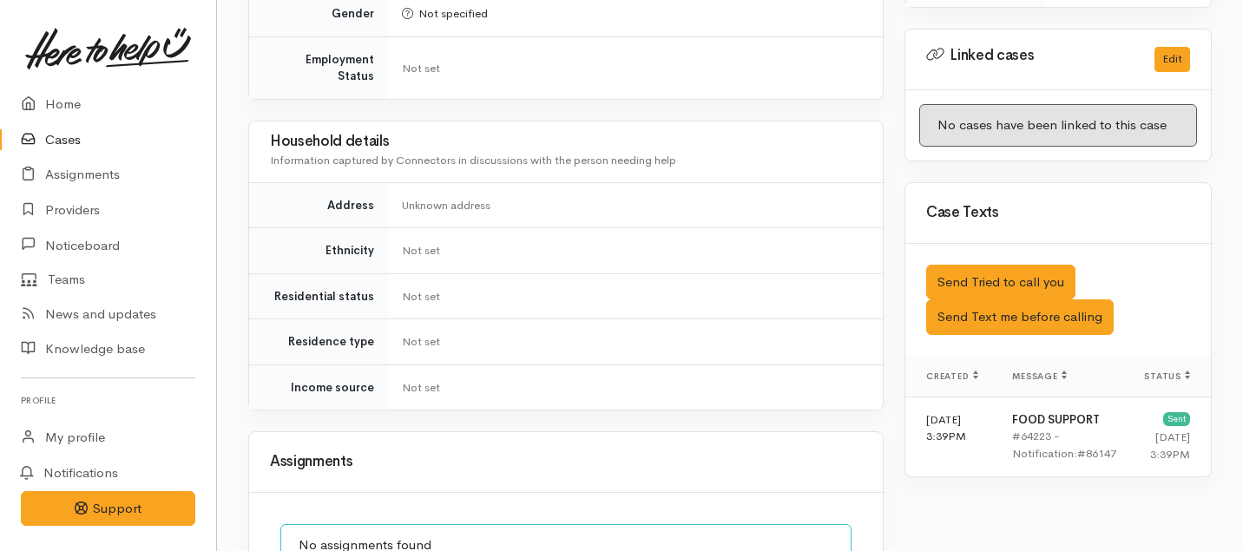
scroll to position [1094, 0]
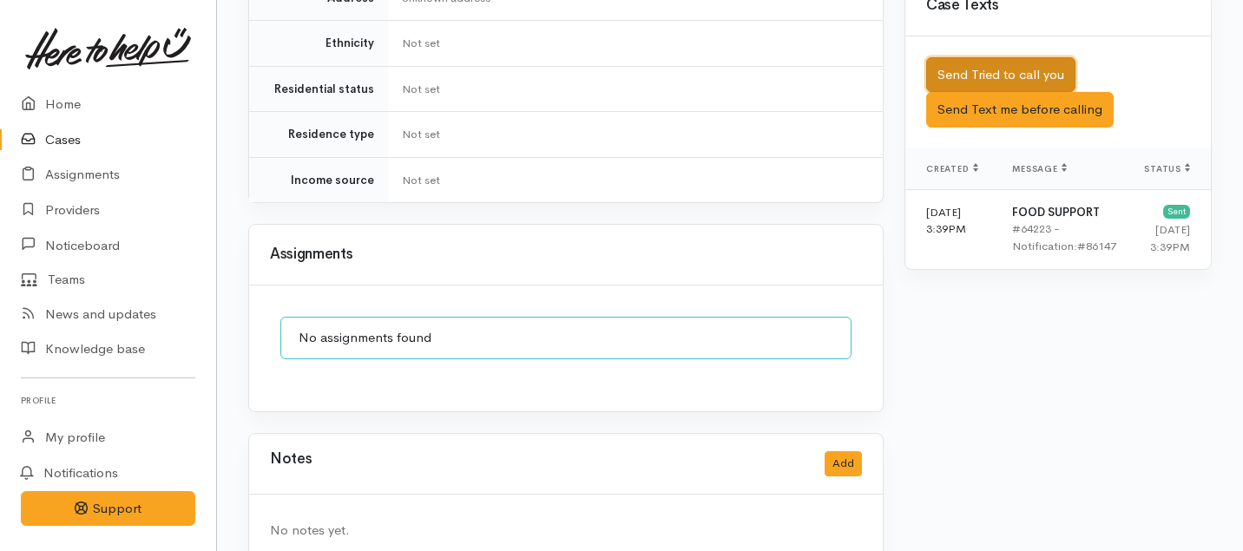
click at [954, 57] on button "Send Tried to call you" at bounding box center [1000, 75] width 149 height 36
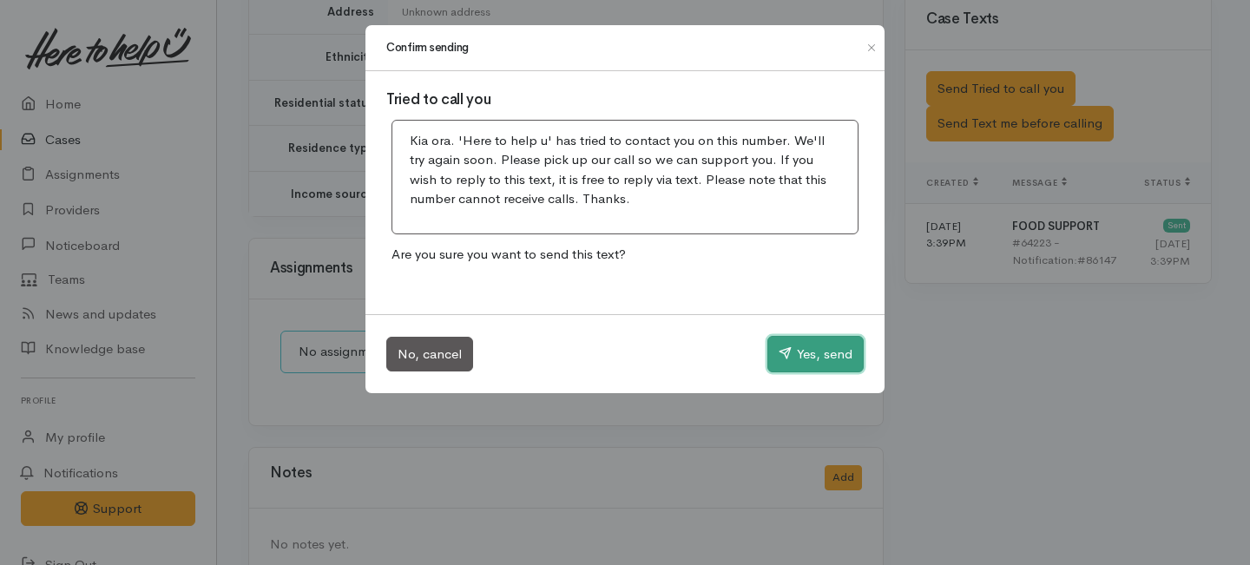
click at [791, 349] on button "Yes, send" at bounding box center [815, 354] width 96 height 36
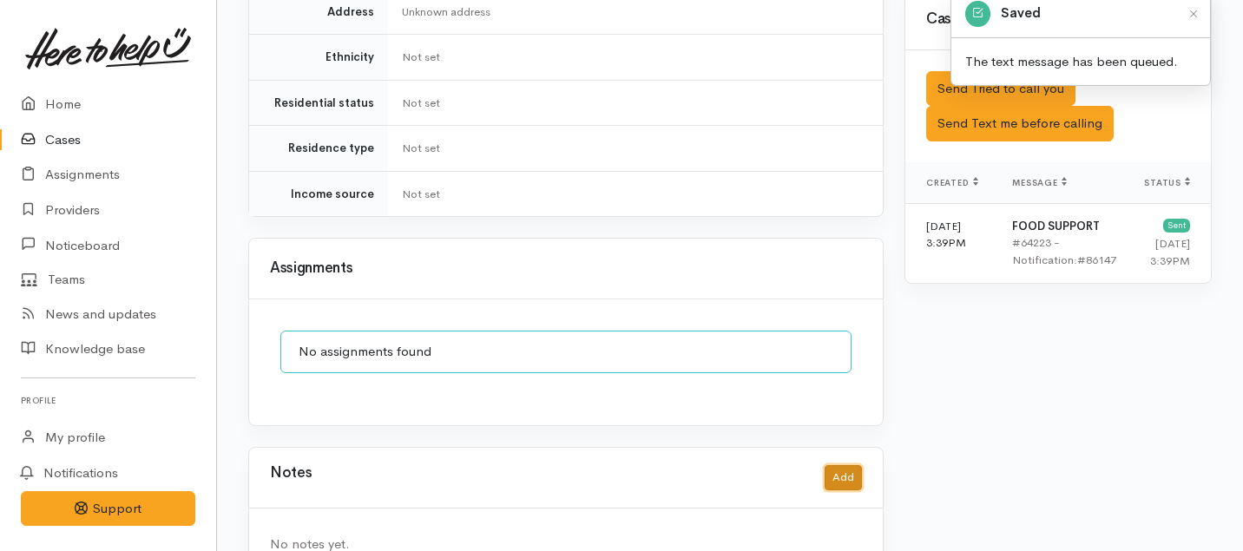
click at [841, 465] on button "Add" at bounding box center [842, 477] width 37 height 25
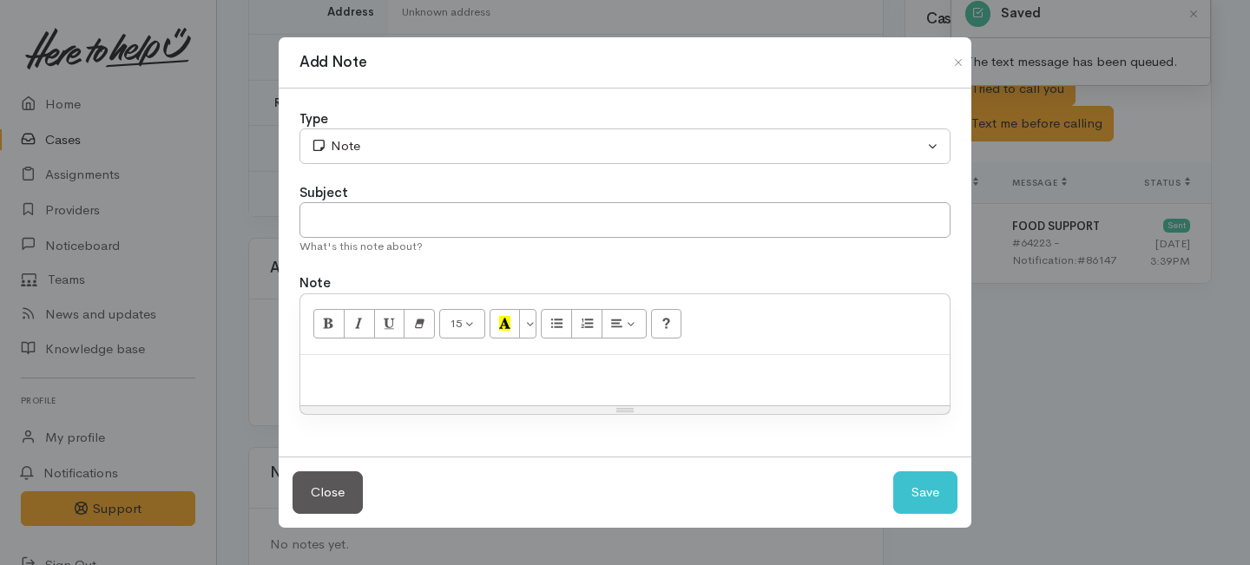
click at [438, 127] on div "Type" at bounding box center [624, 119] width 651 height 20
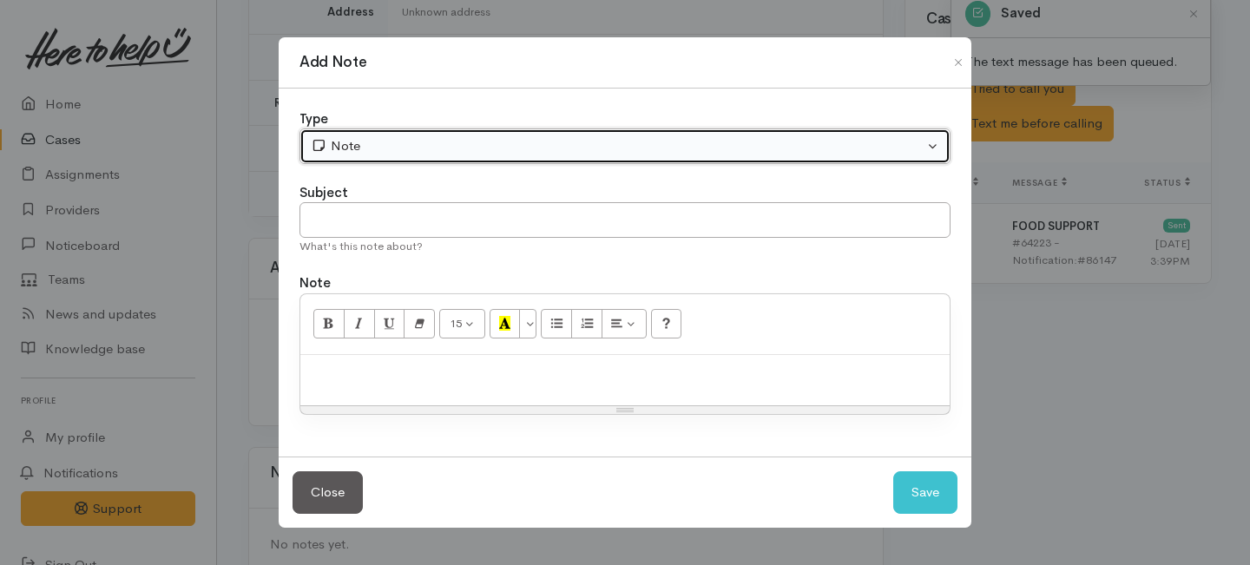
click at [391, 152] on div "Note" at bounding box center [617, 146] width 613 height 20
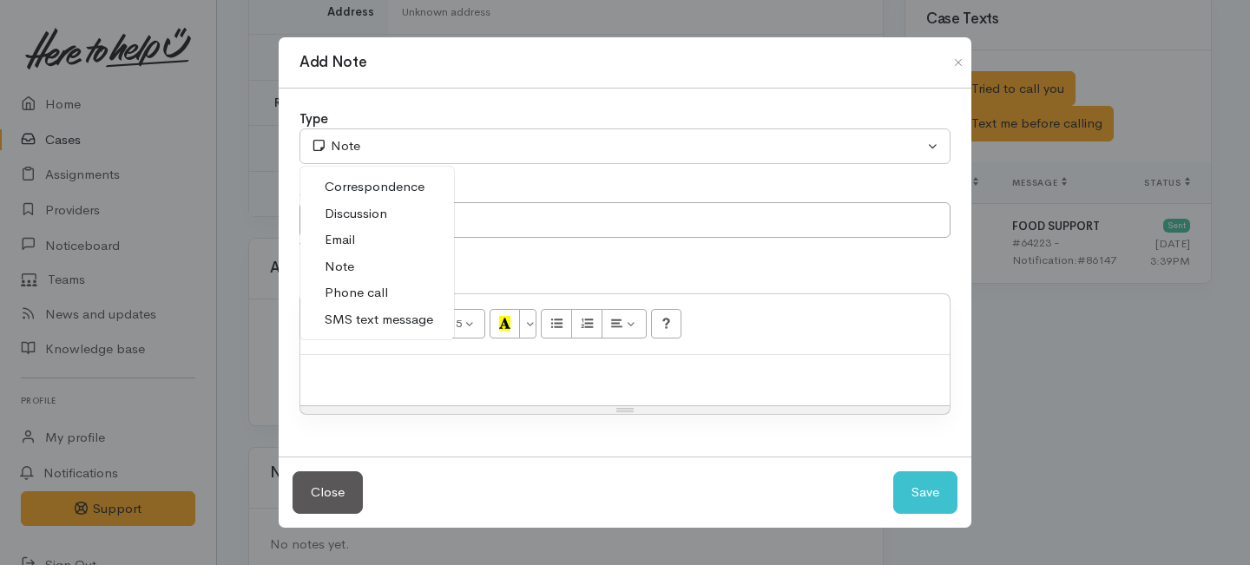
click at [350, 293] on span "Phone call" at bounding box center [356, 293] width 63 height 20
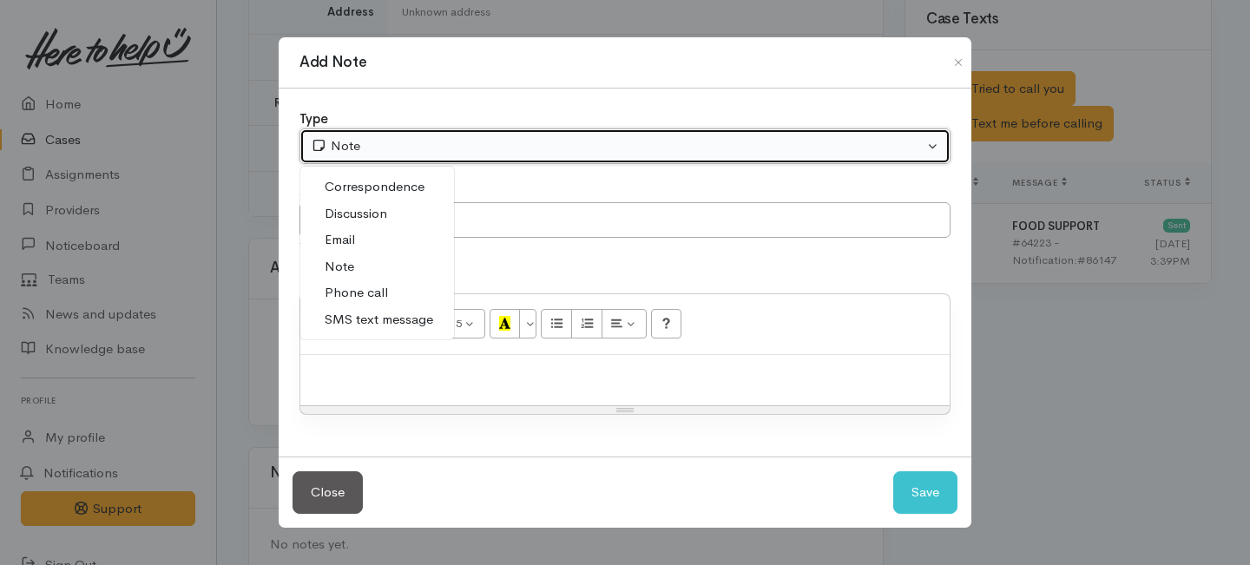
select select "3"
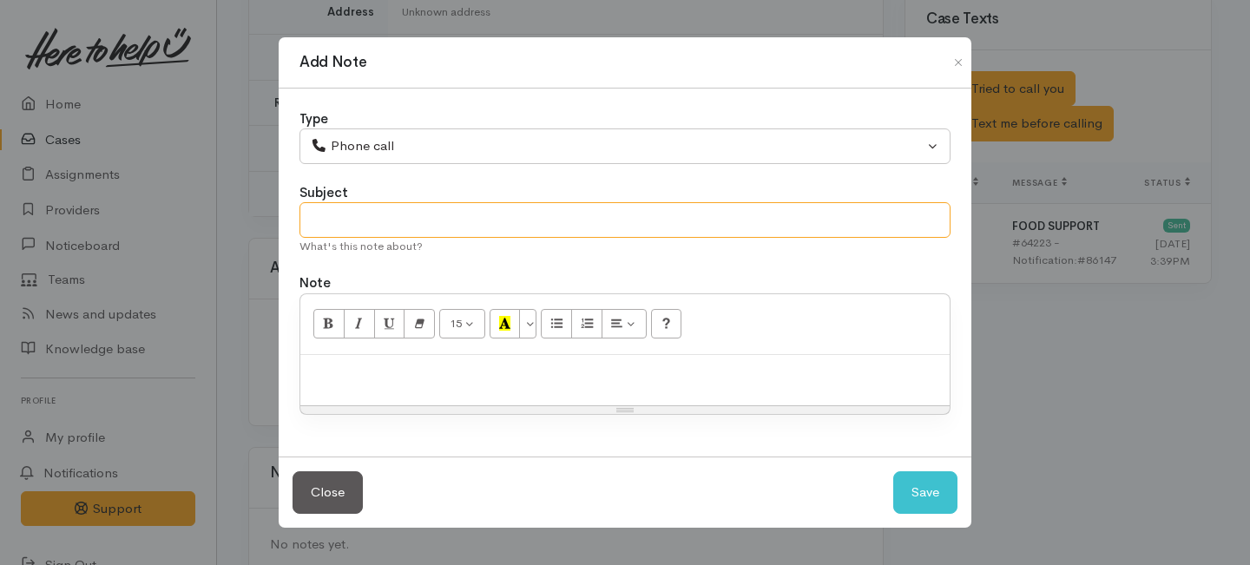
click at [344, 218] on input "text" at bounding box center [624, 220] width 651 height 36
type input "1st Attempt to contact"
click at [368, 399] on div at bounding box center [624, 380] width 649 height 51
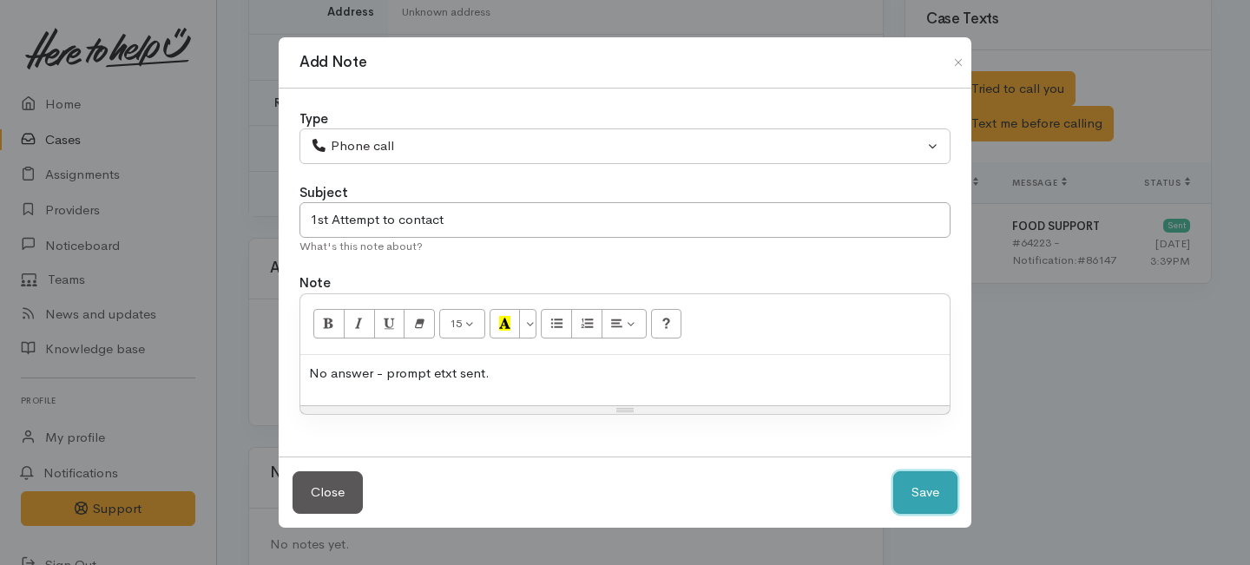
click at [934, 493] on button "Save" at bounding box center [925, 492] width 64 height 43
select select "1"
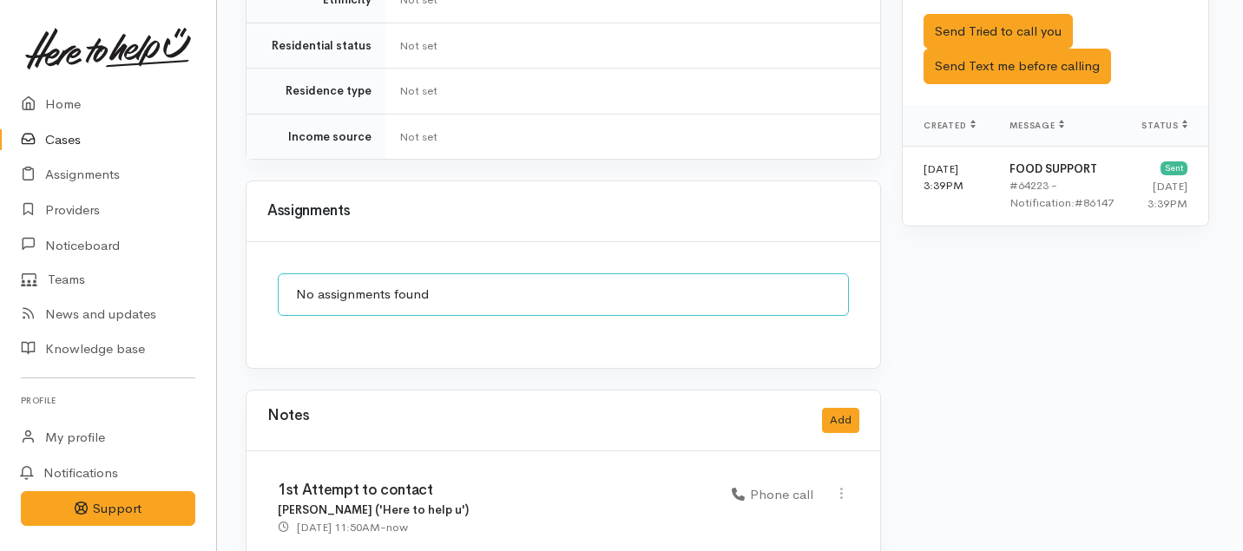
scroll to position [1183, 3]
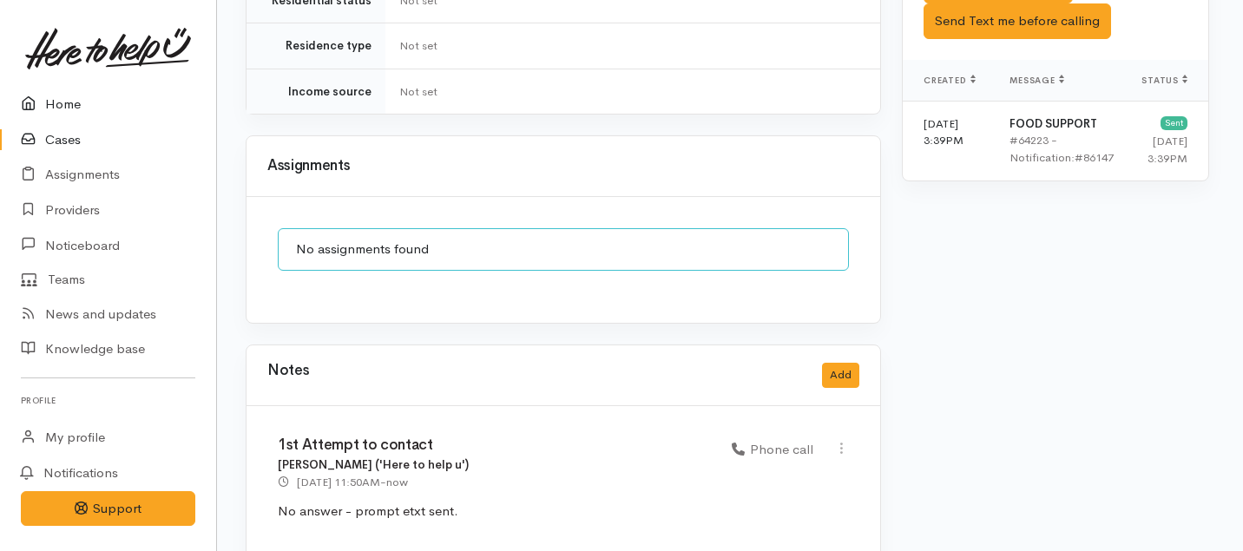
click at [69, 103] on link "Home" at bounding box center [108, 105] width 216 height 36
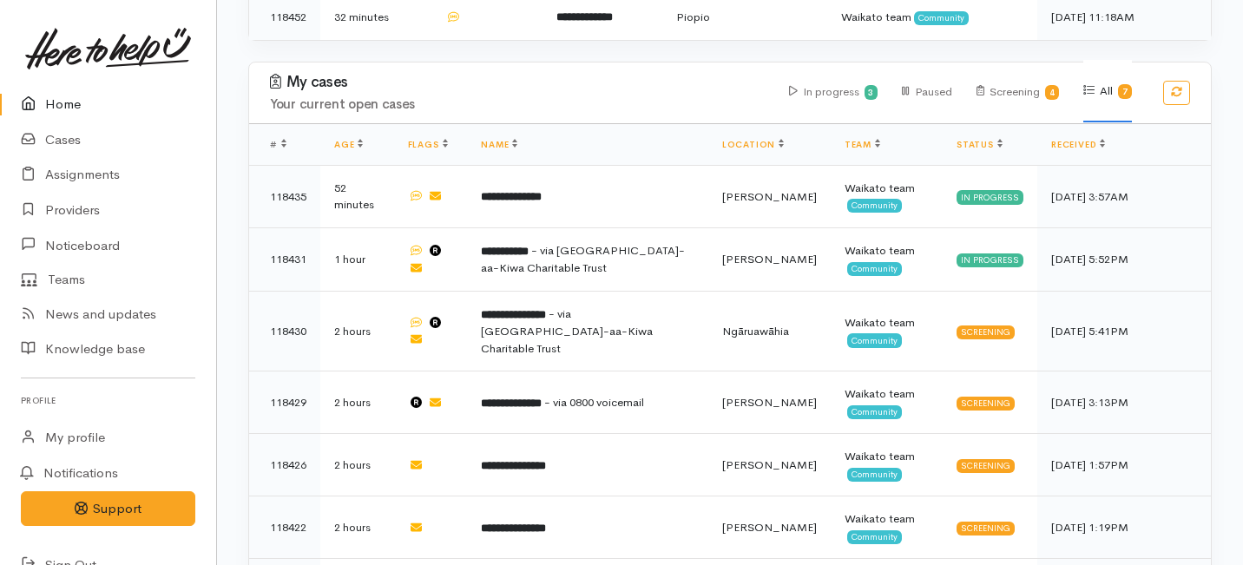
scroll to position [672, 0]
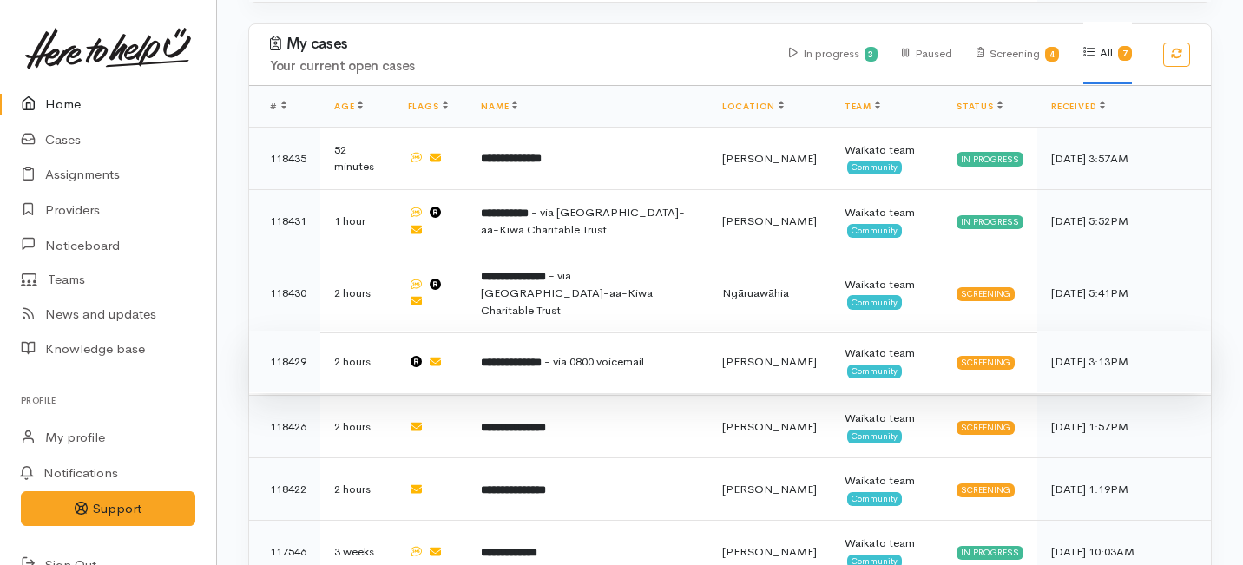
click at [535, 357] on b "**********" at bounding box center [511, 362] width 61 height 11
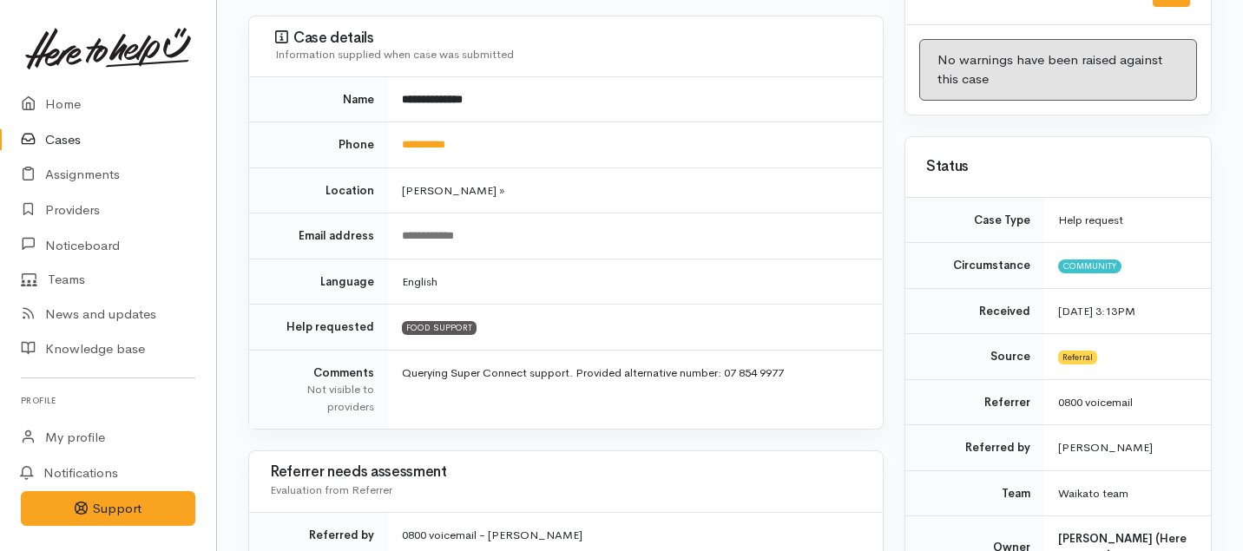
scroll to position [211, 0]
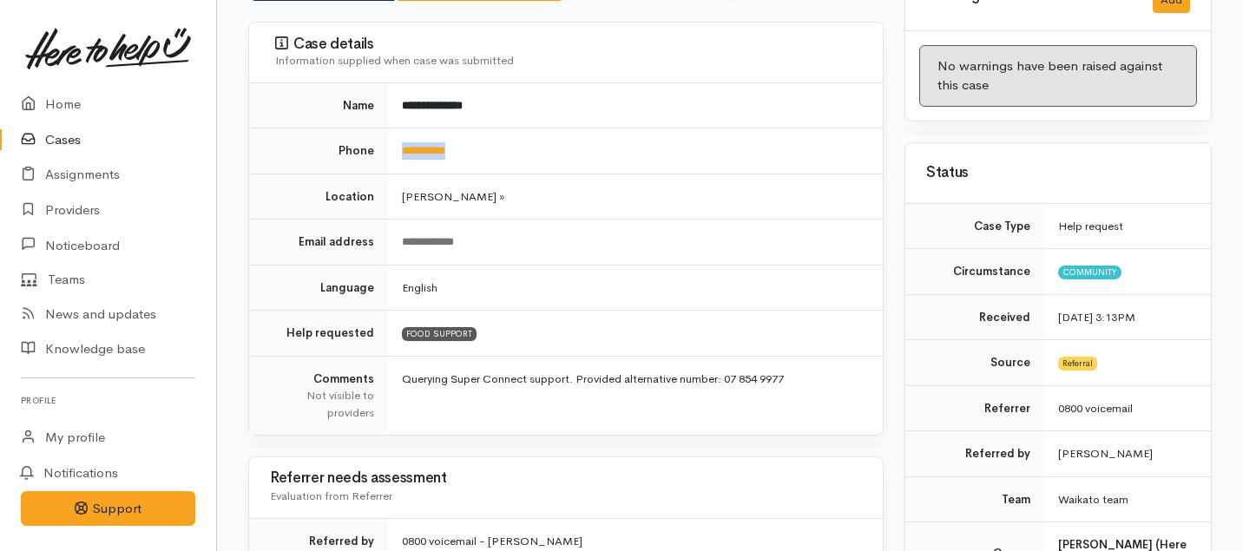
drag, startPoint x: 479, startPoint y: 149, endPoint x: 388, endPoint y: 155, distance: 91.3
click at [389, 156] on td "**********" at bounding box center [635, 151] width 495 height 46
copy link "**********"
click at [75, 104] on link "Home" at bounding box center [108, 105] width 216 height 36
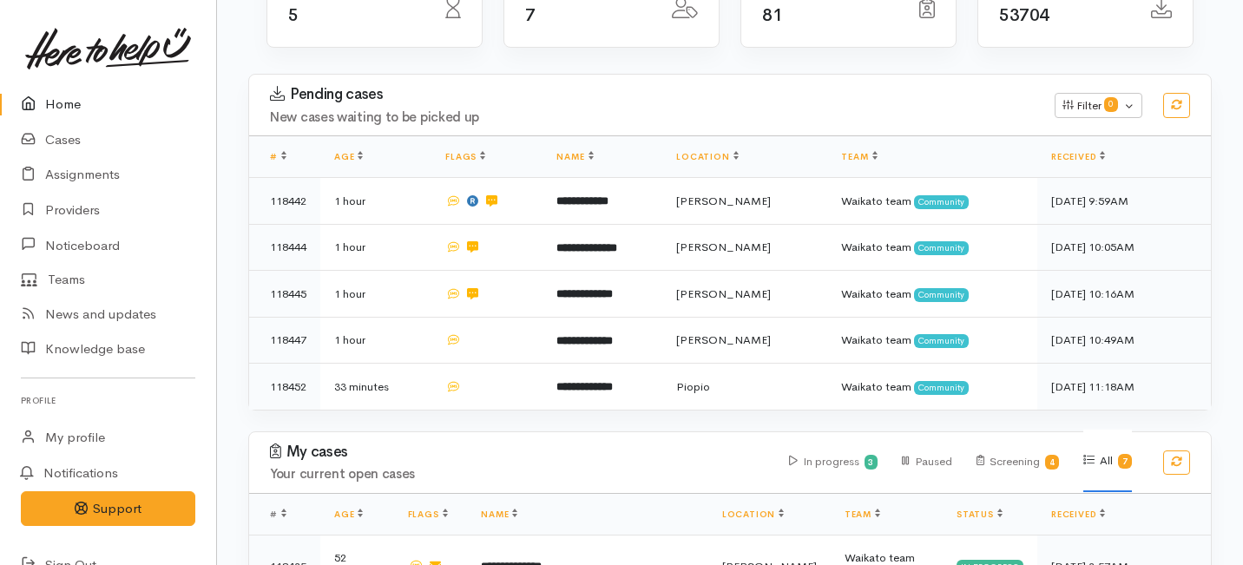
scroll to position [672, 0]
